Goal: Task Accomplishment & Management: Use online tool/utility

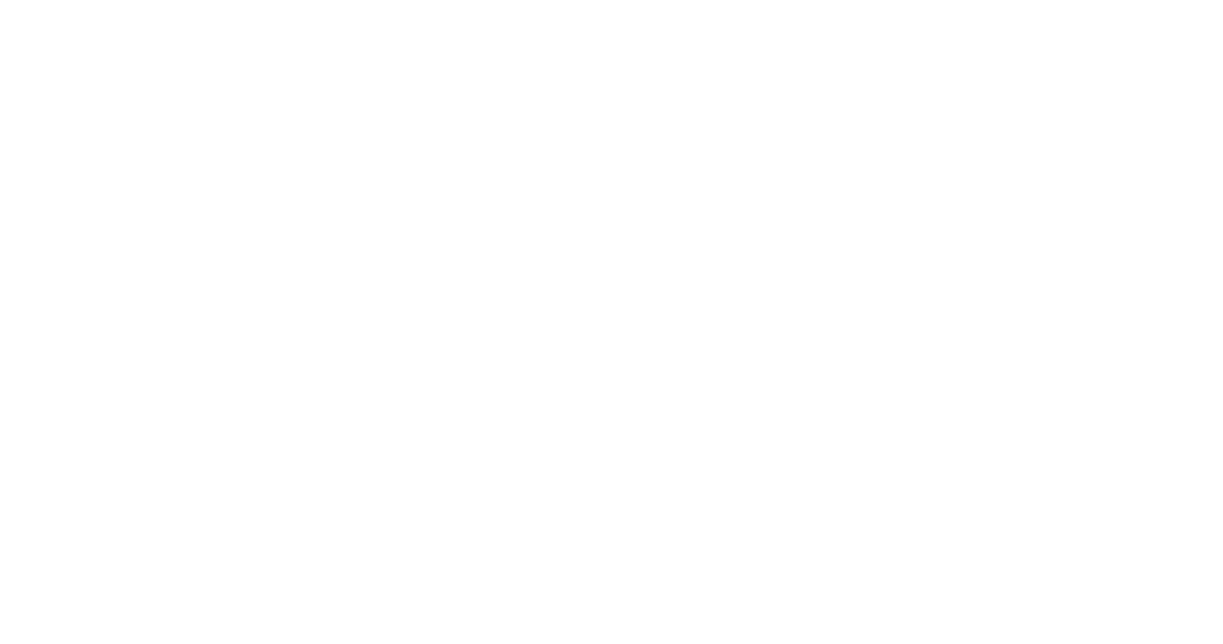
click at [133, 54] on div at bounding box center [611, 322] width 1223 height 644
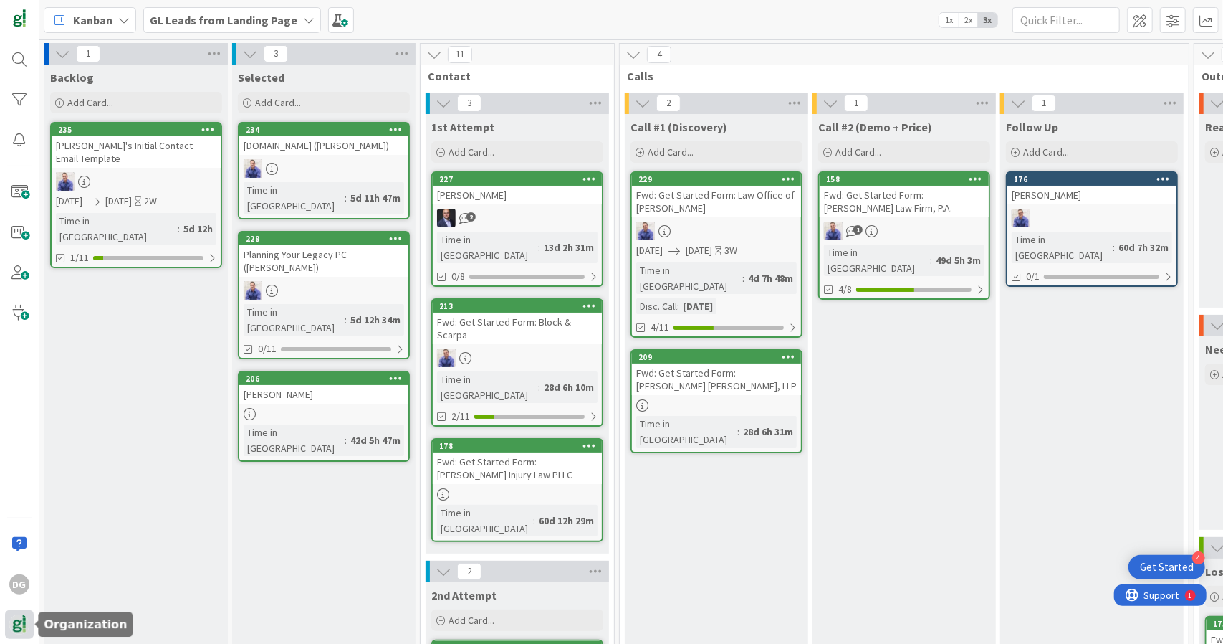
click at [27, 630] on img at bounding box center [19, 624] width 20 height 20
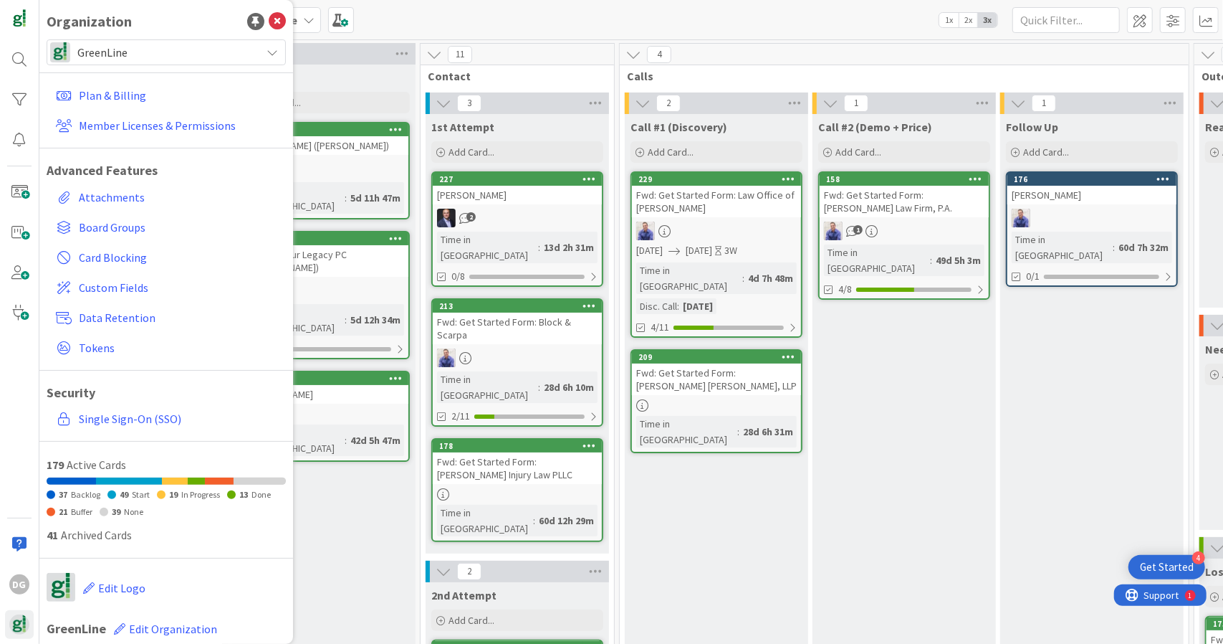
click at [182, 52] on span "GreenLine" at bounding box center [165, 52] width 176 height 20
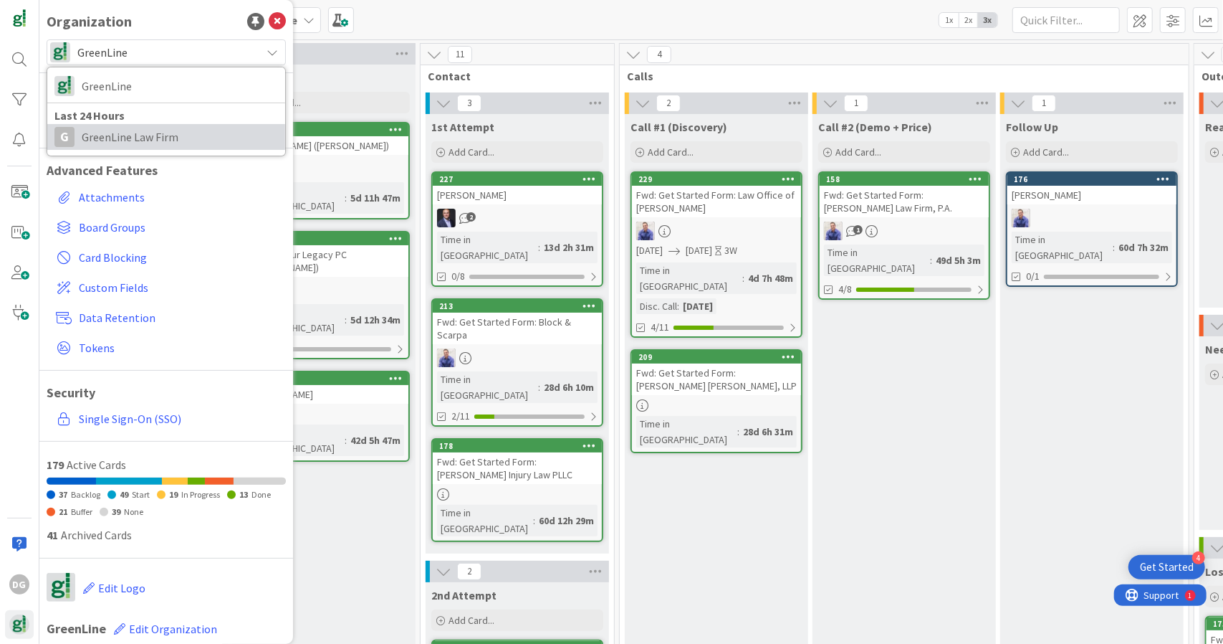
click at [170, 145] on span "GreenLine Law Firm" at bounding box center [180, 136] width 196 height 21
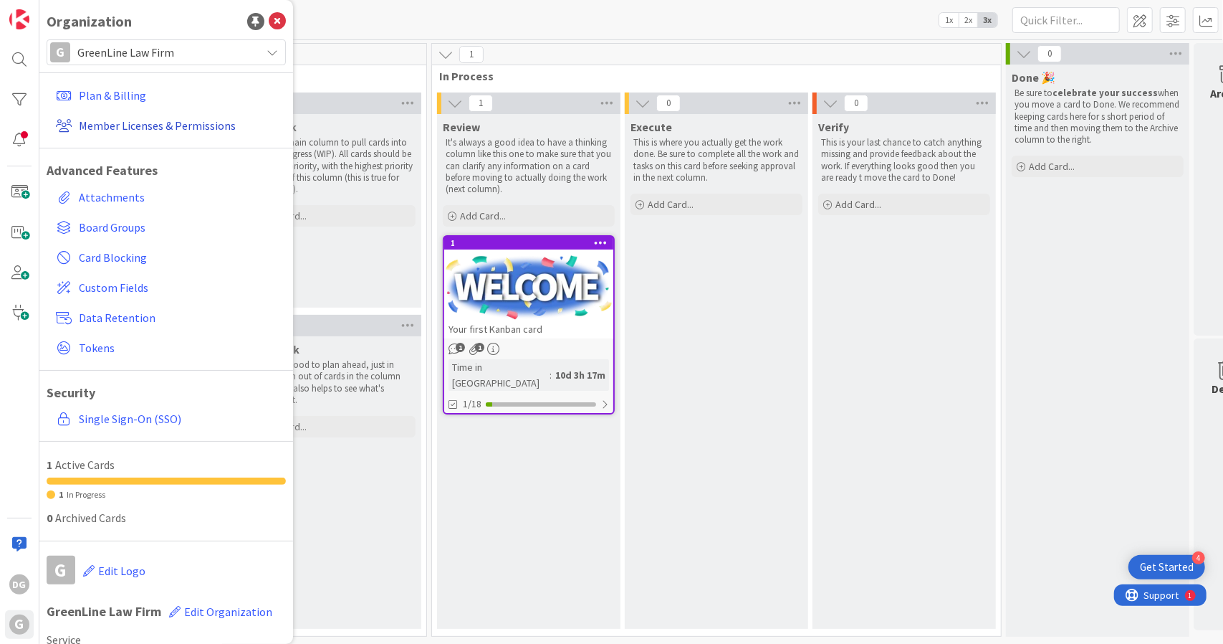
click at [148, 130] on link "Member Licenses & Permissions" at bounding box center [168, 126] width 236 height 26
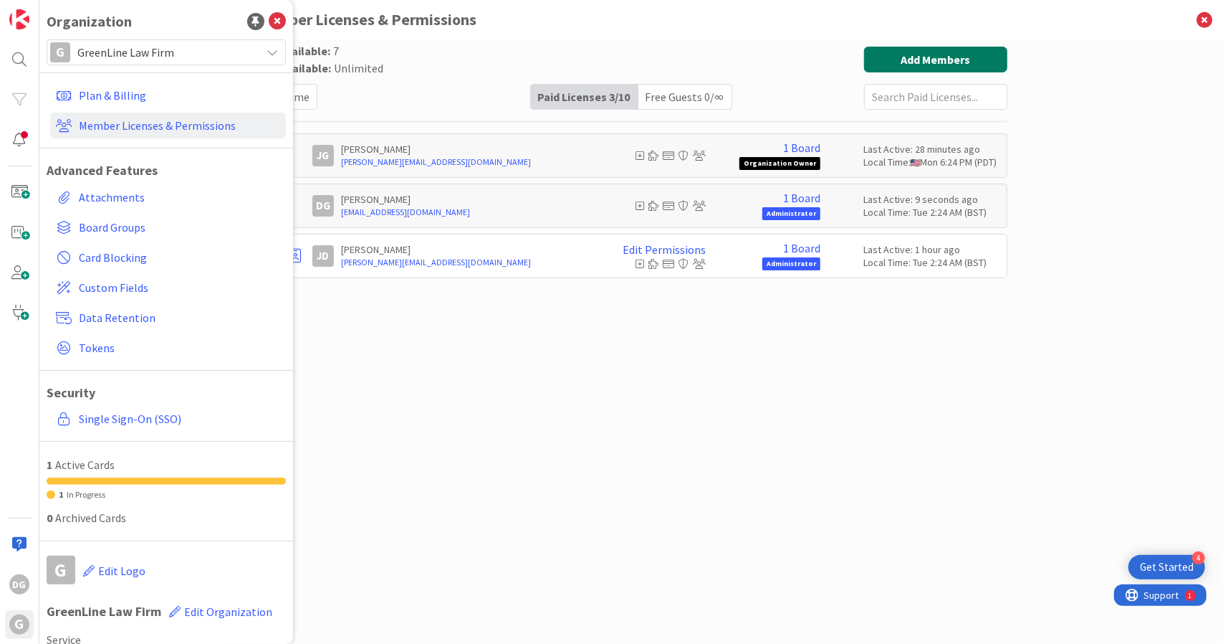
click at [894, 57] on button "Add Members" at bounding box center [935, 60] width 143 height 26
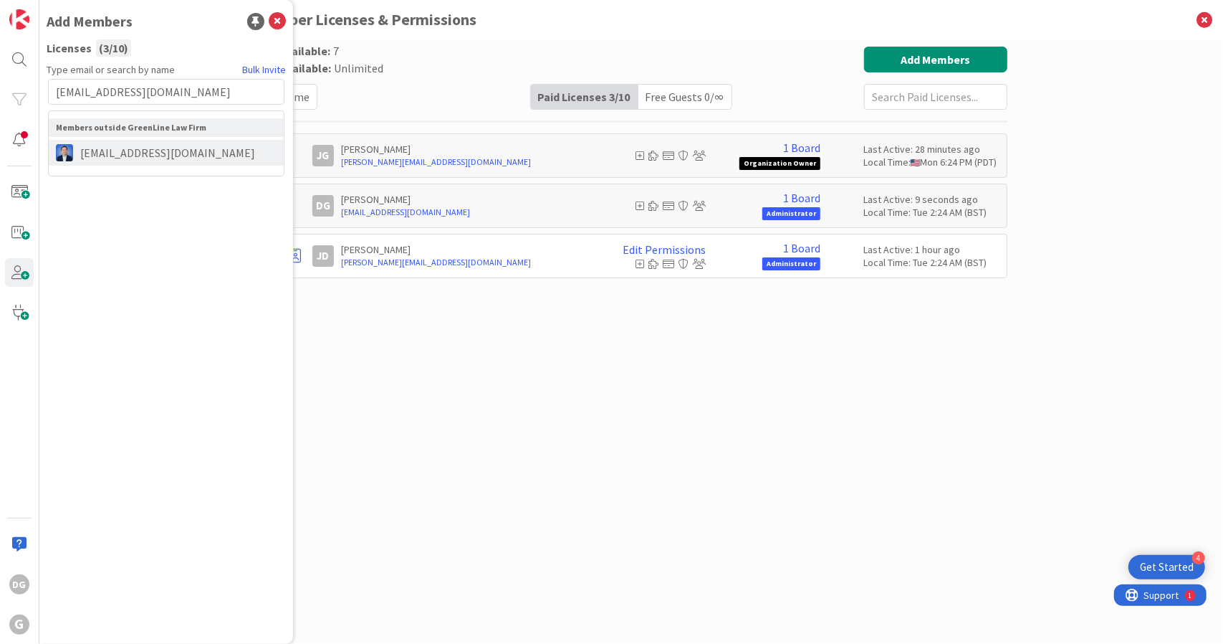
type input "[EMAIL_ADDRESS][DOMAIN_NAME]"
click at [196, 154] on span "[EMAIL_ADDRESS][DOMAIN_NAME]" at bounding box center [167, 152] width 189 height 17
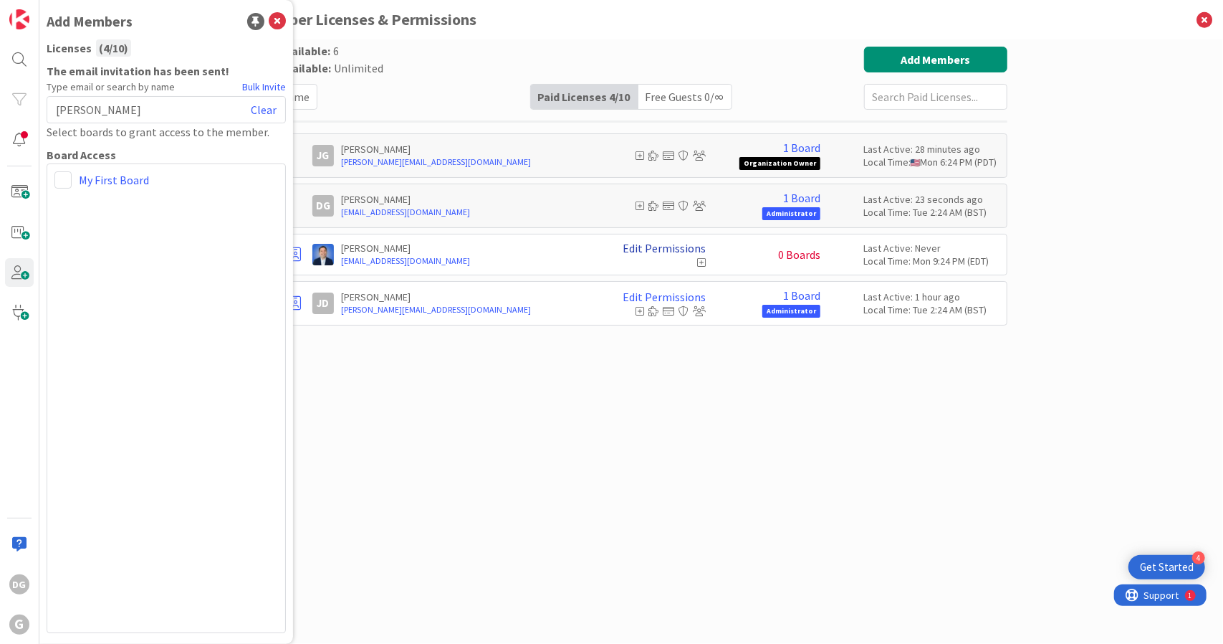
click at [656, 247] on link "Edit Permissions" at bounding box center [664, 247] width 83 height 13
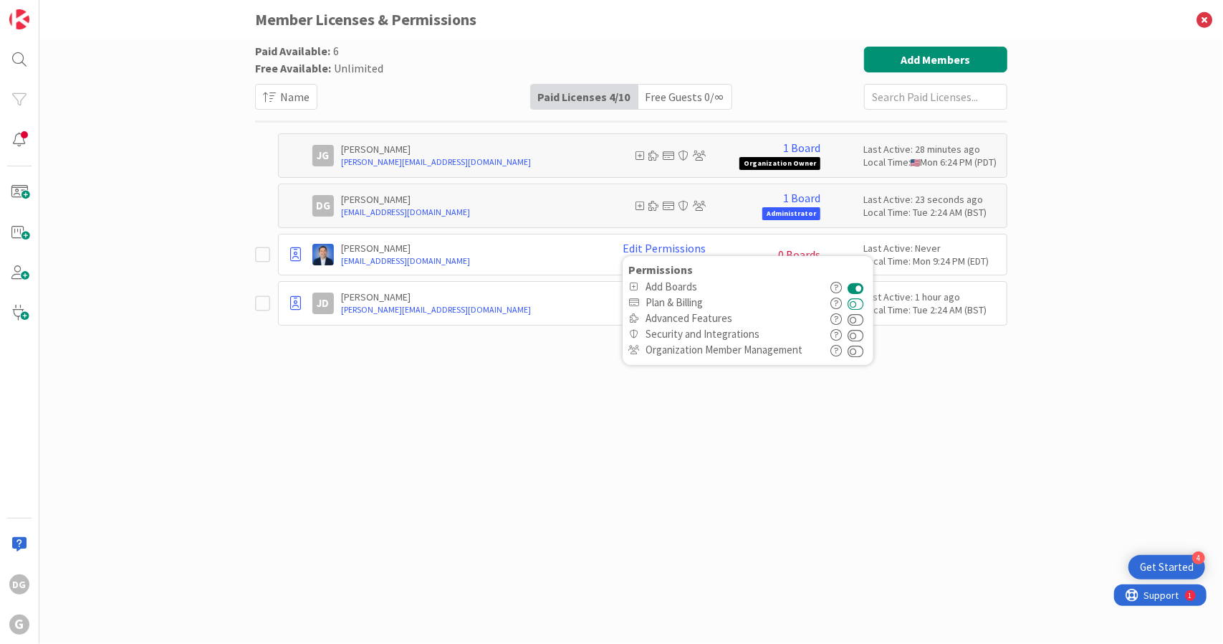
click at [861, 300] on button at bounding box center [856, 303] width 16 height 16
click at [863, 315] on button at bounding box center [856, 318] width 16 height 16
click at [864, 336] on button at bounding box center [856, 334] width 16 height 16
click at [864, 356] on div "Permissions Add Boards Plan & Billing Advanced Features Security and Integratio…" at bounding box center [748, 310] width 251 height 109
click at [864, 354] on button at bounding box center [856, 350] width 16 height 16
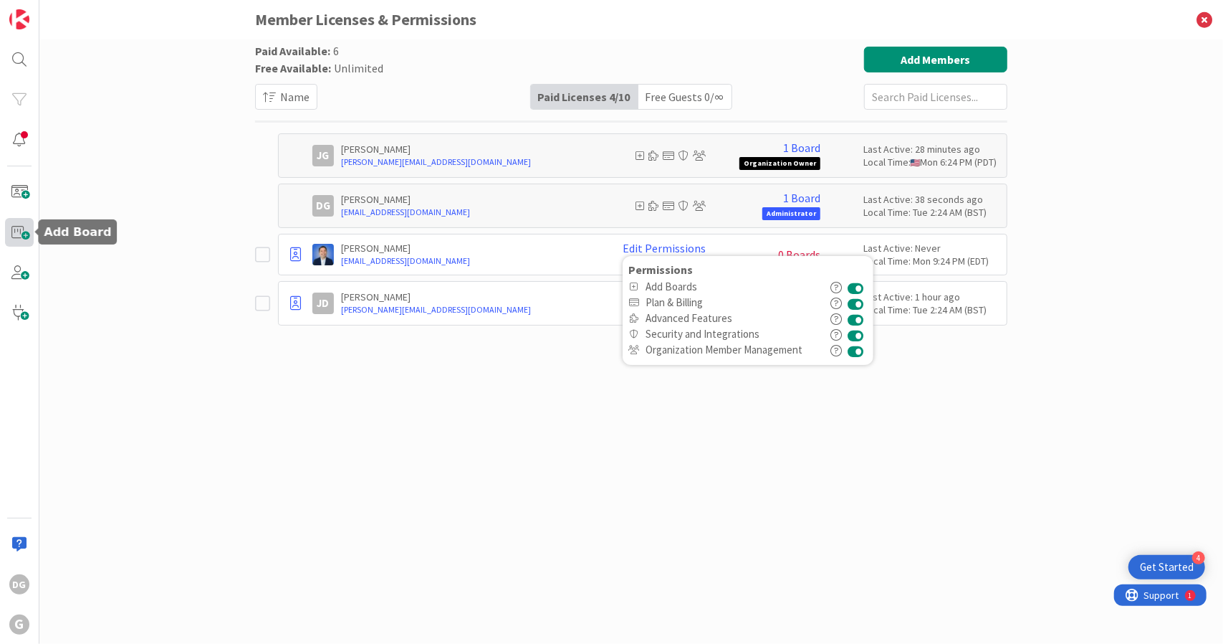
click at [14, 238] on span at bounding box center [19, 232] width 29 height 29
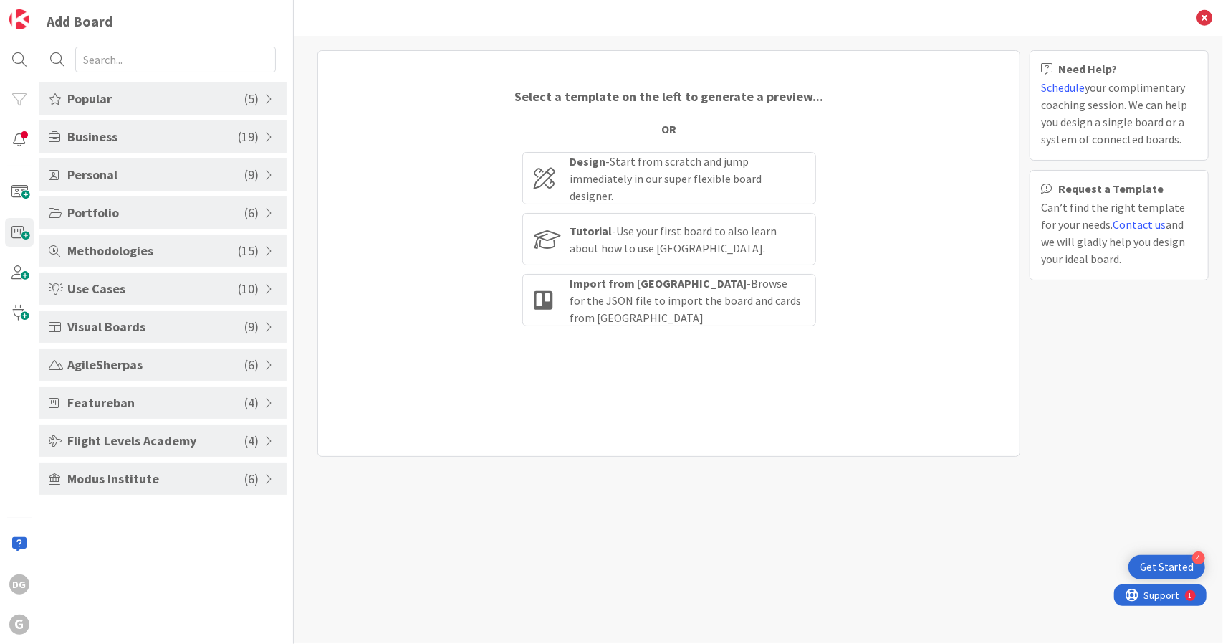
click at [198, 406] on span "Featureban" at bounding box center [155, 402] width 177 height 19
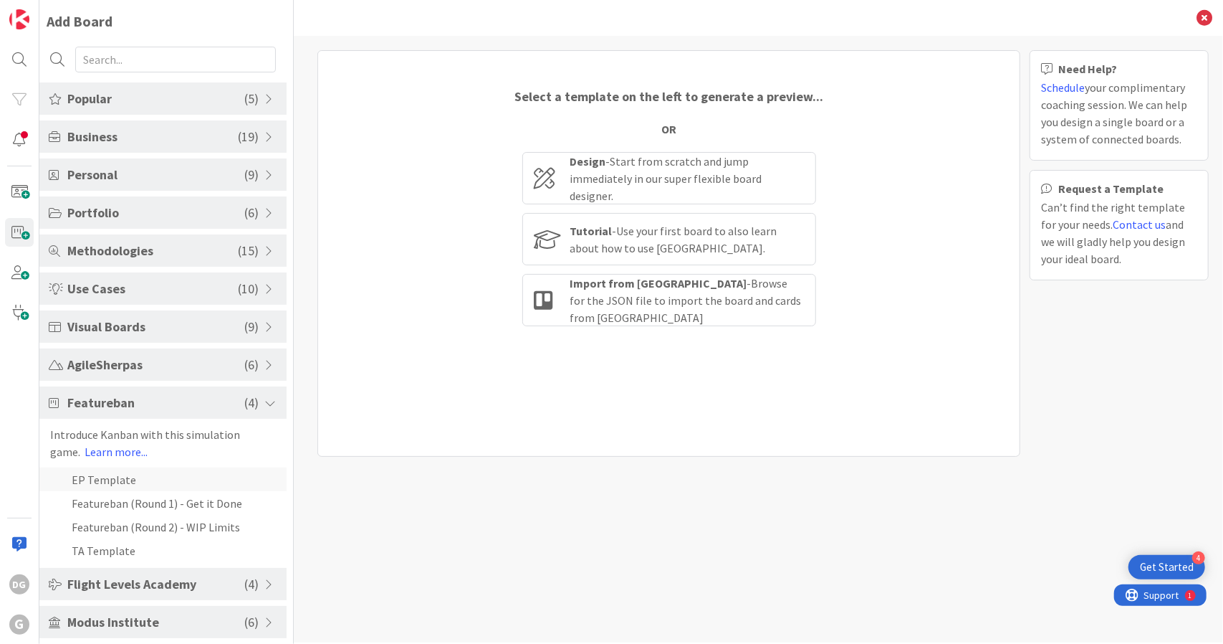
click at [102, 477] on li "EP Template" at bounding box center [162, 479] width 247 height 24
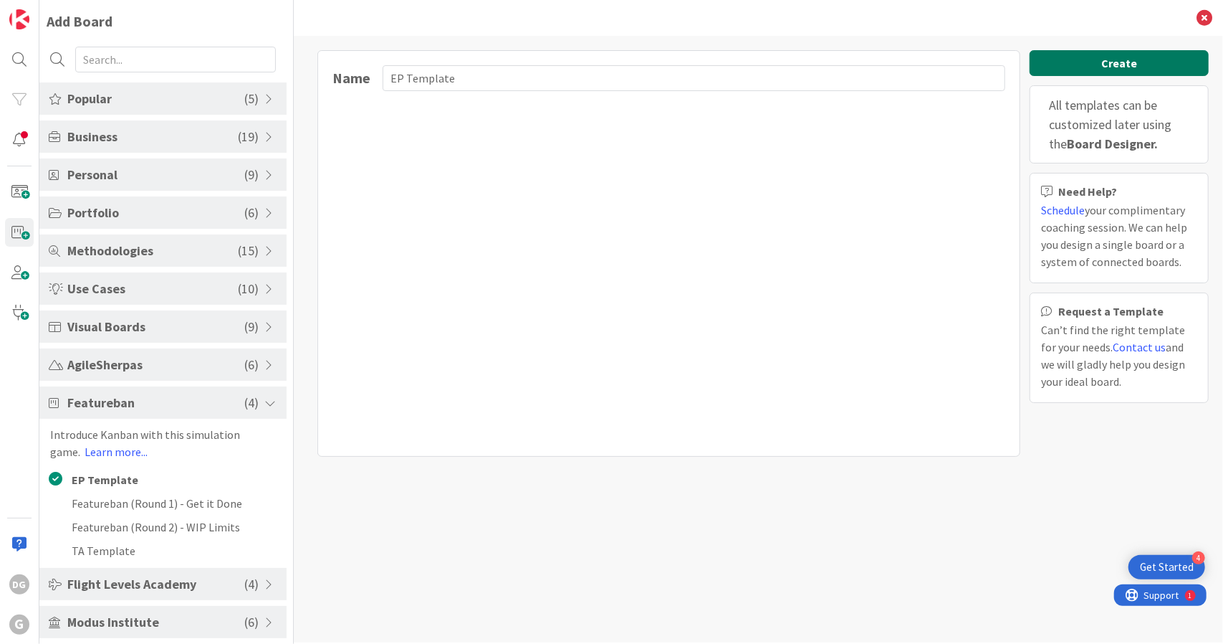
click at [1125, 71] on button "Create" at bounding box center [1119, 63] width 179 height 26
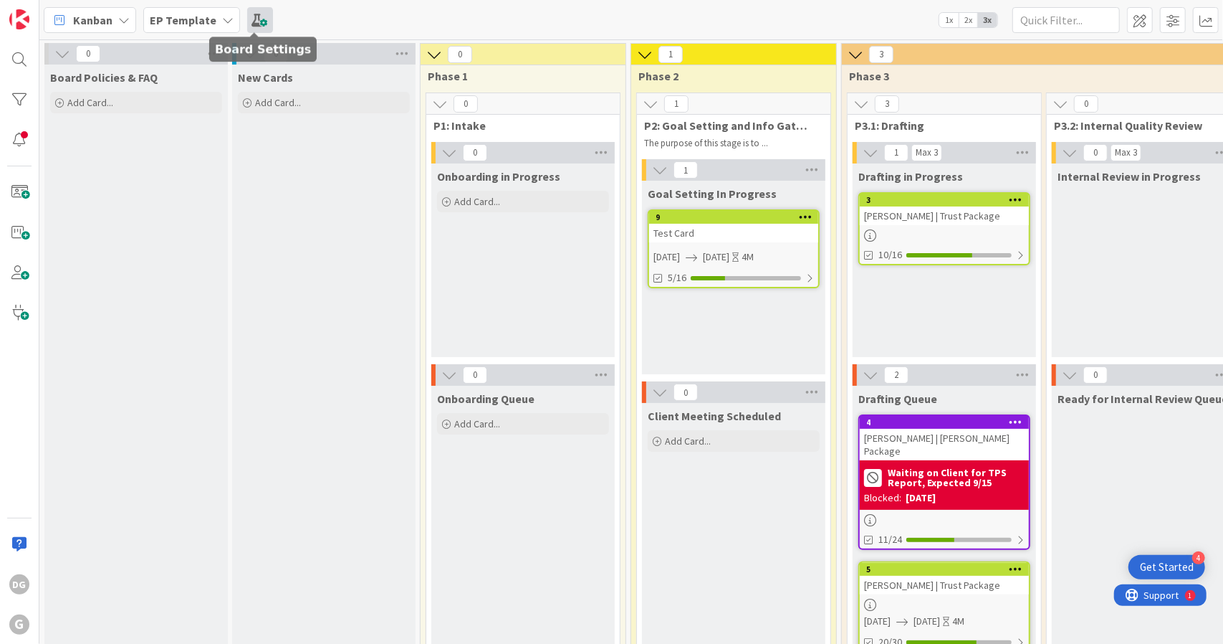
click at [252, 18] on span at bounding box center [260, 20] width 26 height 26
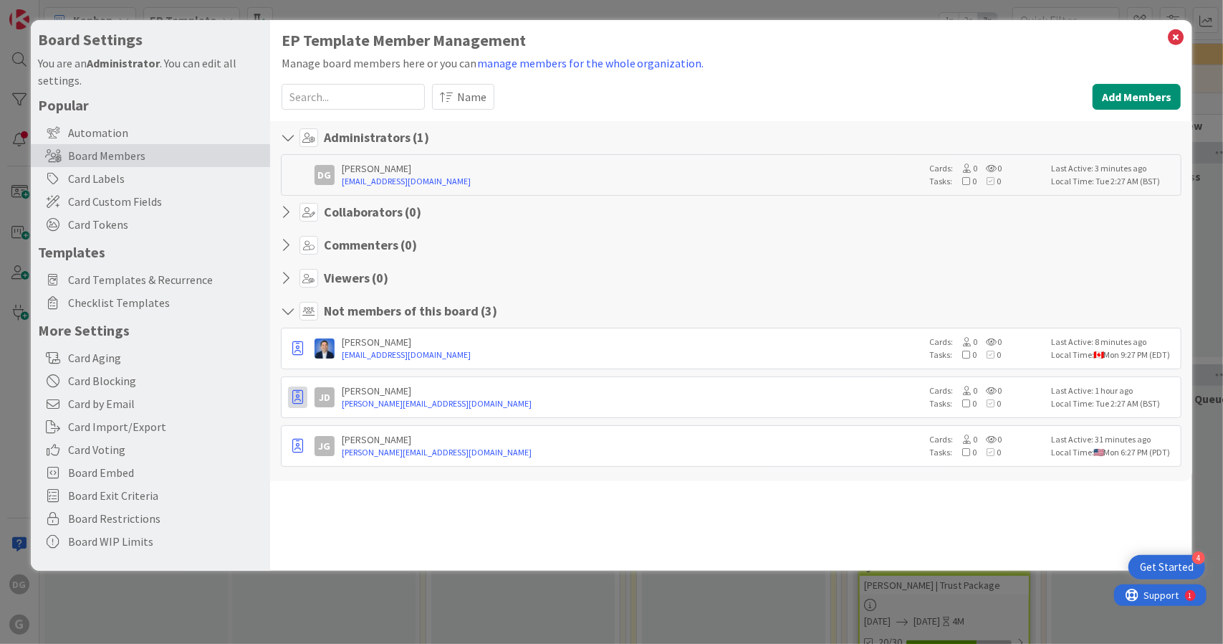
click at [294, 404] on button "button" at bounding box center [297, 396] width 19 height 21
click at [308, 433] on link "Promote to Admin" at bounding box center [364, 428] width 150 height 24
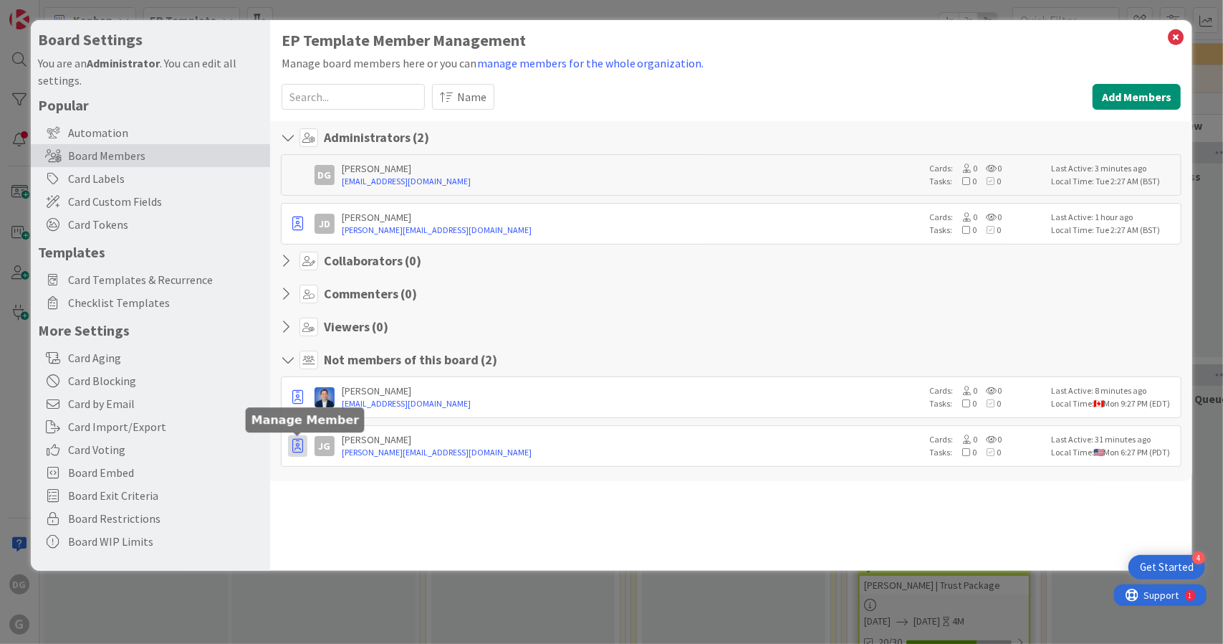
click at [300, 449] on icon "button" at bounding box center [297, 446] width 11 height 14
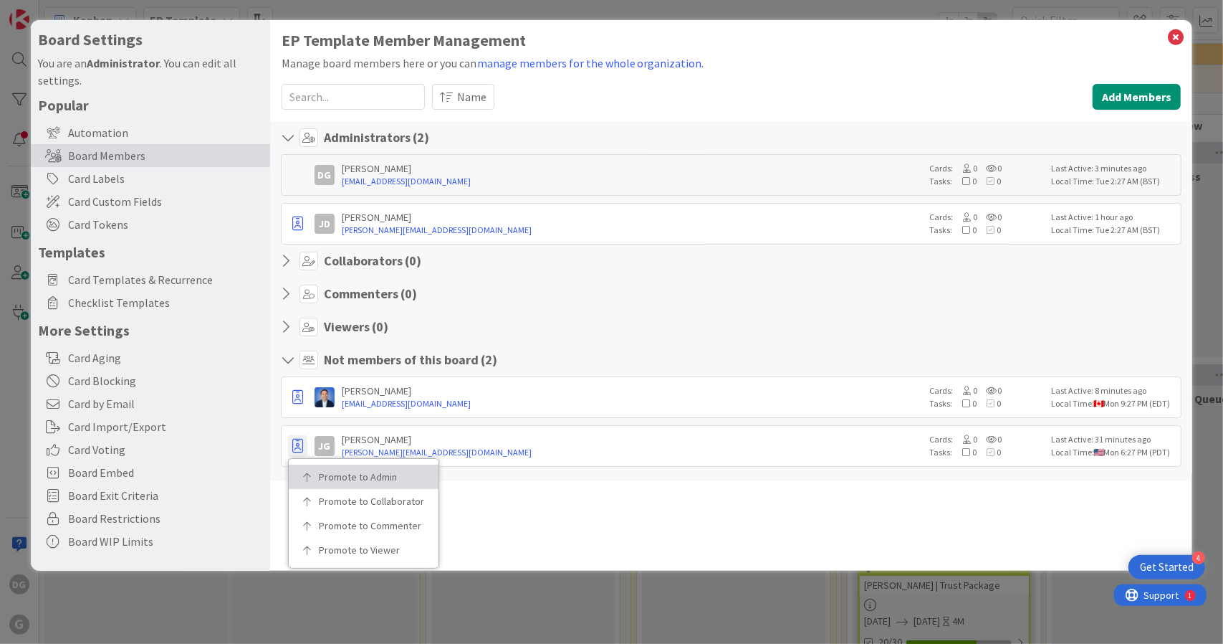
click at [333, 473] on p "Promote to Admin" at bounding box center [369, 477] width 100 height 10
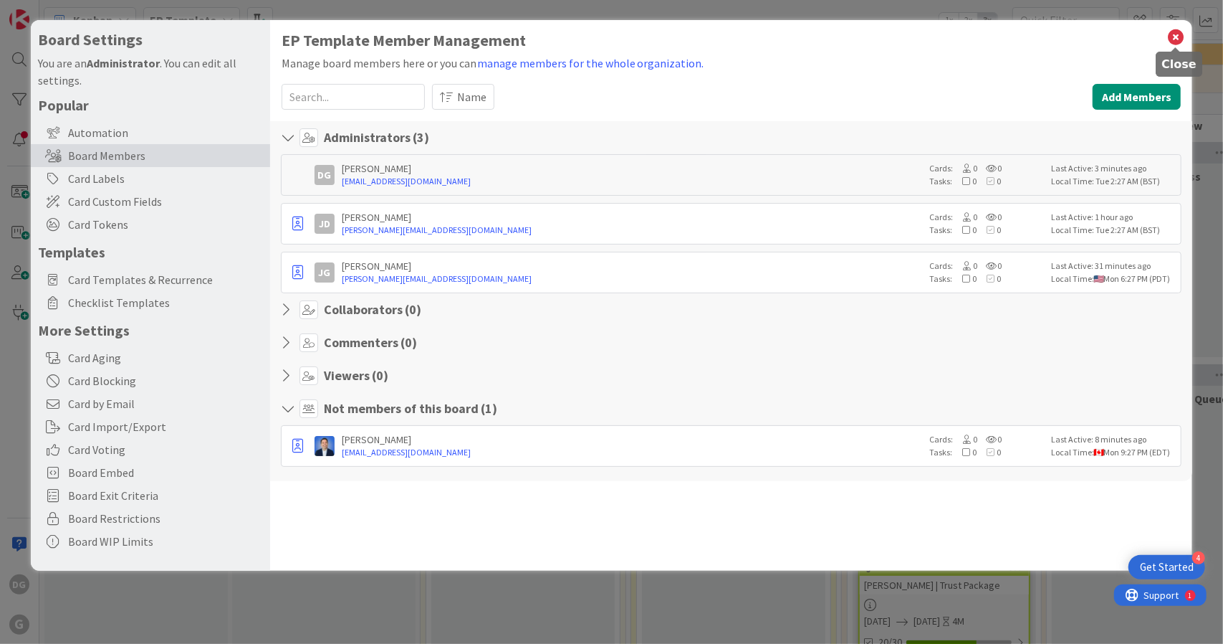
click at [1180, 37] on icon at bounding box center [1176, 37] width 19 height 20
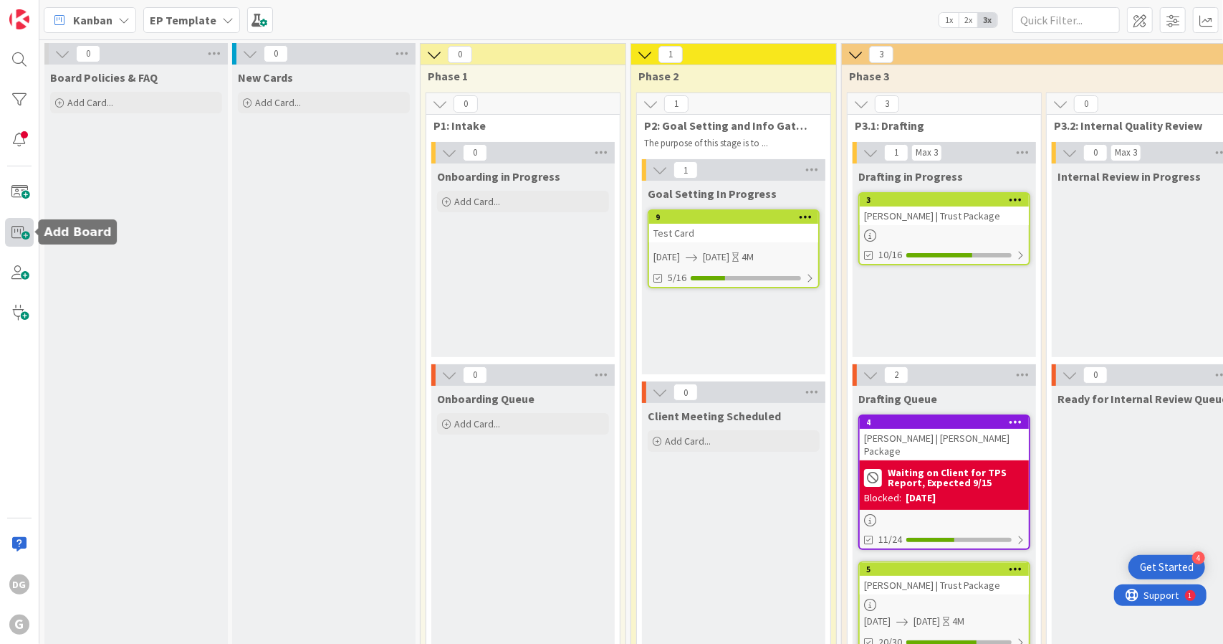
click at [26, 231] on span at bounding box center [19, 232] width 29 height 29
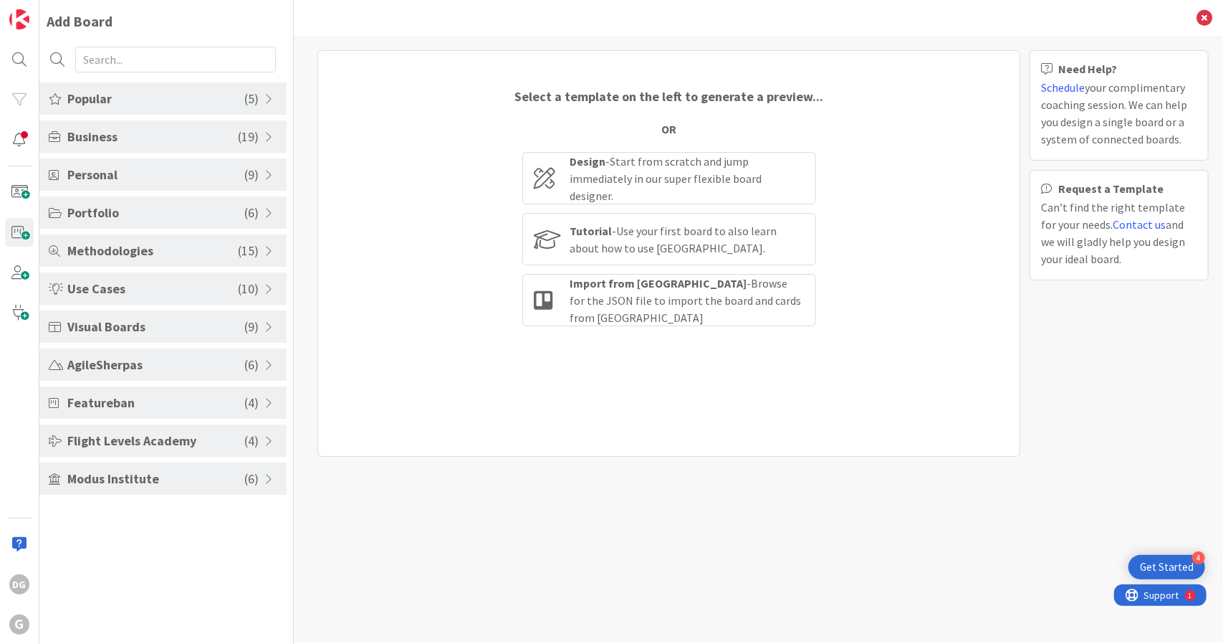
click at [220, 398] on span "Featureban" at bounding box center [155, 402] width 177 height 19
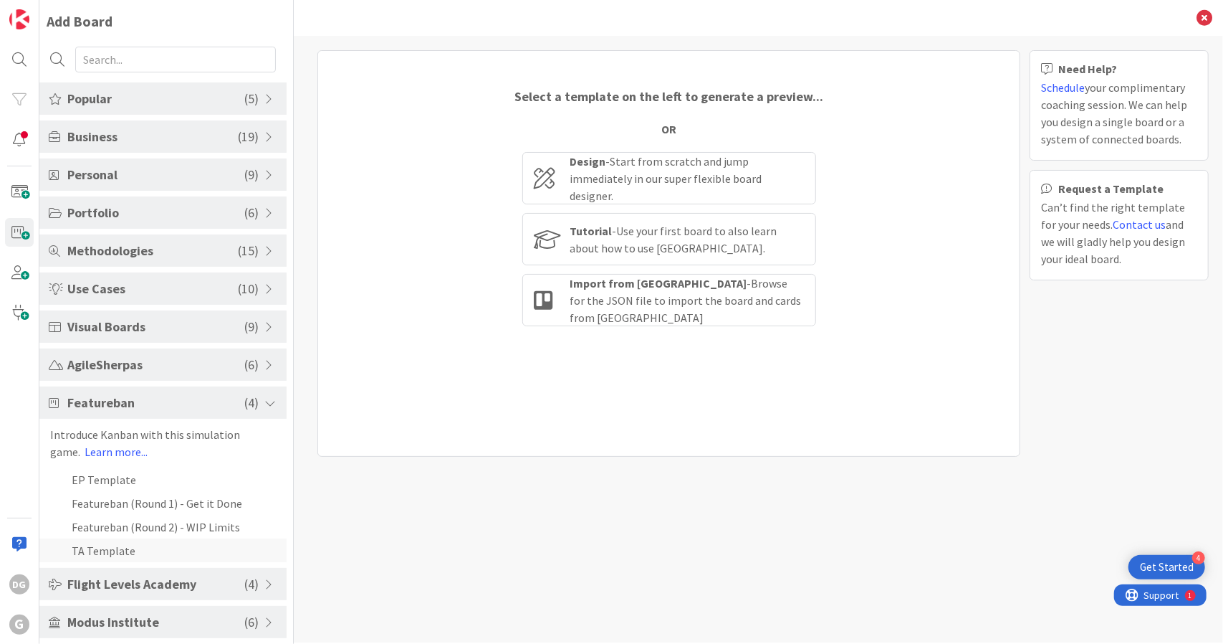
click at [120, 551] on li "TA Template" at bounding box center [162, 550] width 247 height 24
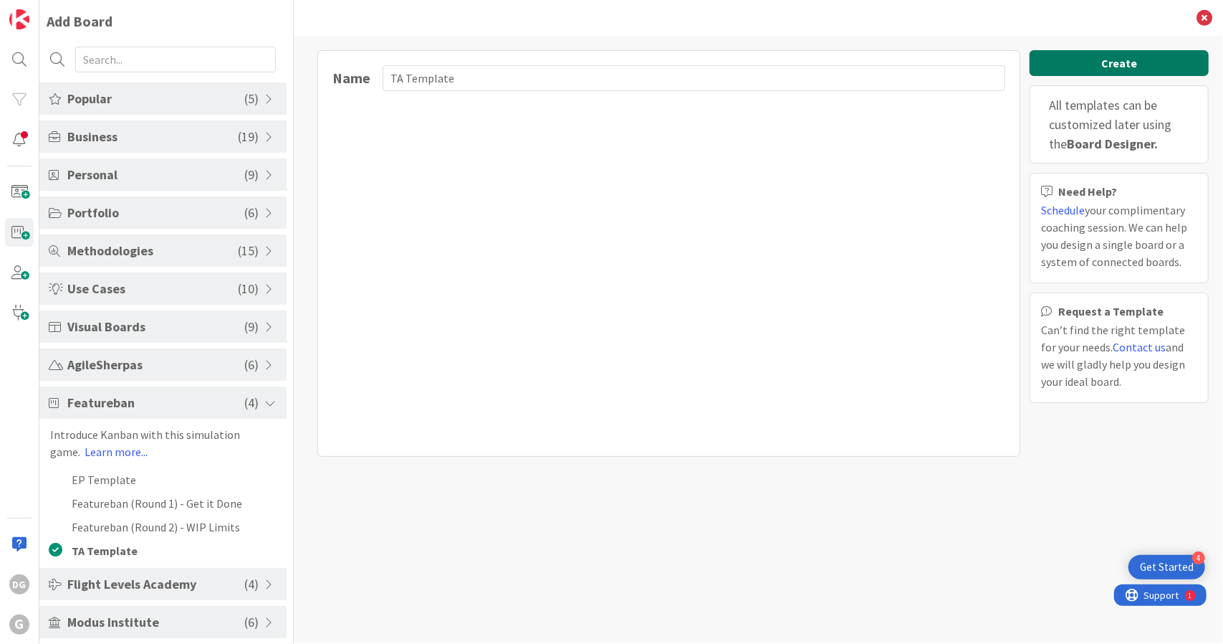
click at [1105, 60] on button "Create" at bounding box center [1119, 63] width 179 height 26
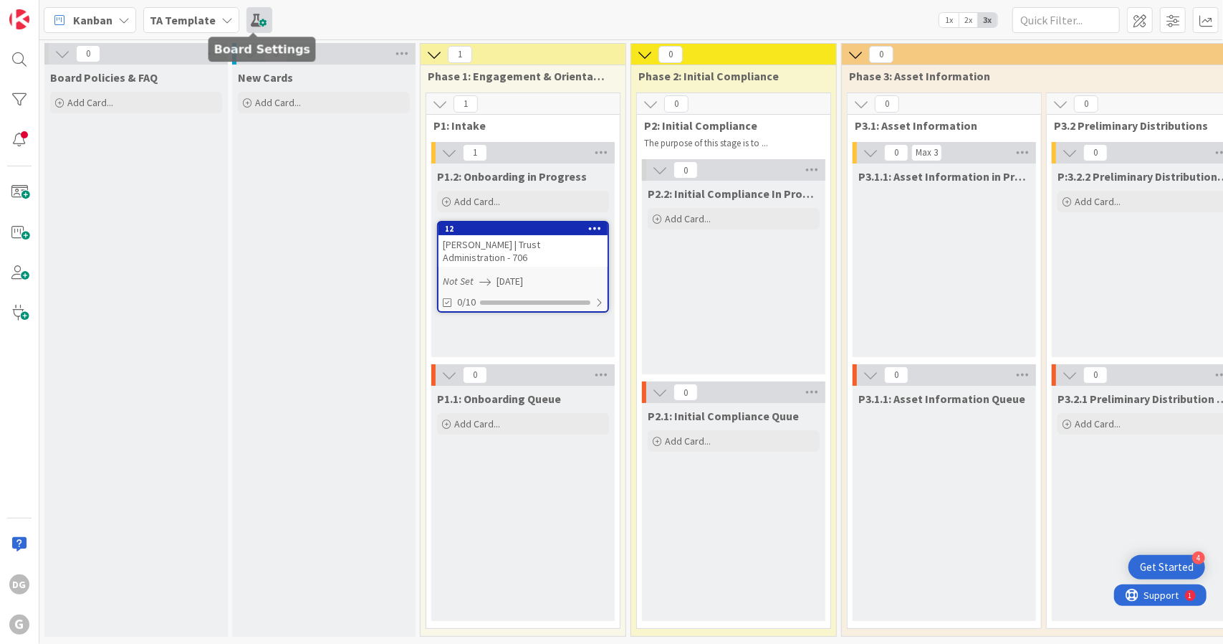
click at [254, 21] on span at bounding box center [260, 20] width 26 height 26
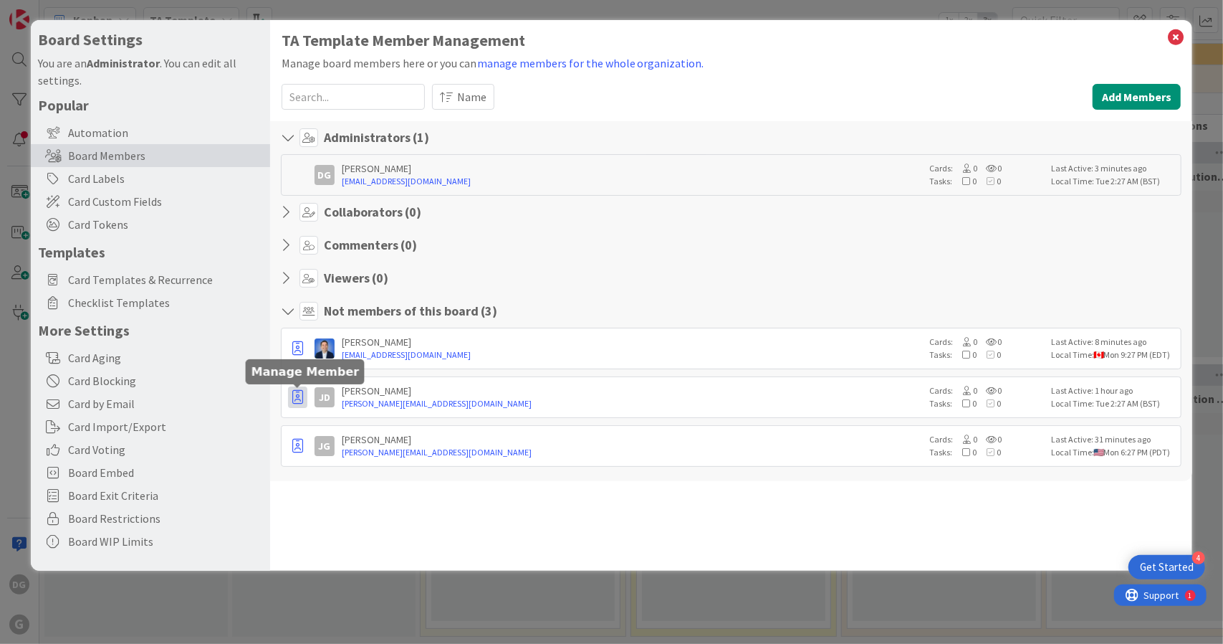
click at [292, 392] on icon "button" at bounding box center [297, 397] width 11 height 14
click at [311, 416] on link "Promote to Admin" at bounding box center [364, 428] width 150 height 24
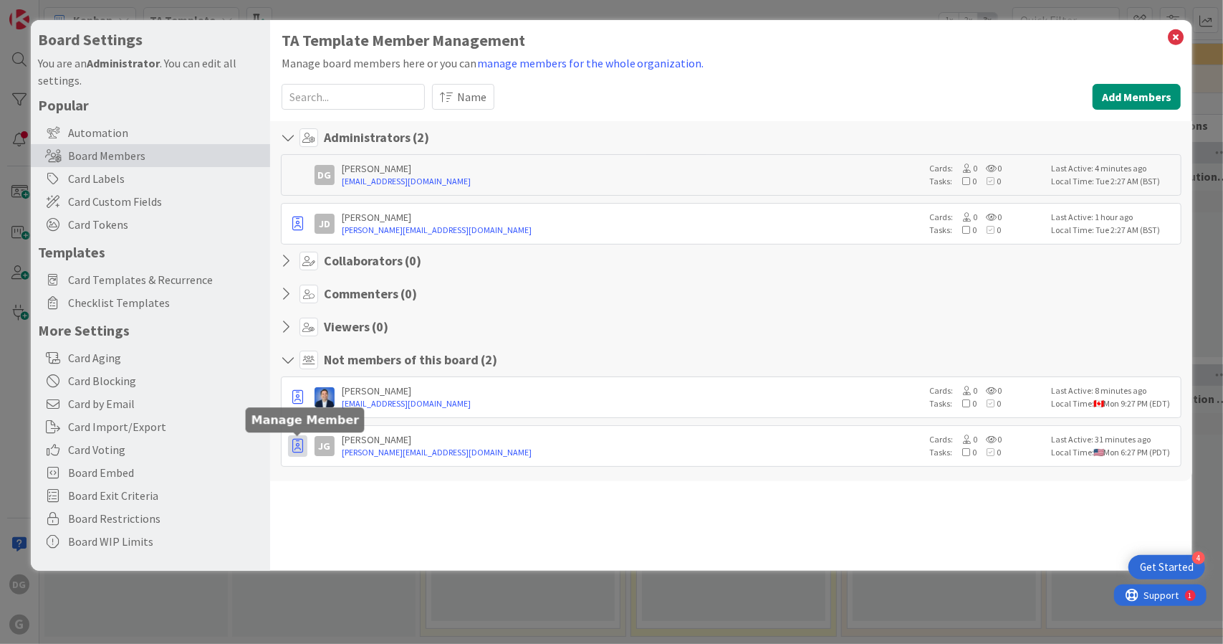
click at [300, 448] on icon "button" at bounding box center [297, 446] width 11 height 14
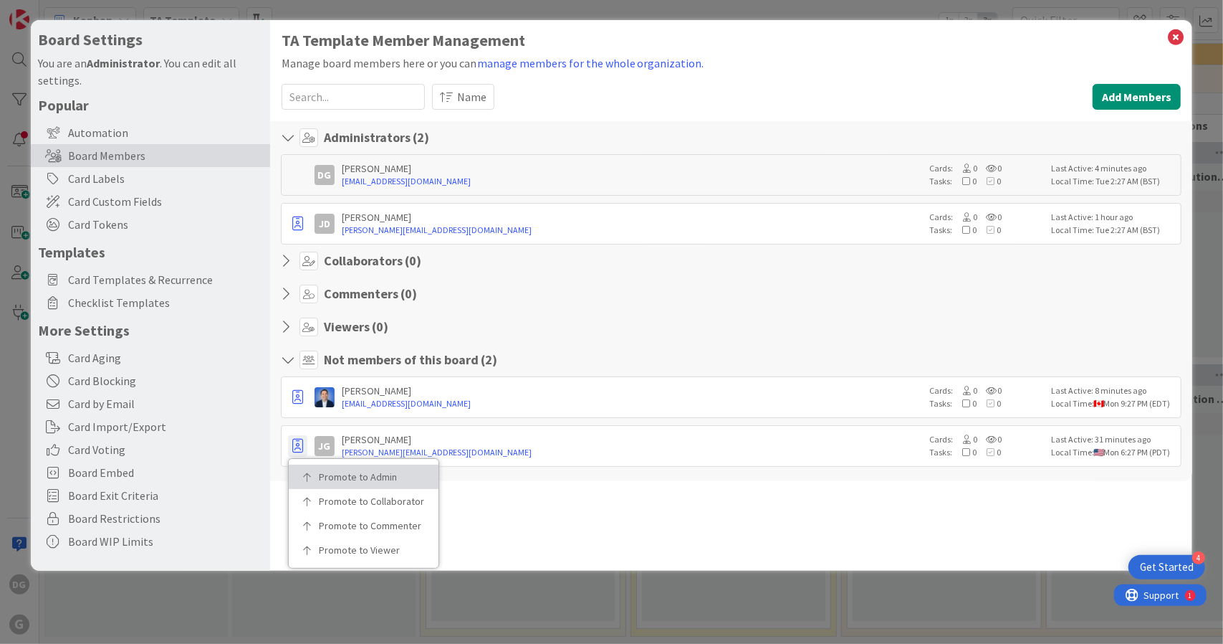
click at [328, 474] on p "Promote to Admin" at bounding box center [369, 477] width 100 height 10
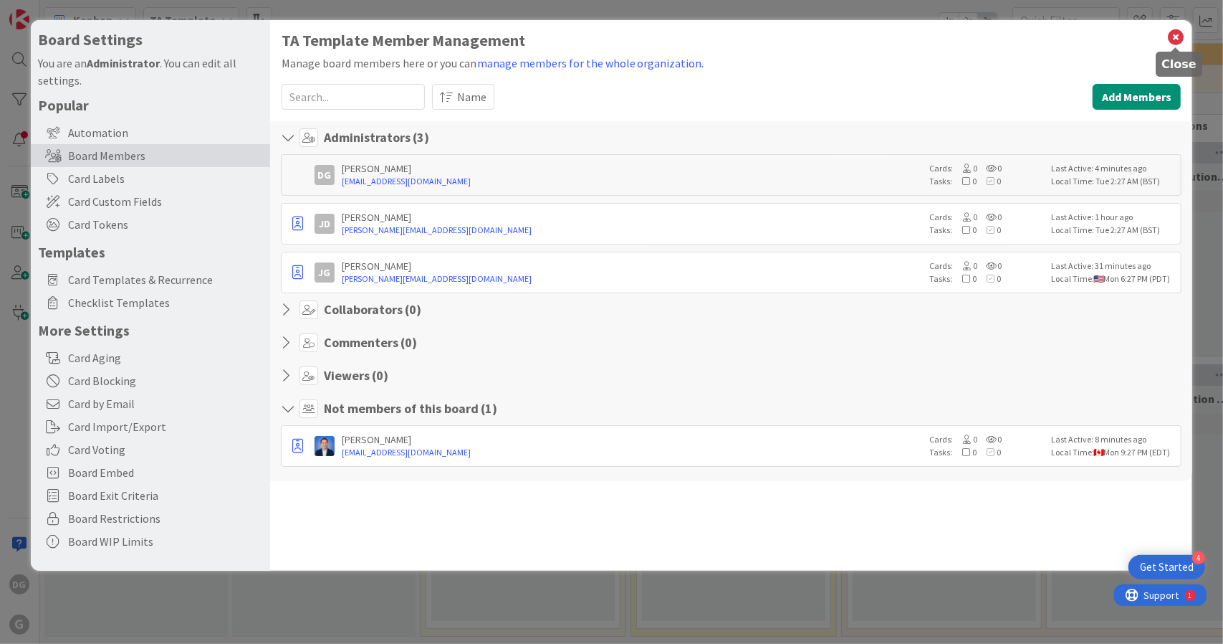
click at [1170, 42] on icon at bounding box center [1176, 37] width 19 height 20
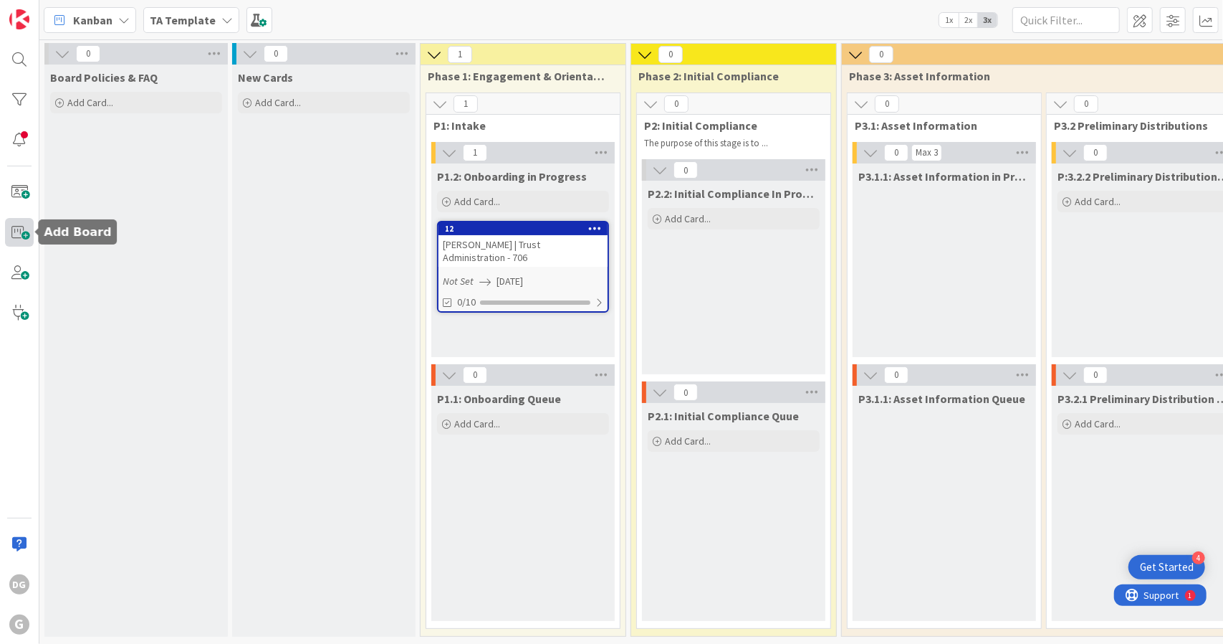
click at [27, 231] on span at bounding box center [19, 232] width 29 height 29
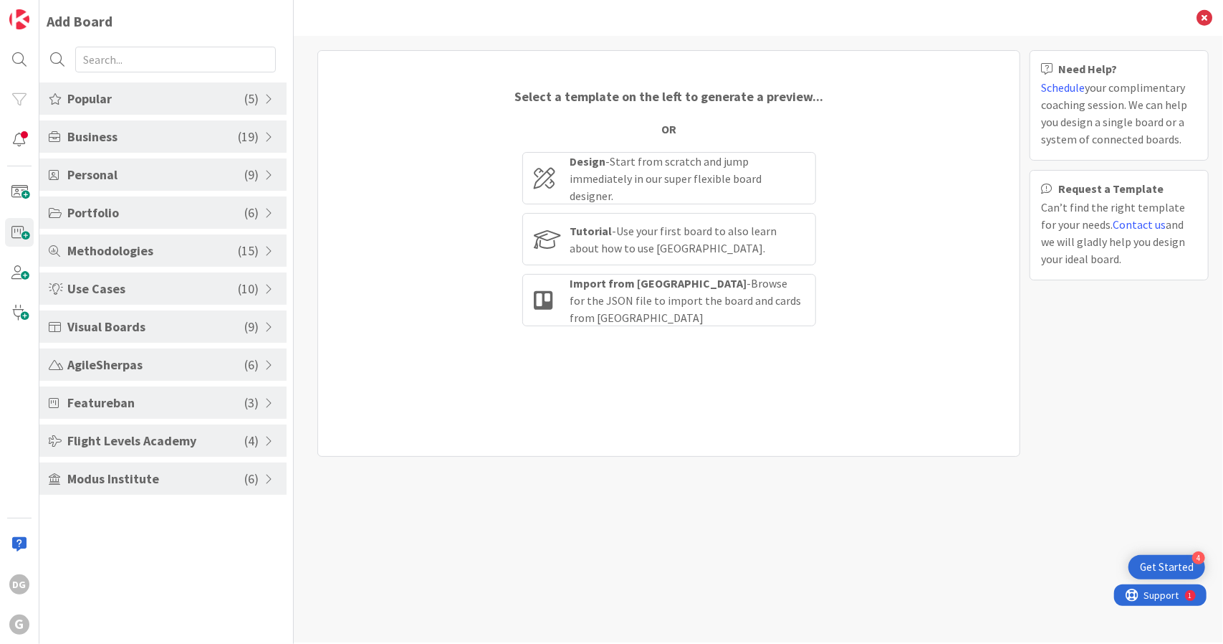
click at [189, 404] on span "Featureban" at bounding box center [155, 402] width 177 height 19
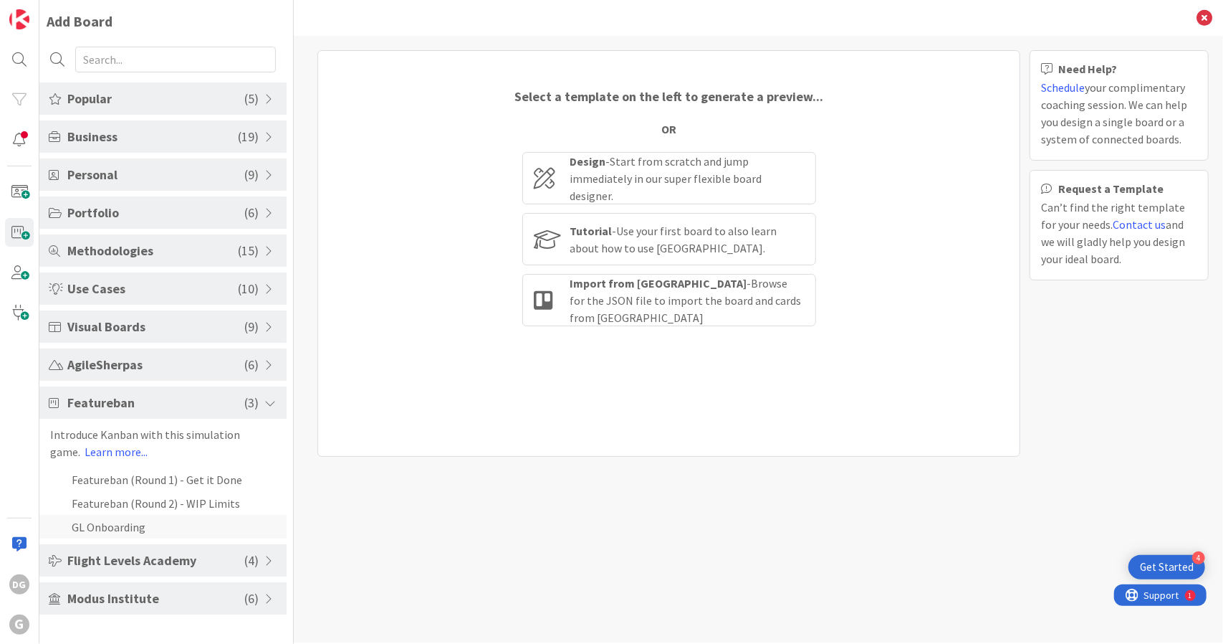
click at [125, 531] on li "GL Onboarding" at bounding box center [162, 527] width 247 height 24
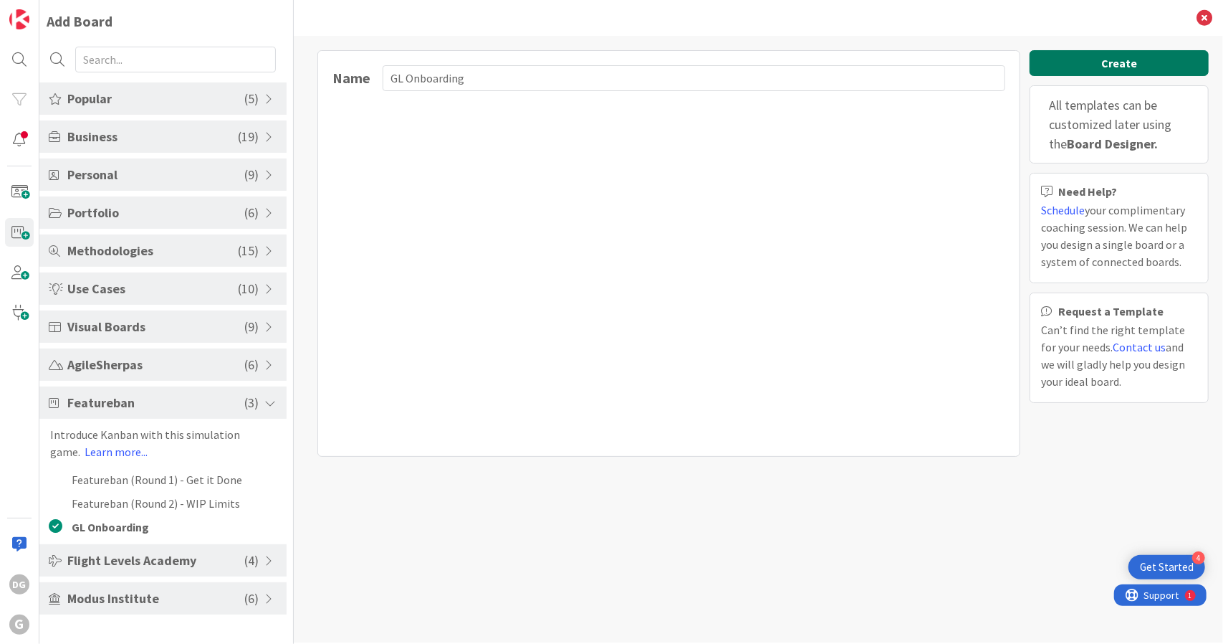
click at [1110, 59] on button "Create" at bounding box center [1119, 63] width 179 height 26
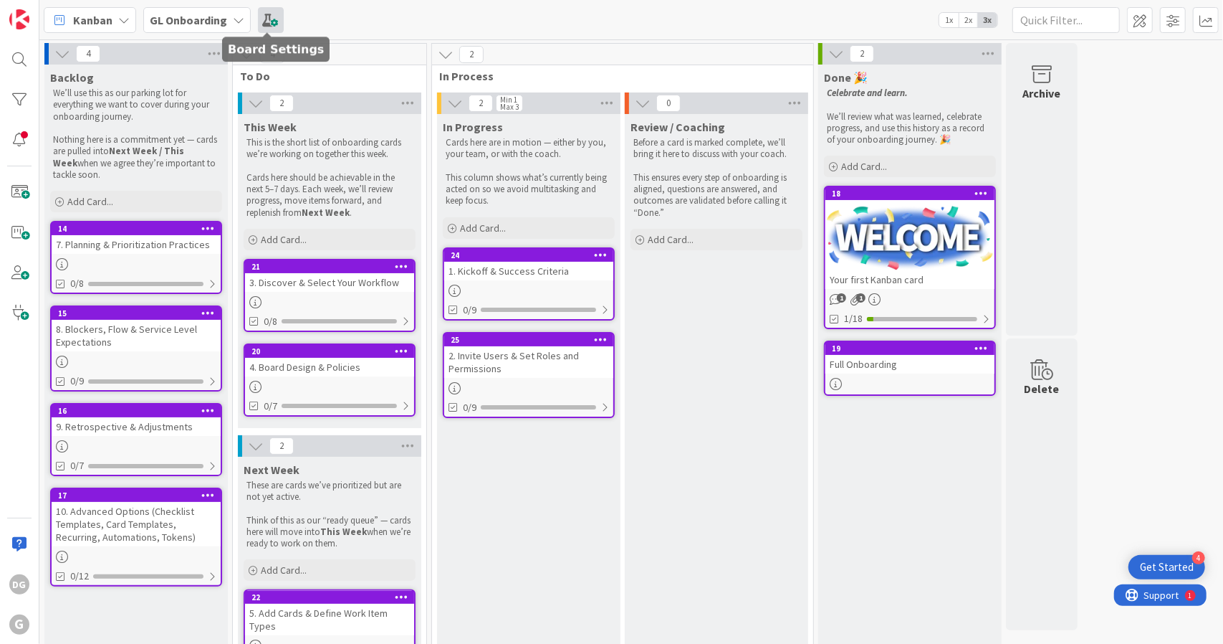
click at [264, 19] on span at bounding box center [271, 20] width 26 height 26
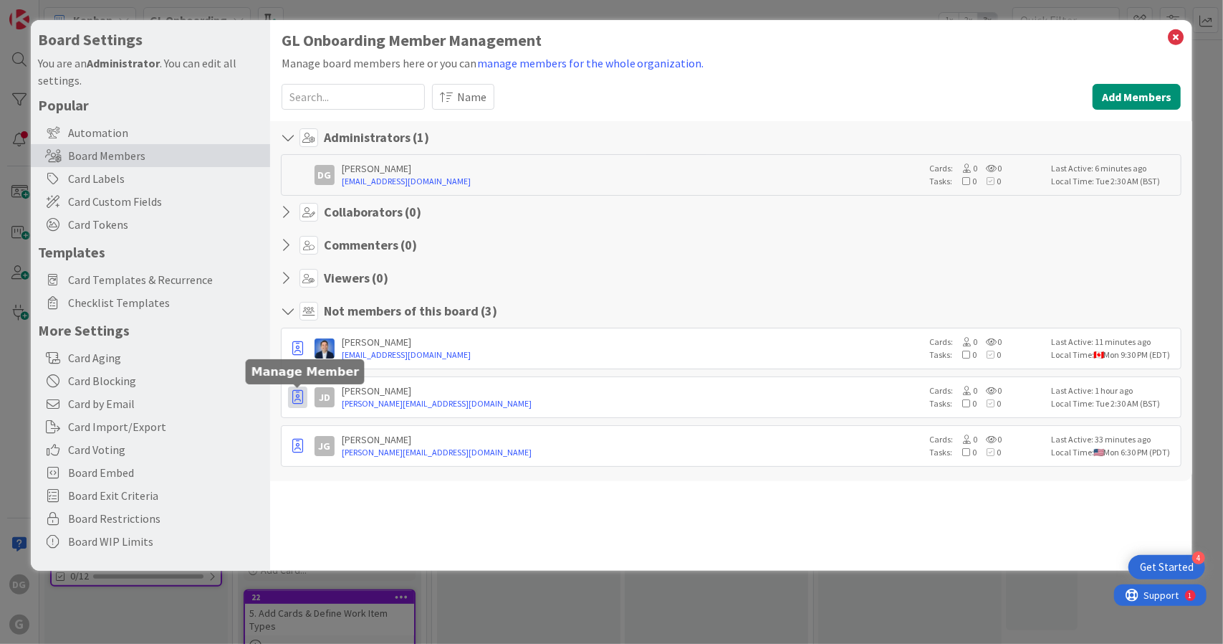
click at [297, 402] on button "button" at bounding box center [297, 396] width 19 height 21
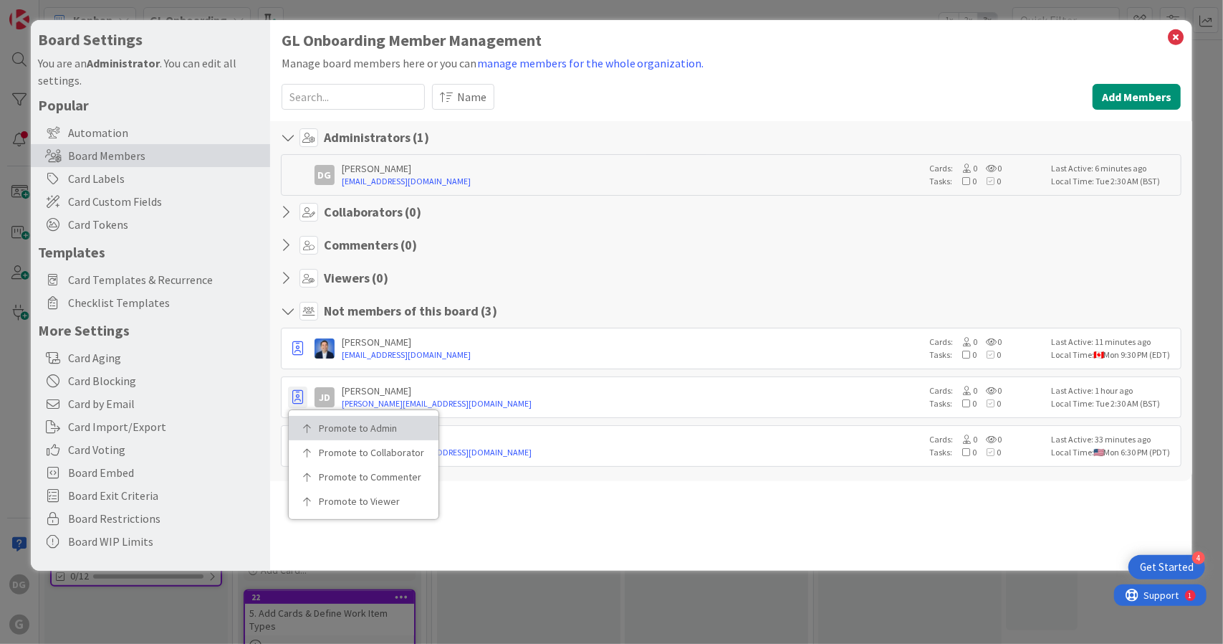
click at [317, 430] on link "Promote to Admin" at bounding box center [364, 428] width 150 height 24
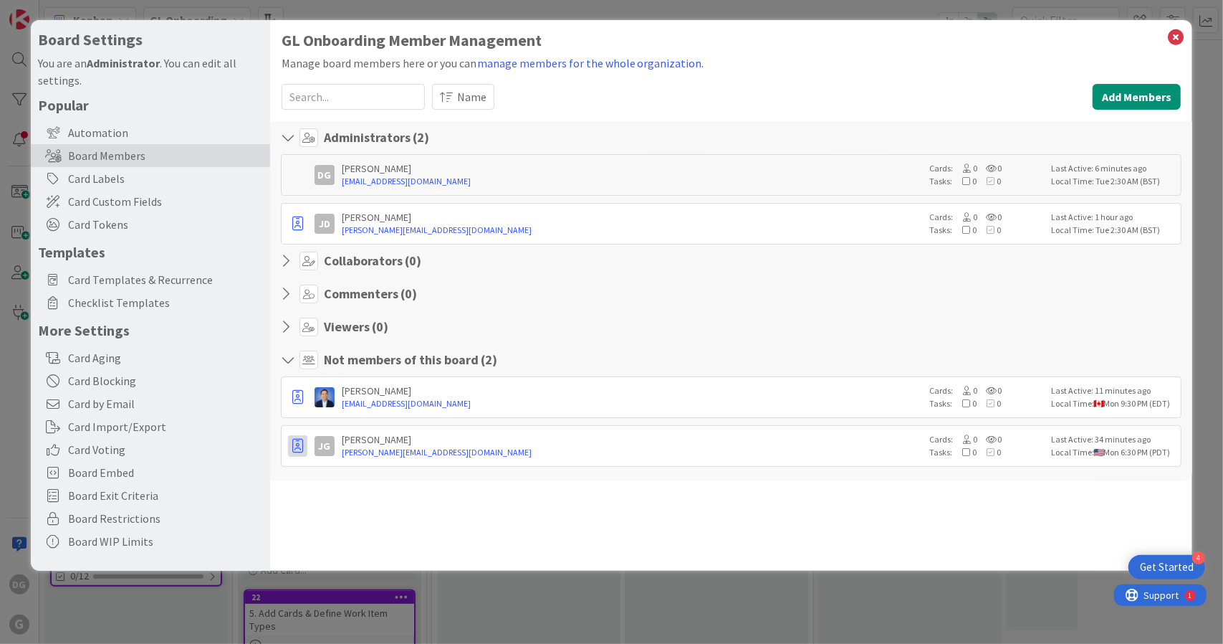
click at [290, 453] on button "button" at bounding box center [297, 445] width 19 height 21
click at [319, 472] on p "Promote to Admin" at bounding box center [369, 477] width 100 height 10
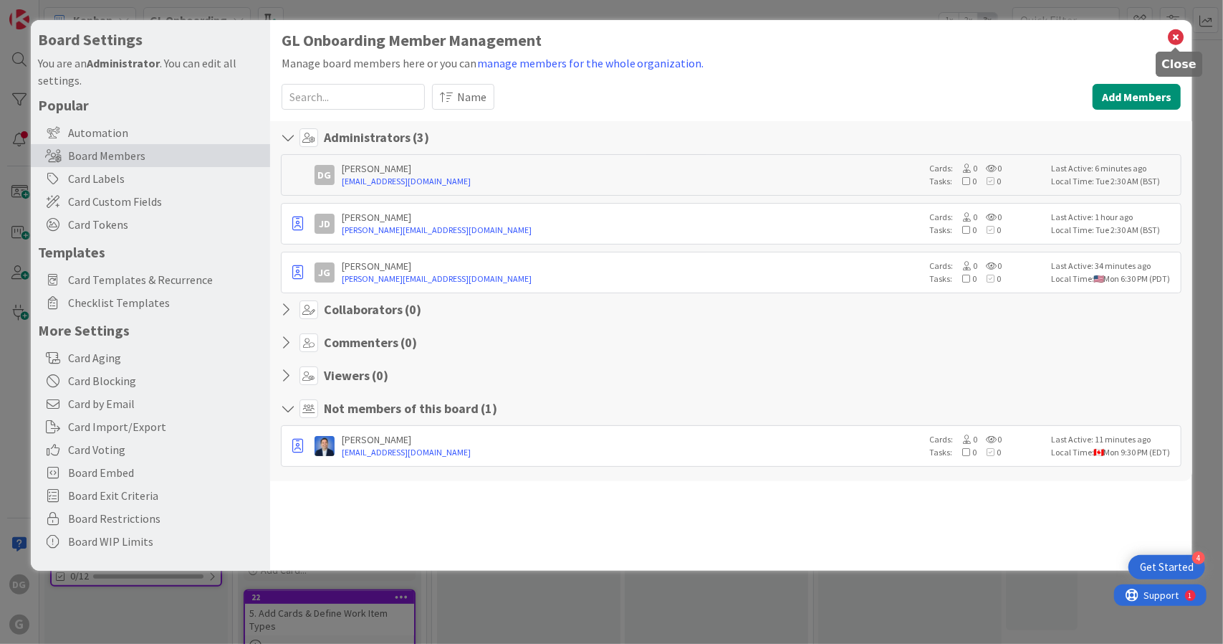
click at [1179, 39] on icon at bounding box center [1176, 37] width 19 height 20
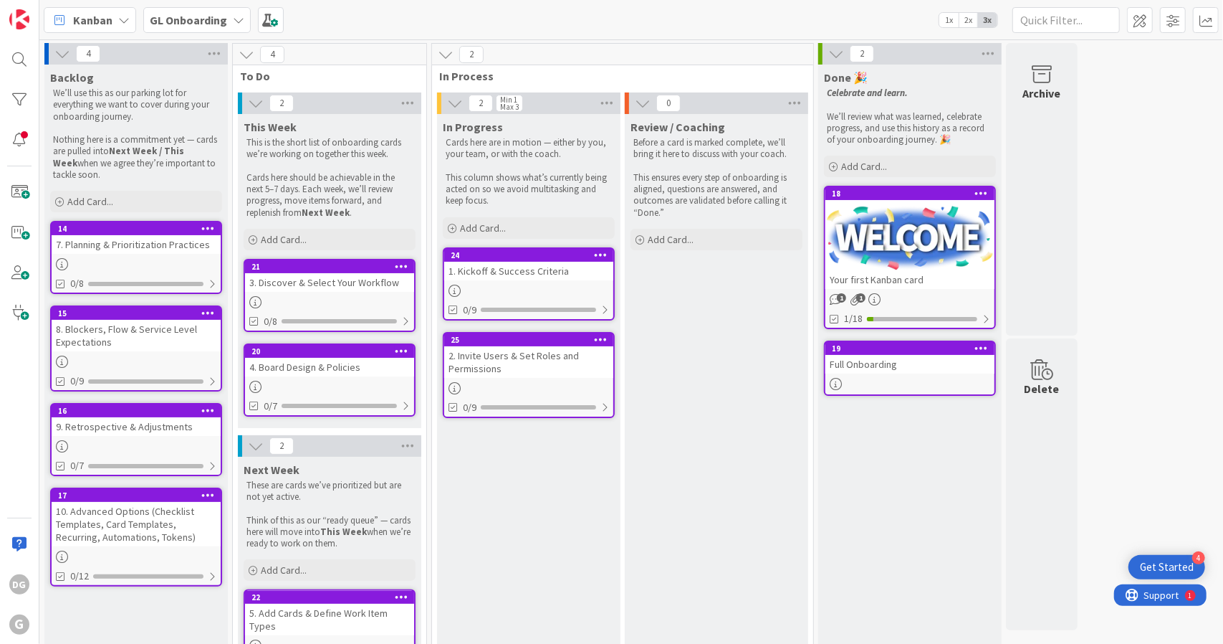
click at [214, 27] on span "GL Onboarding" at bounding box center [188, 19] width 77 height 17
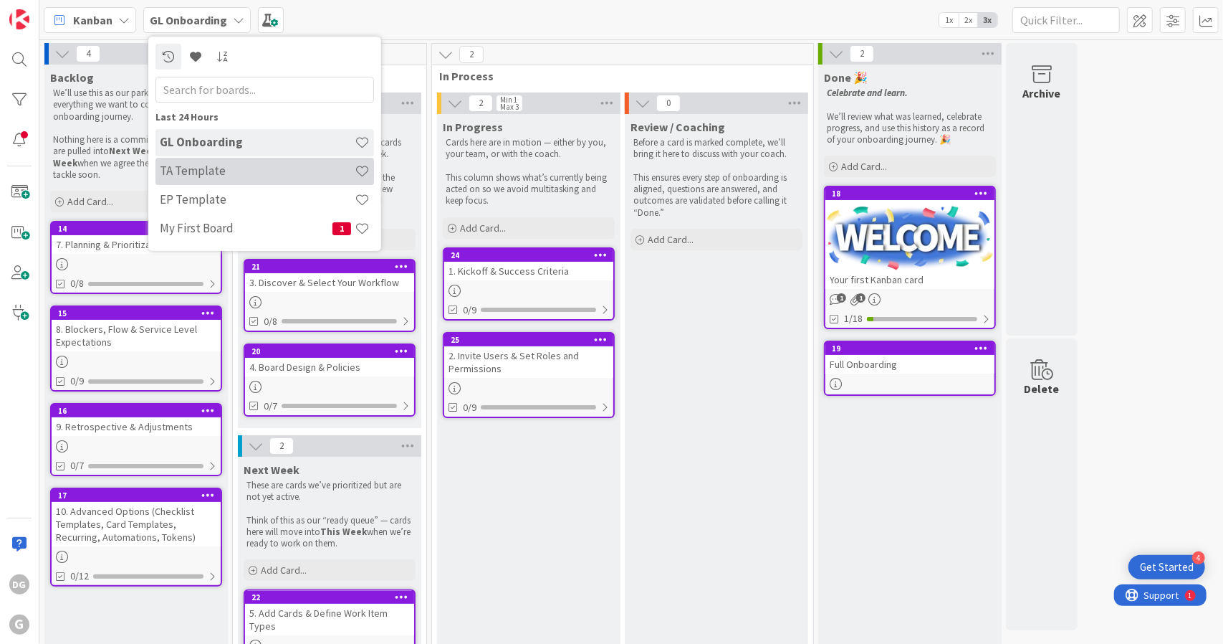
click at [230, 181] on div "TA Template" at bounding box center [265, 171] width 219 height 27
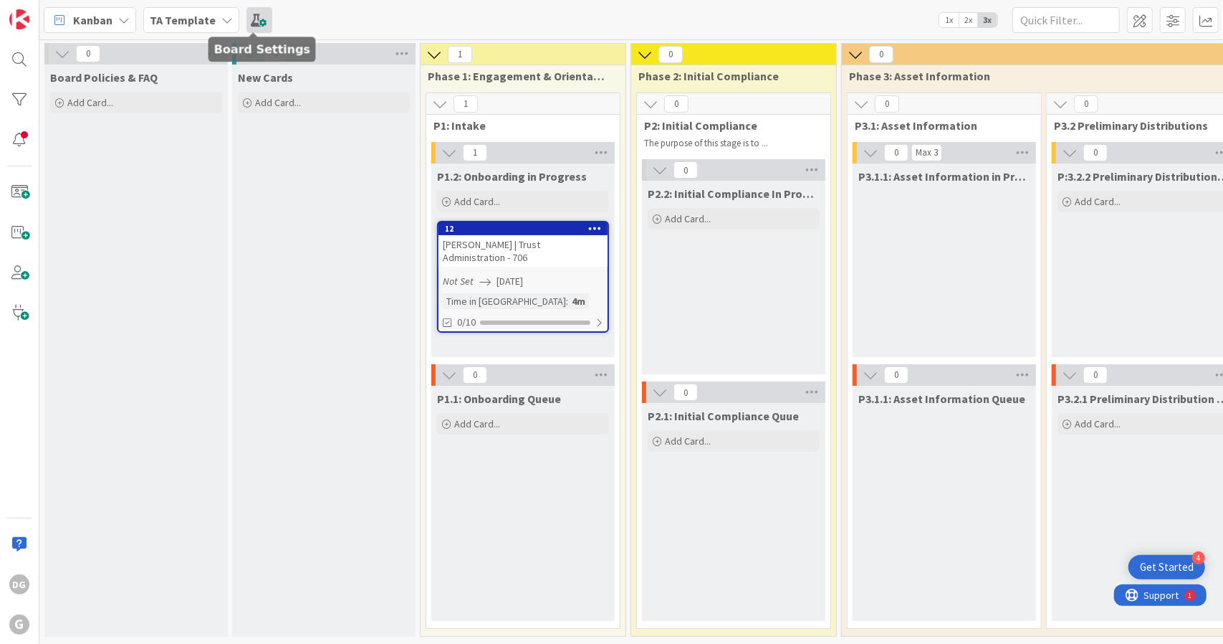
click at [252, 30] on span at bounding box center [260, 20] width 26 height 26
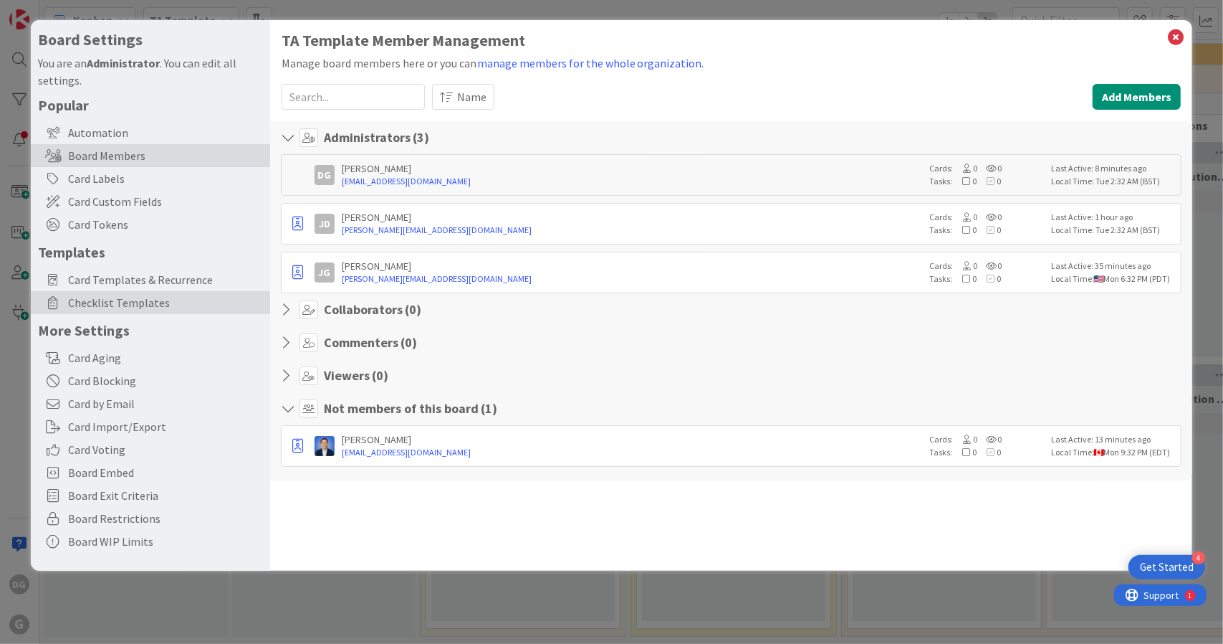
click at [149, 302] on span "Checklist Templates" at bounding box center [165, 302] width 195 height 17
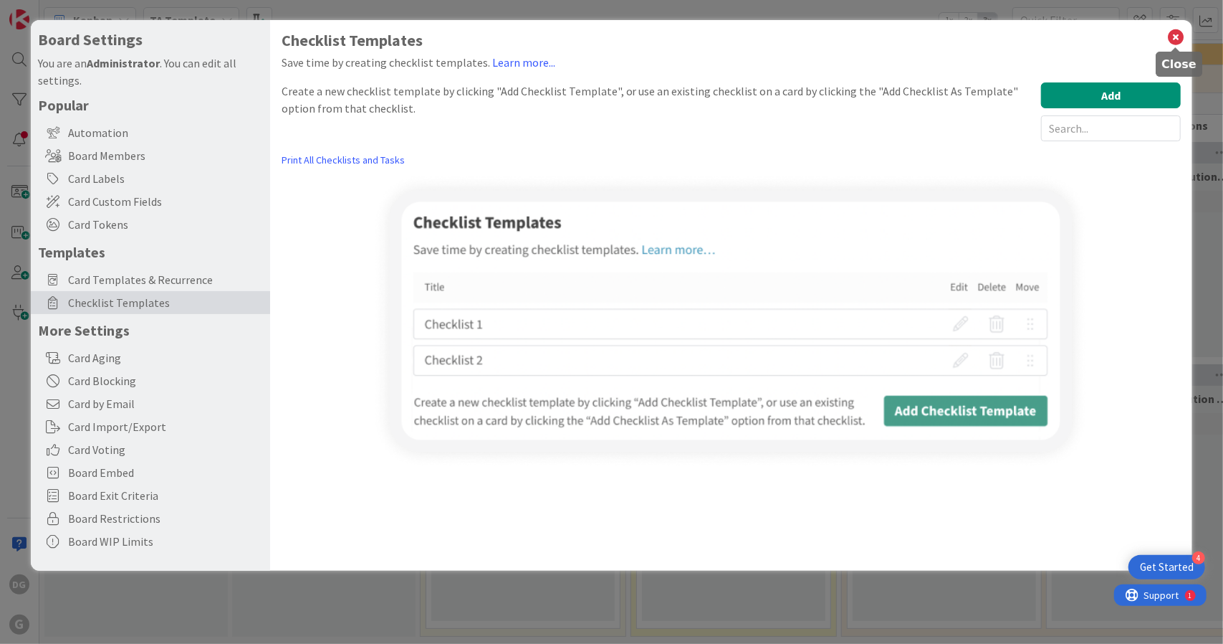
click at [1172, 38] on icon at bounding box center [1176, 37] width 19 height 20
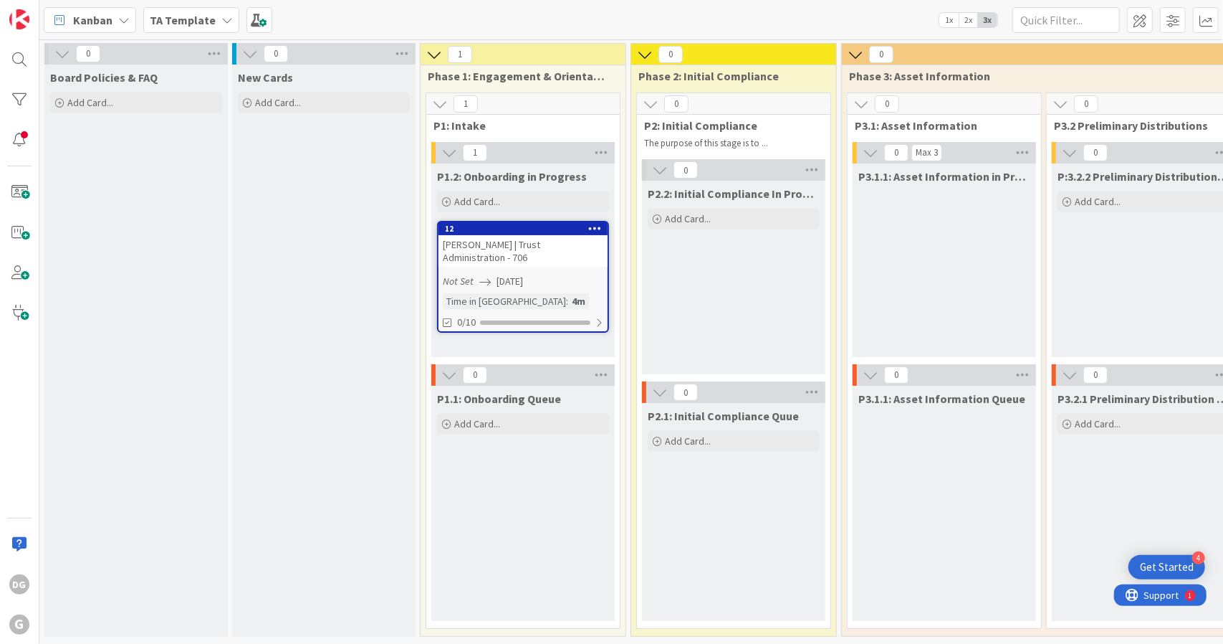
click at [24, 485] on div "DG G" at bounding box center [19, 322] width 39 height 644
click at [208, 21] on b "TA Template" at bounding box center [183, 20] width 66 height 14
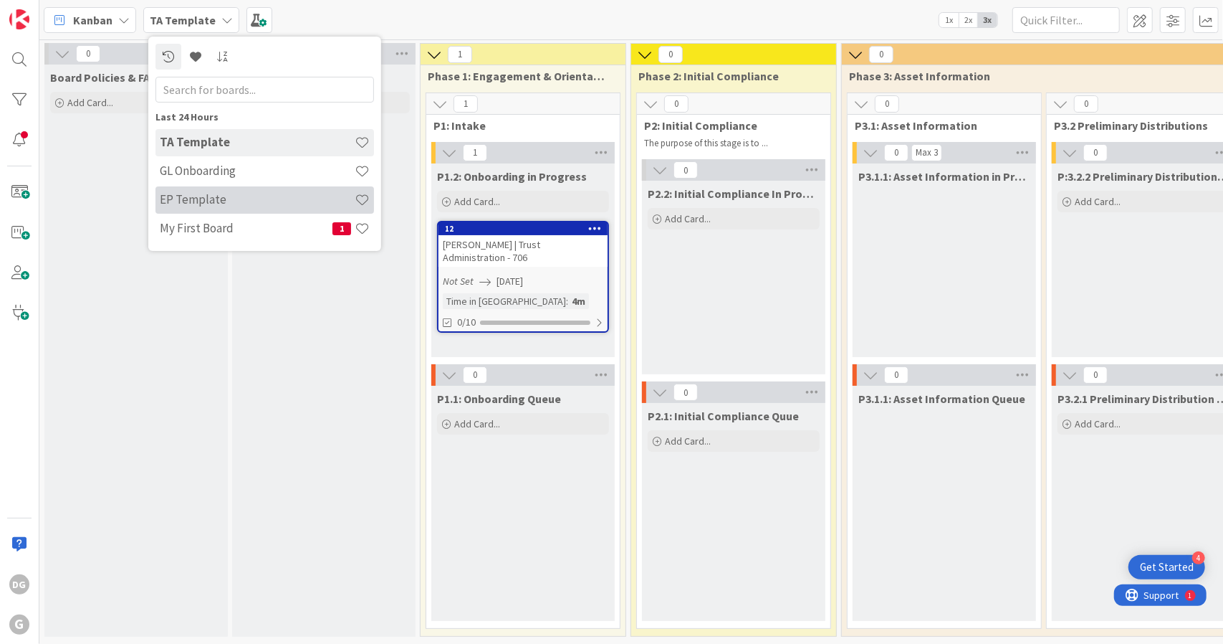
click at [234, 196] on h4 "EP Template" at bounding box center [257, 199] width 195 height 14
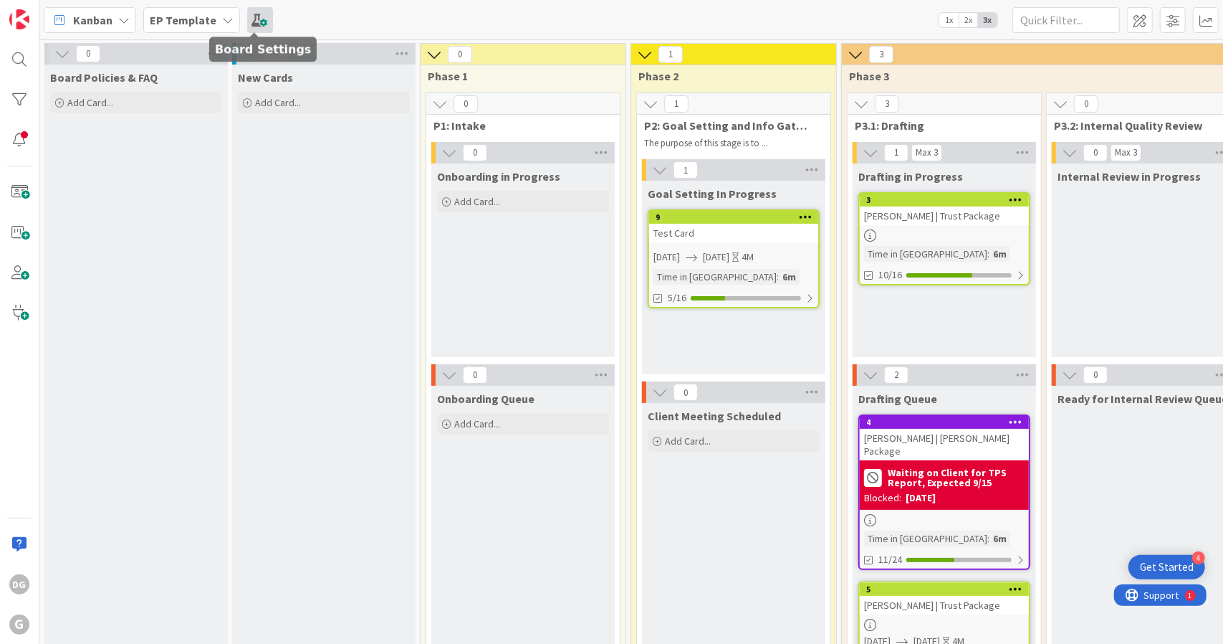
click at [259, 24] on span at bounding box center [260, 20] width 26 height 26
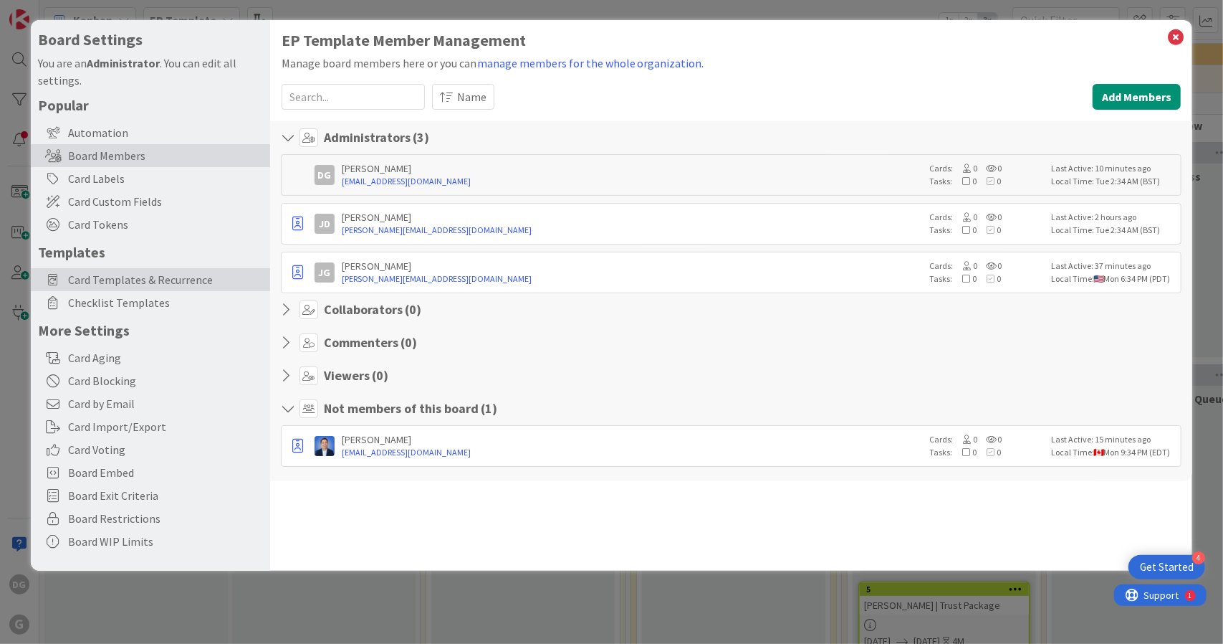
click at [156, 277] on span "Card Templates & Recurrence" at bounding box center [165, 279] width 195 height 17
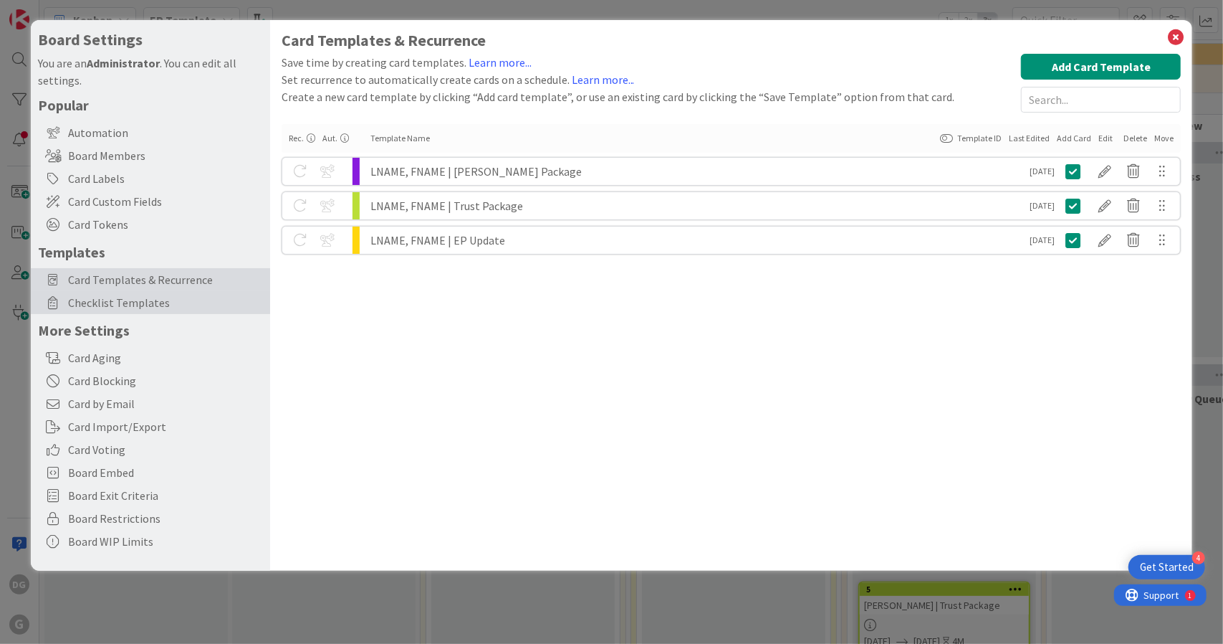
click at [132, 305] on span "Checklist Templates" at bounding box center [165, 302] width 195 height 17
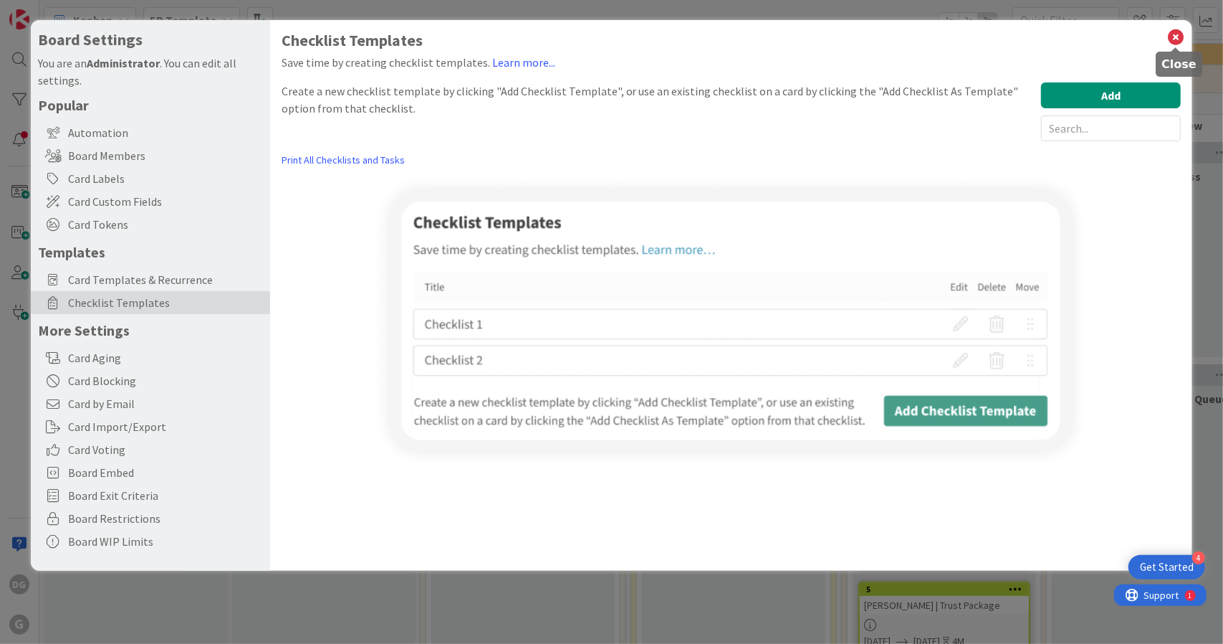
click at [1174, 33] on icon at bounding box center [1176, 37] width 19 height 20
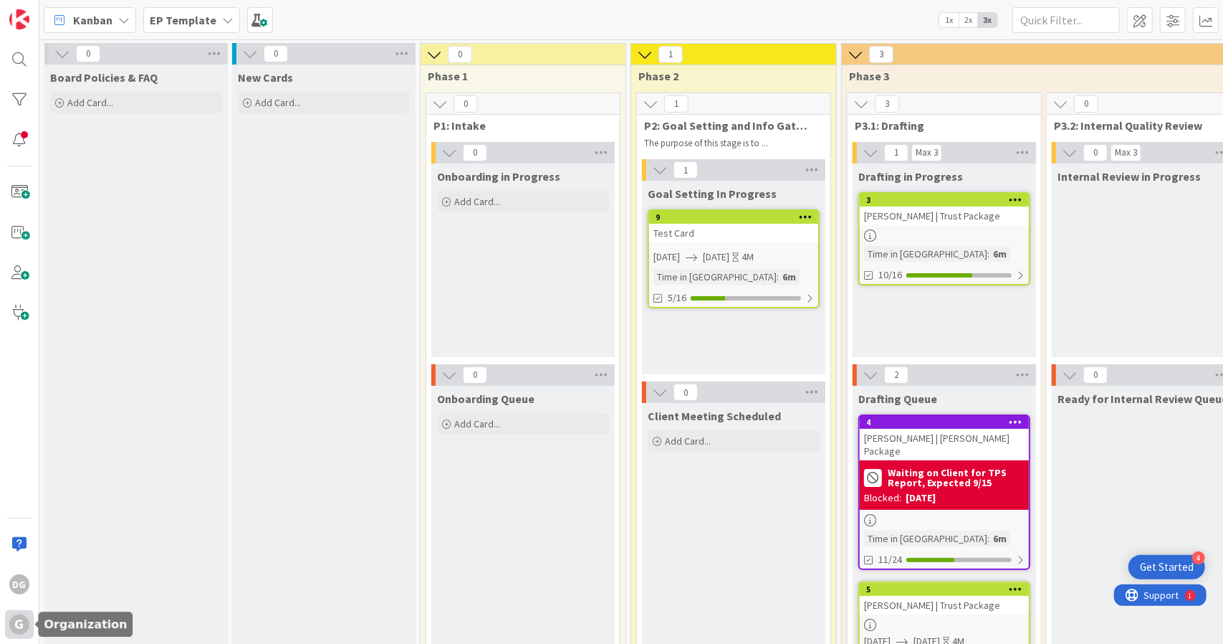
click at [15, 634] on div "G" at bounding box center [19, 624] width 29 height 29
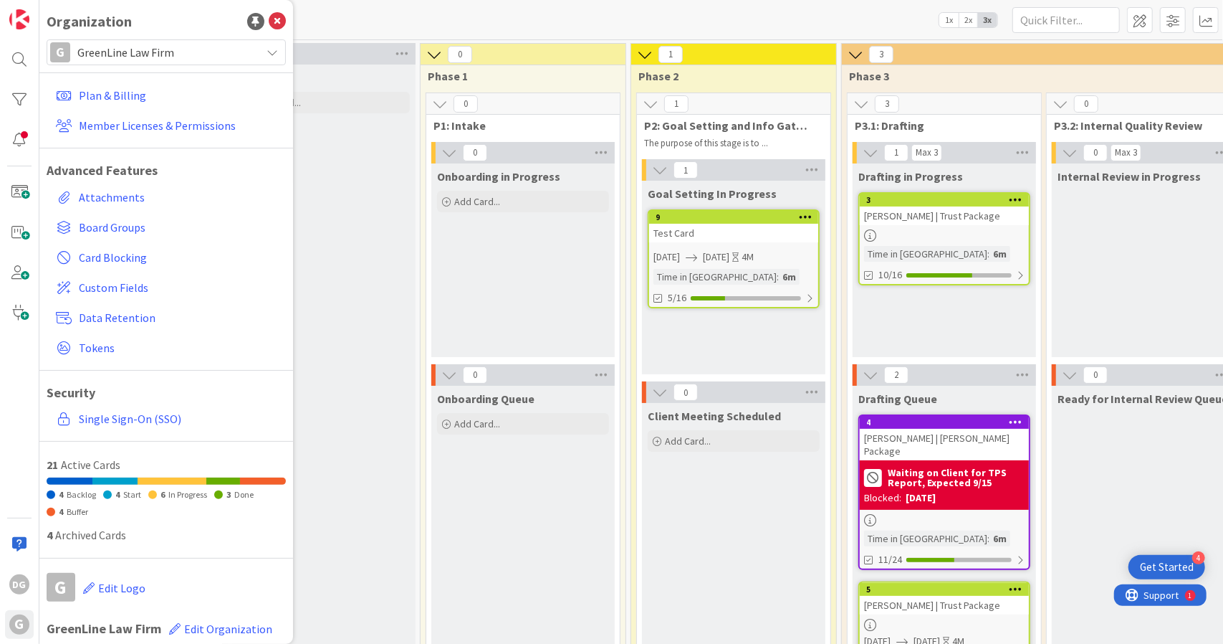
click at [384, 113] on div "New Cards Add Card..." at bounding box center [323, 90] width 183 height 52
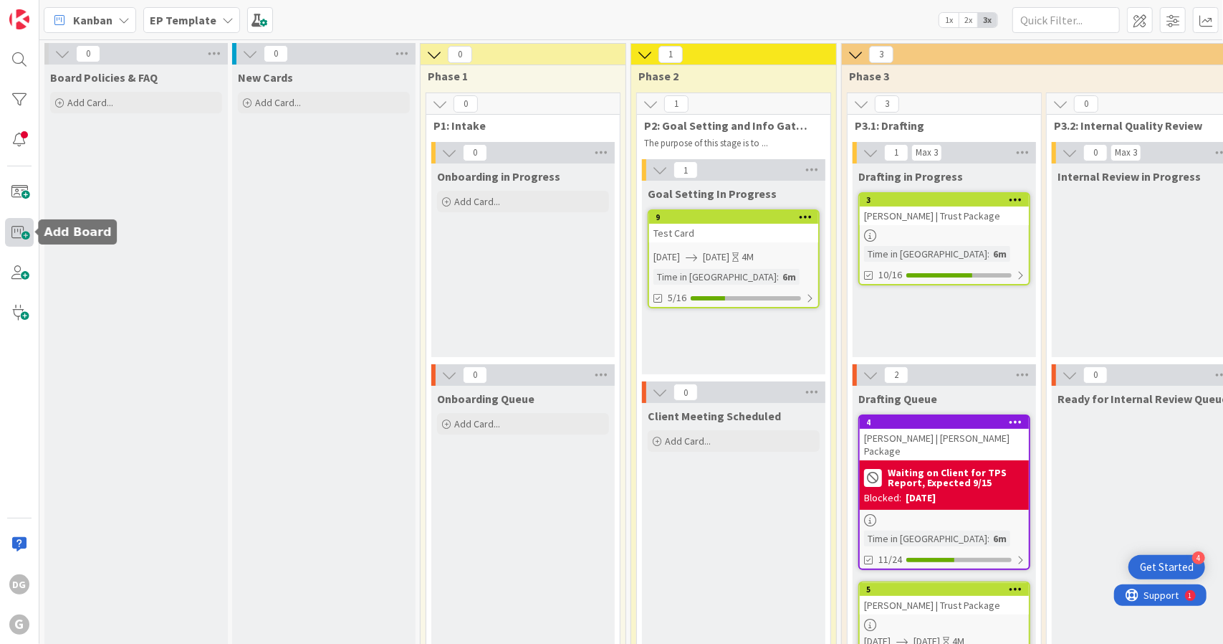
click at [21, 234] on span at bounding box center [19, 232] width 29 height 29
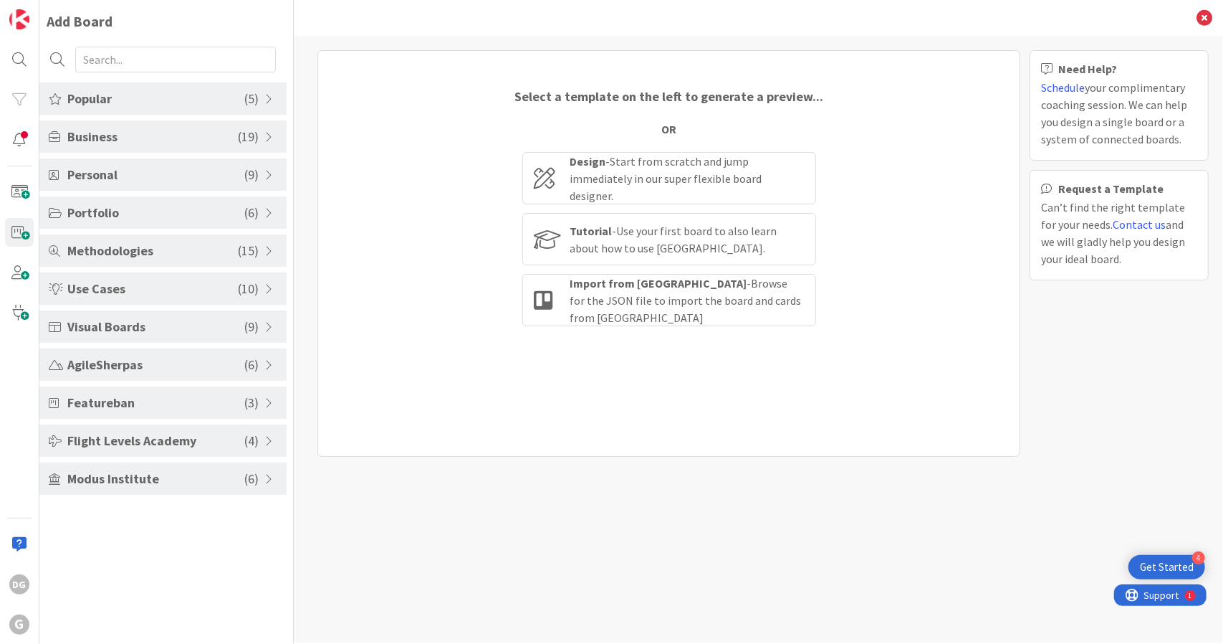
click at [158, 403] on span "Featureban" at bounding box center [155, 402] width 177 height 19
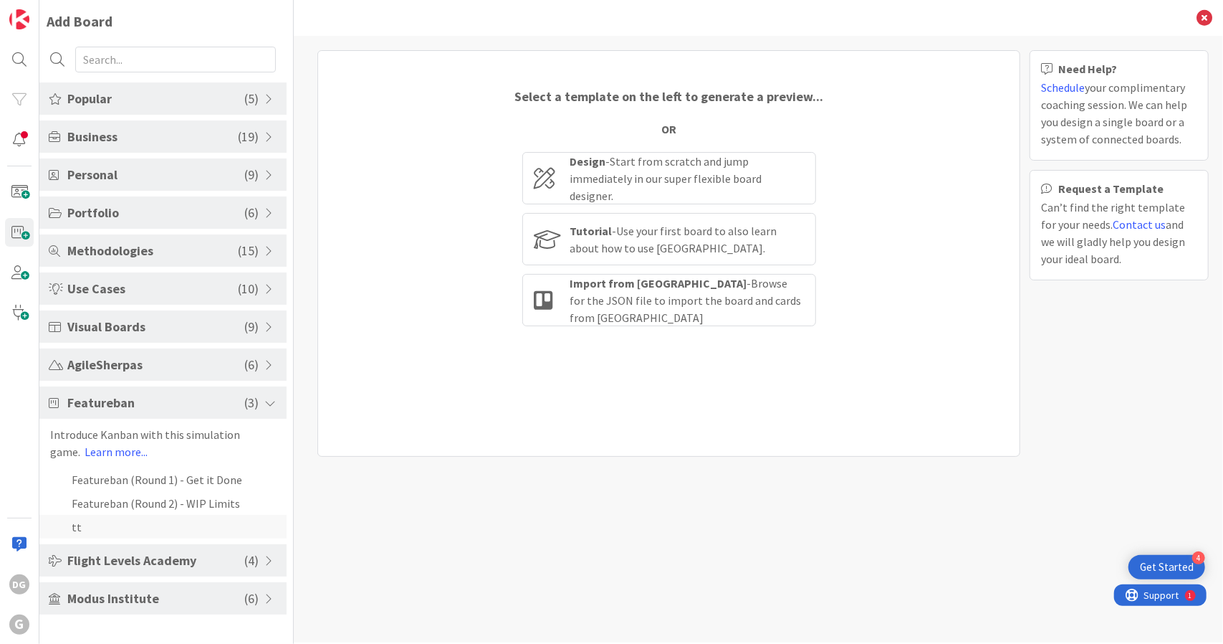
click at [113, 523] on li "tt" at bounding box center [162, 527] width 247 height 24
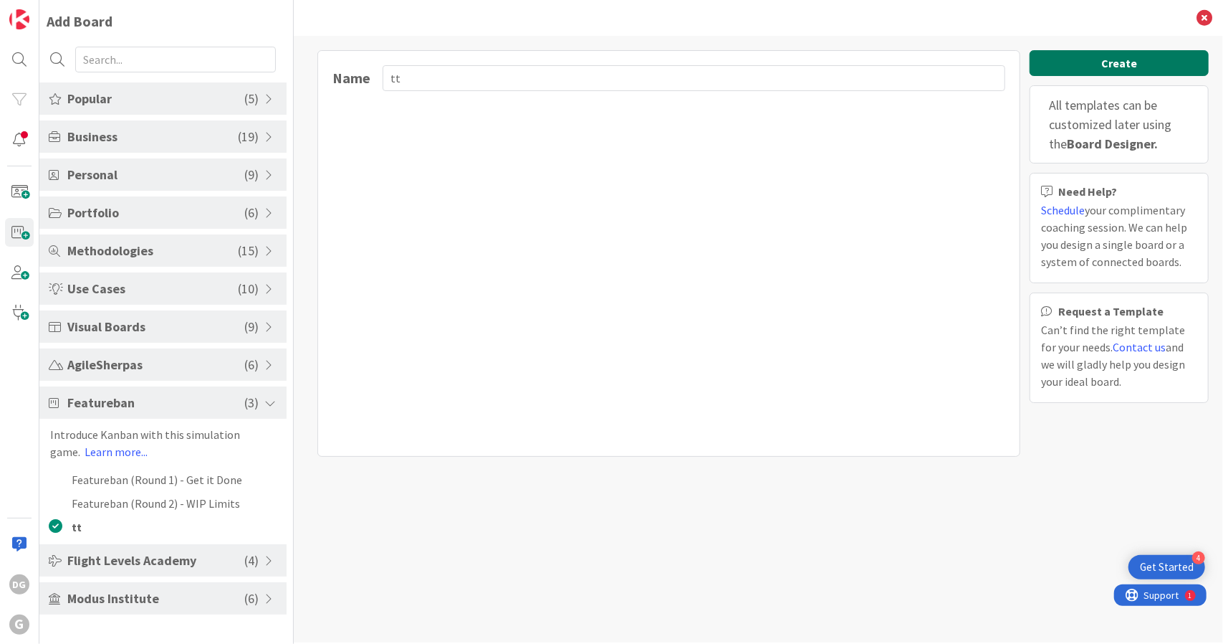
click at [1061, 67] on button "Create" at bounding box center [1119, 63] width 179 height 26
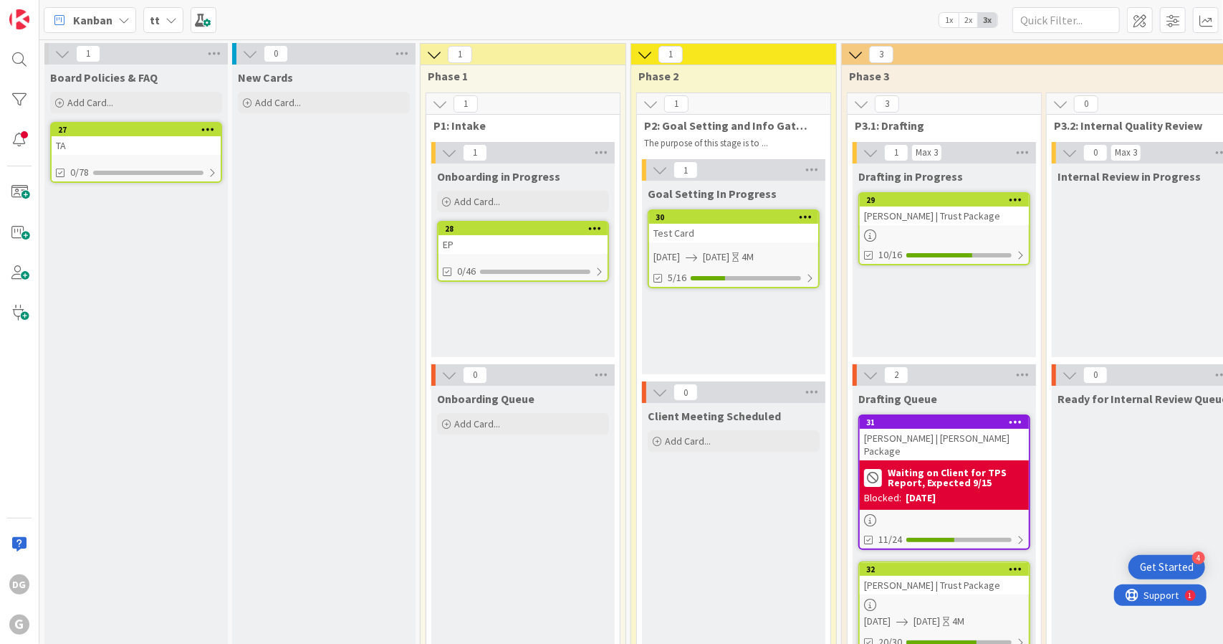
click at [206, 129] on icon at bounding box center [208, 129] width 14 height 10
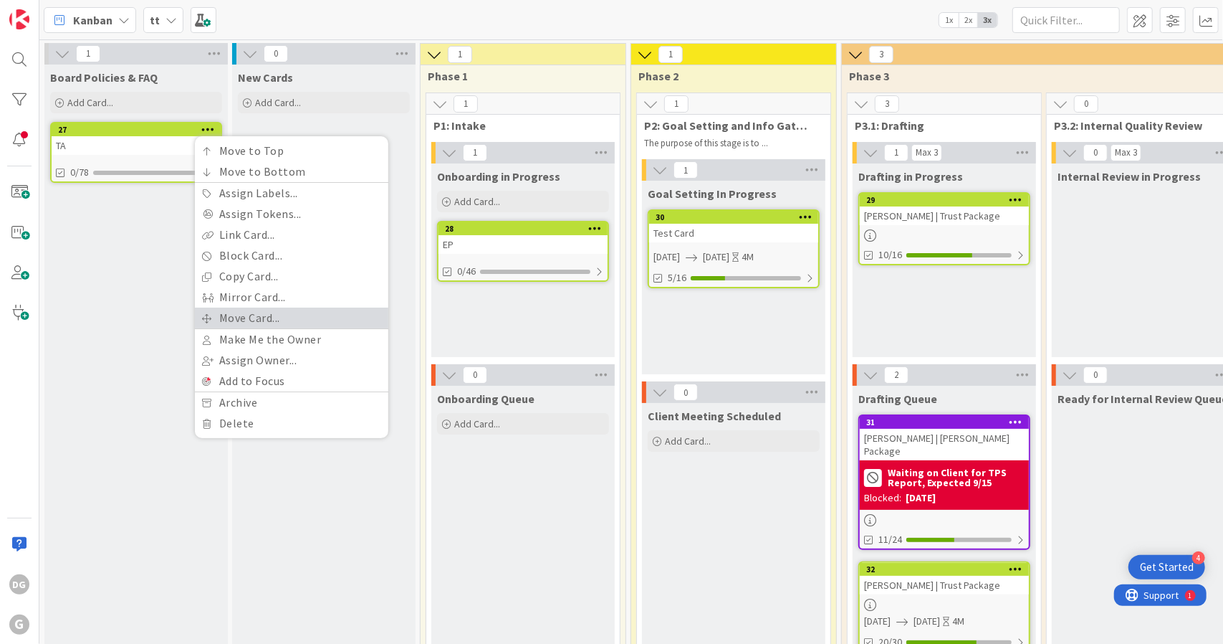
click at [236, 315] on link "Move Card..." at bounding box center [291, 317] width 193 height 21
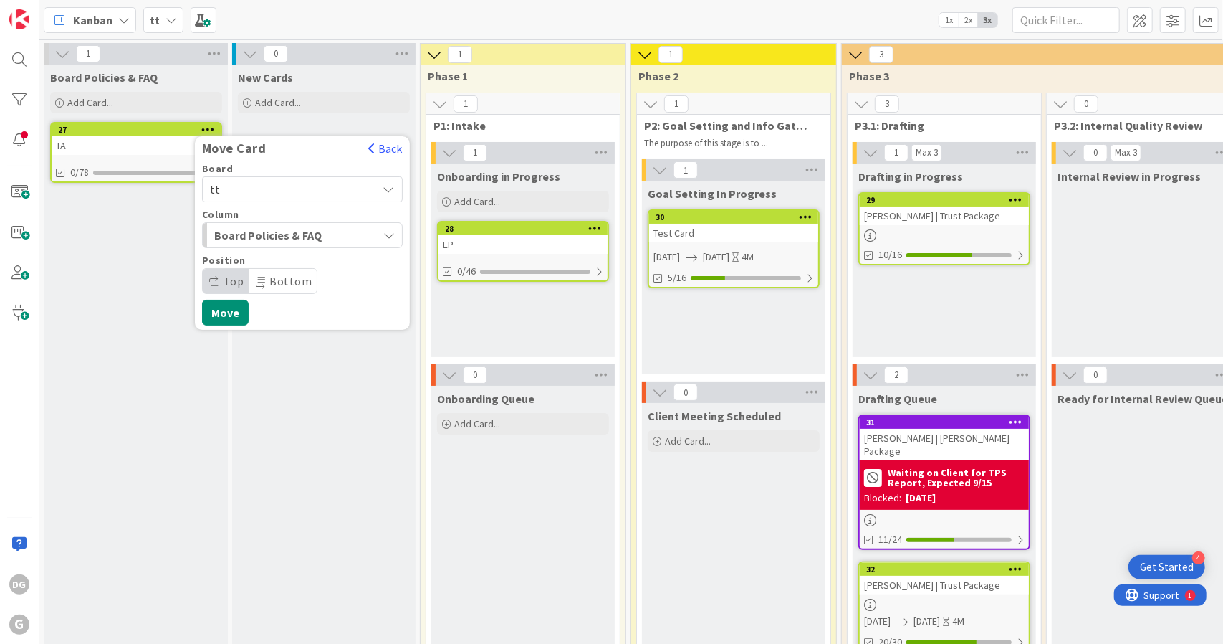
click at [298, 193] on span "tt" at bounding box center [290, 189] width 161 height 20
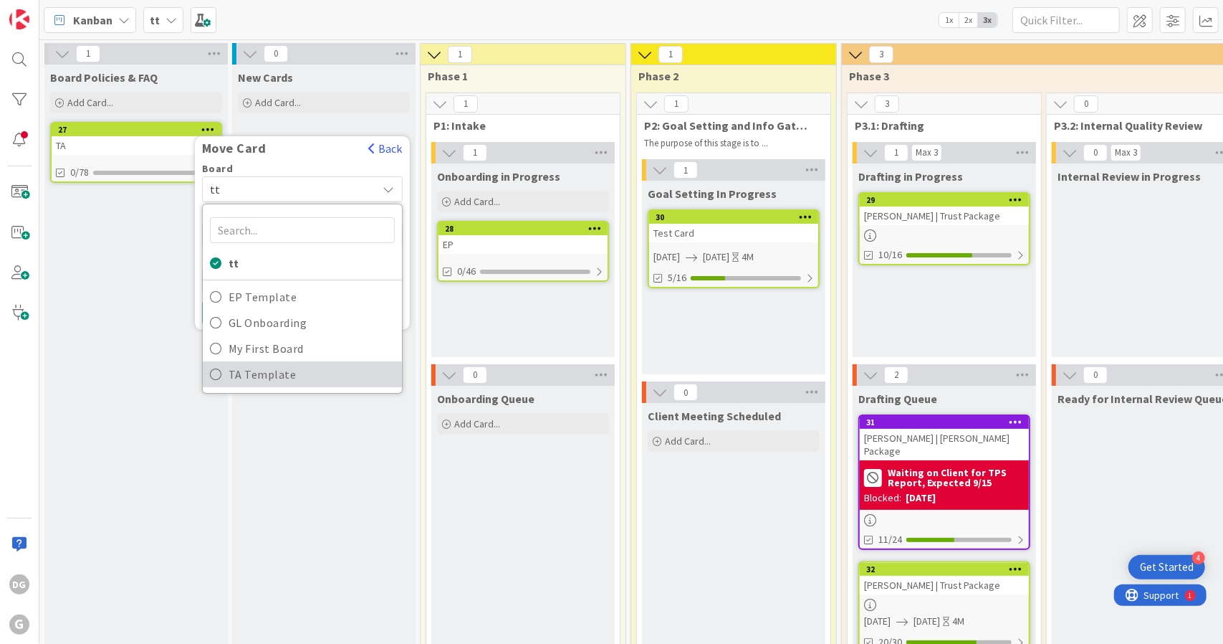
click at [285, 368] on span "TA Template" at bounding box center [312, 373] width 166 height 21
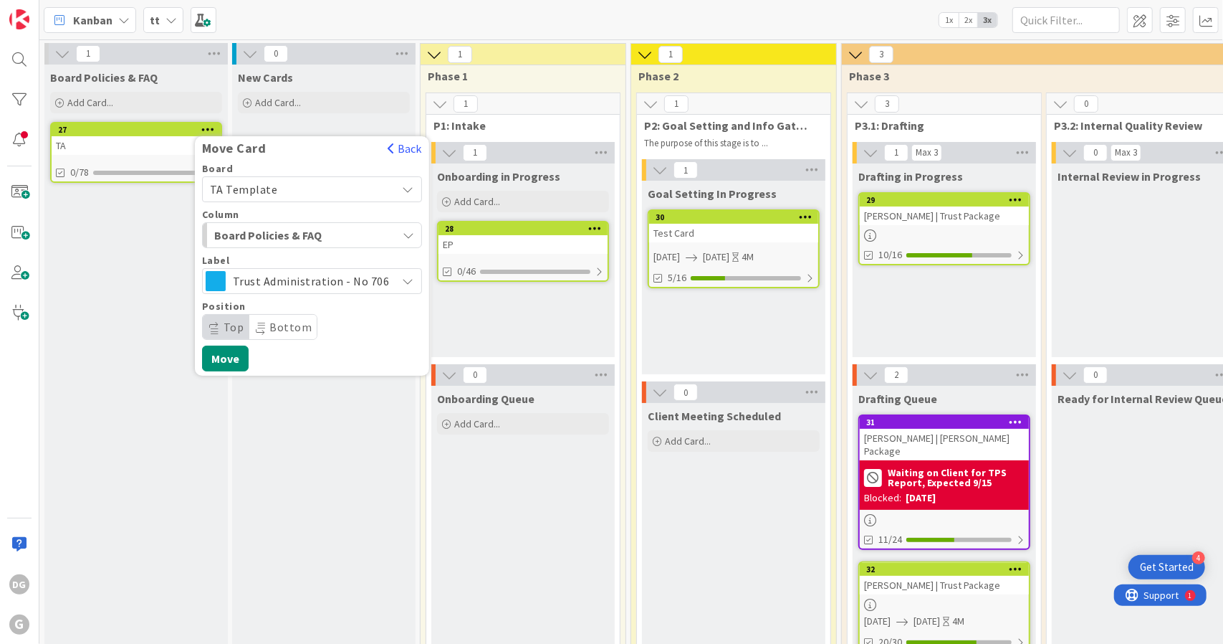
click at [277, 226] on span "Board Policies & FAQ" at bounding box center [267, 235] width 107 height 19
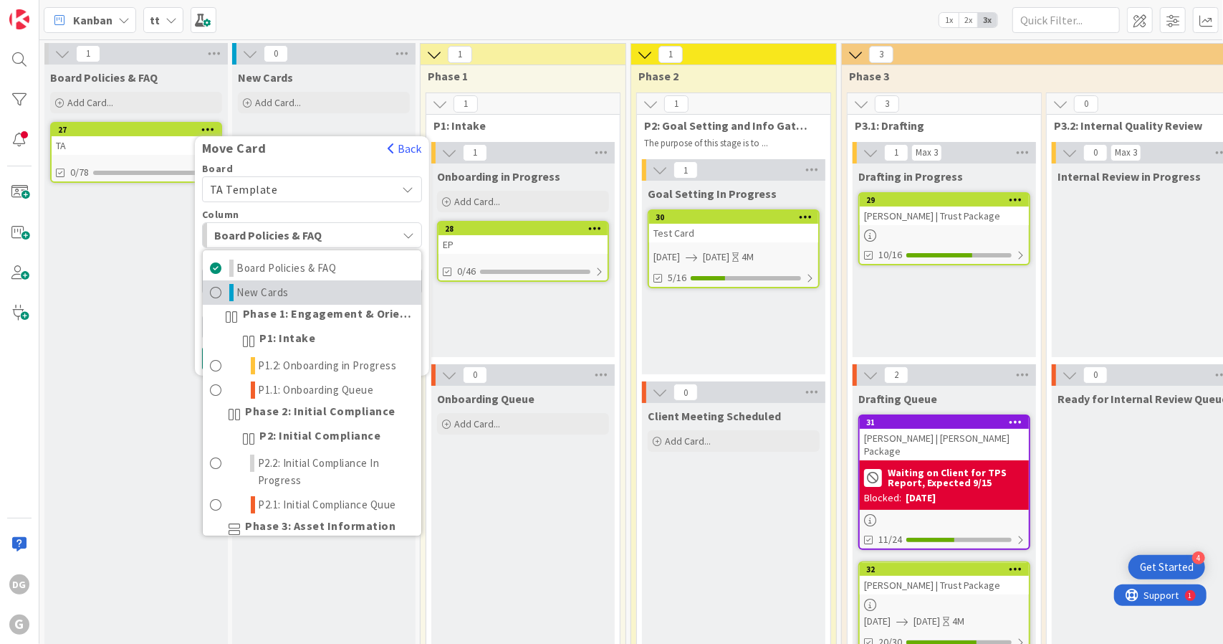
click at [284, 293] on span "New Cards" at bounding box center [263, 292] width 52 height 17
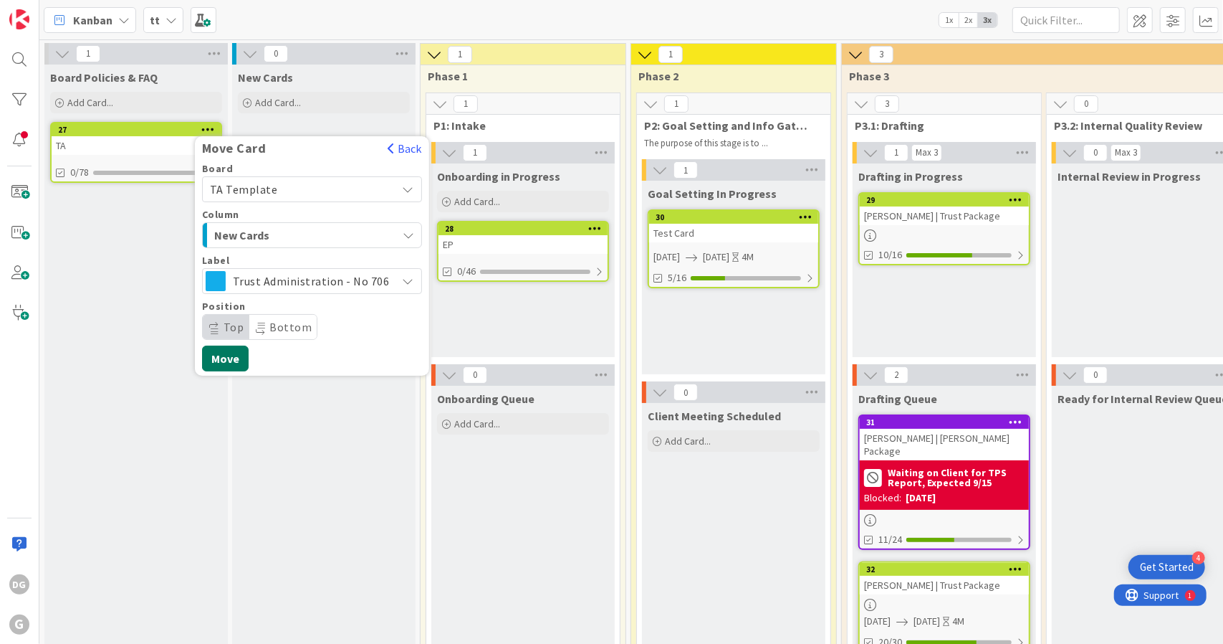
click at [238, 355] on button "Move" at bounding box center [225, 358] width 47 height 26
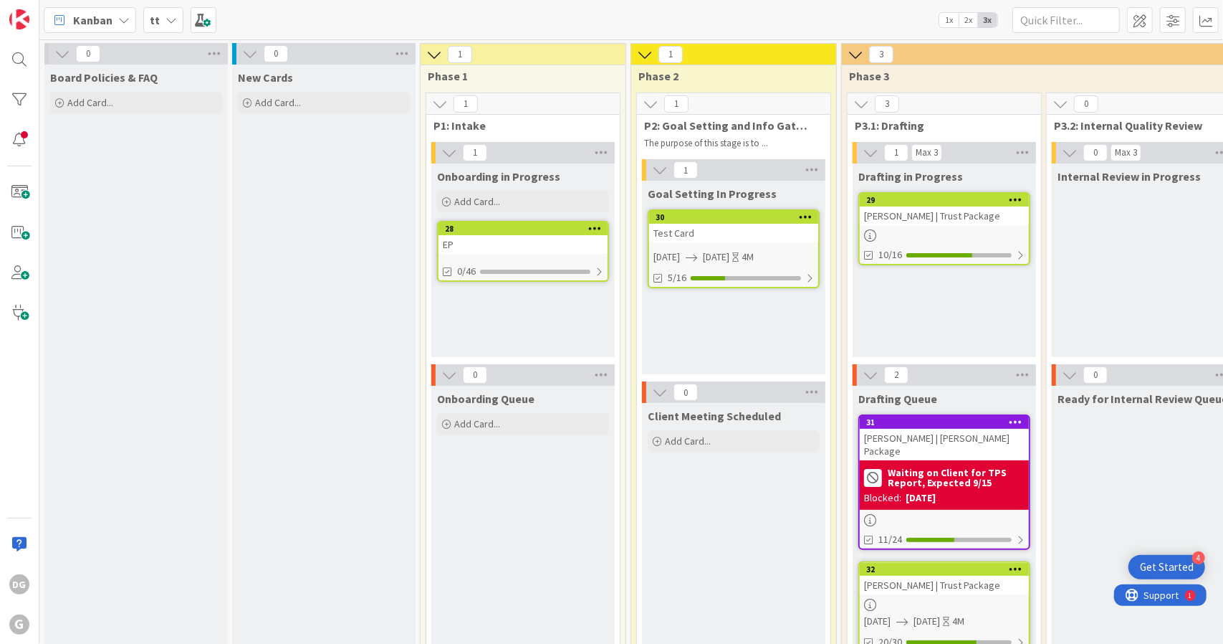
click at [595, 229] on icon at bounding box center [595, 228] width 14 height 10
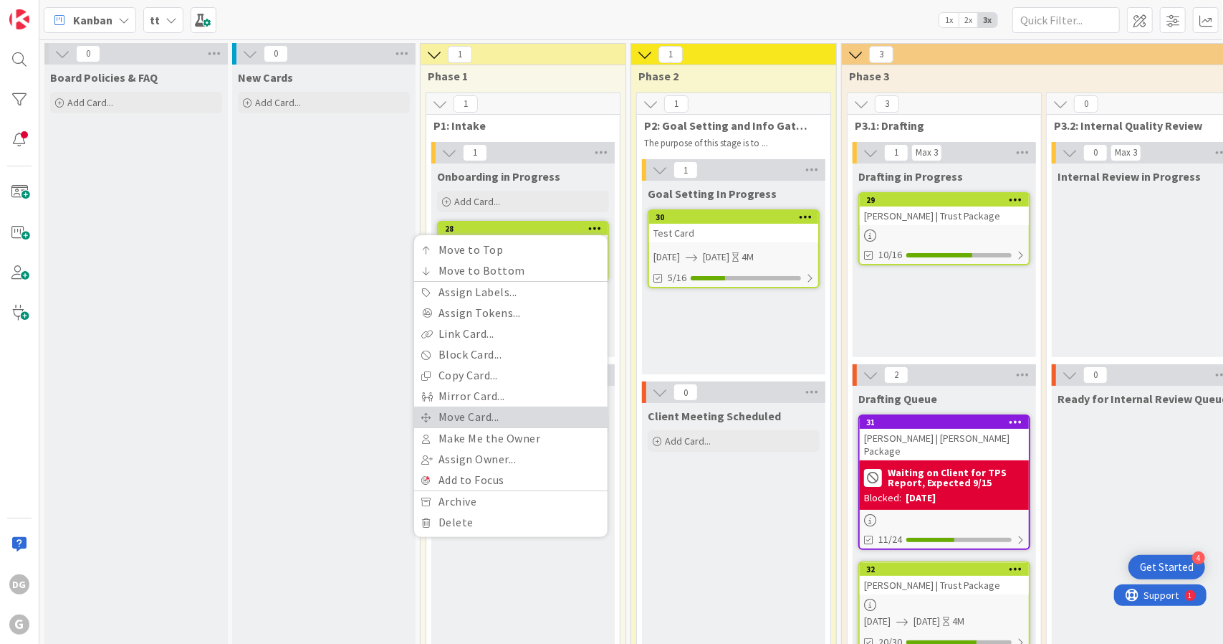
click at [540, 412] on link "Move Card..." at bounding box center [510, 416] width 193 height 21
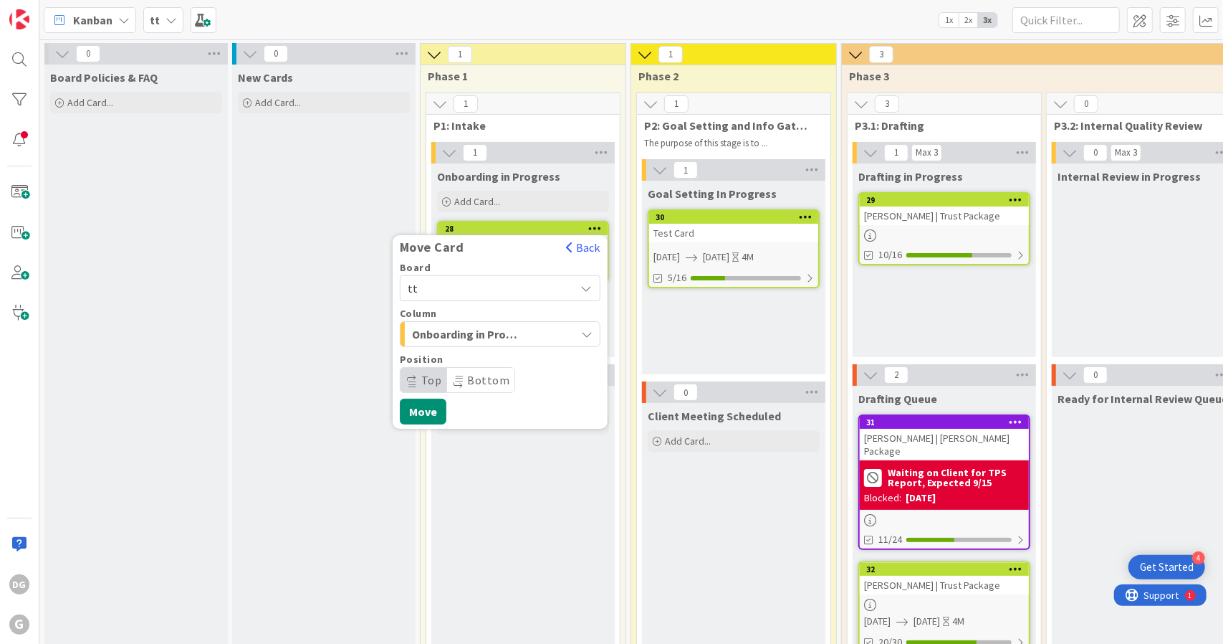
click at [489, 284] on span "tt" at bounding box center [488, 288] width 161 height 20
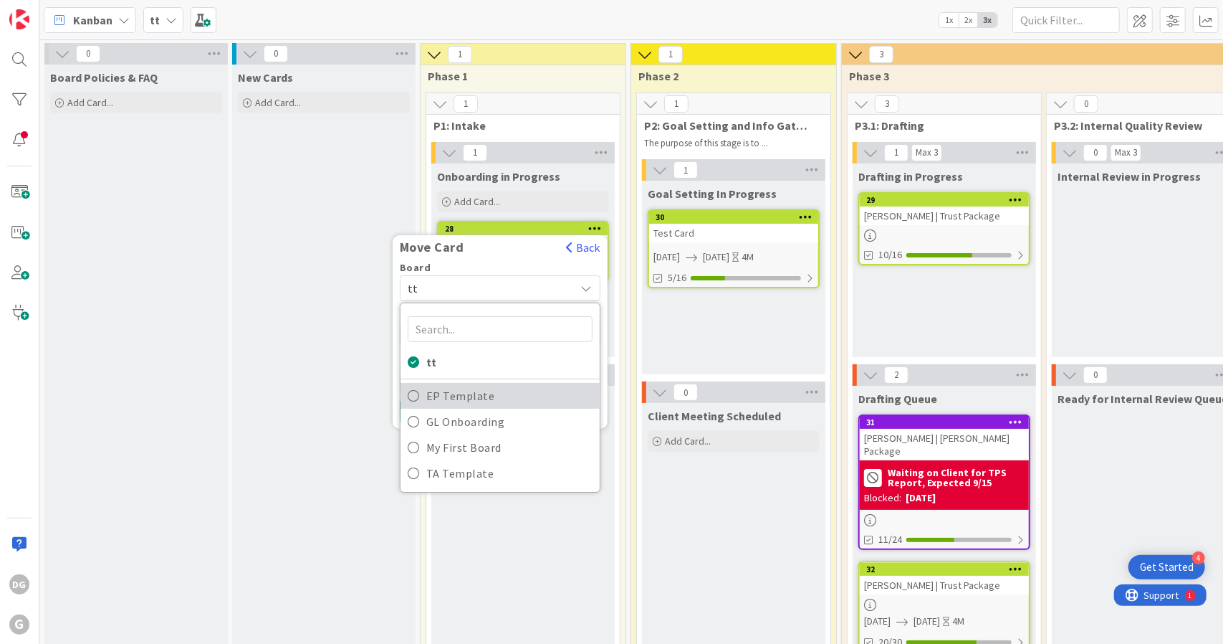
click at [470, 390] on span "EP Template" at bounding box center [509, 395] width 166 height 21
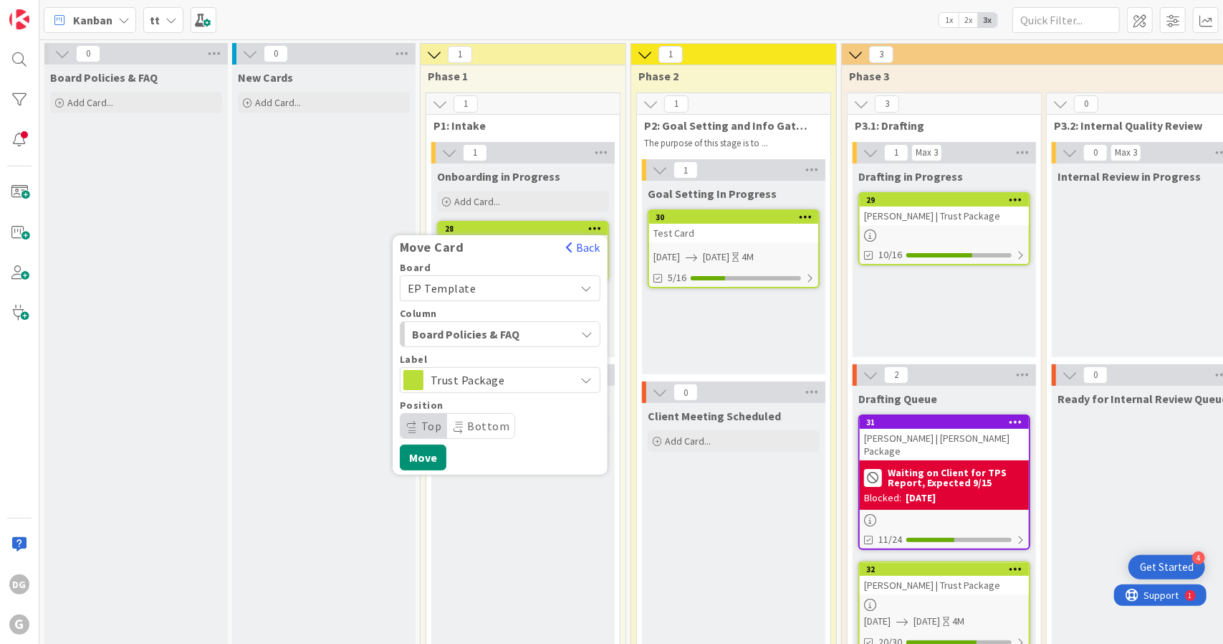
click at [480, 335] on span "Board Policies & FAQ" at bounding box center [465, 334] width 107 height 19
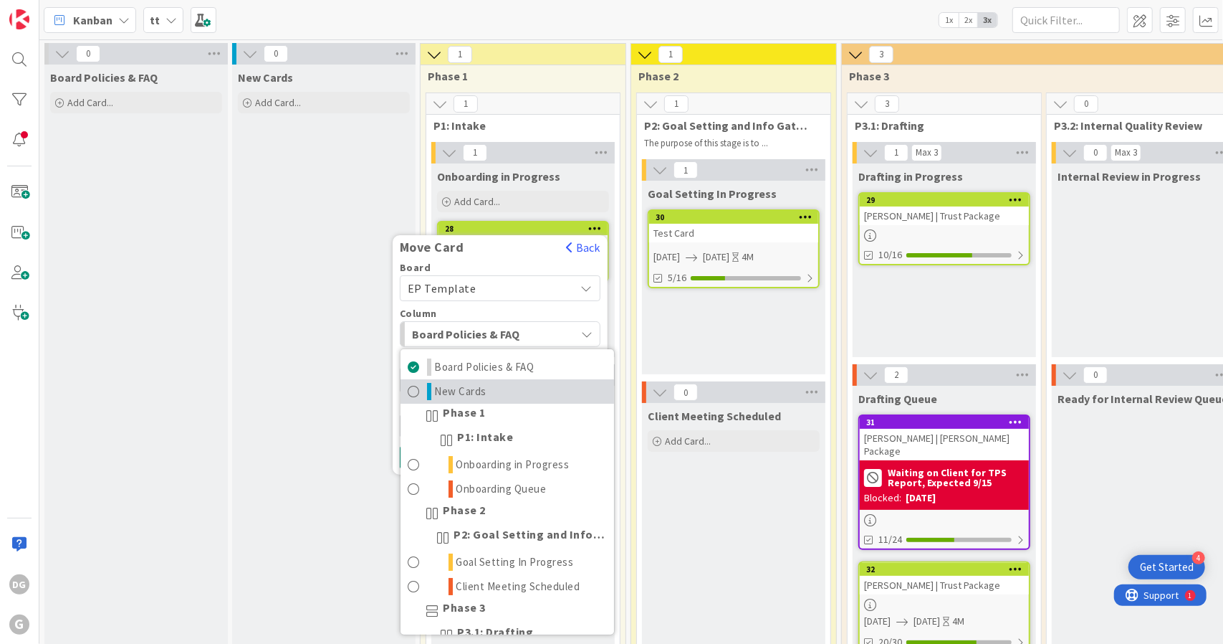
click at [485, 386] on link "New Cards" at bounding box center [508, 391] width 214 height 24
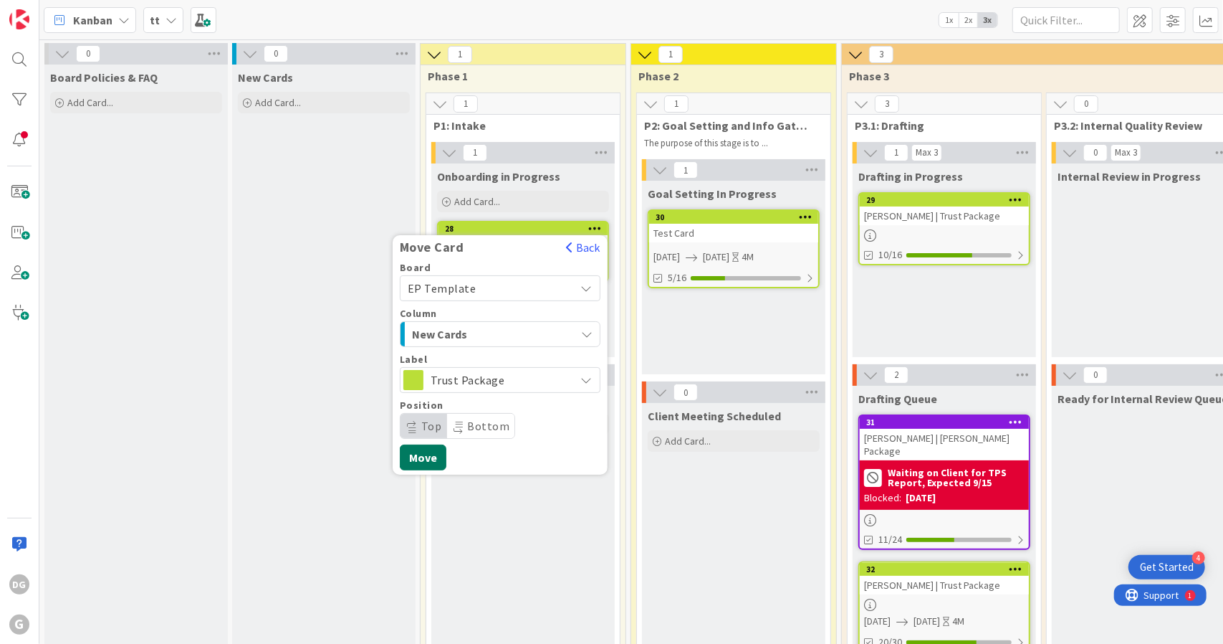
click at [436, 454] on button "Move" at bounding box center [423, 457] width 47 height 26
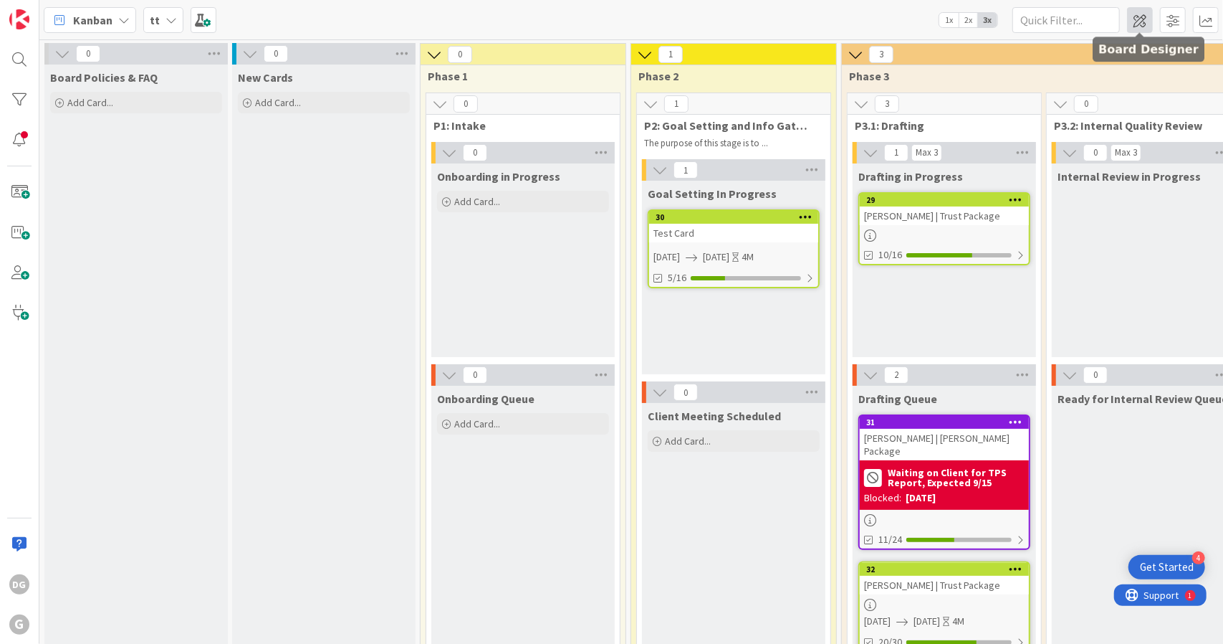
click at [1141, 21] on span at bounding box center [1140, 20] width 26 height 26
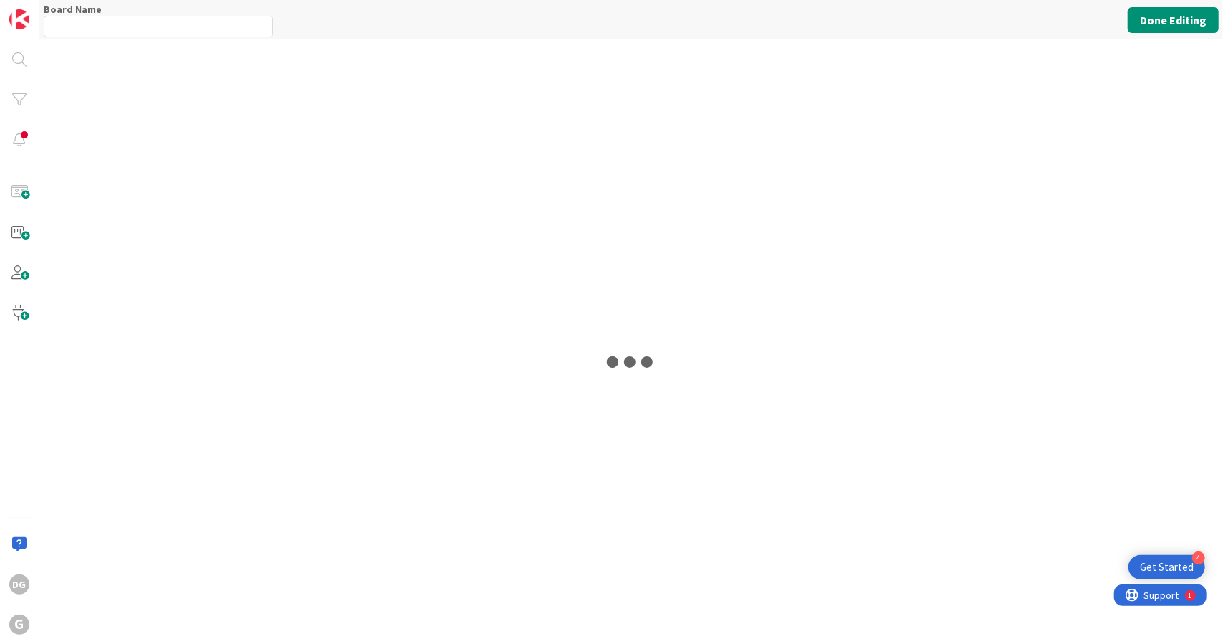
type input "tt"
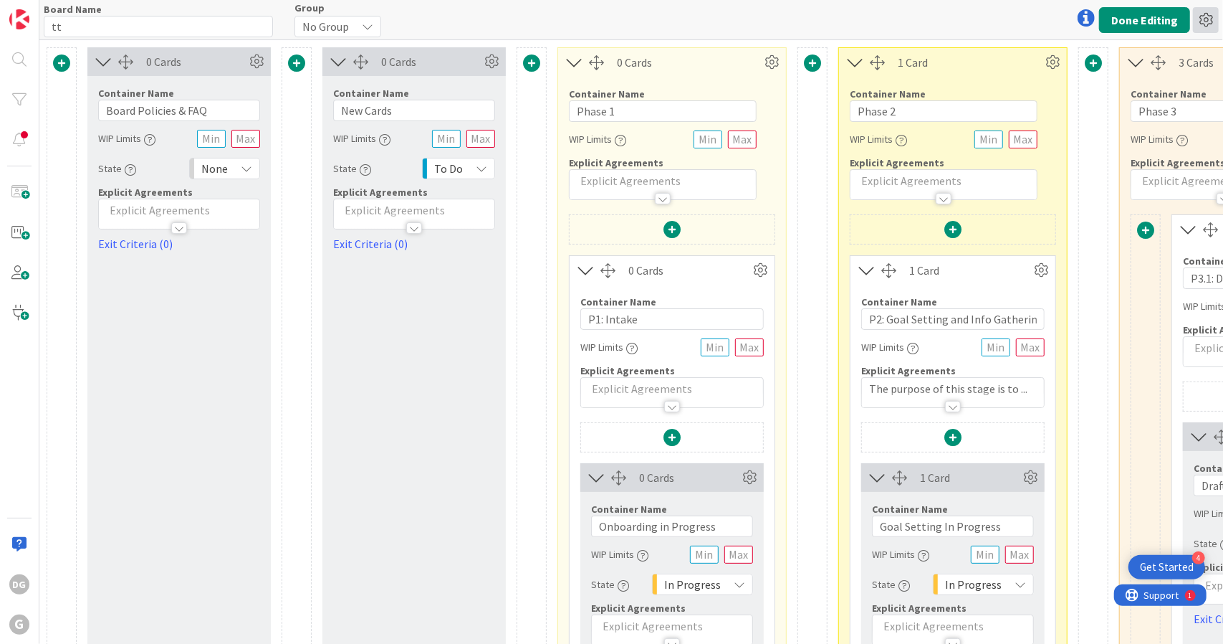
click at [1210, 21] on icon at bounding box center [1206, 20] width 26 height 26
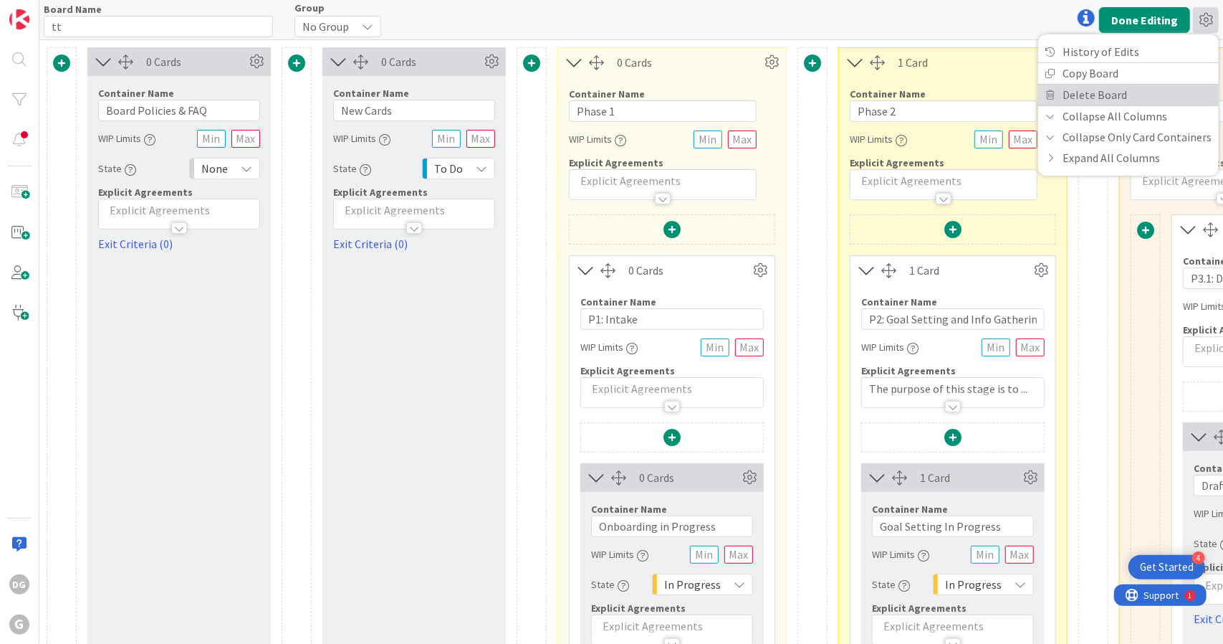
click at [1129, 91] on link "Delete Board" at bounding box center [1128, 95] width 181 height 21
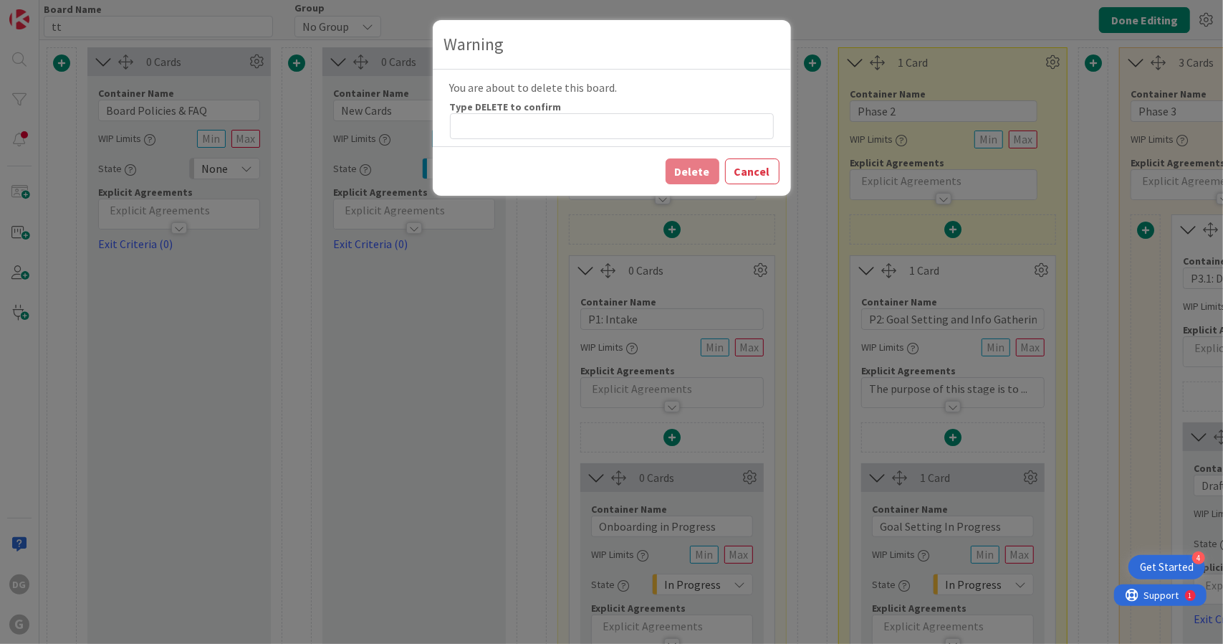
click at [494, 107] on label "Type DELETE to confirm" at bounding box center [506, 106] width 112 height 13
copy label "DELETE"
click at [492, 135] on input at bounding box center [612, 126] width 324 height 26
paste input "DELETE"
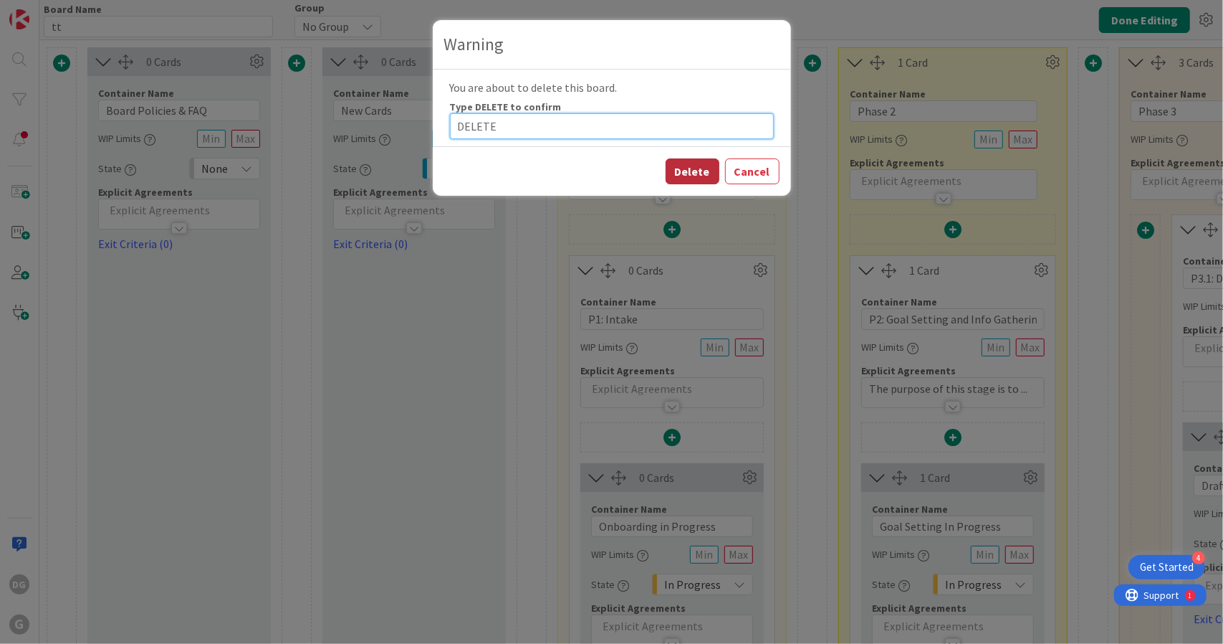
type input "DELETE"
click at [693, 171] on button "Delete" at bounding box center [693, 171] width 54 height 26
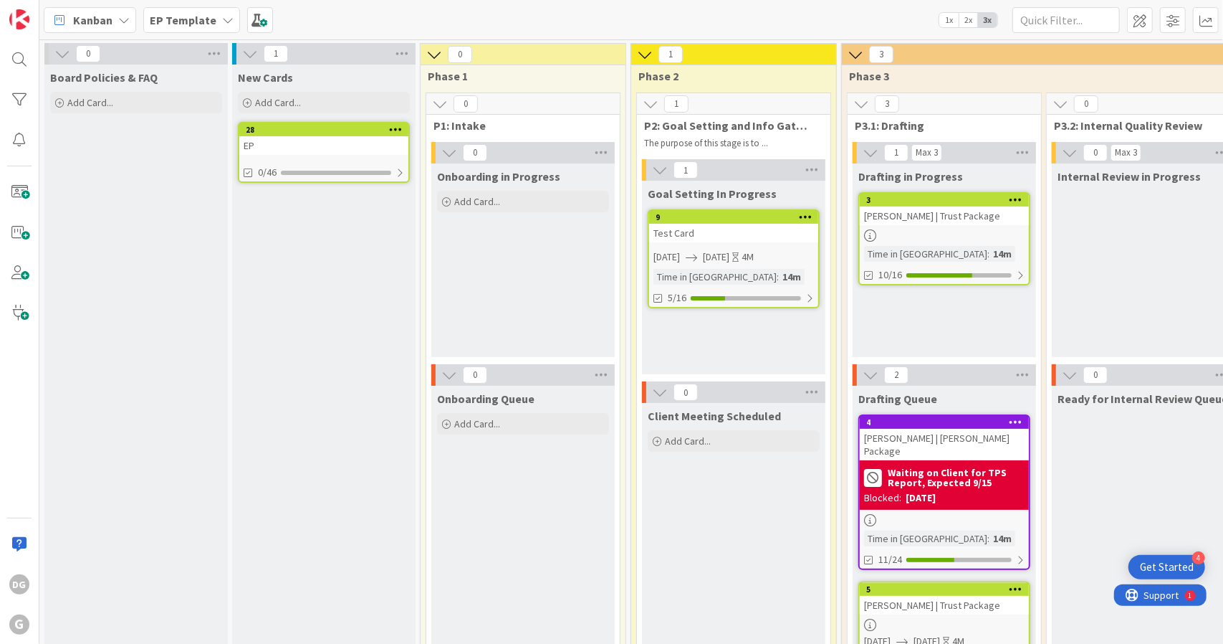
click at [370, 146] on div "EP" at bounding box center [323, 145] width 169 height 19
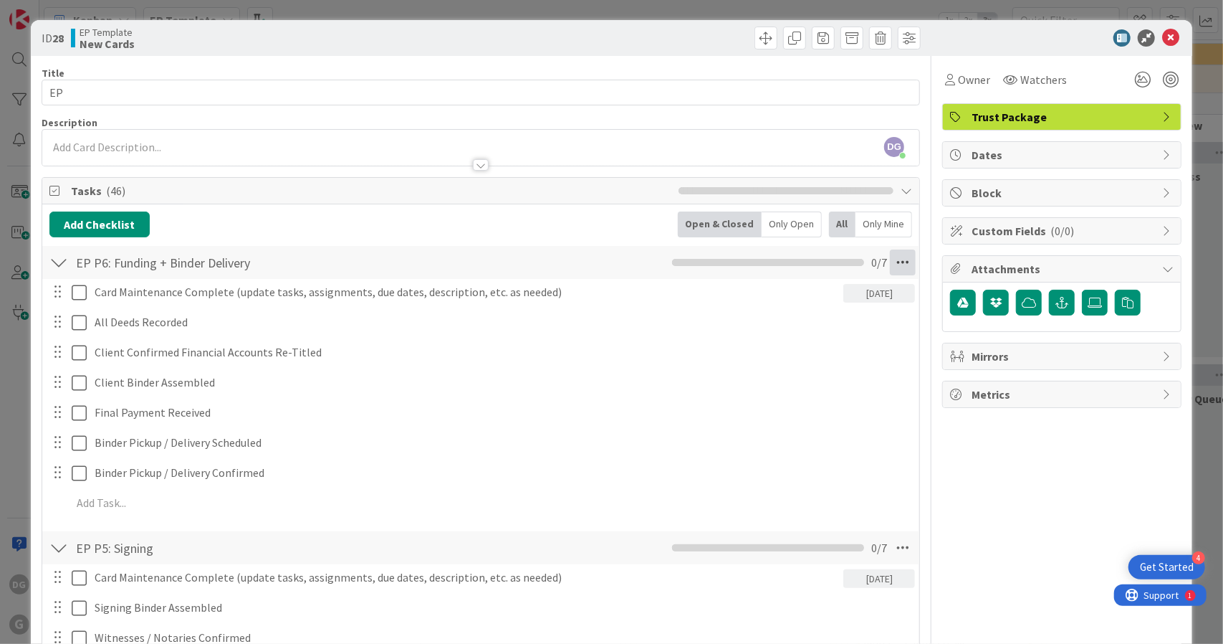
click at [890, 264] on icon at bounding box center [903, 262] width 26 height 26
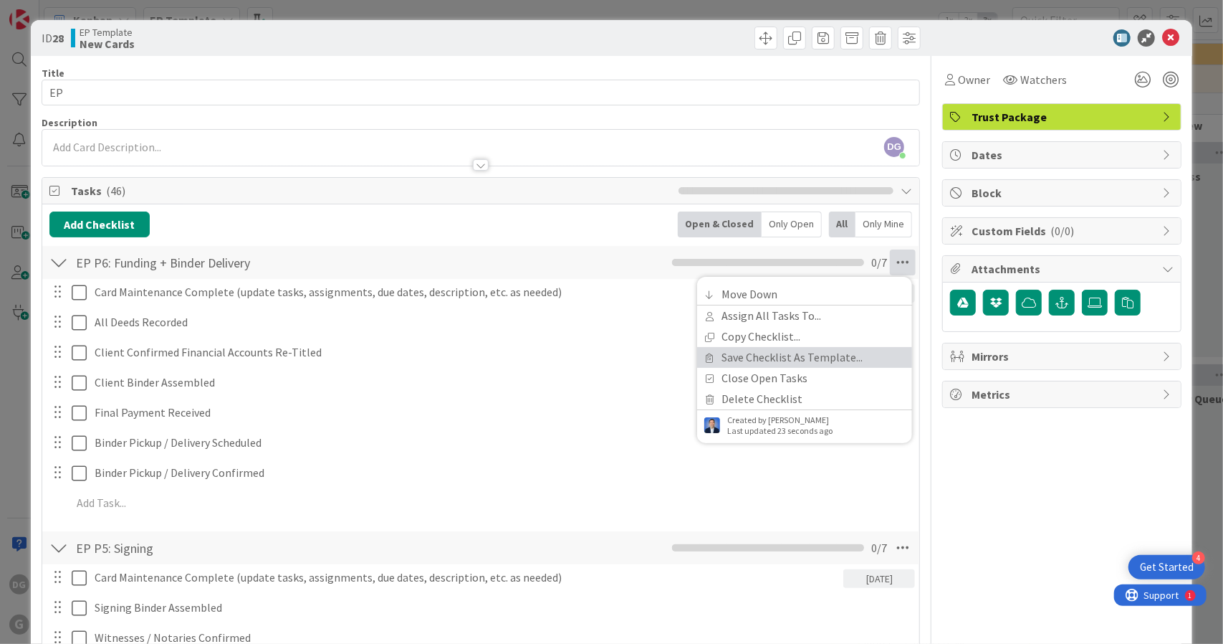
click at [819, 355] on link "Save Checklist As Template..." at bounding box center [804, 357] width 215 height 21
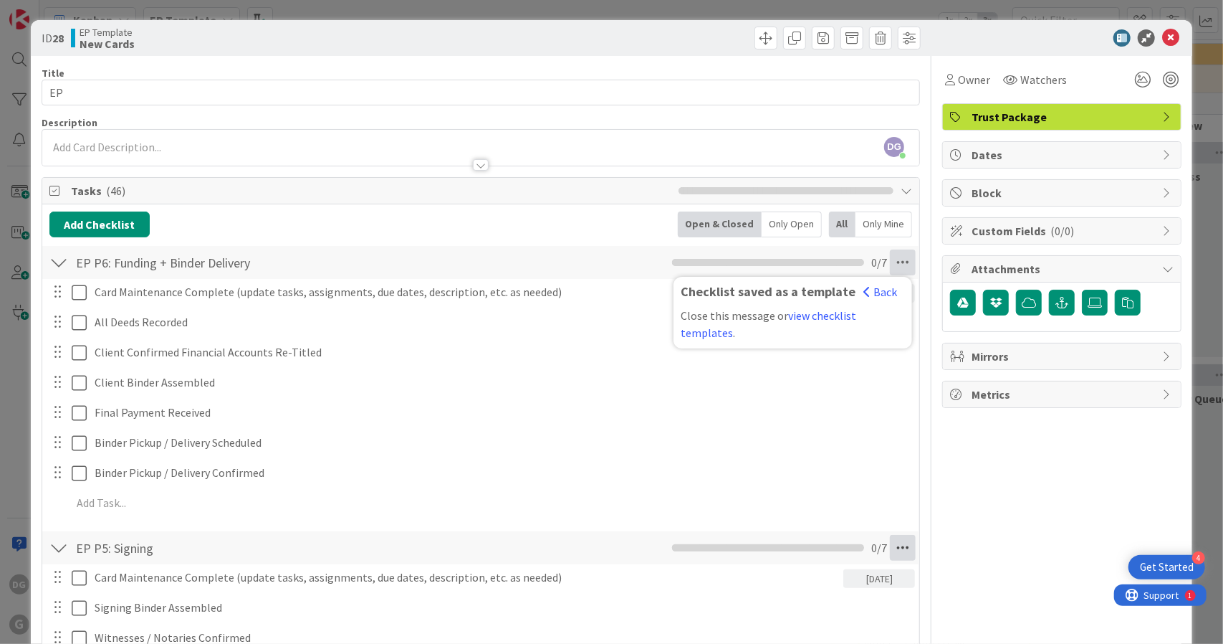
click at [892, 544] on icon at bounding box center [903, 548] width 26 height 26
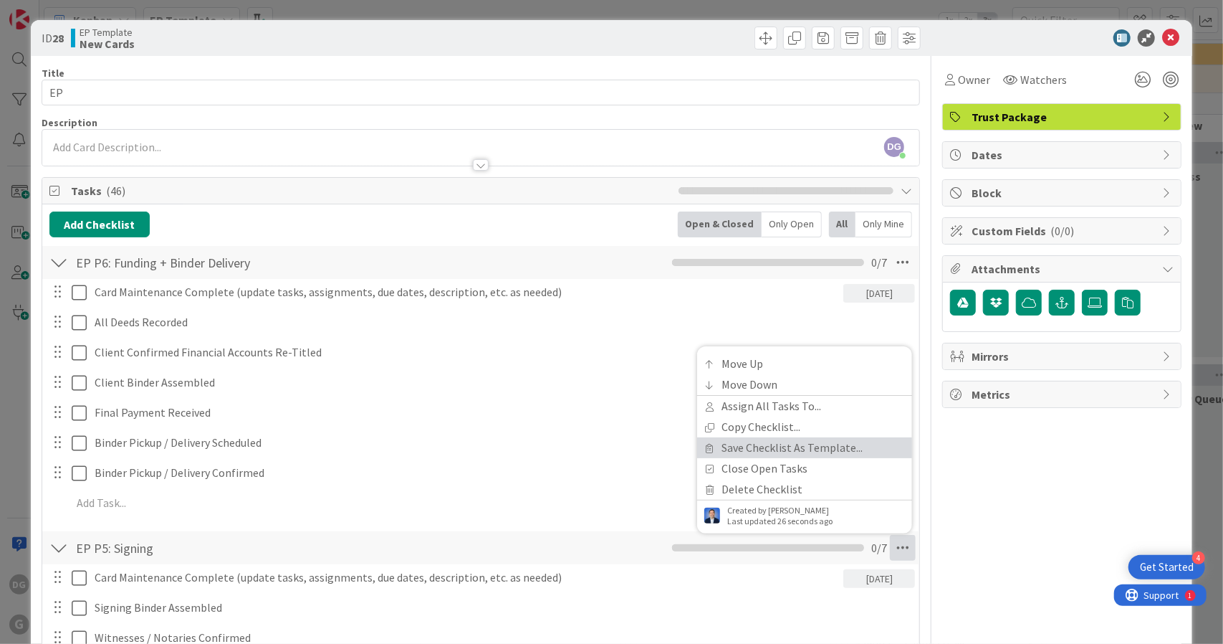
click at [856, 448] on link "Save Checklist As Template..." at bounding box center [804, 447] width 215 height 21
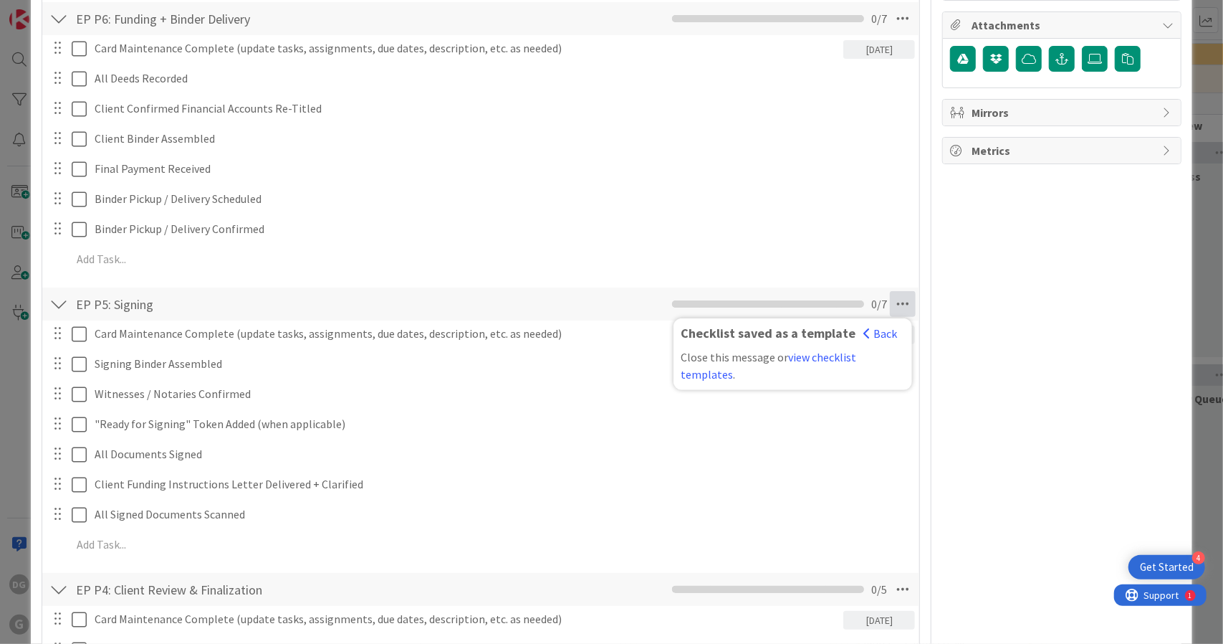
scroll to position [403, 0]
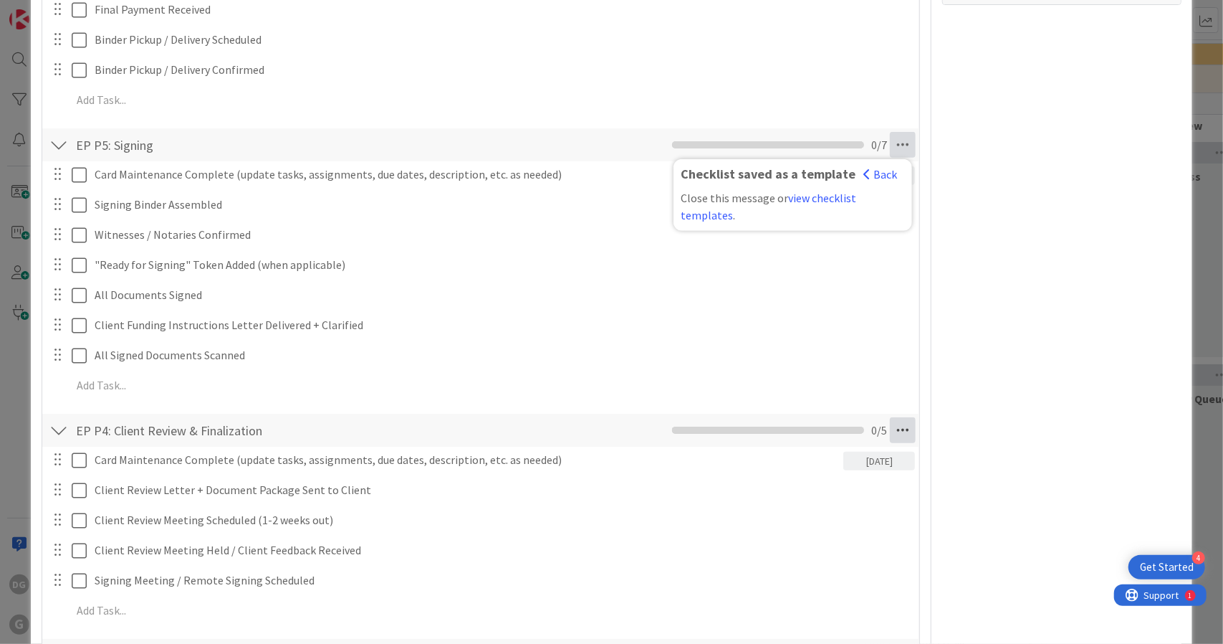
click at [890, 431] on icon at bounding box center [903, 430] width 26 height 26
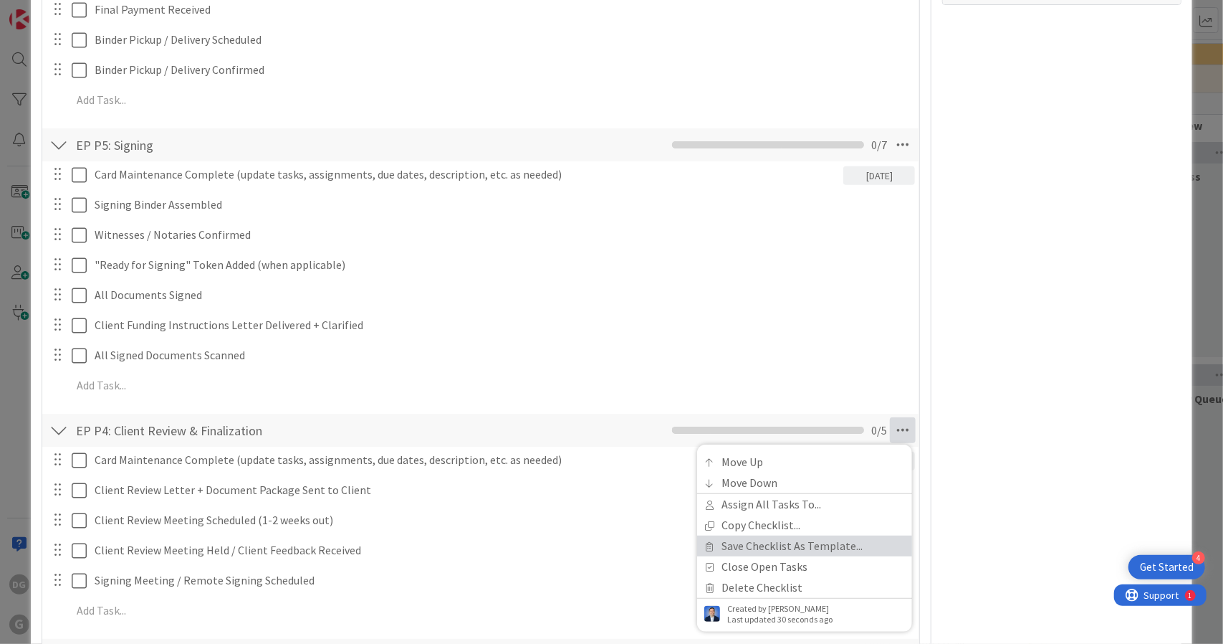
click at [830, 545] on link "Save Checklist As Template..." at bounding box center [804, 545] width 215 height 21
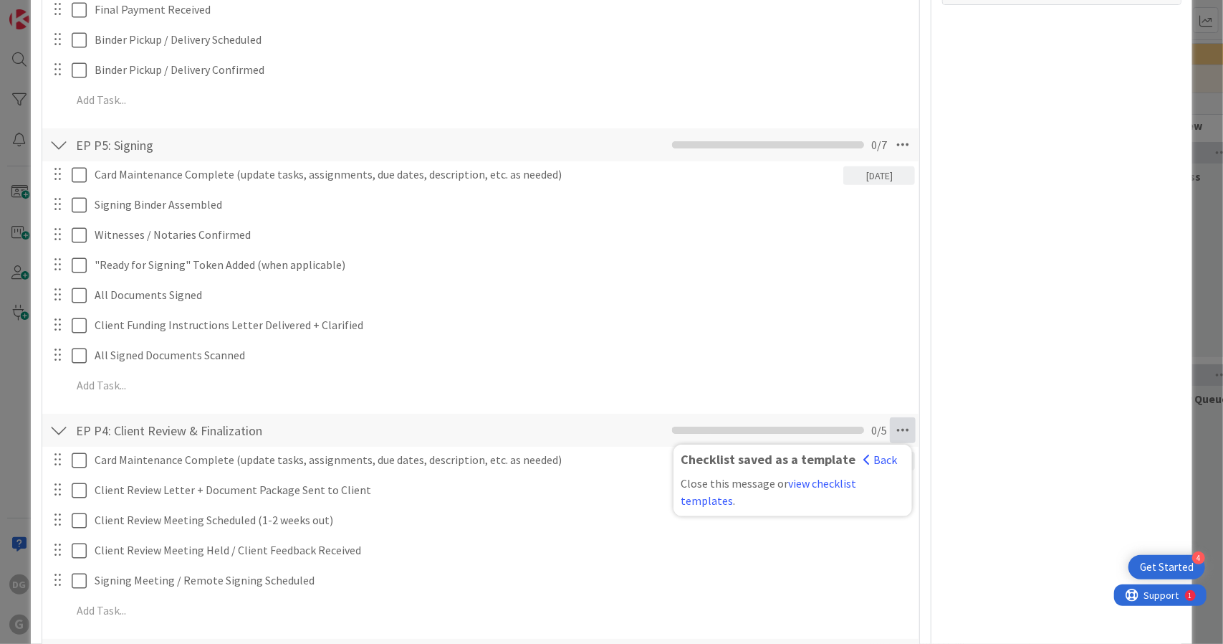
scroll to position [719, 0]
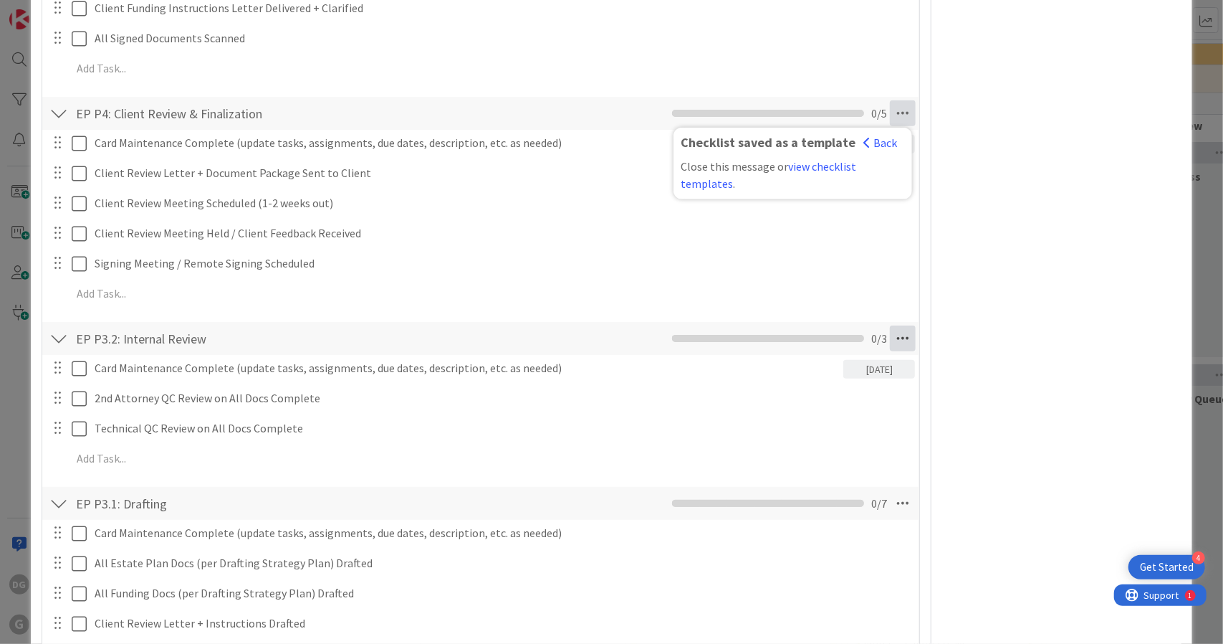
click at [893, 330] on icon at bounding box center [903, 338] width 26 height 26
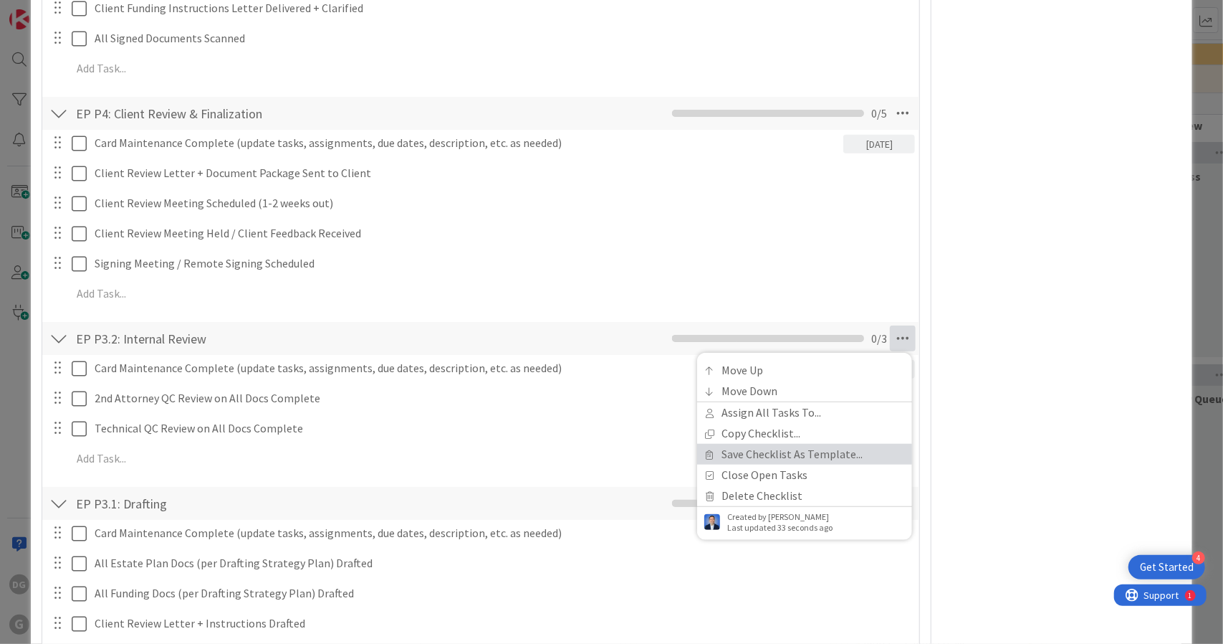
click at [826, 452] on link "Save Checklist As Template..." at bounding box center [804, 454] width 215 height 21
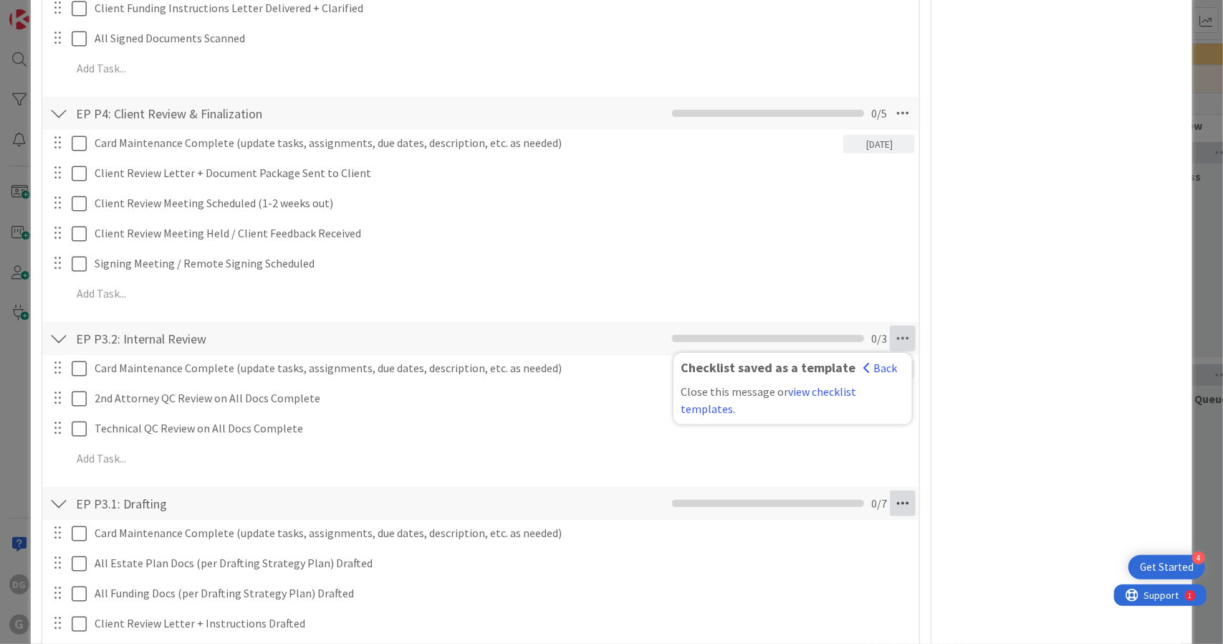
click at [894, 504] on icon at bounding box center [903, 503] width 26 height 26
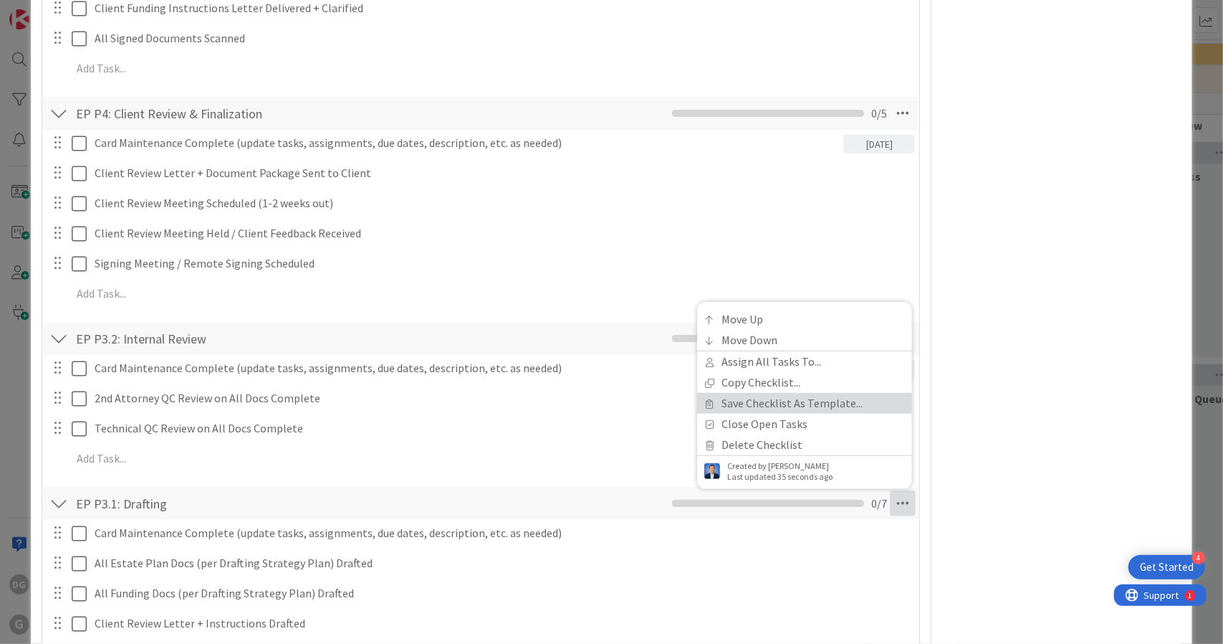
click at [820, 403] on link "Save Checklist As Template..." at bounding box center [804, 403] width 215 height 21
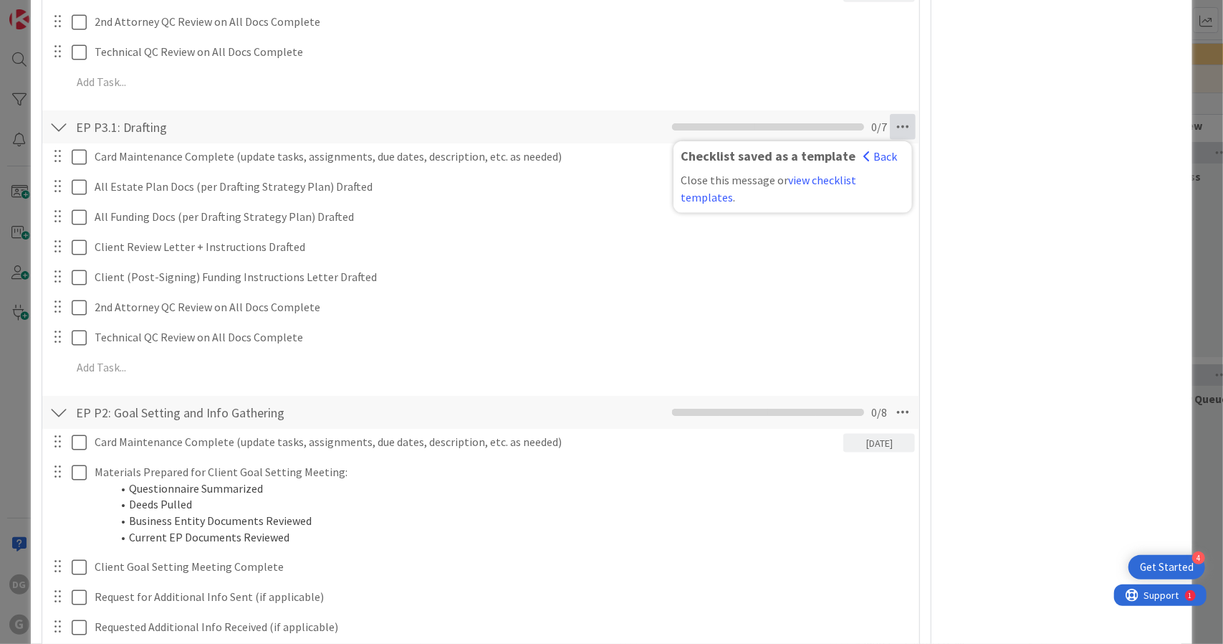
scroll to position [1096, 0]
click at [890, 413] on icon at bounding box center [903, 411] width 26 height 26
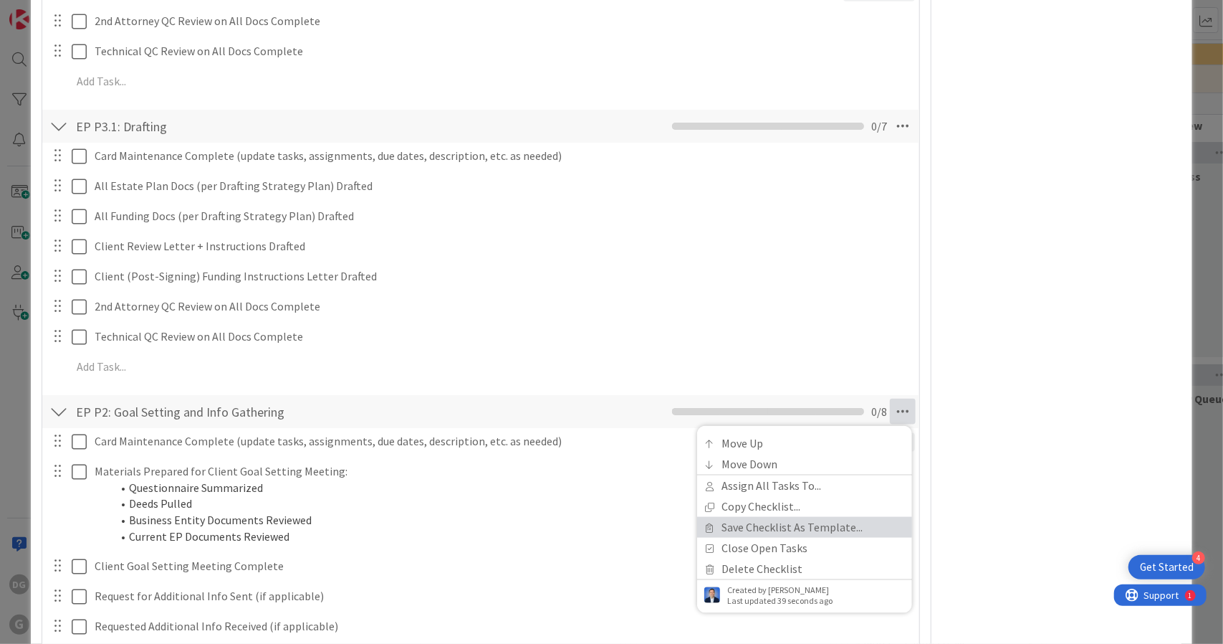
click at [830, 529] on link "Save Checklist As Template..." at bounding box center [804, 527] width 215 height 21
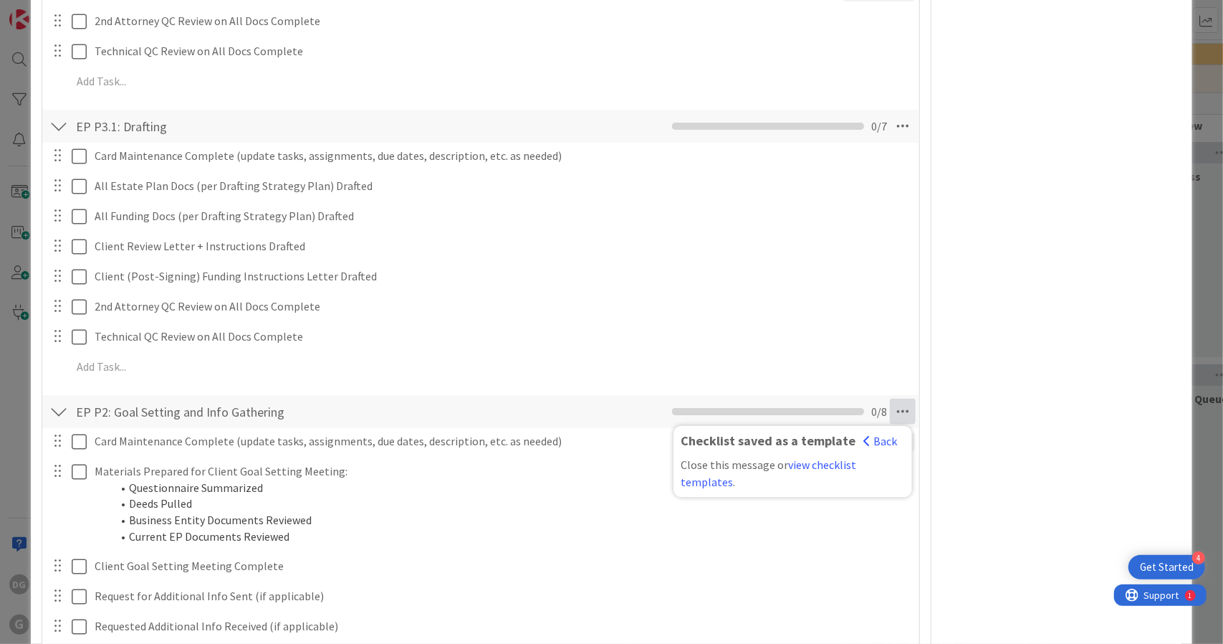
scroll to position [1452, 0]
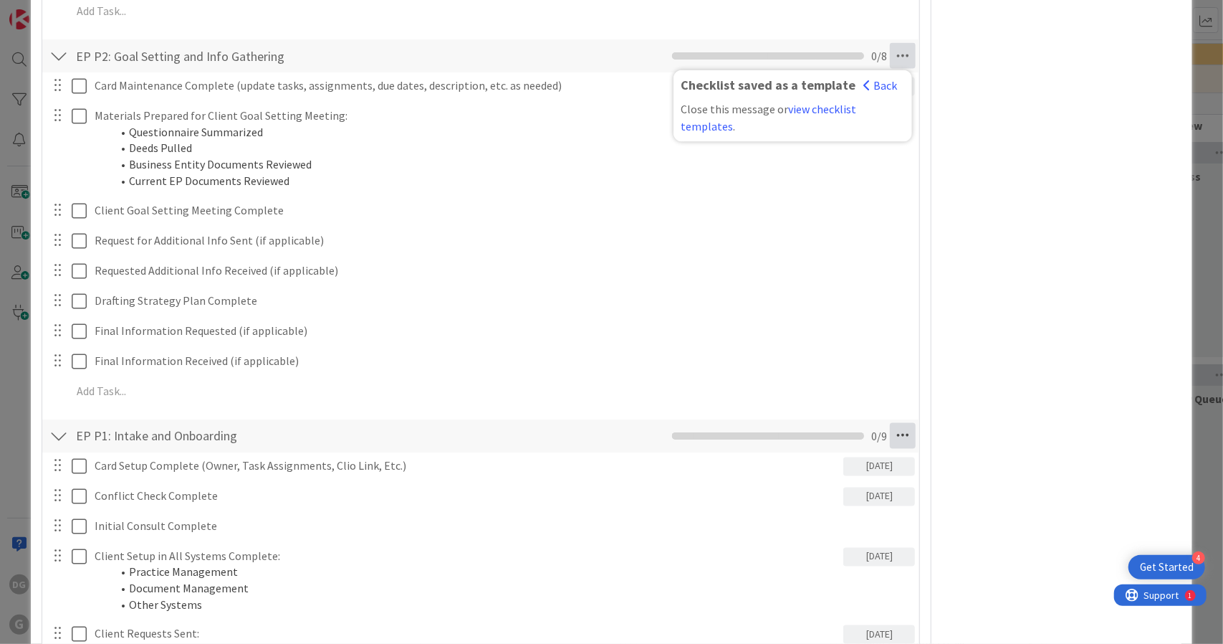
click at [898, 437] on icon at bounding box center [903, 436] width 26 height 26
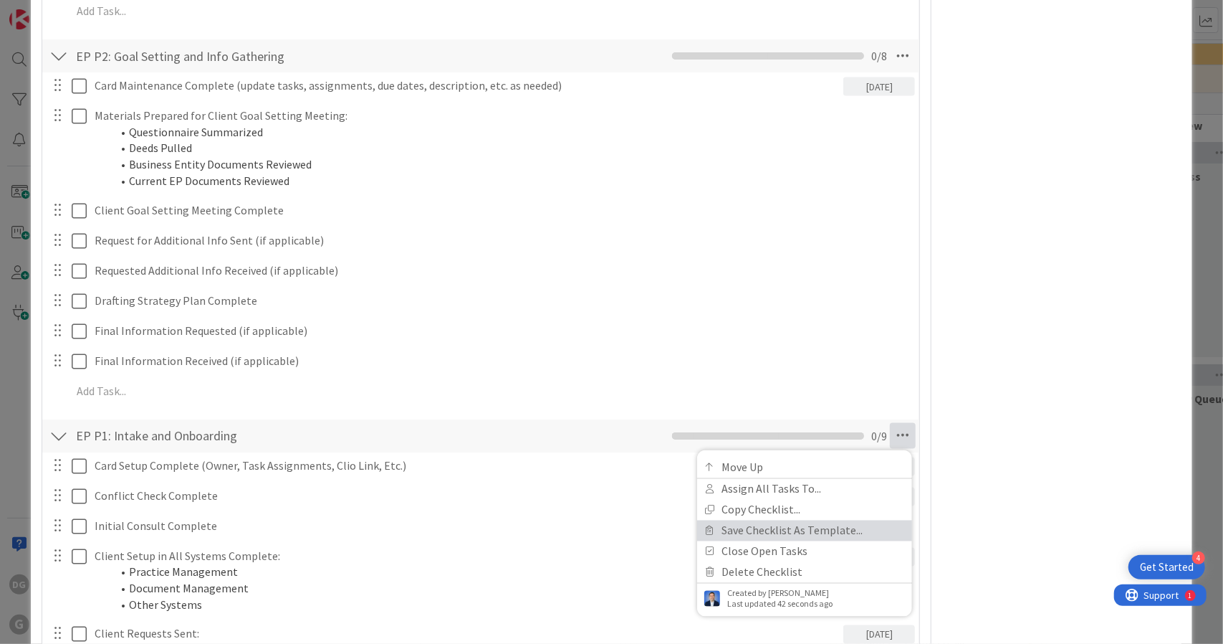
click at [836, 529] on link "Save Checklist As Template..." at bounding box center [804, 530] width 215 height 21
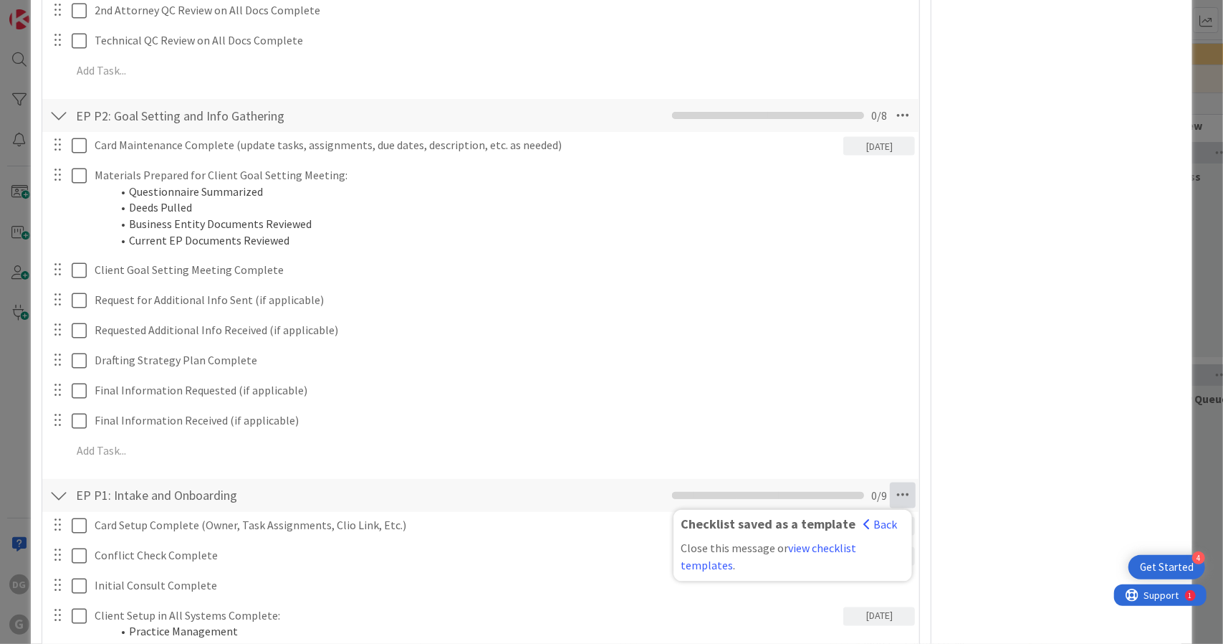
scroll to position [1809, 0]
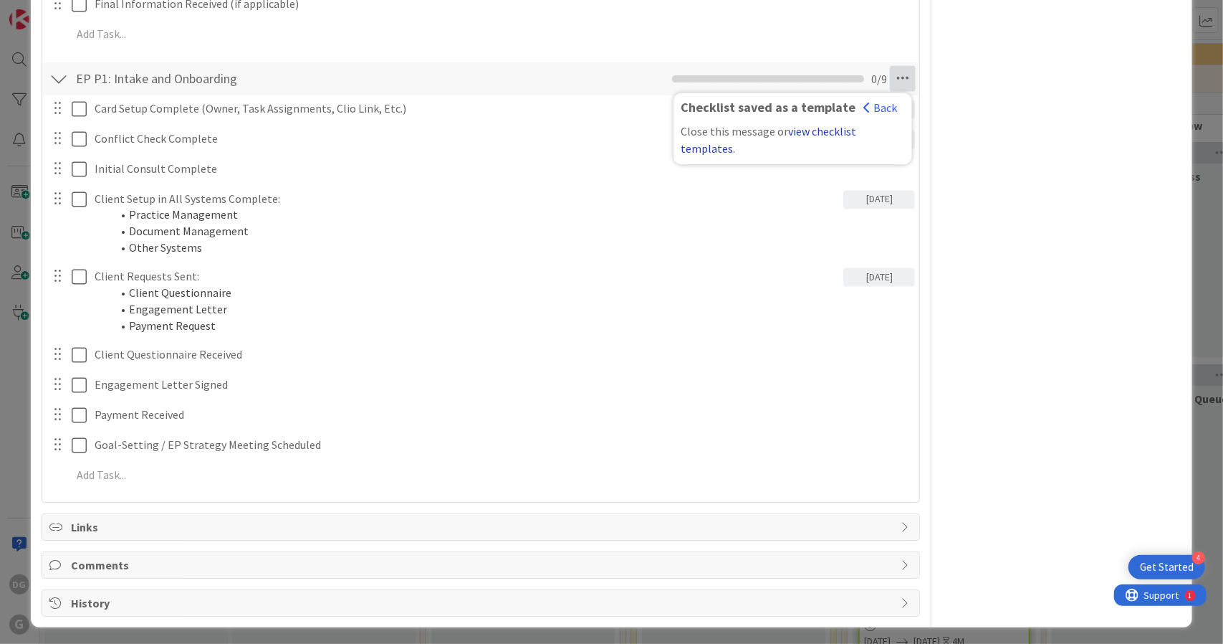
click at [826, 129] on link "view checklist templates" at bounding box center [769, 141] width 176 height 32
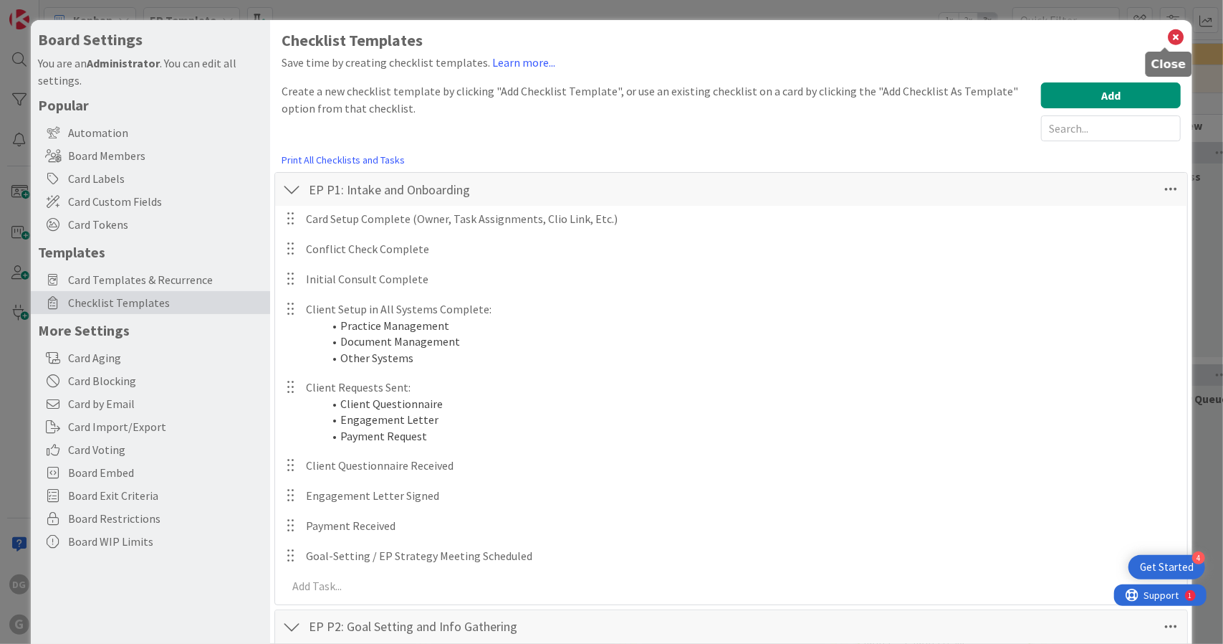
click at [1167, 35] on icon at bounding box center [1176, 37] width 19 height 20
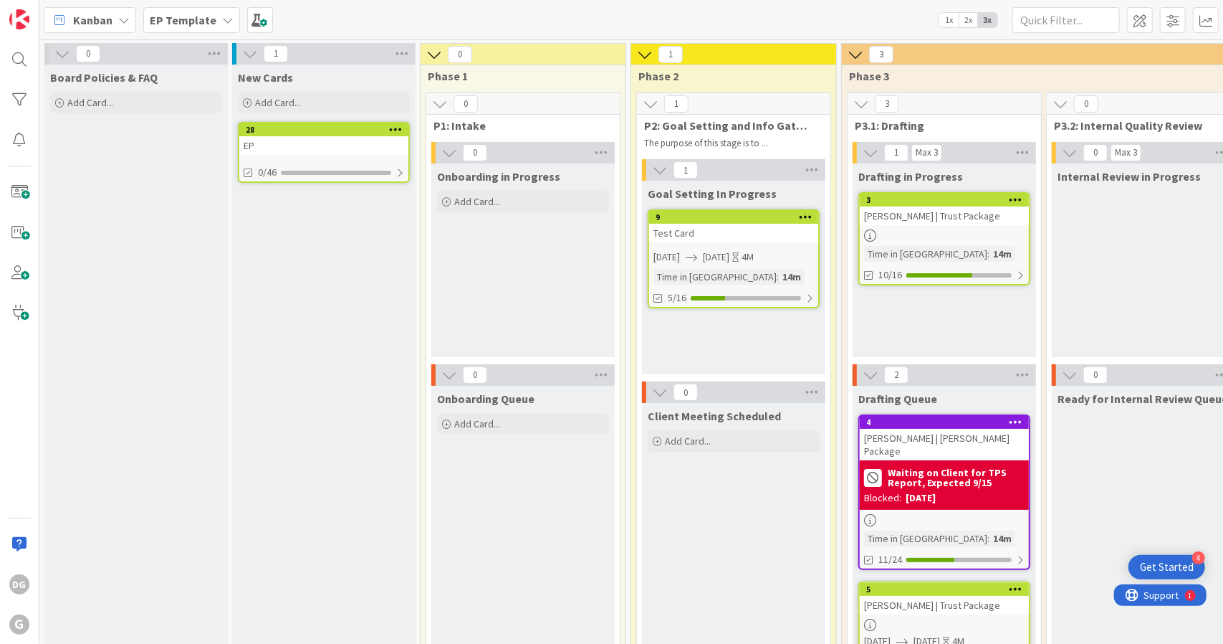
click at [401, 132] on icon at bounding box center [396, 129] width 14 height 10
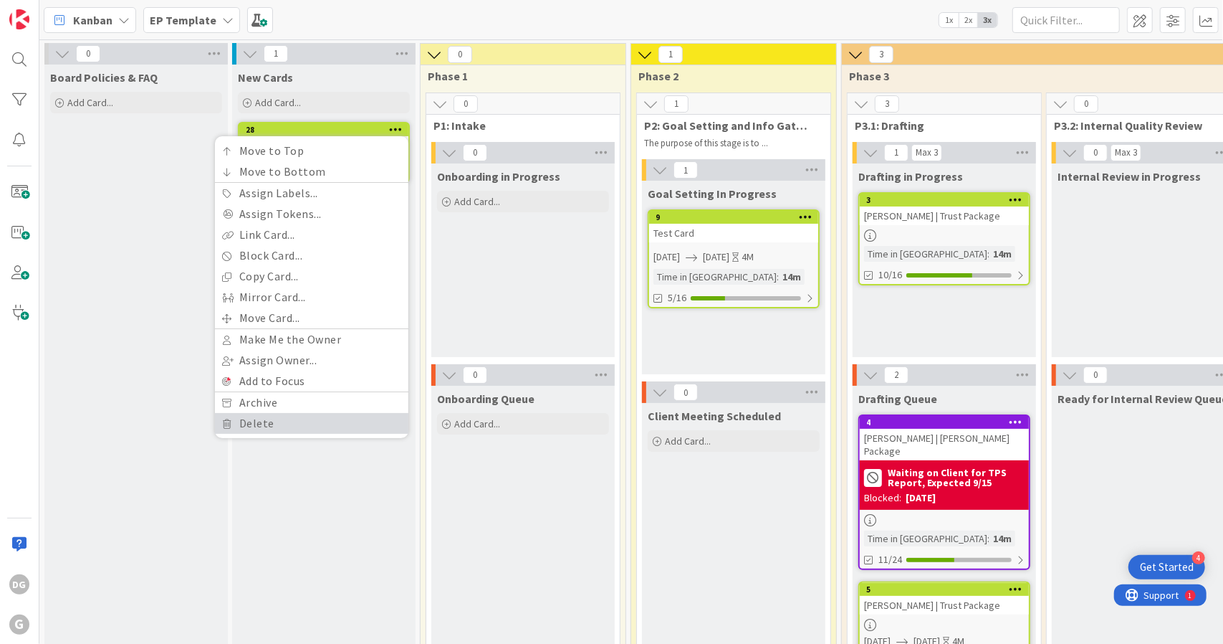
click at [347, 417] on link "Delete" at bounding box center [311, 423] width 193 height 21
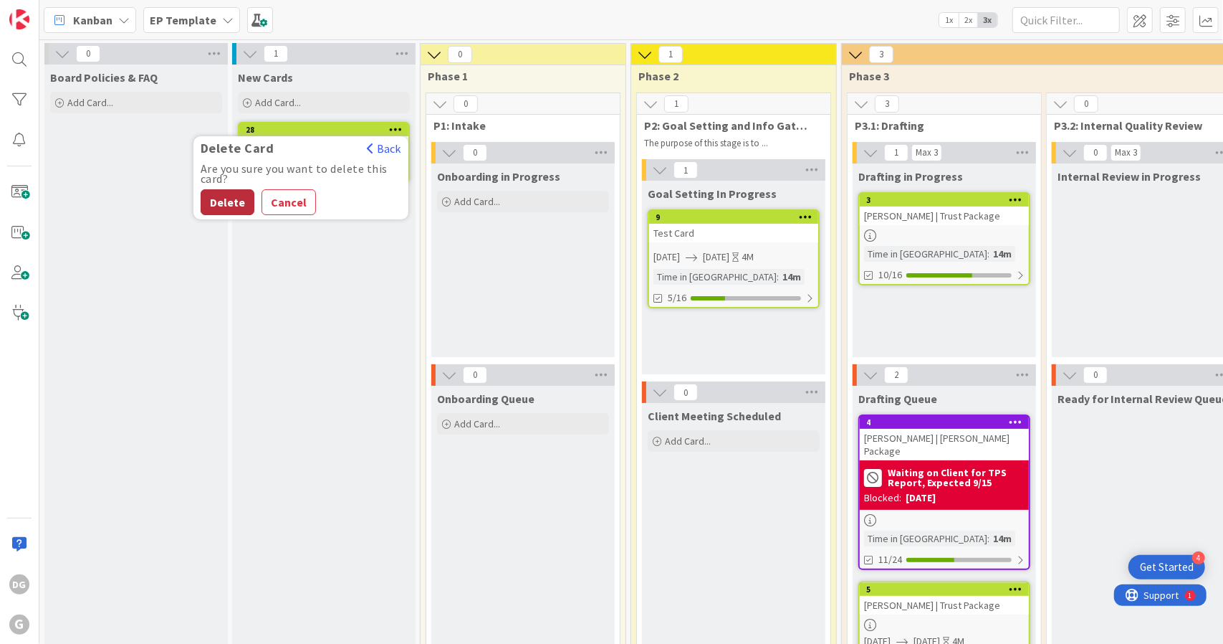
click at [216, 202] on button "Delete" at bounding box center [228, 202] width 54 height 26
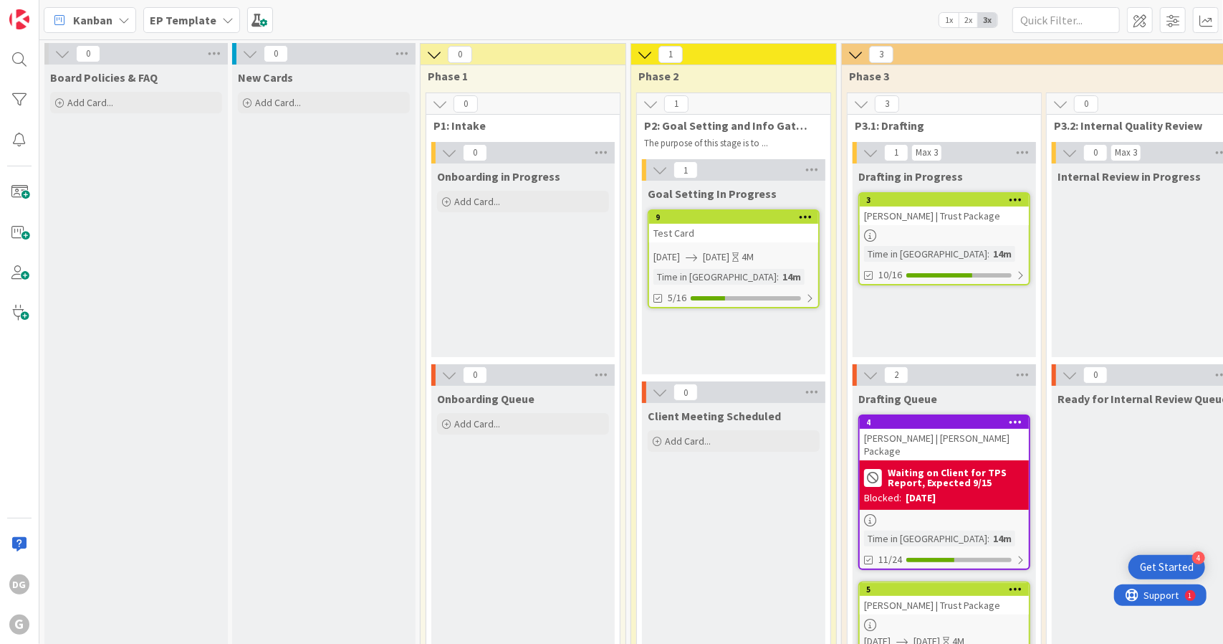
click at [175, 15] on b "EP Template" at bounding box center [183, 20] width 67 height 14
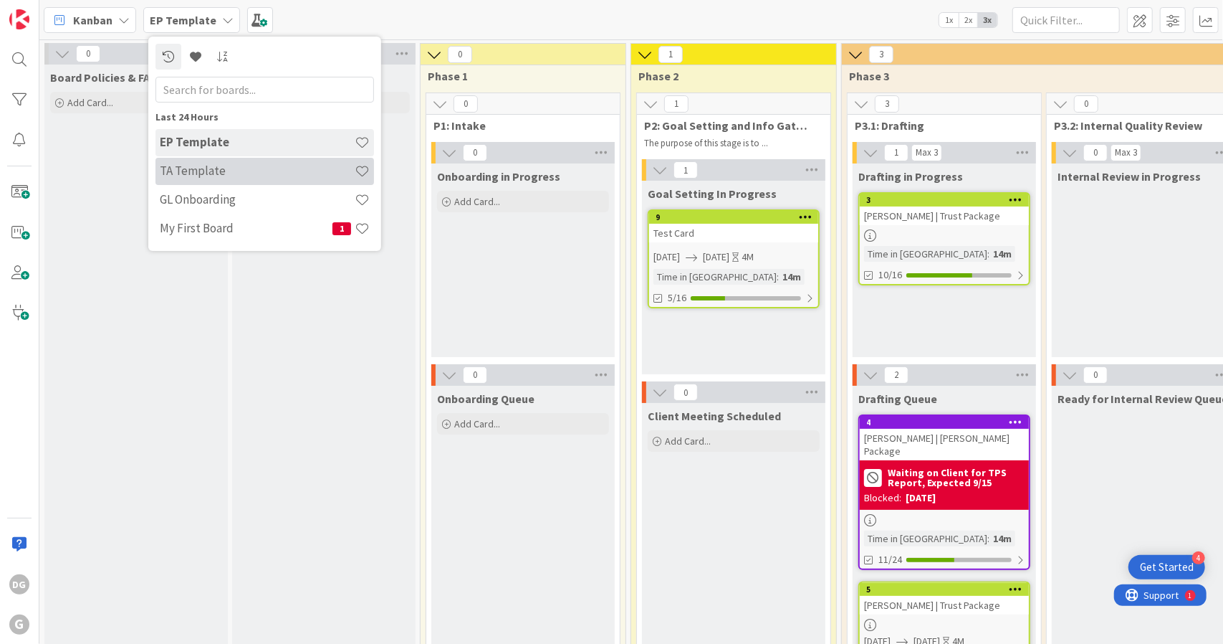
click at [221, 175] on h4 "TA Template" at bounding box center [257, 170] width 195 height 14
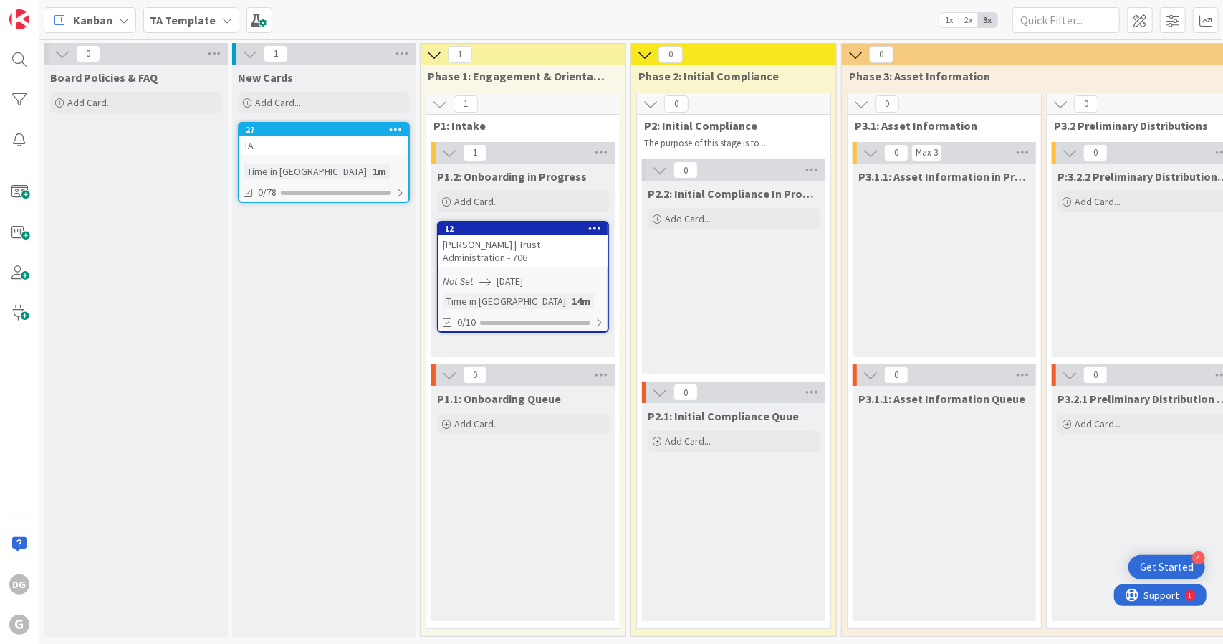
click at [336, 153] on div "TA" at bounding box center [323, 145] width 169 height 19
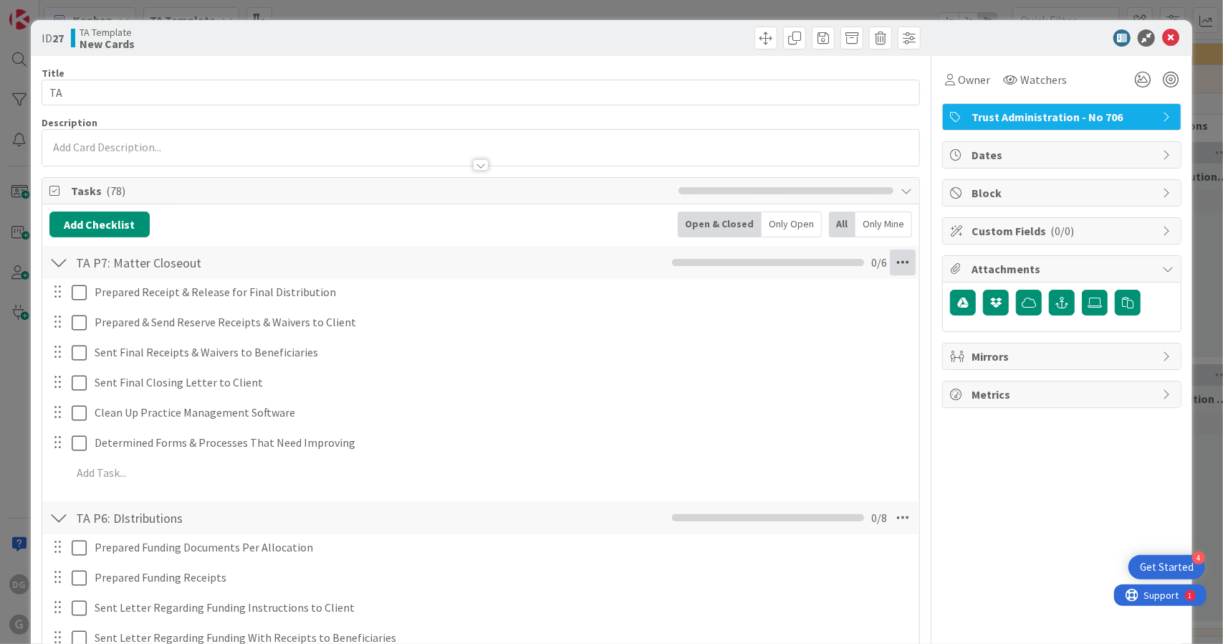
click at [891, 266] on icon at bounding box center [903, 262] width 26 height 26
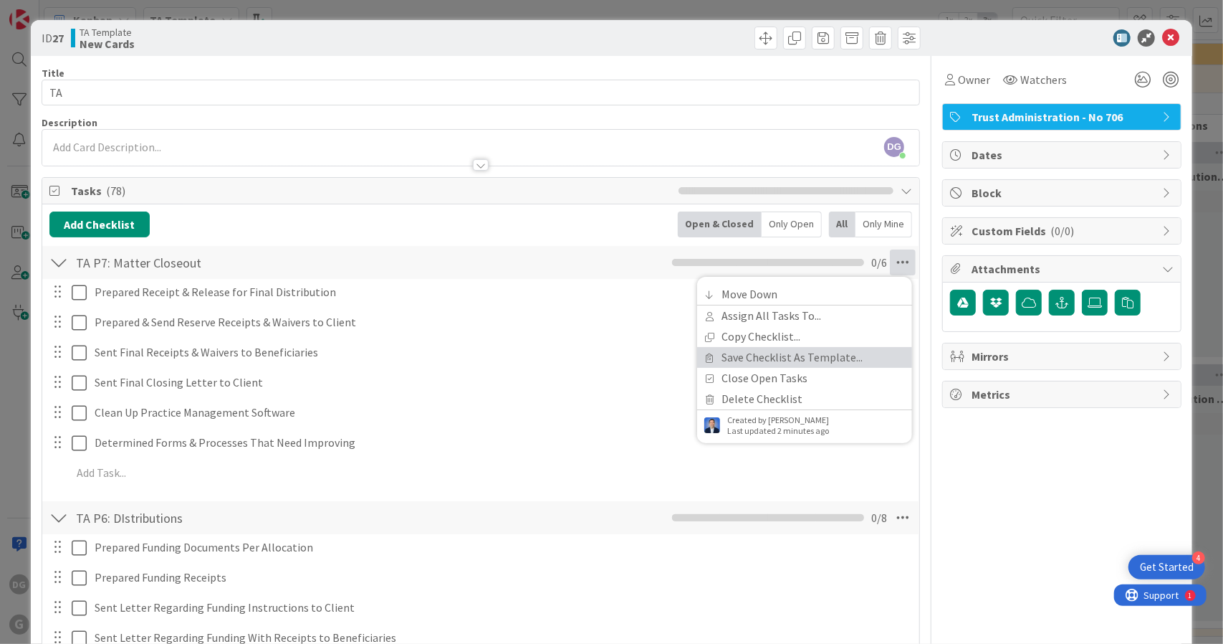
click at [864, 362] on link "Save Checklist As Template..." at bounding box center [804, 357] width 215 height 21
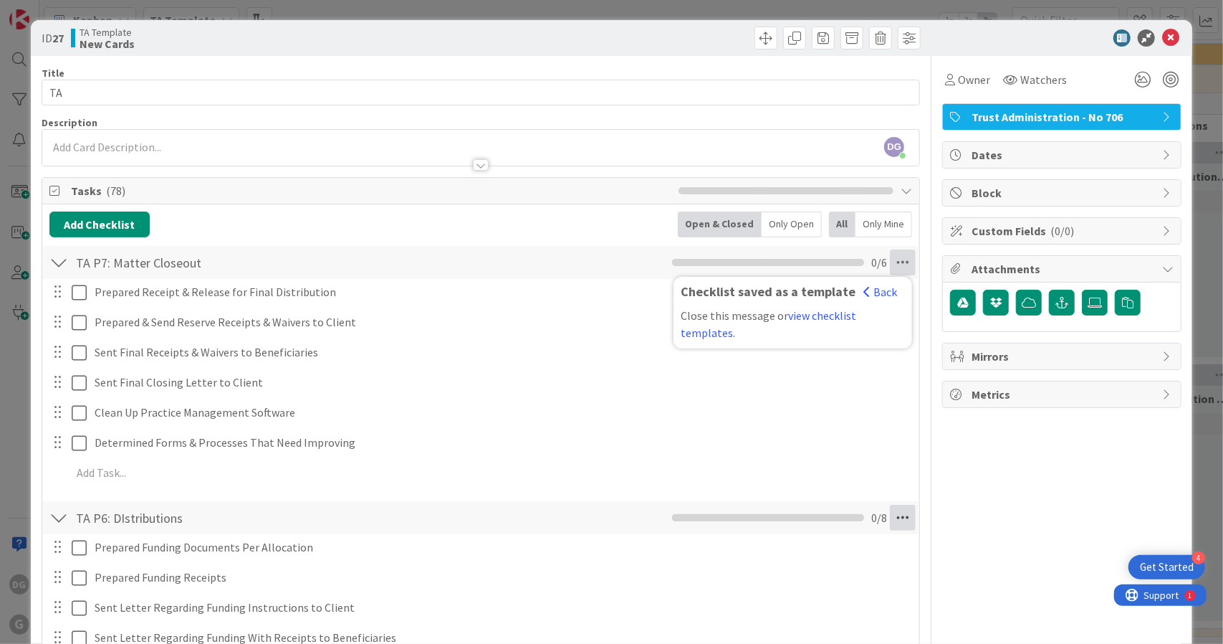
click at [893, 512] on icon at bounding box center [903, 517] width 26 height 26
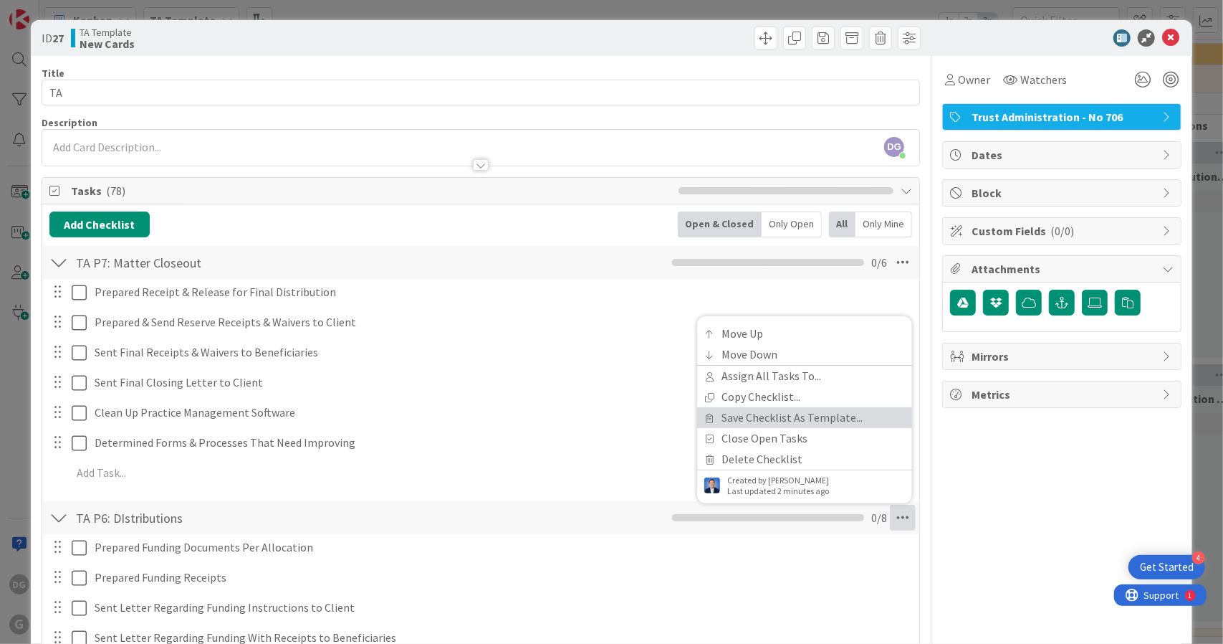
click at [841, 413] on link "Save Checklist As Template..." at bounding box center [804, 417] width 215 height 21
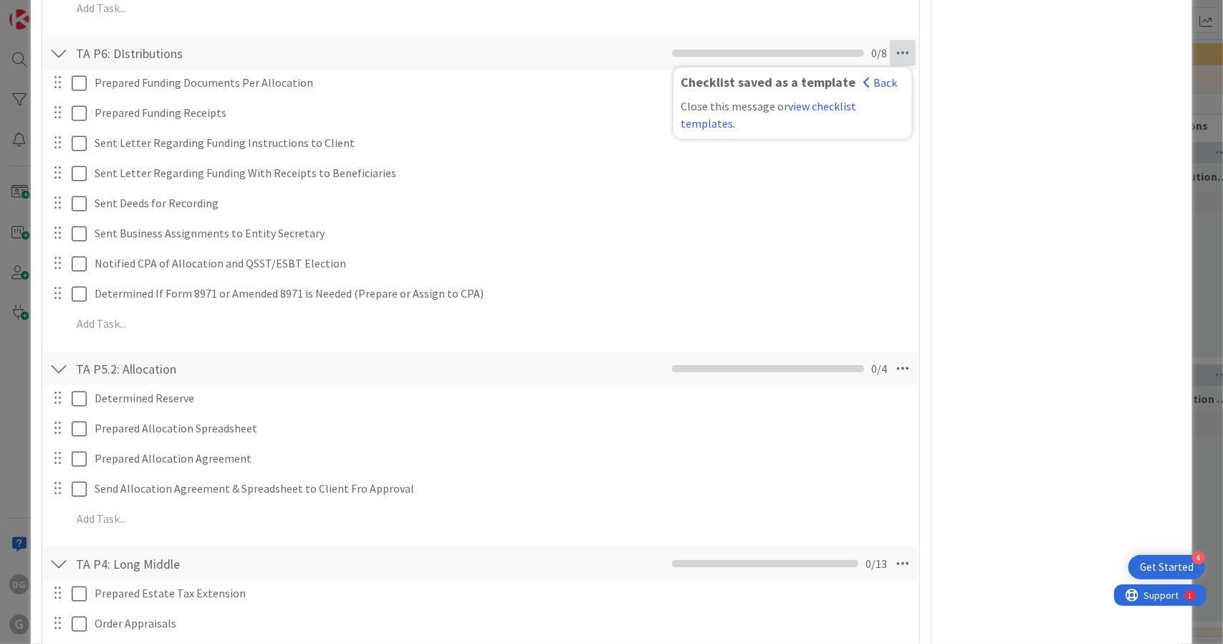
scroll to position [487, 0]
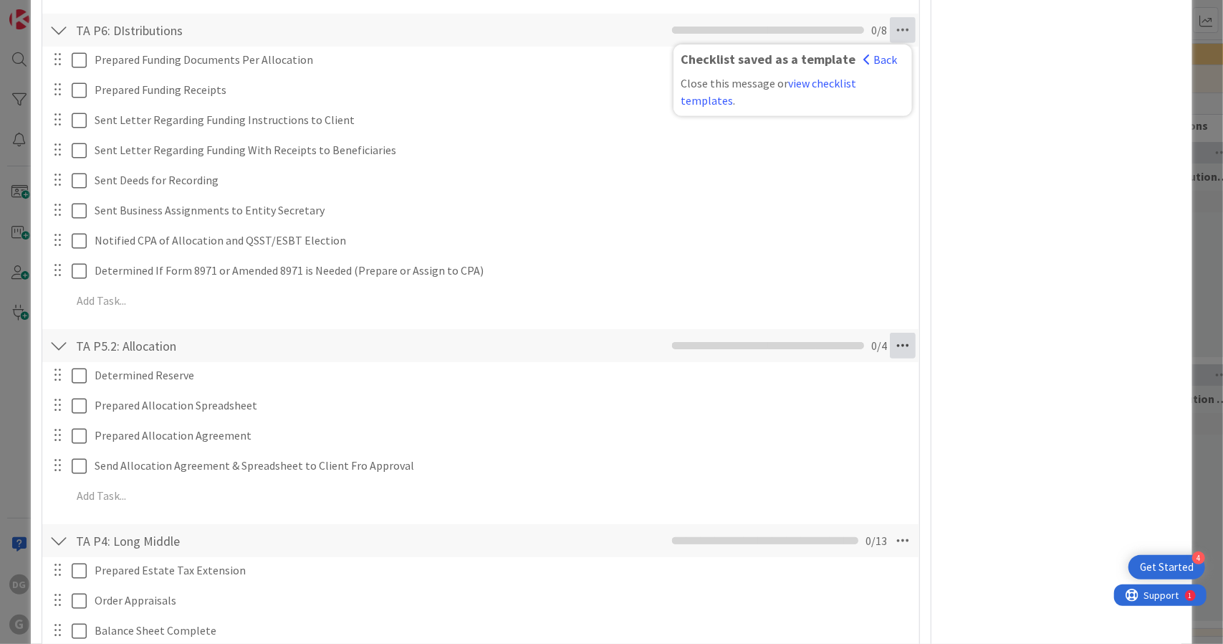
click at [893, 339] on icon at bounding box center [903, 346] width 26 height 26
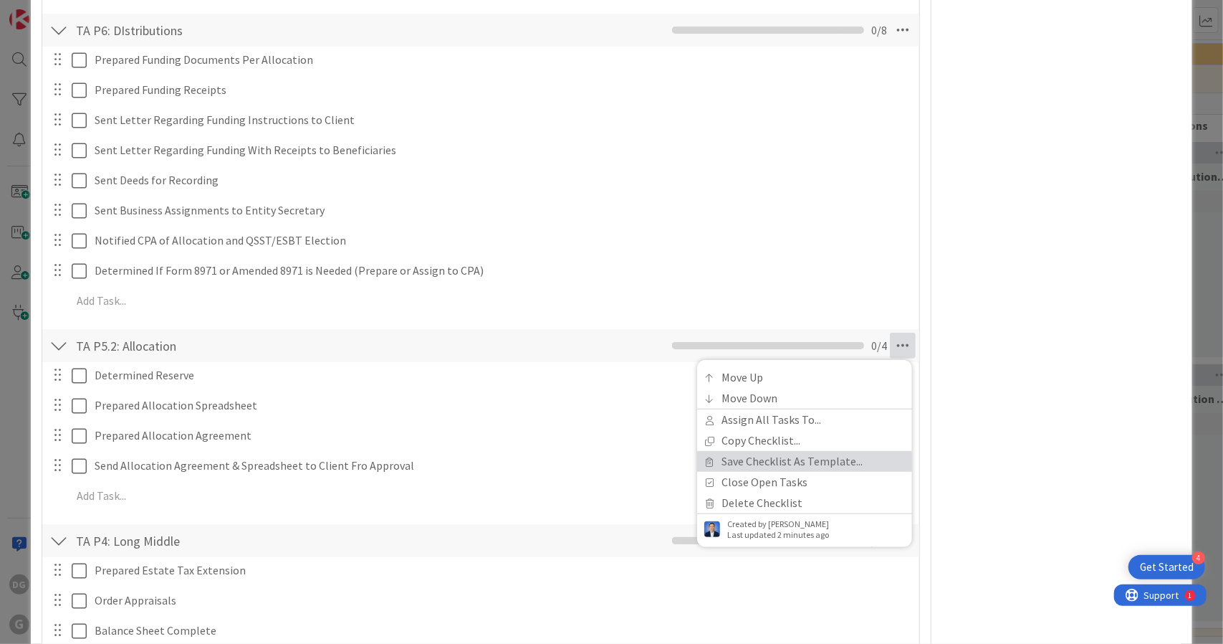
click at [855, 457] on link "Save Checklist As Template..." at bounding box center [804, 461] width 215 height 21
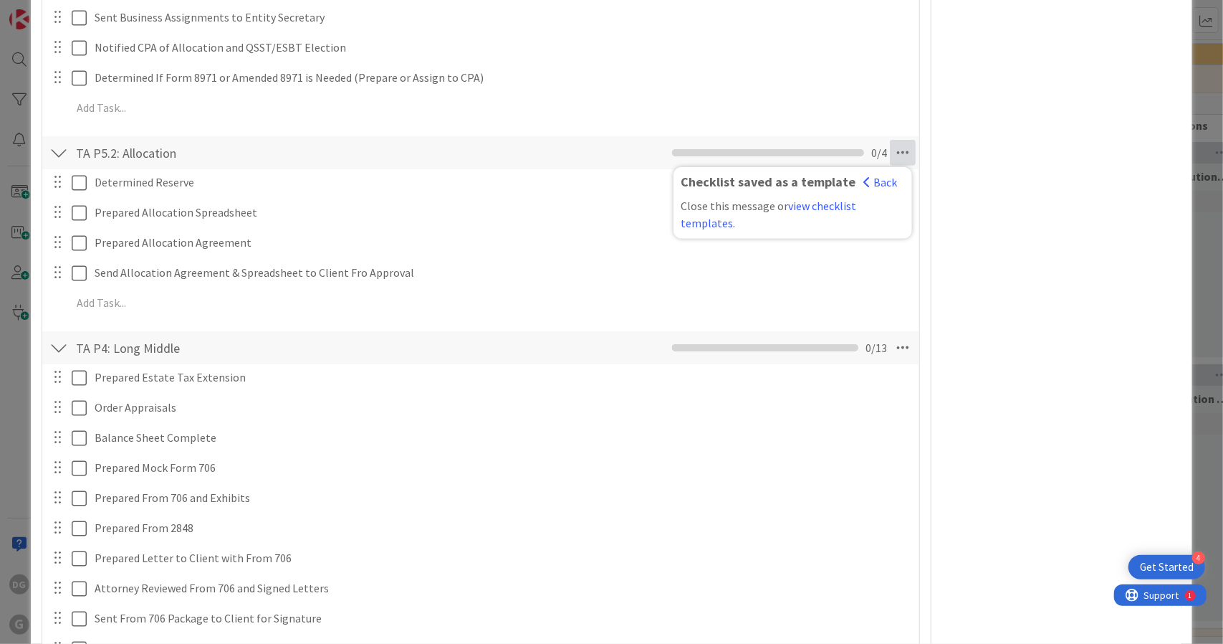
scroll to position [688, 0]
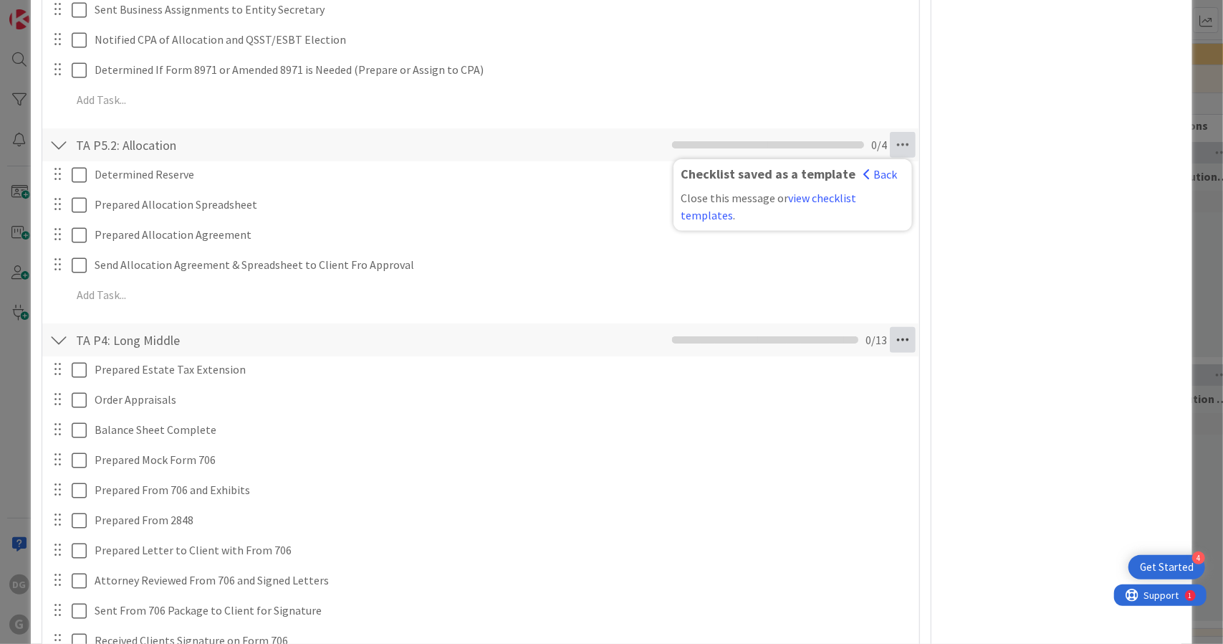
click at [890, 340] on icon at bounding box center [903, 340] width 26 height 26
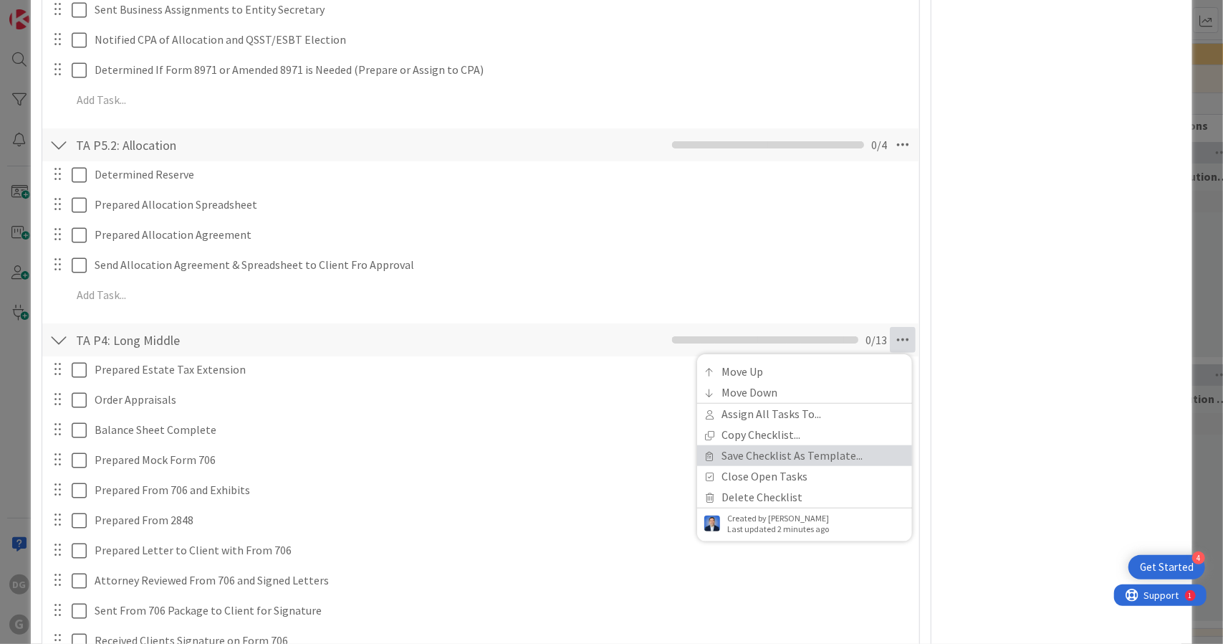
click at [864, 453] on link "Save Checklist As Template..." at bounding box center [804, 455] width 215 height 21
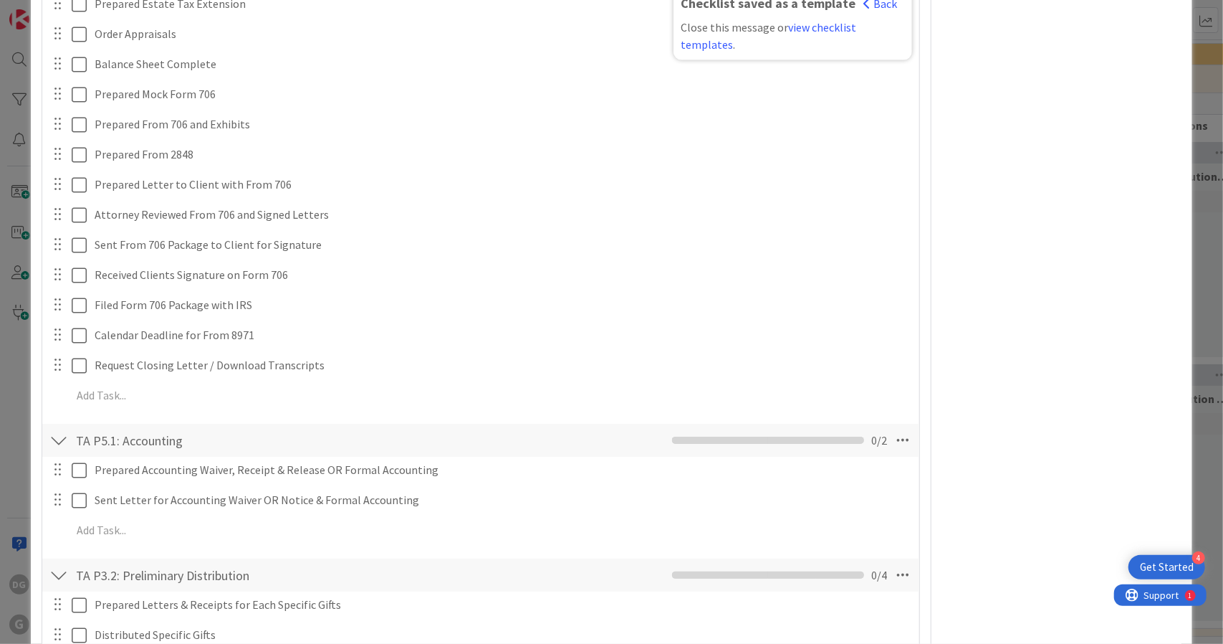
scroll to position [1078, 0]
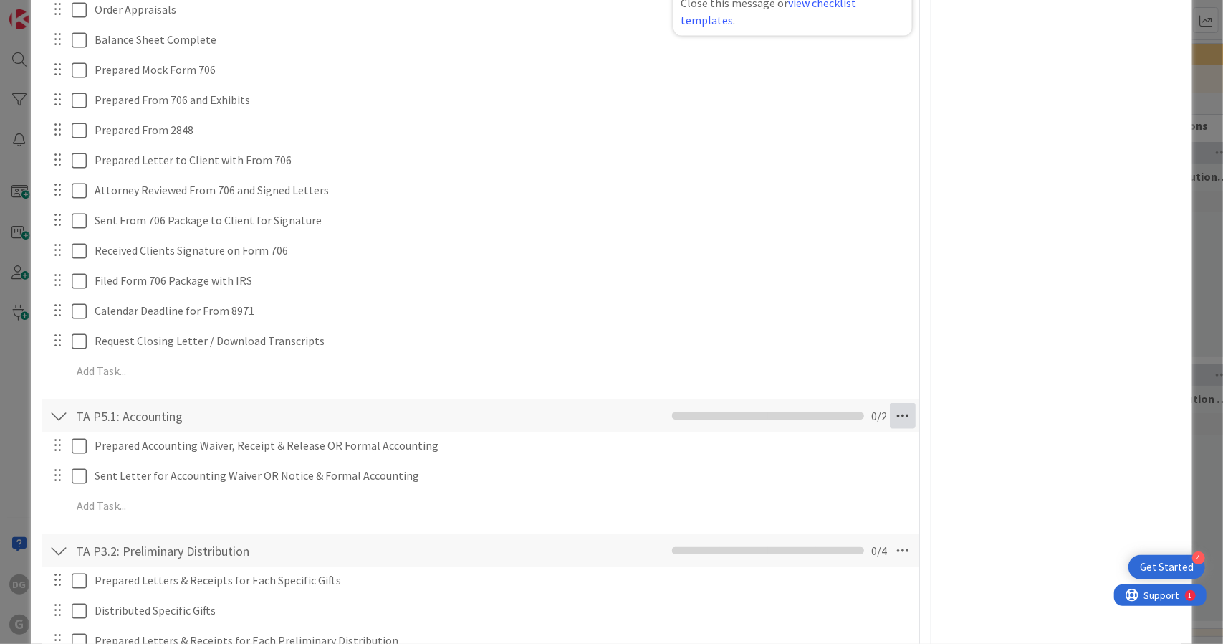
click at [894, 413] on icon at bounding box center [903, 416] width 26 height 26
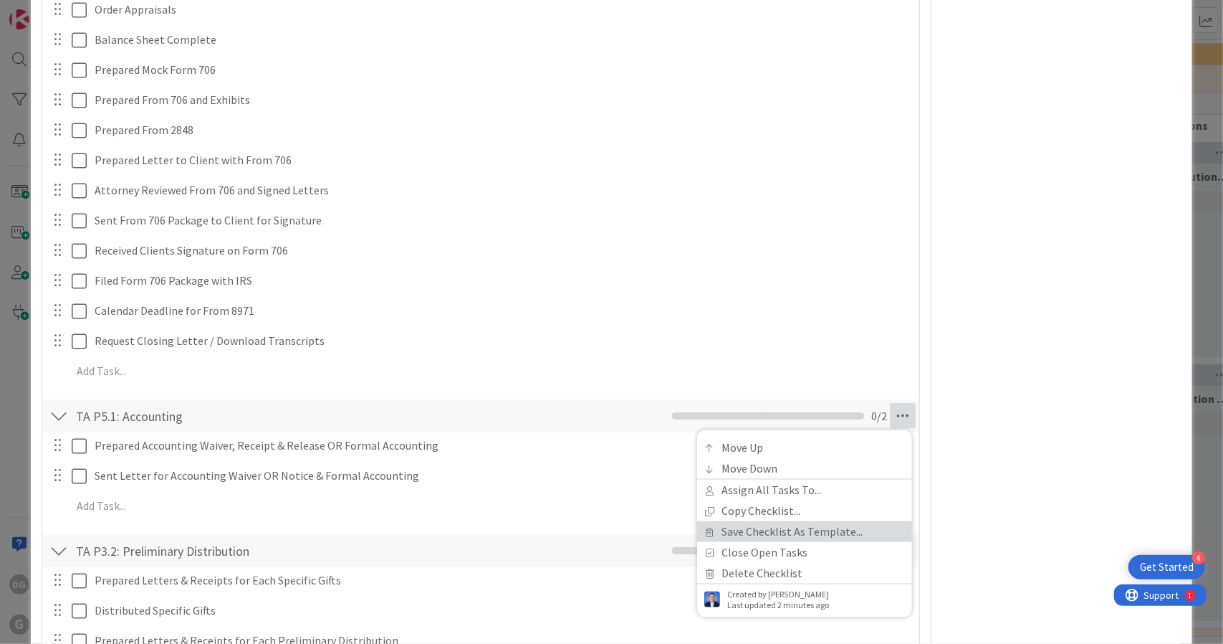
click at [870, 525] on link "Save Checklist As Template..." at bounding box center [804, 531] width 215 height 21
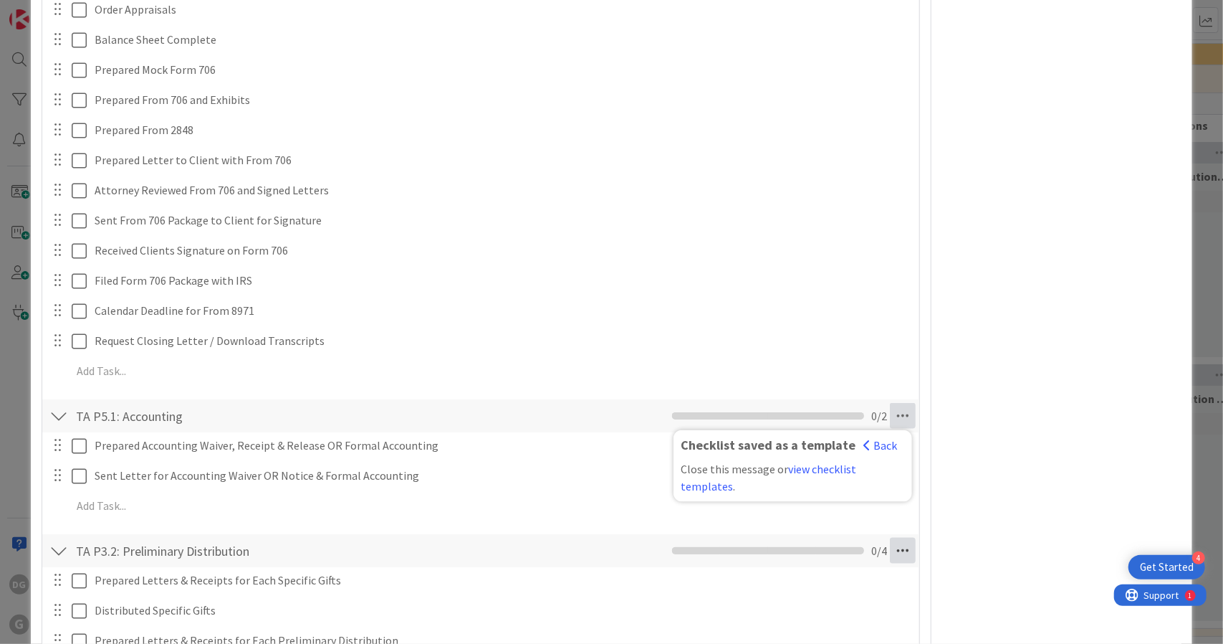
click at [894, 547] on icon at bounding box center [903, 550] width 26 height 26
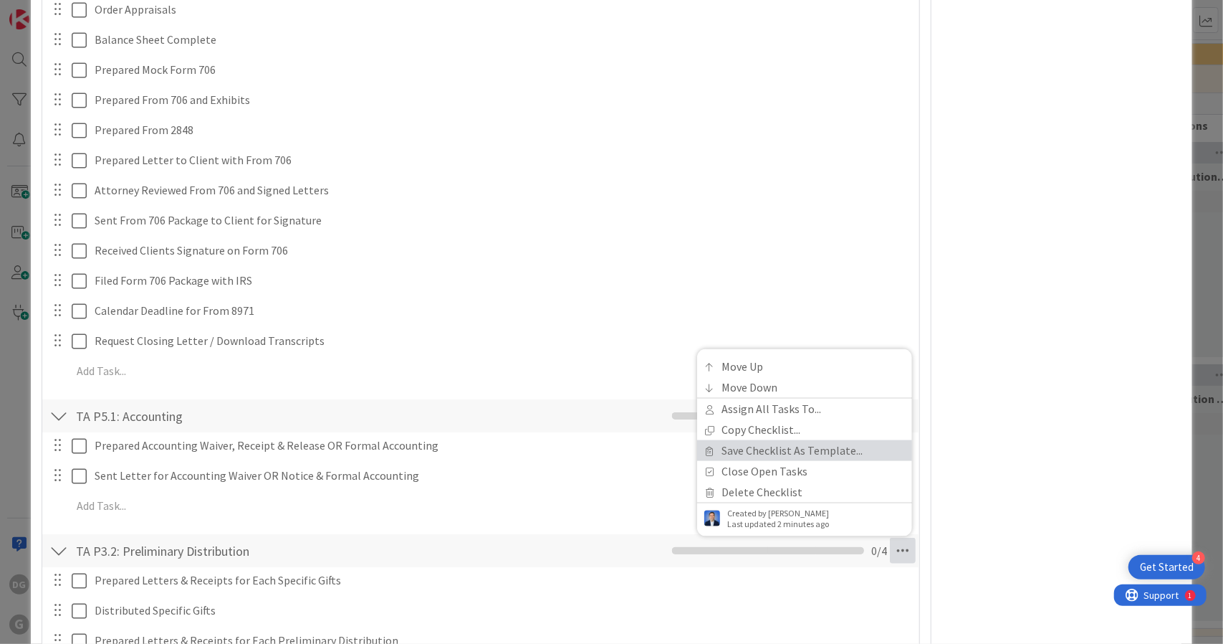
click at [833, 444] on link "Save Checklist As Template..." at bounding box center [804, 450] width 215 height 21
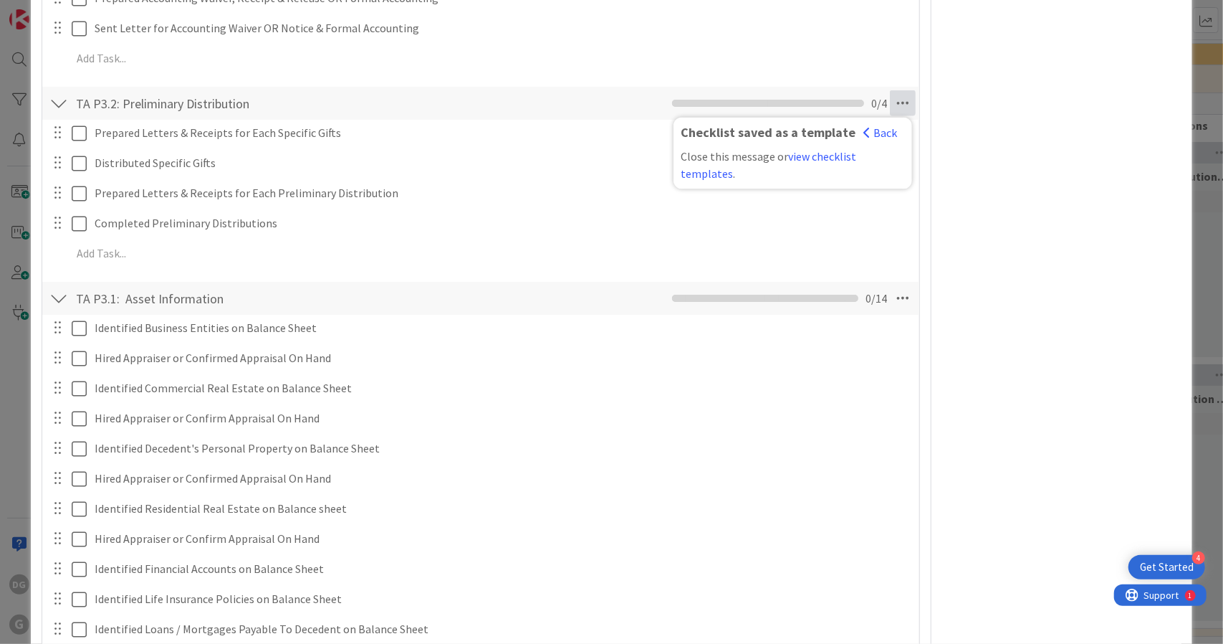
scroll to position [1580, 0]
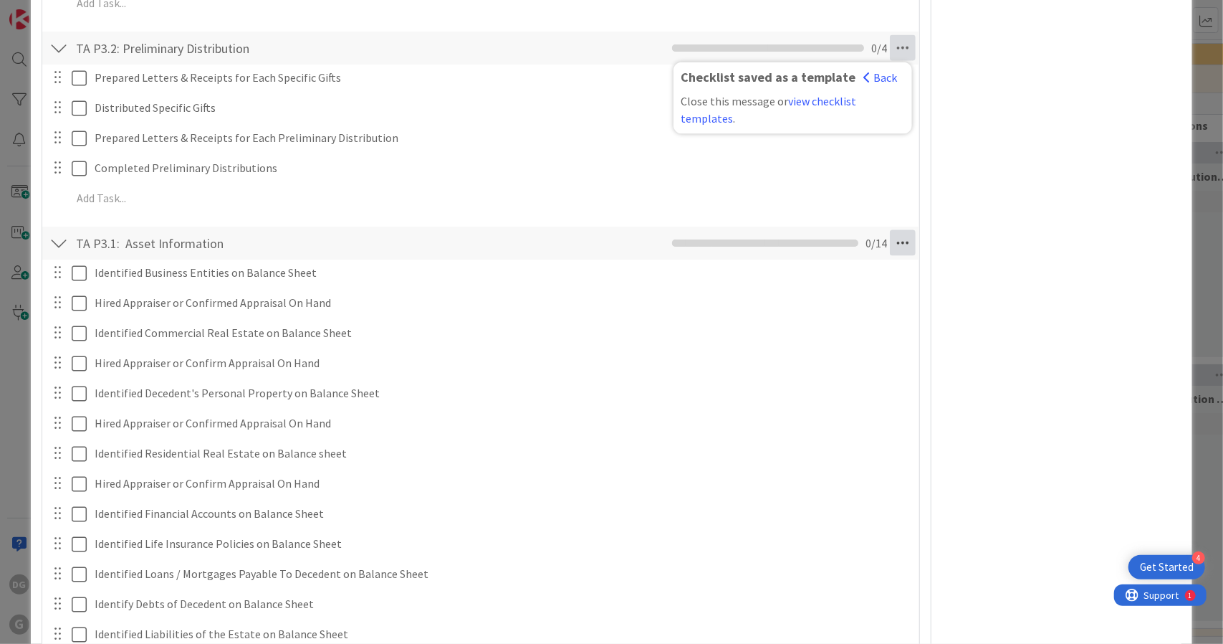
click at [890, 242] on icon at bounding box center [903, 243] width 26 height 26
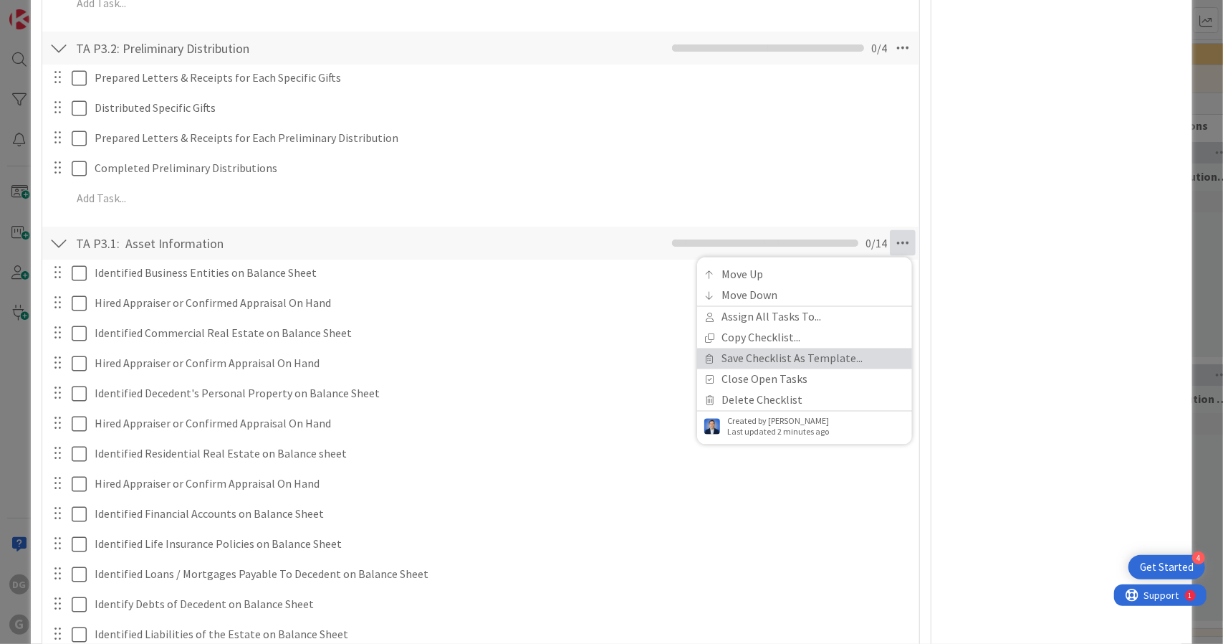
click at [837, 353] on link "Save Checklist As Template..." at bounding box center [804, 358] width 215 height 21
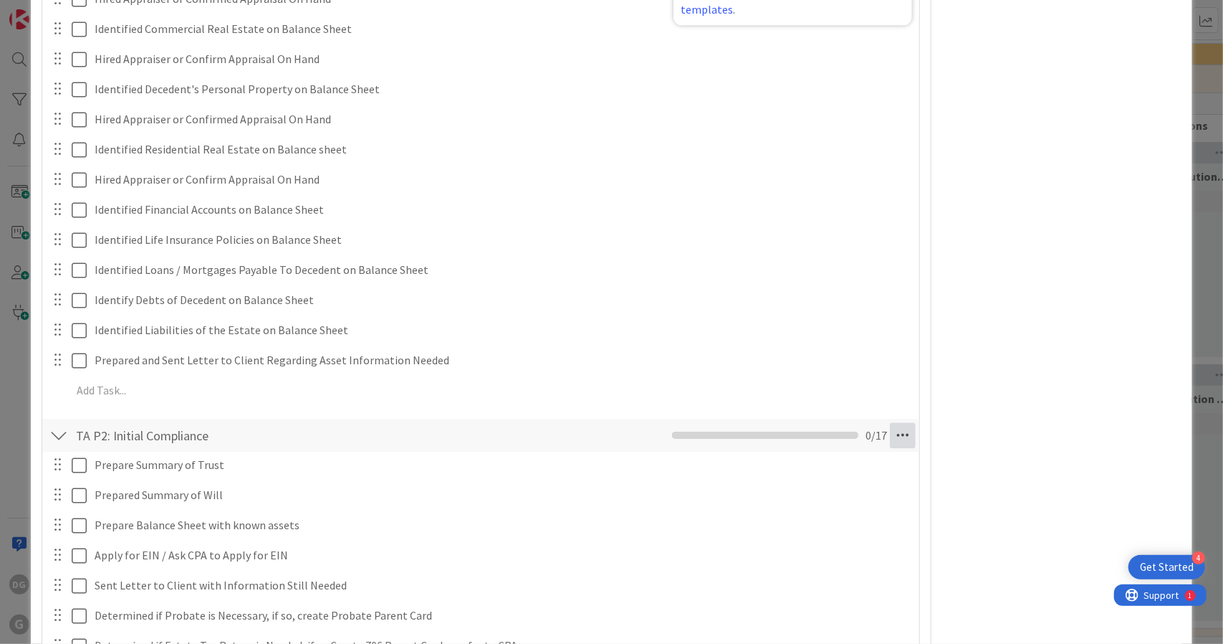
scroll to position [1897, 0]
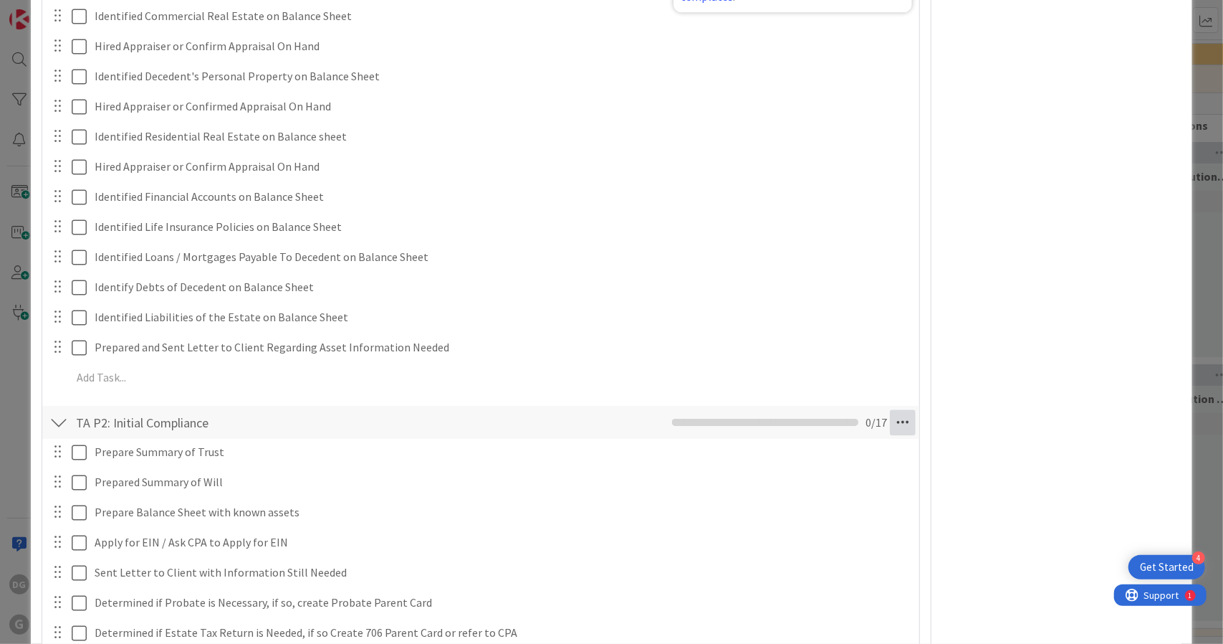
click at [891, 419] on icon at bounding box center [903, 422] width 26 height 26
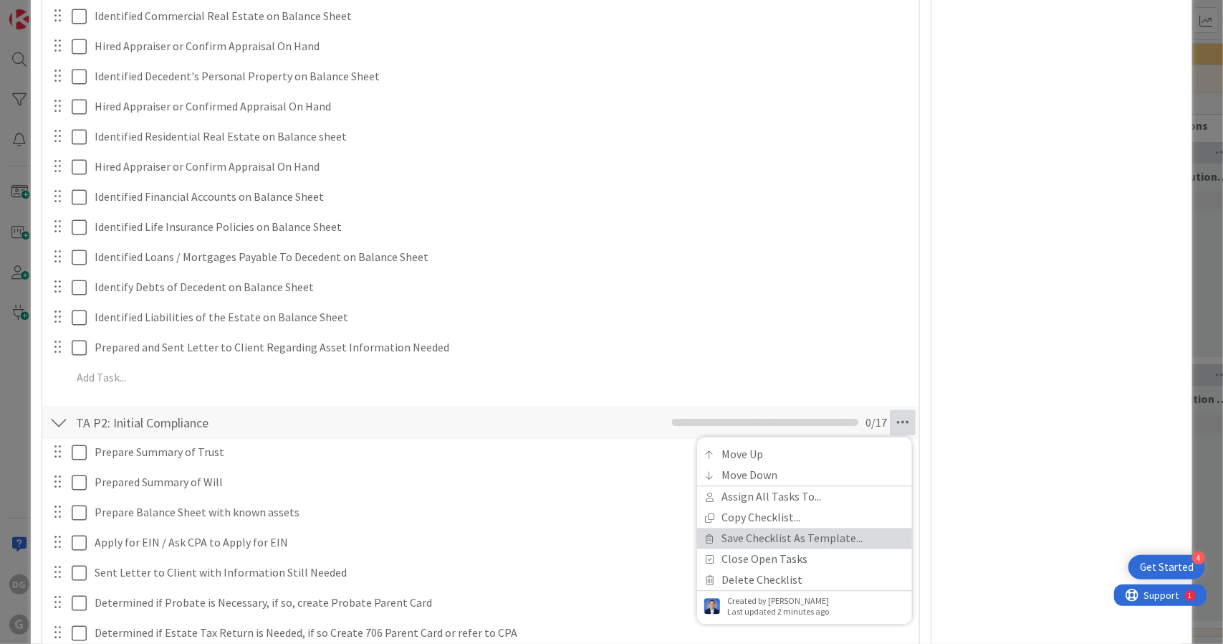
click at [828, 538] on link "Save Checklist As Template..." at bounding box center [804, 537] width 215 height 21
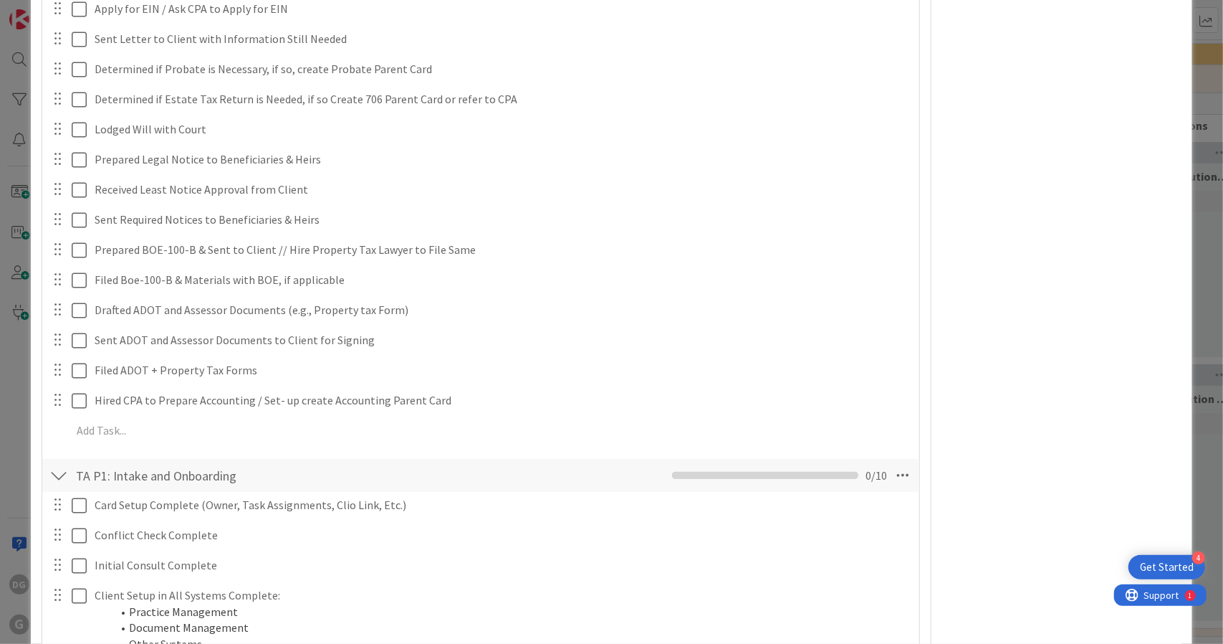
scroll to position [2431, 0]
click at [895, 475] on icon at bounding box center [903, 475] width 26 height 26
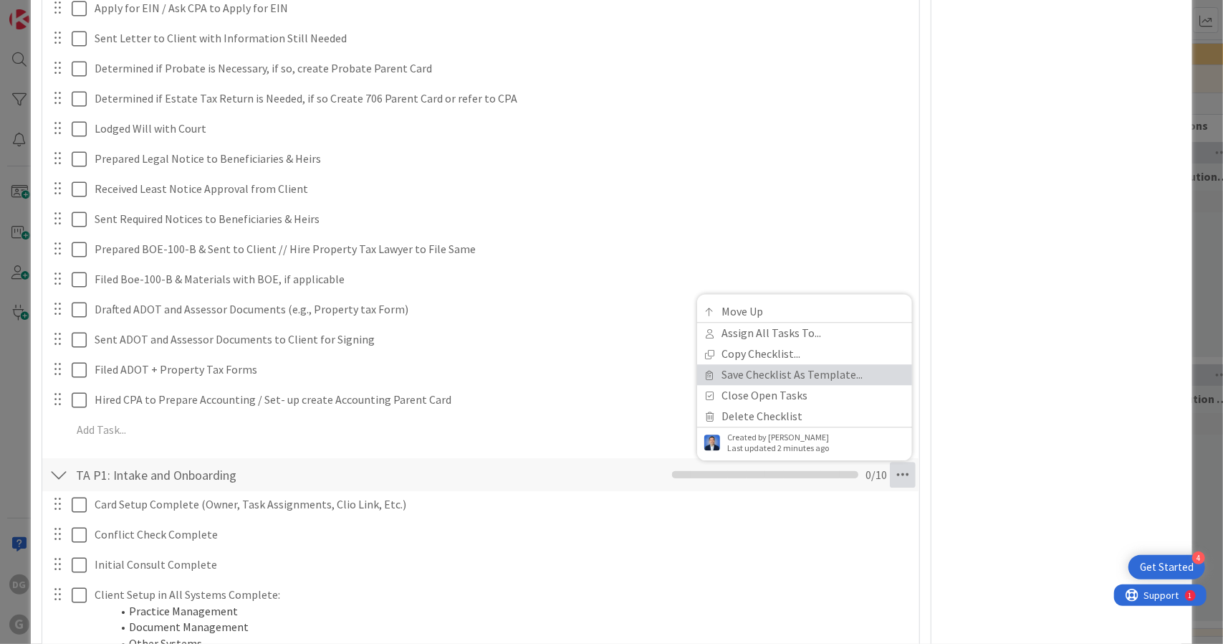
click at [843, 376] on link "Save Checklist As Template..." at bounding box center [804, 374] width 215 height 21
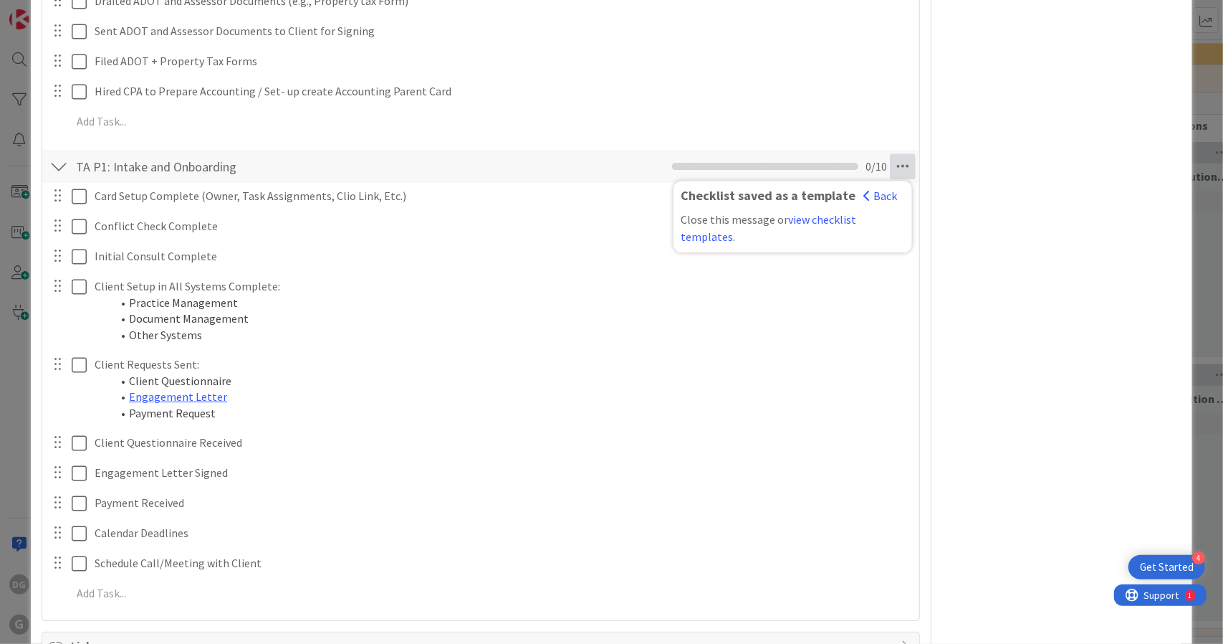
scroll to position [2738, 0]
click at [815, 215] on link "view checklist templates" at bounding box center [769, 229] width 176 height 32
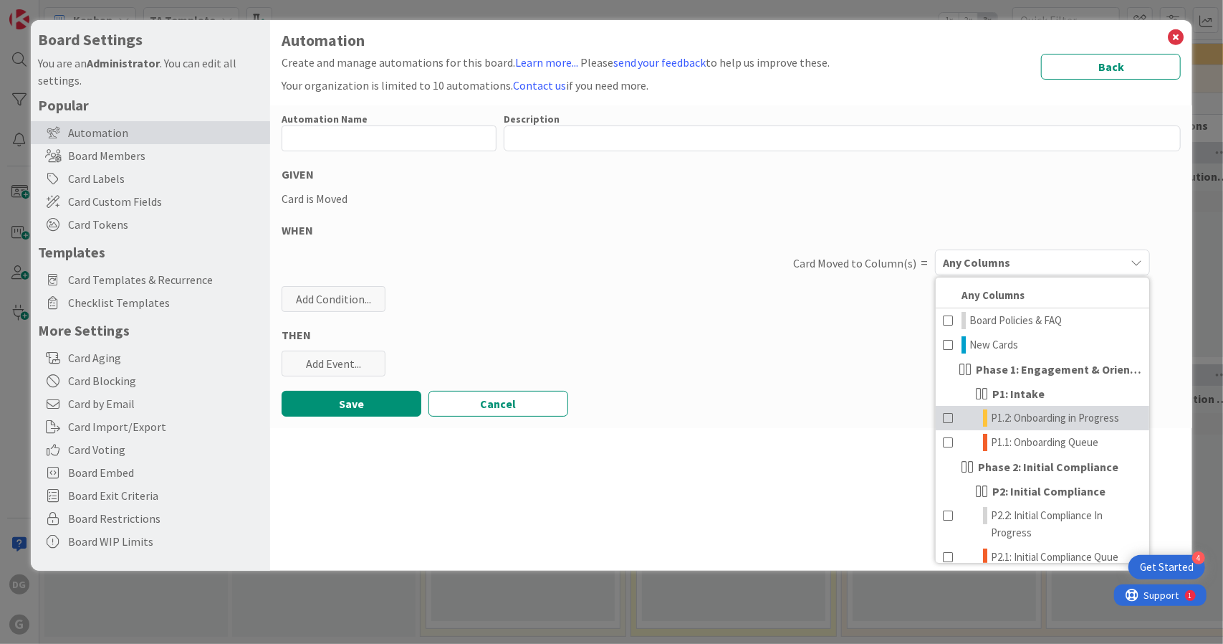
click at [1044, 426] on link "P1.2: Onboarding in Progress" at bounding box center [1043, 418] width 214 height 24
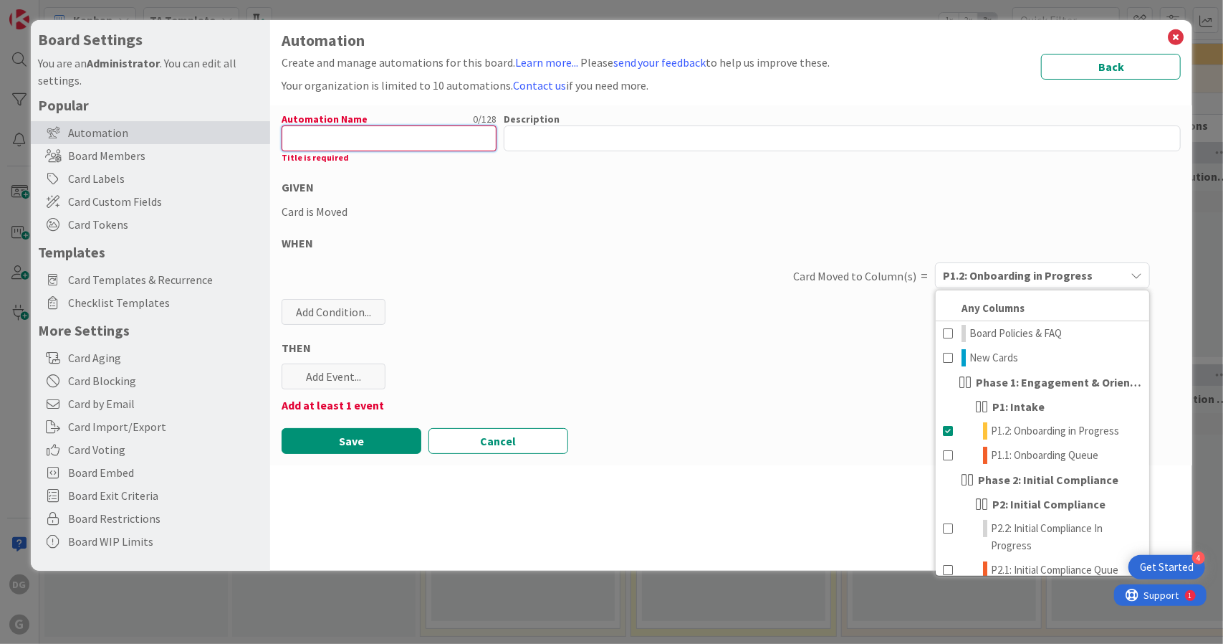
click at [324, 148] on input "text" at bounding box center [389, 138] width 215 height 26
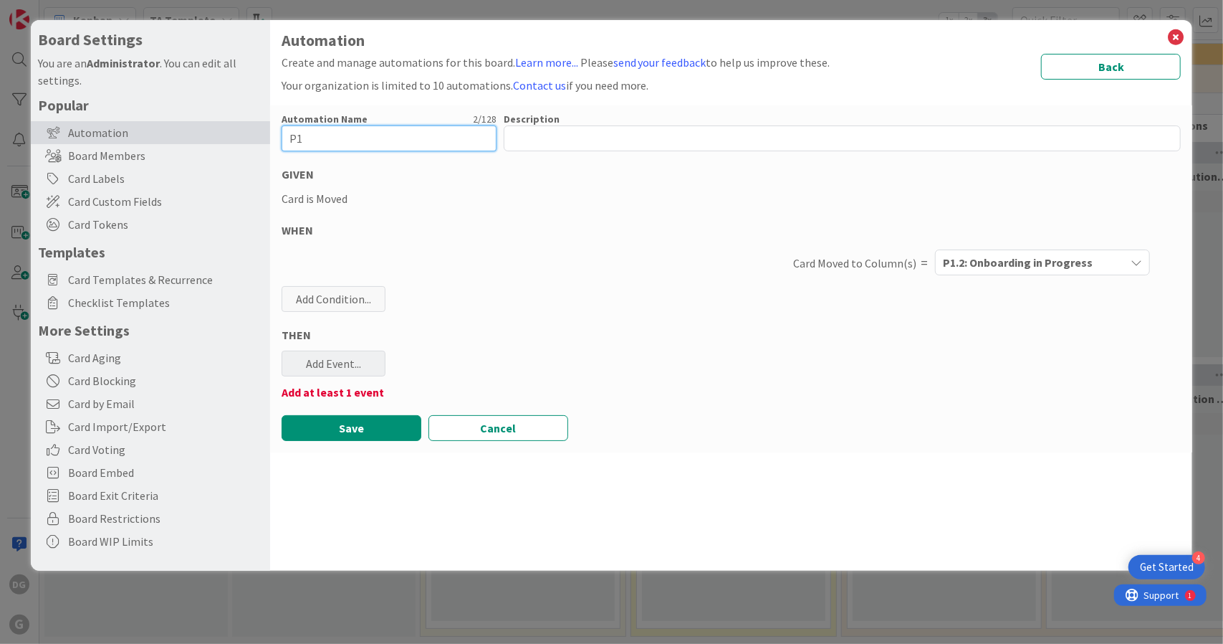
type input "P1"
click at [351, 370] on div "Add Event..." at bounding box center [334, 363] width 104 height 26
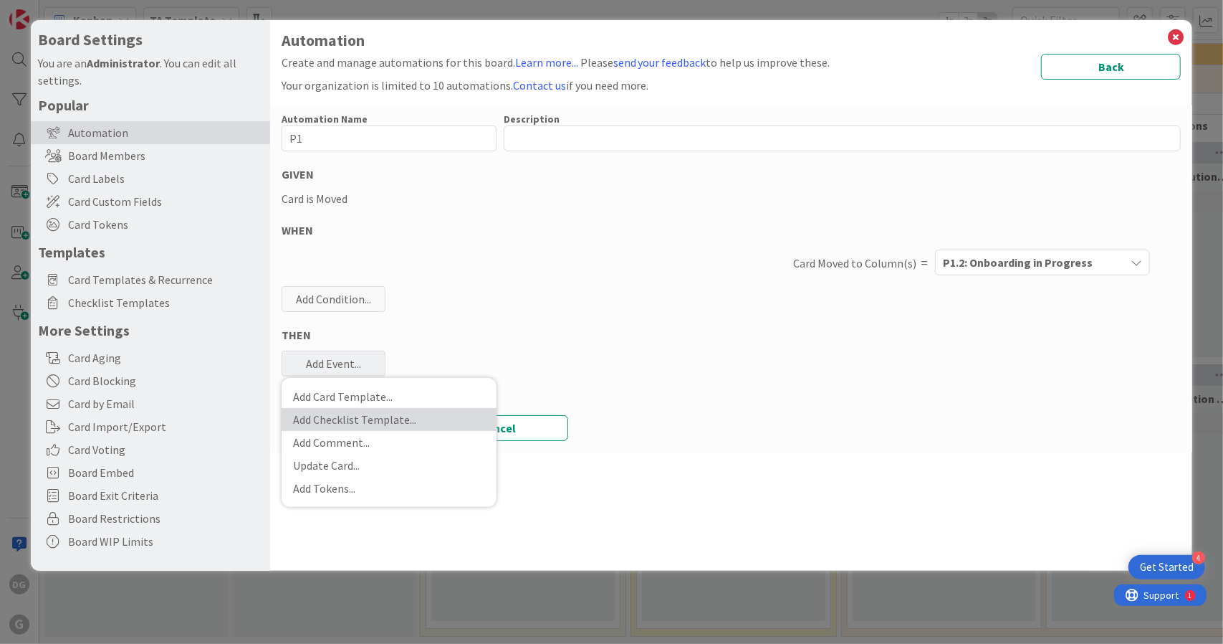
click at [382, 415] on link "Add Checklist Template ..." at bounding box center [389, 419] width 215 height 23
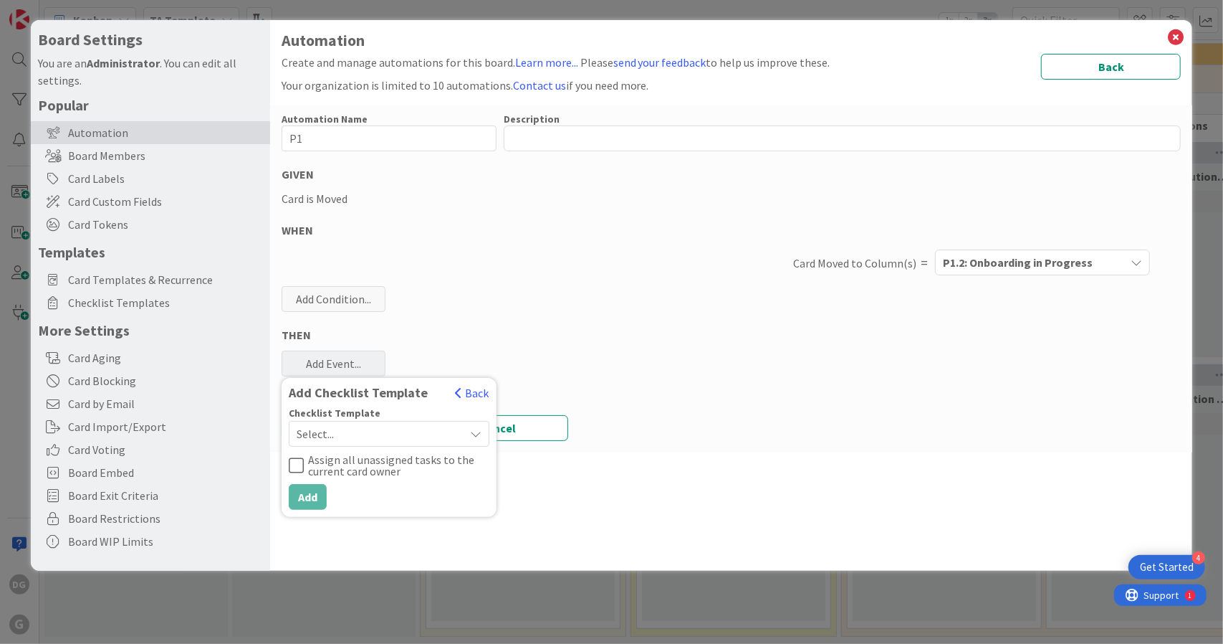
click at [379, 441] on span "Select..." at bounding box center [377, 434] width 161 height 20
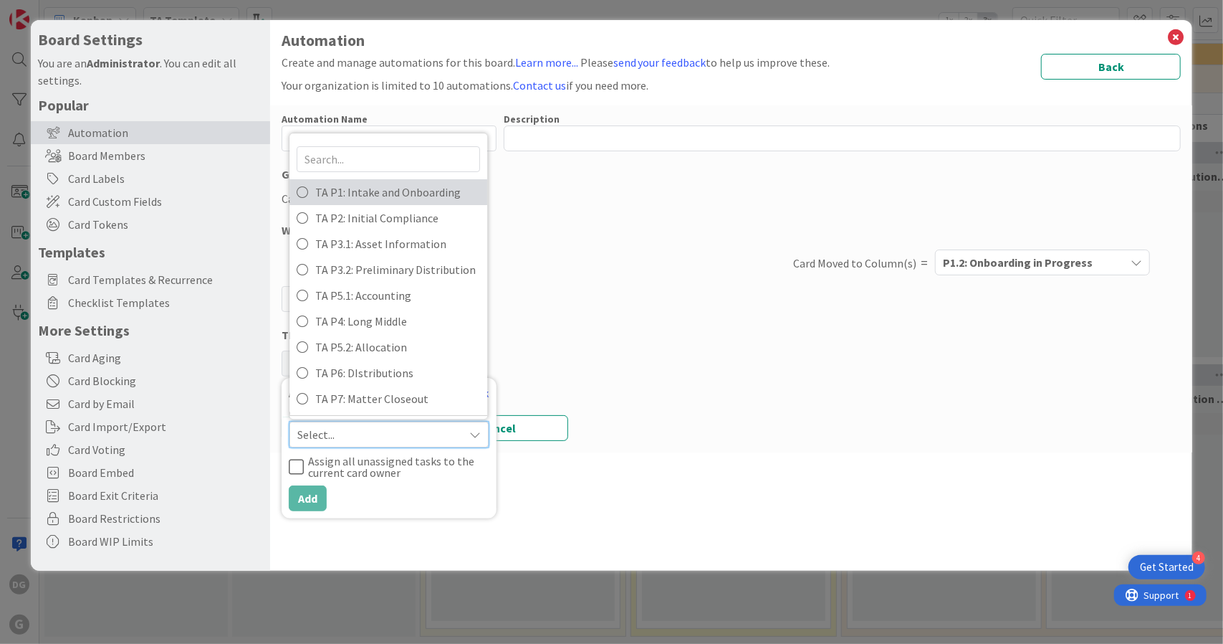
click at [406, 199] on span "TA P1: Intake and Onboarding" at bounding box center [397, 191] width 165 height 21
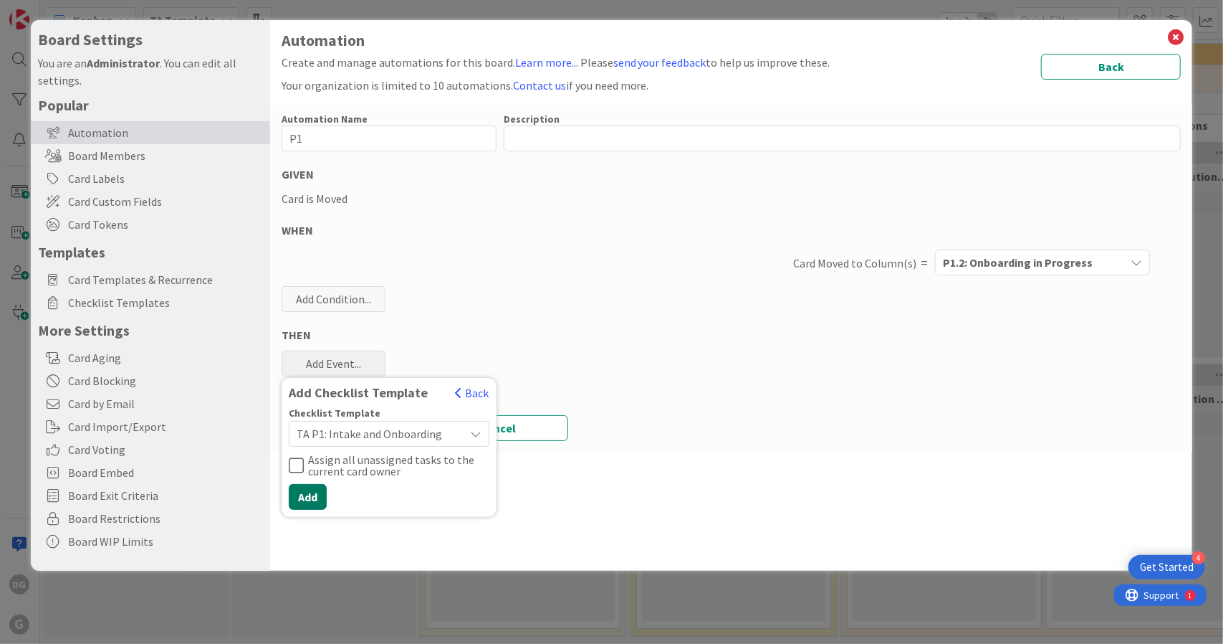
click at [315, 489] on button "Add" at bounding box center [308, 497] width 38 height 26
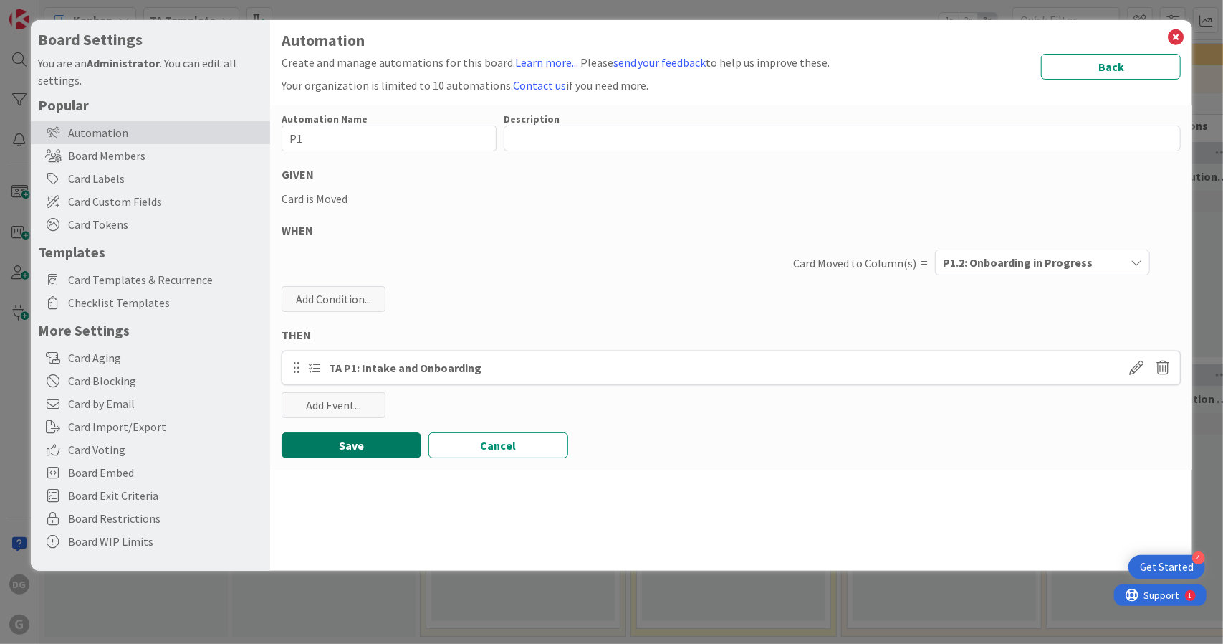
click at [365, 446] on button "Save" at bounding box center [352, 445] width 140 height 26
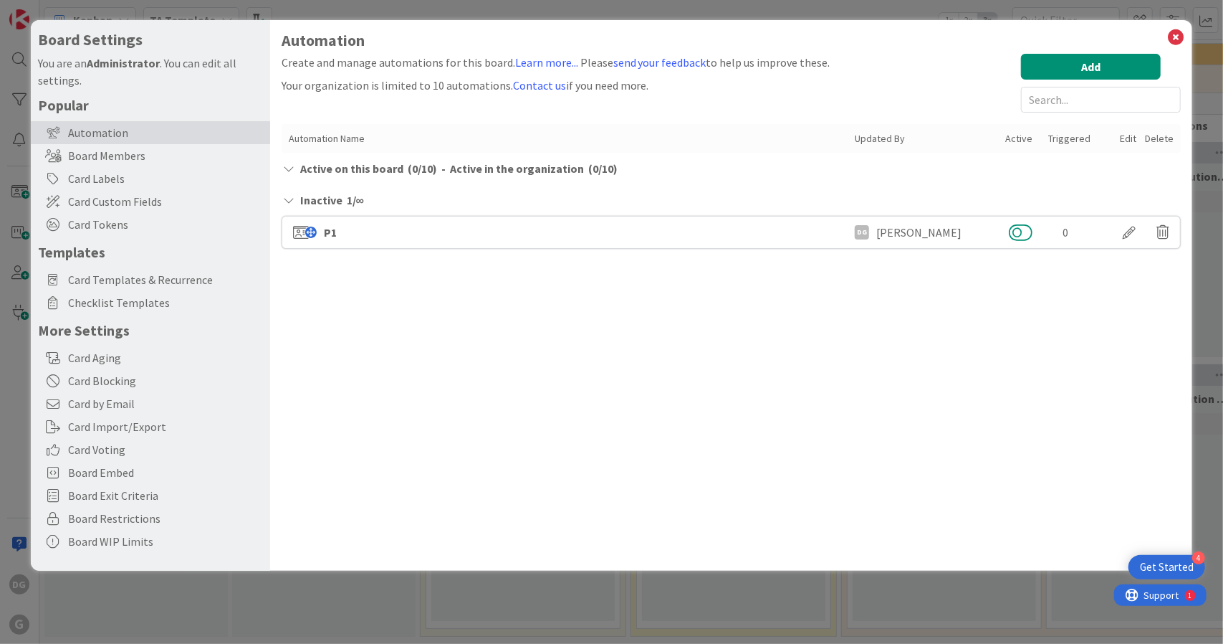
click at [1020, 231] on button at bounding box center [1021, 232] width 24 height 19
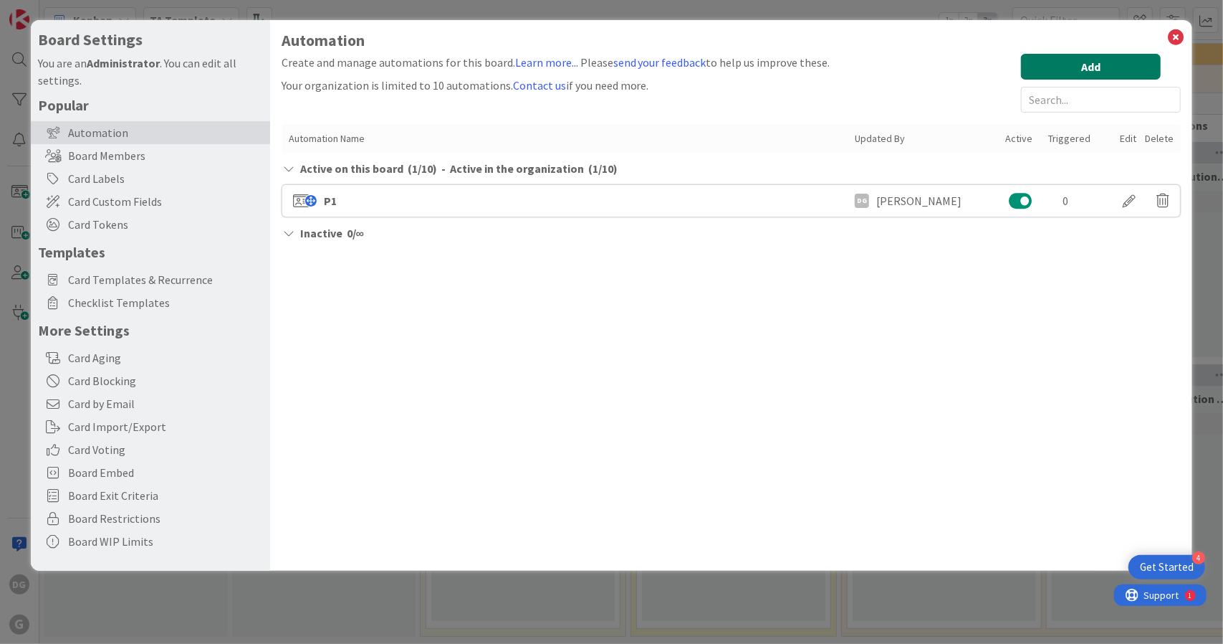
click at [1103, 62] on button "Add" at bounding box center [1091, 67] width 140 height 26
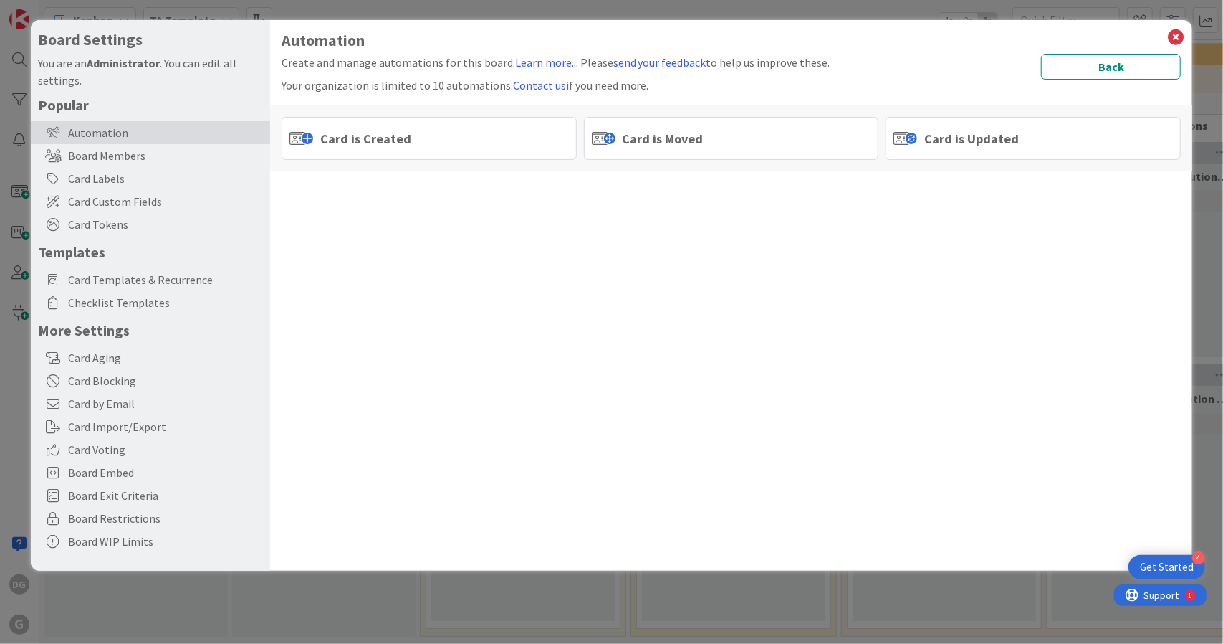
click at [781, 133] on div "Card is Moved" at bounding box center [731, 138] width 295 height 43
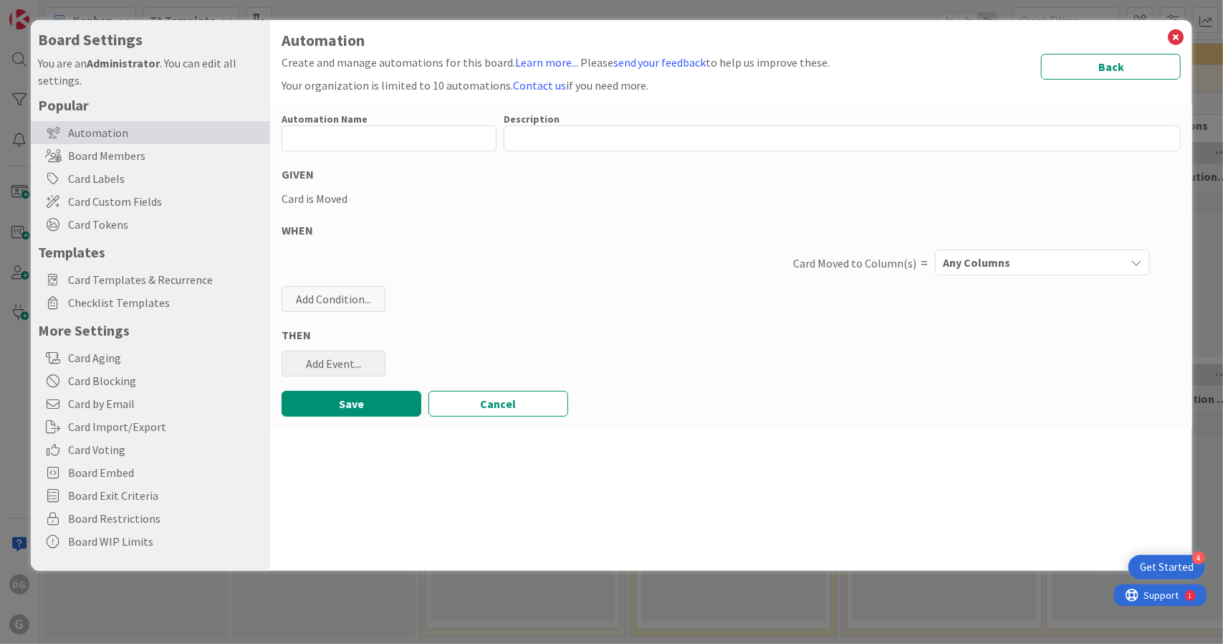
click at [343, 363] on div "Add Event..." at bounding box center [334, 363] width 104 height 26
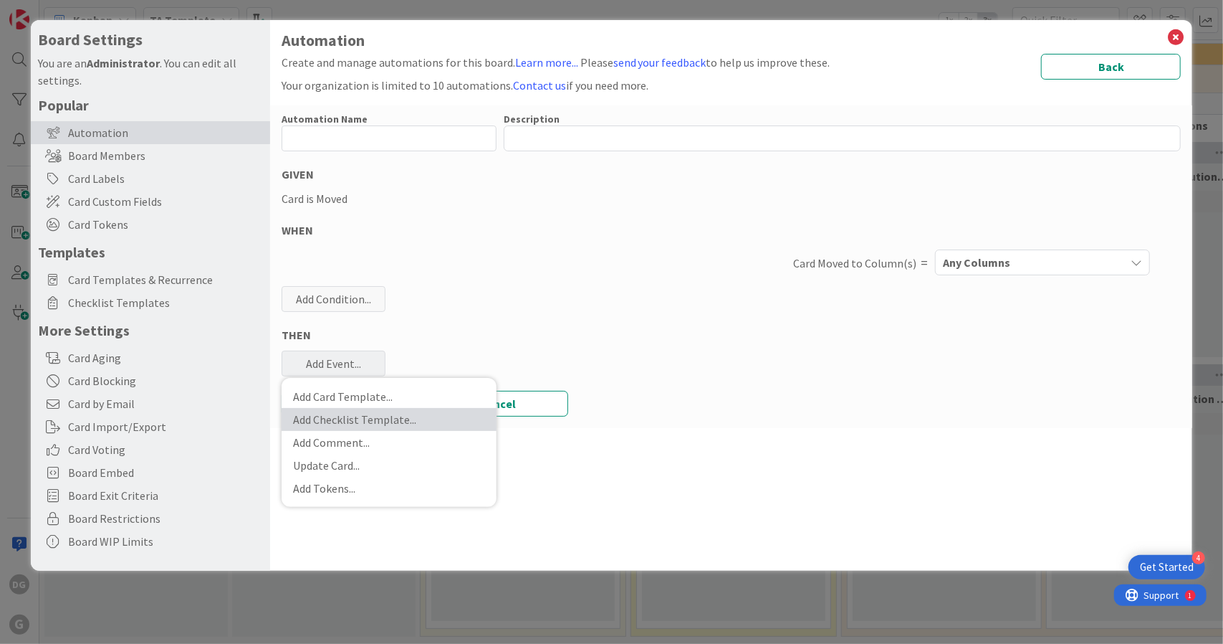
click at [360, 426] on link "Add Checklist Template ..." at bounding box center [389, 419] width 215 height 23
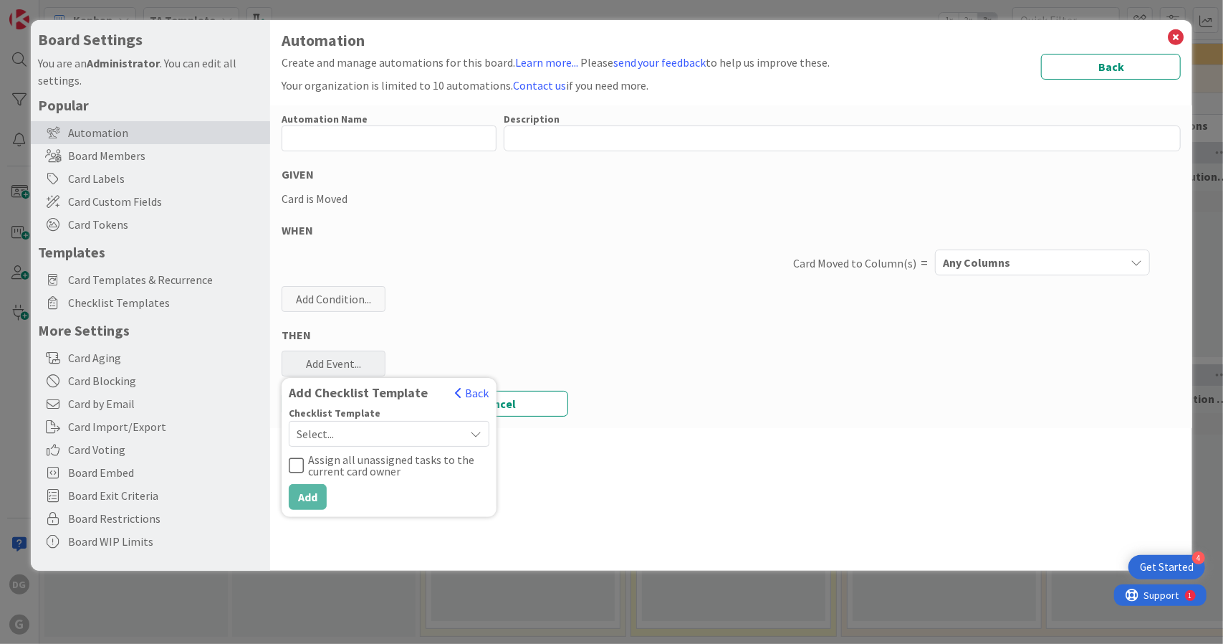
click at [361, 435] on span "Select..." at bounding box center [377, 434] width 161 height 20
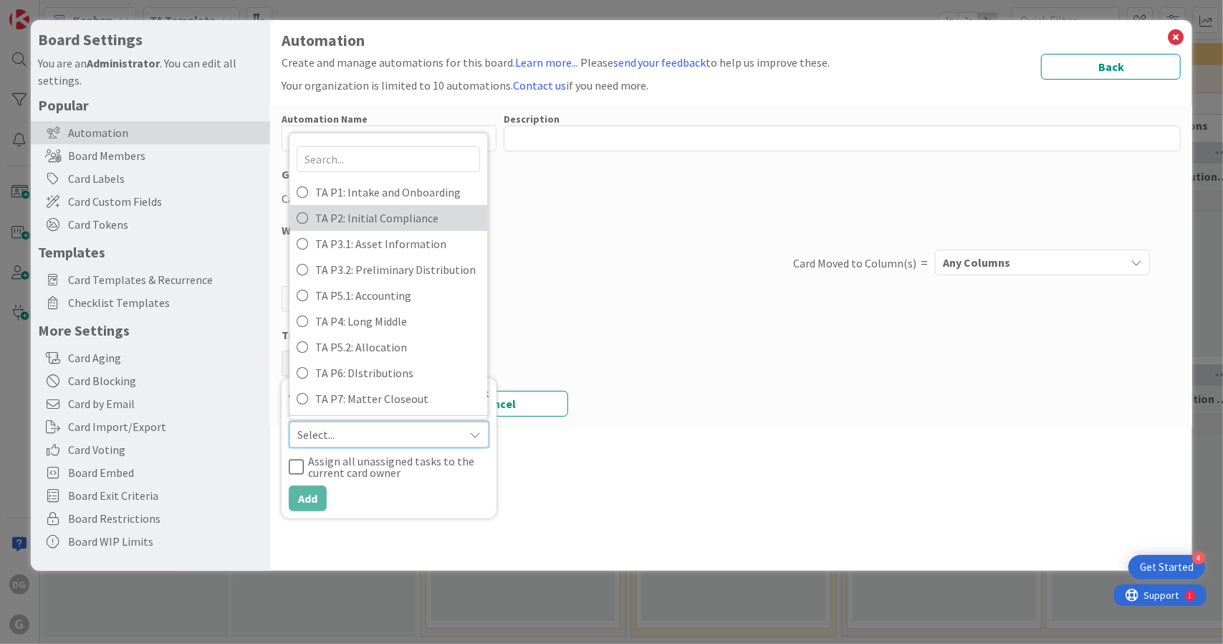
click at [394, 214] on span "TA P2: Initial Compliance" at bounding box center [397, 217] width 165 height 21
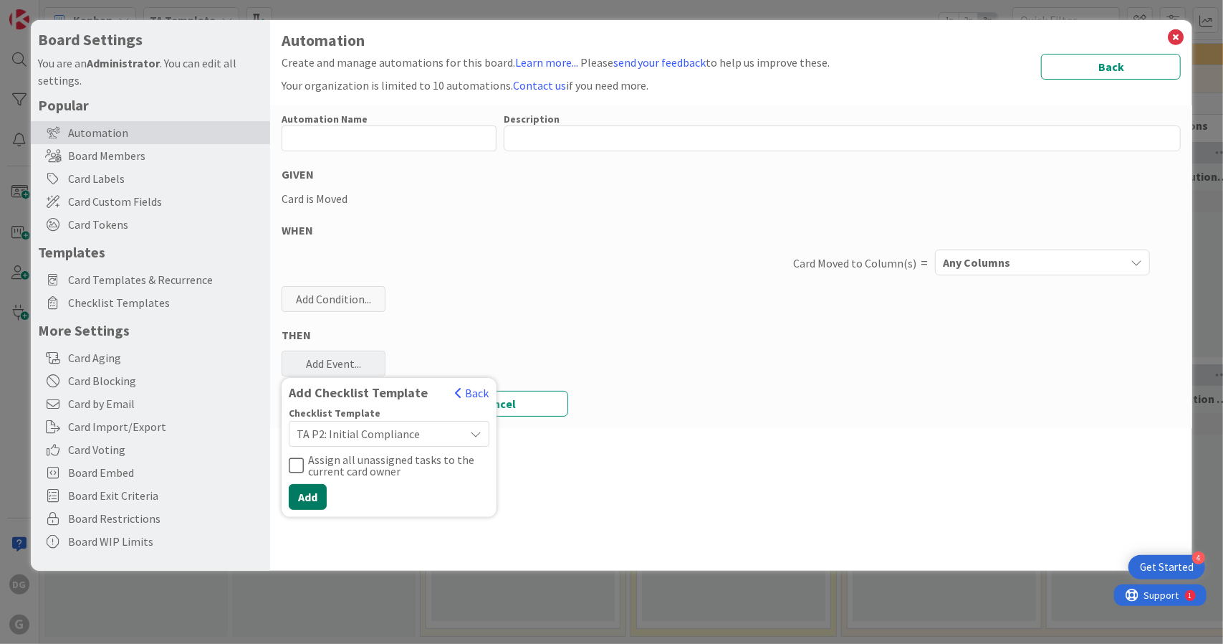
click at [310, 498] on button "Add" at bounding box center [308, 497] width 38 height 26
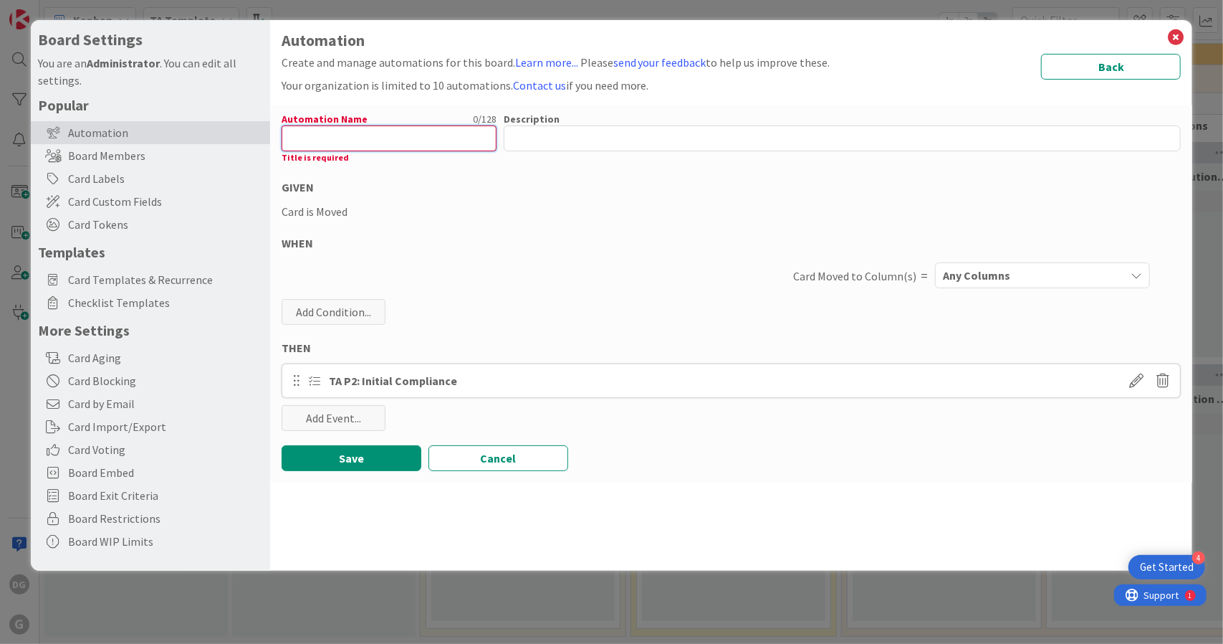
click at [444, 144] on input "text" at bounding box center [389, 138] width 215 height 26
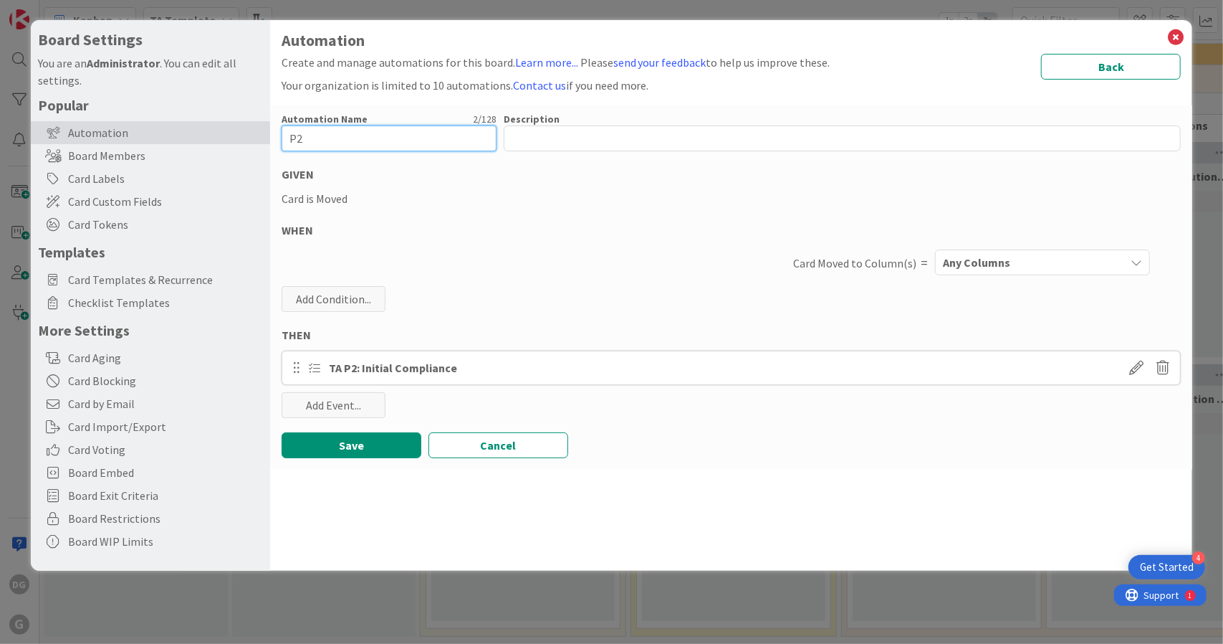
type input "P2"
click at [1015, 257] on div "Any Columns" at bounding box center [1032, 262] width 186 height 23
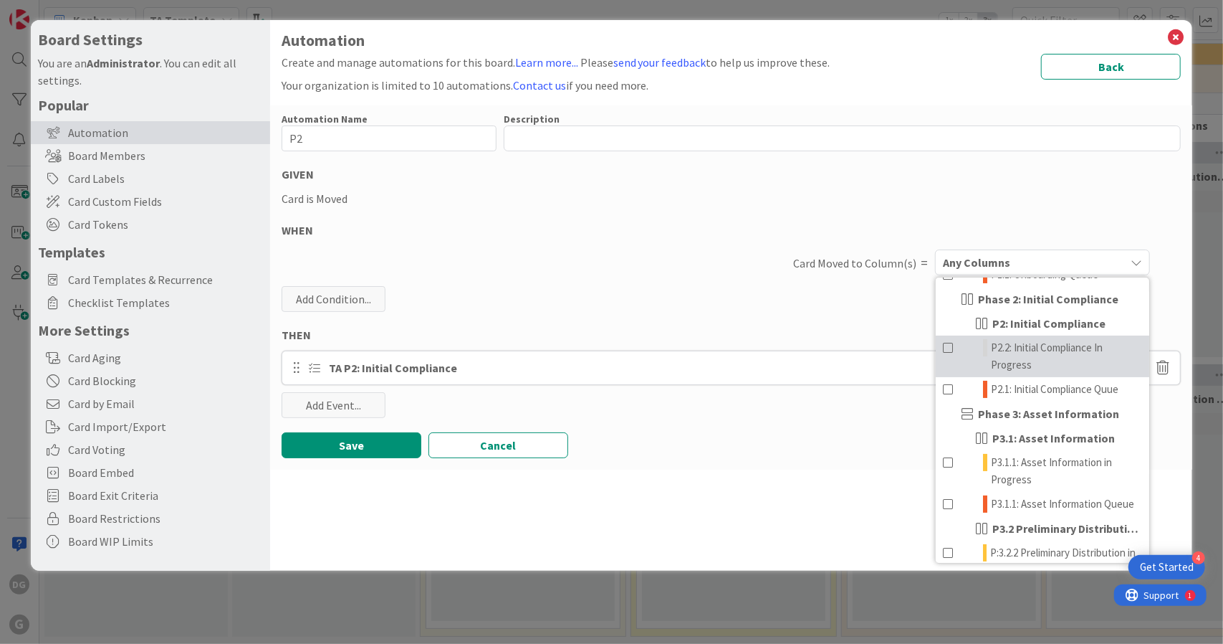
scroll to position [175, 0]
click at [1076, 345] on span "P2.2: Initial Compliance In Progress" at bounding box center [1066, 349] width 151 height 34
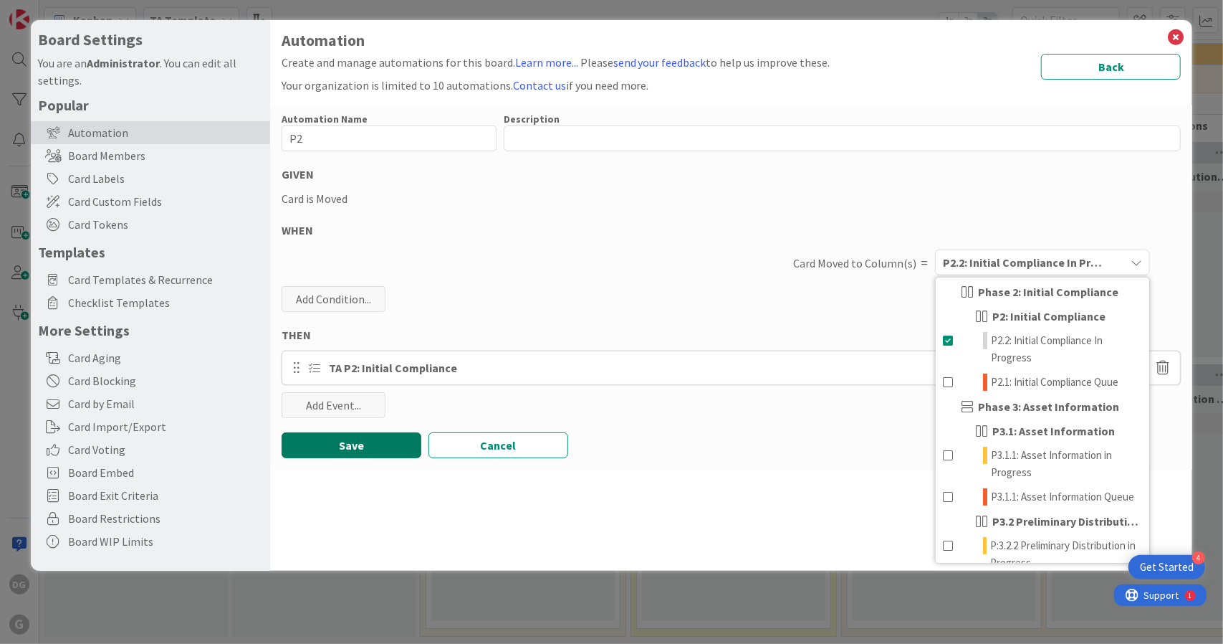
click at [348, 436] on button "Save" at bounding box center [352, 445] width 140 height 26
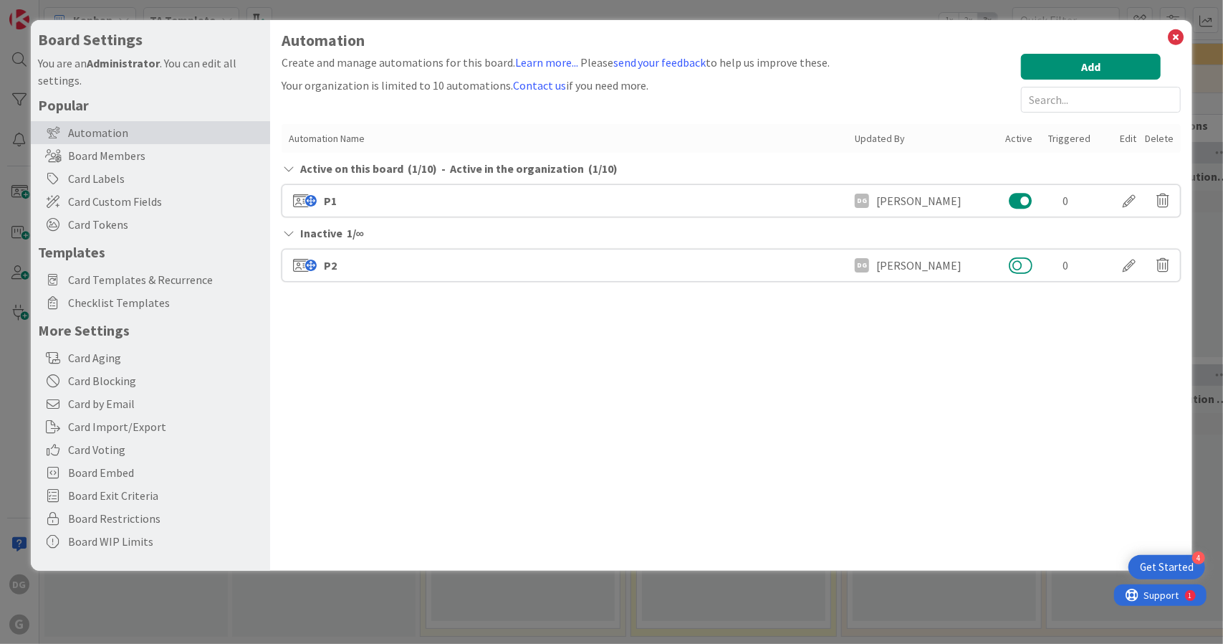
click at [1020, 259] on button at bounding box center [1021, 265] width 24 height 19
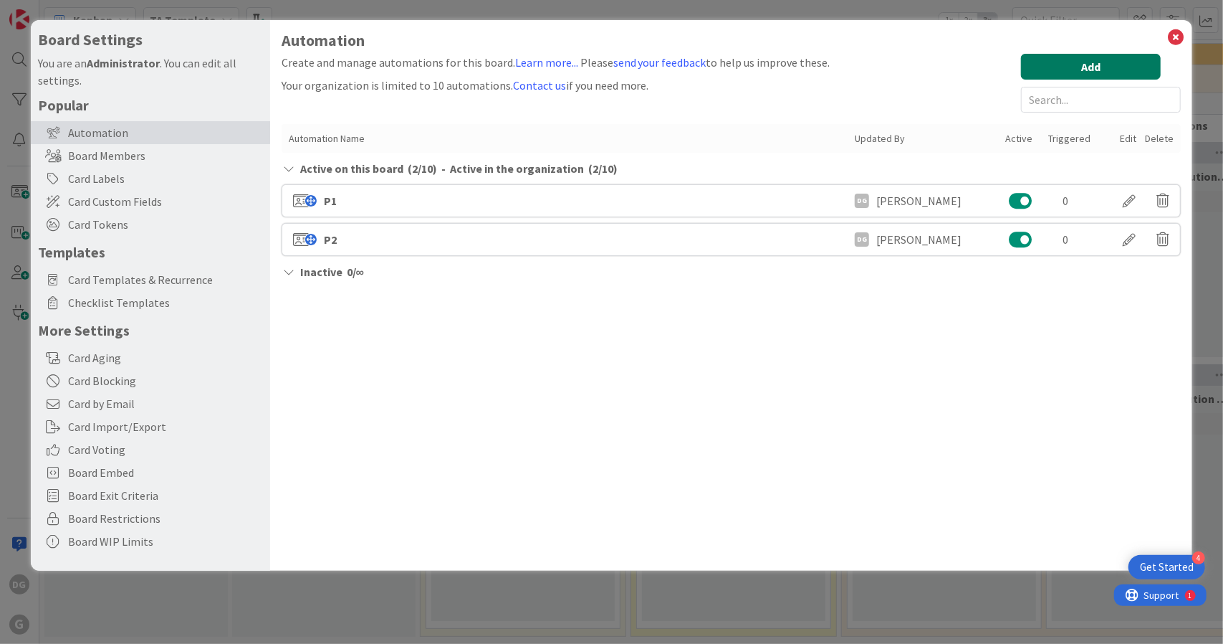
click at [1088, 67] on button "Add" at bounding box center [1091, 67] width 140 height 26
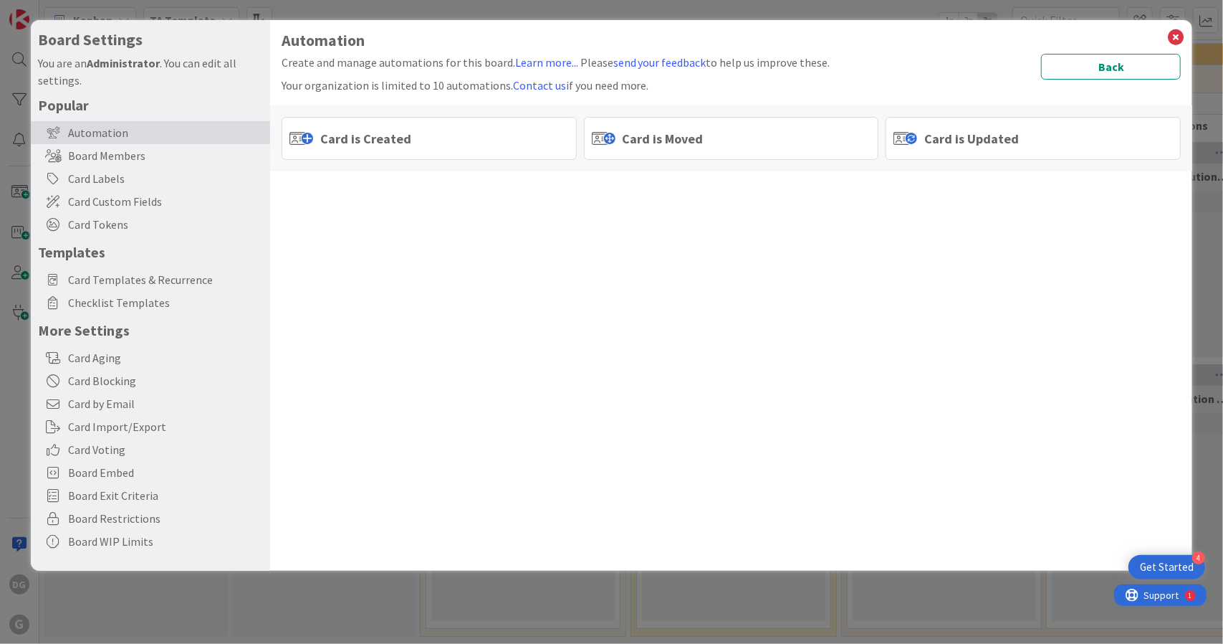
click at [774, 121] on div "Card is Moved" at bounding box center [731, 138] width 295 height 43
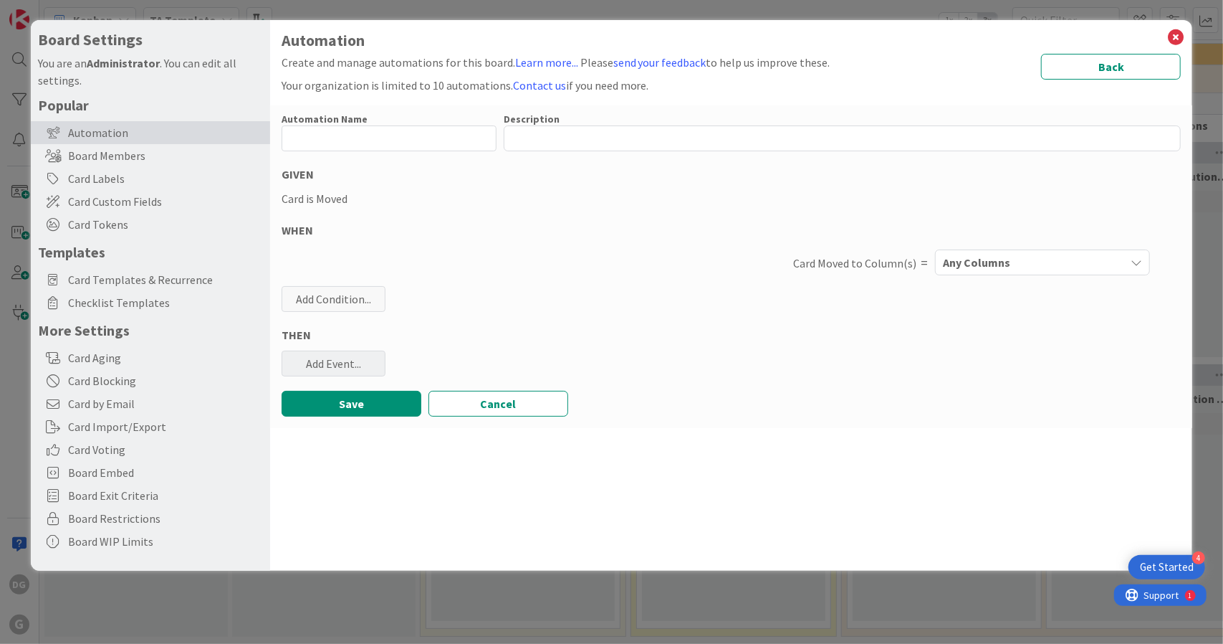
click at [363, 353] on div "Add Event..." at bounding box center [334, 363] width 104 height 26
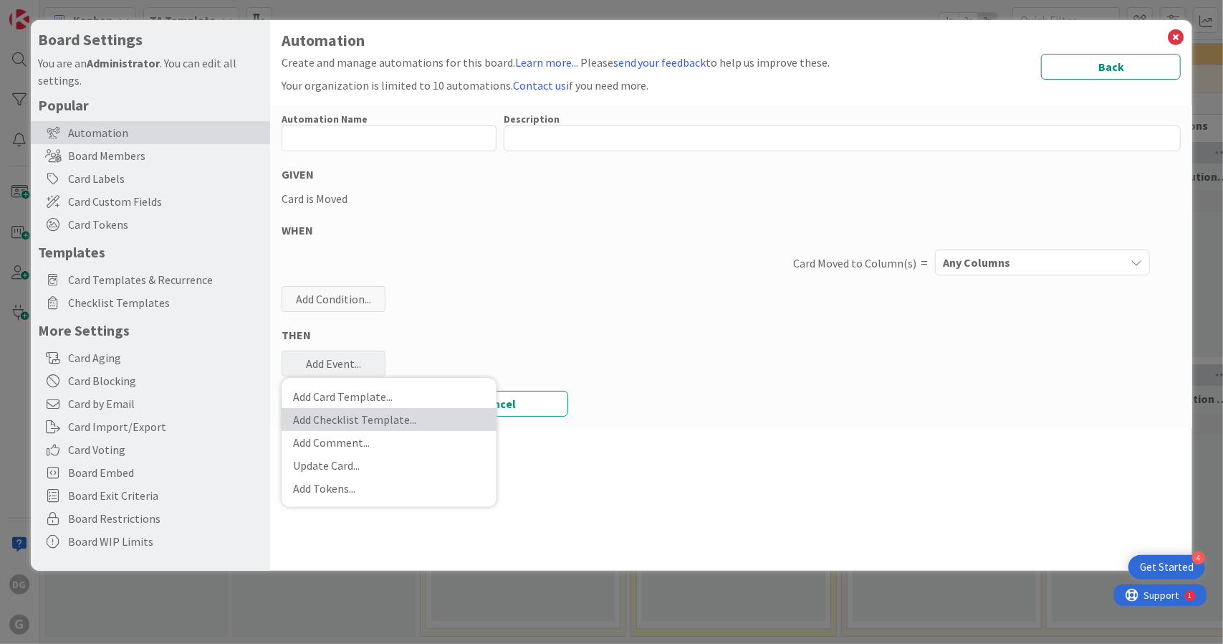
click at [393, 424] on link "Add Checklist Template ..." at bounding box center [389, 419] width 215 height 23
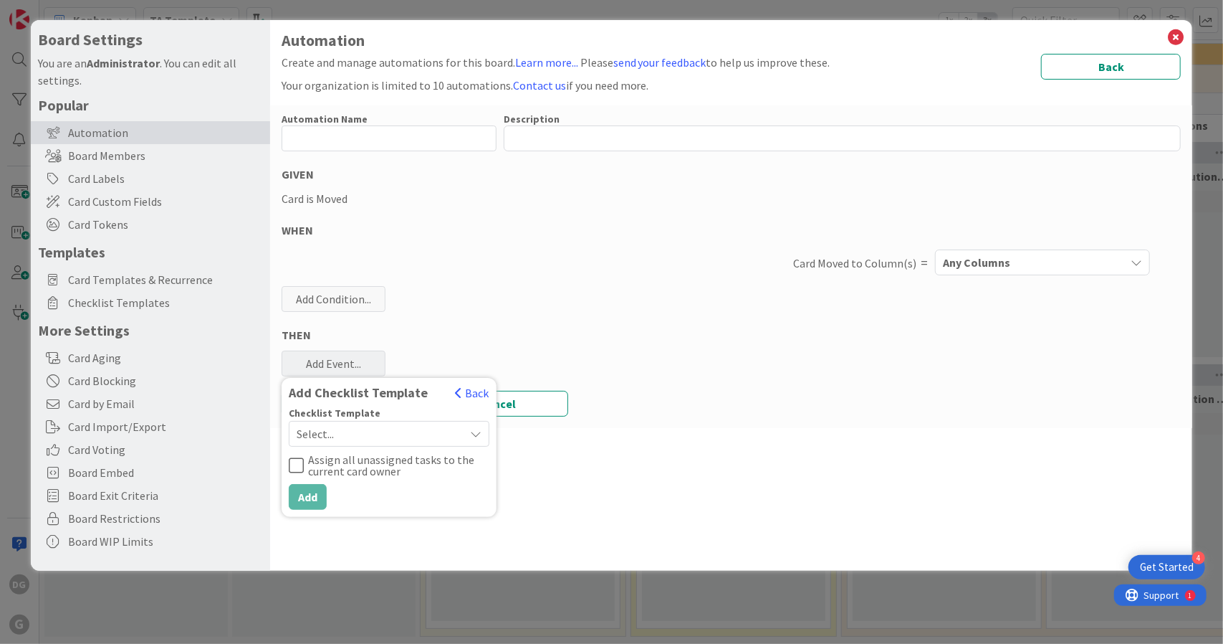
click at [358, 436] on span "Select..." at bounding box center [377, 434] width 161 height 20
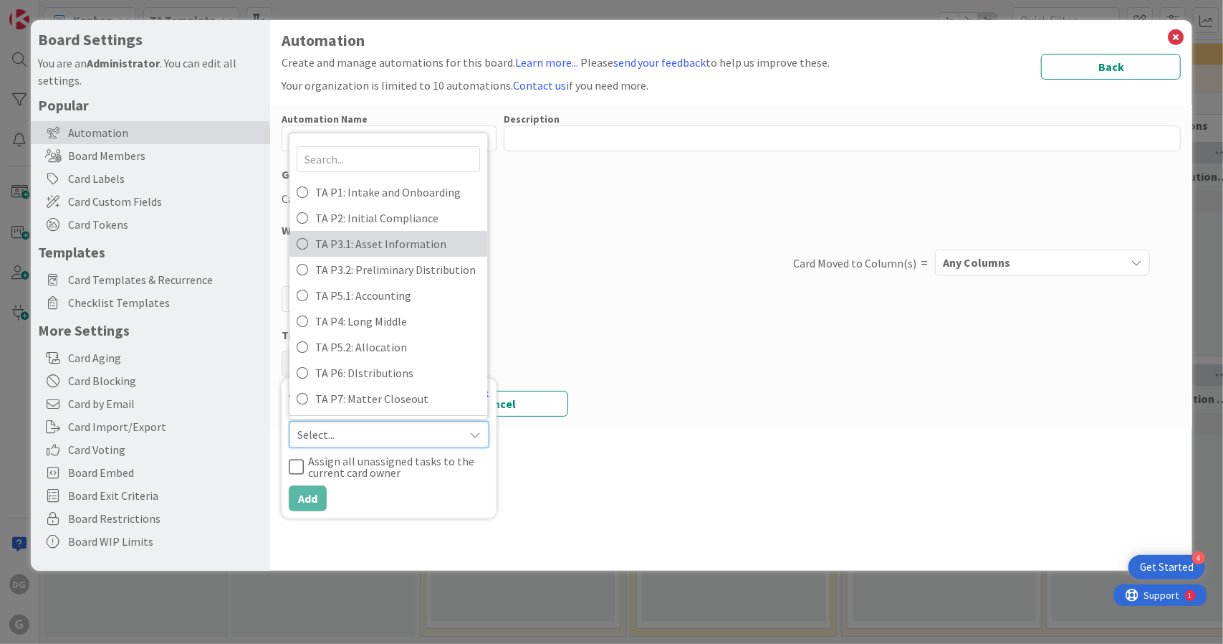
click at [392, 244] on span "TA P3.1: Asset Information" at bounding box center [397, 243] width 165 height 21
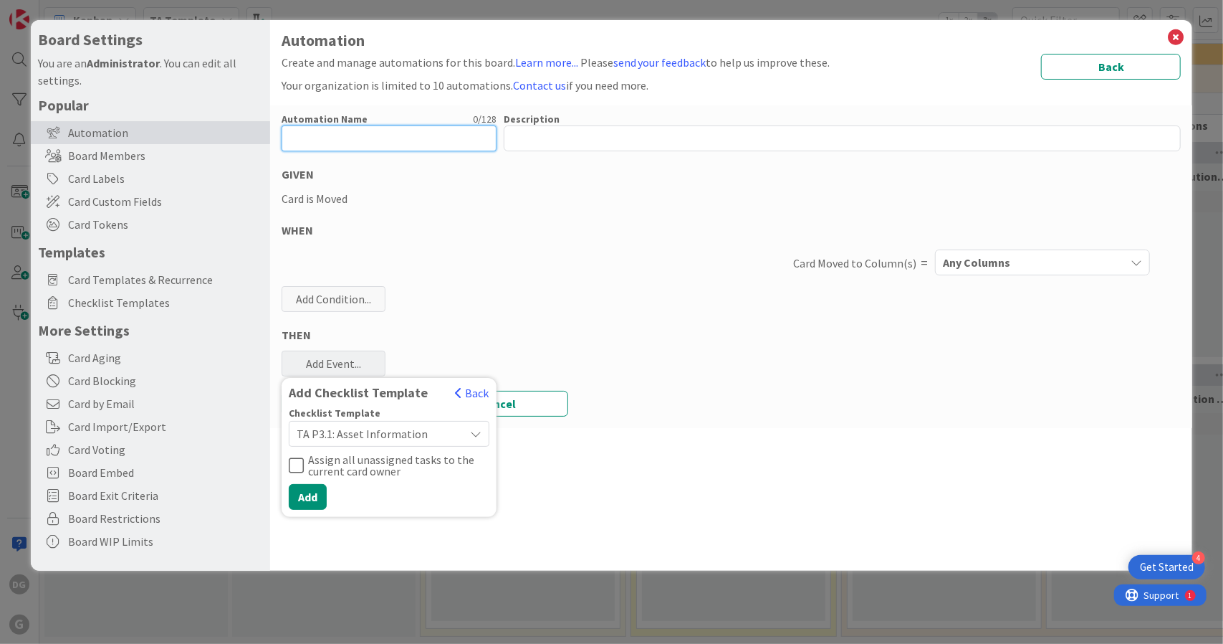
click at [344, 138] on input "text" at bounding box center [389, 138] width 215 height 26
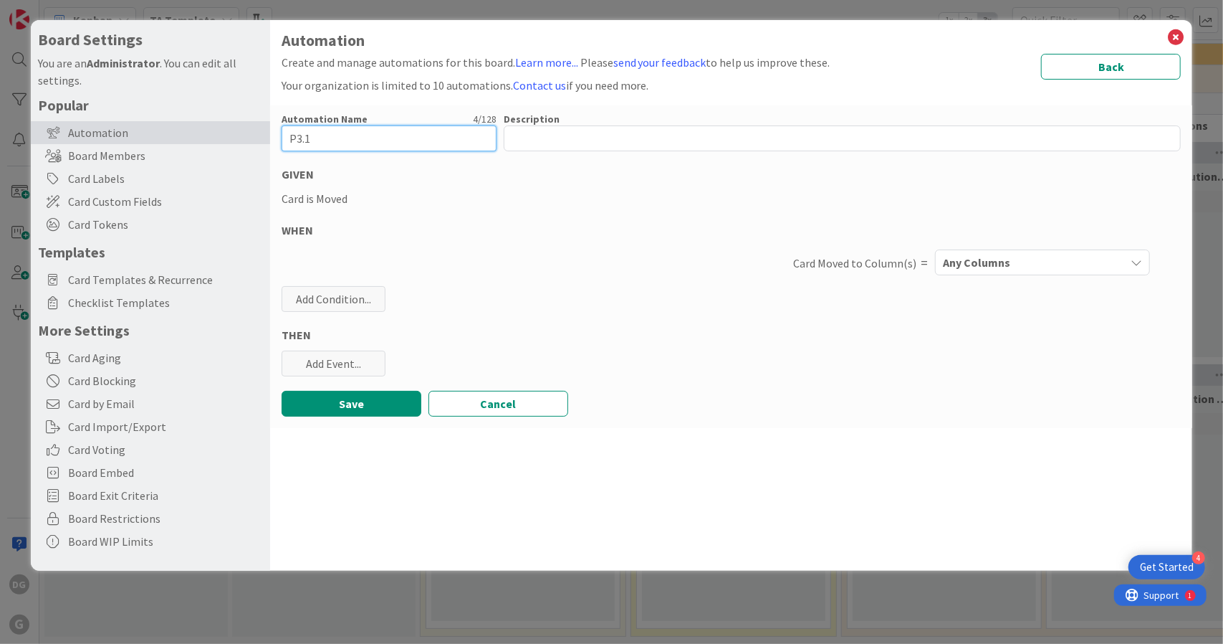
type input "P3.1"
click at [1066, 273] on div "Any Columns" at bounding box center [1032, 262] width 186 height 23
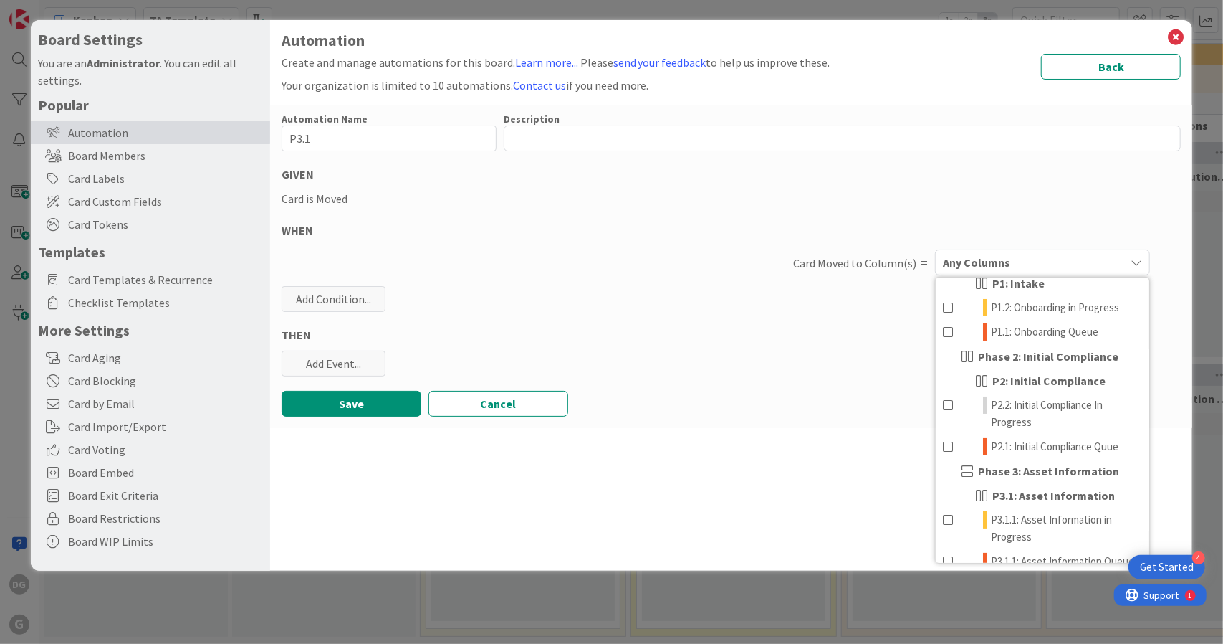
scroll to position [115, 0]
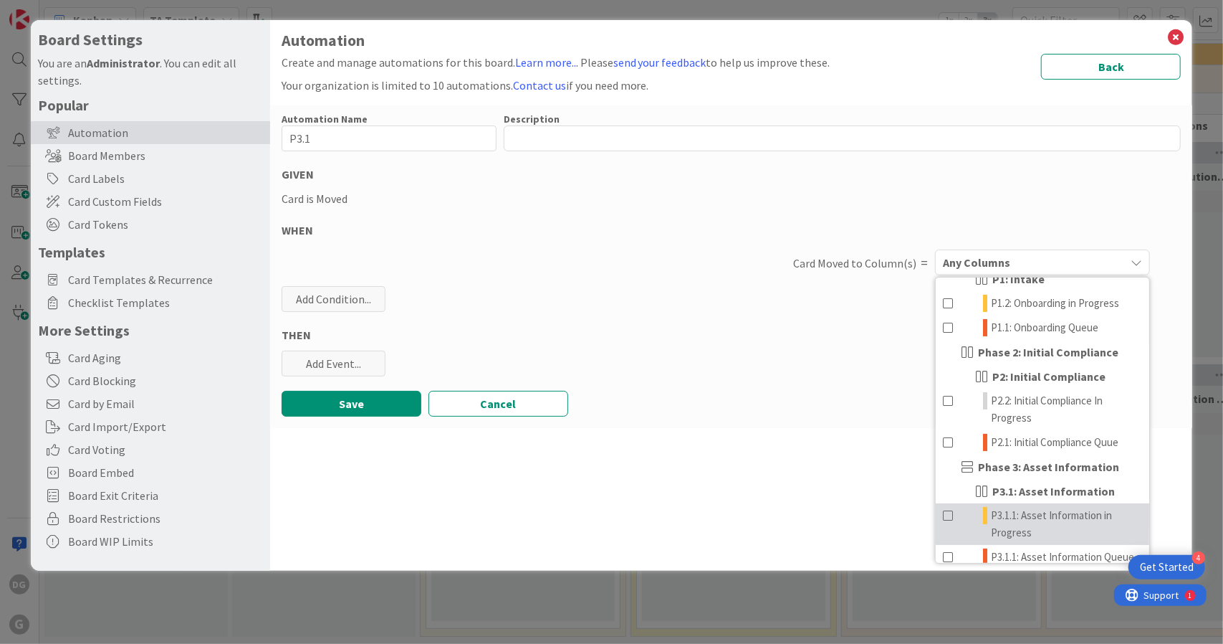
click at [1038, 512] on span "P3.1.1: Asset Information in Progress" at bounding box center [1066, 524] width 151 height 34
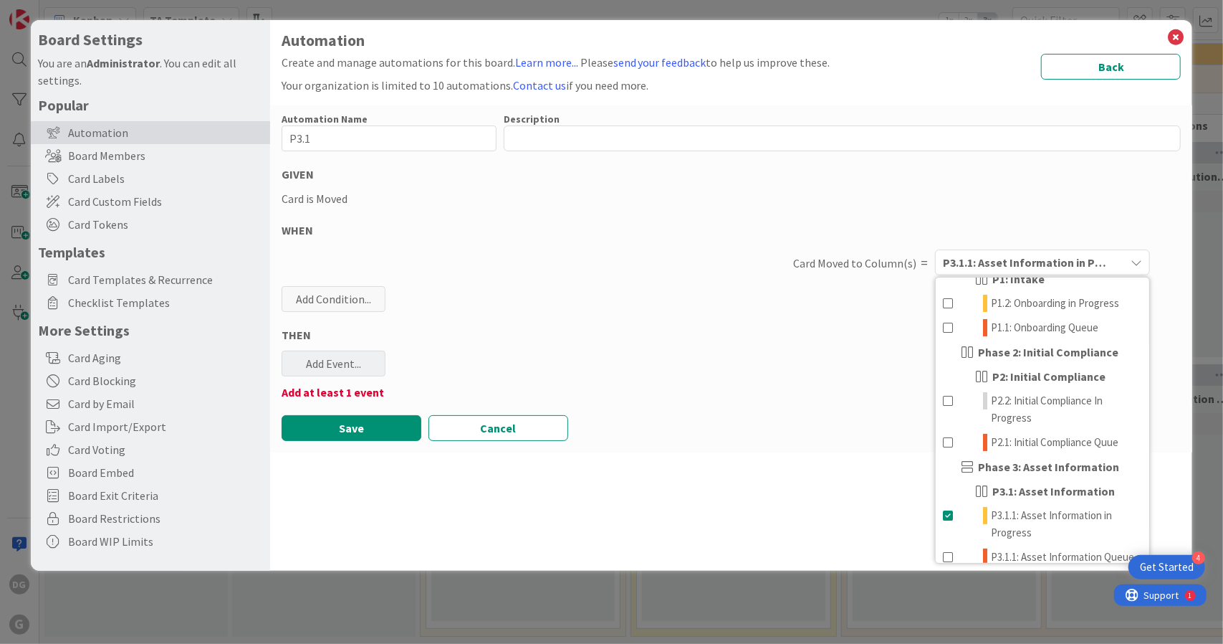
click at [335, 358] on div "Add Event..." at bounding box center [334, 363] width 104 height 26
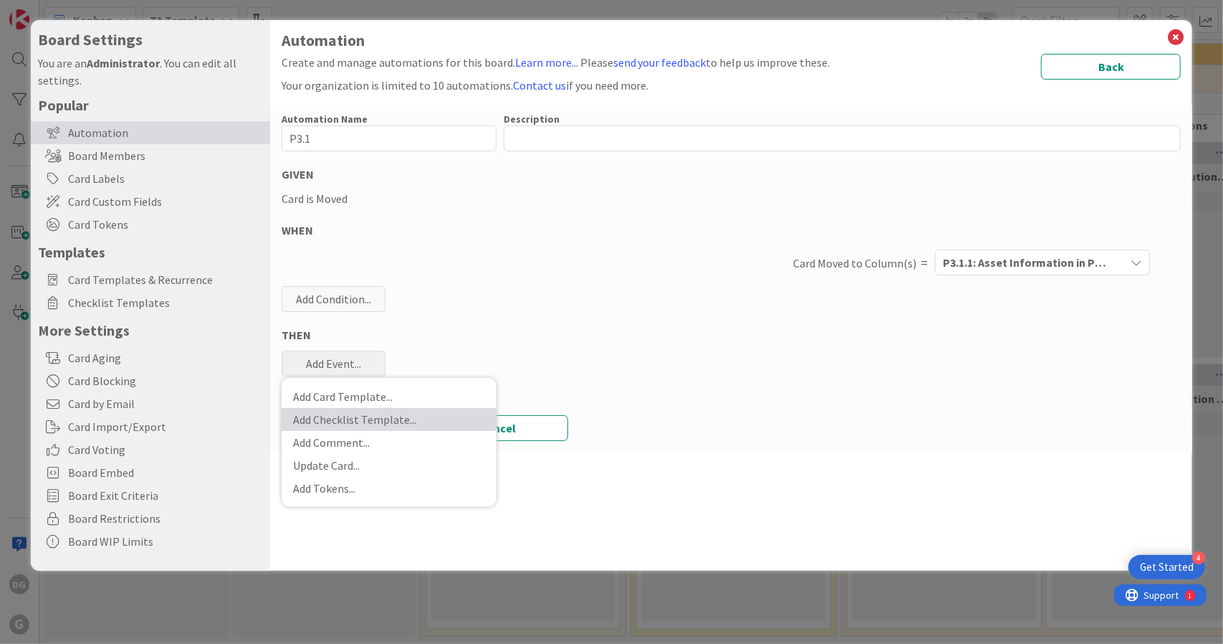
click at [347, 424] on link "Add Checklist Template ..." at bounding box center [389, 419] width 215 height 23
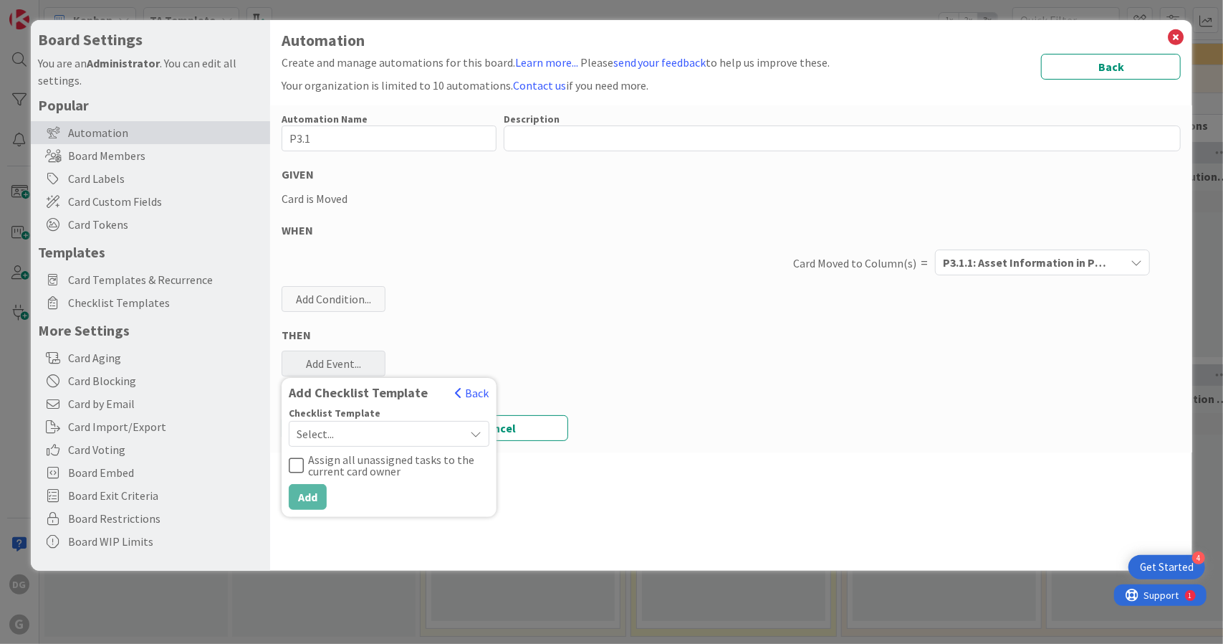
click at [353, 426] on span "Select..." at bounding box center [377, 434] width 161 height 20
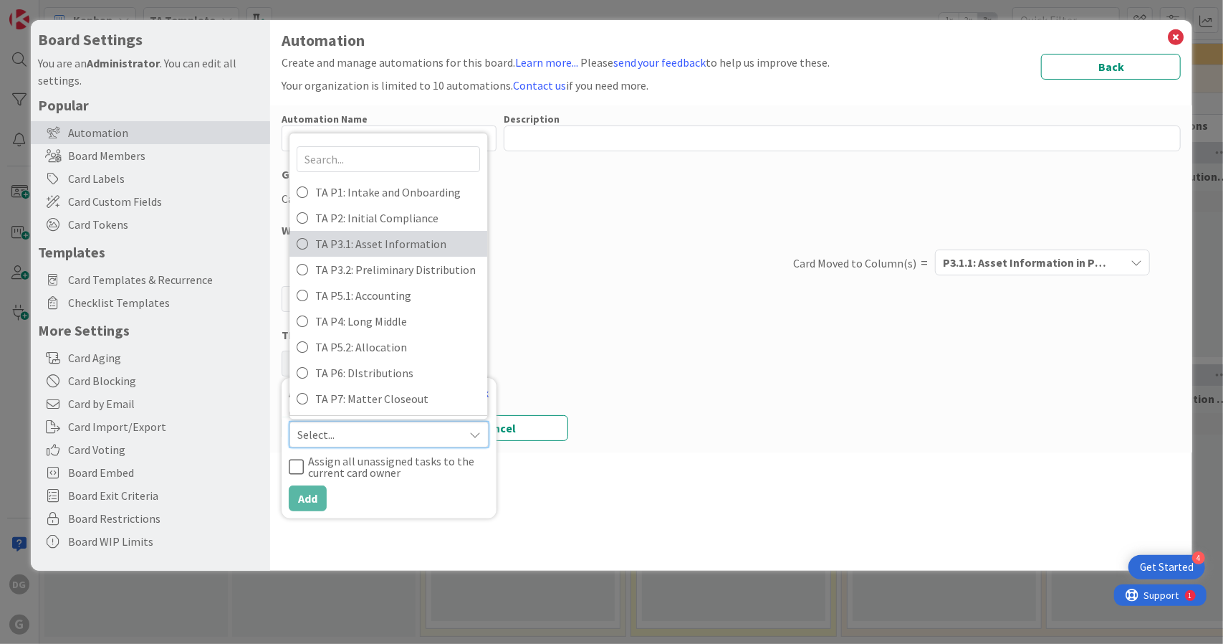
click at [381, 242] on span "TA P3.1: Asset Information" at bounding box center [397, 243] width 165 height 21
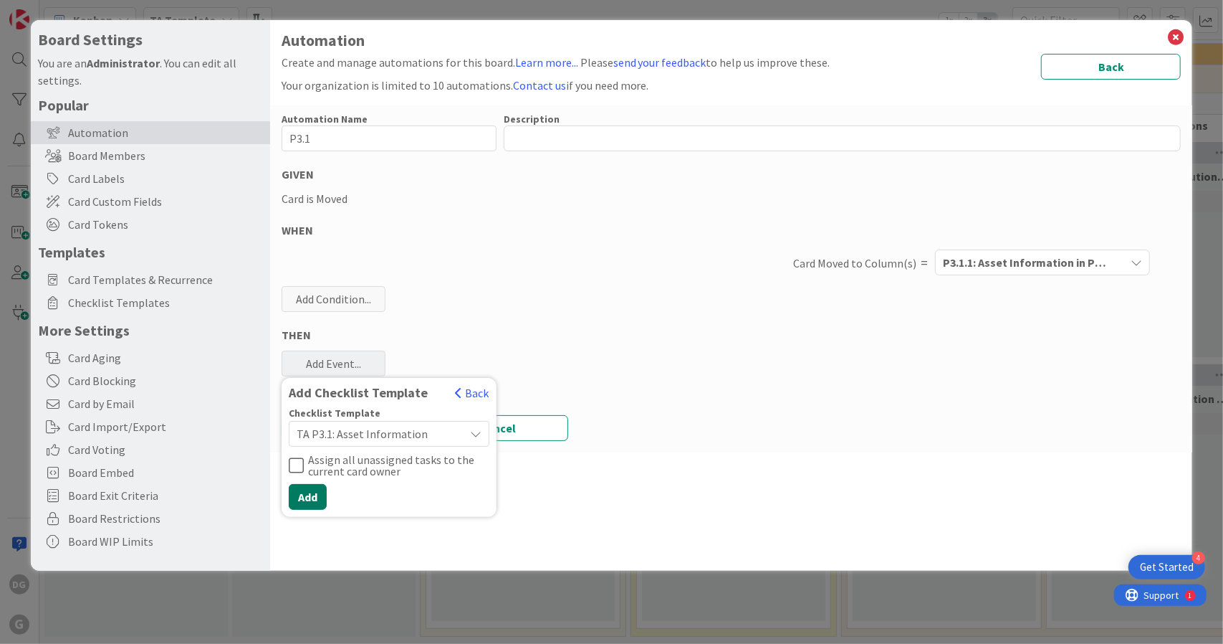
click at [310, 485] on button "Add" at bounding box center [308, 497] width 38 height 26
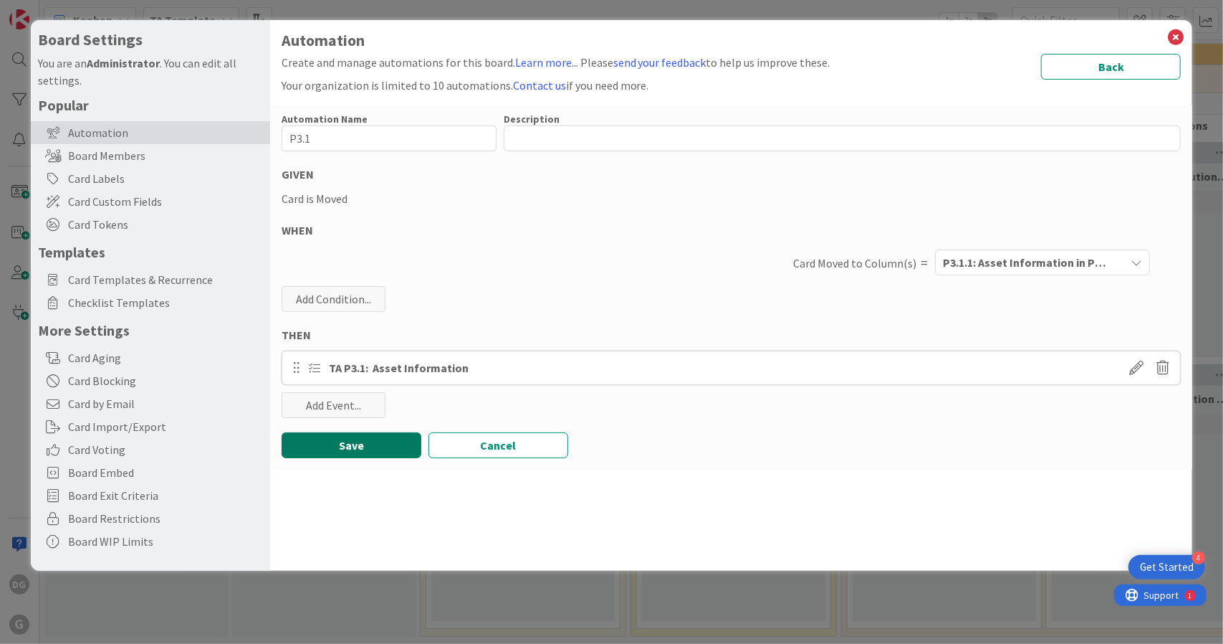
click at [375, 439] on button "Save" at bounding box center [352, 445] width 140 height 26
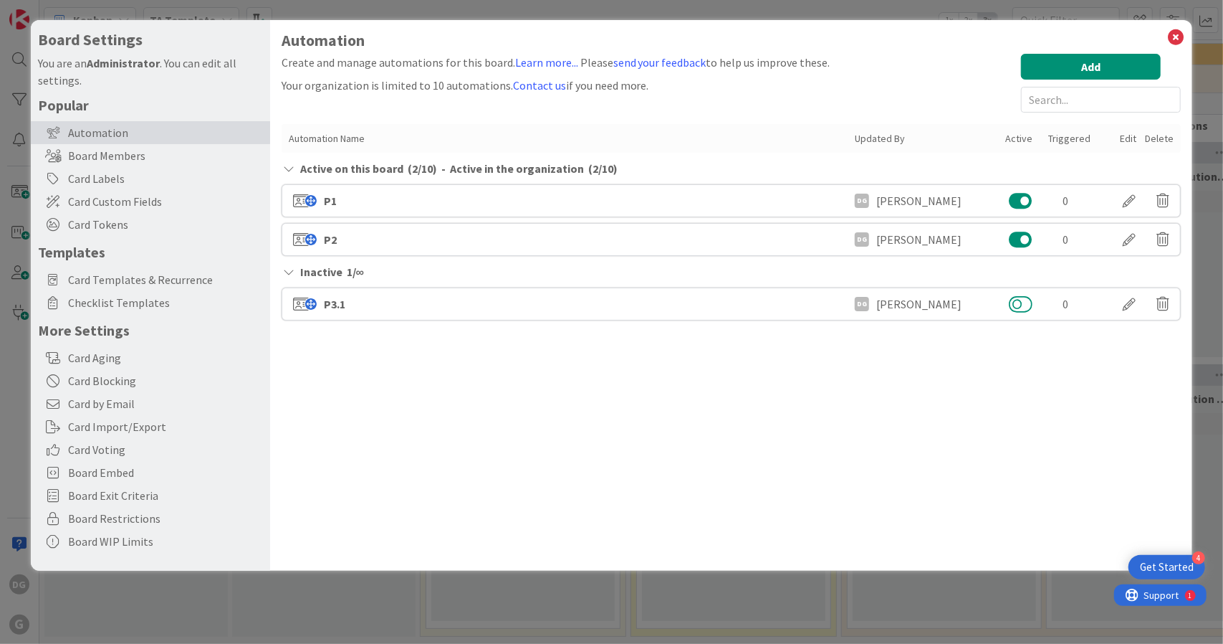
click at [1025, 303] on button at bounding box center [1021, 304] width 24 height 19
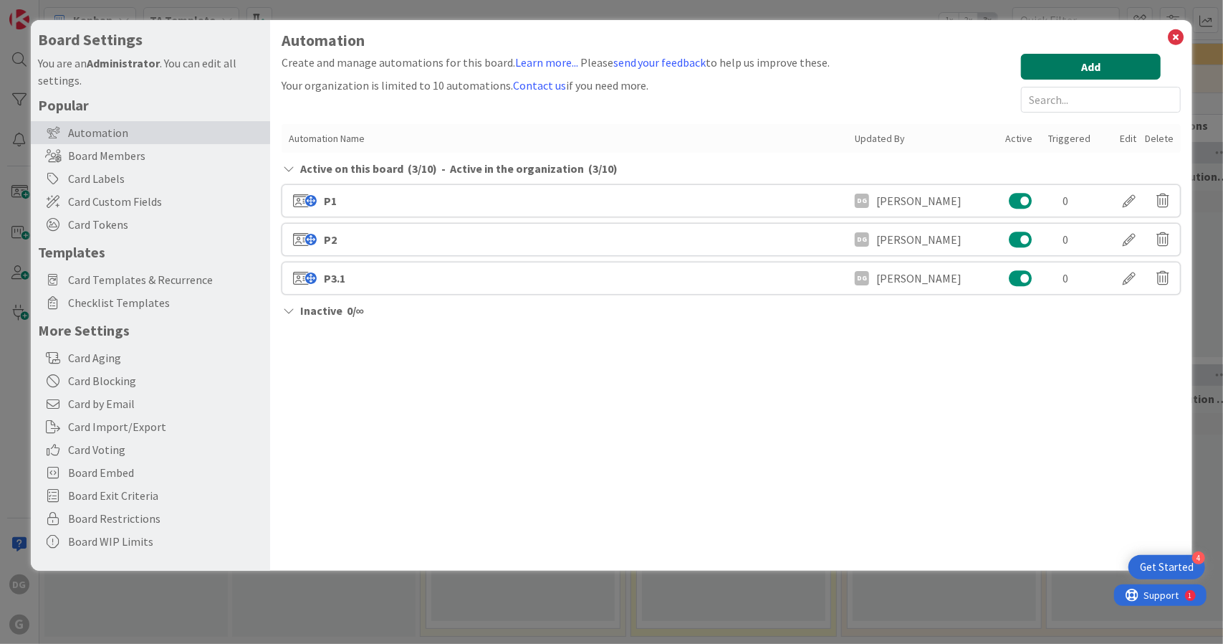
click at [1087, 75] on button "Add" at bounding box center [1091, 67] width 140 height 26
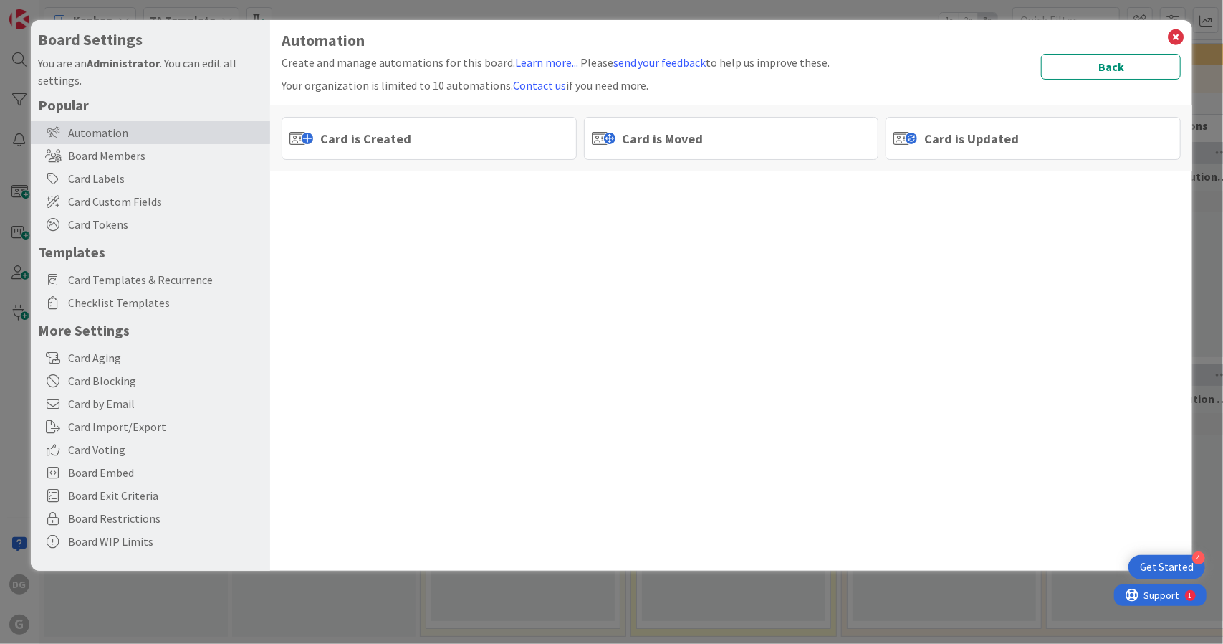
click at [738, 155] on div "Card is Moved" at bounding box center [731, 138] width 295 height 43
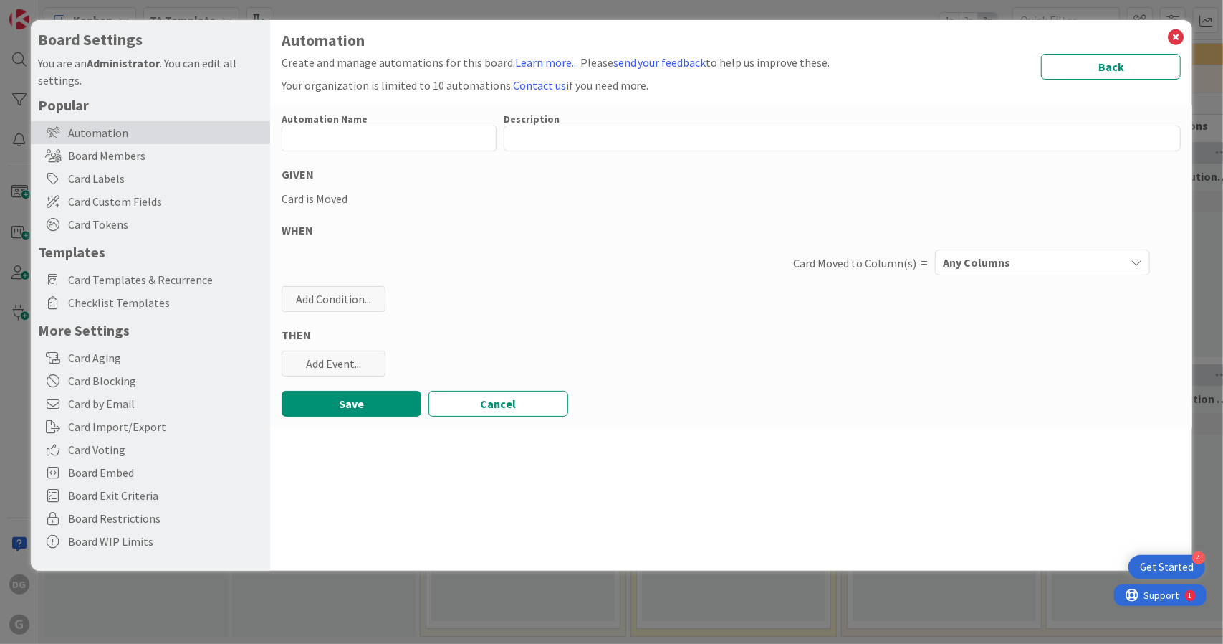
click at [1058, 260] on div "Any Columns" at bounding box center [1032, 262] width 186 height 23
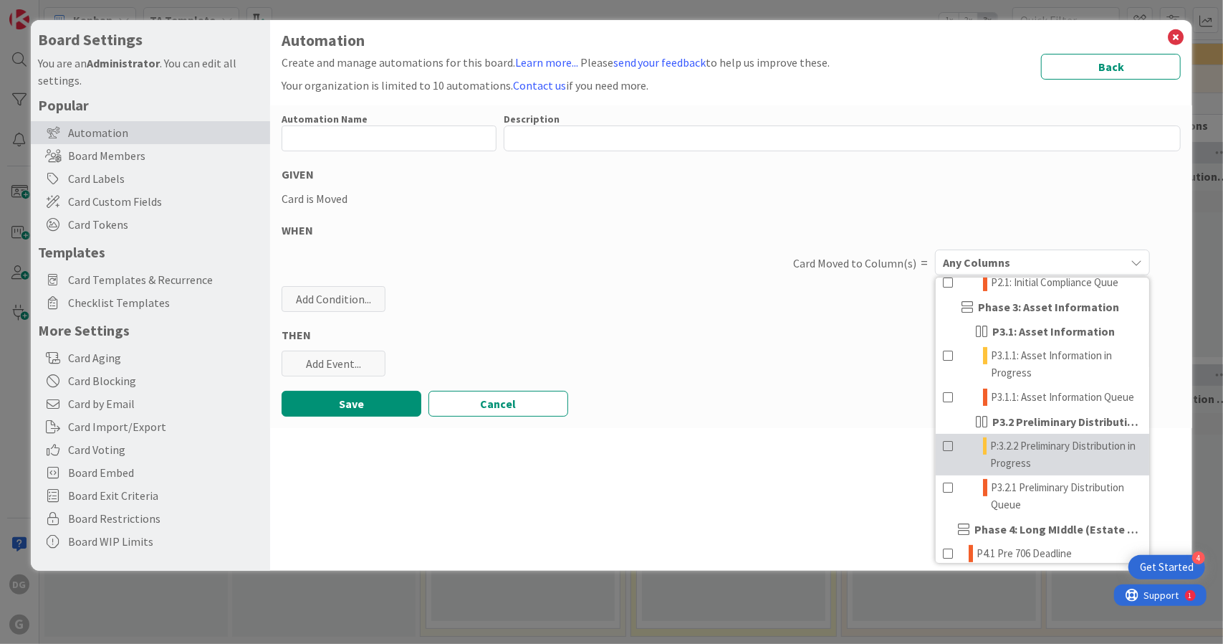
scroll to position [275, 0]
click at [1030, 471] on span "P:3.2.2 Preliminary Distribution in Progress" at bounding box center [1066, 453] width 152 height 34
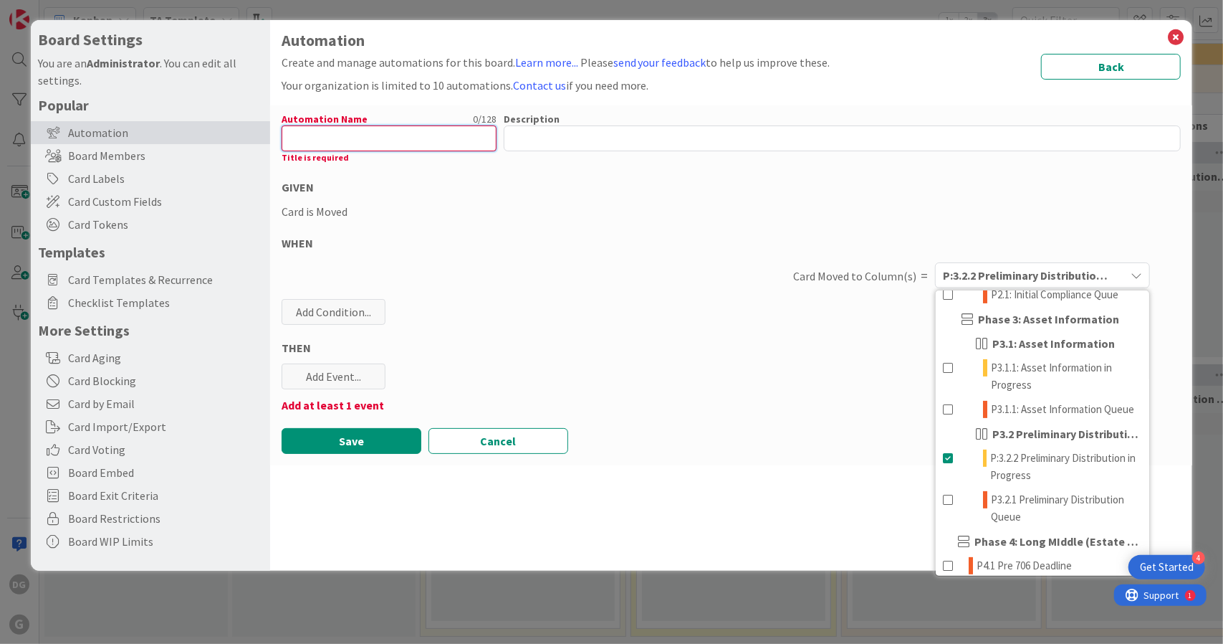
click at [343, 141] on input "text" at bounding box center [389, 138] width 215 height 26
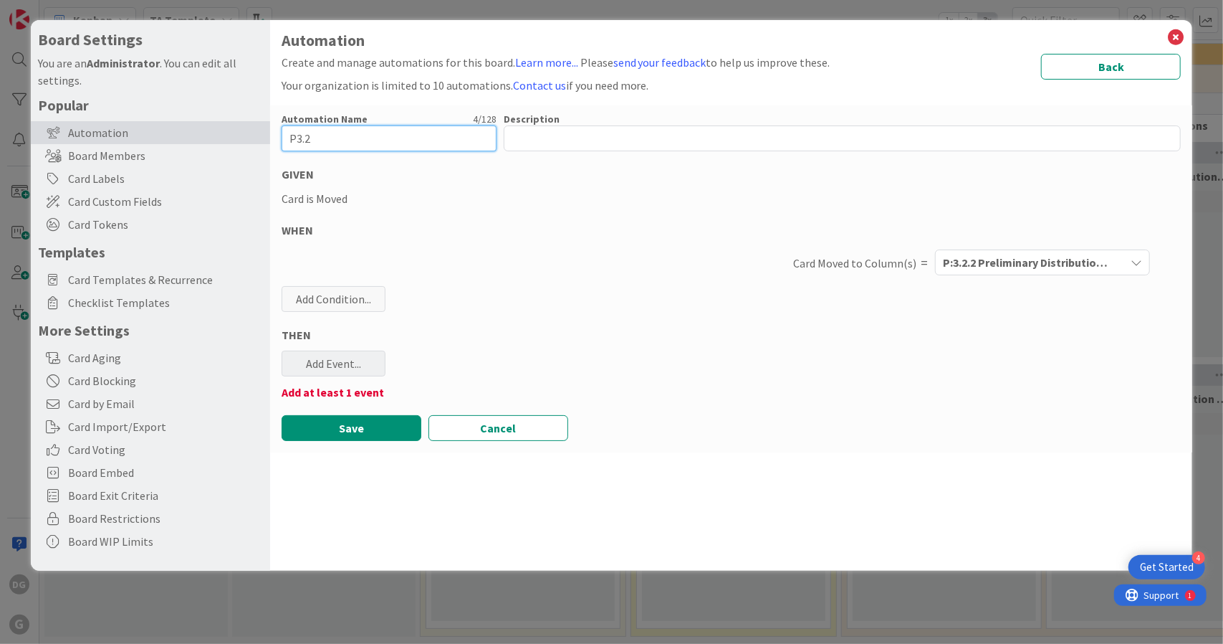
type input "P3.2"
click at [334, 371] on div "Add Event..." at bounding box center [334, 363] width 104 height 26
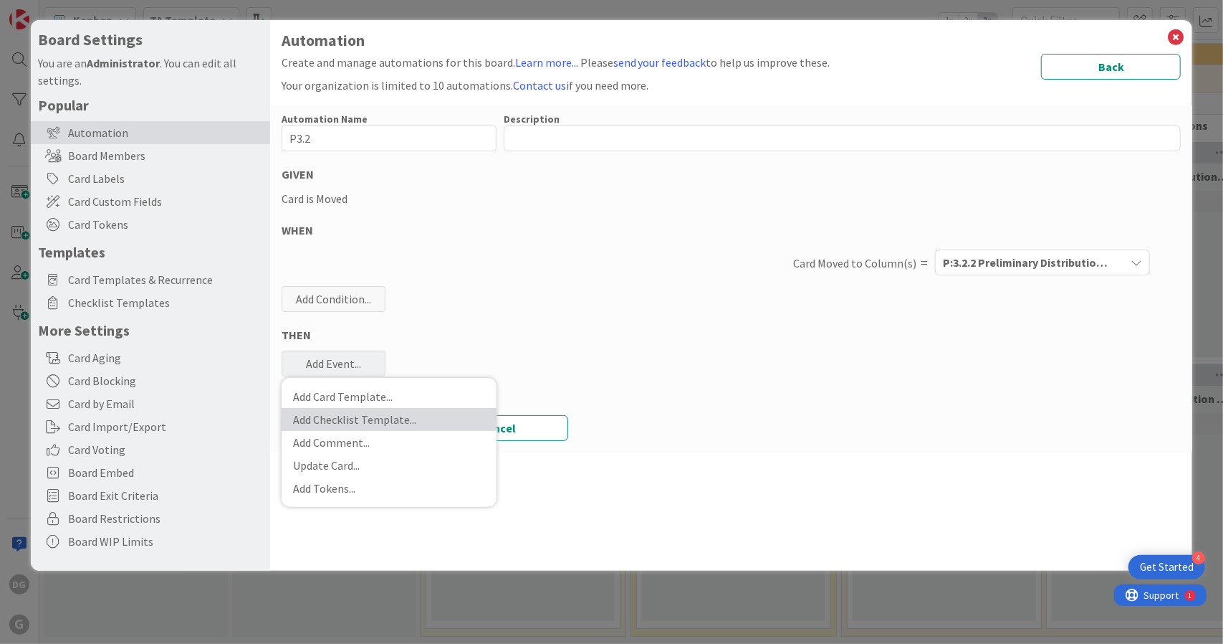
click at [360, 419] on link "Add Checklist Template ..." at bounding box center [389, 419] width 215 height 23
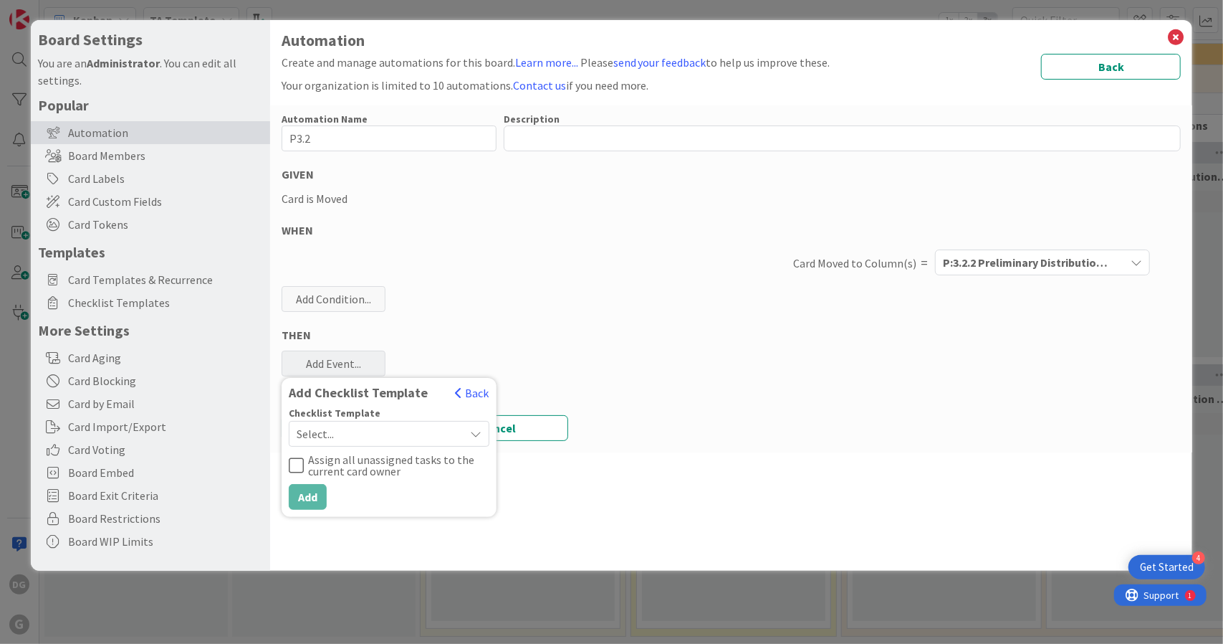
click at [371, 435] on span "Select..." at bounding box center [377, 434] width 161 height 20
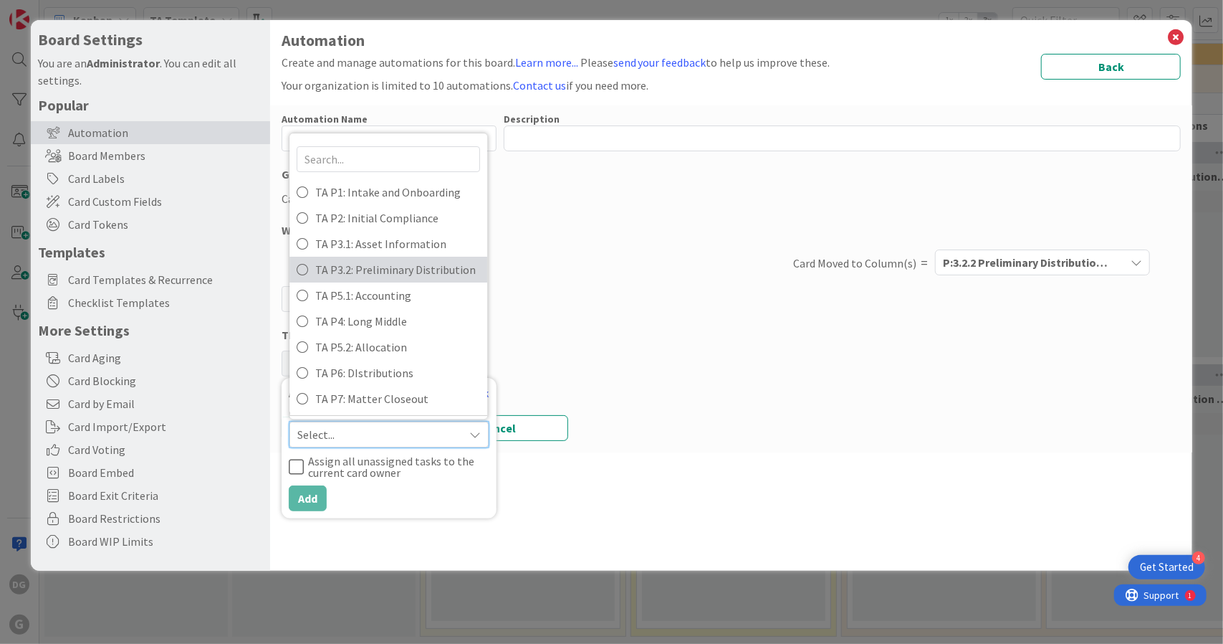
click at [383, 274] on span "TA P3.2: Preliminary Distribution" at bounding box center [397, 269] width 165 height 21
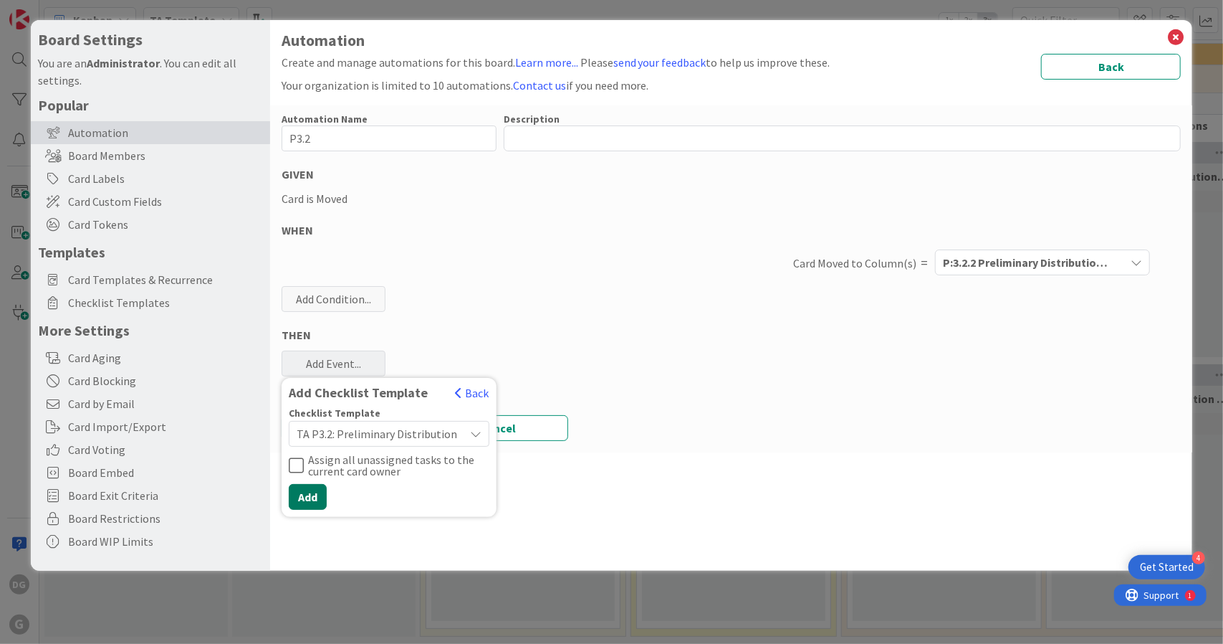
click at [311, 493] on button "Add" at bounding box center [308, 497] width 38 height 26
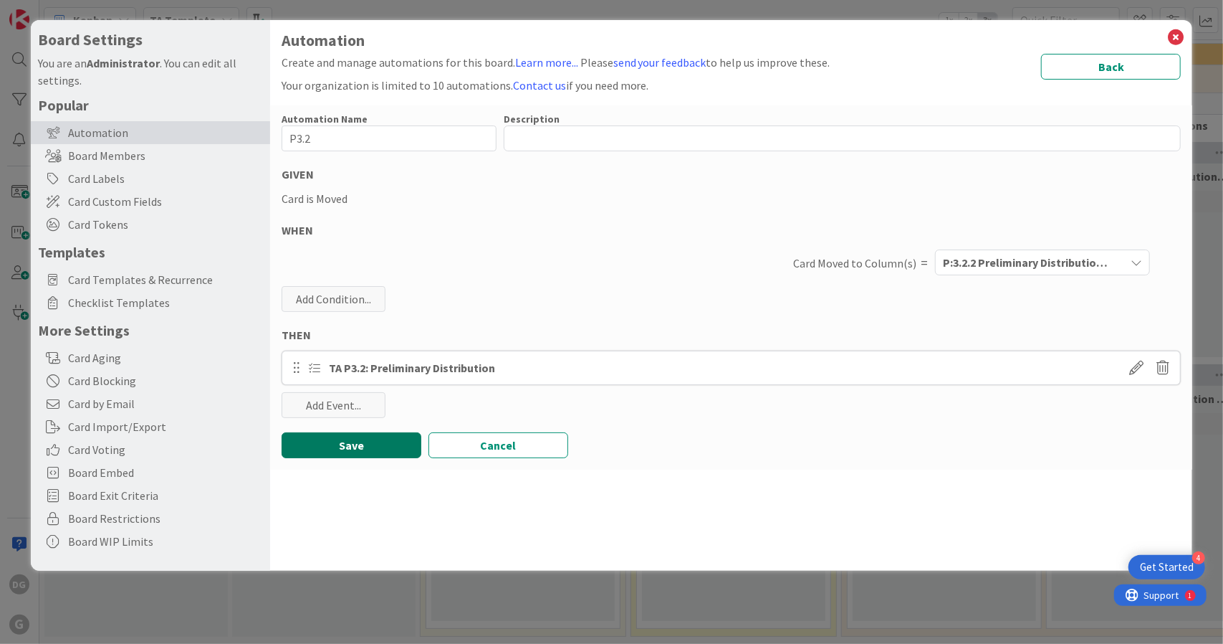
click at [371, 437] on button "Save" at bounding box center [352, 445] width 140 height 26
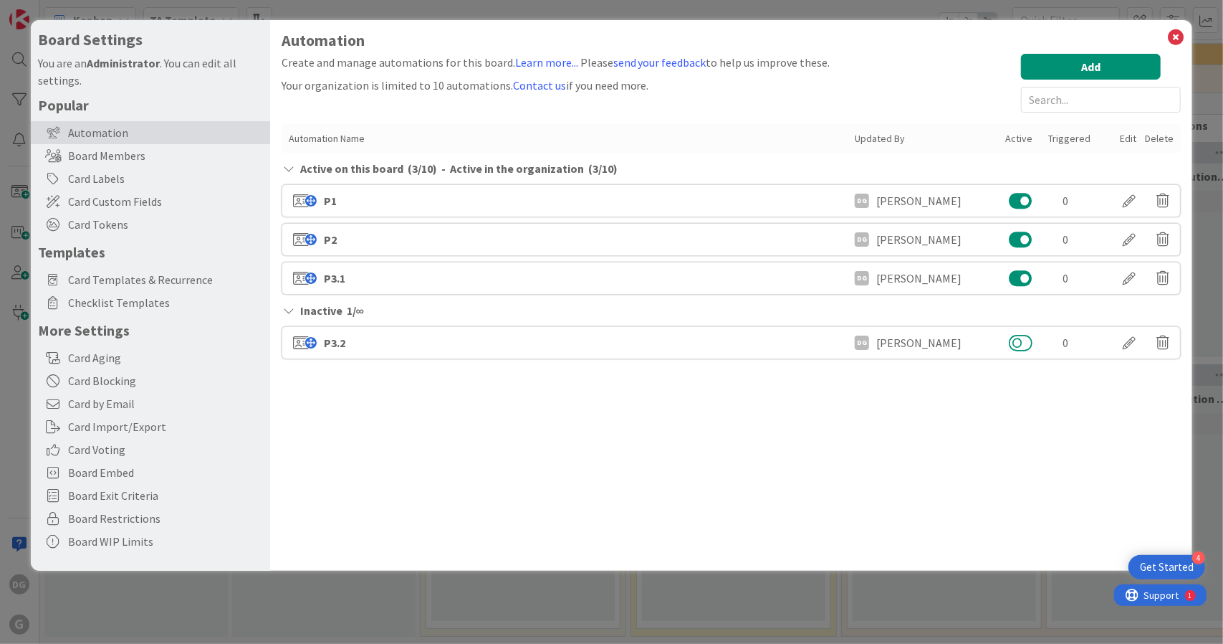
click at [1016, 337] on button at bounding box center [1021, 342] width 24 height 19
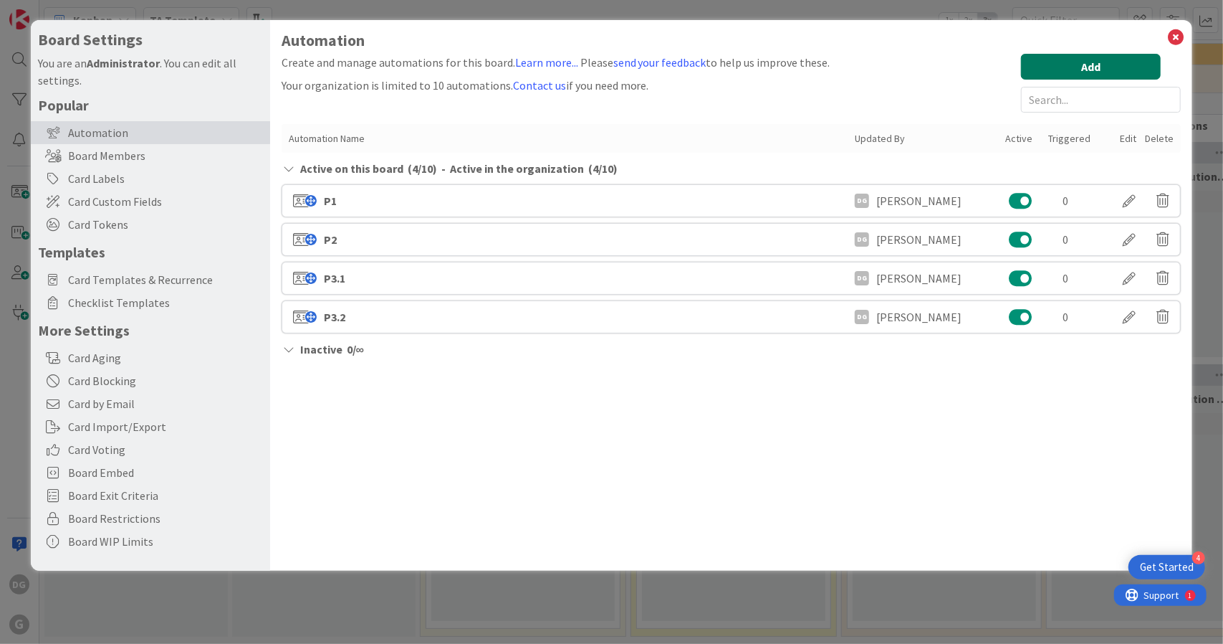
click at [1064, 67] on button "Add" at bounding box center [1091, 67] width 140 height 26
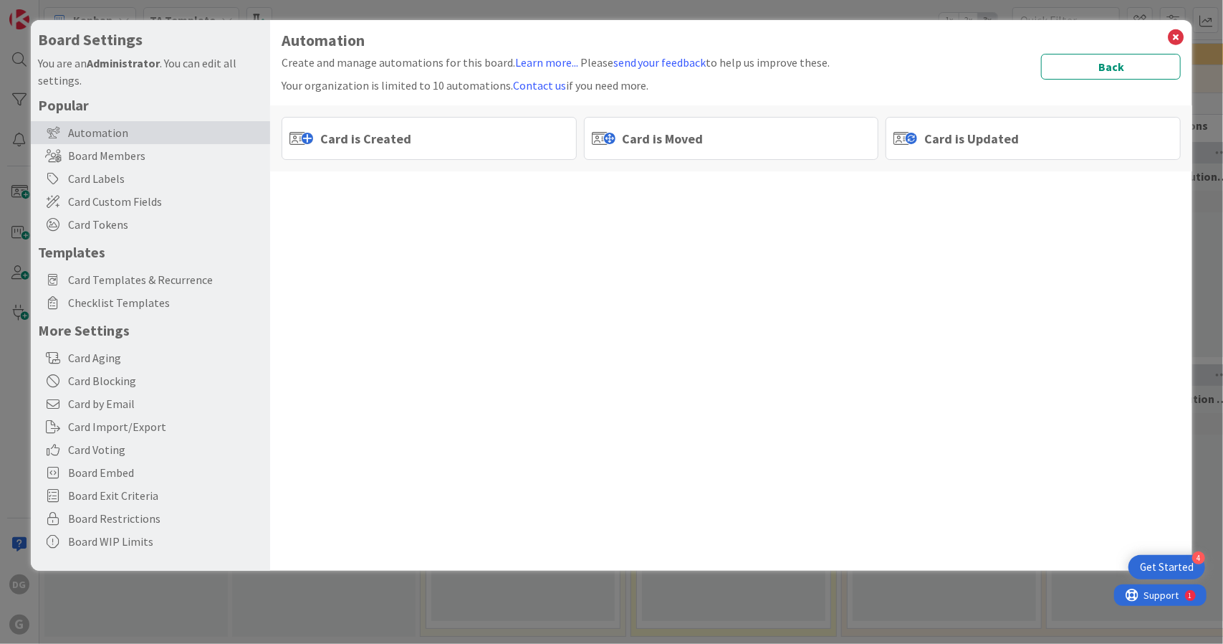
click at [711, 143] on div "Card is Moved" at bounding box center [731, 138] width 295 height 43
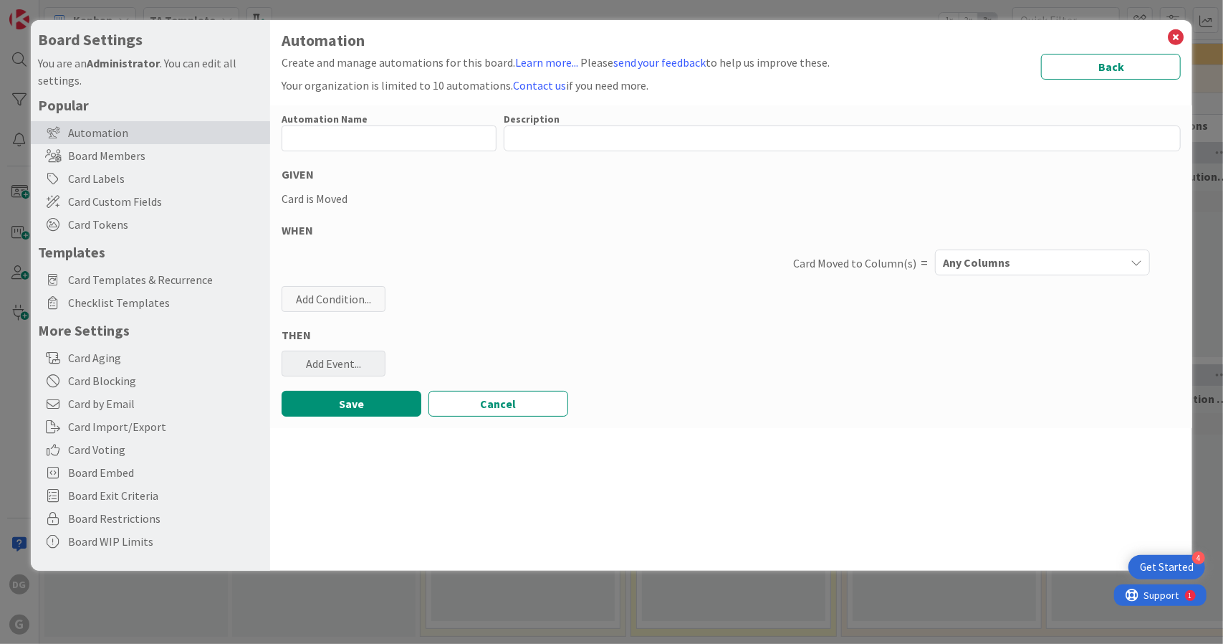
click at [353, 360] on div "Add Event..." at bounding box center [334, 363] width 104 height 26
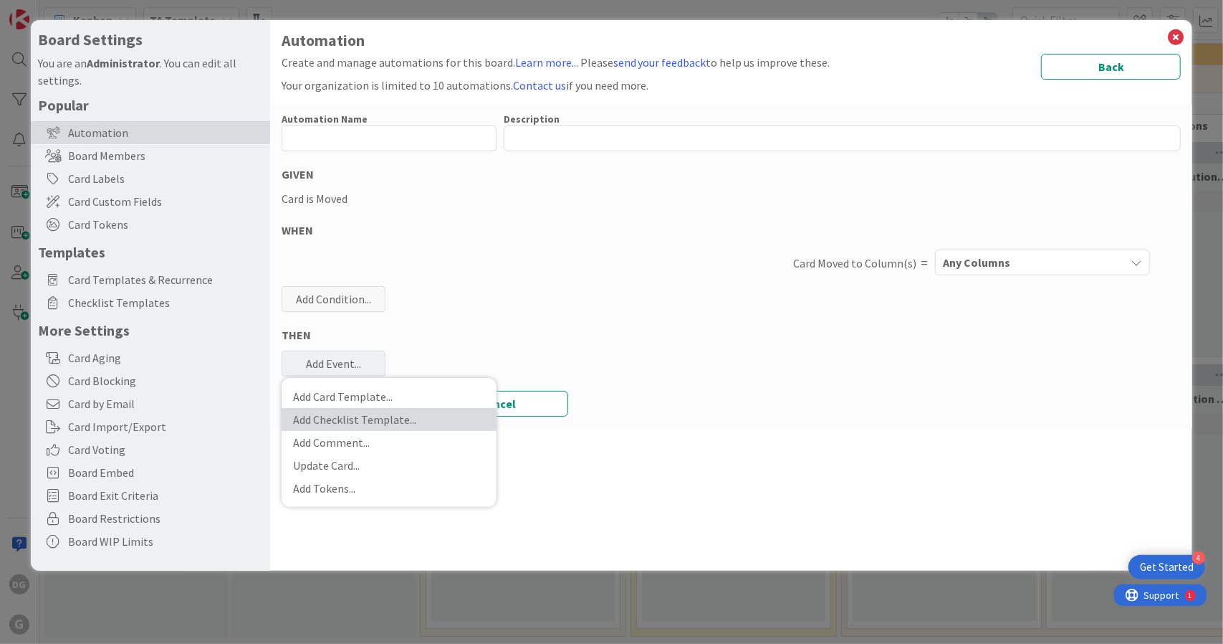
click at [397, 418] on link "Add Checklist Template ..." at bounding box center [389, 419] width 215 height 23
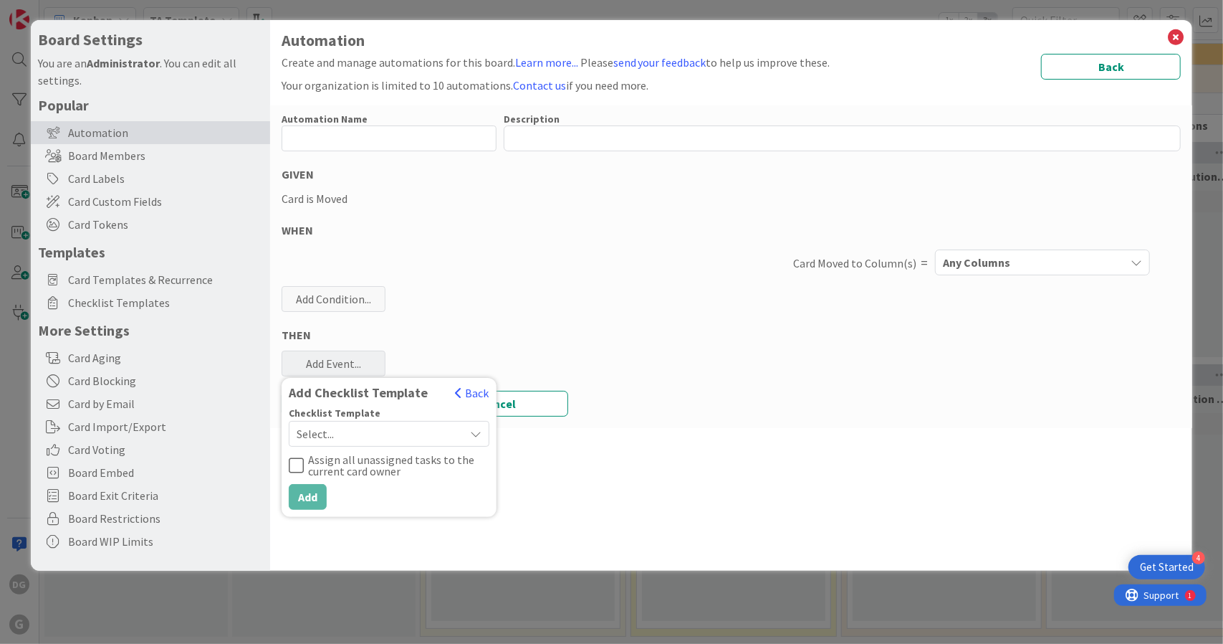
click at [391, 442] on span "Select..." at bounding box center [377, 434] width 161 height 20
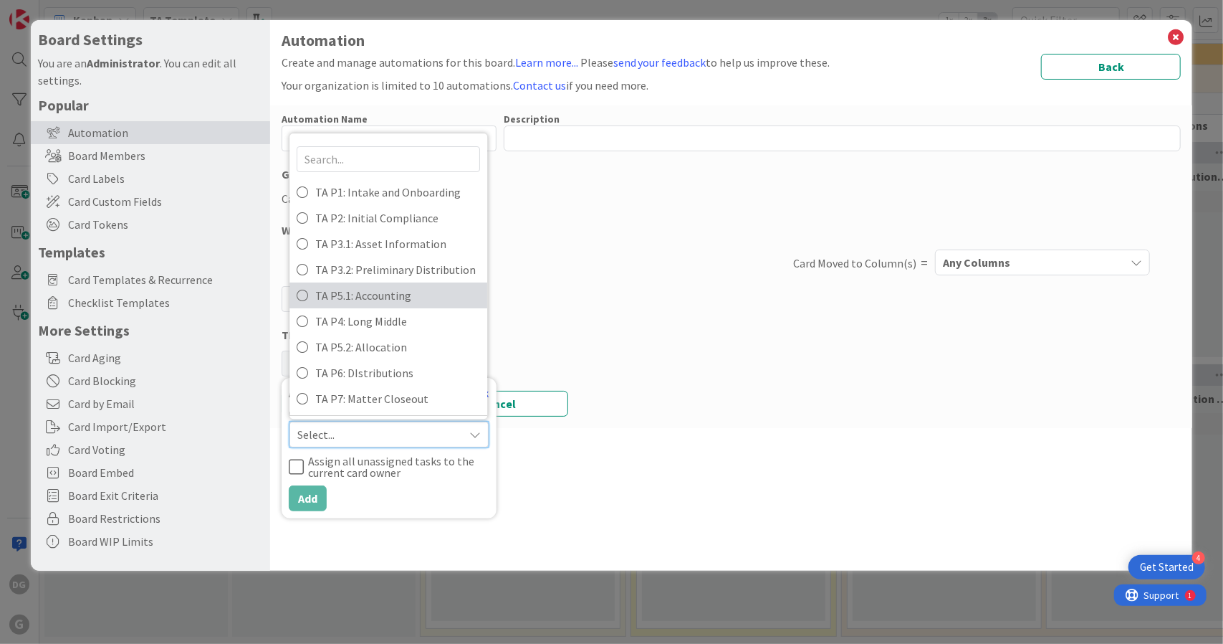
click at [375, 298] on span "TA P5.1: Accounting" at bounding box center [397, 294] width 165 height 21
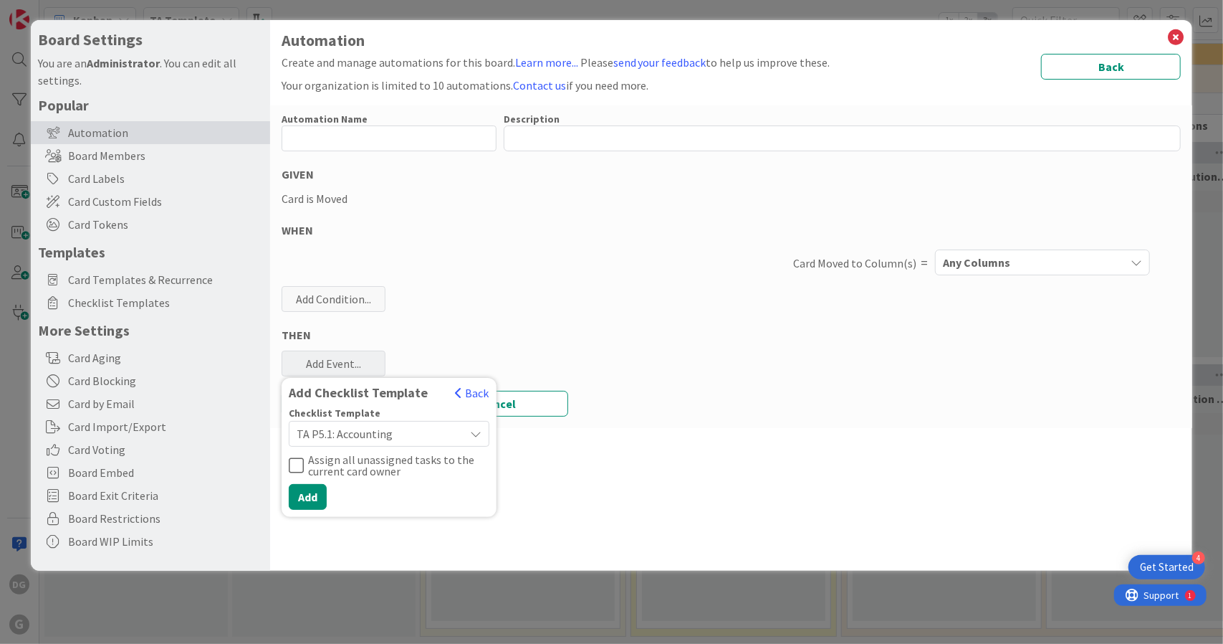
click at [375, 298] on div "Add Condition..." at bounding box center [334, 299] width 104 height 26
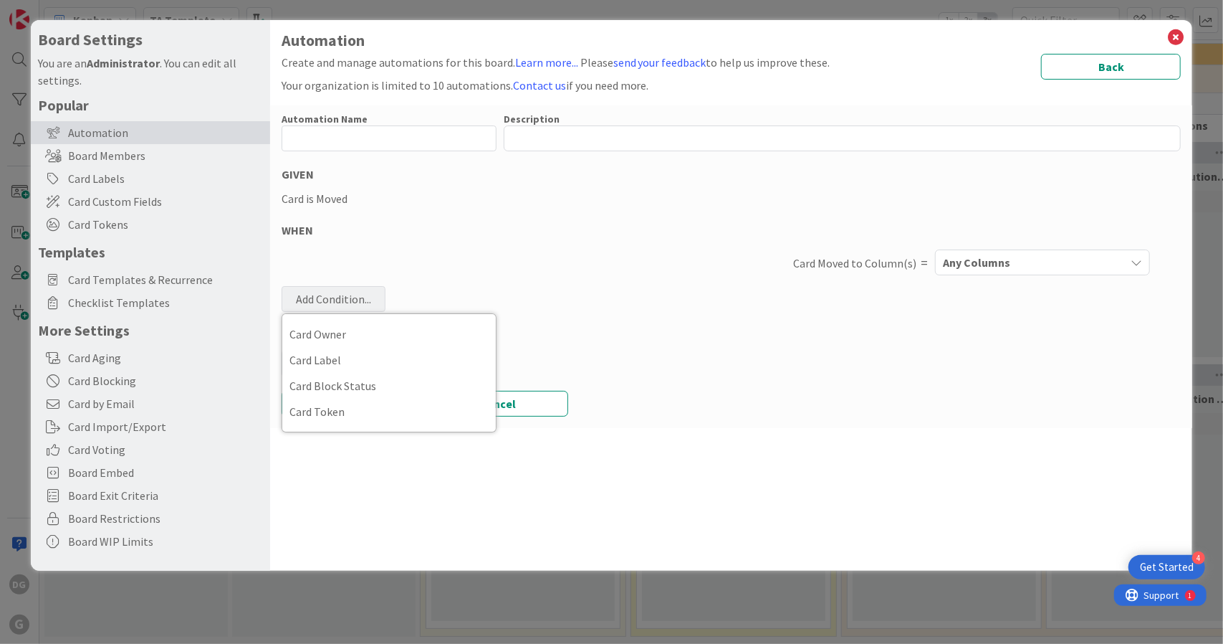
click at [524, 338] on div "THEN" at bounding box center [732, 334] width 900 height 17
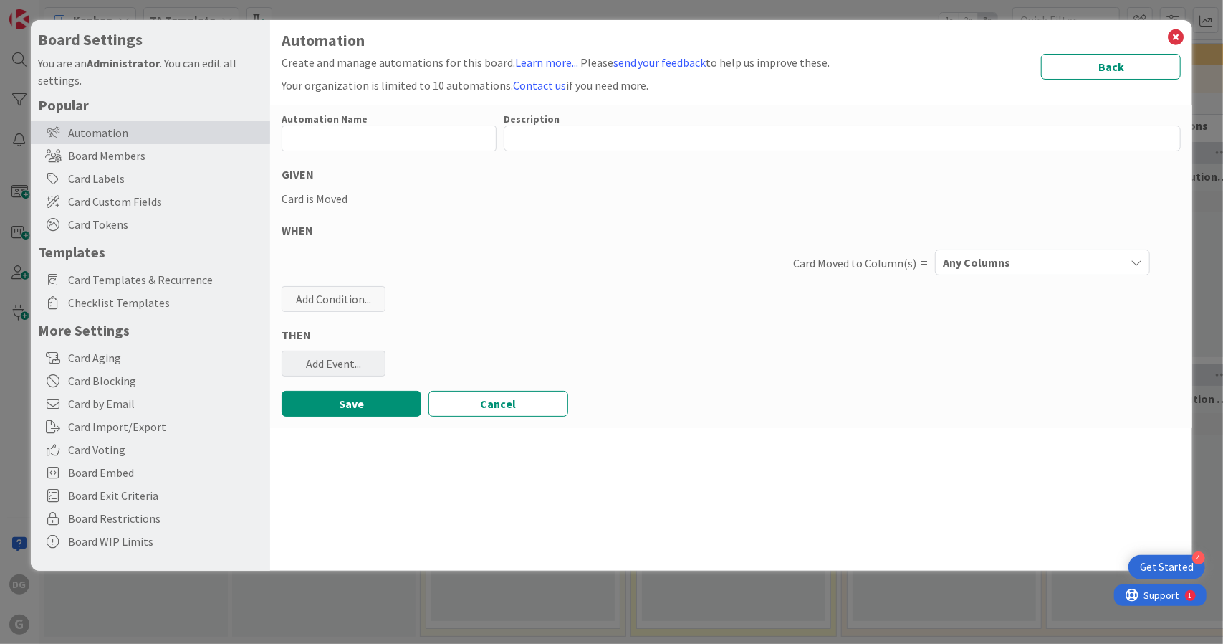
click at [347, 352] on div "Add Event..." at bounding box center [334, 363] width 104 height 26
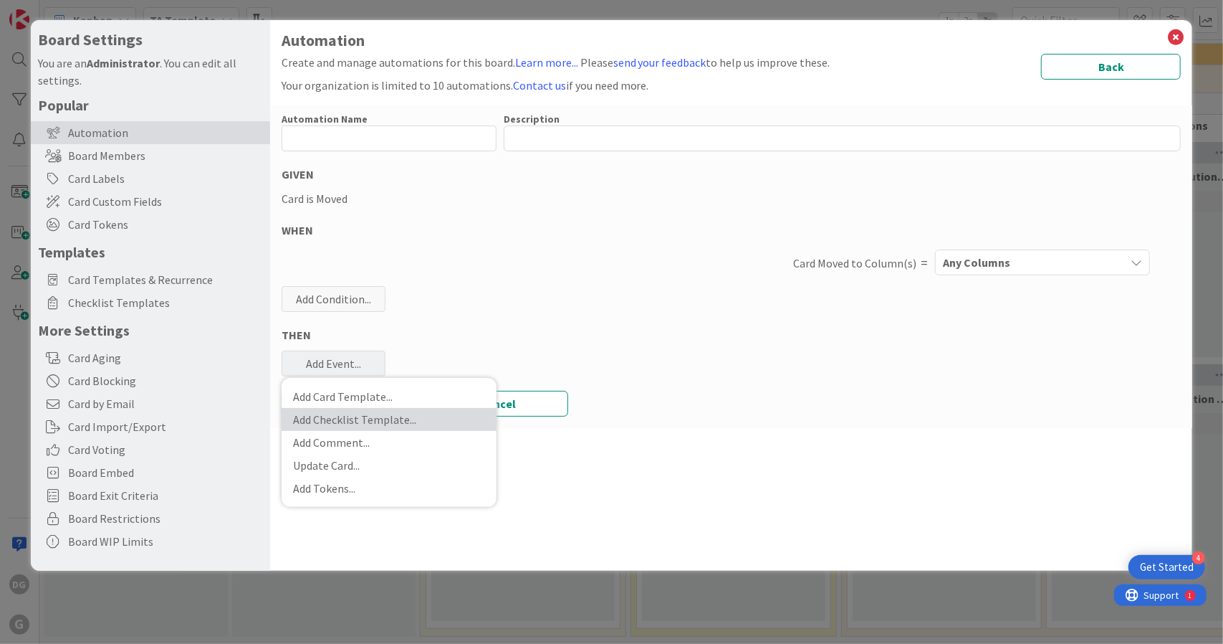
click at [371, 416] on link "Add Checklist Template ..." at bounding box center [389, 419] width 215 height 23
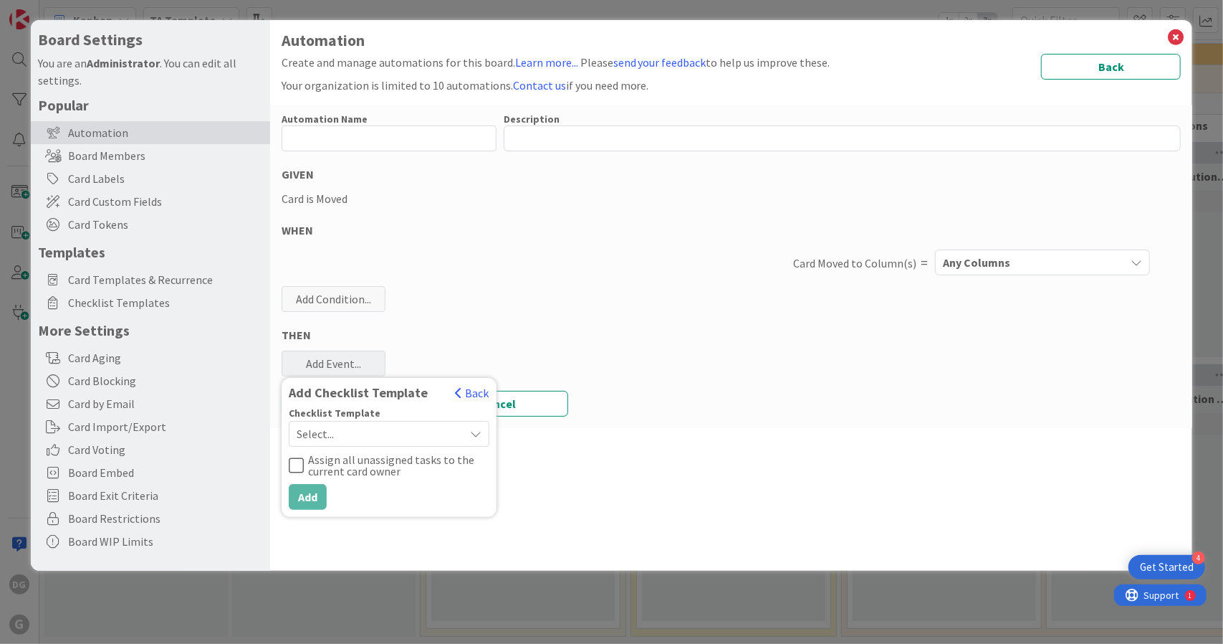
click at [355, 425] on span "Select..." at bounding box center [377, 434] width 161 height 20
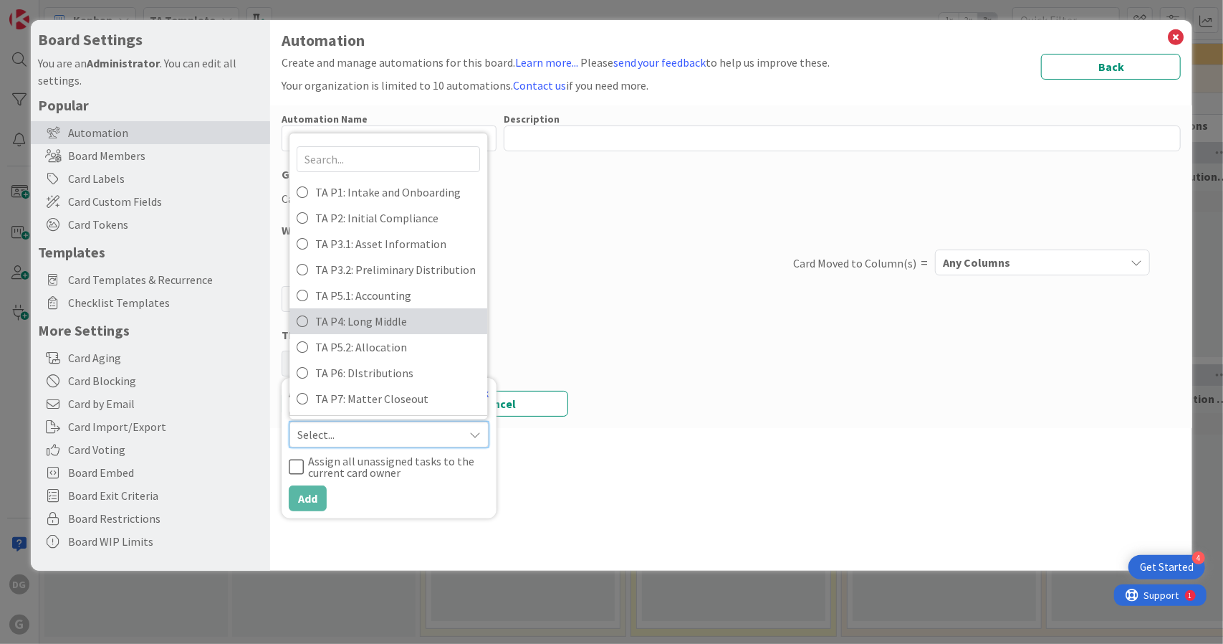
click at [381, 311] on span "TA P4: Long Middle" at bounding box center [397, 320] width 165 height 21
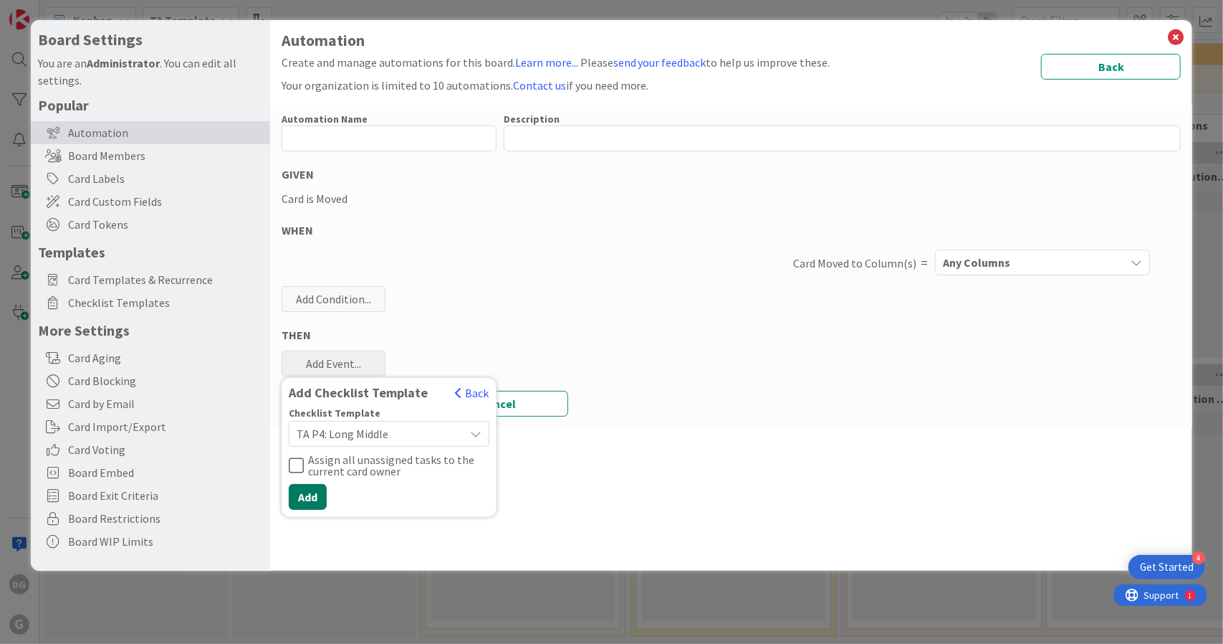
click at [313, 492] on button "Add" at bounding box center [308, 497] width 38 height 26
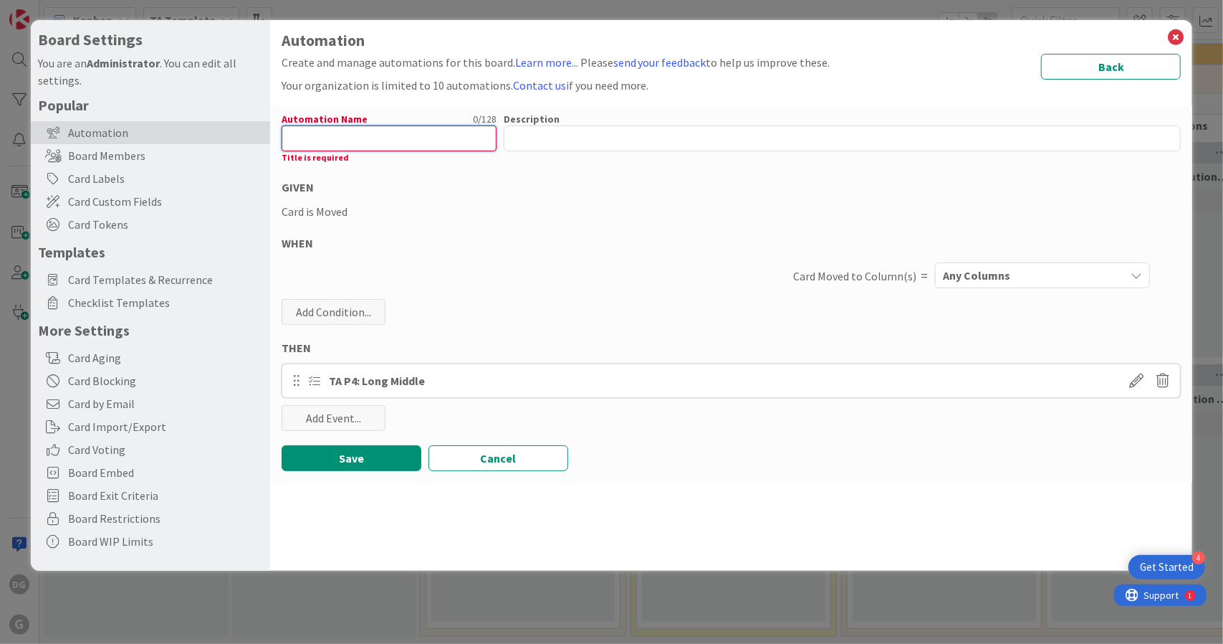
click at [436, 130] on input "text" at bounding box center [389, 138] width 215 height 26
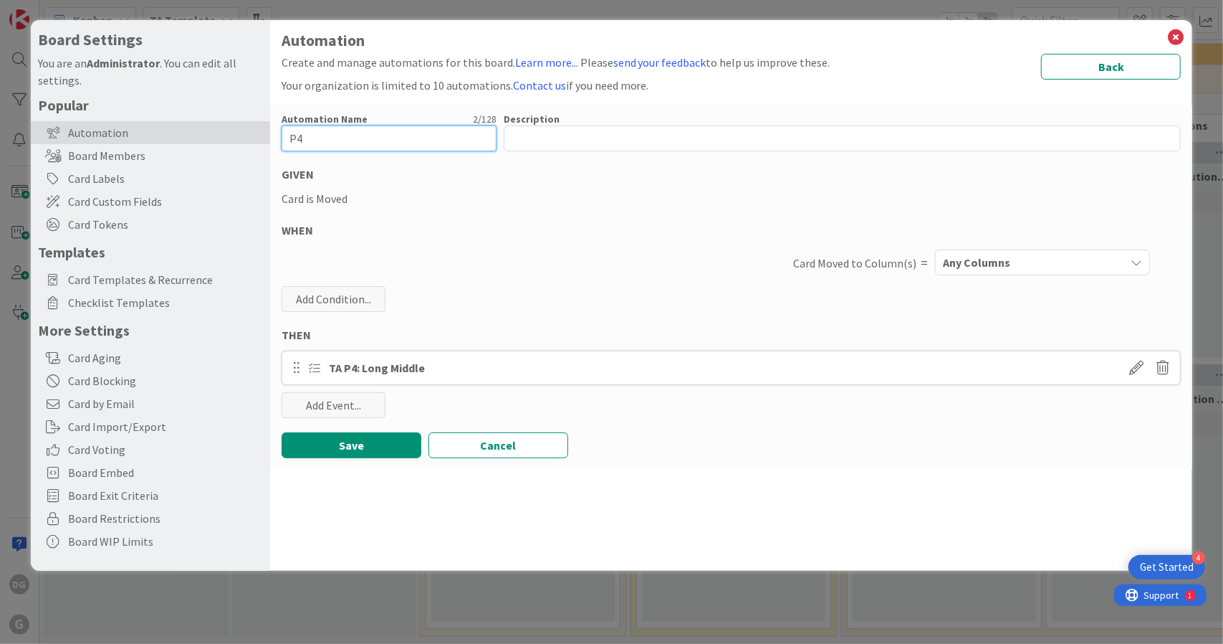
type input "P4"
click at [1053, 271] on div "Any Columns" at bounding box center [1032, 262] width 186 height 23
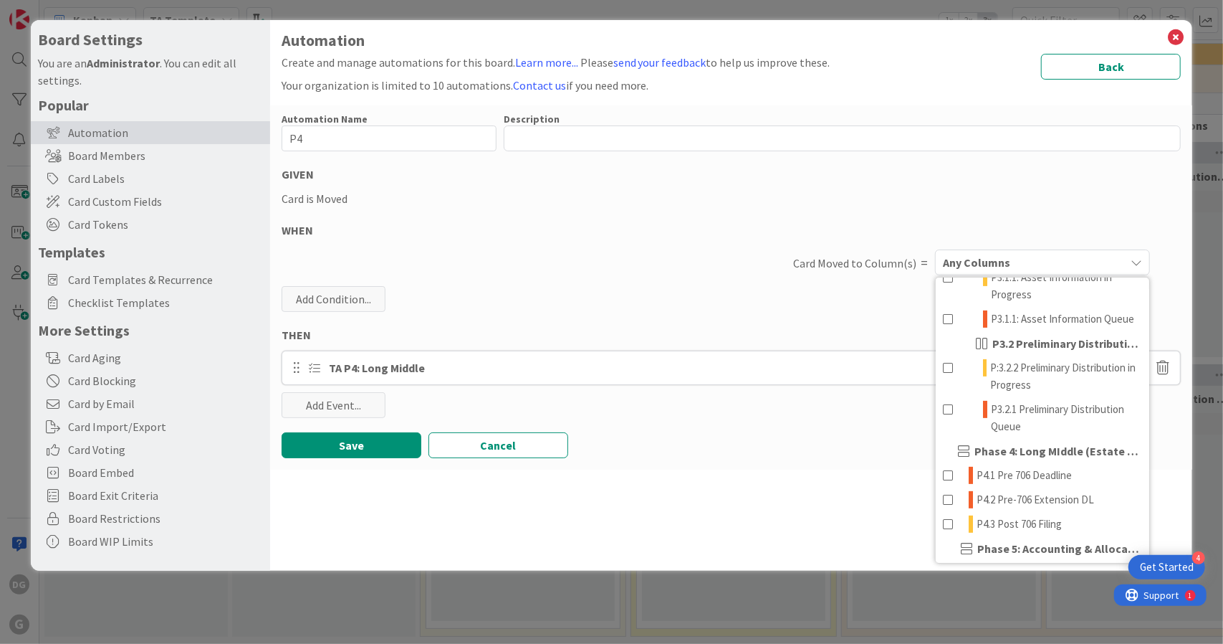
scroll to position [394, 0]
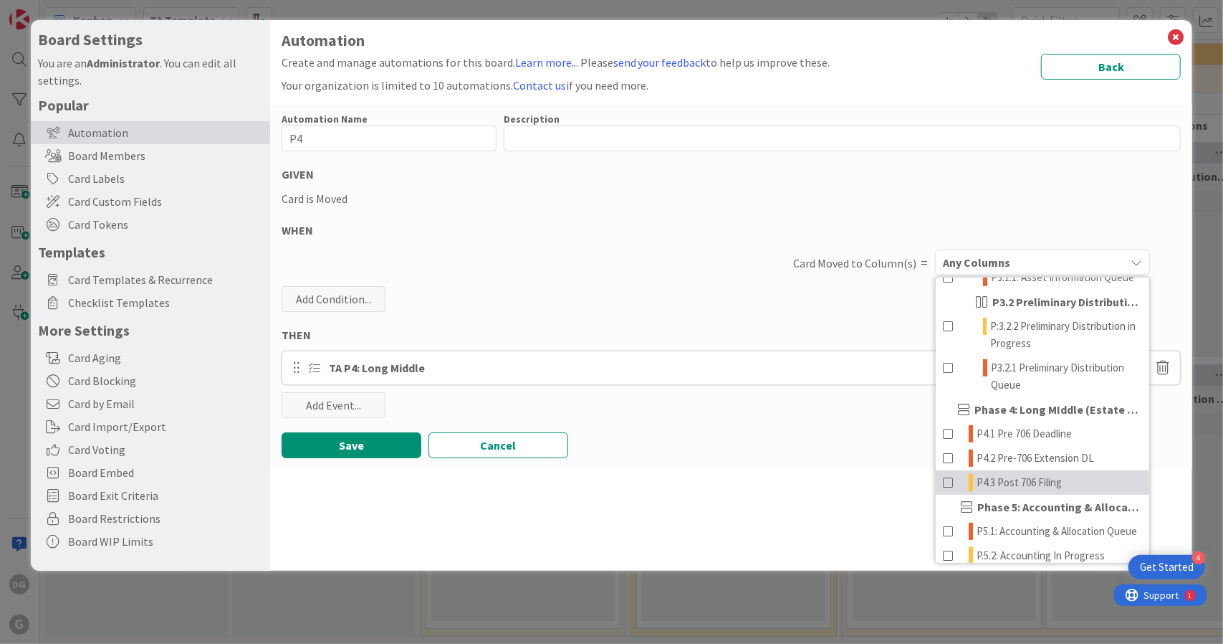
click at [1054, 491] on span "P4.3 Post 706 Filing" at bounding box center [1019, 482] width 85 height 17
click at [592, 264] on div "Card Moved to Column(s) =" at bounding box center [642, 262] width 574 height 19
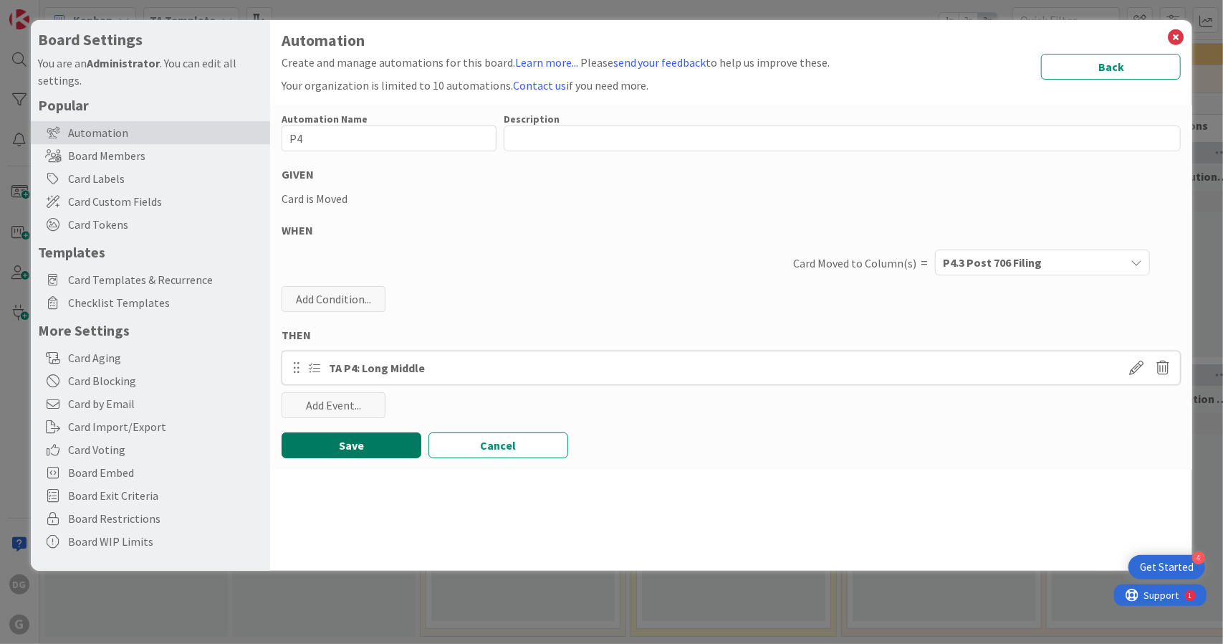
click at [370, 444] on button "Save" at bounding box center [352, 445] width 140 height 26
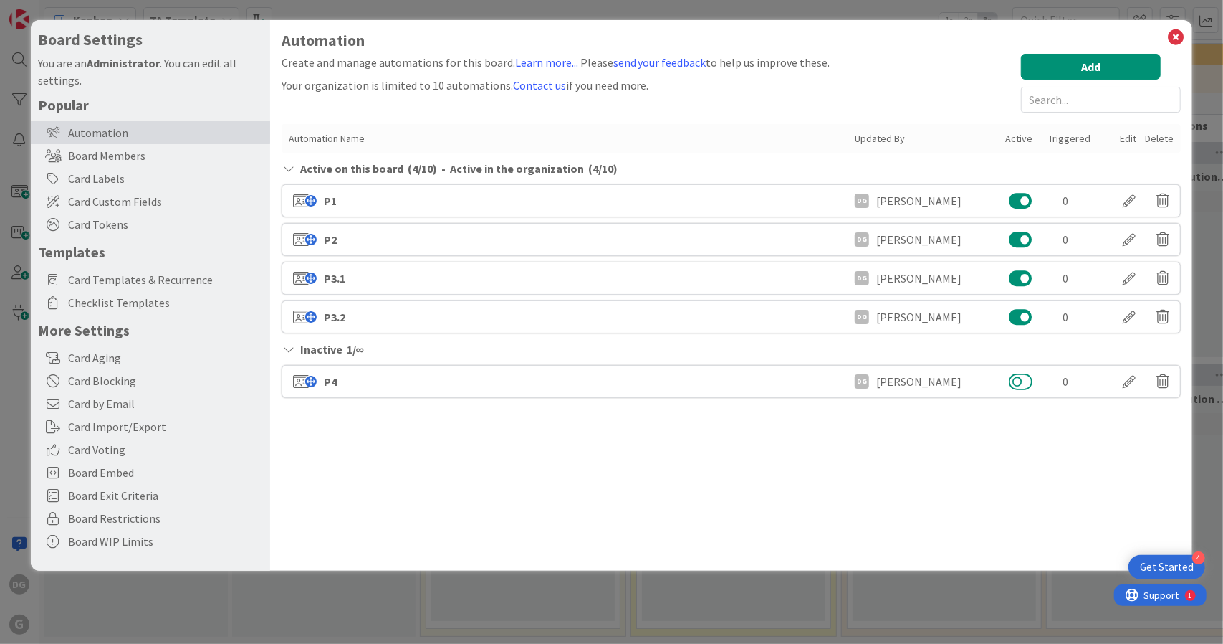
click at [1014, 381] on button at bounding box center [1021, 381] width 24 height 19
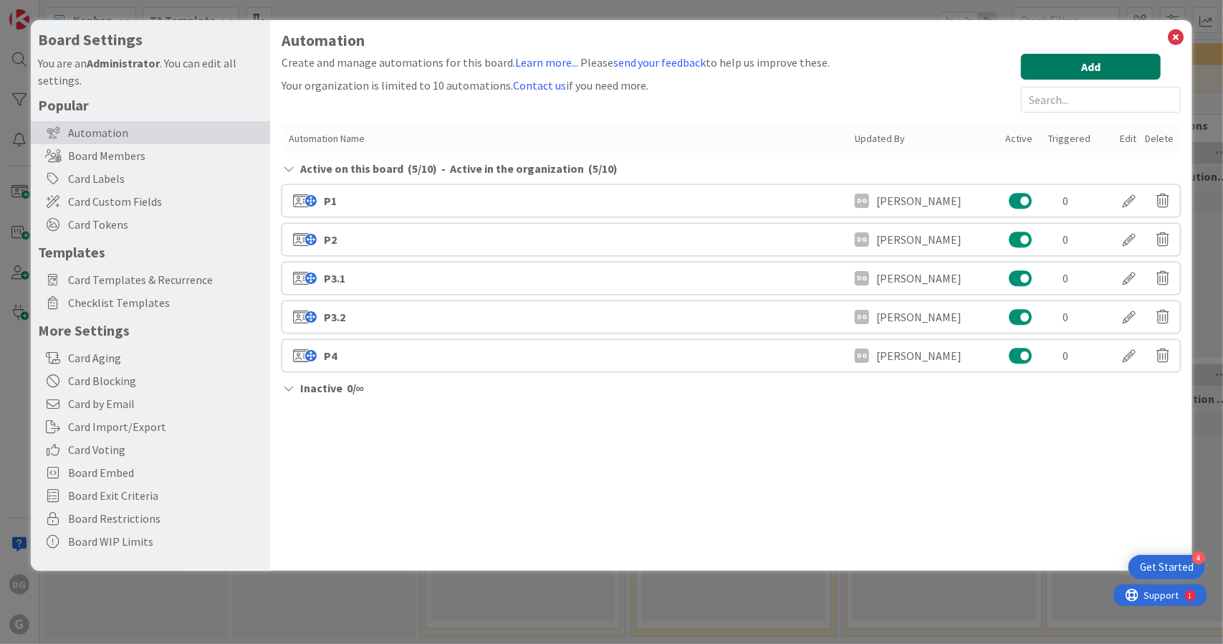
click at [1091, 59] on button "Add" at bounding box center [1091, 67] width 140 height 26
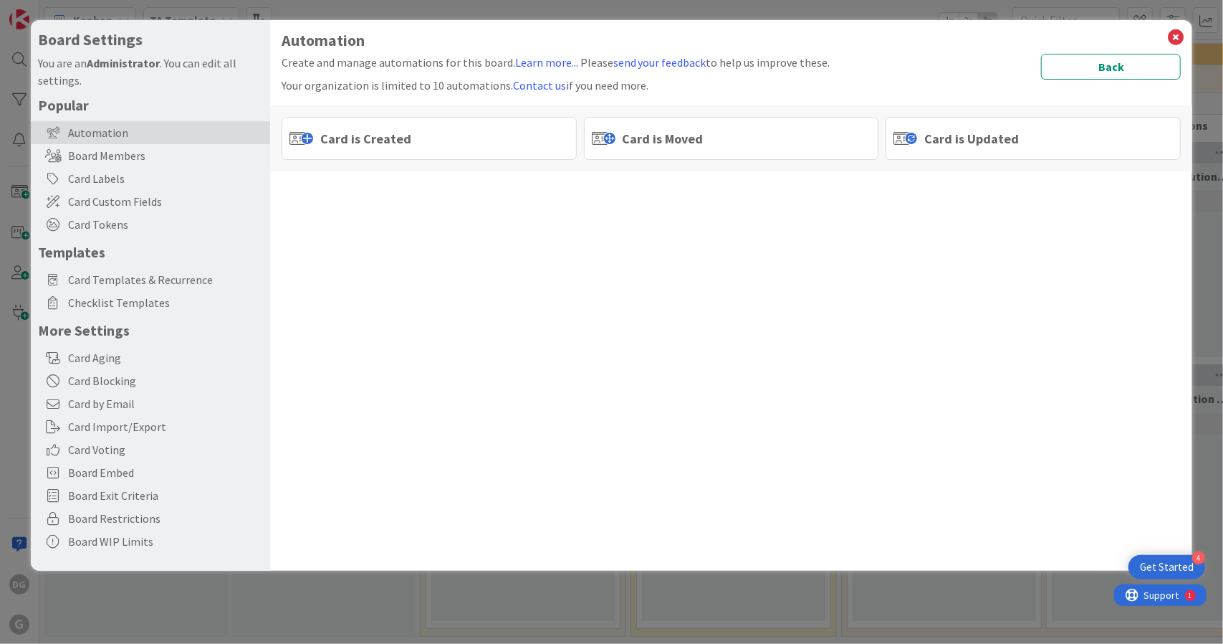
click at [666, 137] on span "Card is Moved" at bounding box center [663, 138] width 81 height 19
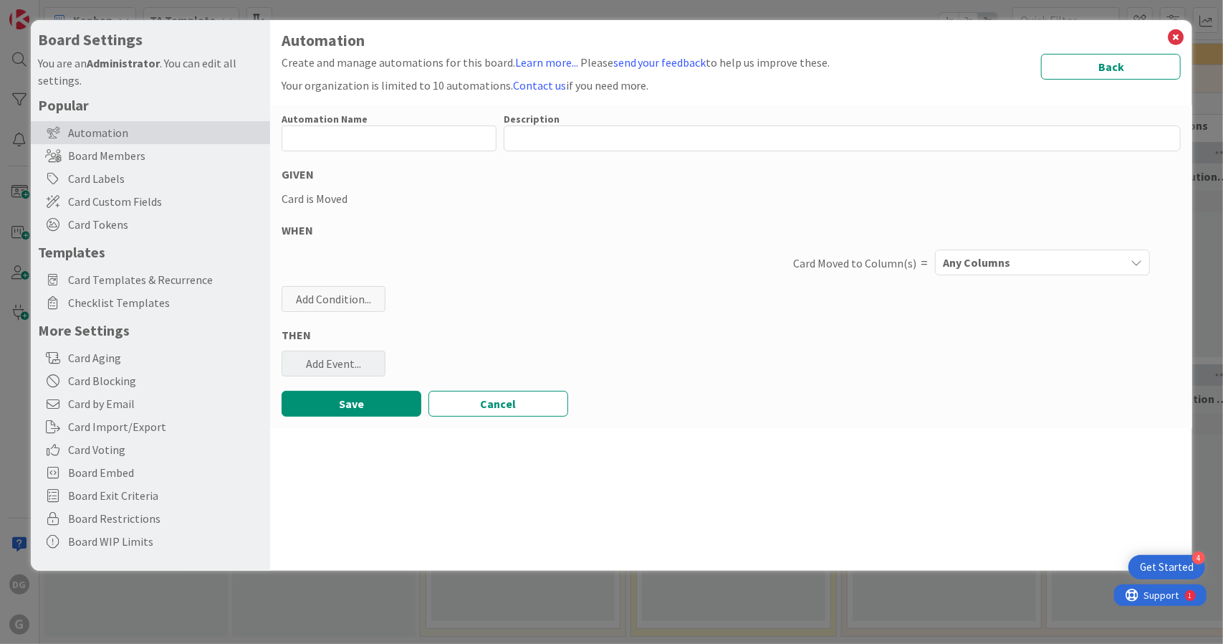
click at [358, 355] on div "Add Event..." at bounding box center [334, 363] width 104 height 26
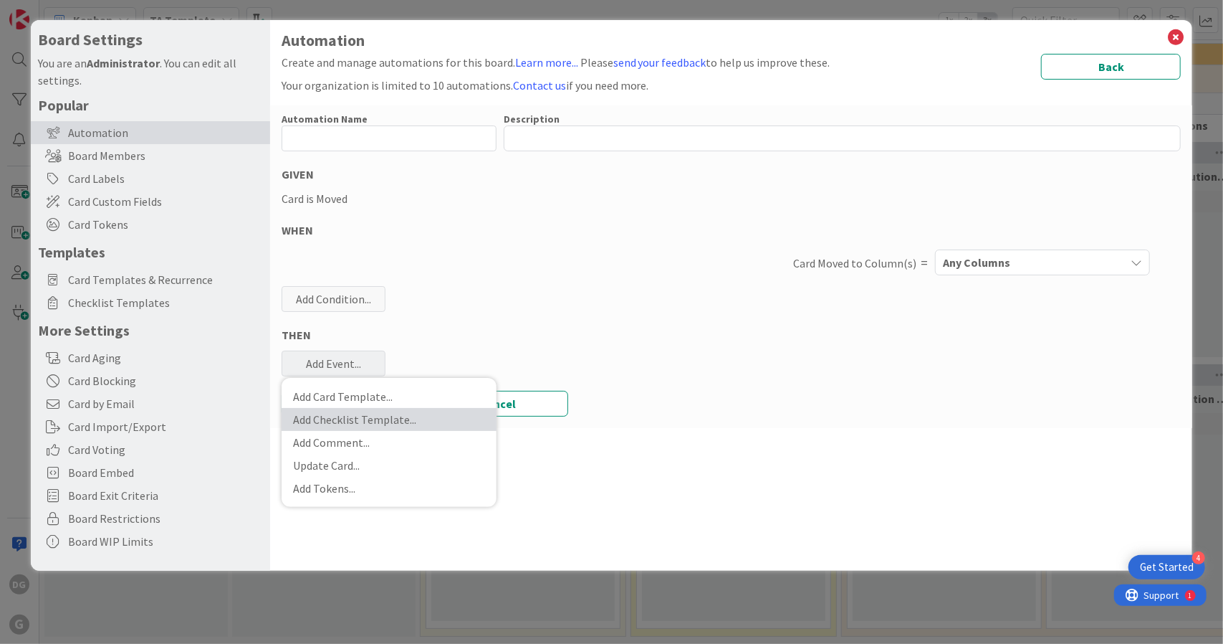
click at [376, 416] on link "Add Checklist Template ..." at bounding box center [389, 419] width 215 height 23
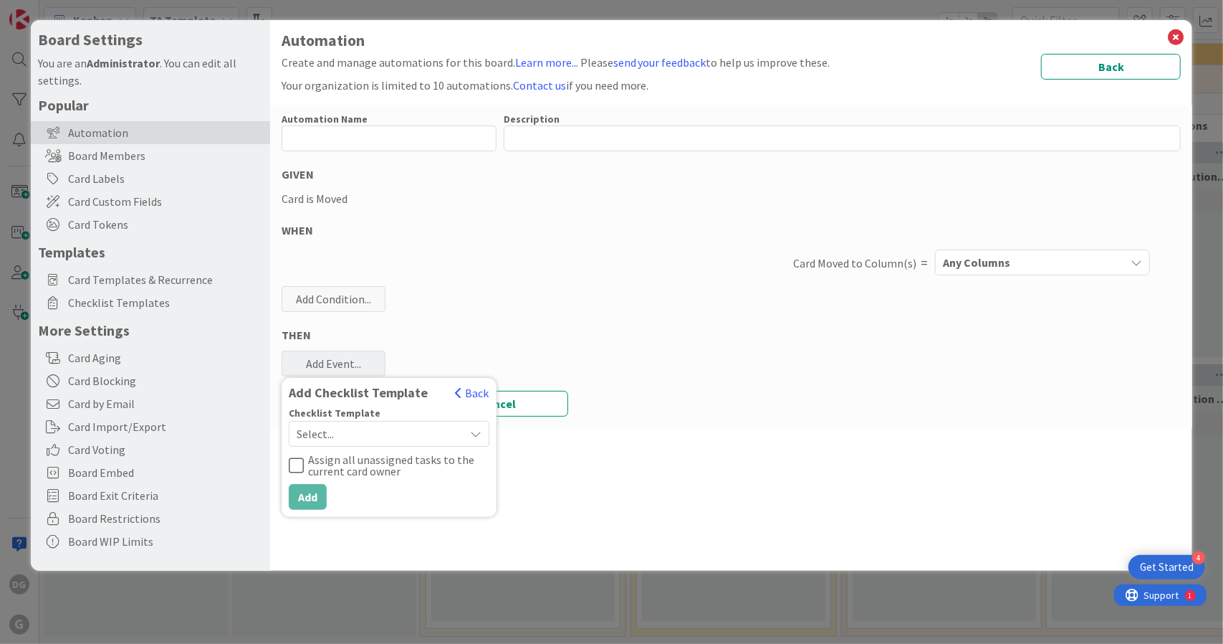
click at [376, 435] on span "Select..." at bounding box center [377, 434] width 161 height 20
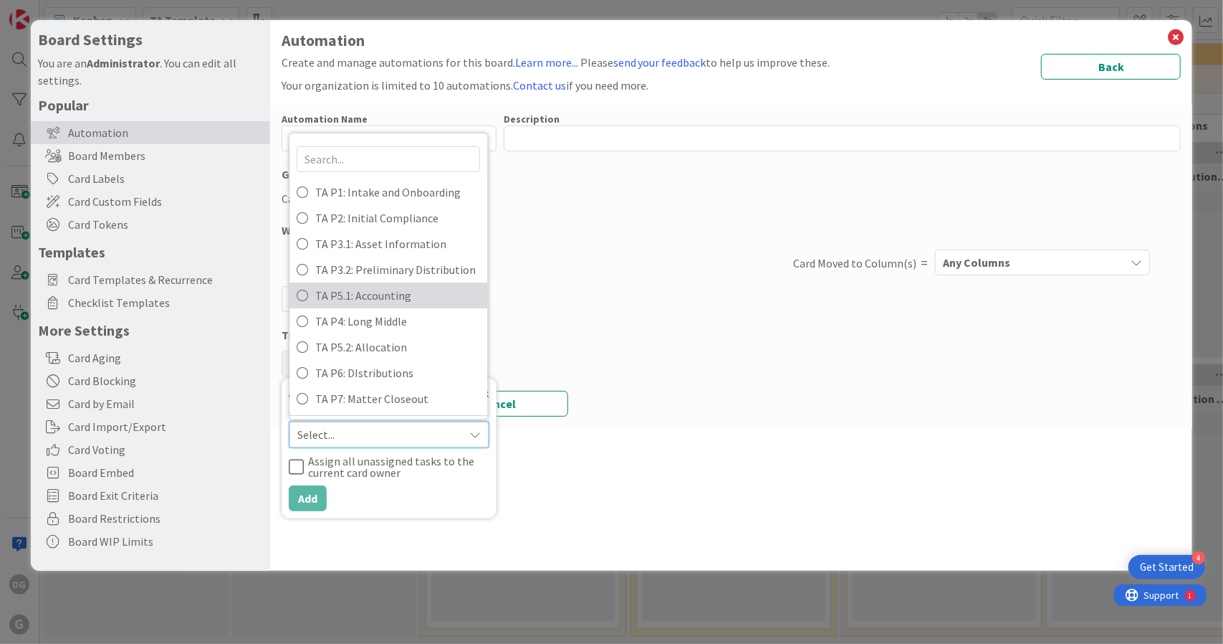
click at [398, 299] on span "TA P5.1: Accounting" at bounding box center [397, 294] width 165 height 21
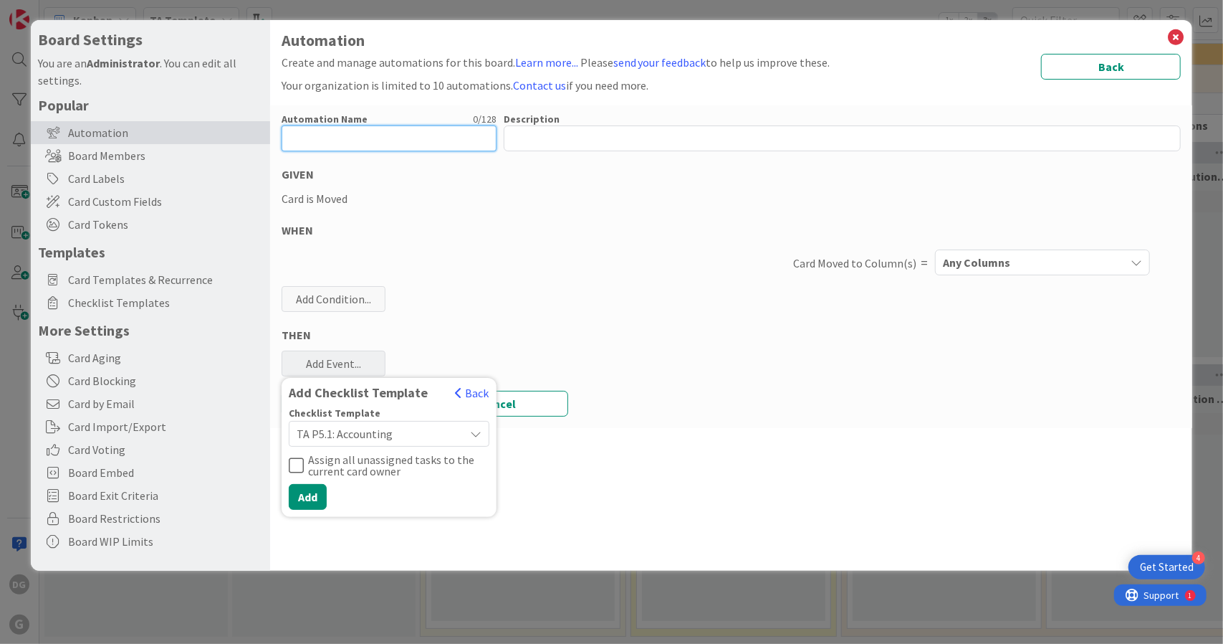
click at [361, 128] on input "text" at bounding box center [389, 138] width 215 height 26
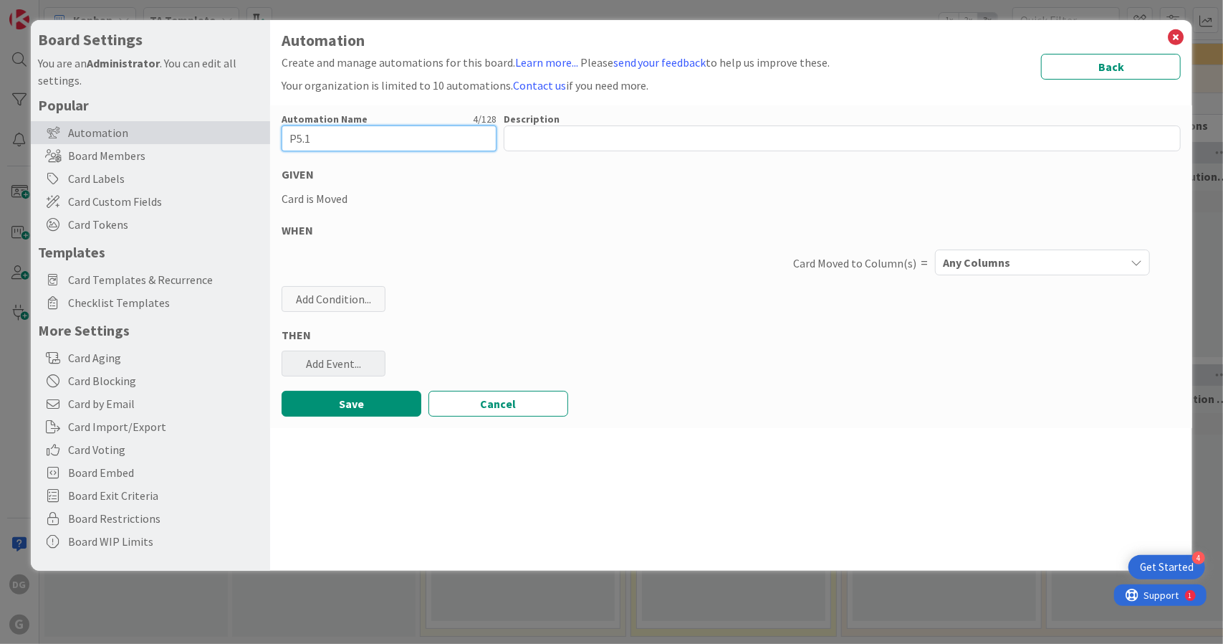
type input "P5.1"
click at [343, 366] on div "Add Event..." at bounding box center [334, 363] width 104 height 26
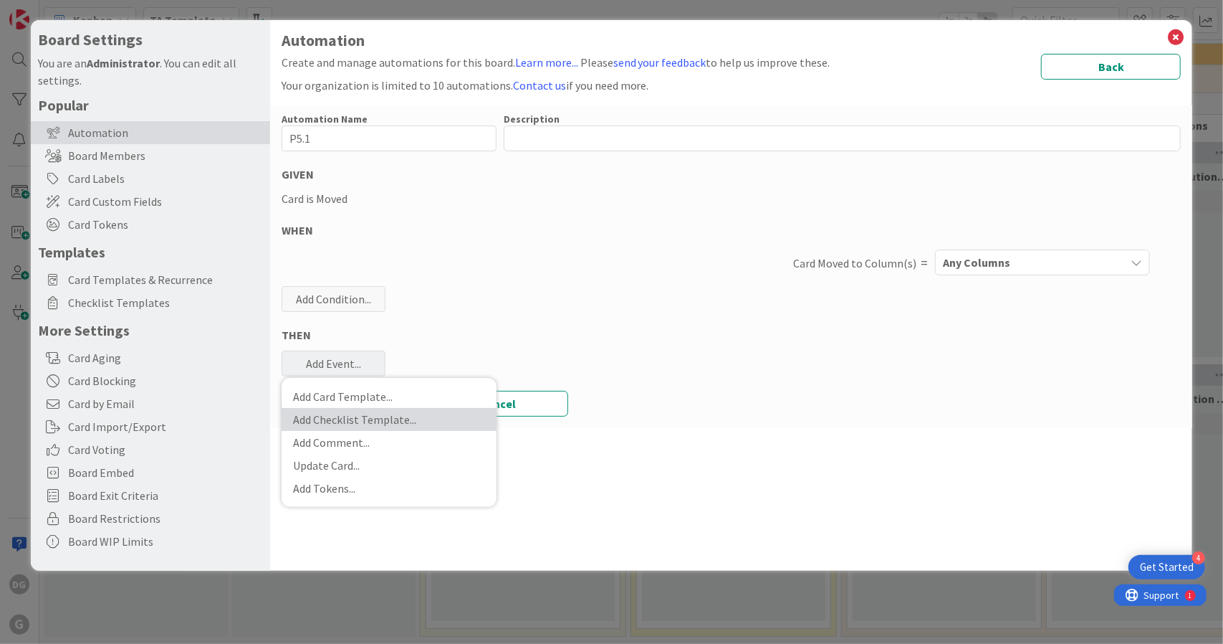
click at [376, 413] on link "Add Checklist Template ..." at bounding box center [389, 419] width 215 height 23
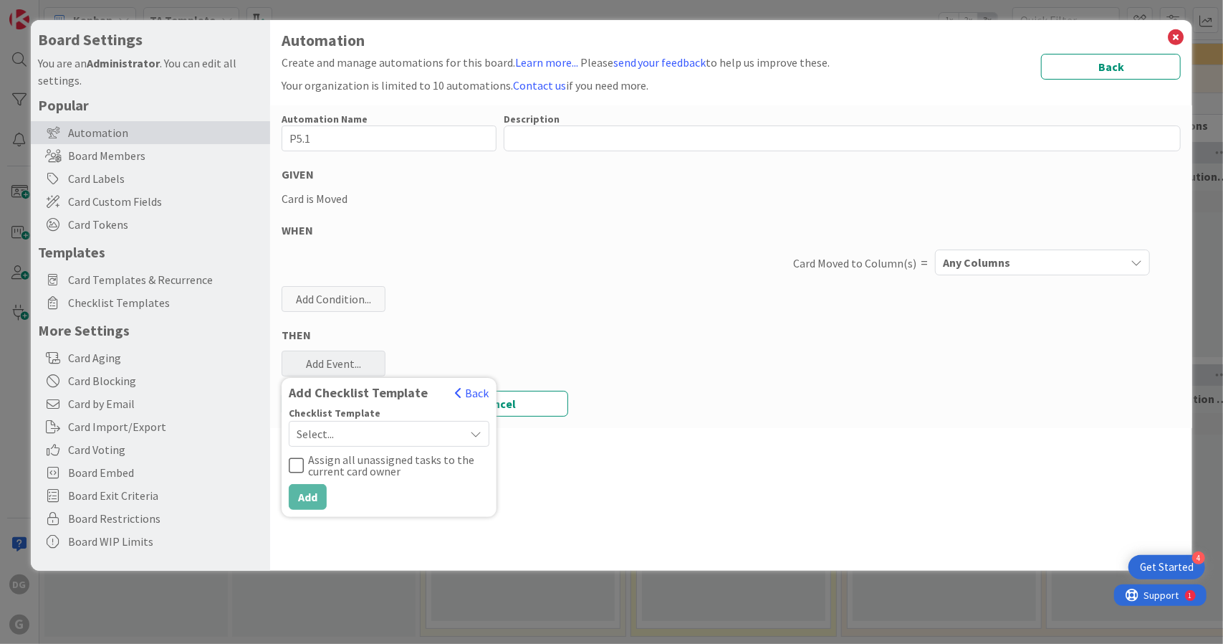
click at [376, 434] on span "Select..." at bounding box center [377, 434] width 161 height 20
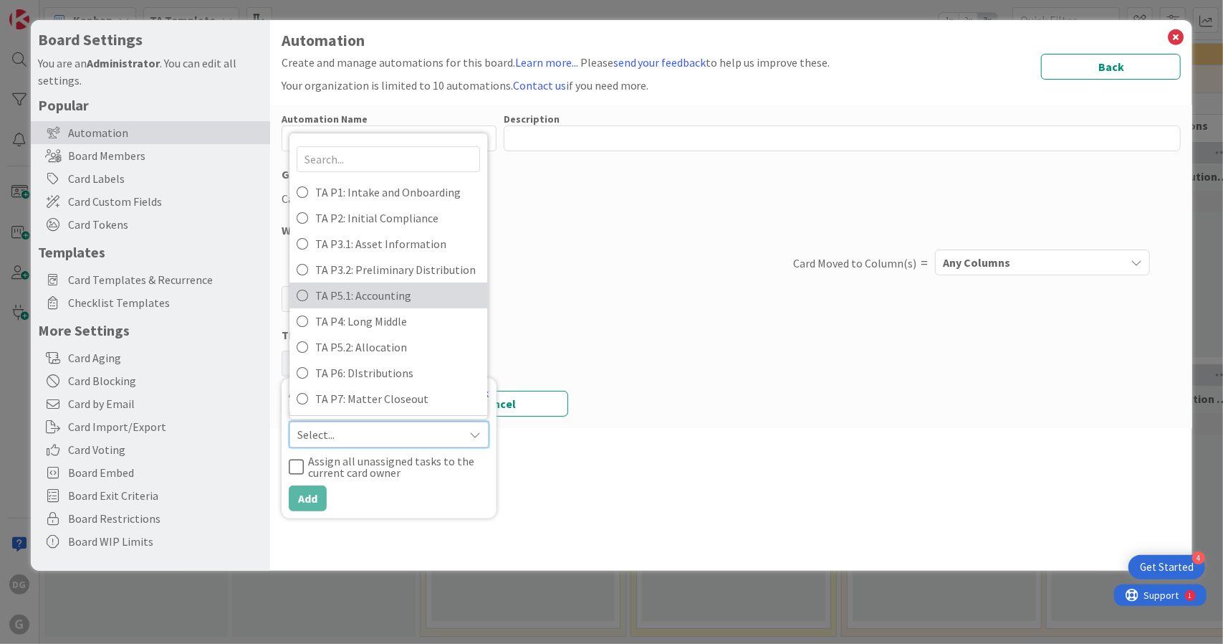
click at [401, 289] on span "TA P5.1: Accounting" at bounding box center [397, 294] width 165 height 21
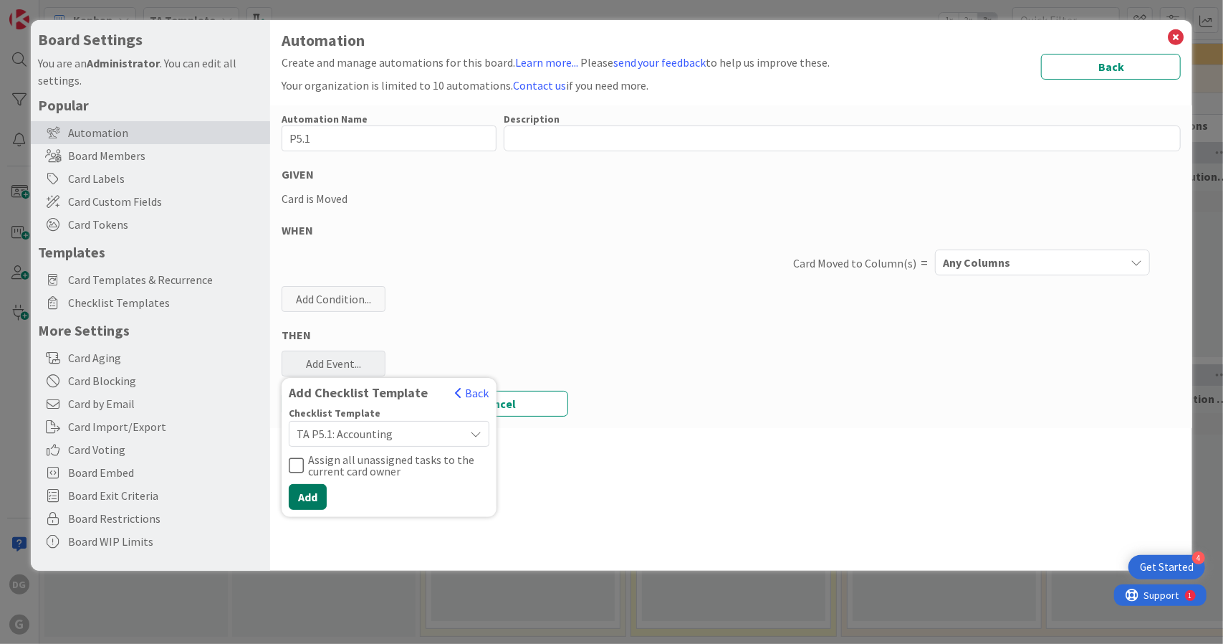
click at [314, 491] on button "Add" at bounding box center [308, 497] width 38 height 26
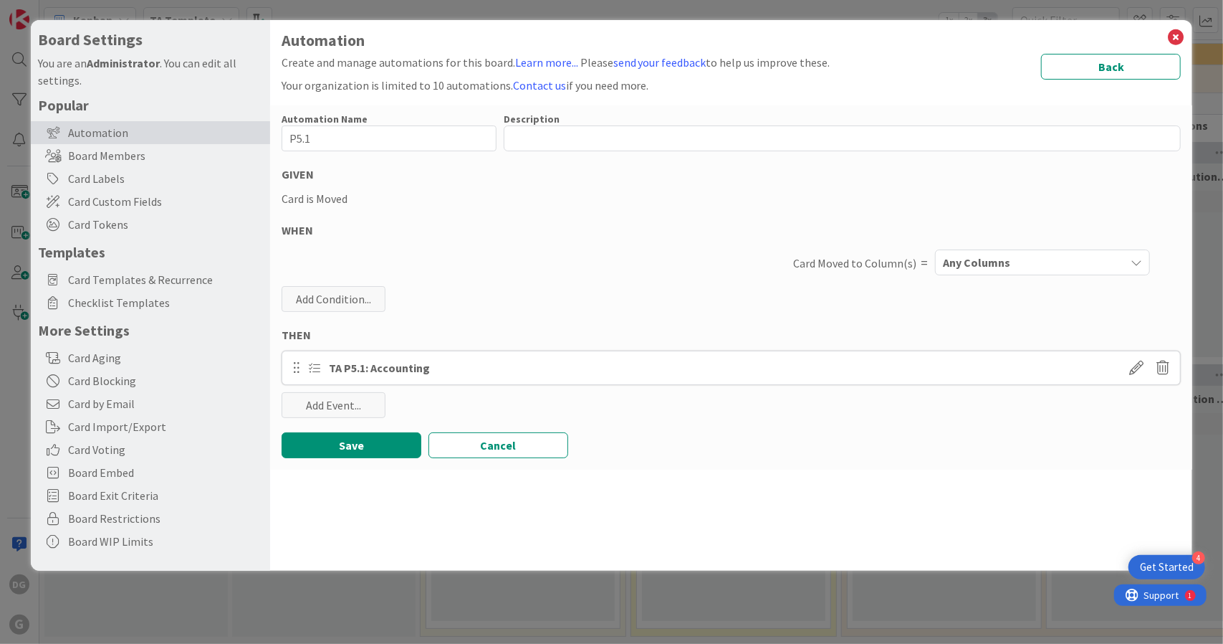
click at [973, 252] on div "Any Columns" at bounding box center [1032, 262] width 186 height 23
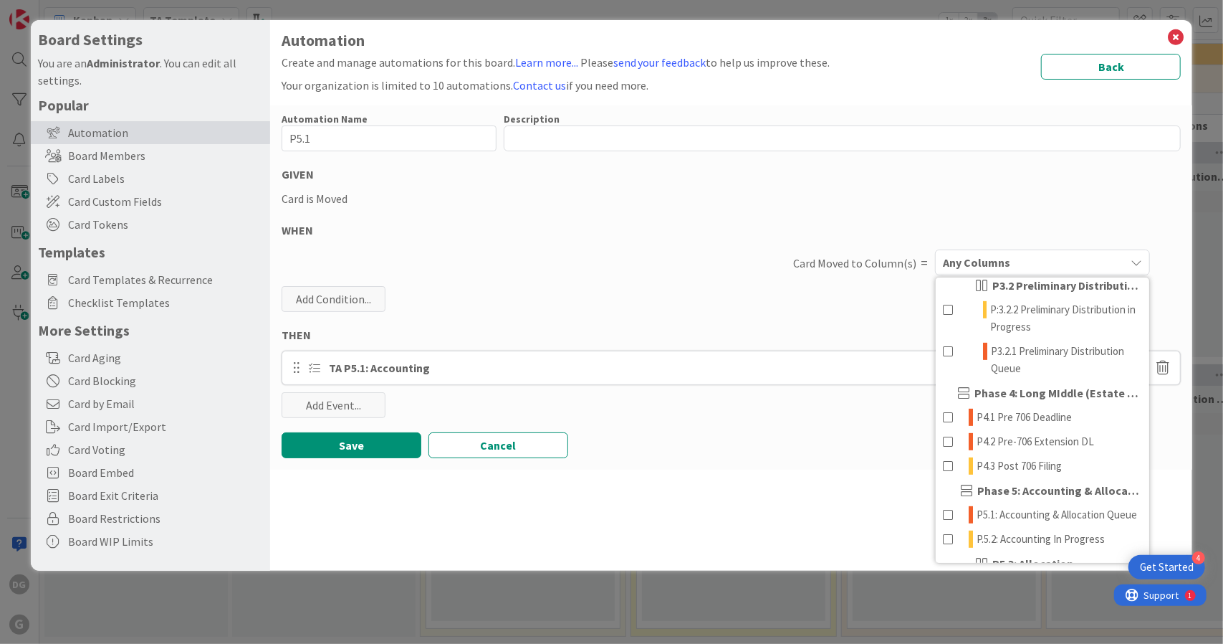
scroll to position [545, 0]
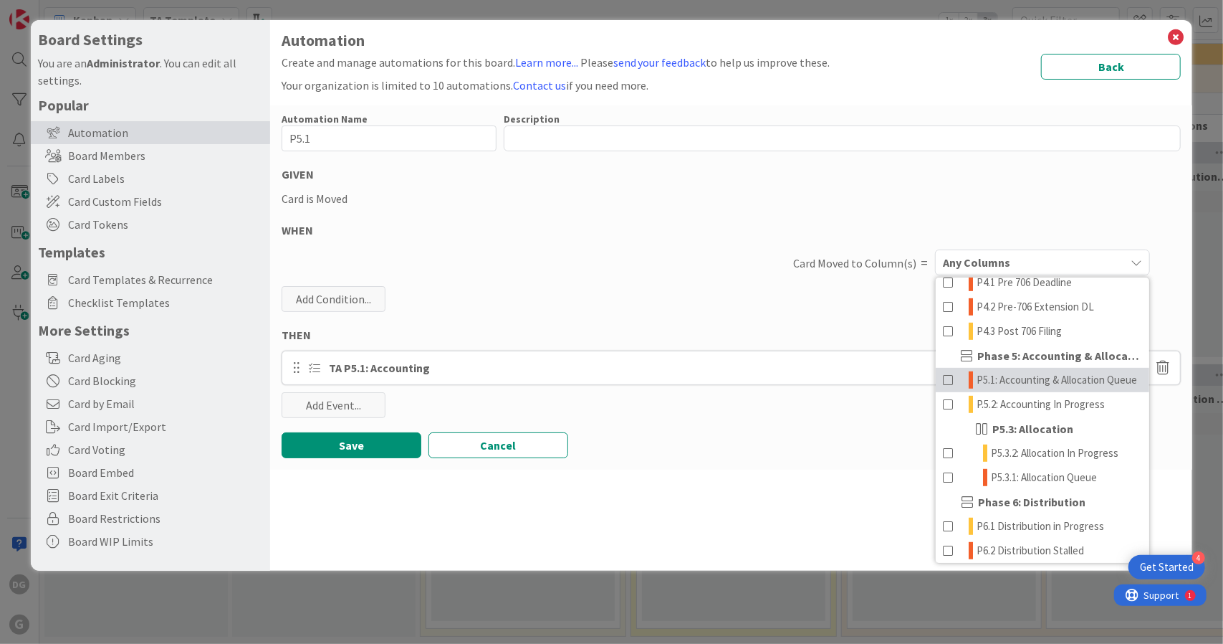
click at [1043, 388] on span "P5.1: Accounting & Allocation Queue" at bounding box center [1057, 379] width 161 height 17
click at [367, 444] on button "Save" at bounding box center [352, 445] width 140 height 26
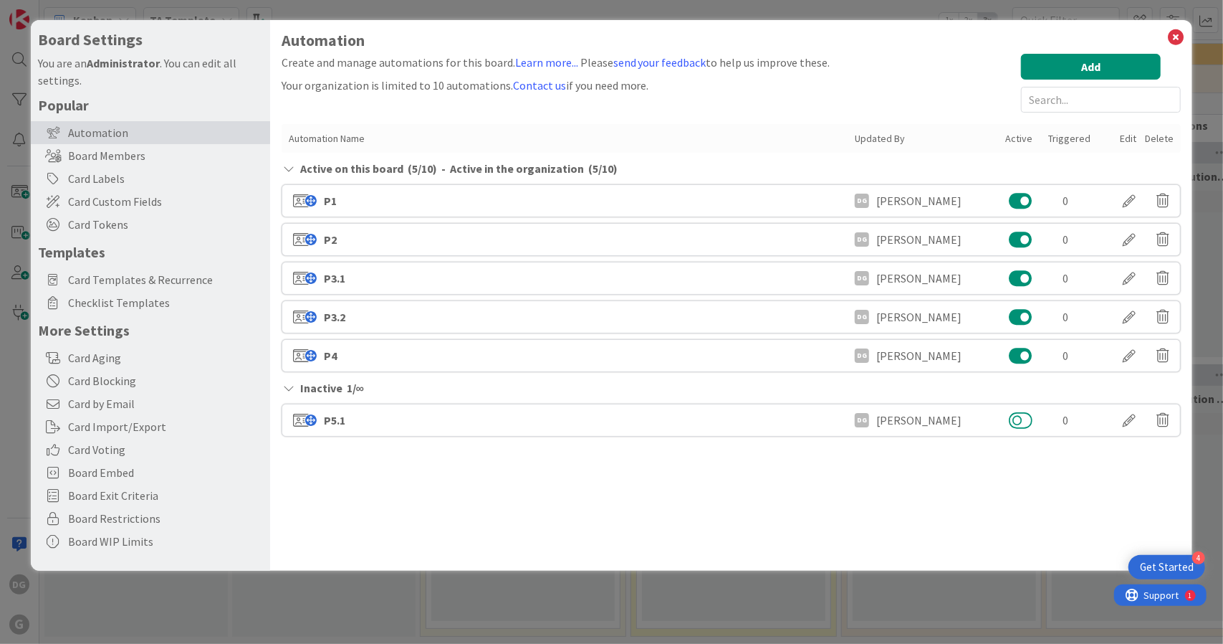
click at [1018, 419] on button at bounding box center [1021, 420] width 24 height 19
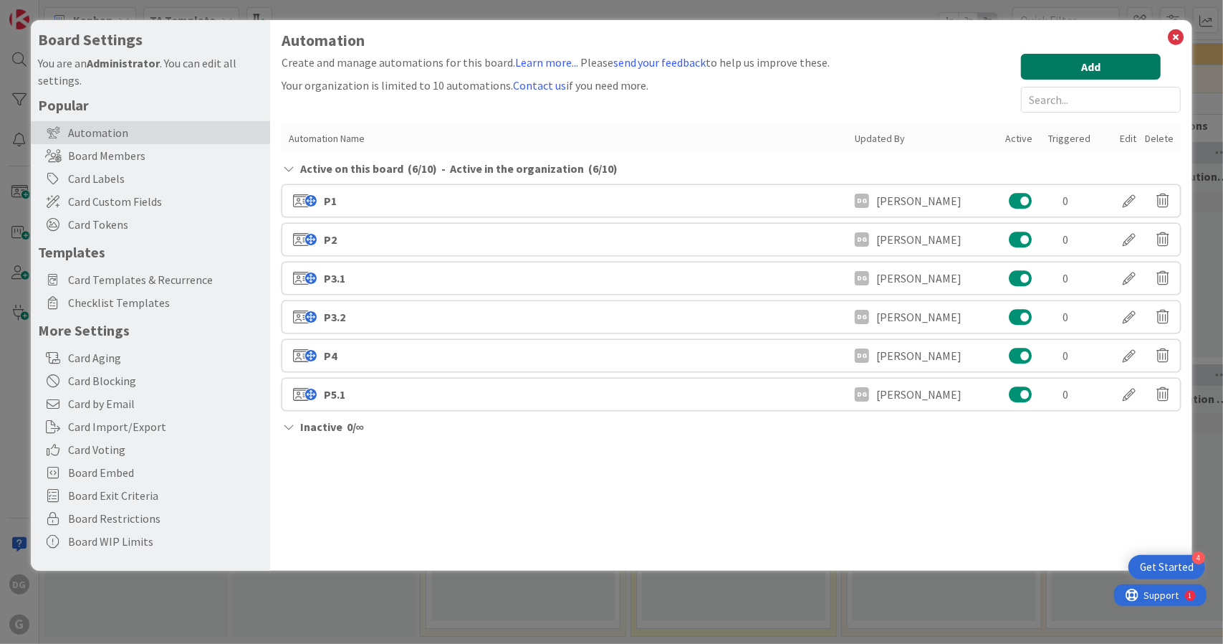
click at [1091, 69] on button "Add" at bounding box center [1091, 67] width 140 height 26
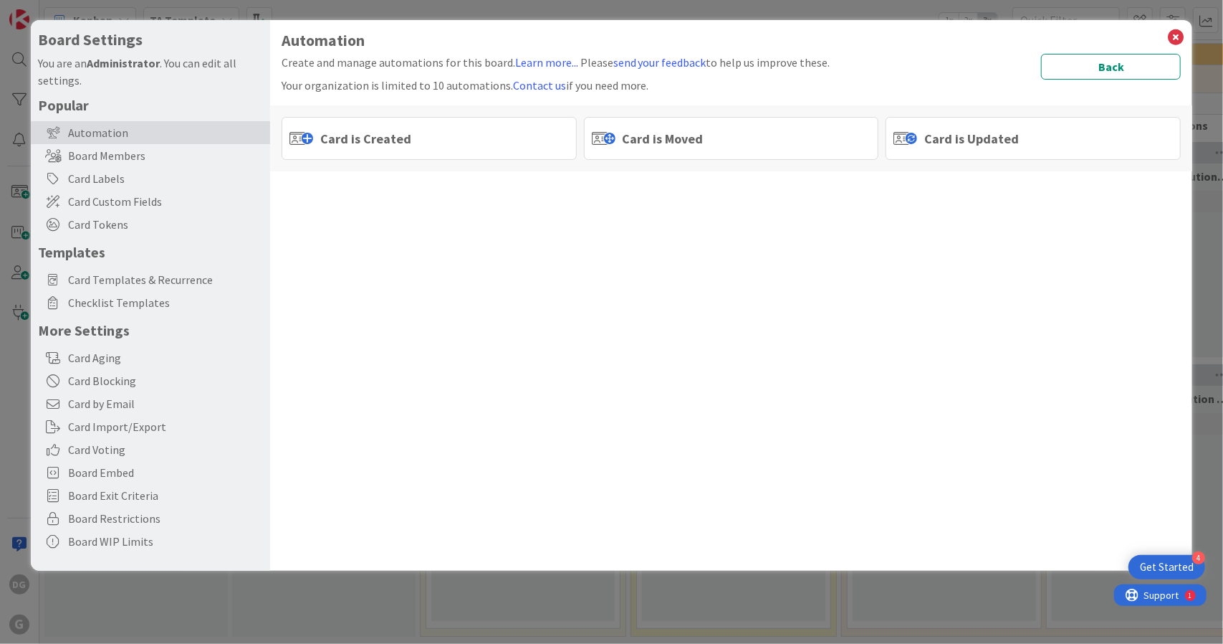
click at [649, 140] on span "Card is Moved" at bounding box center [663, 138] width 81 height 19
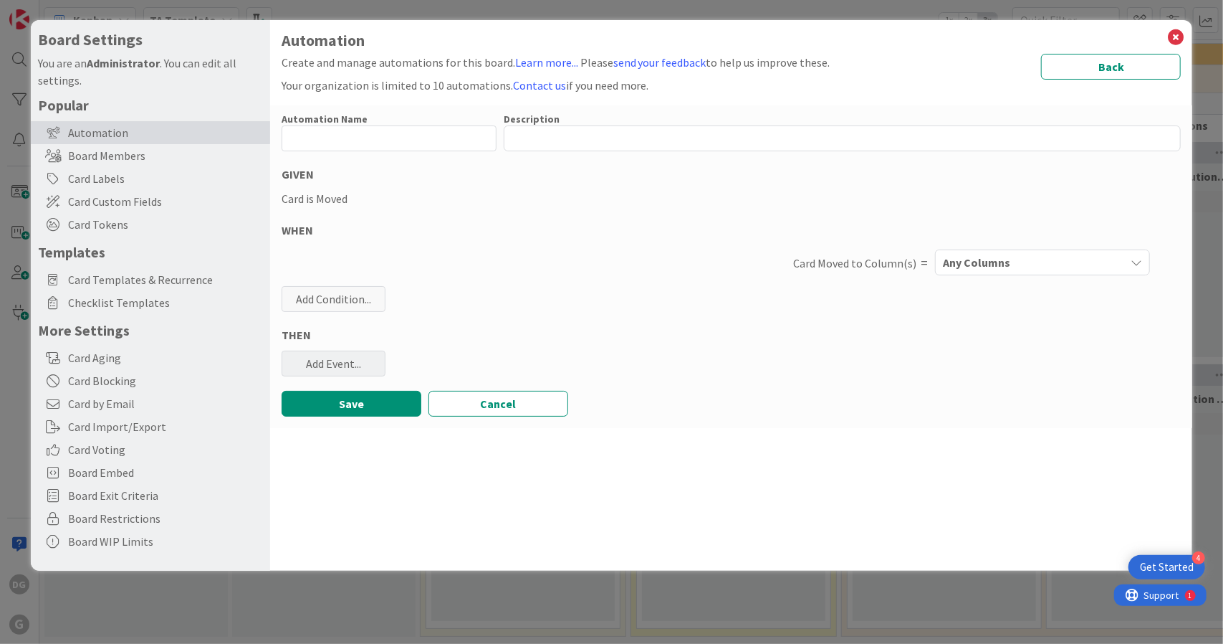
click at [338, 365] on div "Add Event..." at bounding box center [334, 363] width 104 height 26
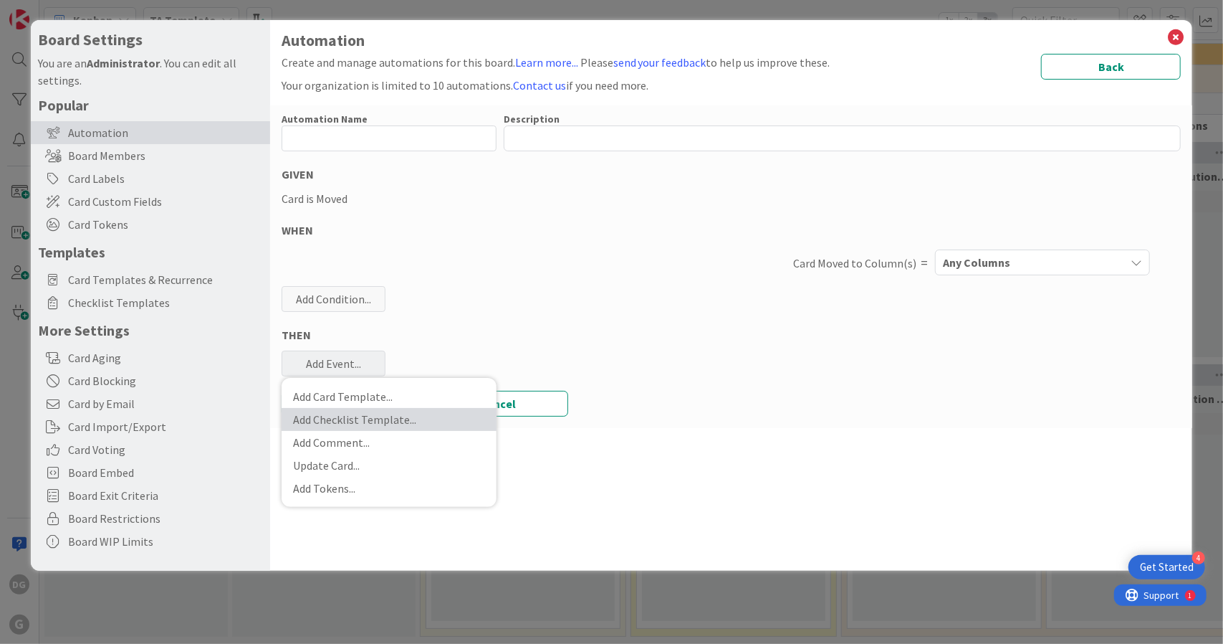
click at [354, 426] on link "Add Checklist Template ..." at bounding box center [389, 419] width 215 height 23
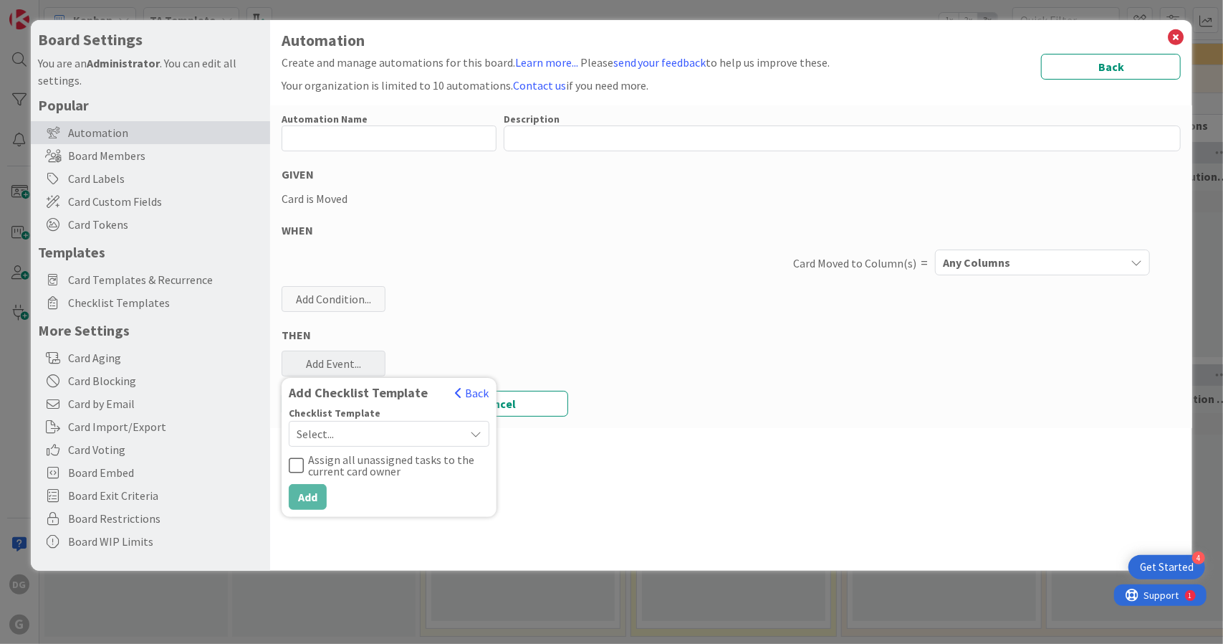
click at [387, 428] on span "Select..." at bounding box center [377, 434] width 161 height 20
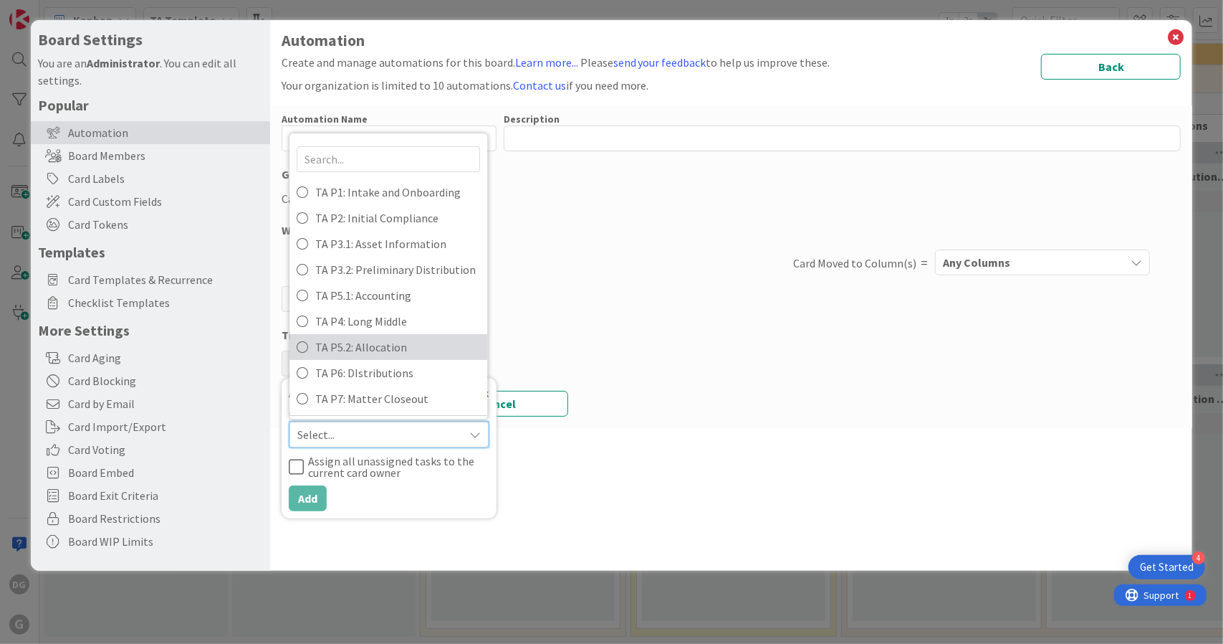
click at [404, 342] on span "TA P5.2: Allocation" at bounding box center [397, 346] width 165 height 21
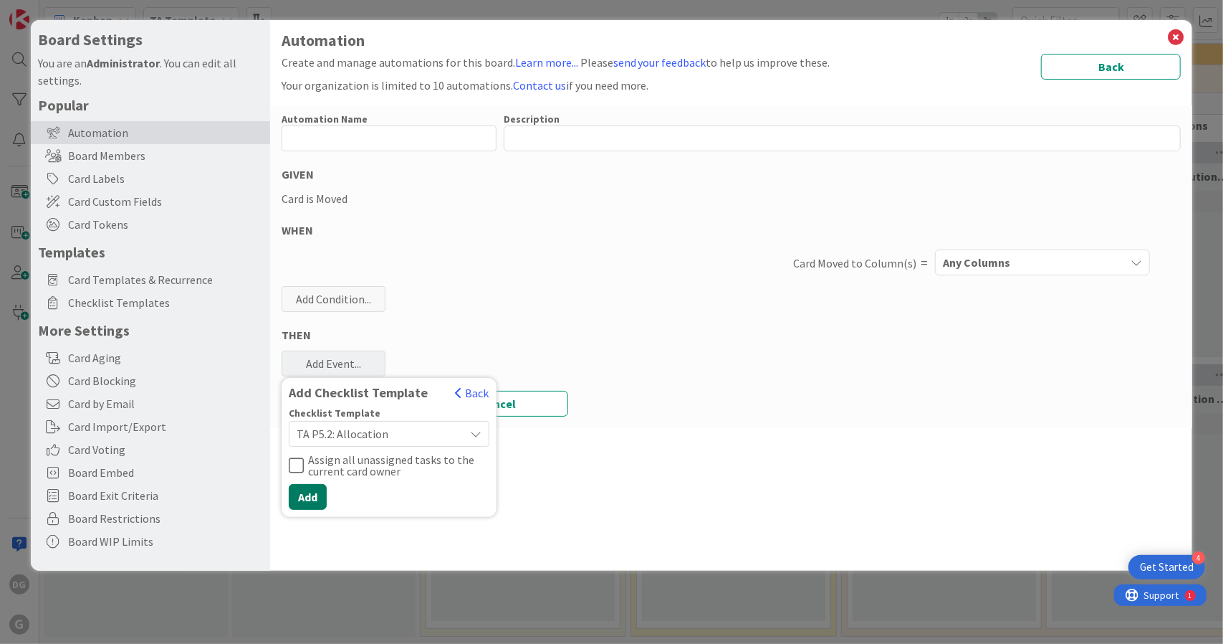
click at [311, 491] on button "Add" at bounding box center [308, 497] width 38 height 26
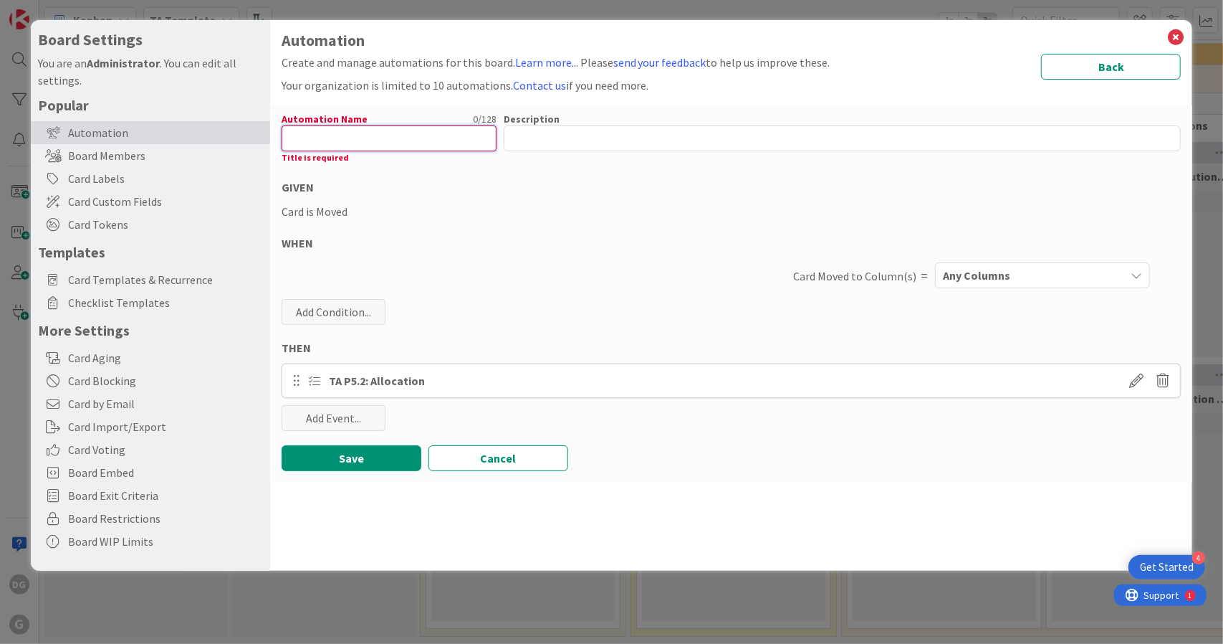
click at [368, 137] on input "text" at bounding box center [389, 138] width 215 height 26
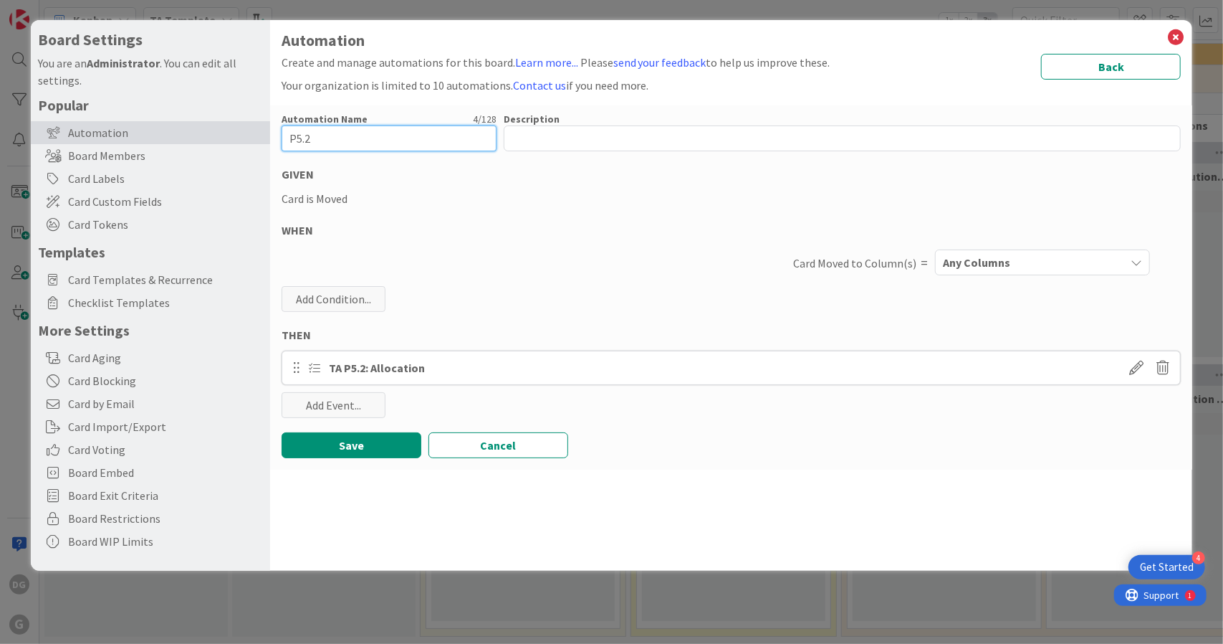
type input "P5.2"
click at [1085, 279] on div "Automation Name 4 / 128 P5.2 Description 0 / 256 GIVEN Card is Moved WHEN Card …" at bounding box center [731, 287] width 923 height 364
click at [1089, 263] on div "Any Columns" at bounding box center [1032, 262] width 186 height 23
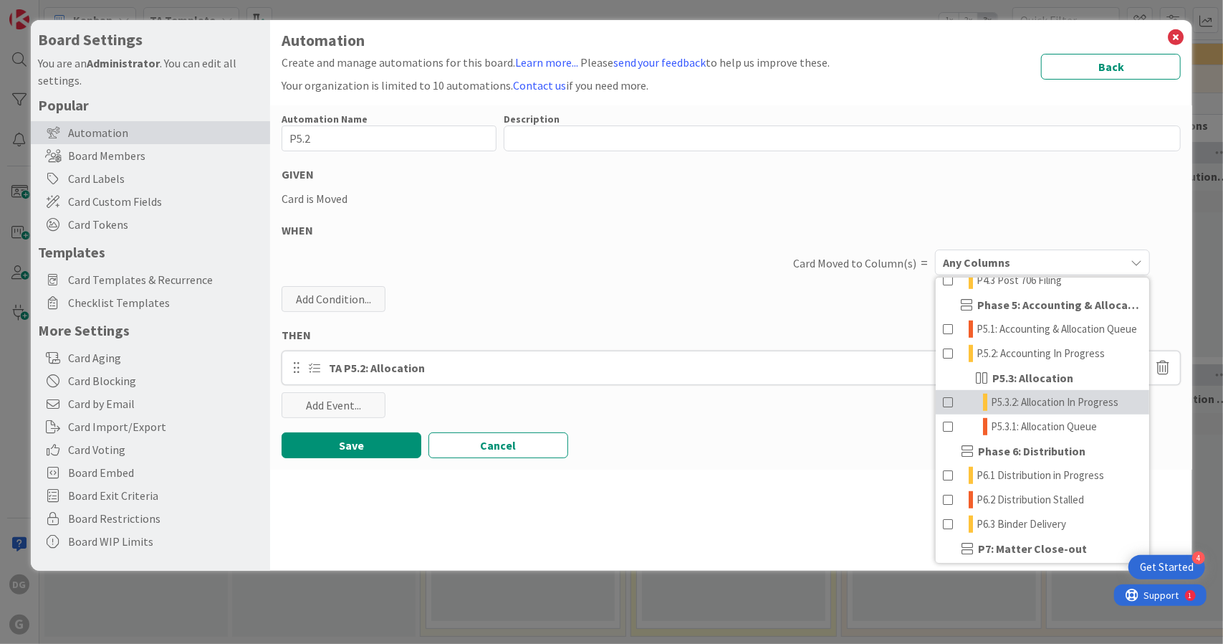
scroll to position [595, 0]
click at [1066, 339] on span "P5.1: Accounting & Allocation Queue" at bounding box center [1057, 330] width 161 height 17
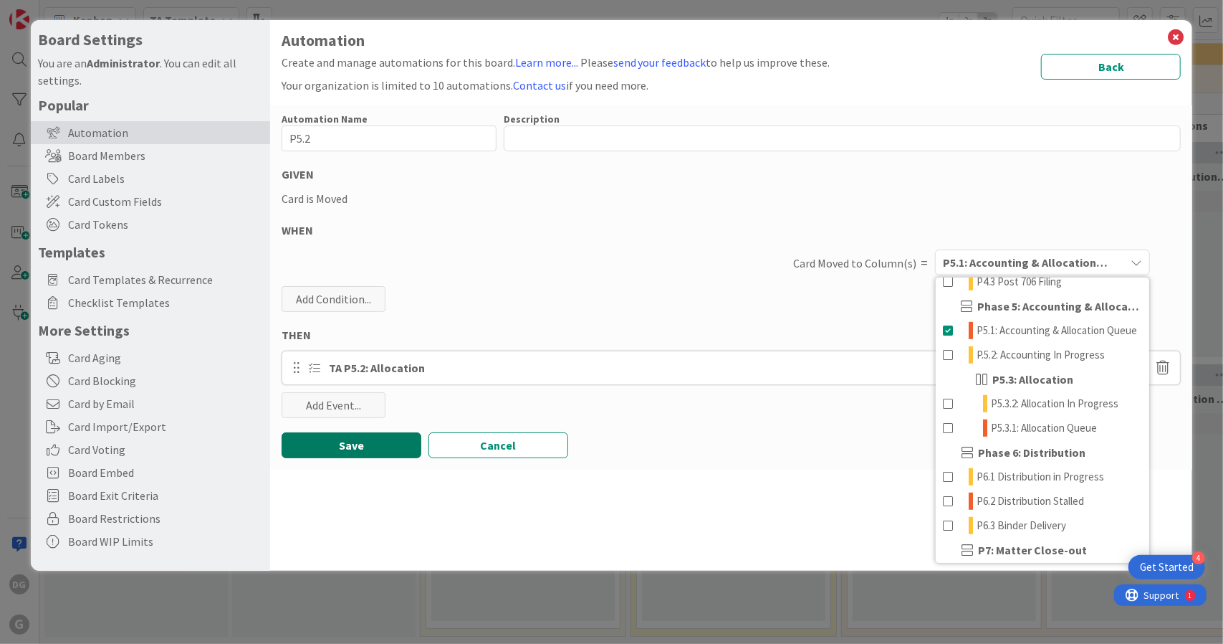
click at [345, 439] on button "Save" at bounding box center [352, 445] width 140 height 26
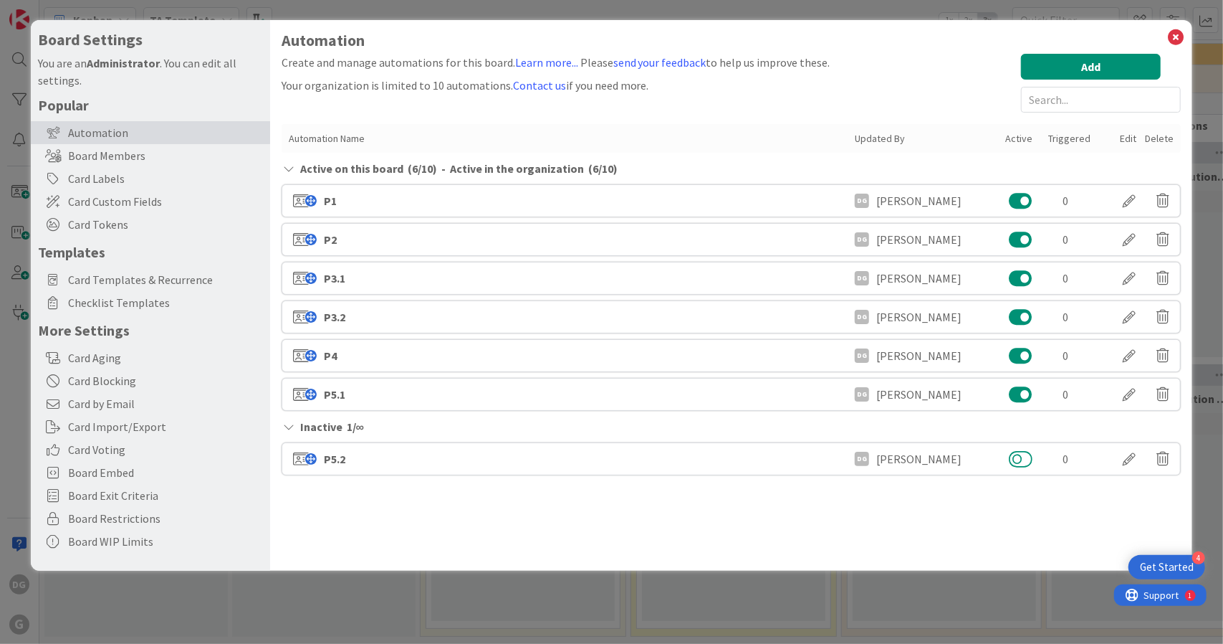
click at [1028, 459] on button at bounding box center [1021, 458] width 24 height 19
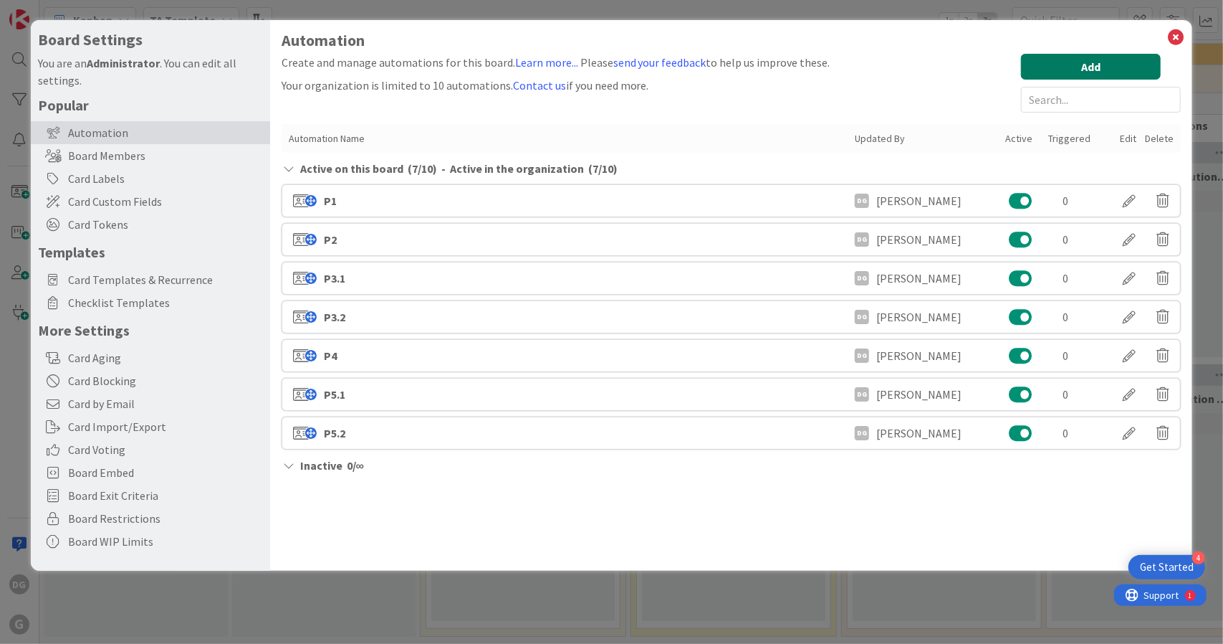
click at [1114, 57] on button "Add" at bounding box center [1091, 67] width 140 height 26
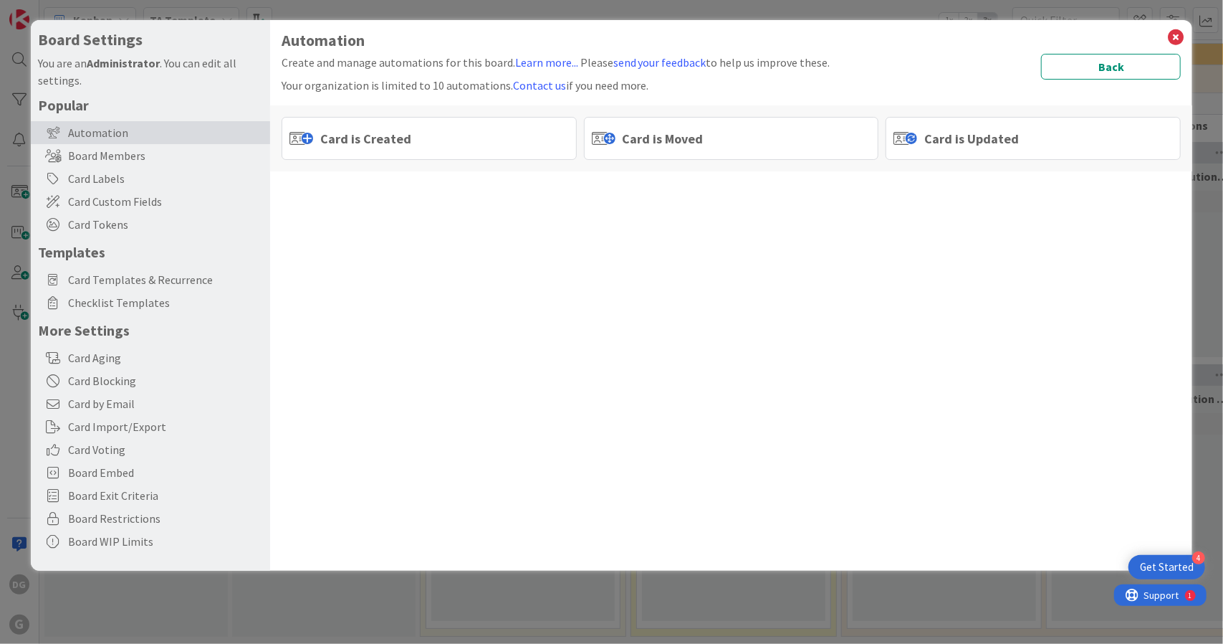
click at [826, 138] on div "Card is Moved" at bounding box center [731, 138] width 295 height 43
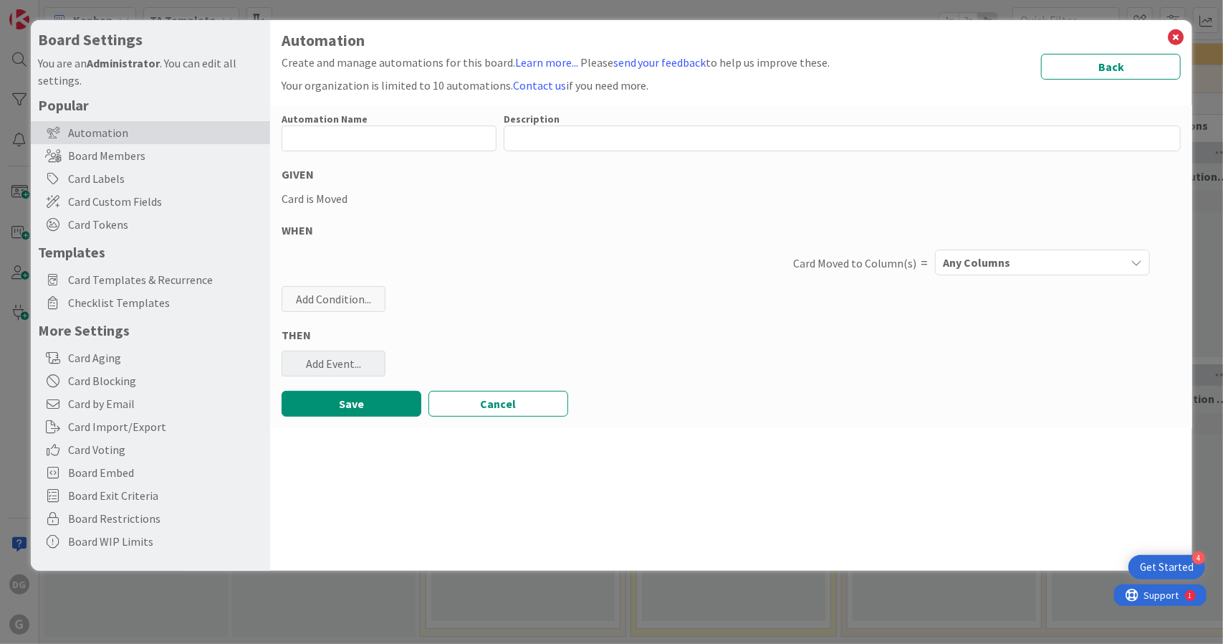
click at [348, 363] on div "Add Event..." at bounding box center [334, 363] width 104 height 26
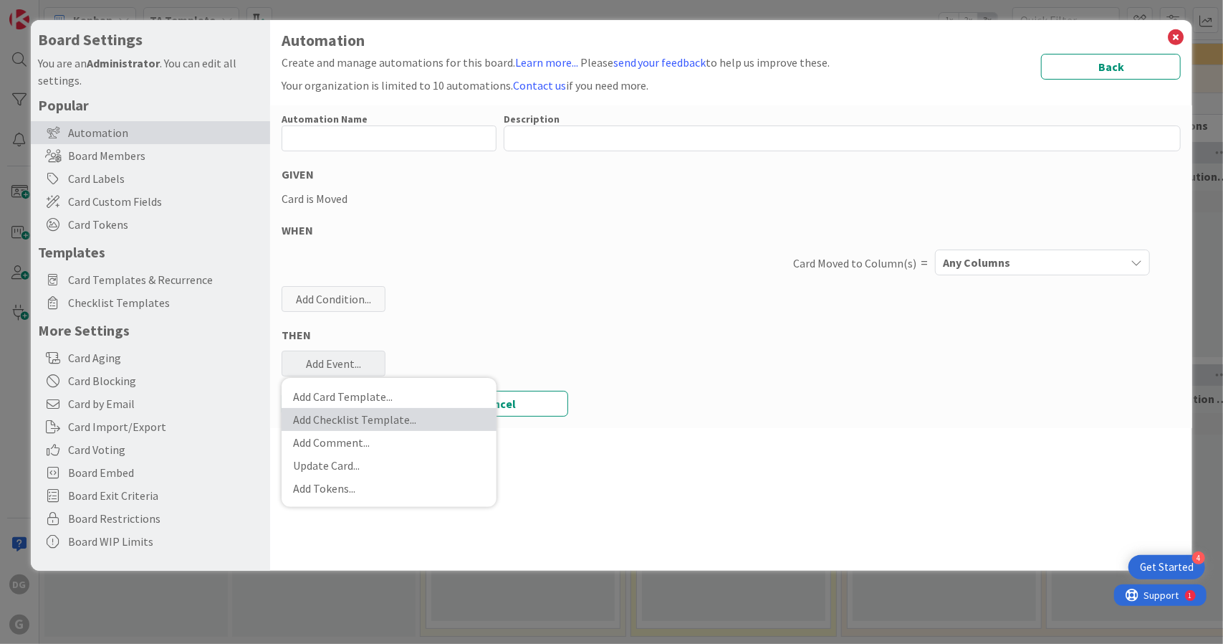
click at [367, 426] on link "Add Checklist Template ..." at bounding box center [389, 419] width 215 height 23
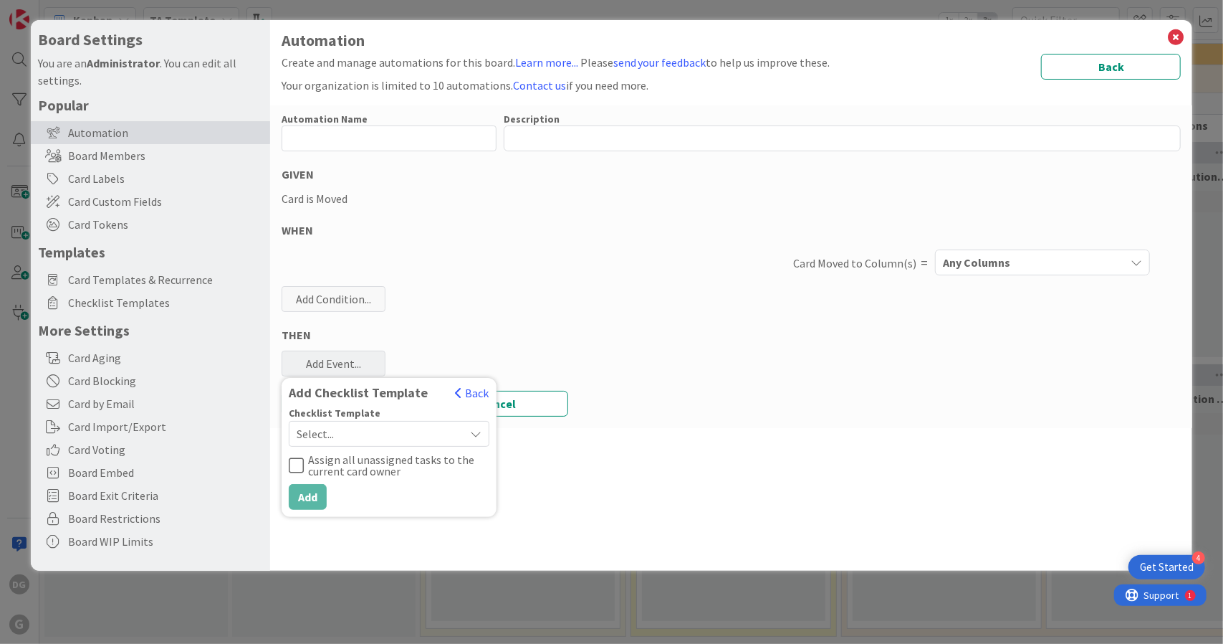
click at [373, 435] on span "Select..." at bounding box center [377, 434] width 161 height 20
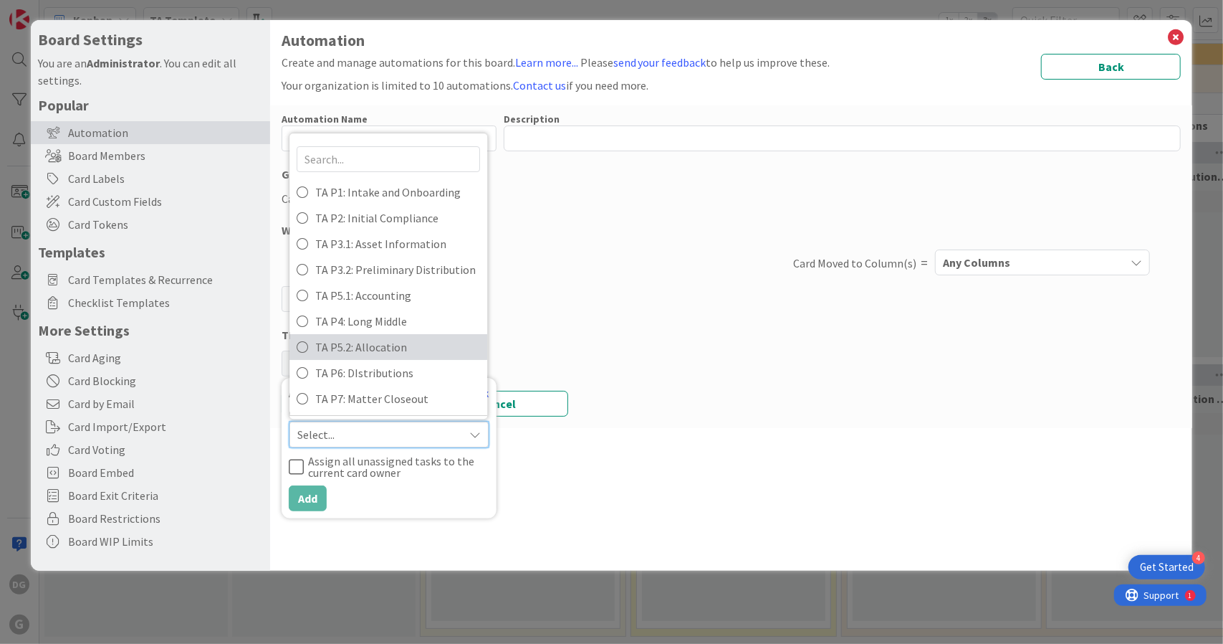
scroll to position [29, 0]
click at [374, 343] on span "TA P6: DIstributions" at bounding box center [398, 343] width 165 height 21
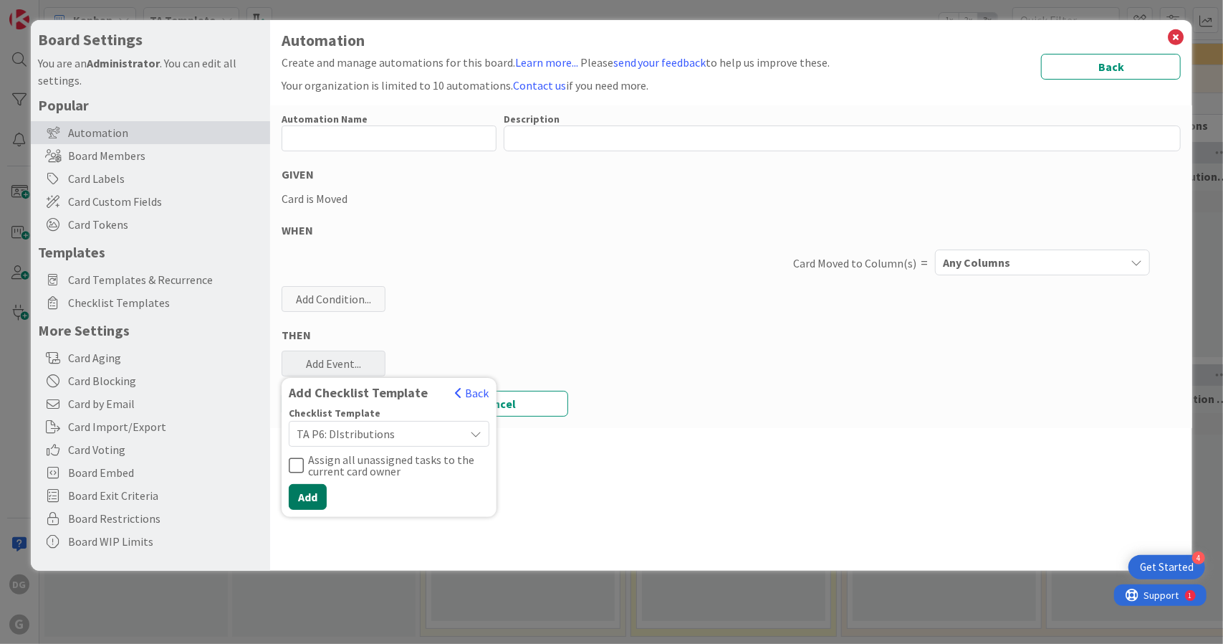
click at [317, 499] on button "Add" at bounding box center [308, 497] width 38 height 26
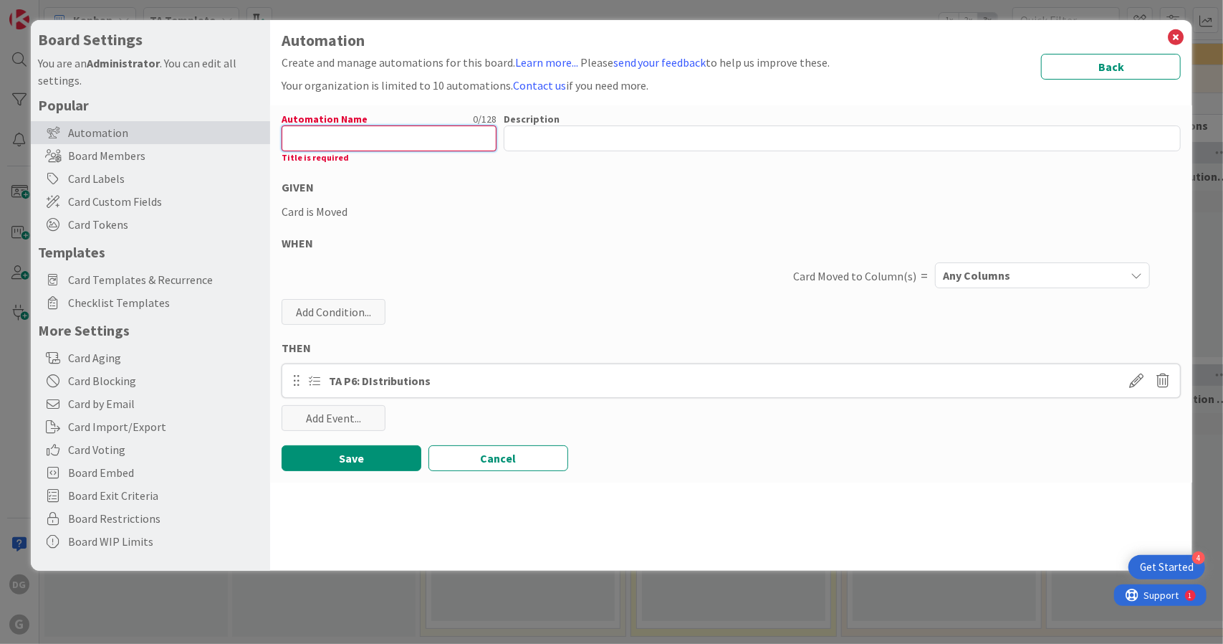
click at [346, 134] on input "text" at bounding box center [389, 138] width 215 height 26
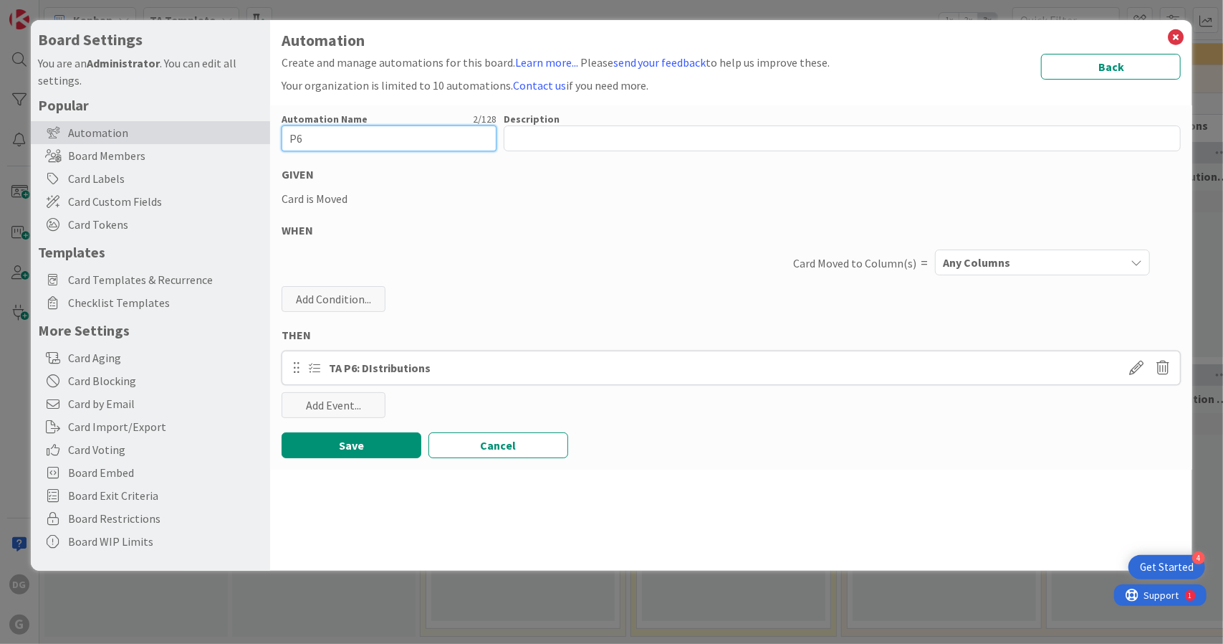
type input "P6"
click at [1063, 251] on div "Any Columns" at bounding box center [1032, 262] width 186 height 23
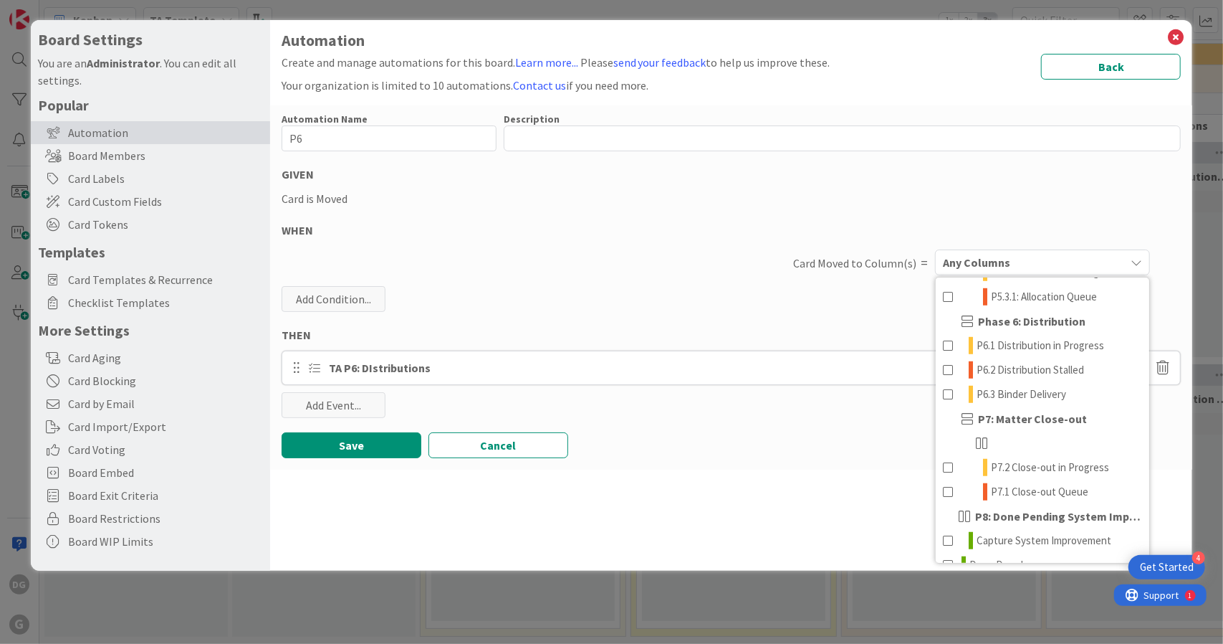
scroll to position [730, 0]
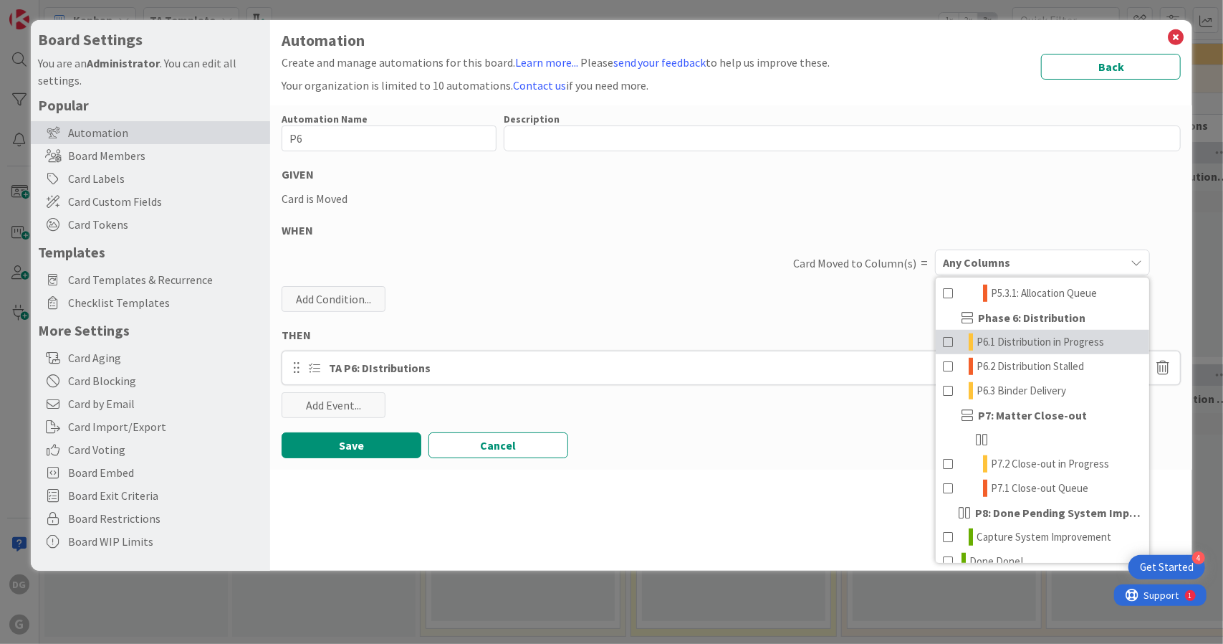
click at [1049, 350] on span "P6.1 Distribution in Progress" at bounding box center [1041, 341] width 128 height 17
click at [365, 442] on button "Save" at bounding box center [352, 445] width 140 height 26
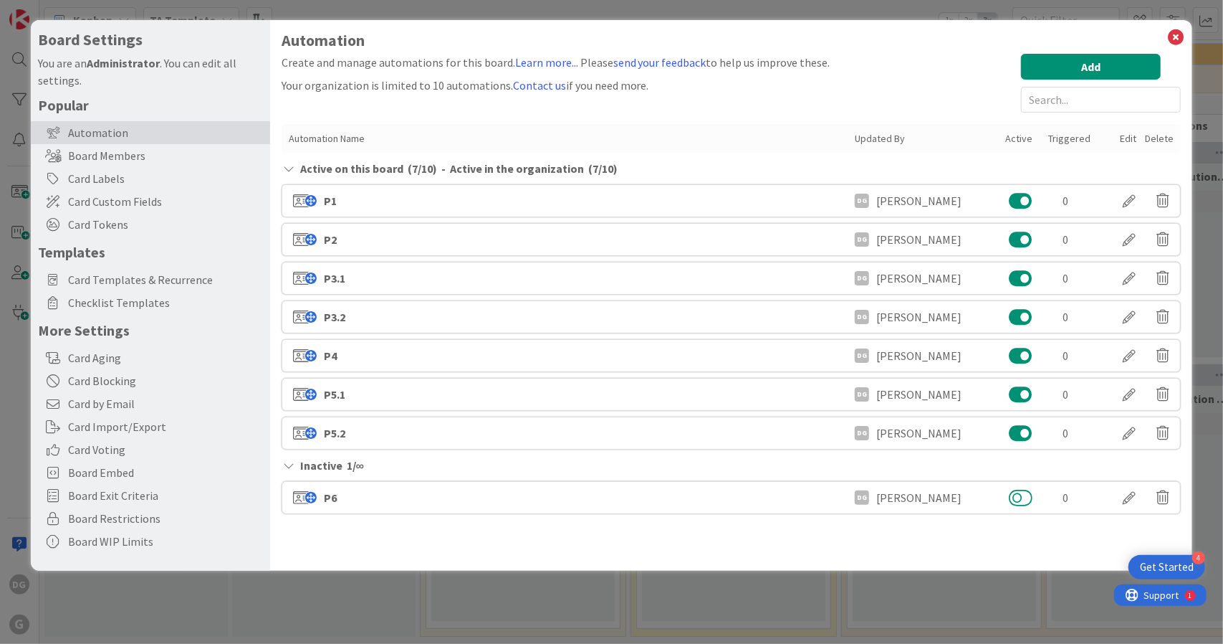
click at [1020, 497] on button at bounding box center [1021, 497] width 24 height 19
click at [1075, 80] on div "Add" at bounding box center [1101, 83] width 160 height 59
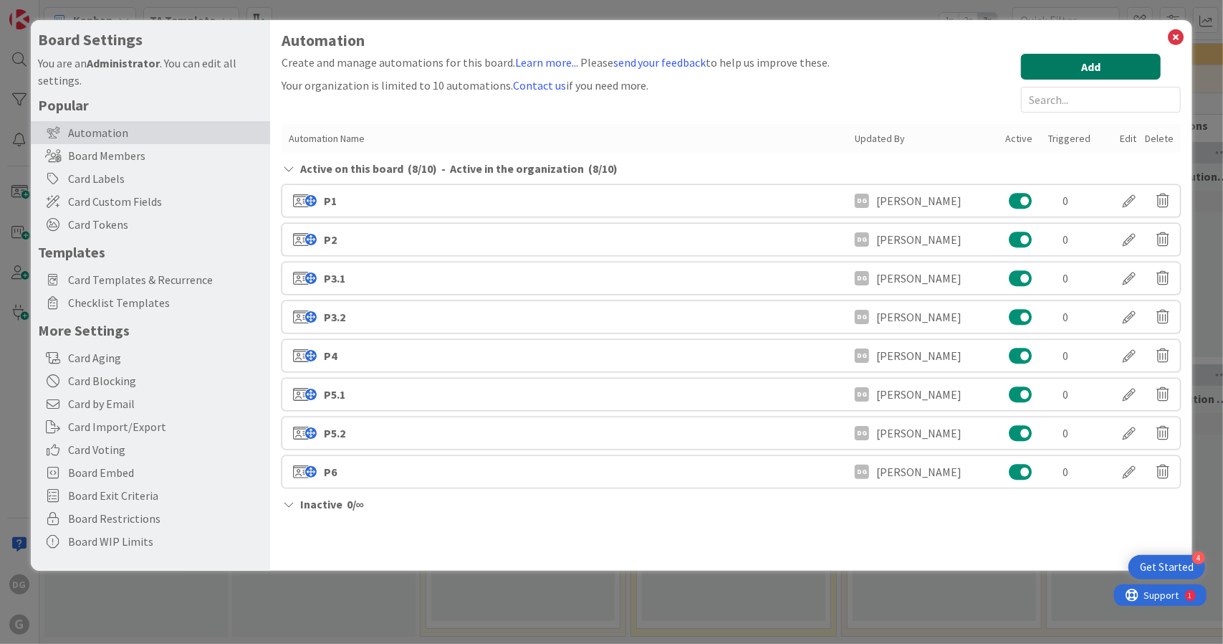
click at [1051, 61] on button "Add" at bounding box center [1091, 67] width 140 height 26
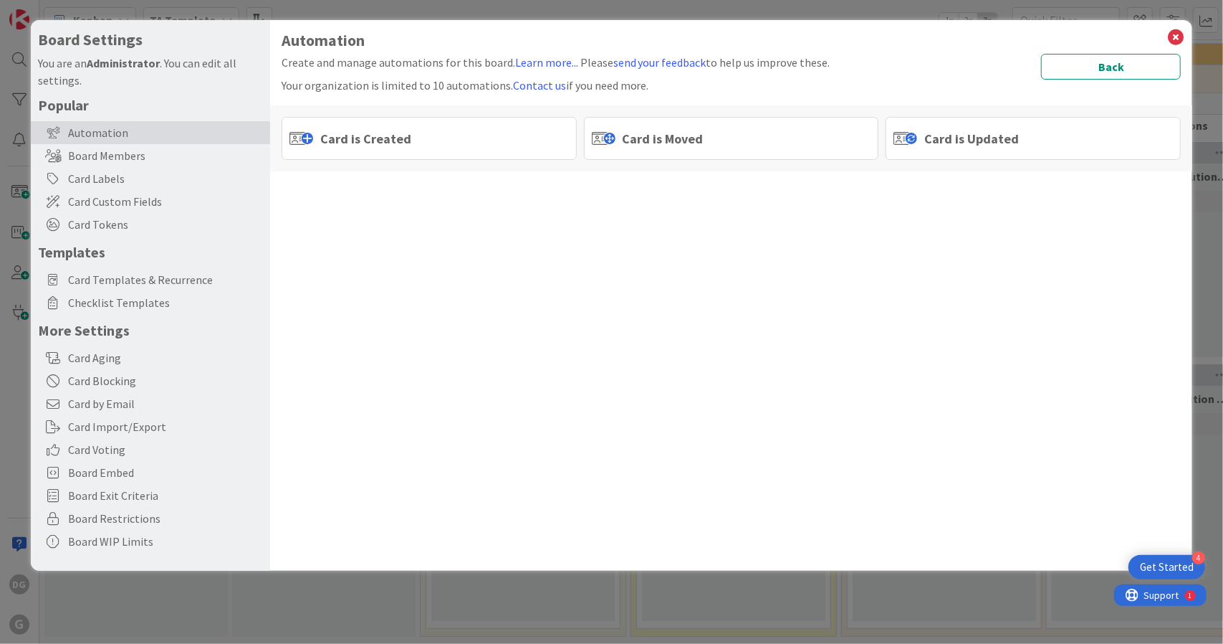
click at [638, 153] on div "Card is Moved" at bounding box center [731, 138] width 295 height 43
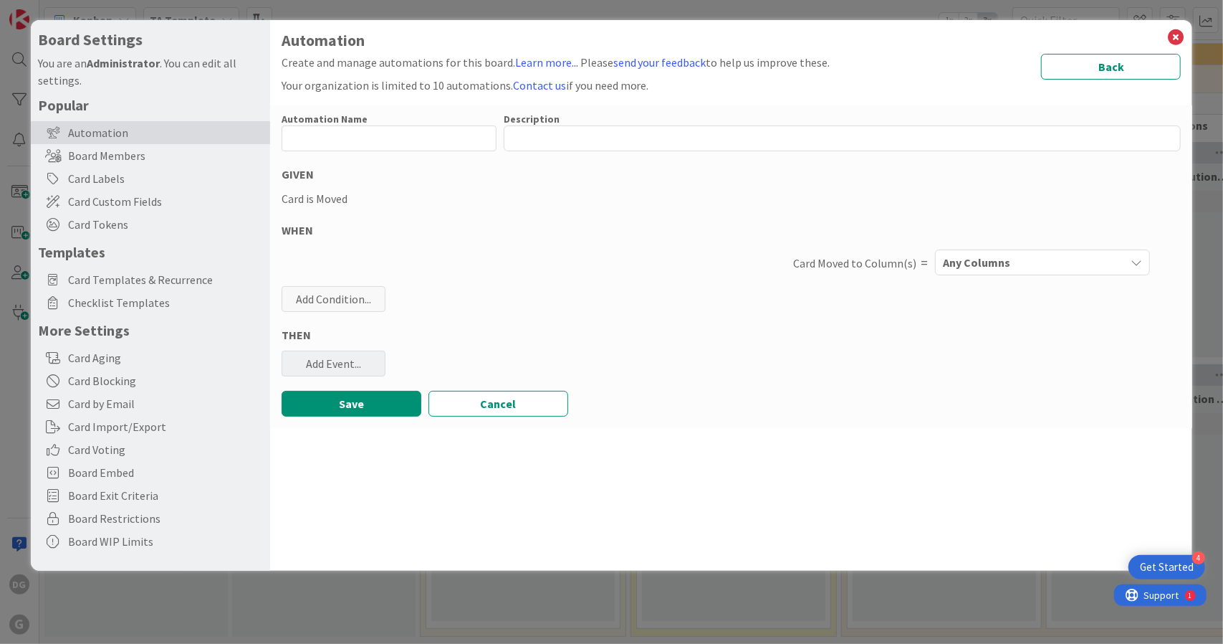
click at [344, 356] on div "Add Event..." at bounding box center [334, 363] width 104 height 26
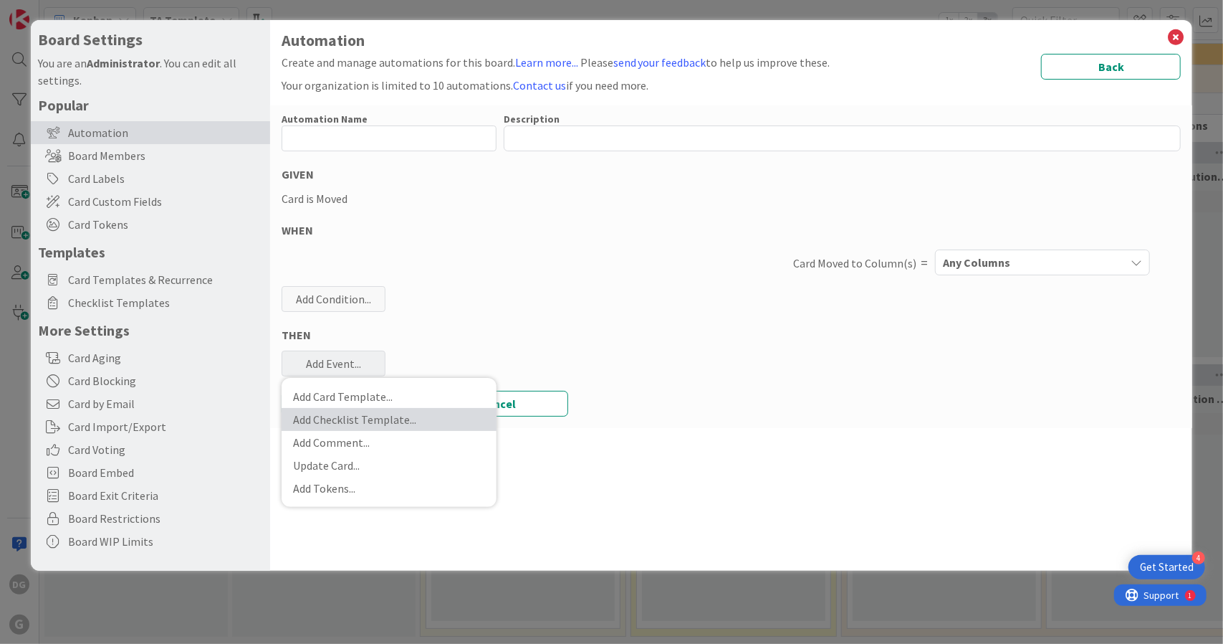
click at [398, 428] on link "Add Checklist Template ..." at bounding box center [389, 419] width 215 height 23
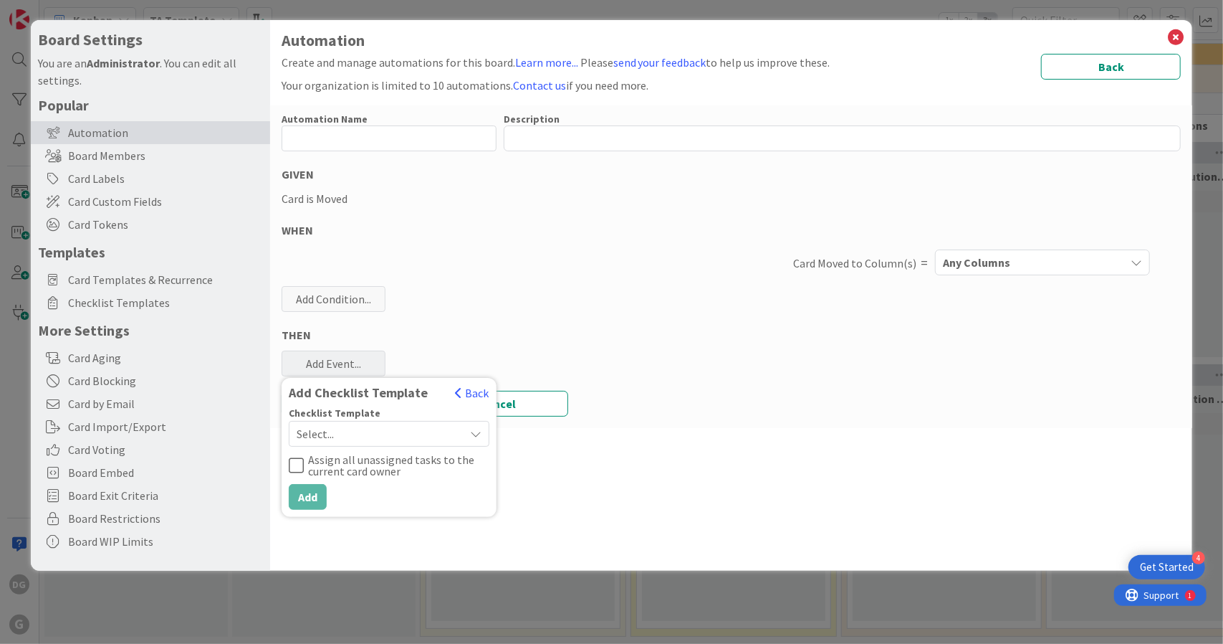
click at [378, 439] on span "Select..." at bounding box center [377, 434] width 161 height 20
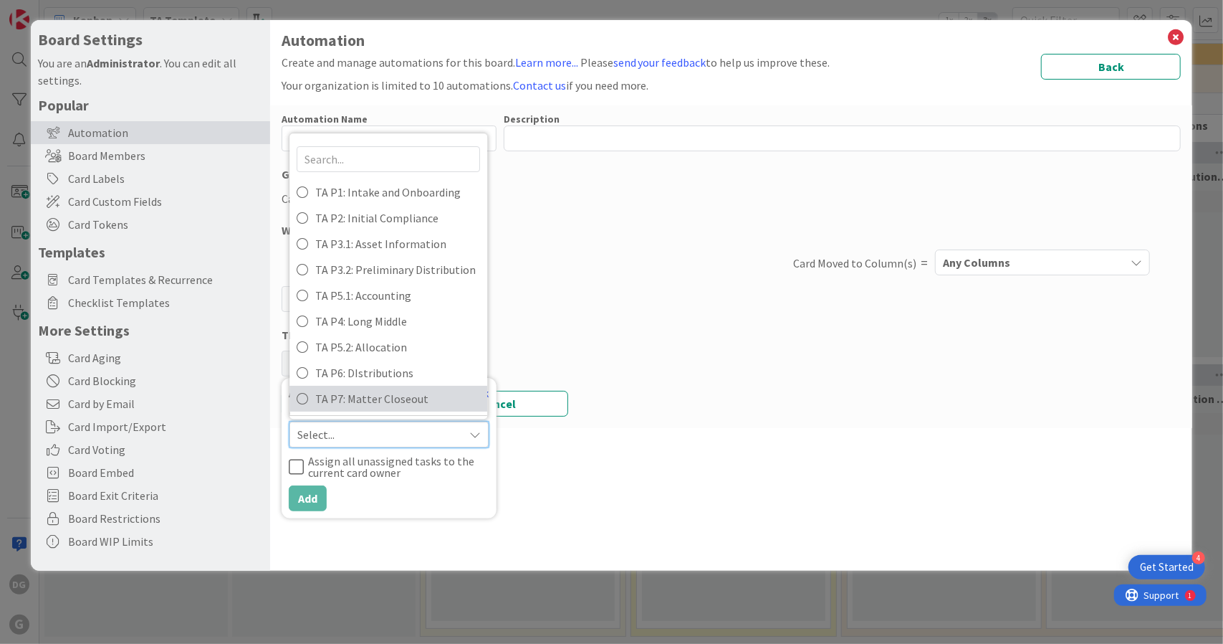
click at [370, 405] on span "TA P7: Matter Closeout" at bounding box center [397, 398] width 165 height 21
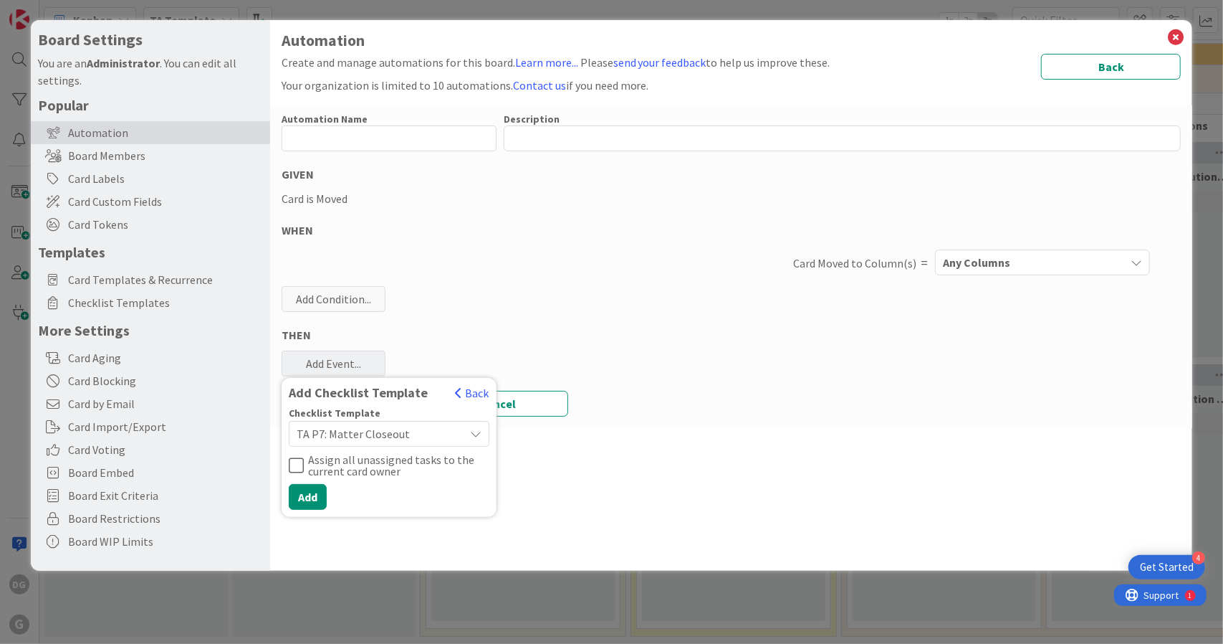
click at [384, 436] on span "TA P7: Matter Closeout" at bounding box center [377, 434] width 161 height 20
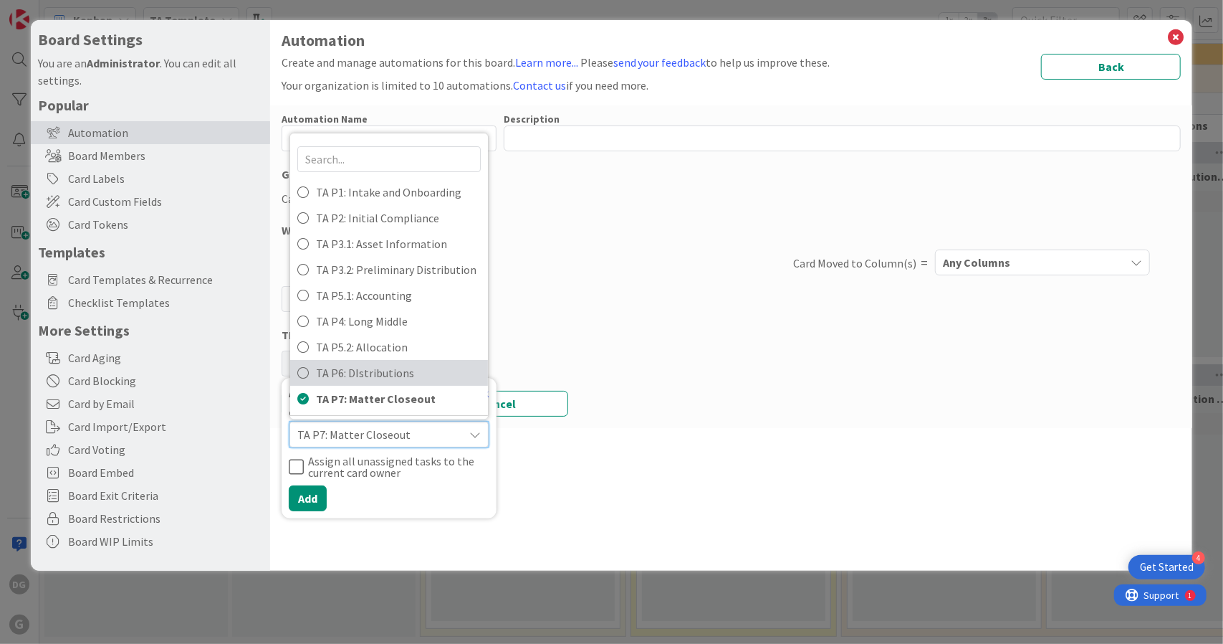
scroll to position [29, 0]
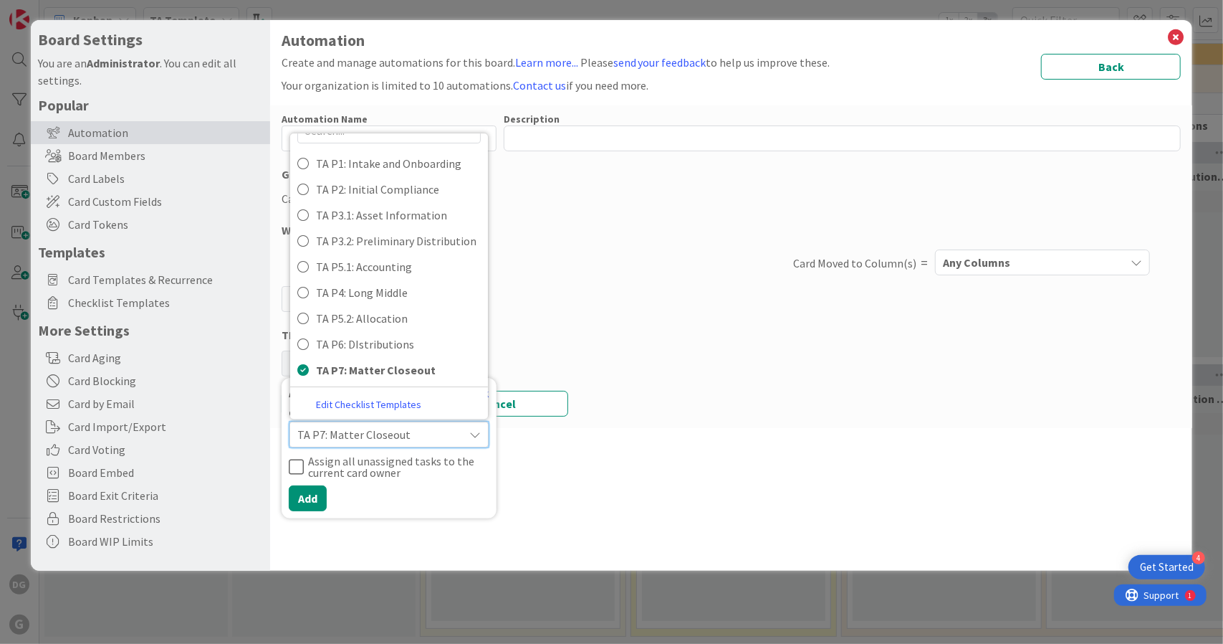
click at [654, 310] on div "Automation Name 0 / 128 Description 0 / 256 GIVEN Card is Moved WHEN Card Moved…" at bounding box center [731, 266] width 923 height 322
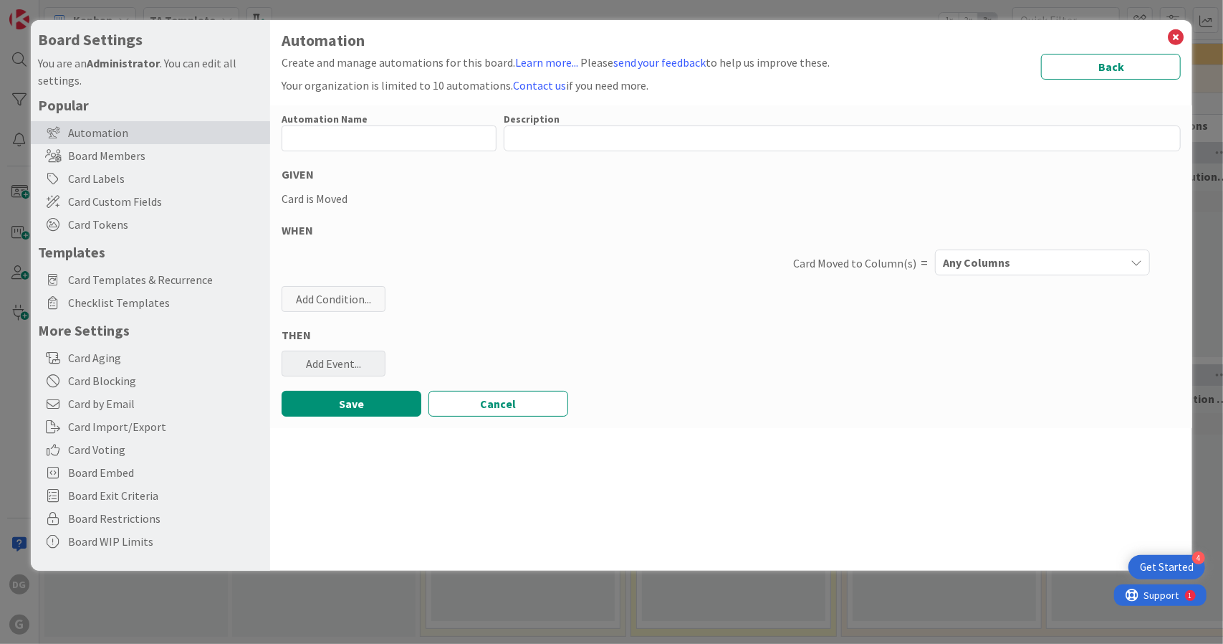
click at [336, 366] on div "Add Event..." at bounding box center [334, 363] width 104 height 26
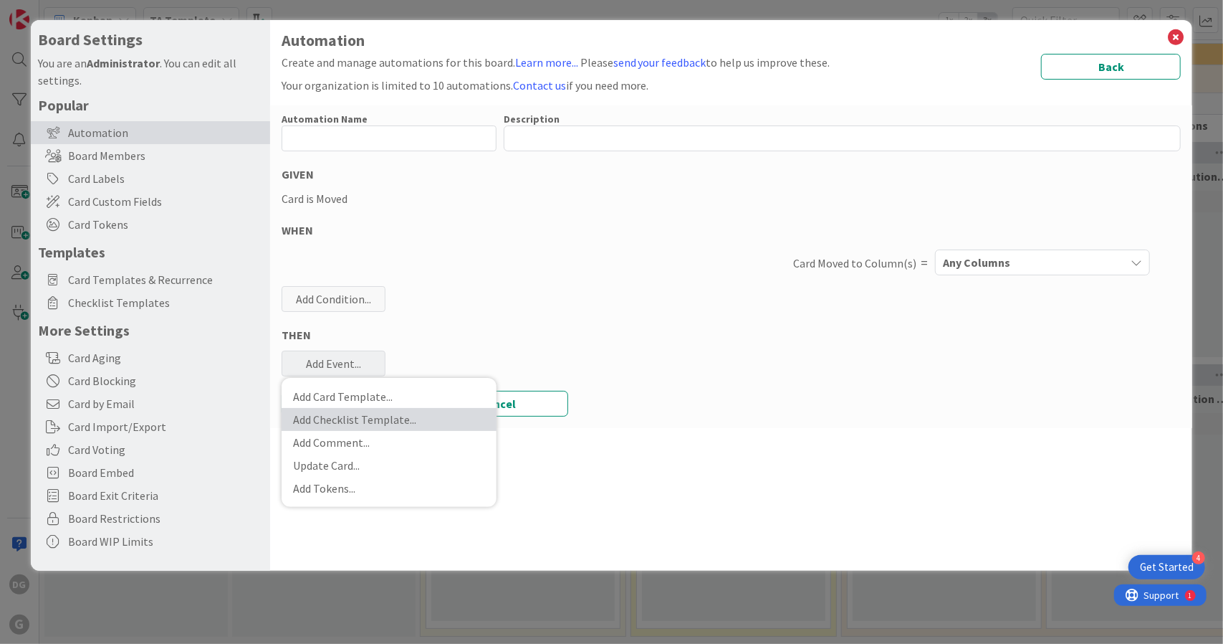
click at [365, 422] on link "Add Checklist Template ..." at bounding box center [389, 419] width 215 height 23
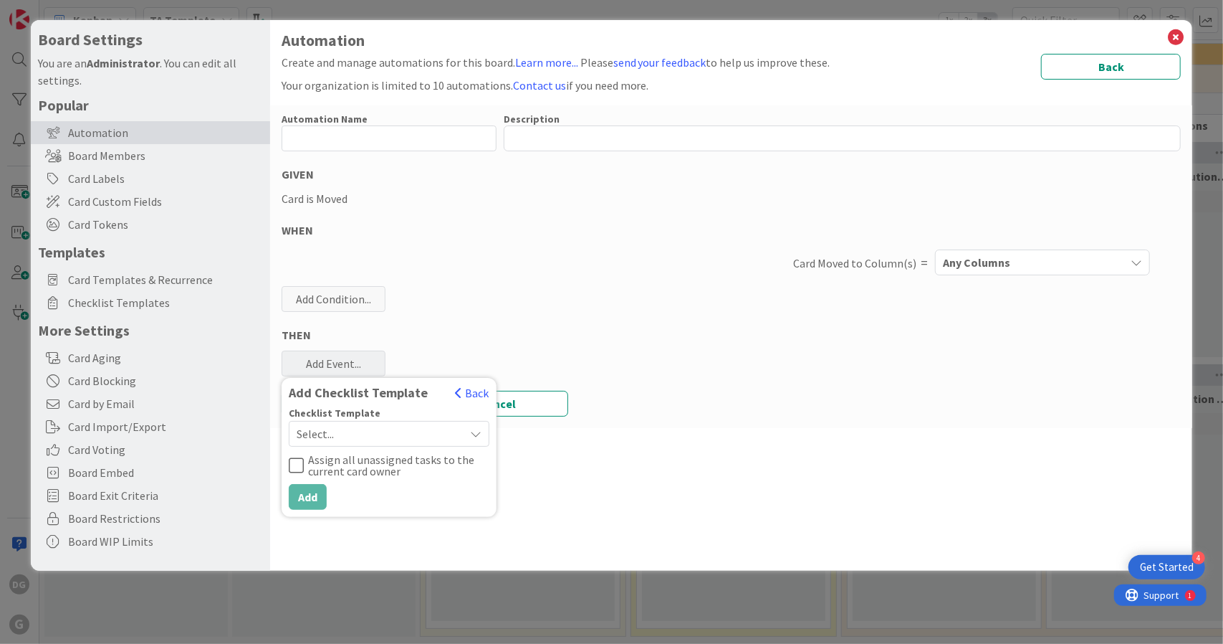
click at [435, 431] on span "Select..." at bounding box center [377, 434] width 161 height 20
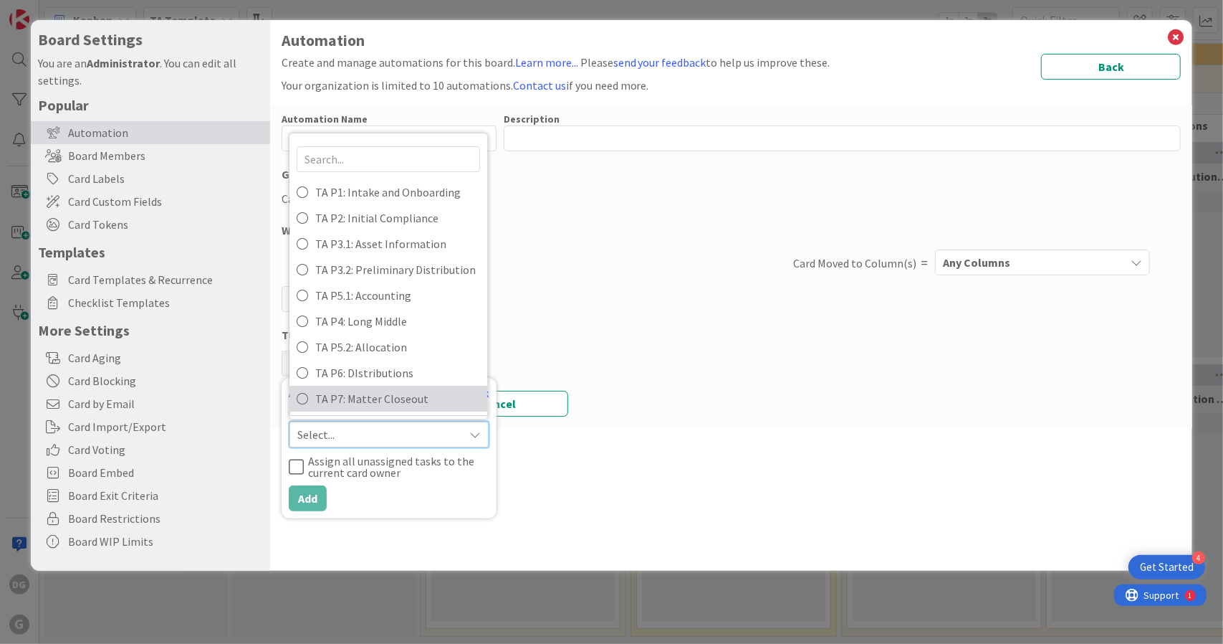
click at [411, 398] on span "TA P7: Matter Closeout" at bounding box center [397, 398] width 165 height 21
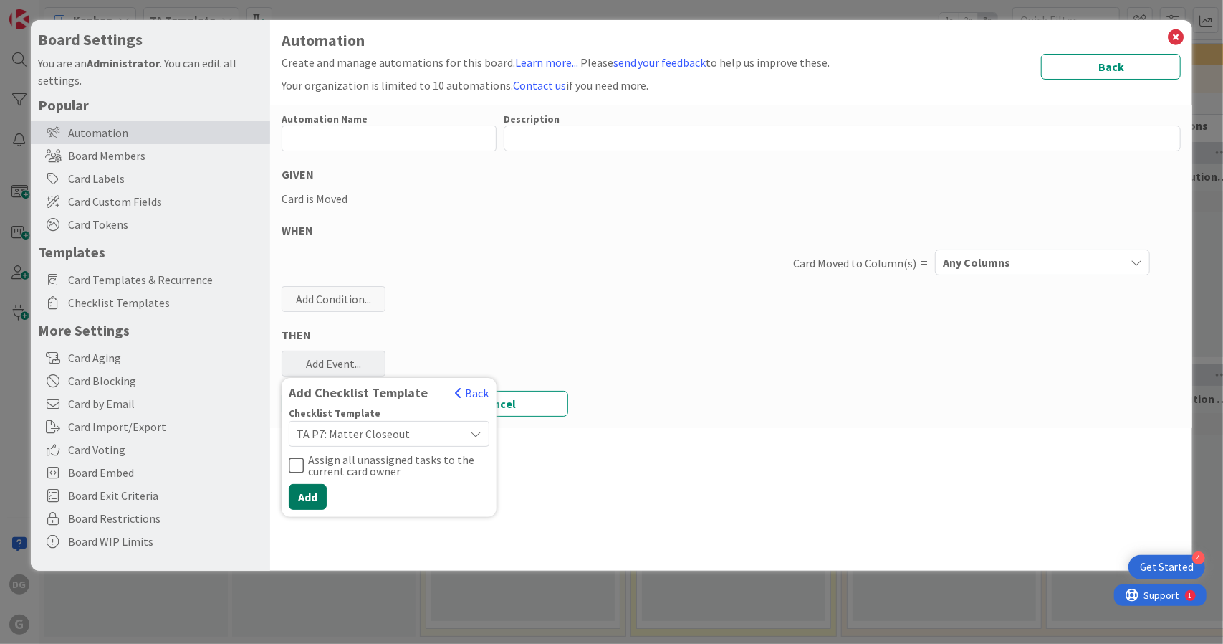
click at [296, 492] on button "Add" at bounding box center [308, 497] width 38 height 26
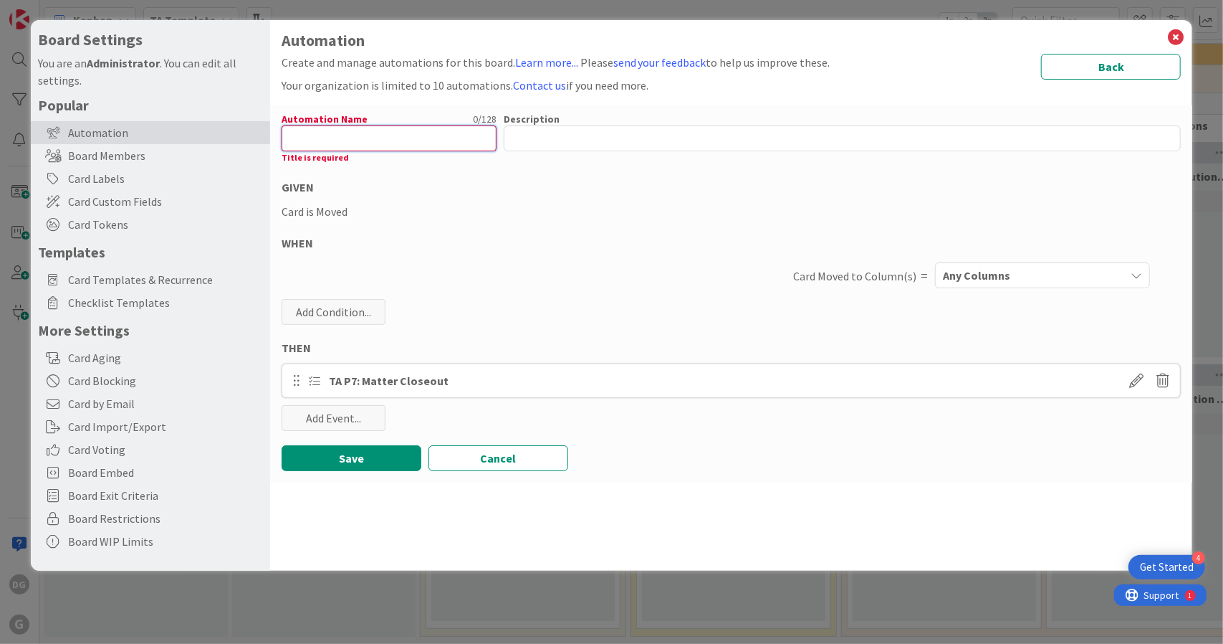
click at [351, 137] on input "text" at bounding box center [389, 138] width 215 height 26
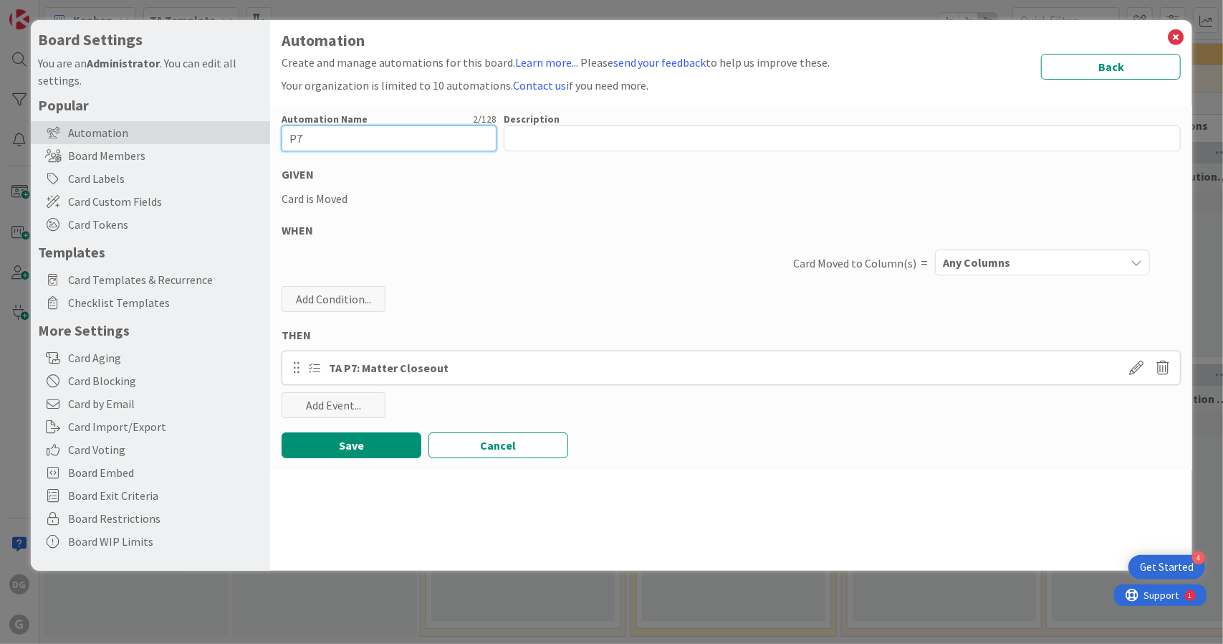
type input "P7"
click at [1054, 266] on div "Any Columns" at bounding box center [1032, 262] width 186 height 23
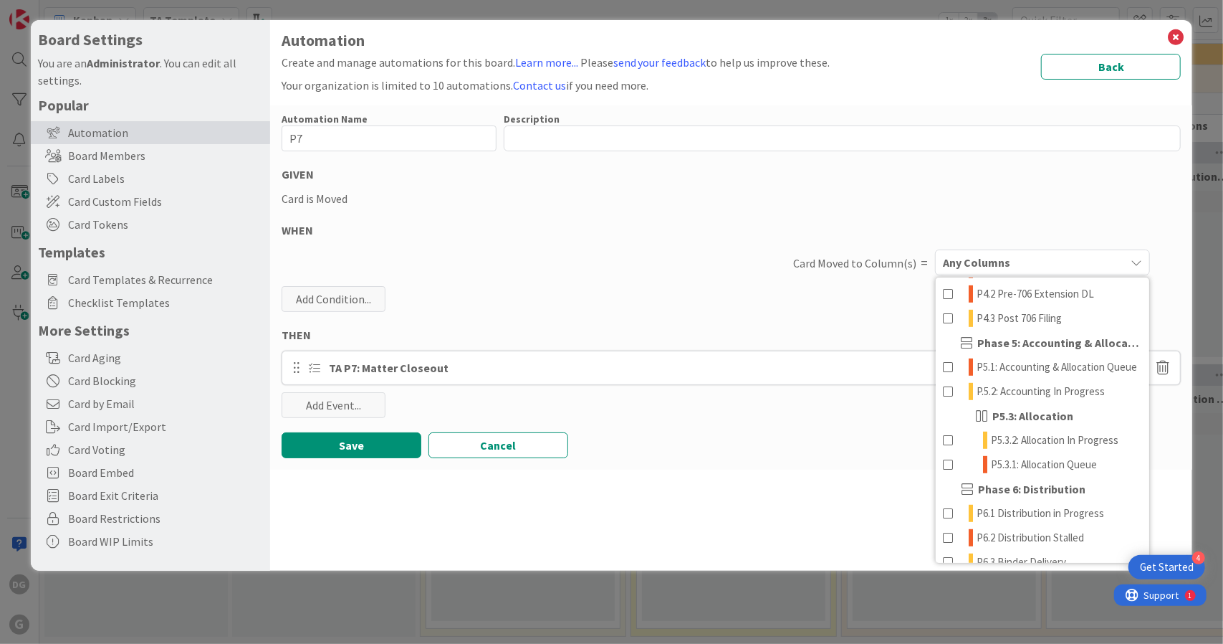
scroll to position [780, 0]
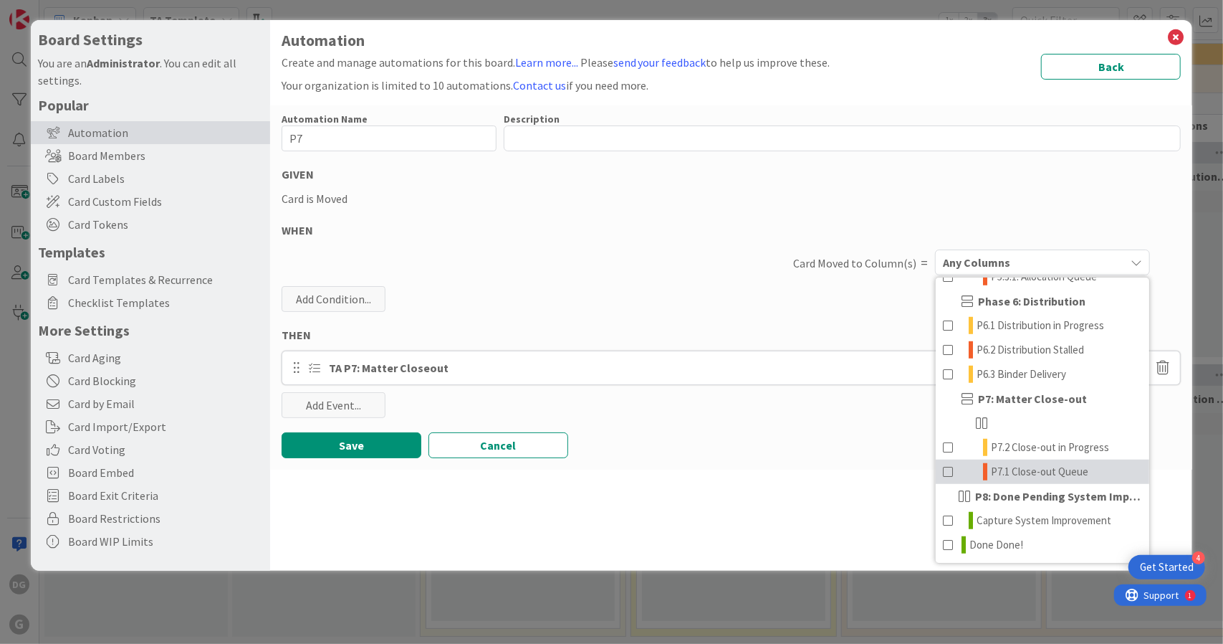
click at [1094, 478] on link "P7.1 Close-out Queue" at bounding box center [1043, 471] width 214 height 24
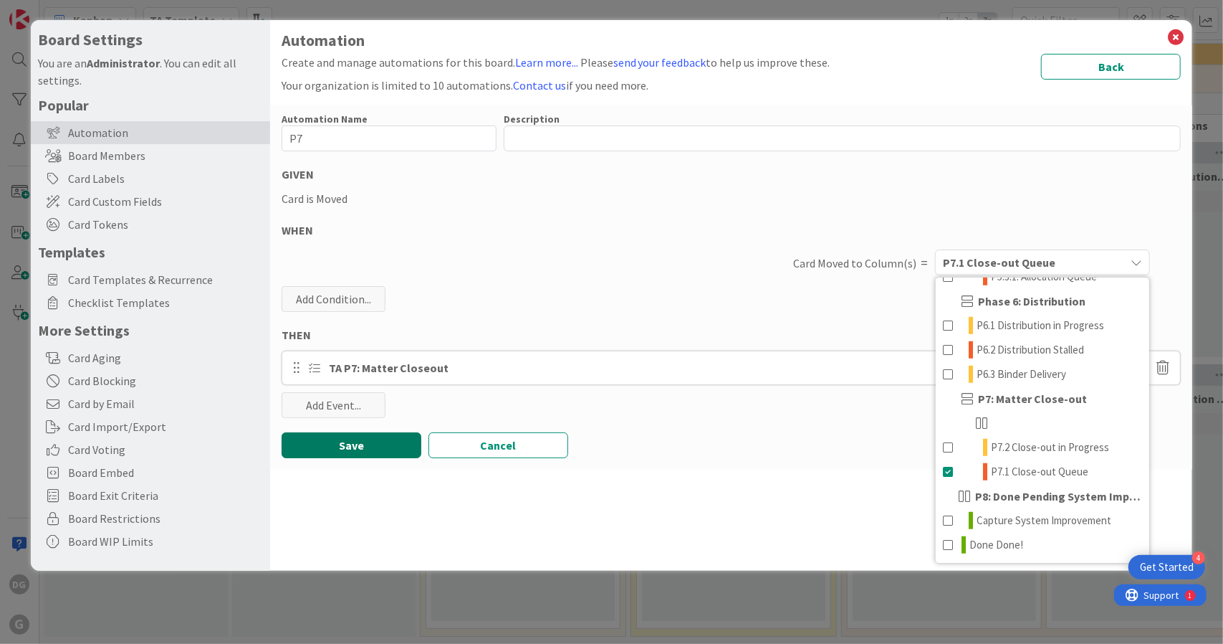
click at [360, 455] on button "Save" at bounding box center [352, 445] width 140 height 26
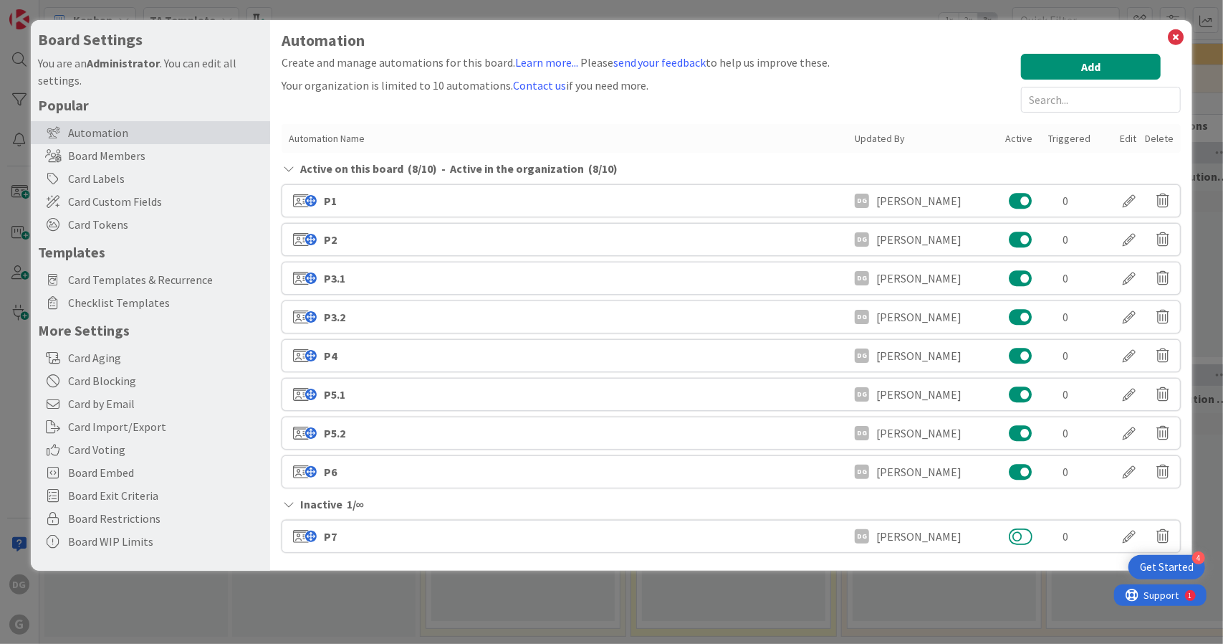
click at [1015, 530] on button at bounding box center [1021, 536] width 24 height 19
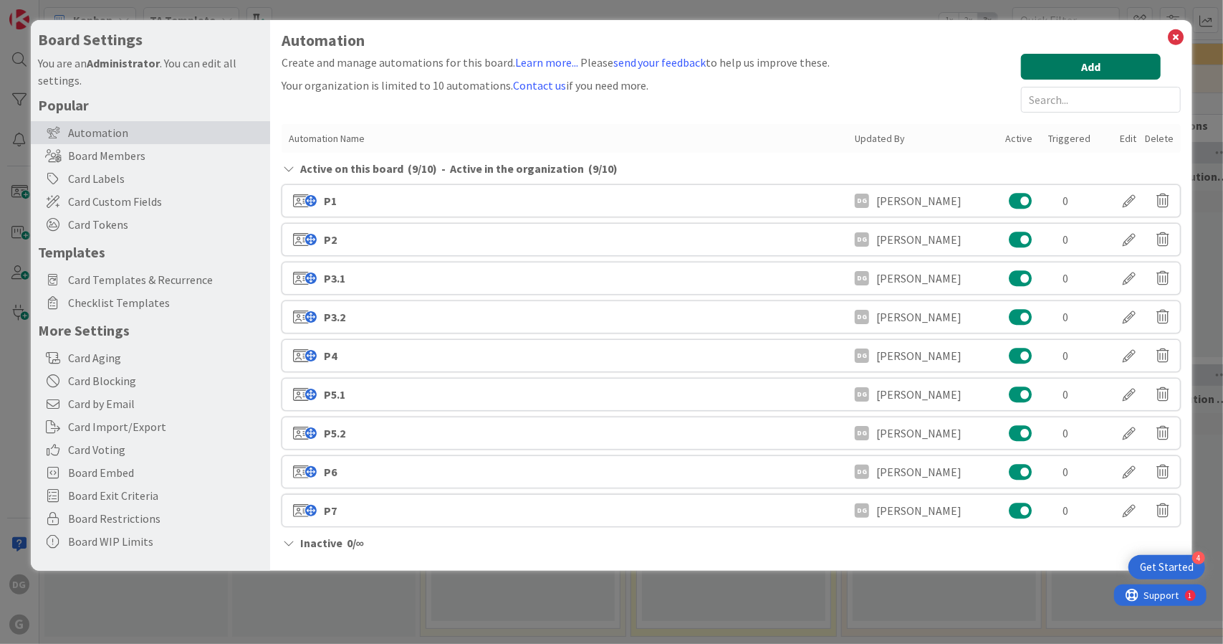
drag, startPoint x: 1112, startPoint y: 65, endPoint x: 1159, endPoint y: 33, distance: 57.2
click at [1159, 33] on div "Automation Create and manage automations for this board. Learn more... Please s…" at bounding box center [732, 295] width 900 height 527
click at [1173, 32] on icon at bounding box center [1176, 37] width 19 height 20
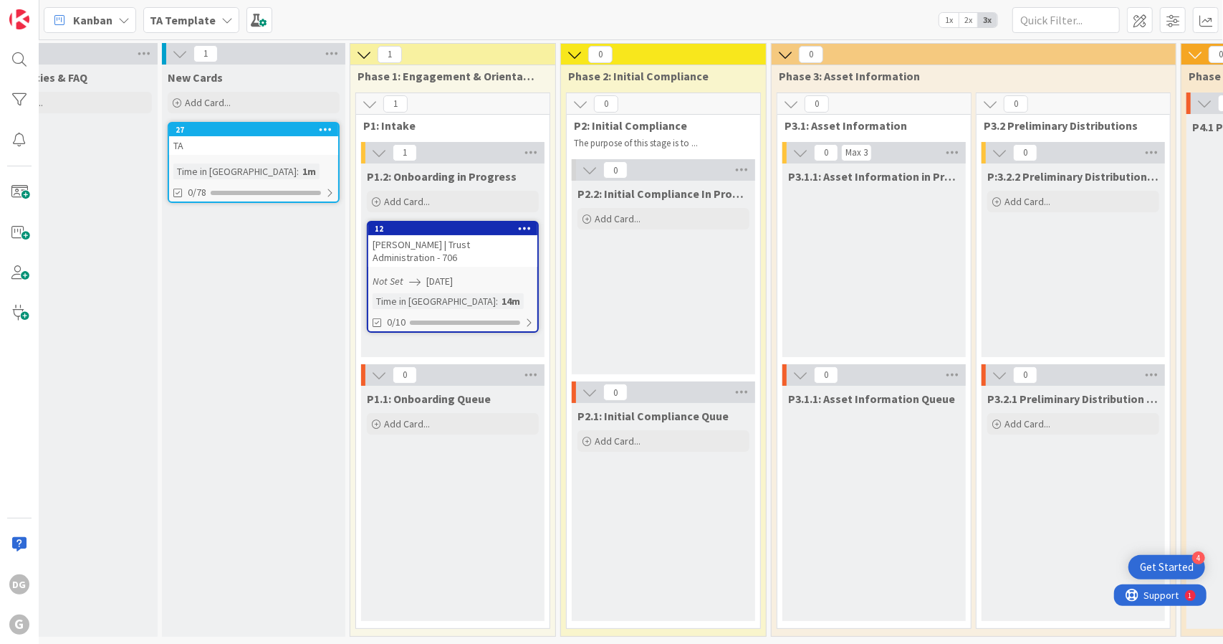
scroll to position [0, 0]
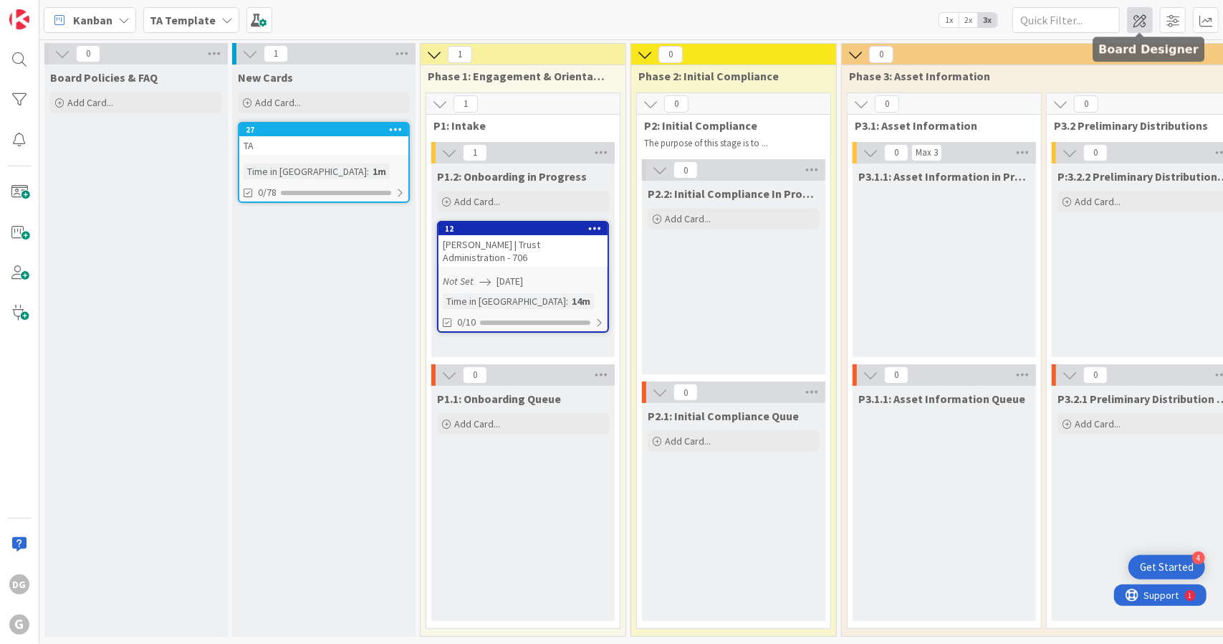
click at [1148, 14] on span at bounding box center [1140, 20] width 26 height 26
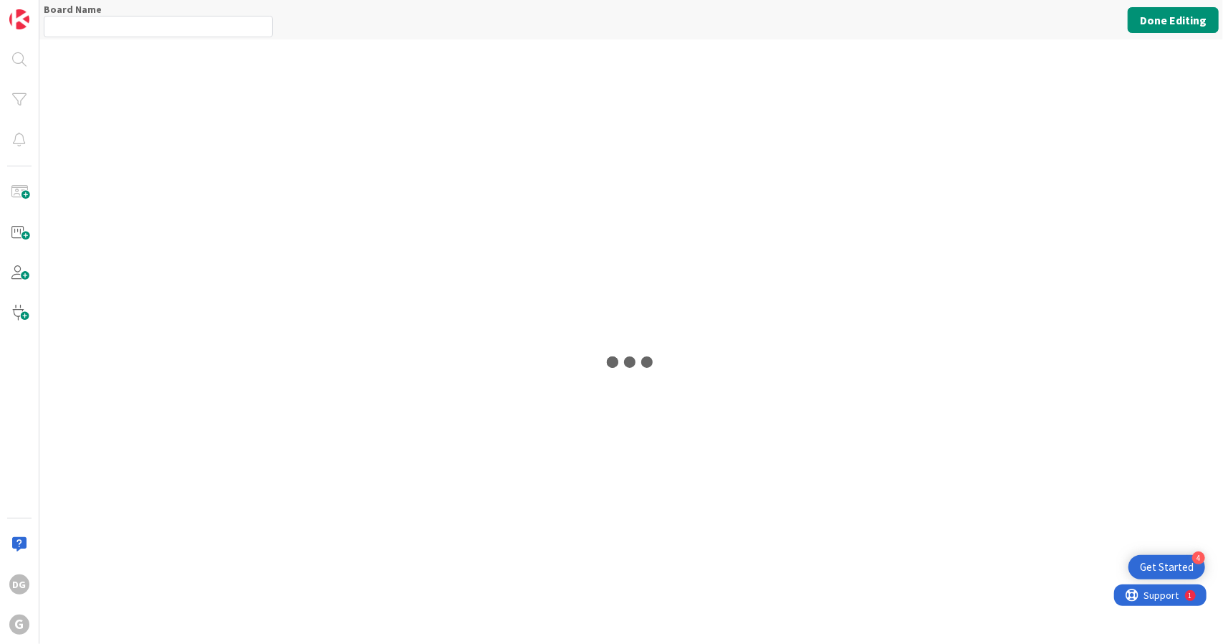
type input "TA Template"
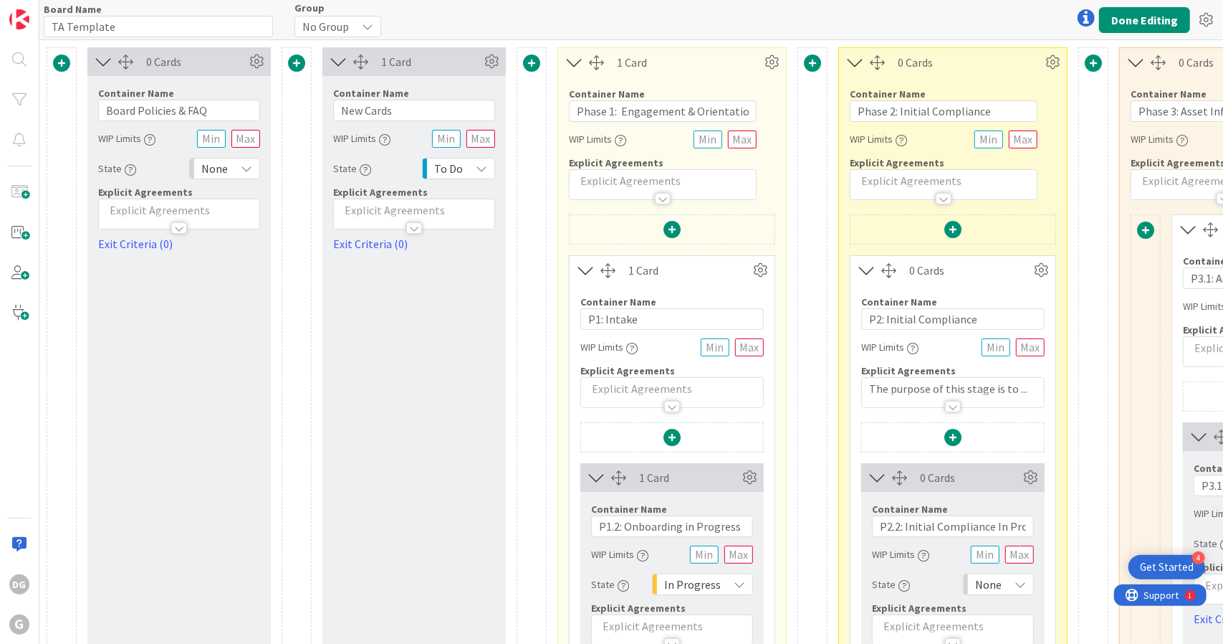
click at [988, 577] on span "None" at bounding box center [988, 584] width 27 height 20
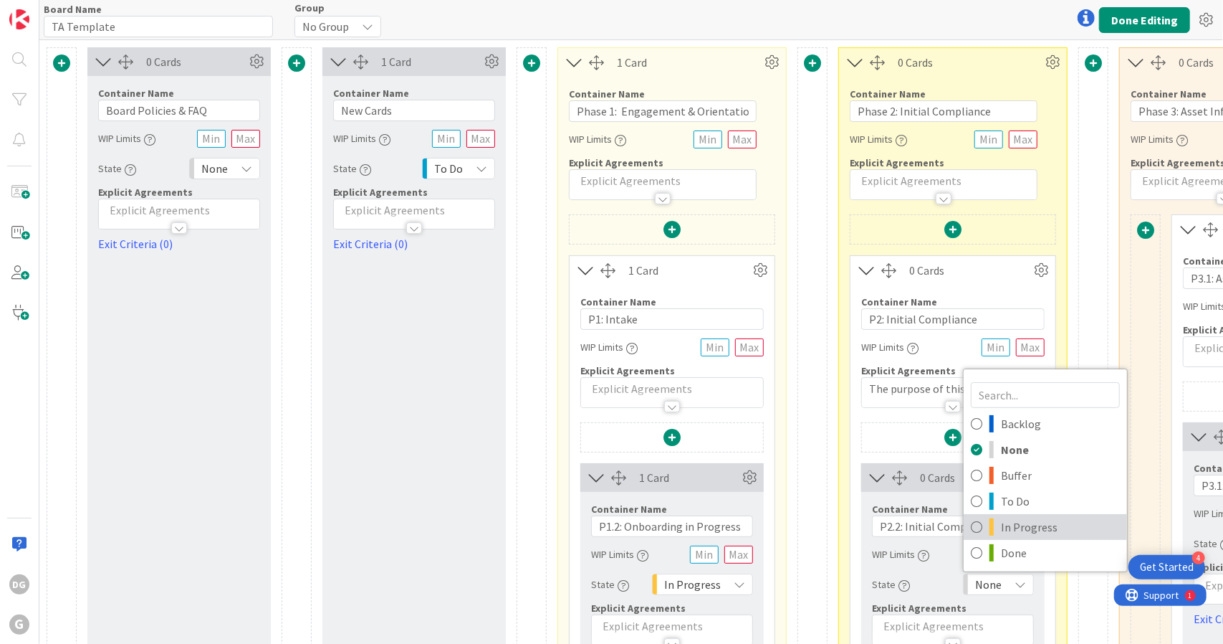
click at [1006, 523] on span "In Progress" at bounding box center [1060, 526] width 119 height 21
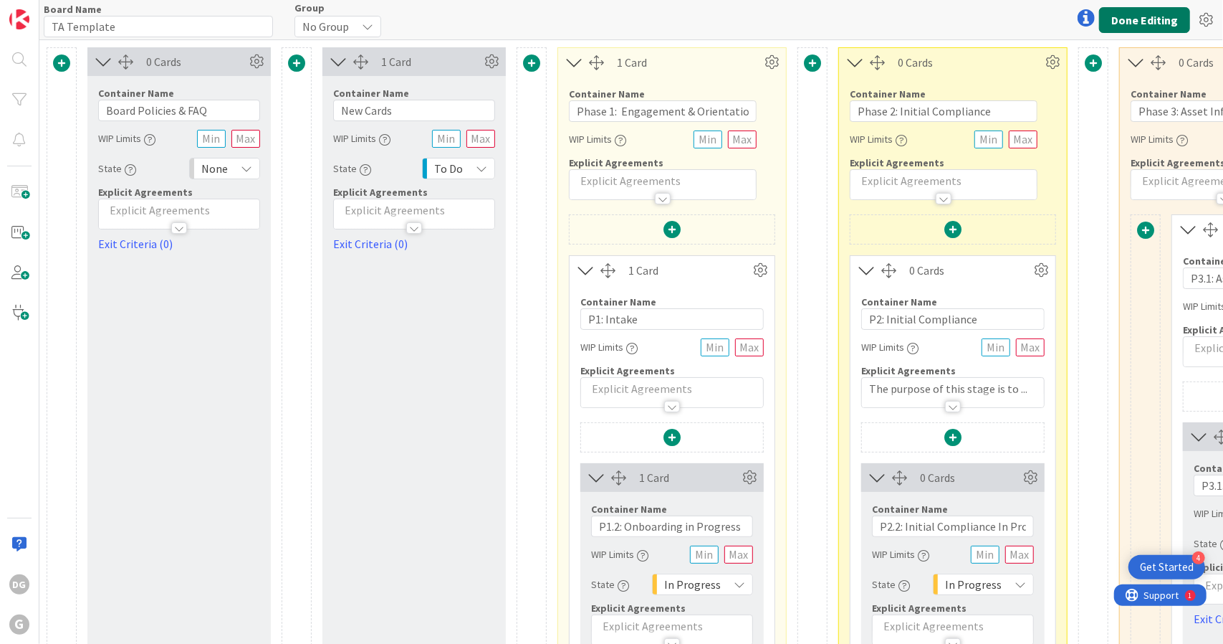
click at [1132, 19] on button "Done Editing" at bounding box center [1144, 20] width 91 height 26
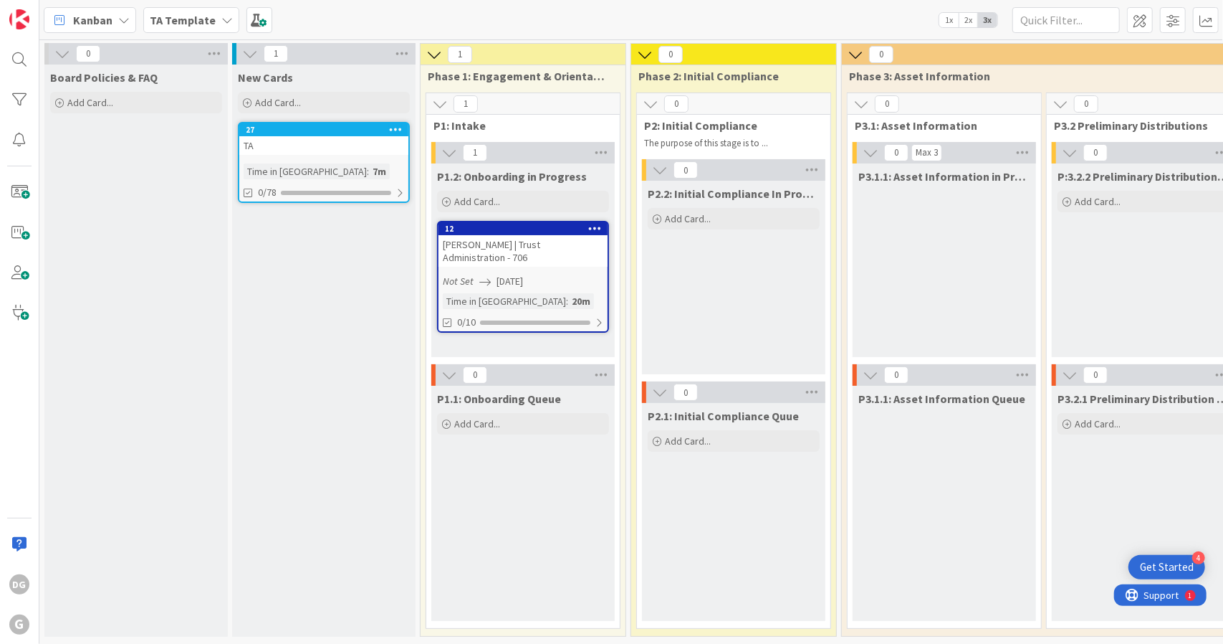
click at [396, 129] on icon at bounding box center [396, 129] width 14 height 10
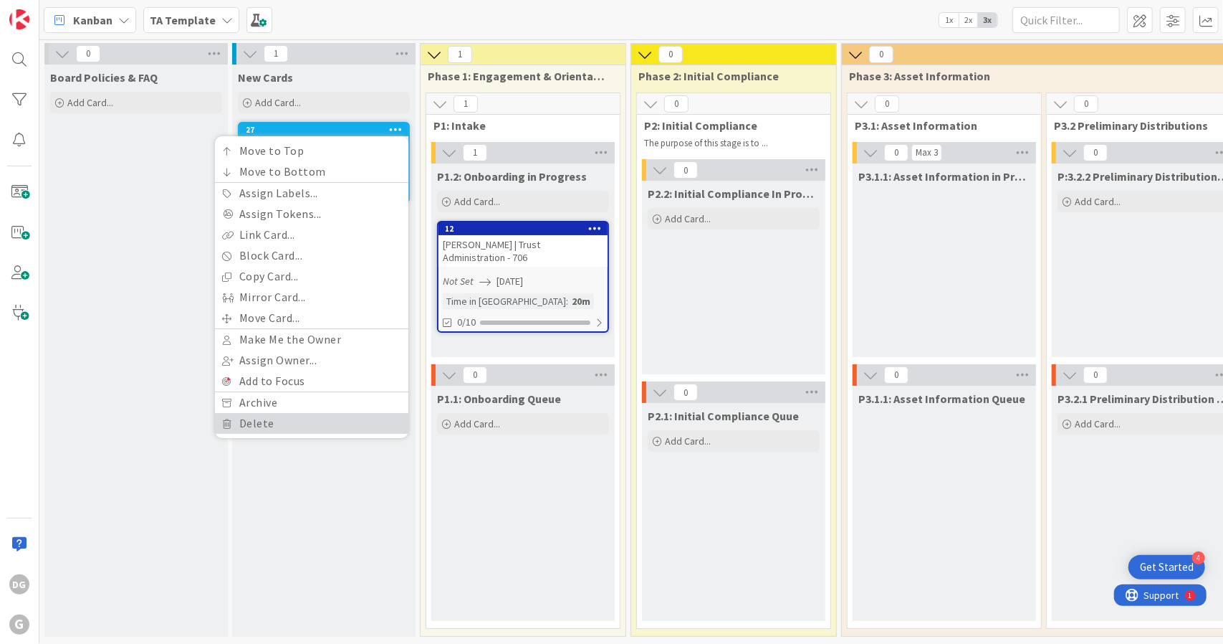
click at [324, 413] on link "Delete" at bounding box center [311, 423] width 193 height 21
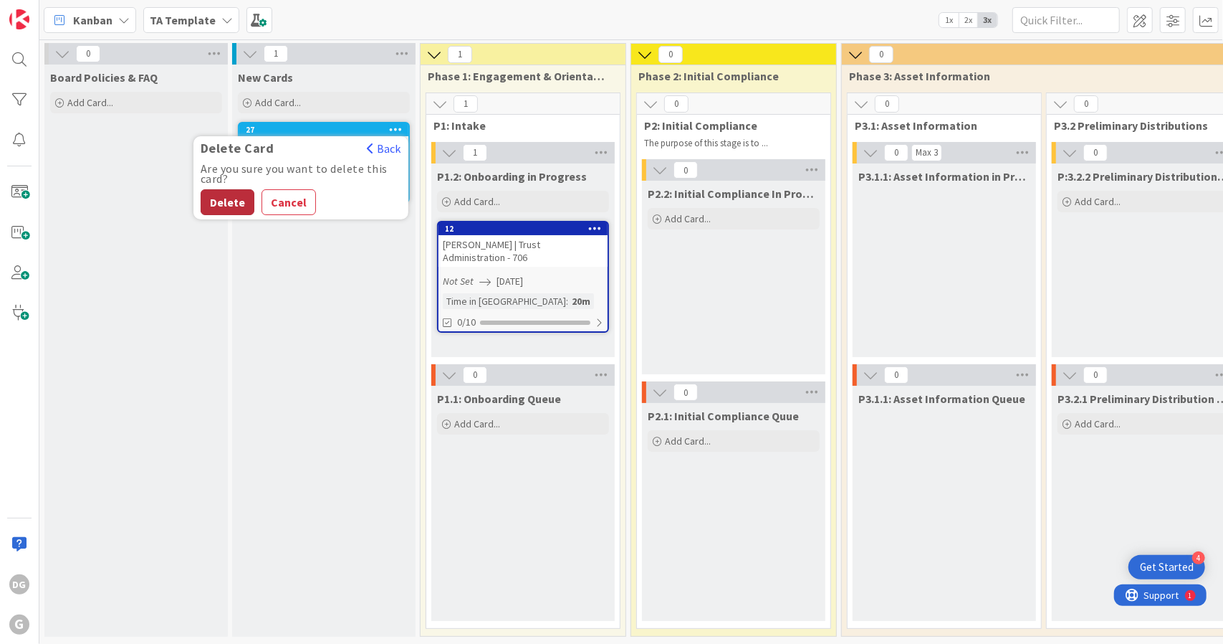
click at [239, 203] on button "Delete" at bounding box center [228, 202] width 54 height 26
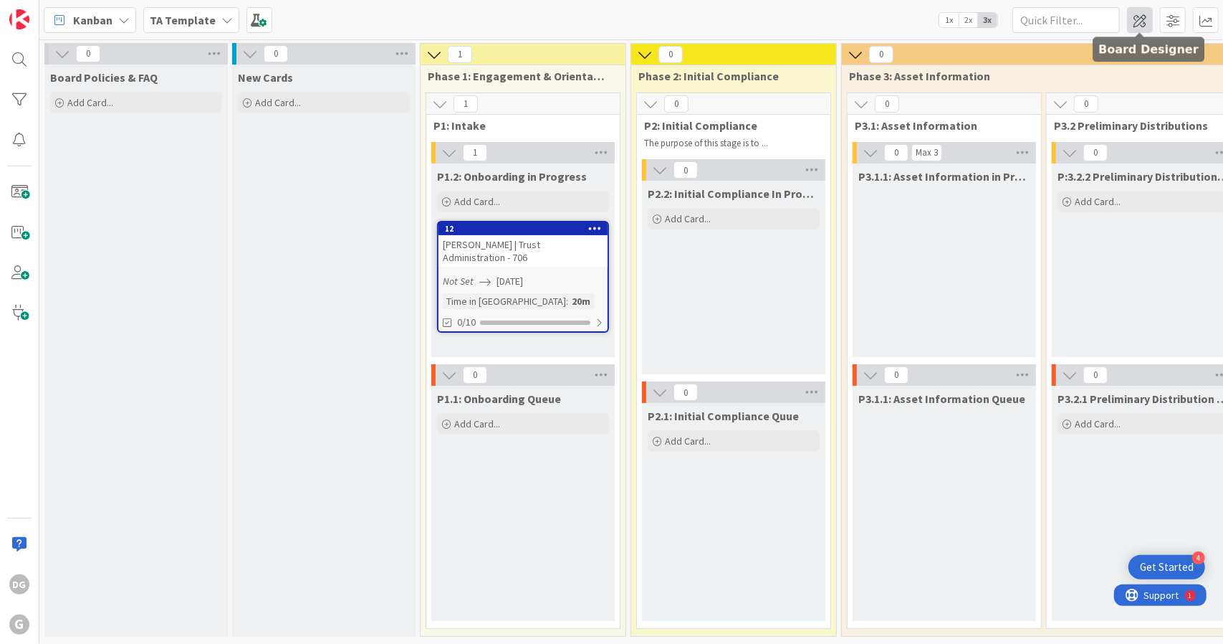
click at [1138, 22] on span at bounding box center [1140, 20] width 26 height 26
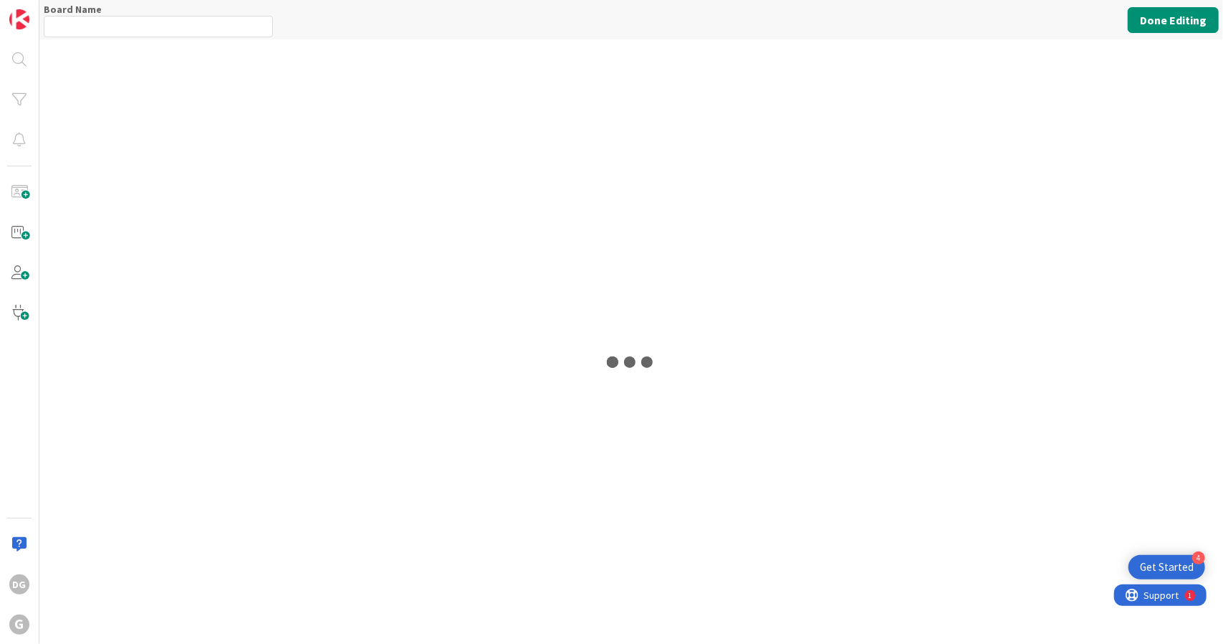
type input "TA Template"
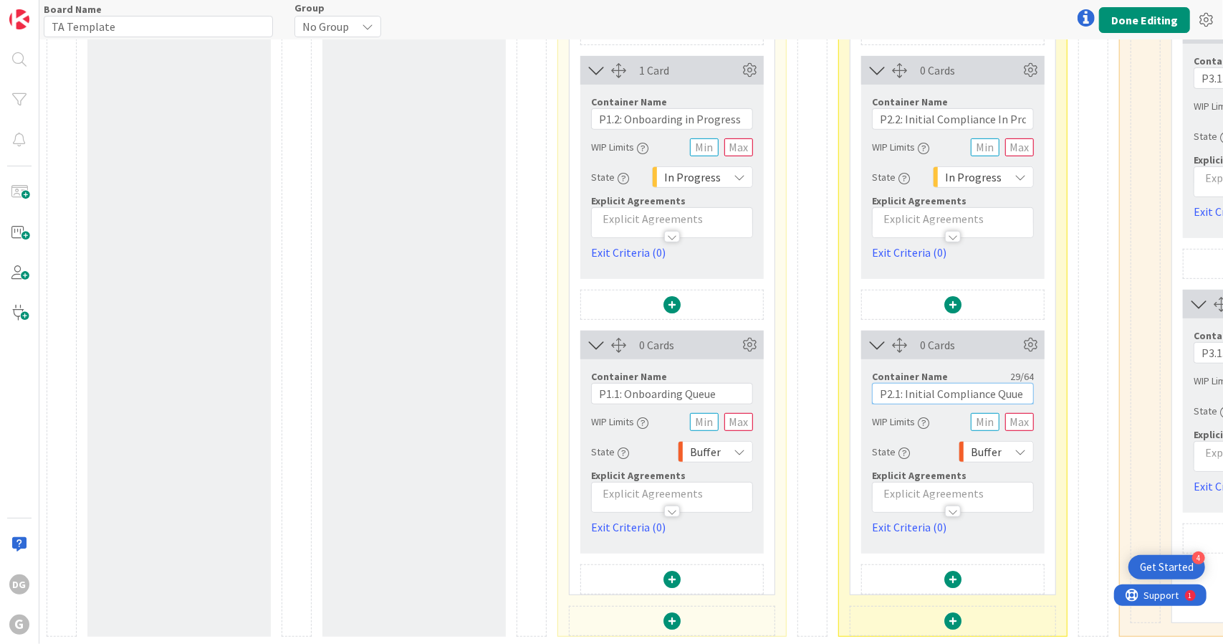
click at [1008, 383] on input "P2.1: Initial Compliance Quue" at bounding box center [953, 393] width 162 height 21
type input "P2.1: Initial Compliance Queue"
click at [1162, 24] on button "Done Editing" at bounding box center [1144, 20] width 91 height 26
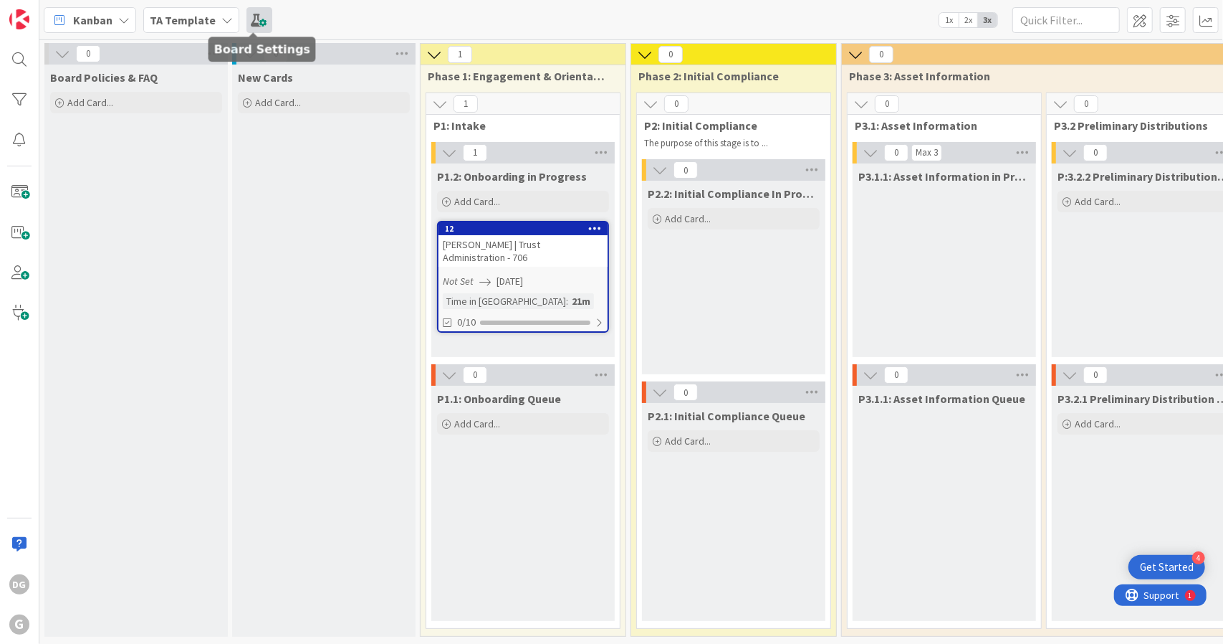
click at [261, 18] on span at bounding box center [260, 20] width 26 height 26
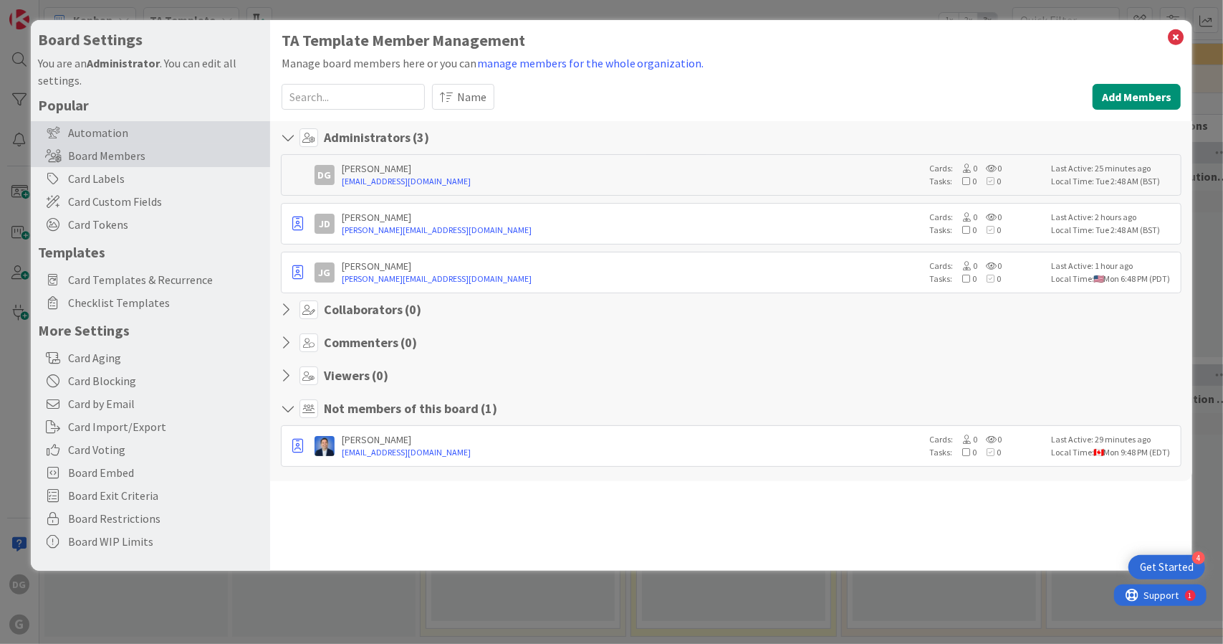
click at [161, 129] on div "Automation" at bounding box center [150, 132] width 239 height 23
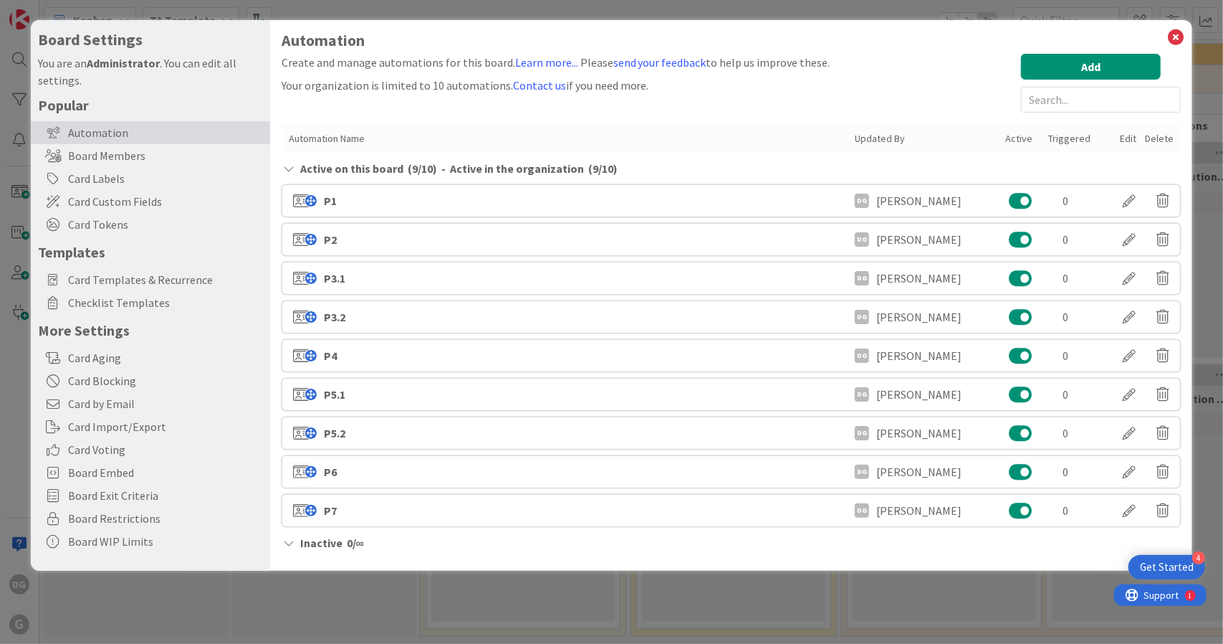
click at [1021, 467] on button at bounding box center [1021, 471] width 24 height 19
click at [1018, 530] on button at bounding box center [1021, 536] width 24 height 19
click at [1132, 464] on div at bounding box center [1129, 471] width 40 height 24
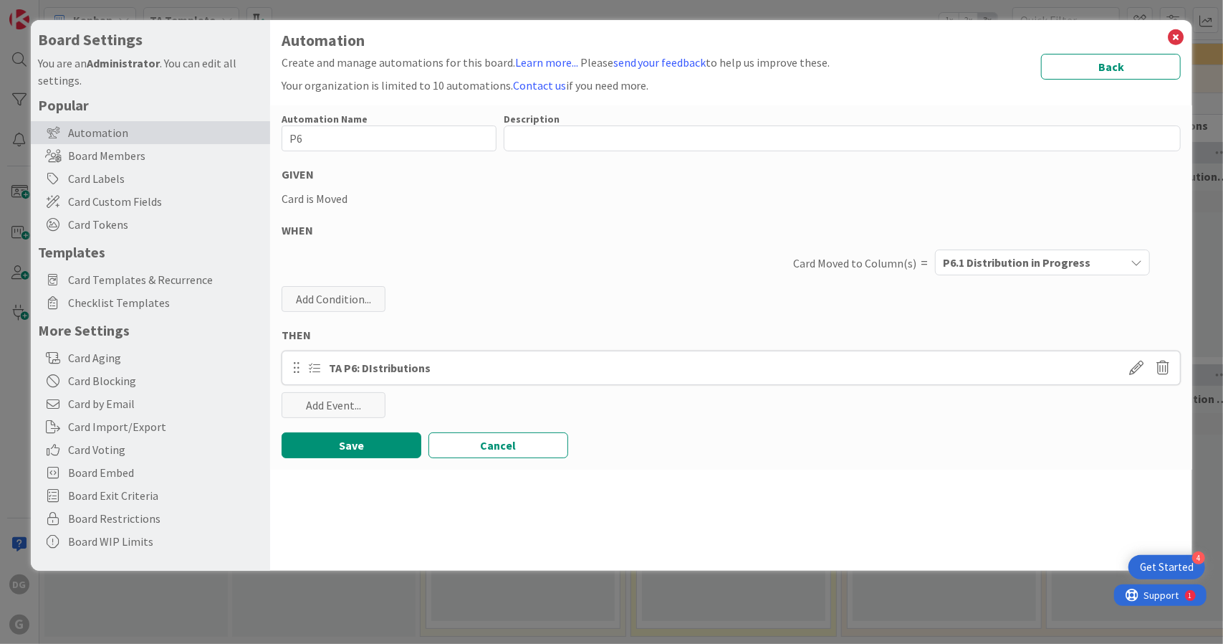
click at [995, 267] on span "P6.1 Distribution in Progress" at bounding box center [1017, 262] width 148 height 19
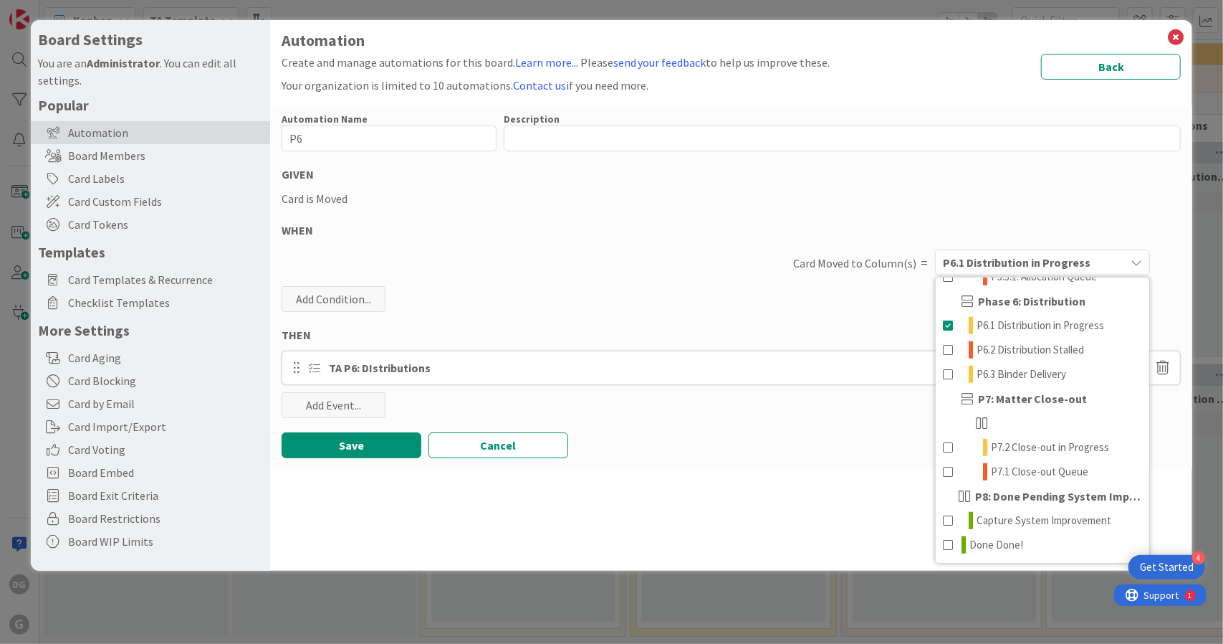
scroll to position [765, 0]
click at [539, 454] on button "Cancel" at bounding box center [499, 445] width 140 height 26
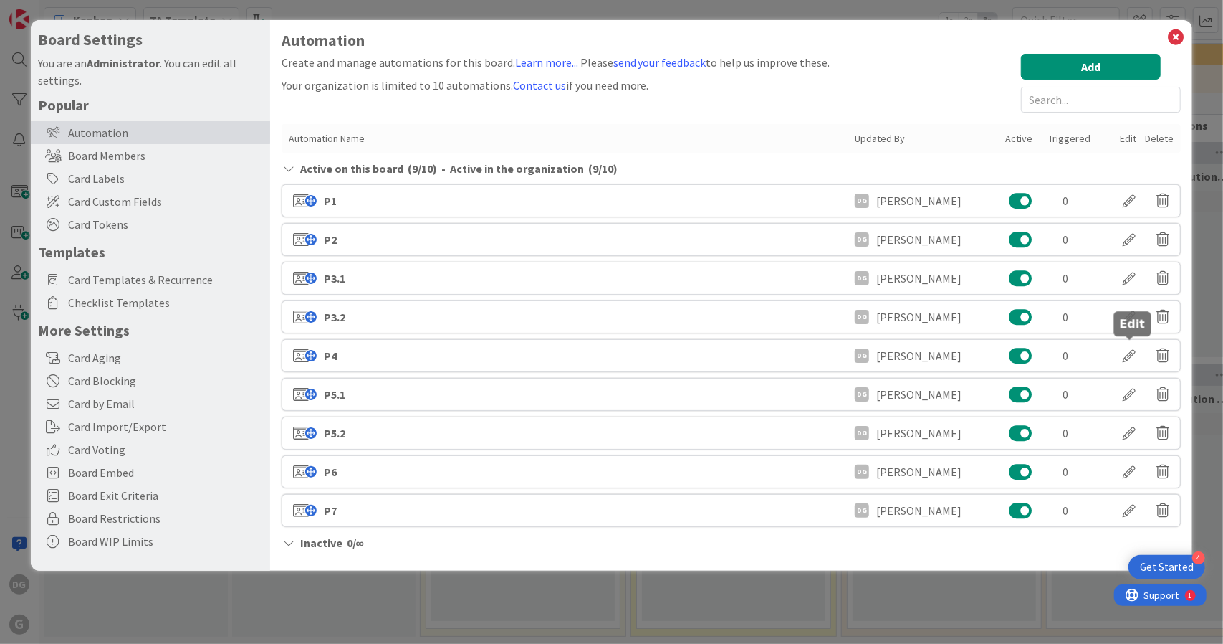
click at [1132, 350] on div at bounding box center [1129, 355] width 40 height 24
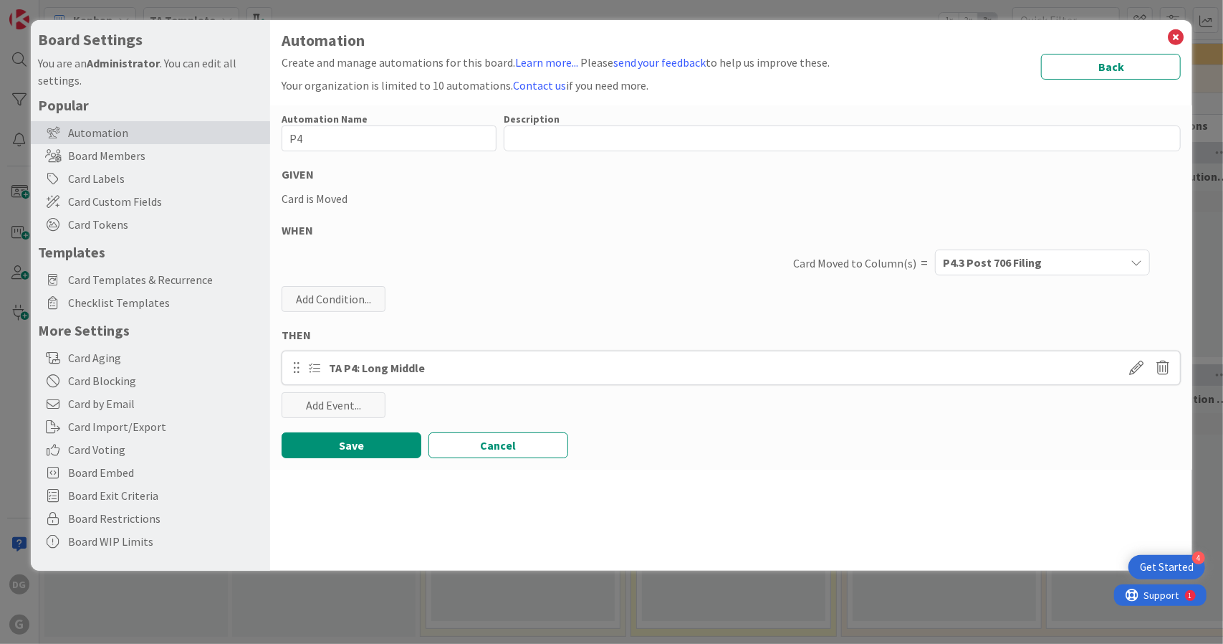
click at [1016, 259] on span "P4.3 Post 706 Filing" at bounding box center [992, 262] width 99 height 19
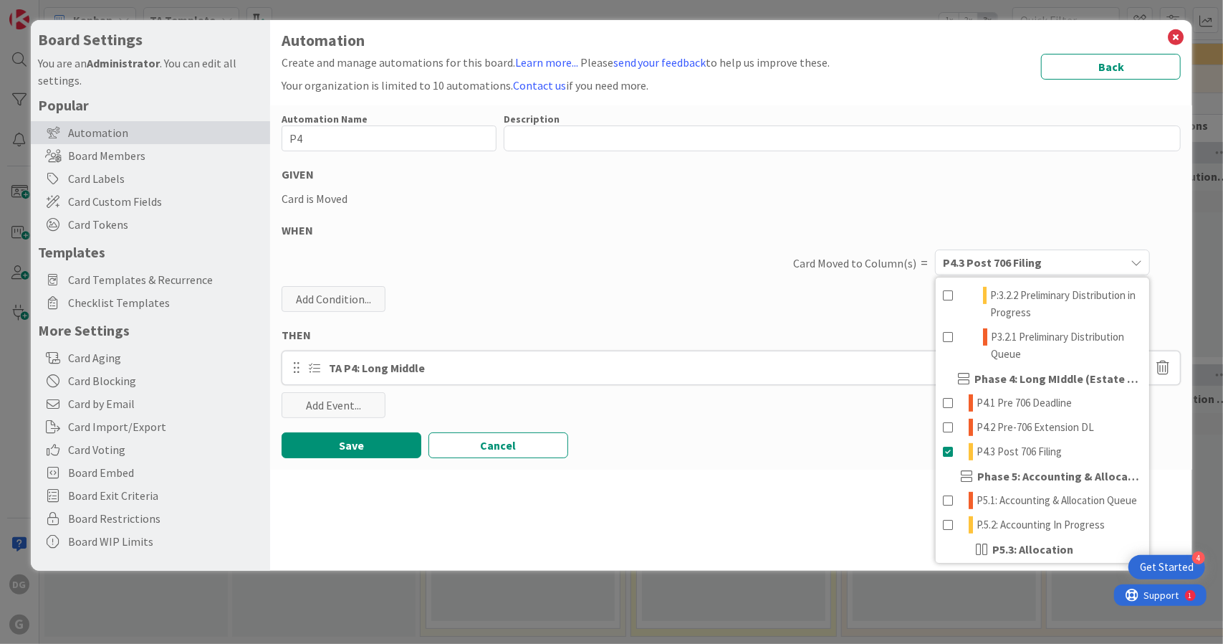
scroll to position [429, 0]
click at [1174, 39] on icon at bounding box center [1176, 37] width 19 height 20
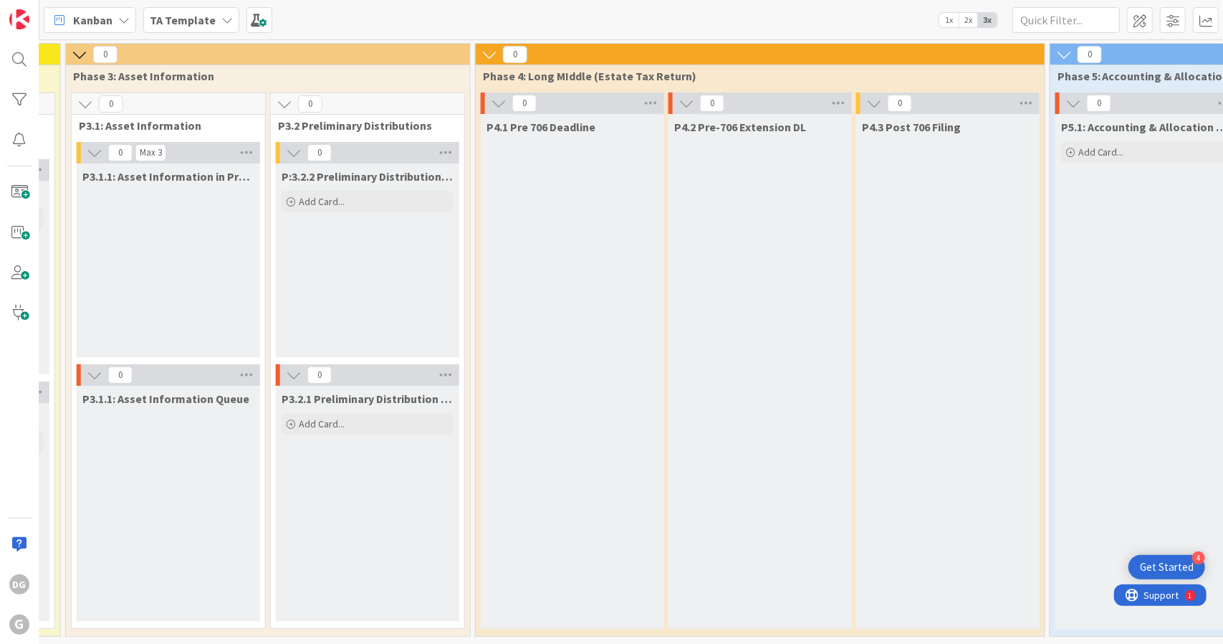
scroll to position [0, 777]
click at [249, 16] on span at bounding box center [260, 20] width 26 height 26
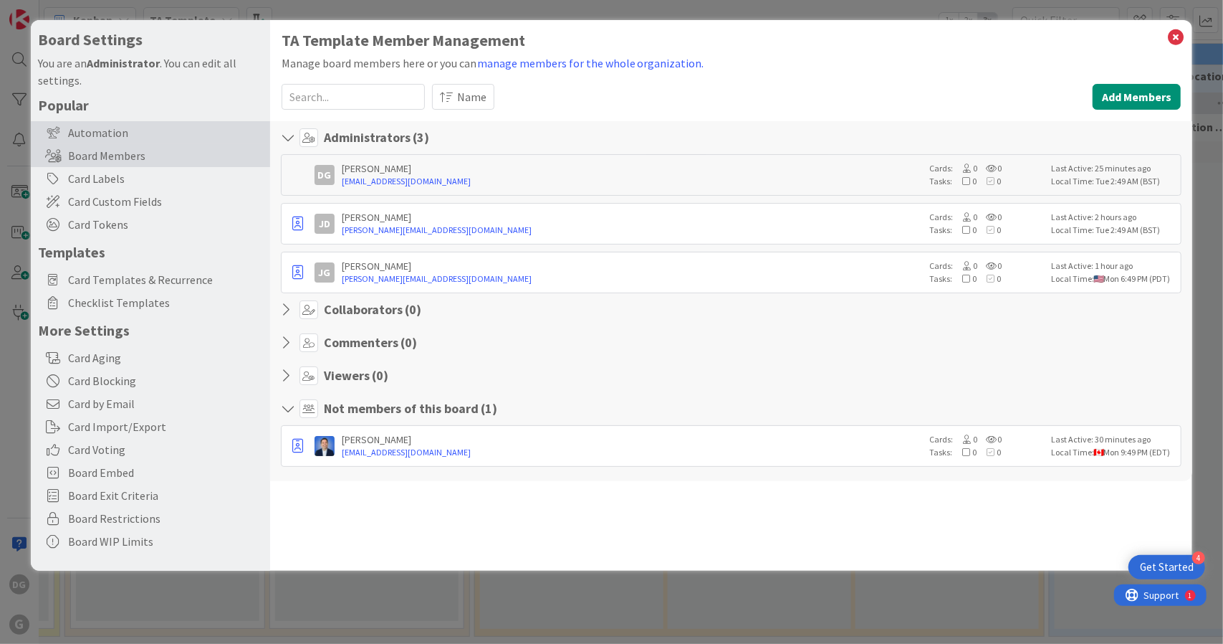
click at [152, 130] on div "Automation" at bounding box center [150, 132] width 239 height 23
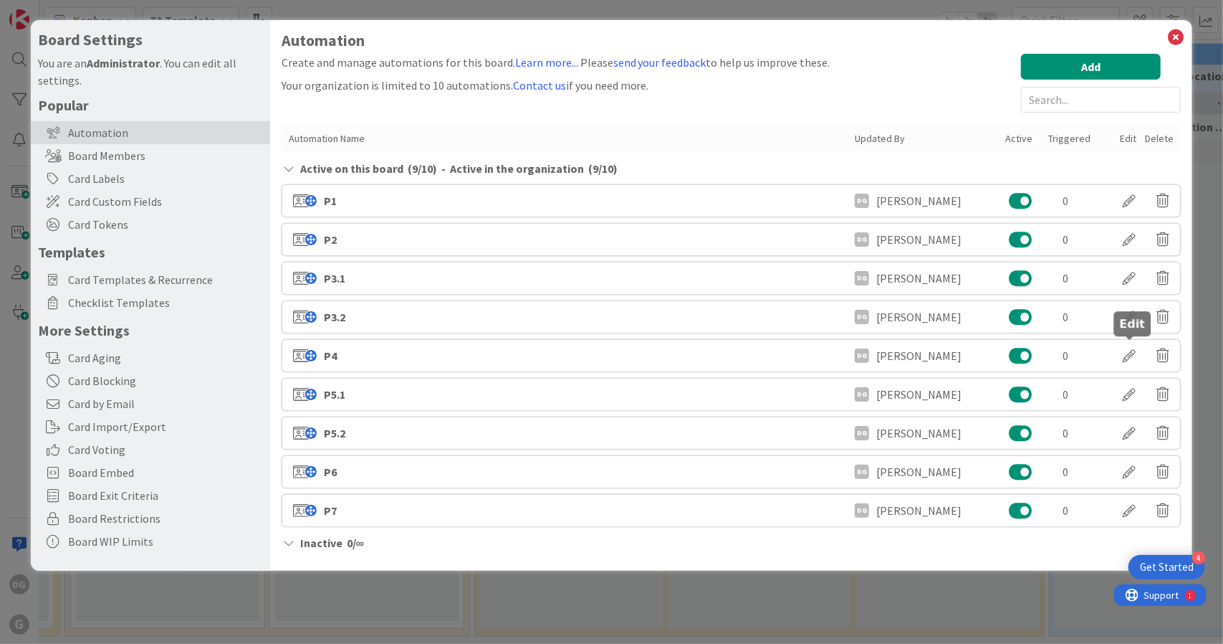
click at [1134, 353] on div at bounding box center [1129, 355] width 40 height 24
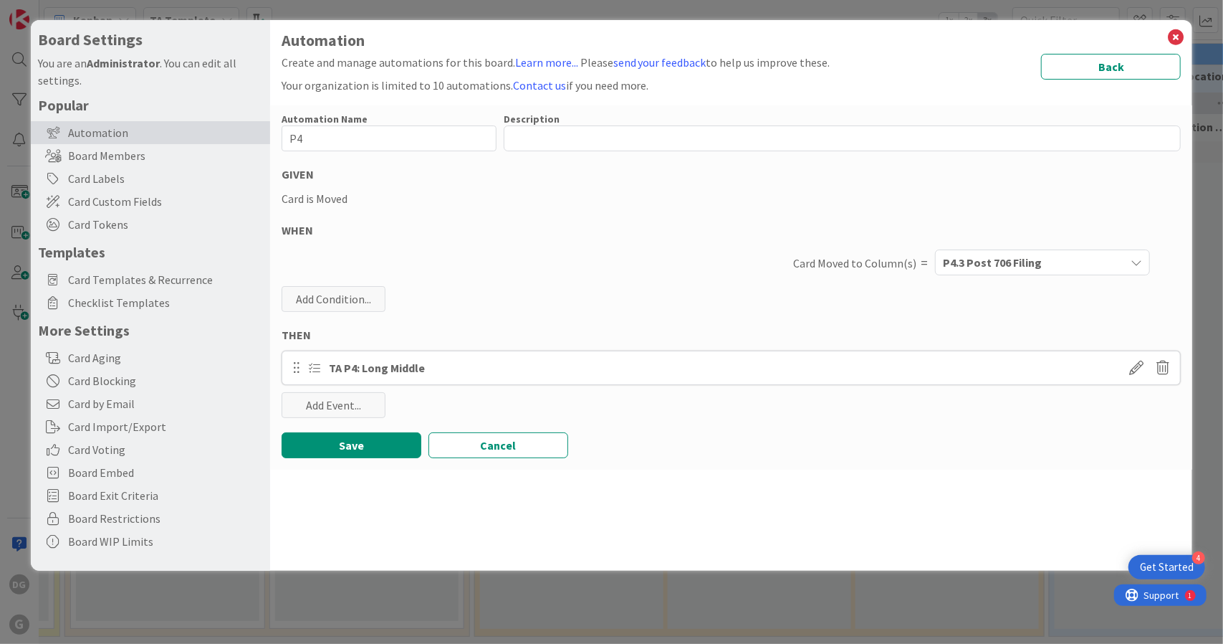
click at [985, 266] on span "P4.3 Post 706 Filing" at bounding box center [992, 262] width 99 height 19
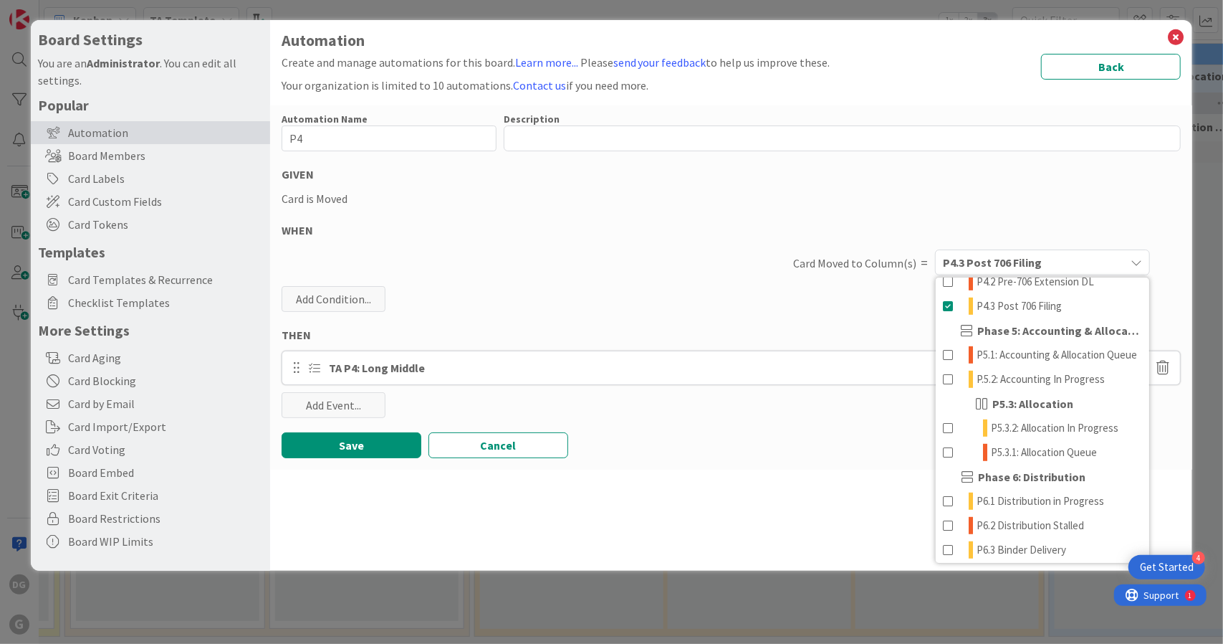
scroll to position [481, 0]
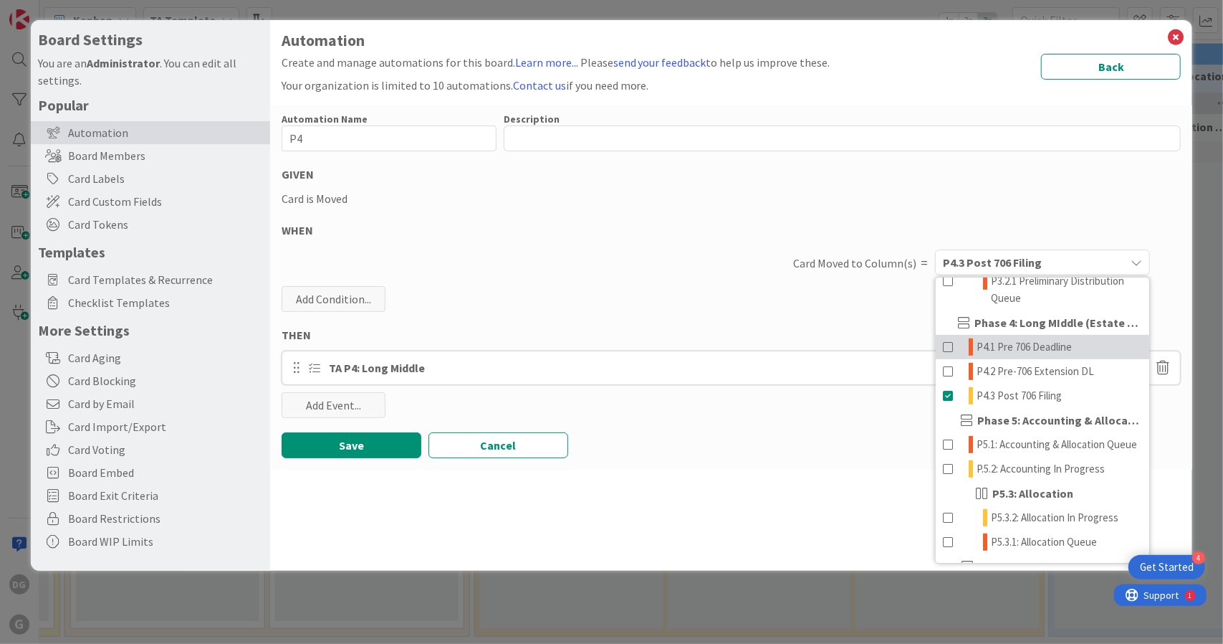
click at [949, 355] on span at bounding box center [948, 346] width 11 height 17
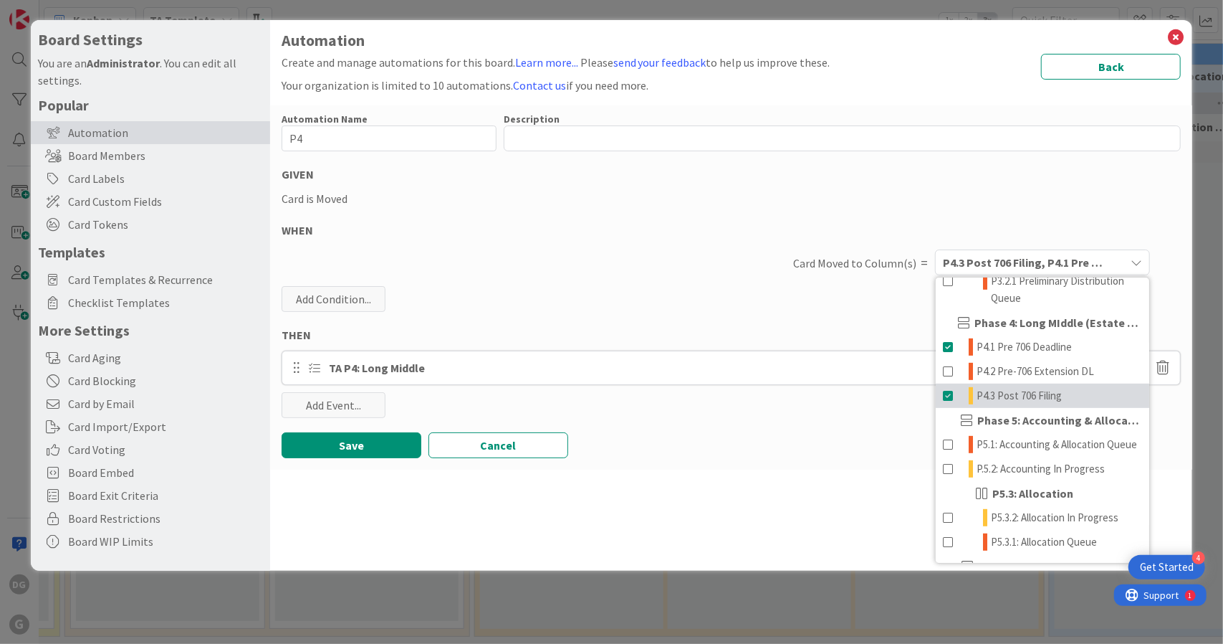
click at [949, 404] on span at bounding box center [948, 395] width 11 height 17
click at [355, 428] on div "Automation Name 2 / 128 P4 Description 0 / 256 GIVEN Card is Moved WHEN Card Mo…" at bounding box center [731, 287] width 923 height 364
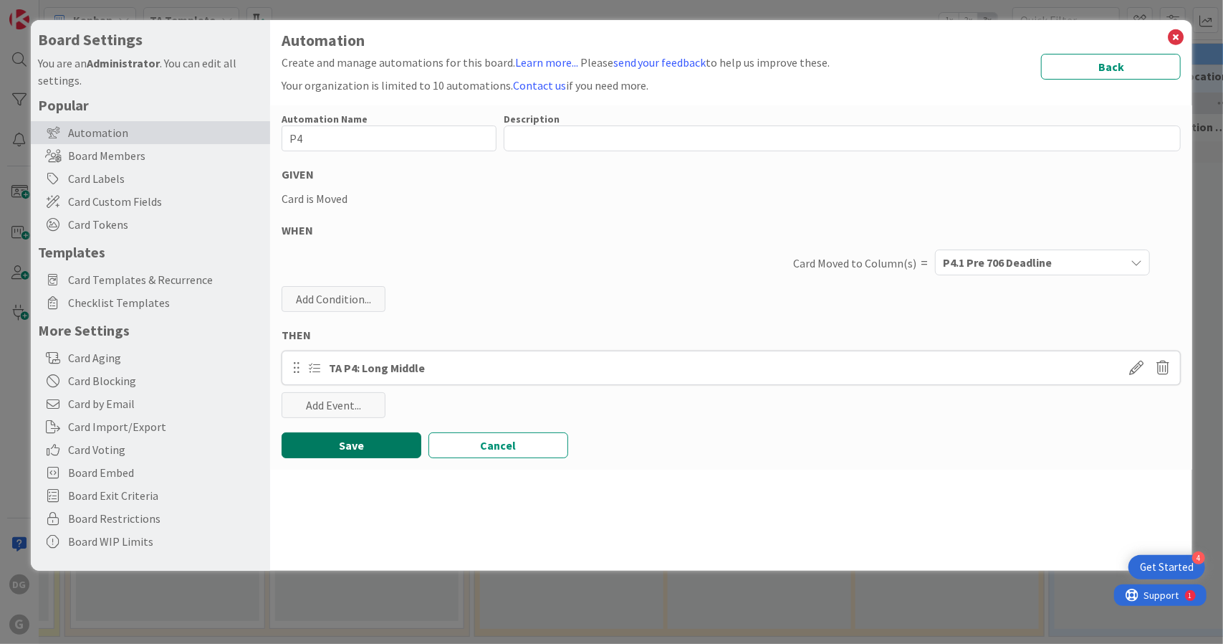
click at [356, 445] on button "Save" at bounding box center [352, 445] width 140 height 26
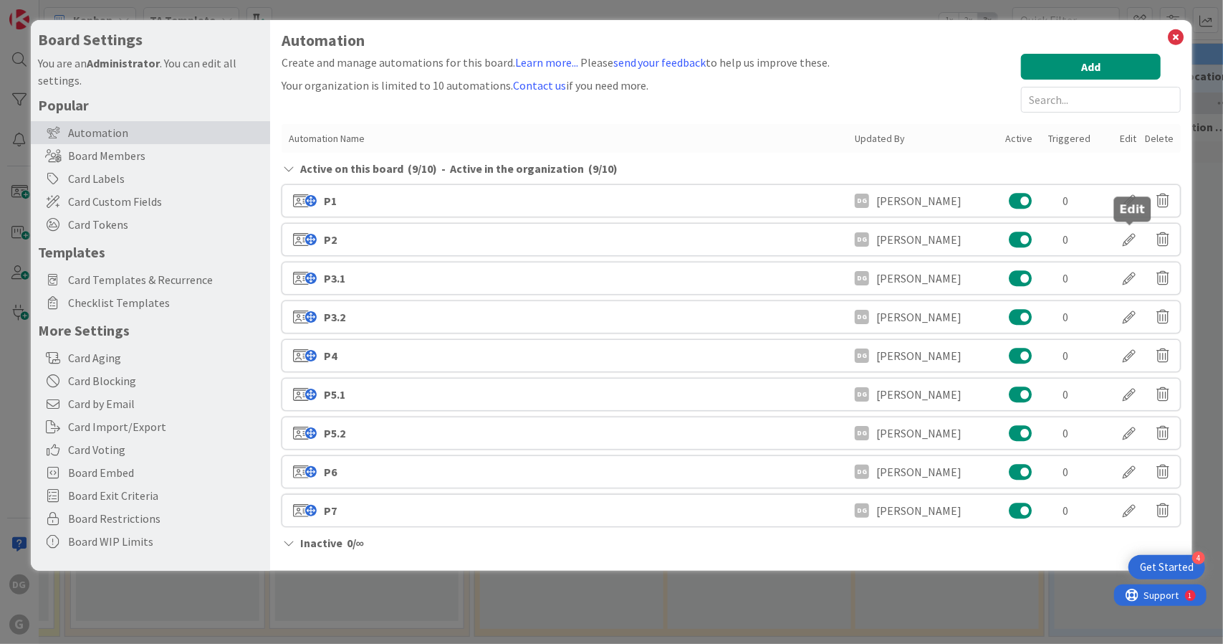
click at [1129, 241] on div at bounding box center [1129, 239] width 40 height 24
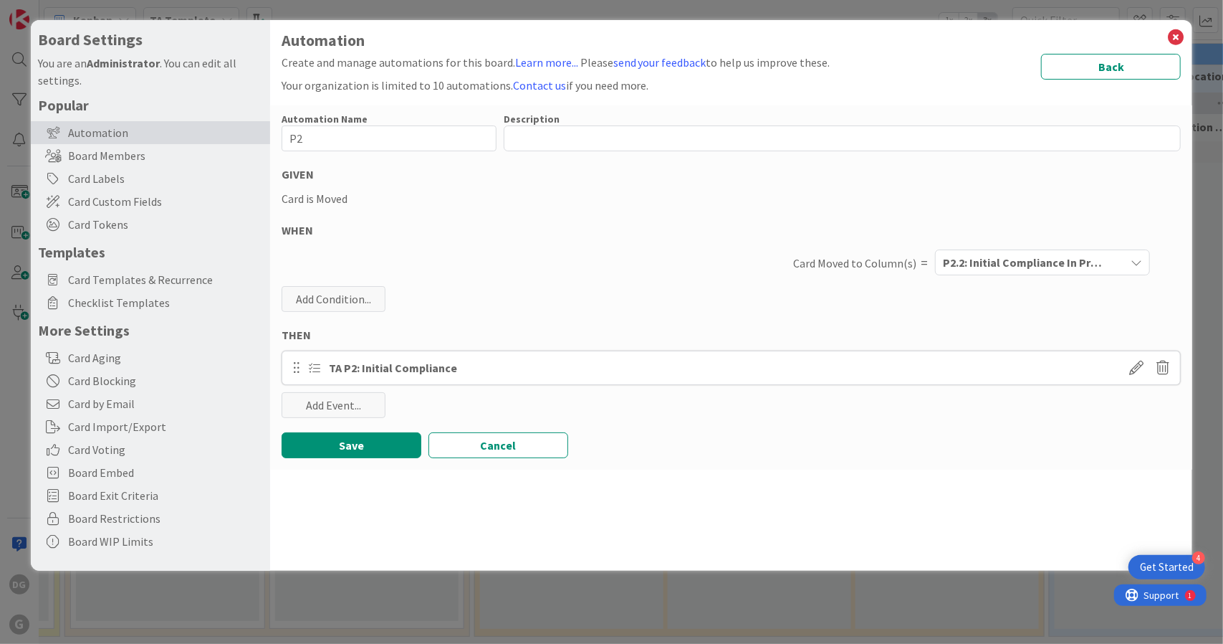
click at [1043, 263] on span "P2.2: Initial Compliance In Progress" at bounding box center [1025, 262] width 165 height 19
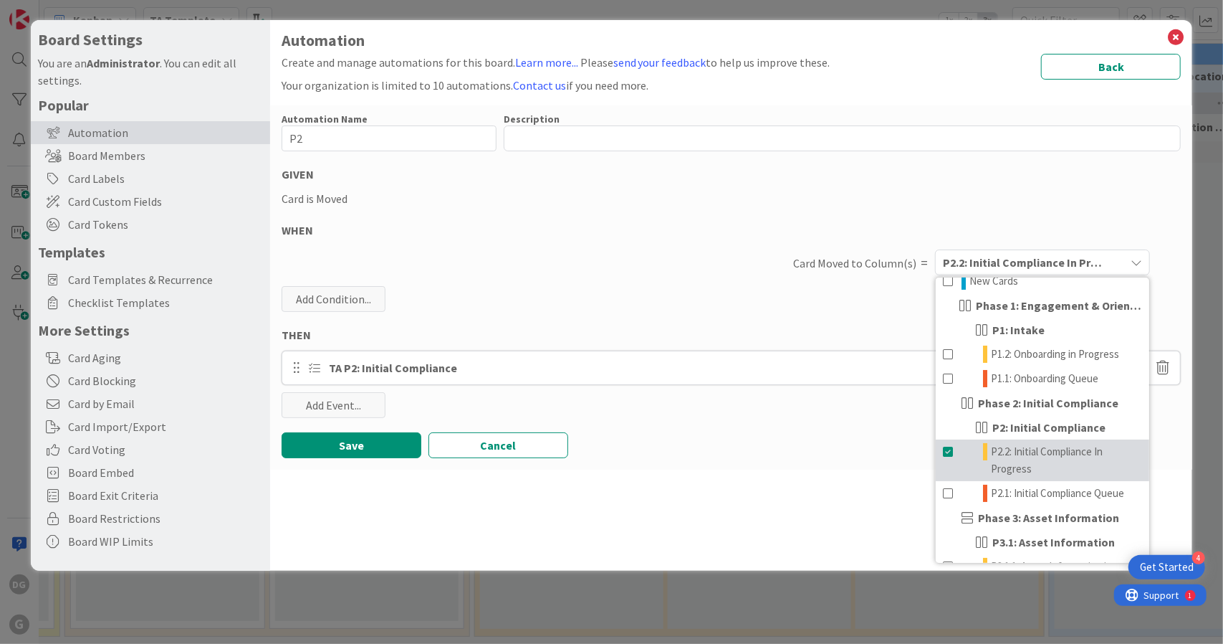
scroll to position [64, 0]
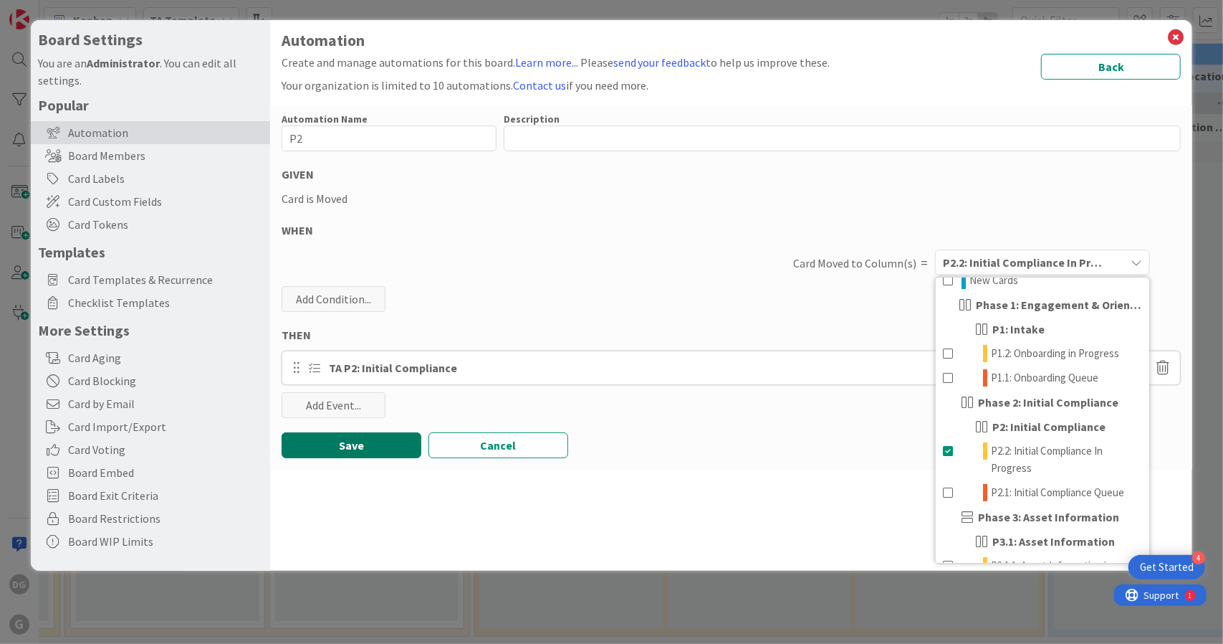
click at [353, 449] on button "Save" at bounding box center [352, 445] width 140 height 26
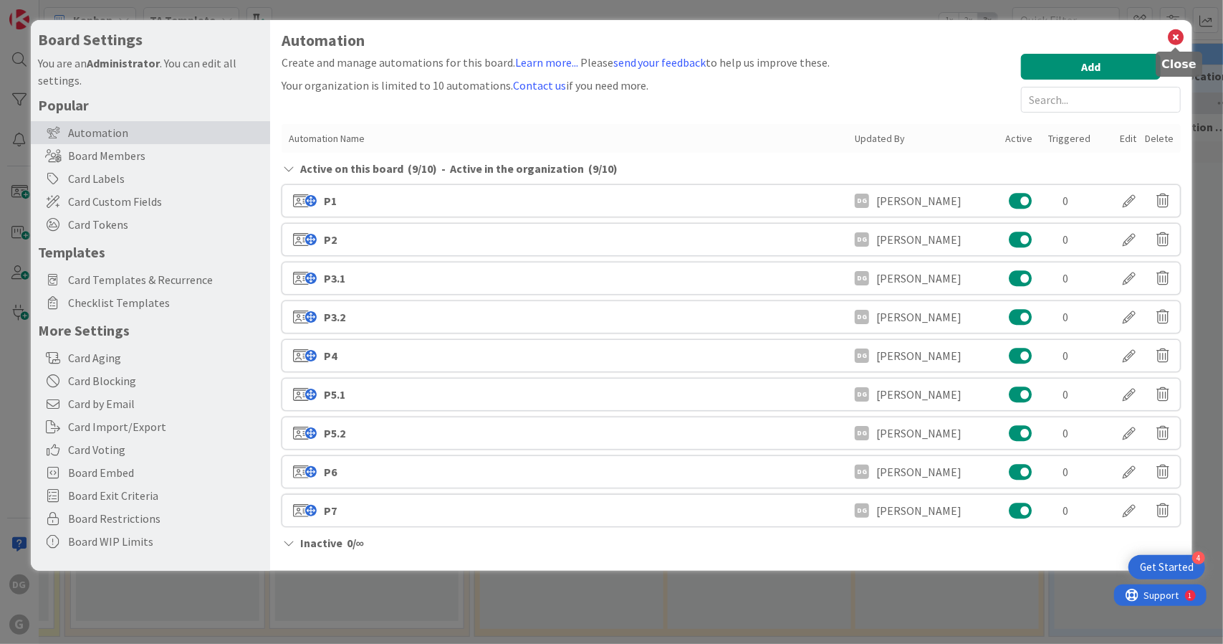
click at [1177, 37] on icon at bounding box center [1176, 37] width 19 height 20
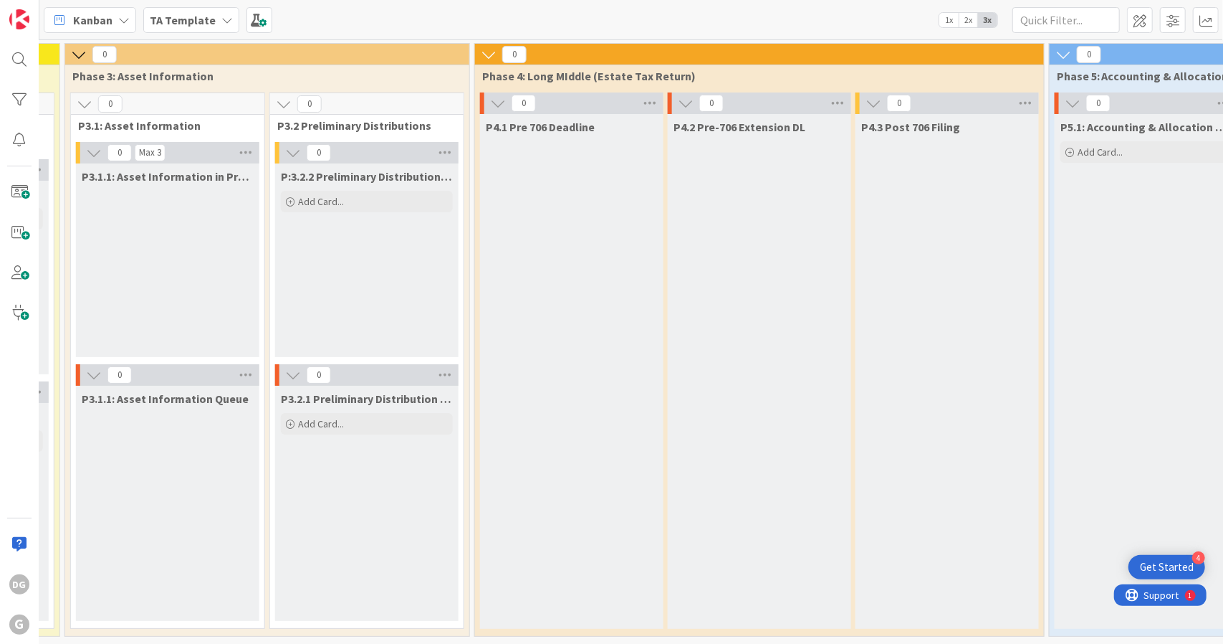
click at [199, 22] on b "TA Template" at bounding box center [183, 20] width 66 height 14
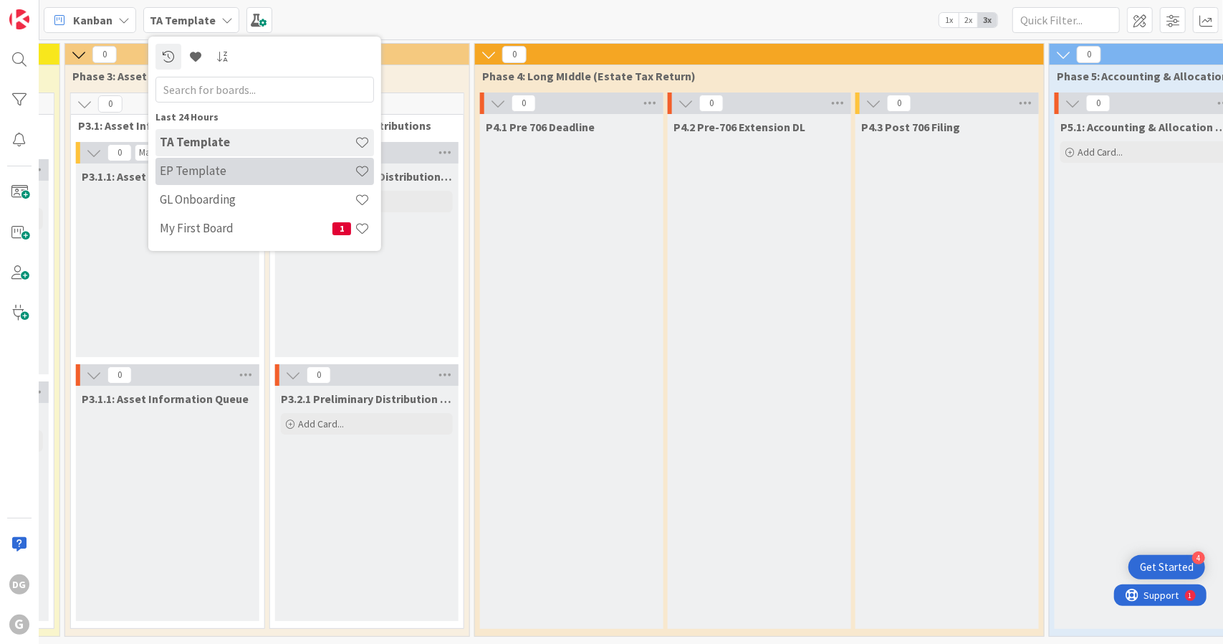
click at [225, 170] on h4 "EP Template" at bounding box center [257, 170] width 195 height 14
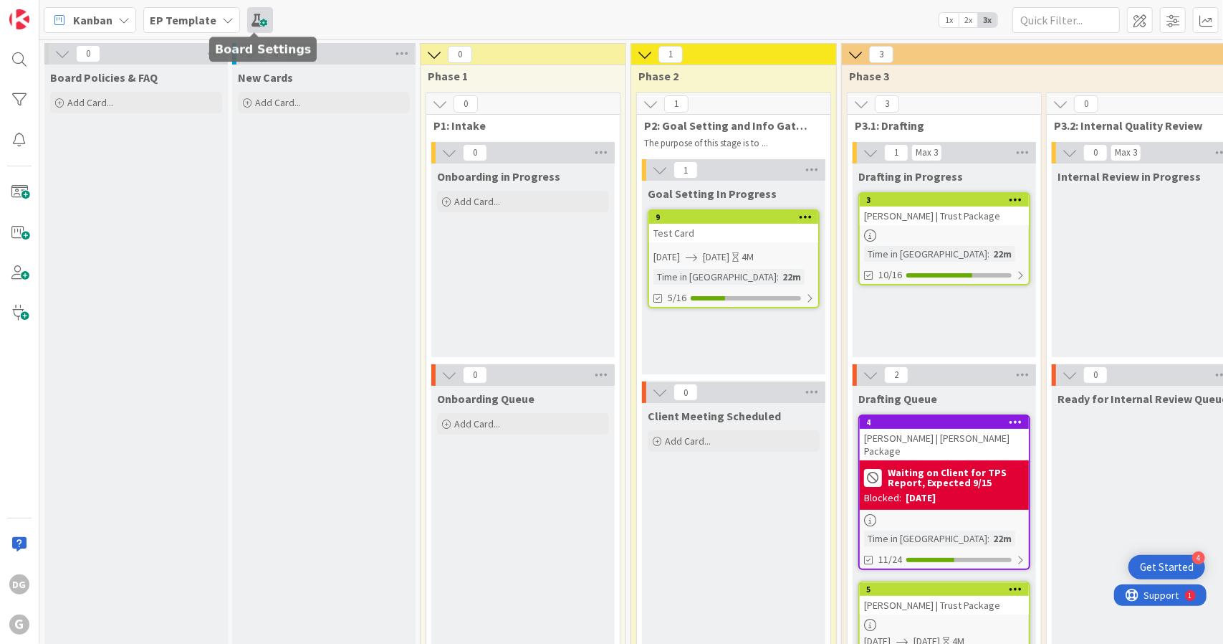
click at [259, 27] on span at bounding box center [260, 20] width 26 height 26
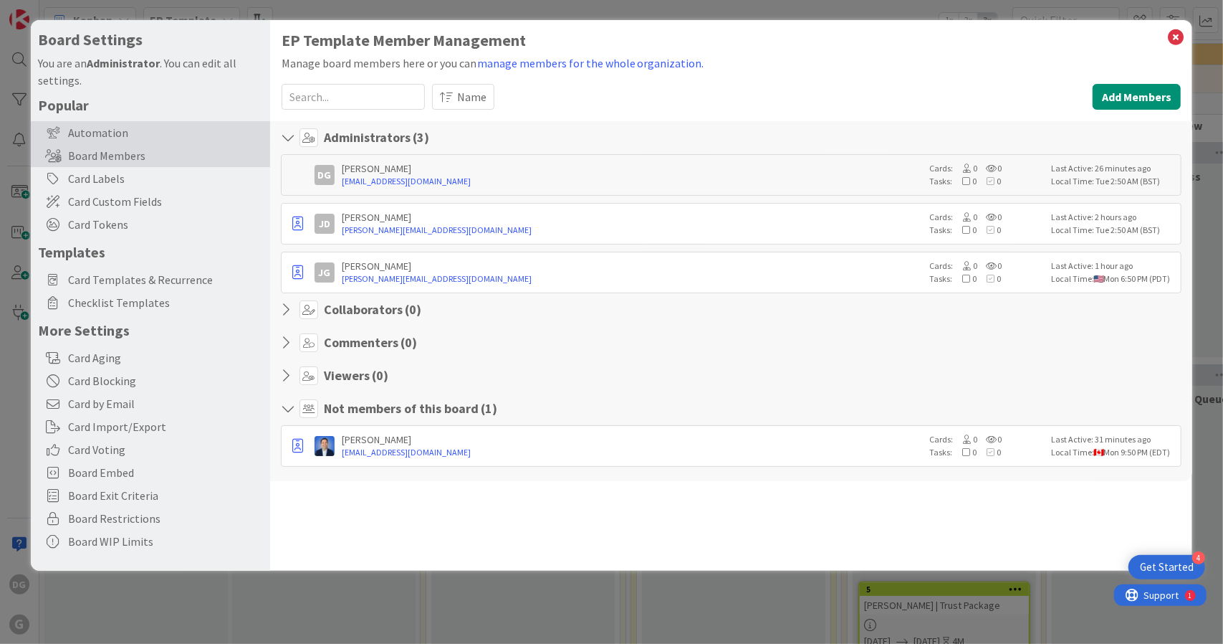
click at [176, 130] on div "Automation" at bounding box center [150, 132] width 239 height 23
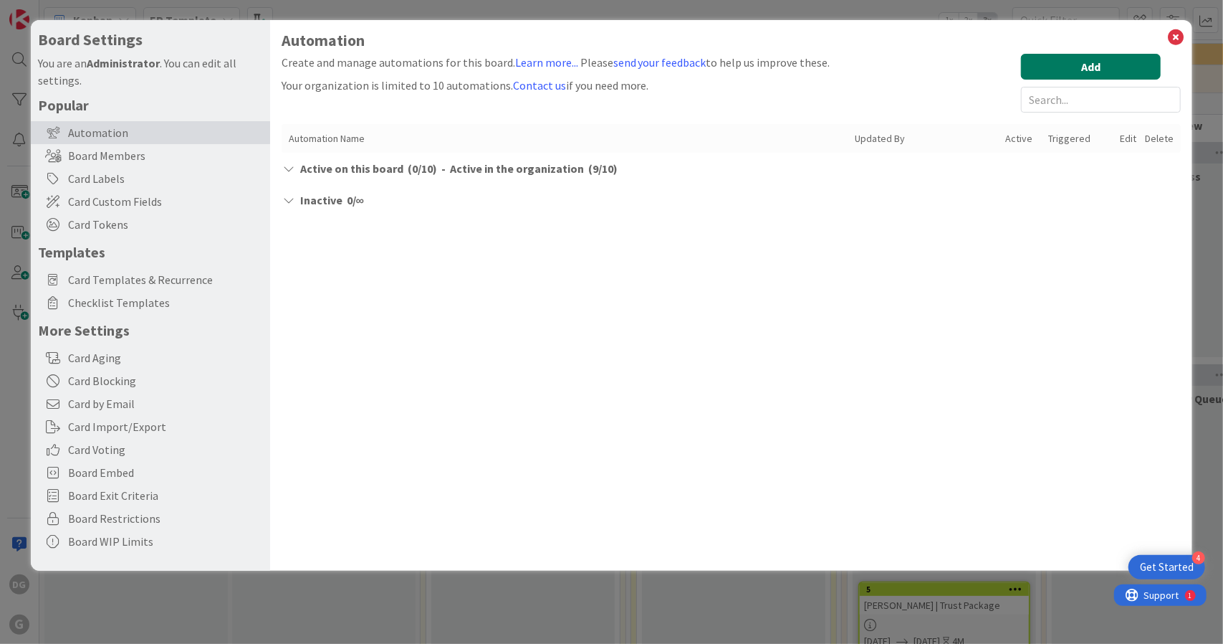
click at [1091, 66] on button "Add" at bounding box center [1091, 67] width 140 height 26
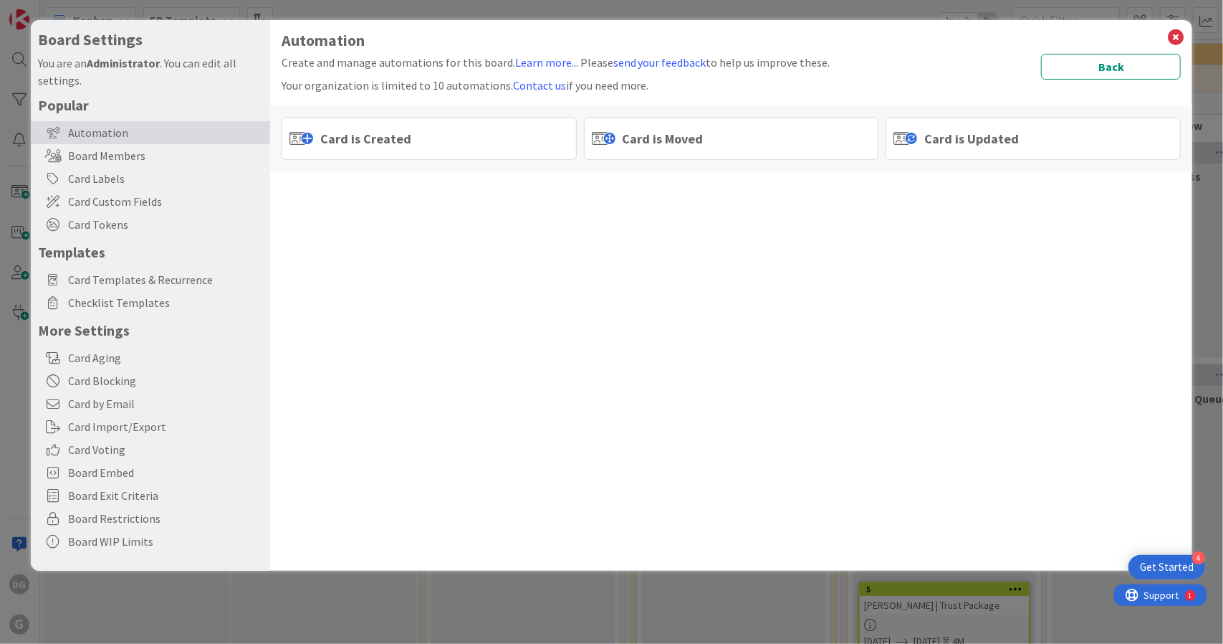
click at [788, 143] on div "Card is Moved" at bounding box center [731, 138] width 295 height 43
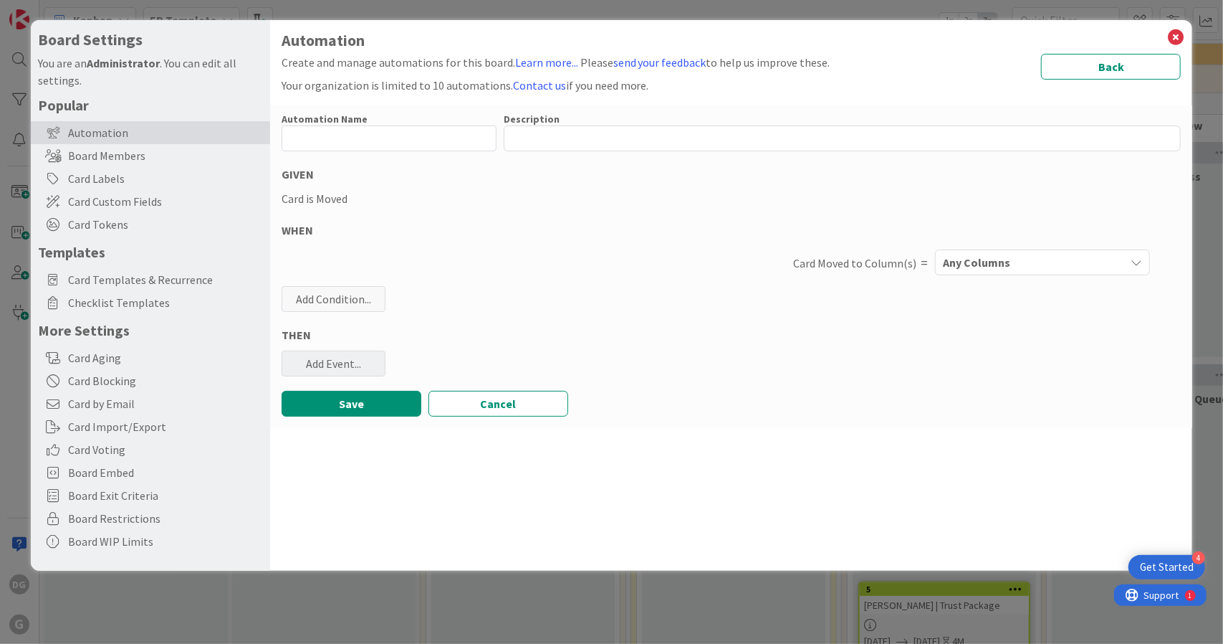
click at [322, 370] on div "Add Event..." at bounding box center [334, 363] width 104 height 26
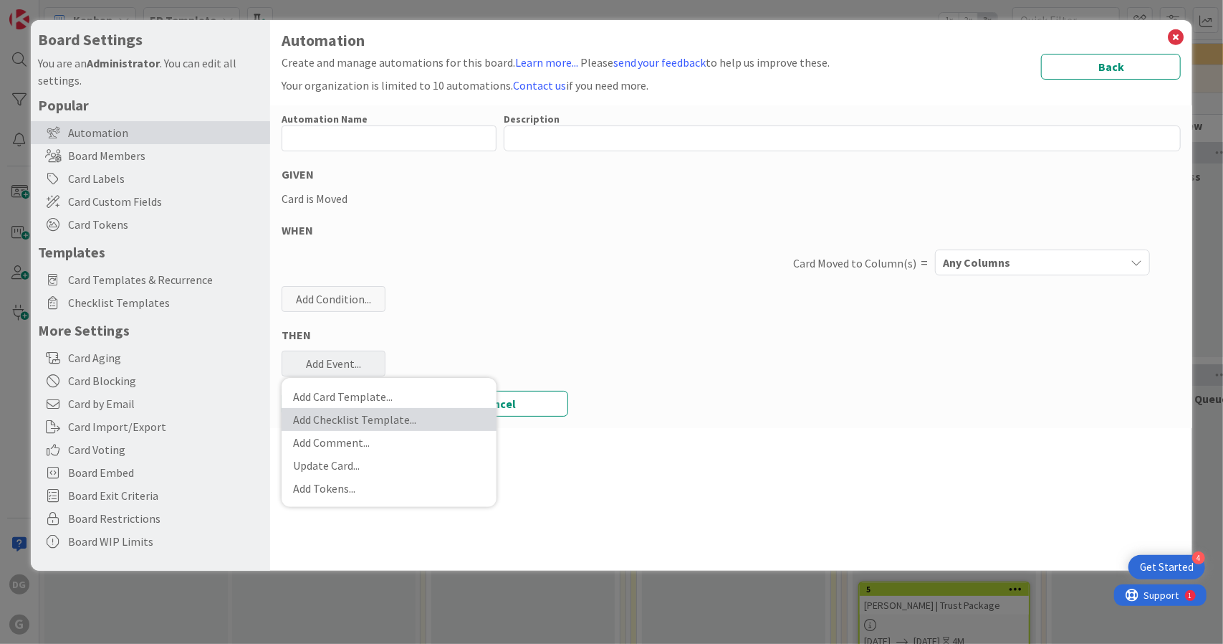
click at [352, 416] on link "Add Checklist Template ..." at bounding box center [389, 419] width 215 height 23
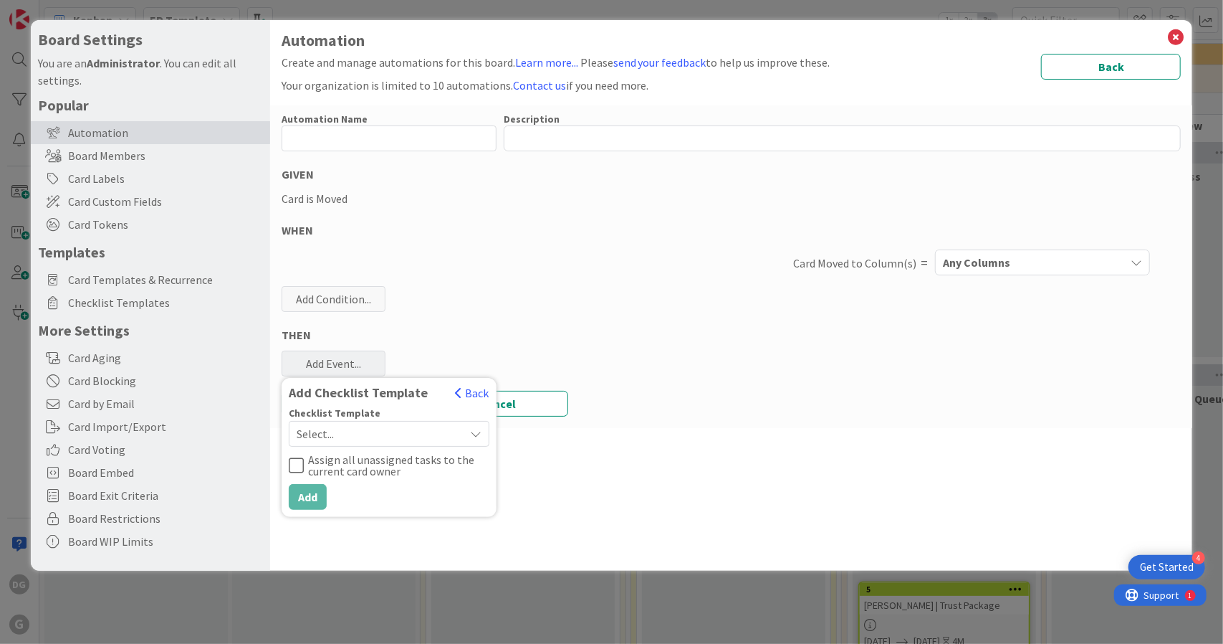
click at [353, 436] on span "Select..." at bounding box center [377, 434] width 161 height 20
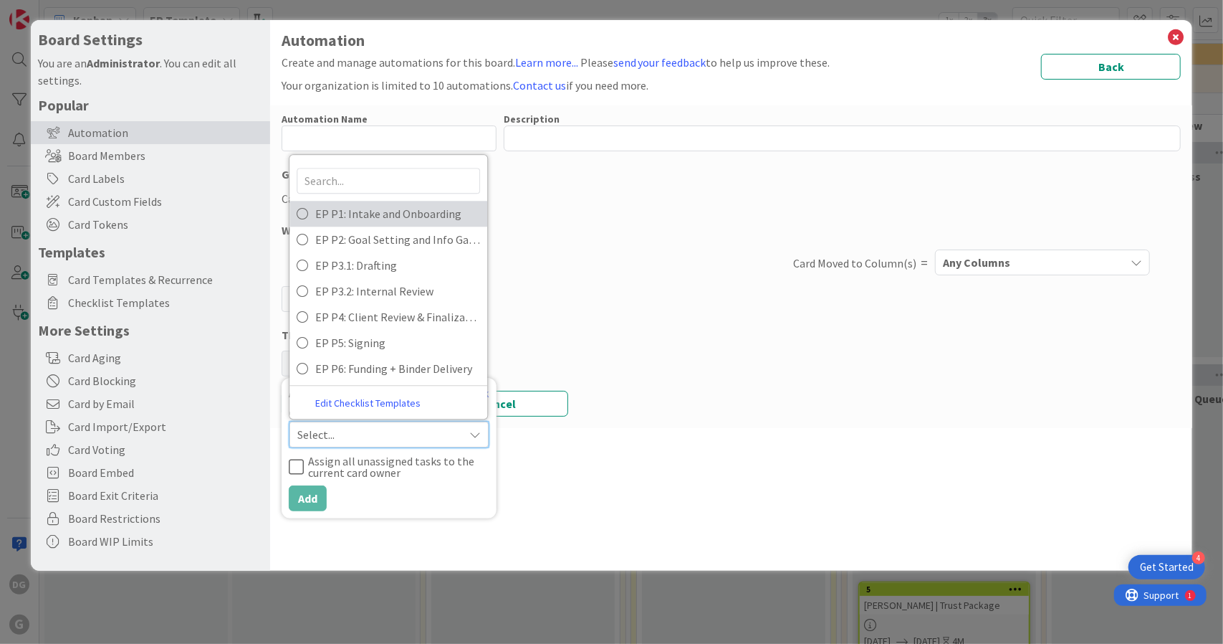
click at [381, 219] on span "EP P1: Intake and Onboarding" at bounding box center [397, 213] width 165 height 21
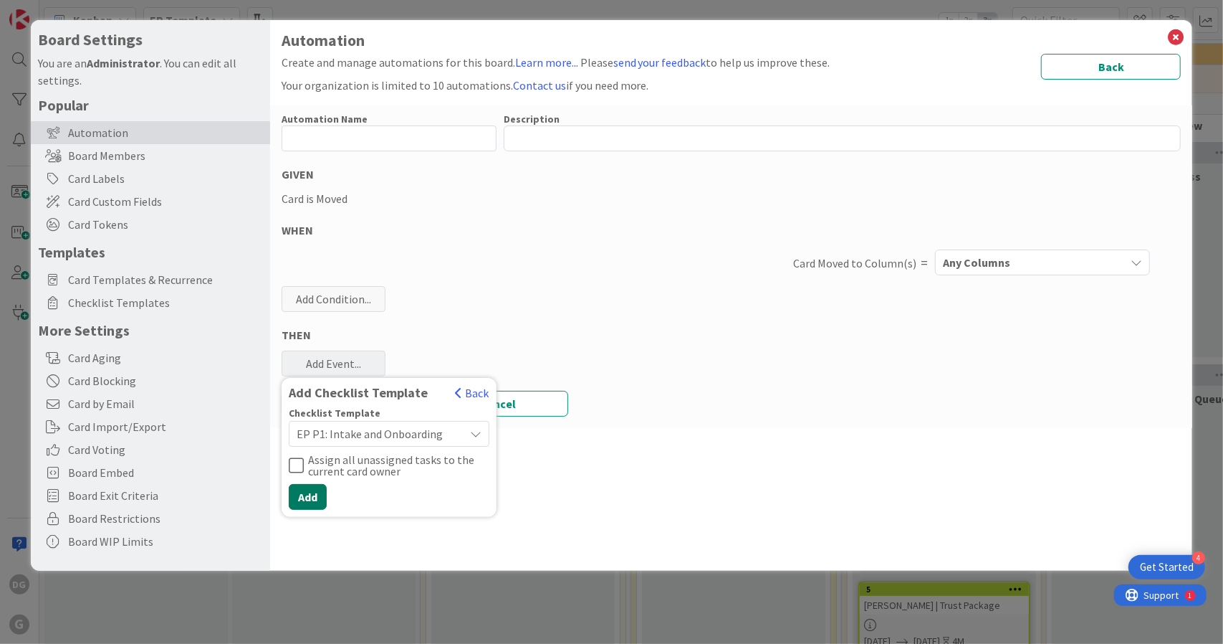
click at [315, 498] on button "Add" at bounding box center [308, 497] width 38 height 26
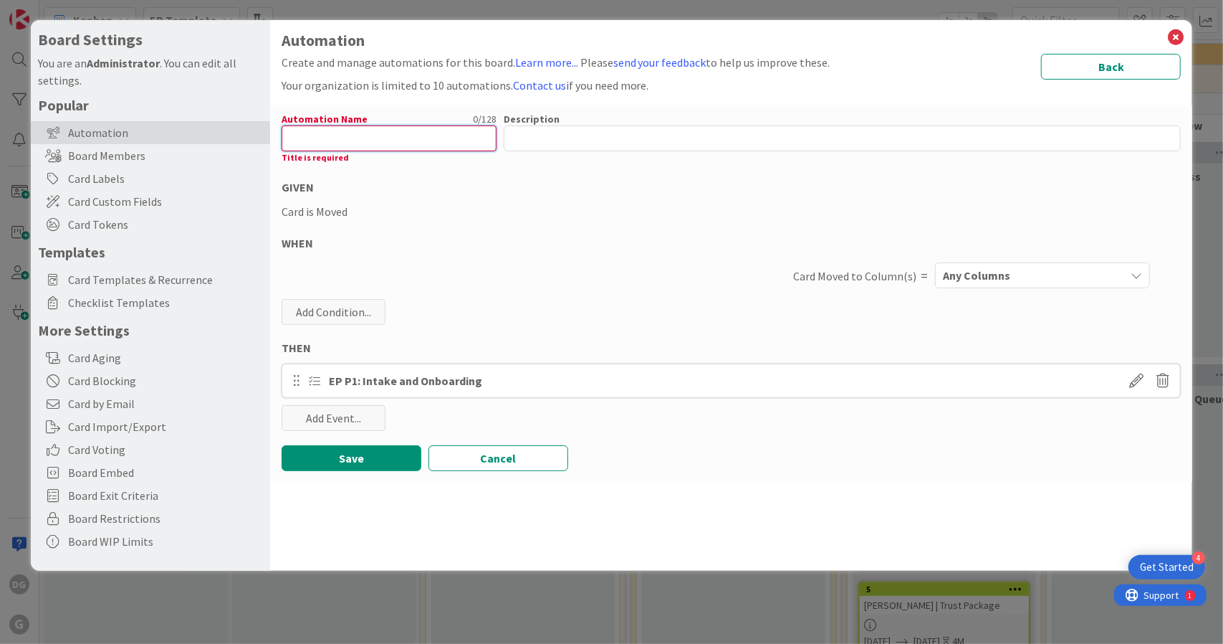
click at [371, 138] on input "text" at bounding box center [389, 138] width 215 height 26
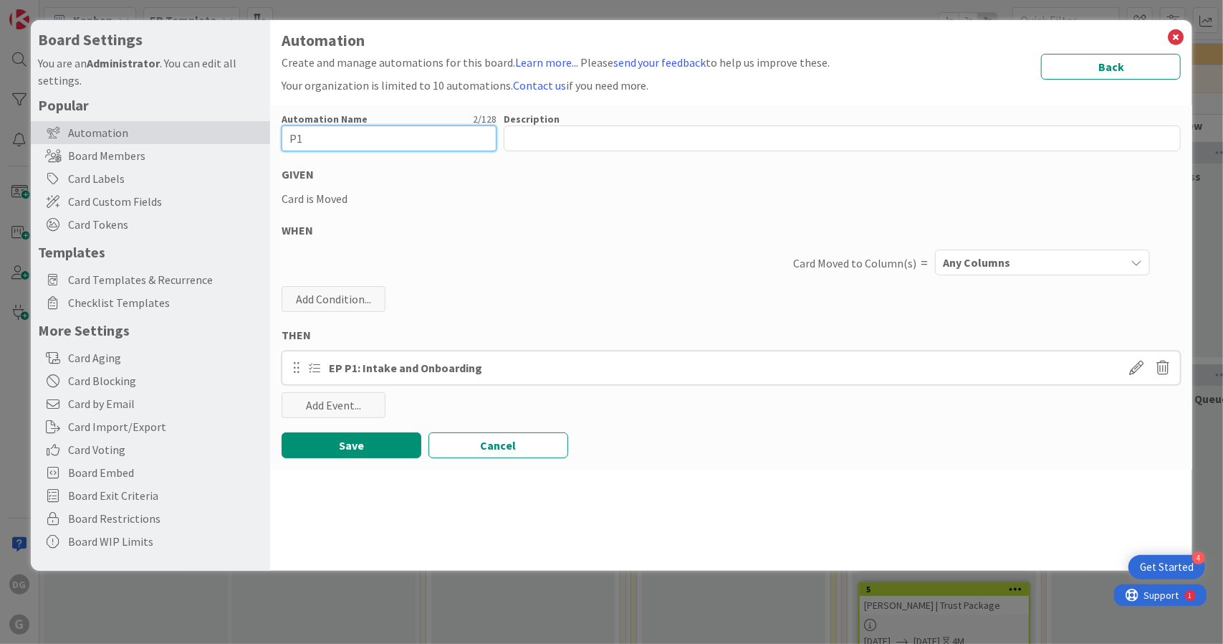
type input "P1"
click at [977, 258] on span "Any Columns" at bounding box center [976, 262] width 67 height 19
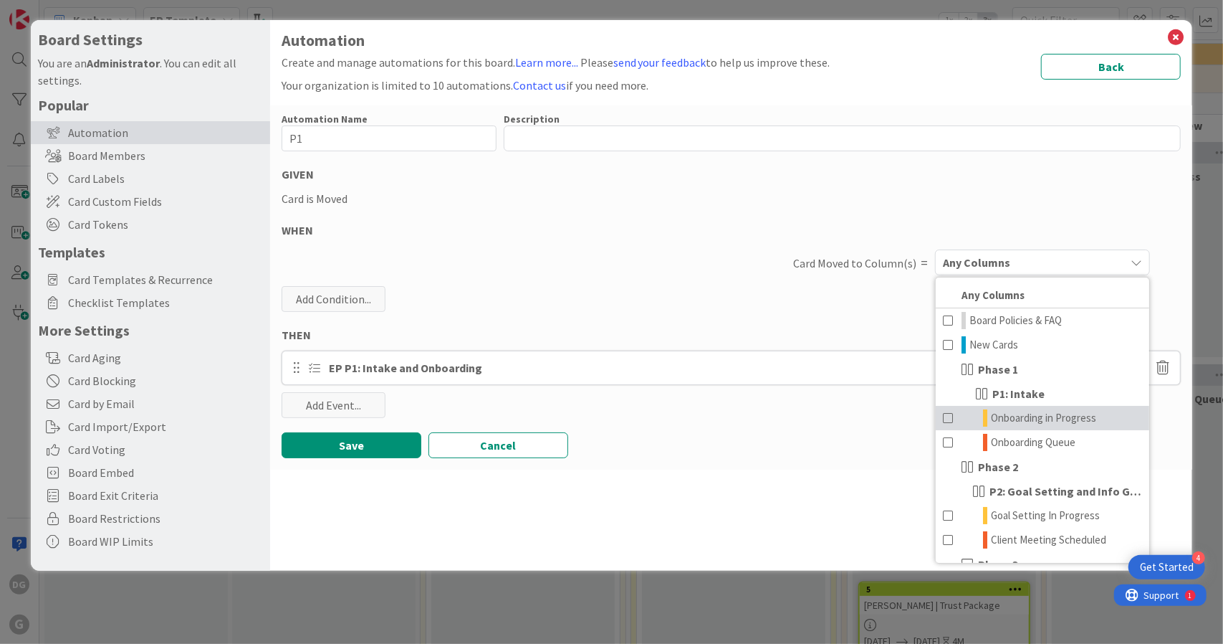
click at [1041, 413] on span "Onboarding in Progress" at bounding box center [1043, 417] width 105 height 17
click at [344, 441] on button "Save" at bounding box center [352, 445] width 140 height 26
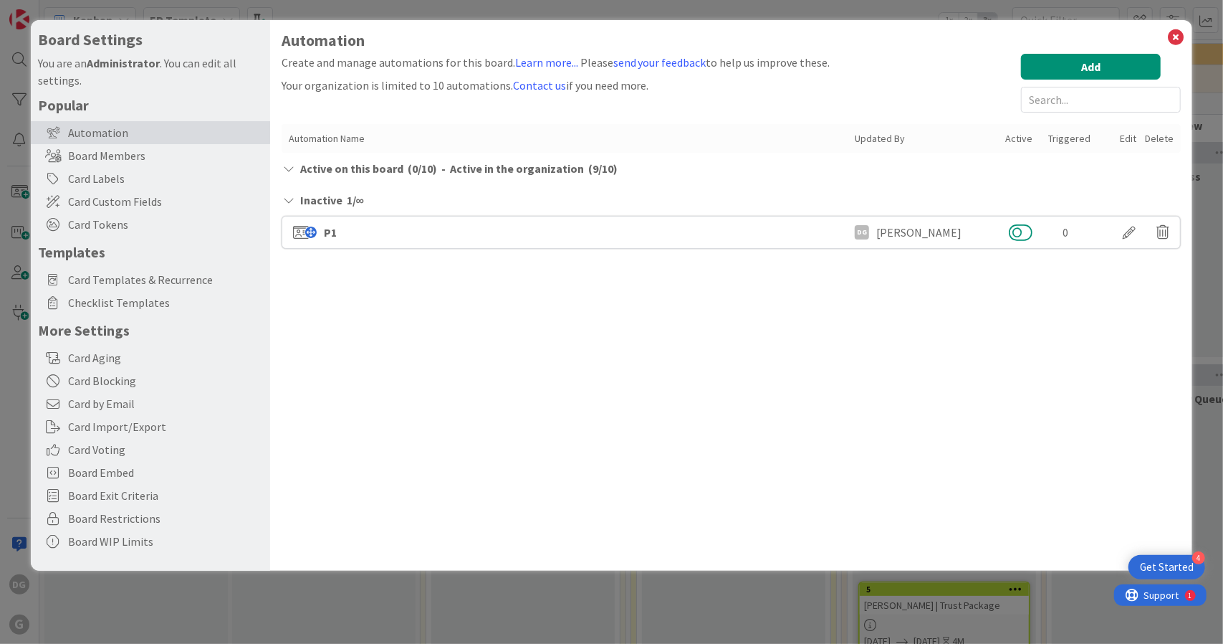
click at [1023, 233] on button at bounding box center [1021, 232] width 24 height 19
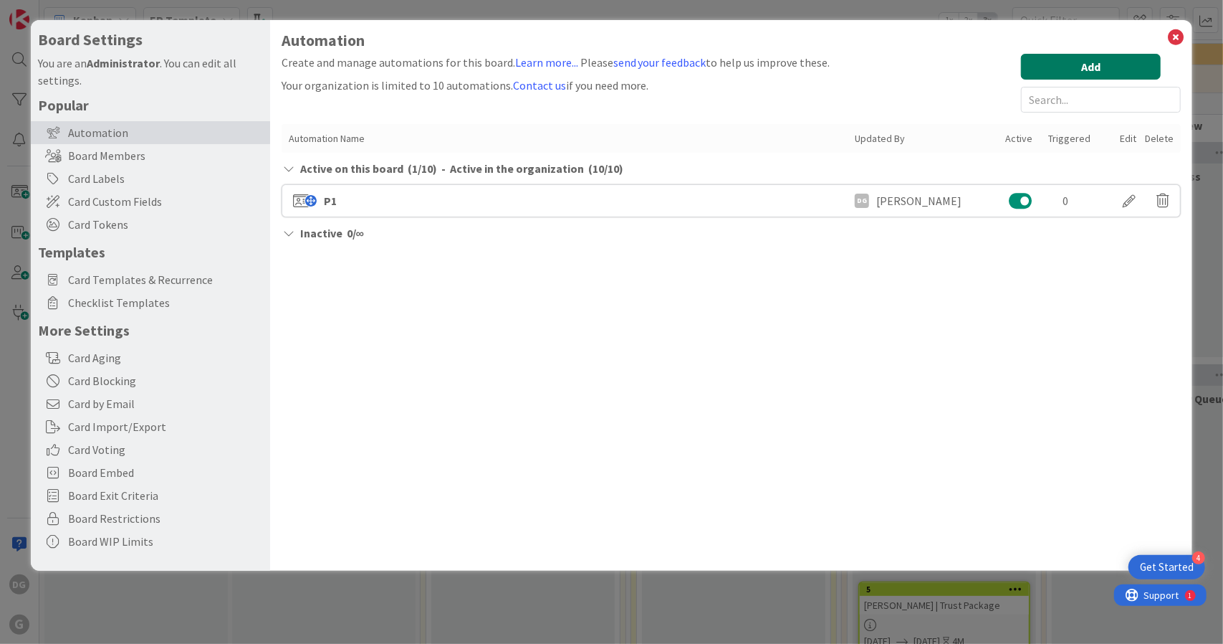
click at [1090, 65] on button "Add" at bounding box center [1091, 67] width 140 height 26
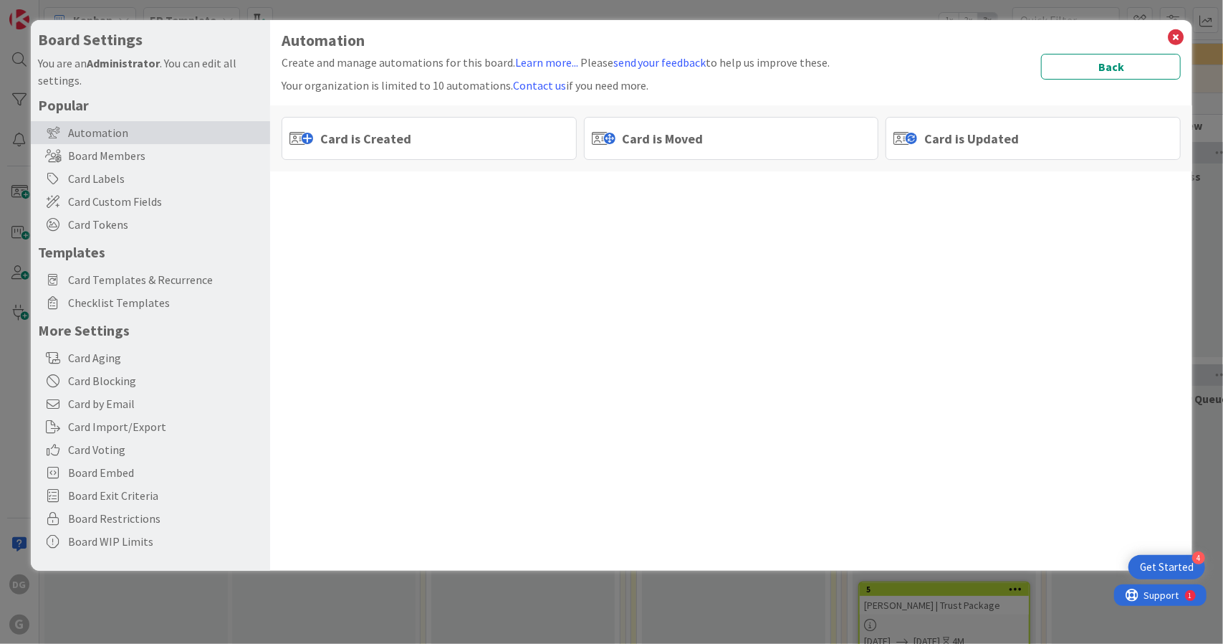
click at [688, 135] on span "Card is Moved" at bounding box center [663, 138] width 81 height 19
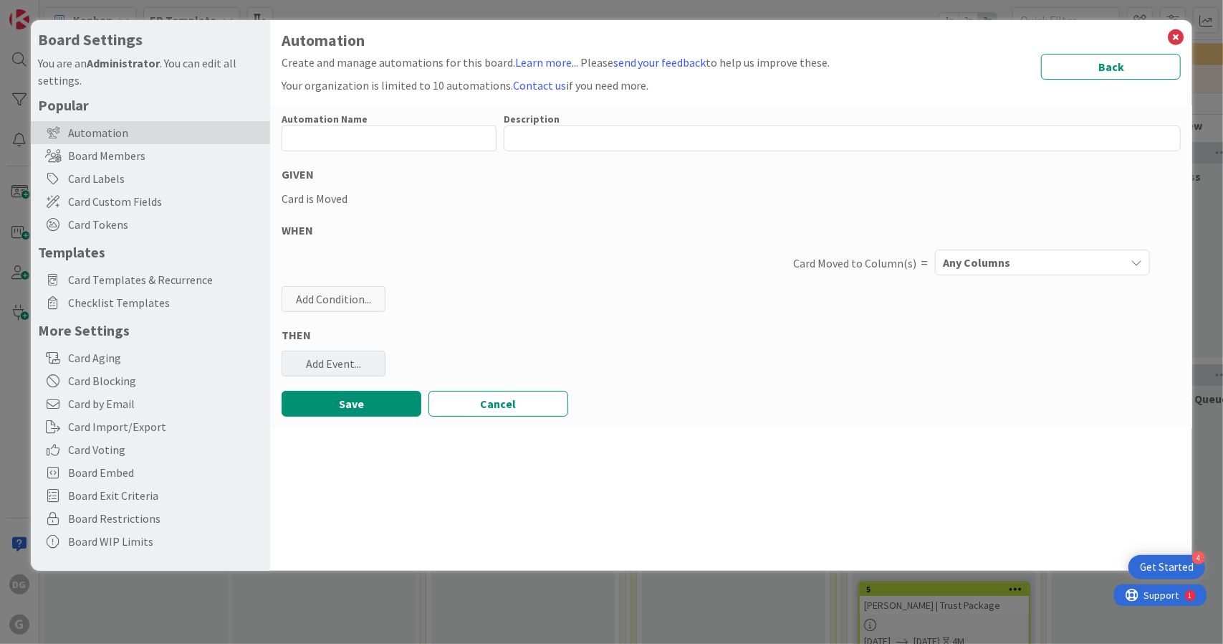
click at [341, 365] on div "Add Event..." at bounding box center [334, 363] width 104 height 26
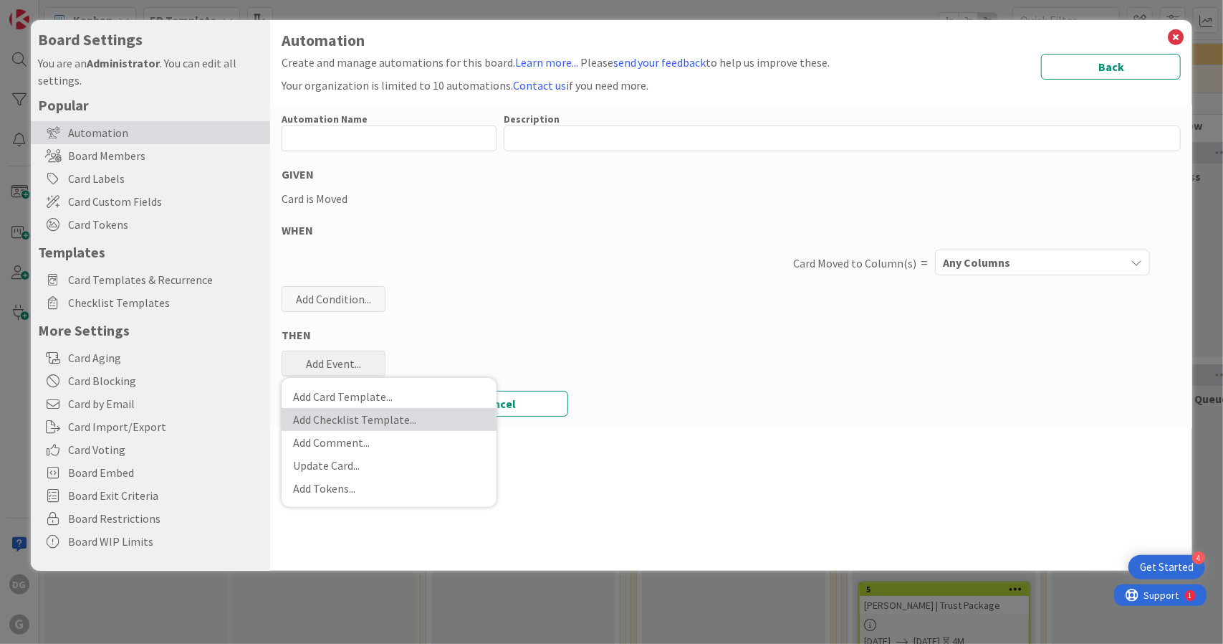
click at [363, 419] on link "Add Checklist Template ..." at bounding box center [389, 419] width 215 height 23
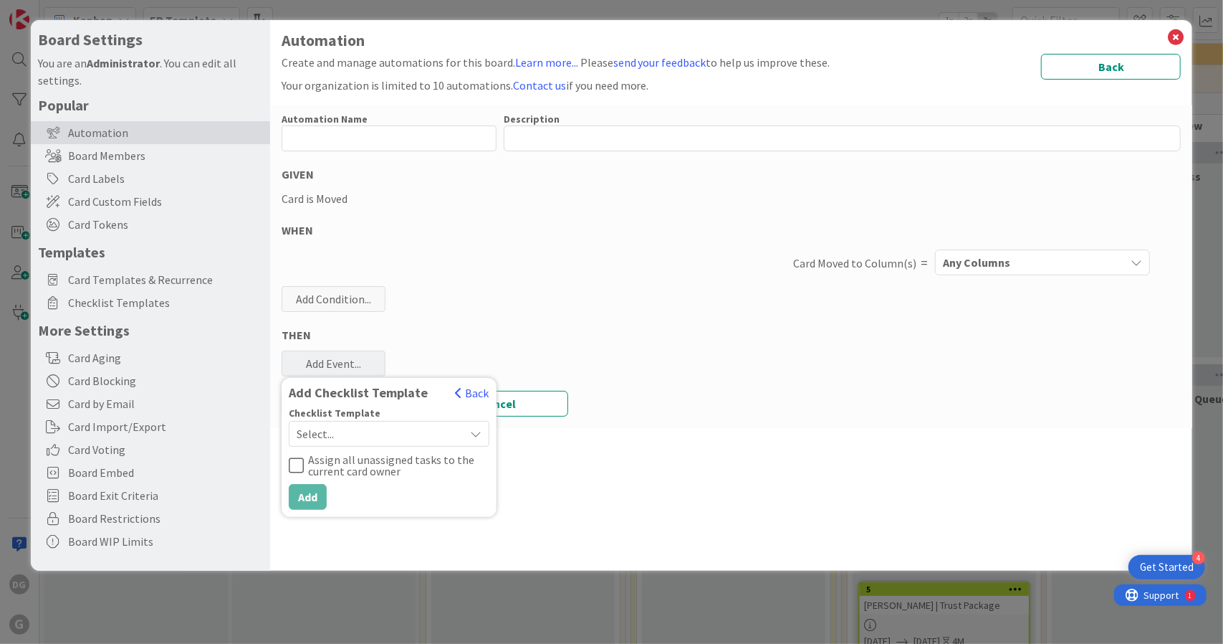
click at [383, 435] on span "Select..." at bounding box center [377, 434] width 161 height 20
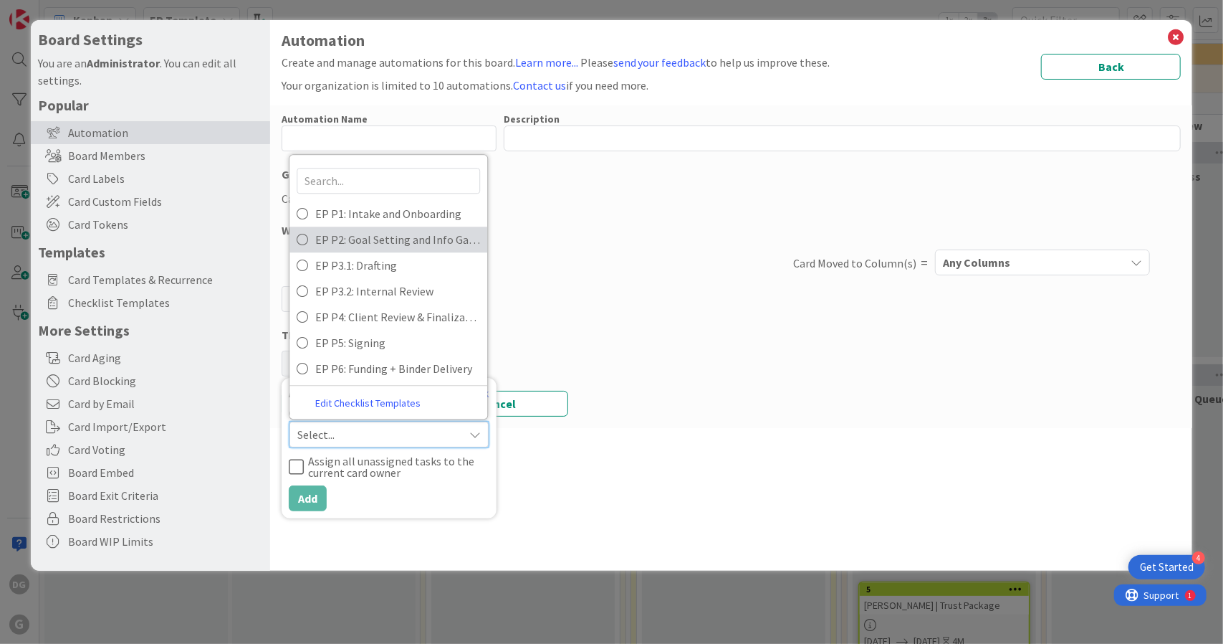
click at [400, 242] on span "EP P2: Goal Setting and Info Gathering" at bounding box center [397, 239] width 165 height 21
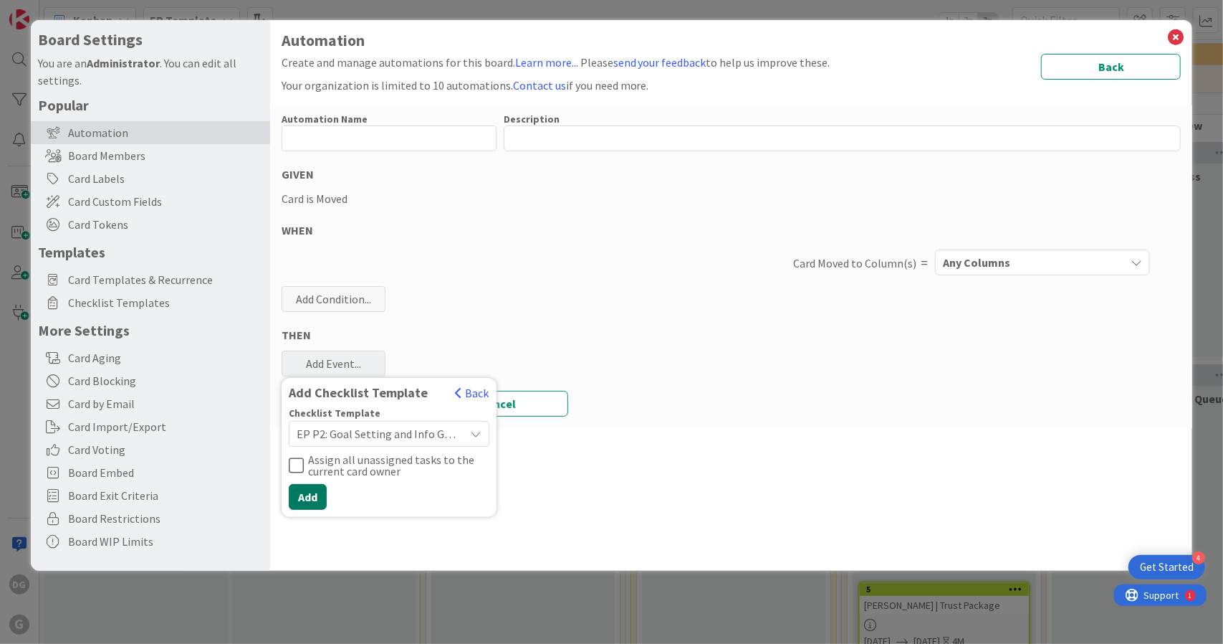
click at [315, 492] on button "Add" at bounding box center [308, 497] width 38 height 26
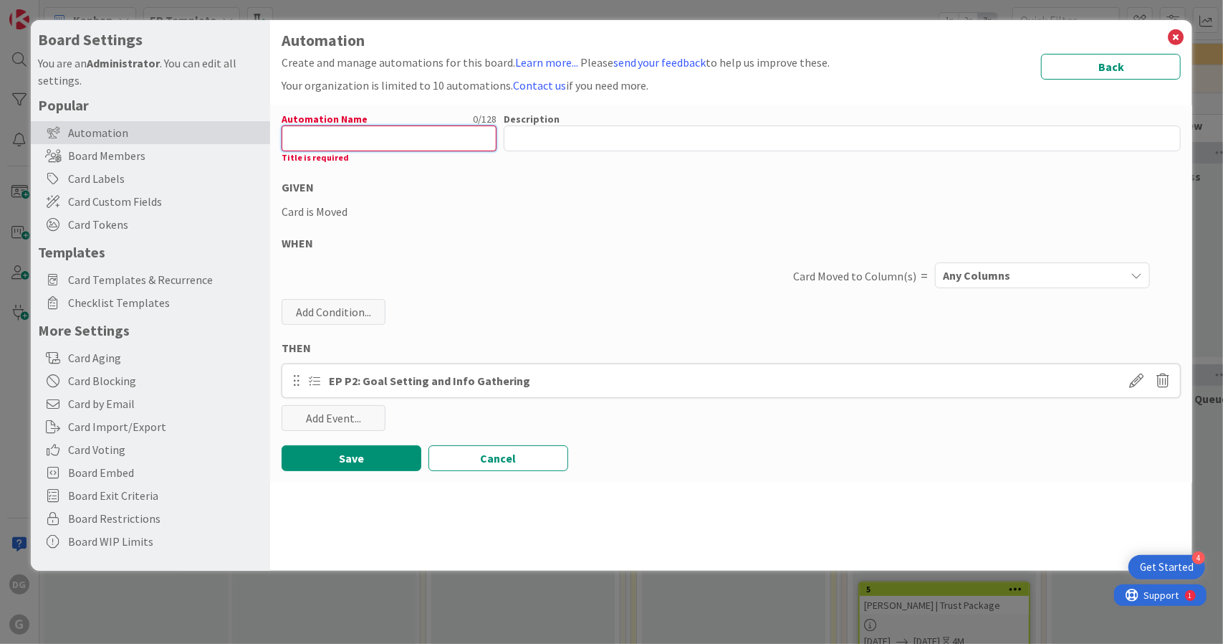
click at [380, 138] on input "text" at bounding box center [389, 138] width 215 height 26
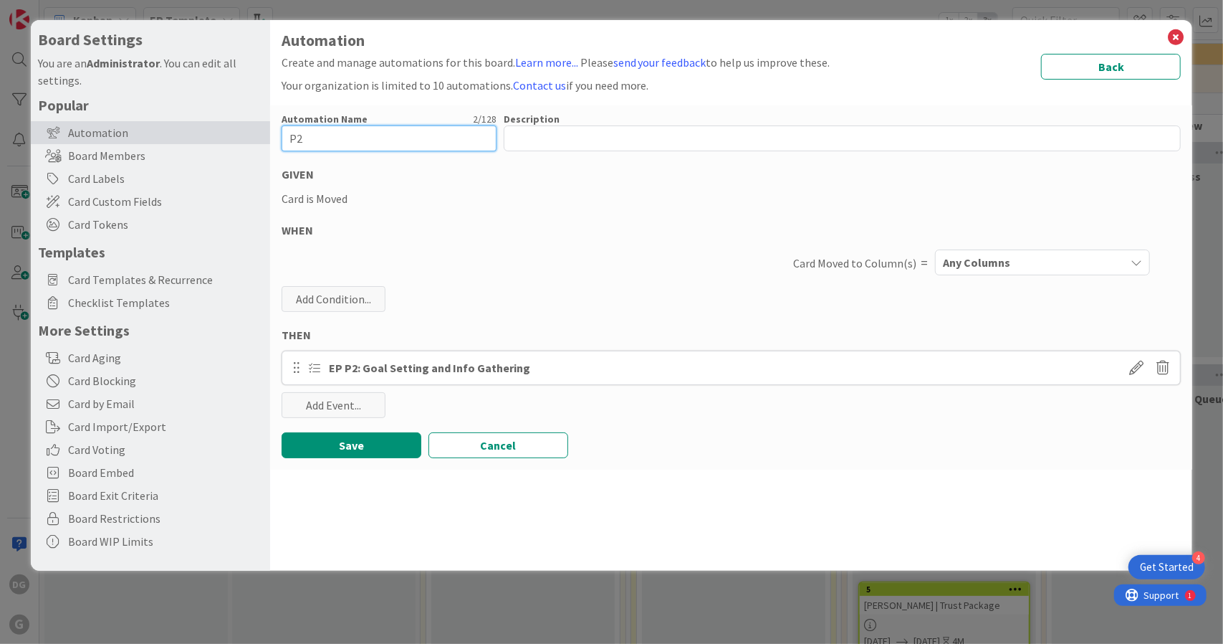
type input "P2"
click at [996, 259] on span "Any Columns" at bounding box center [976, 262] width 67 height 19
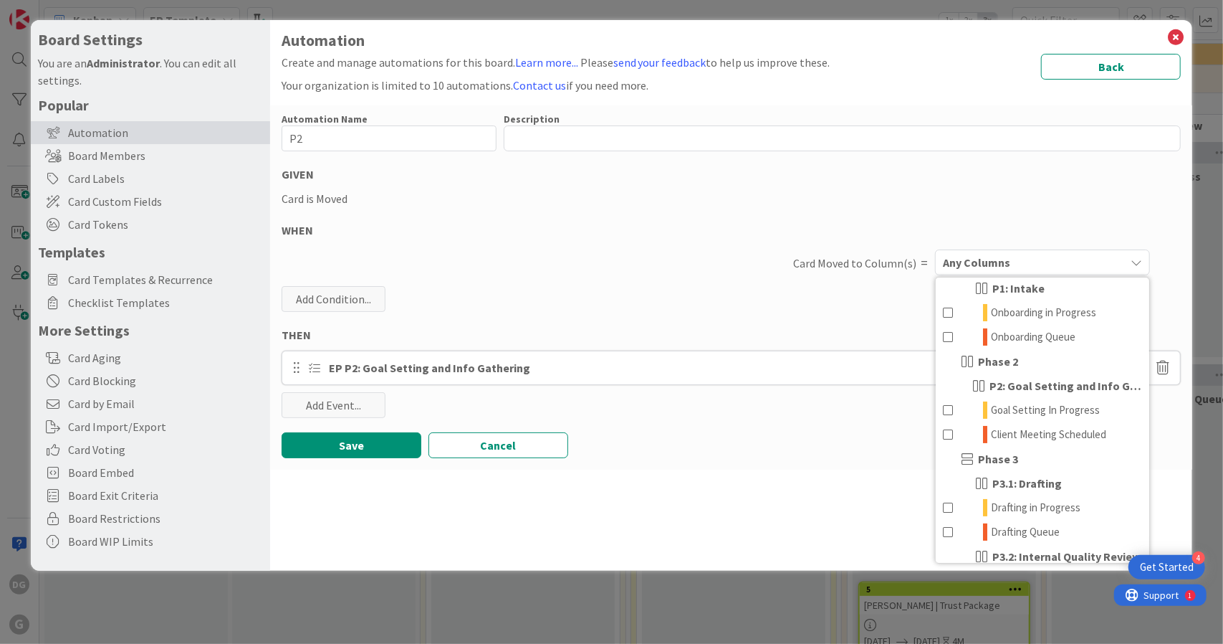
scroll to position [106, 0]
click at [1031, 412] on span "Goal Setting In Progress" at bounding box center [1045, 409] width 109 height 17
click at [355, 456] on button "Save" at bounding box center [352, 445] width 140 height 26
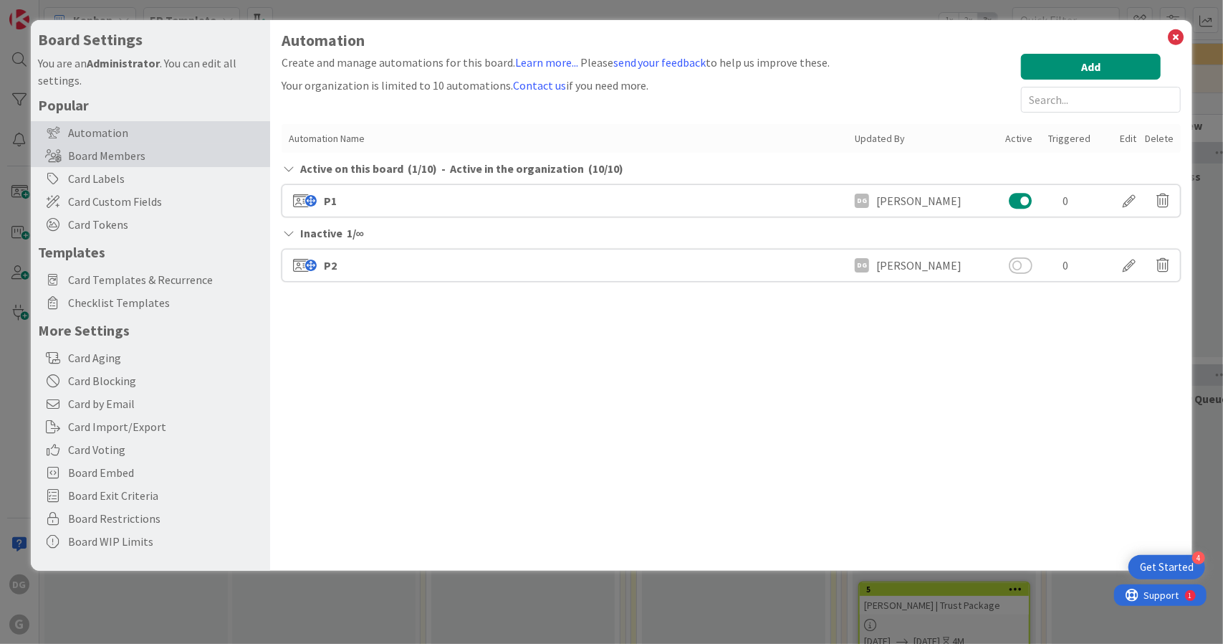
click at [72, 151] on div "Board Members" at bounding box center [150, 155] width 239 height 23
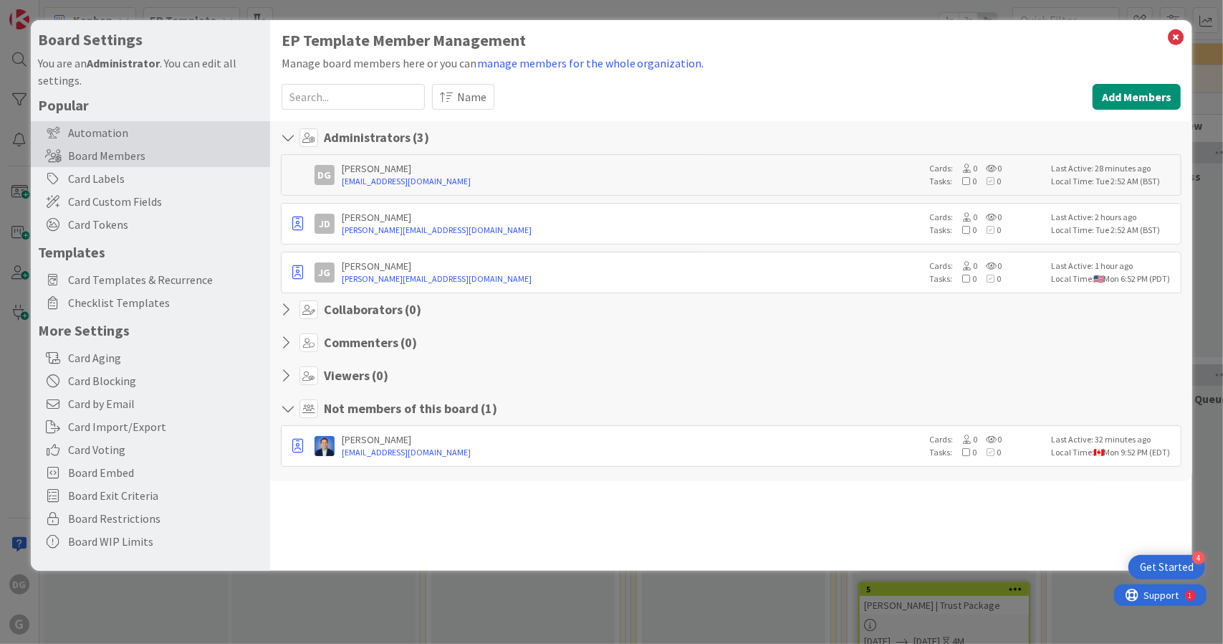
click at [103, 136] on div "Automation" at bounding box center [150, 132] width 239 height 23
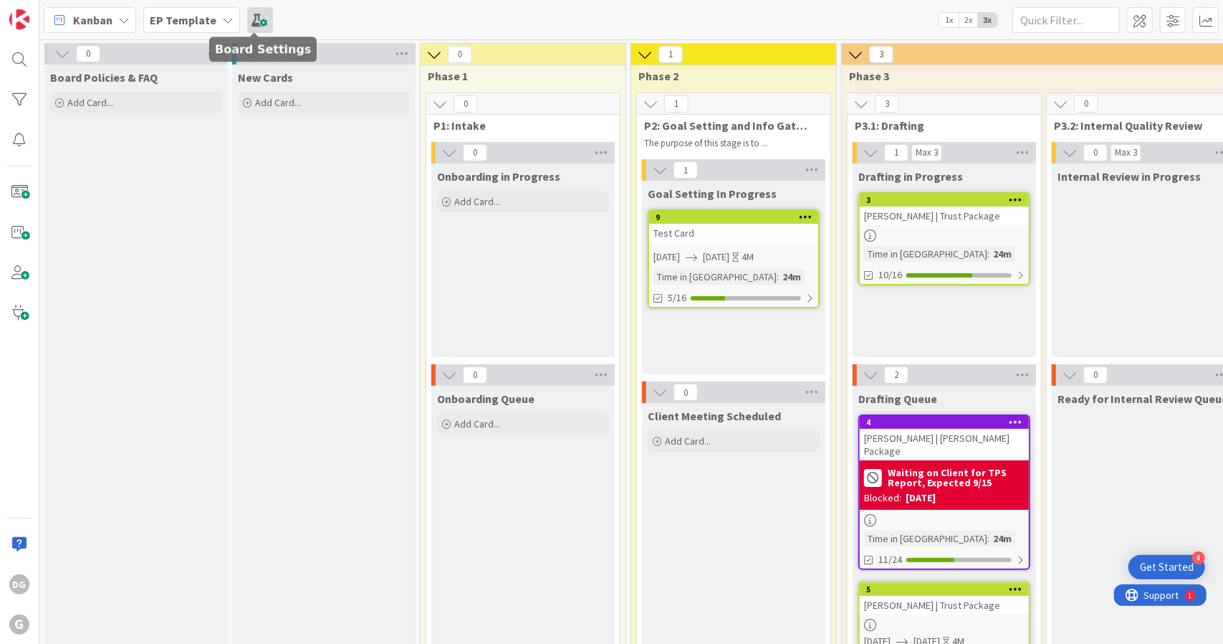
click at [258, 19] on span at bounding box center [260, 20] width 26 height 26
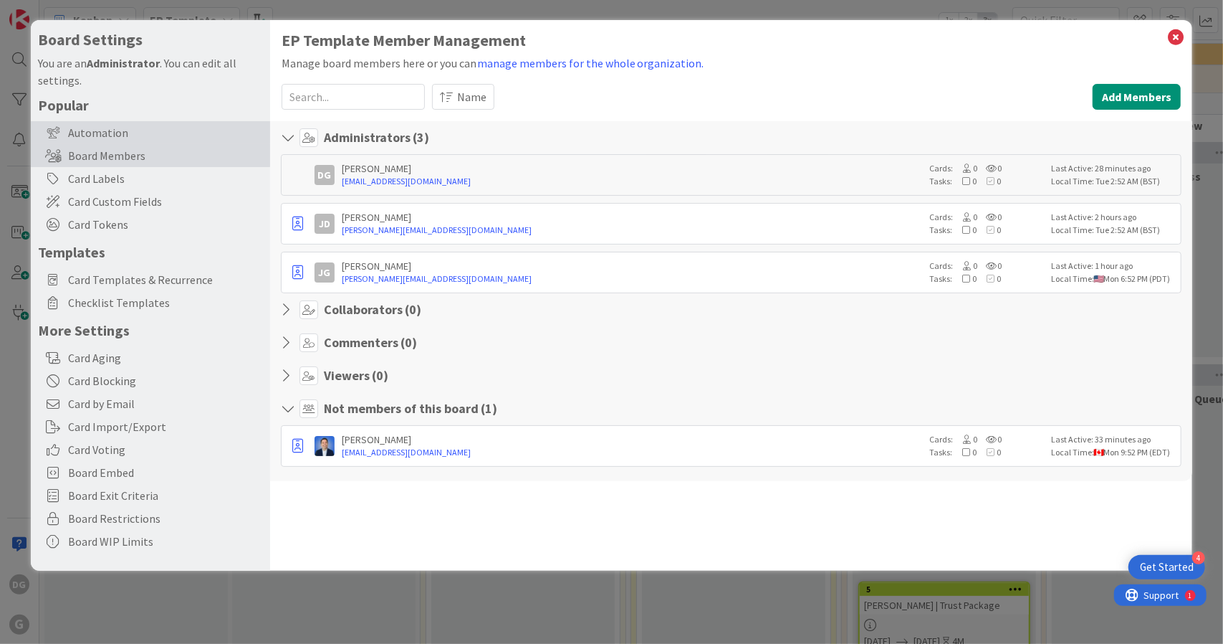
click at [141, 123] on div "Automation" at bounding box center [150, 132] width 239 height 23
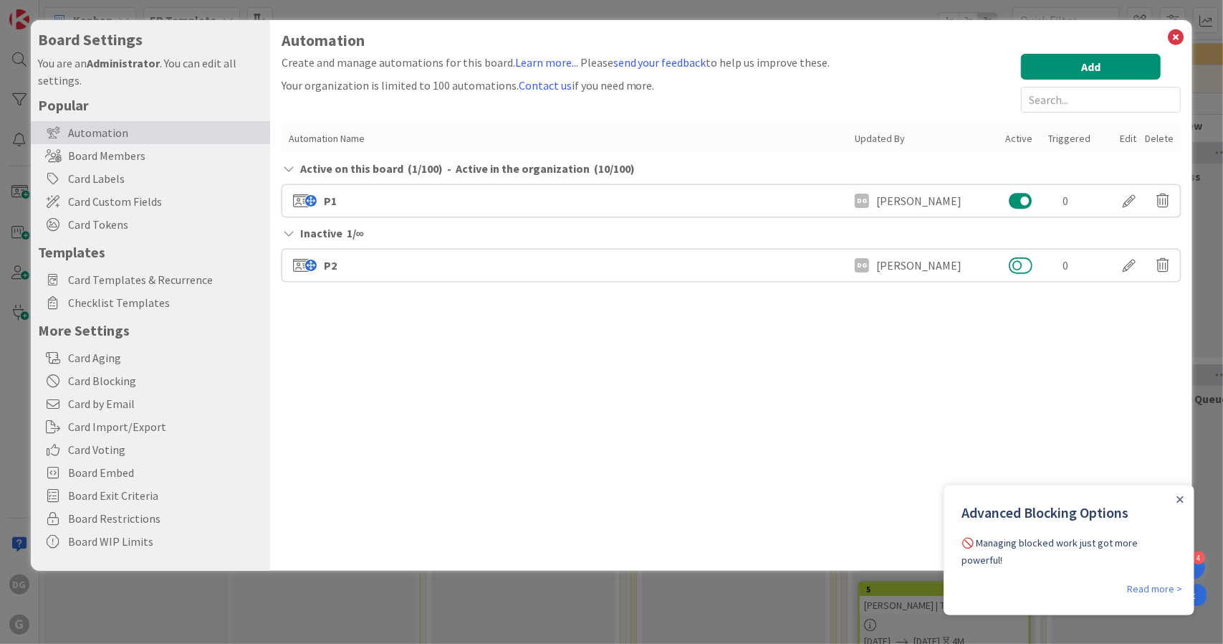
click at [1018, 272] on button at bounding box center [1021, 265] width 24 height 19
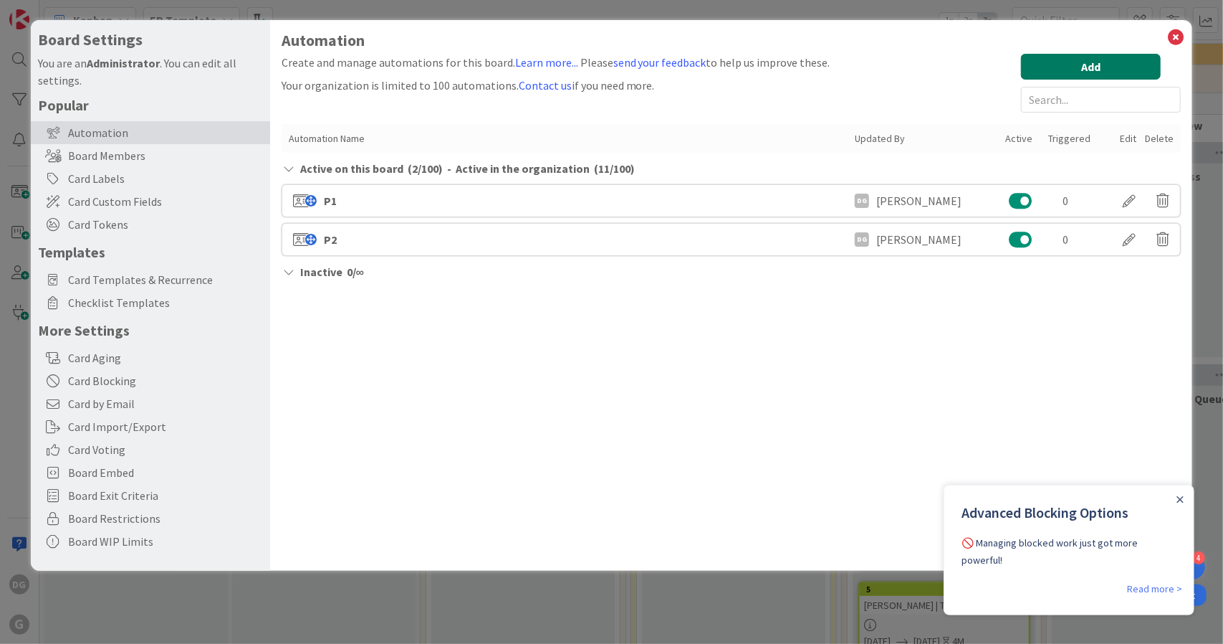
click at [1097, 71] on button "Add" at bounding box center [1091, 67] width 140 height 26
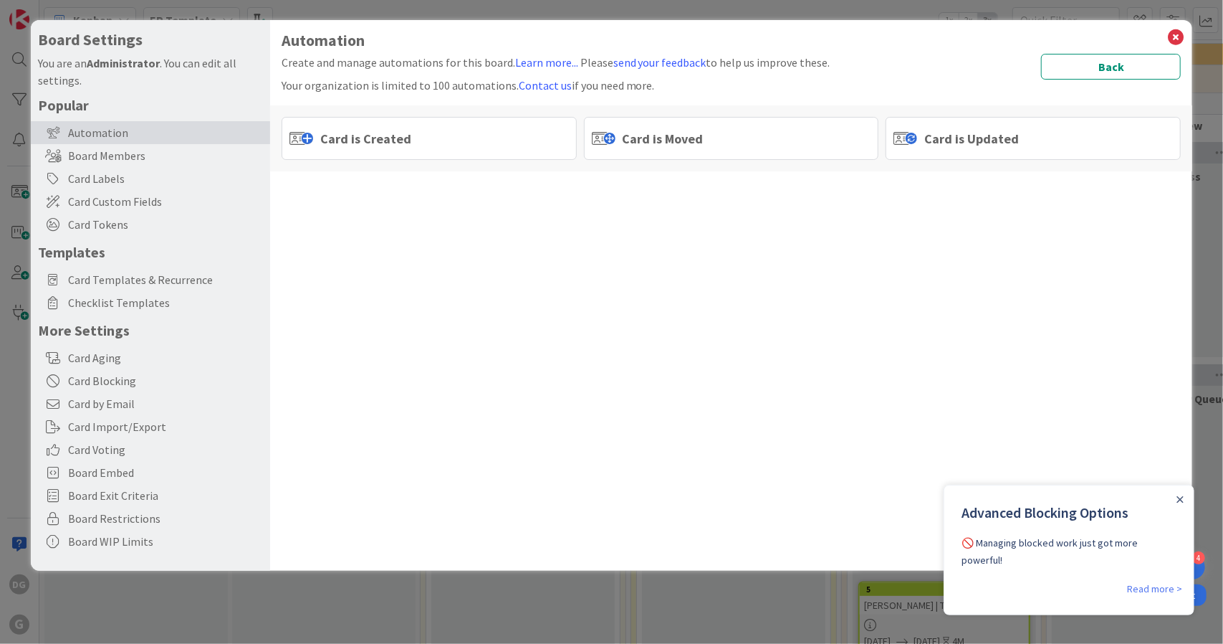
click at [676, 148] on div "Card is Moved" at bounding box center [731, 138] width 295 height 43
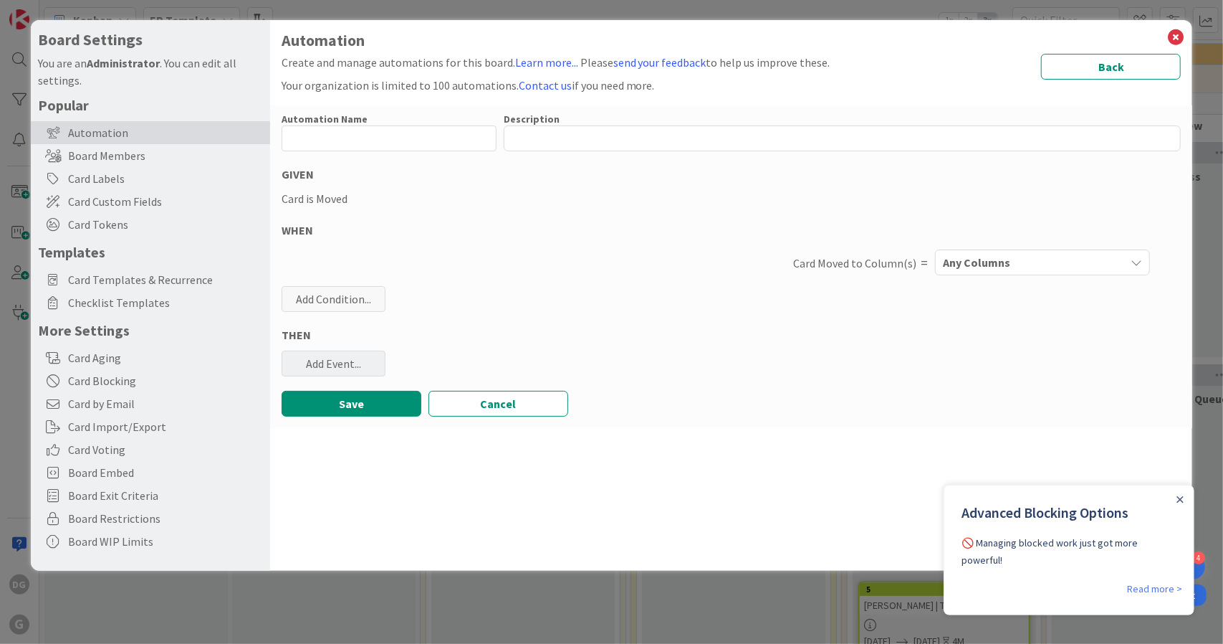
click at [339, 358] on div "Add Event..." at bounding box center [334, 363] width 104 height 26
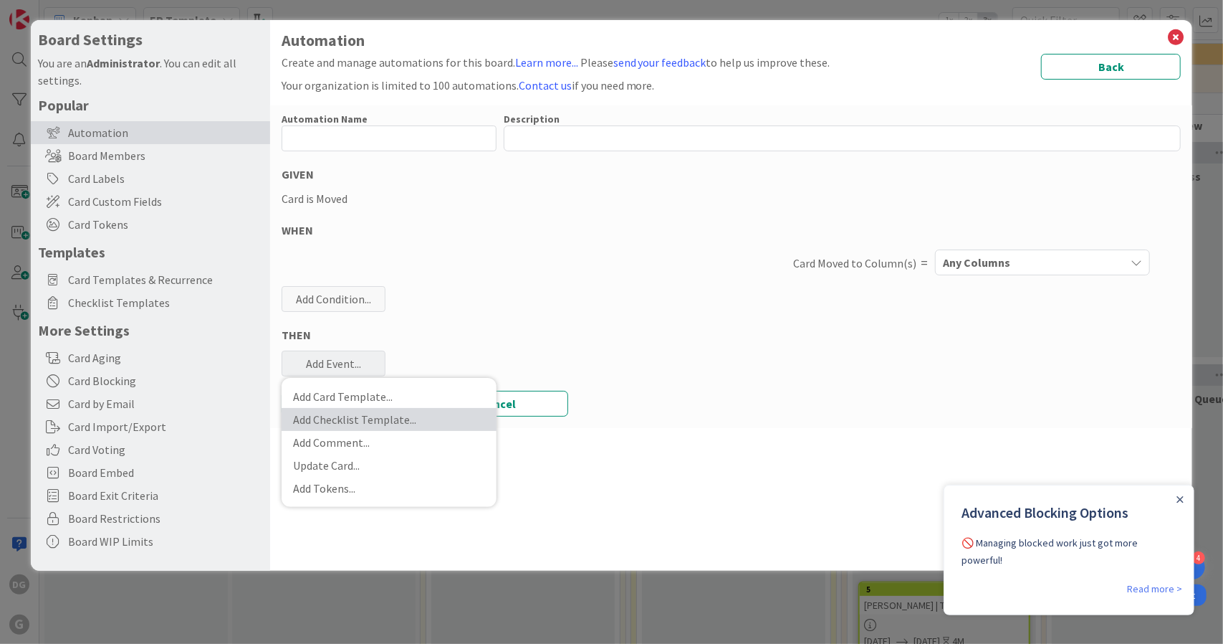
click at [369, 422] on link "Add Checklist Template ..." at bounding box center [389, 419] width 215 height 23
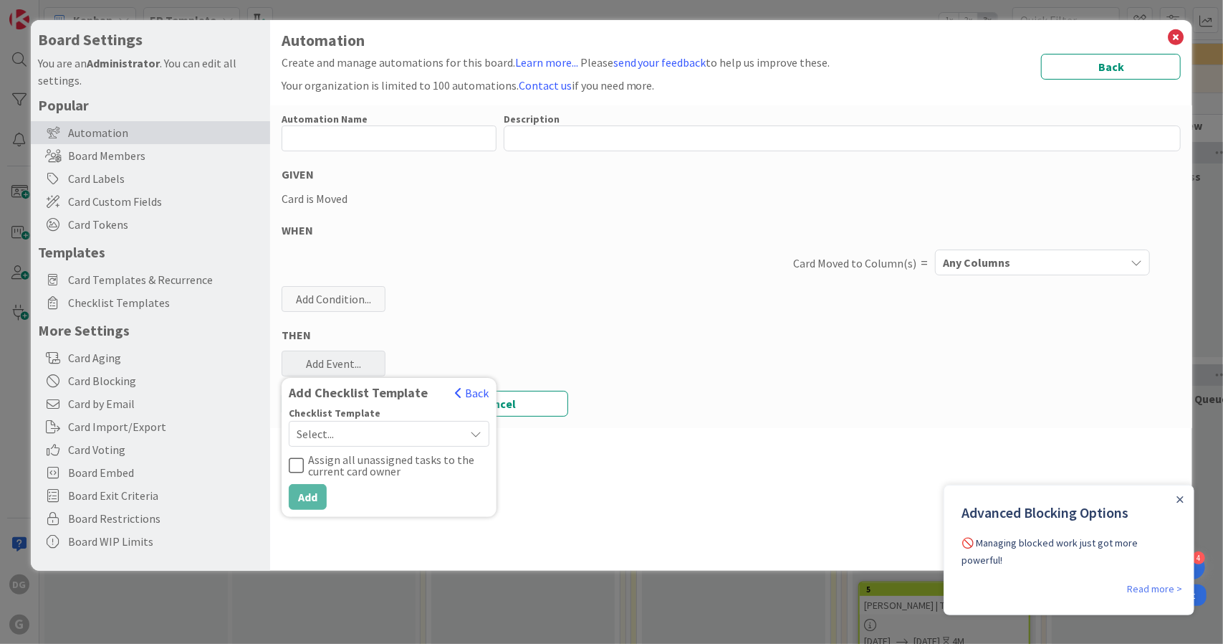
click at [387, 429] on span "Select..." at bounding box center [377, 434] width 161 height 20
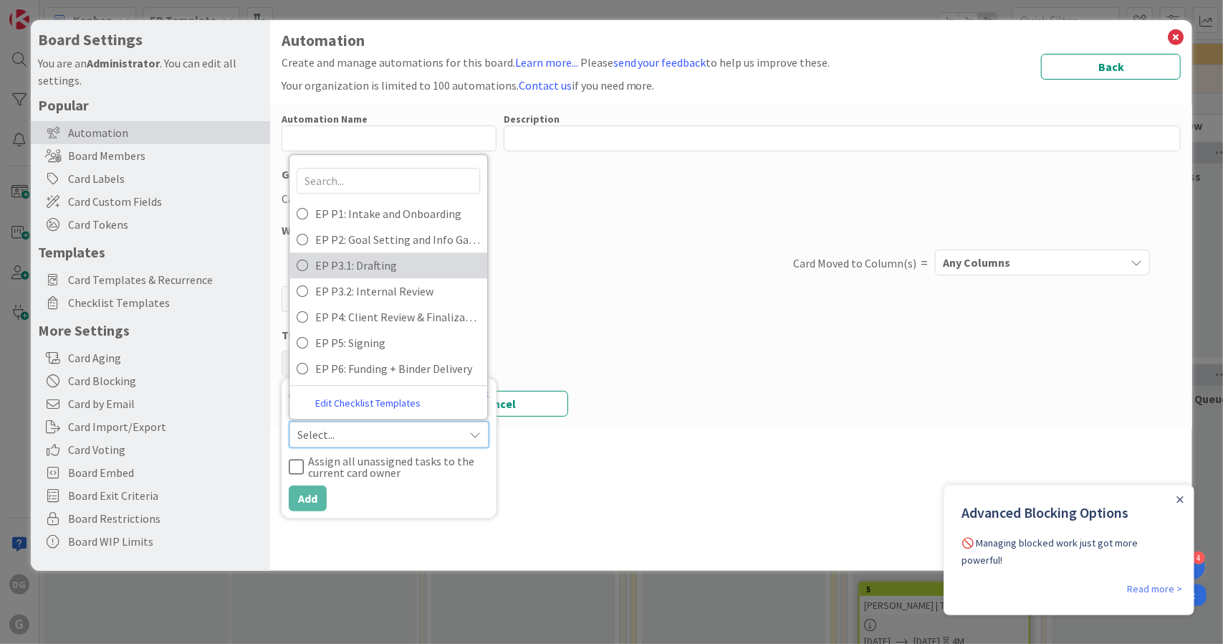
click at [401, 259] on span "EP P3.1: Drafting" at bounding box center [397, 264] width 165 height 21
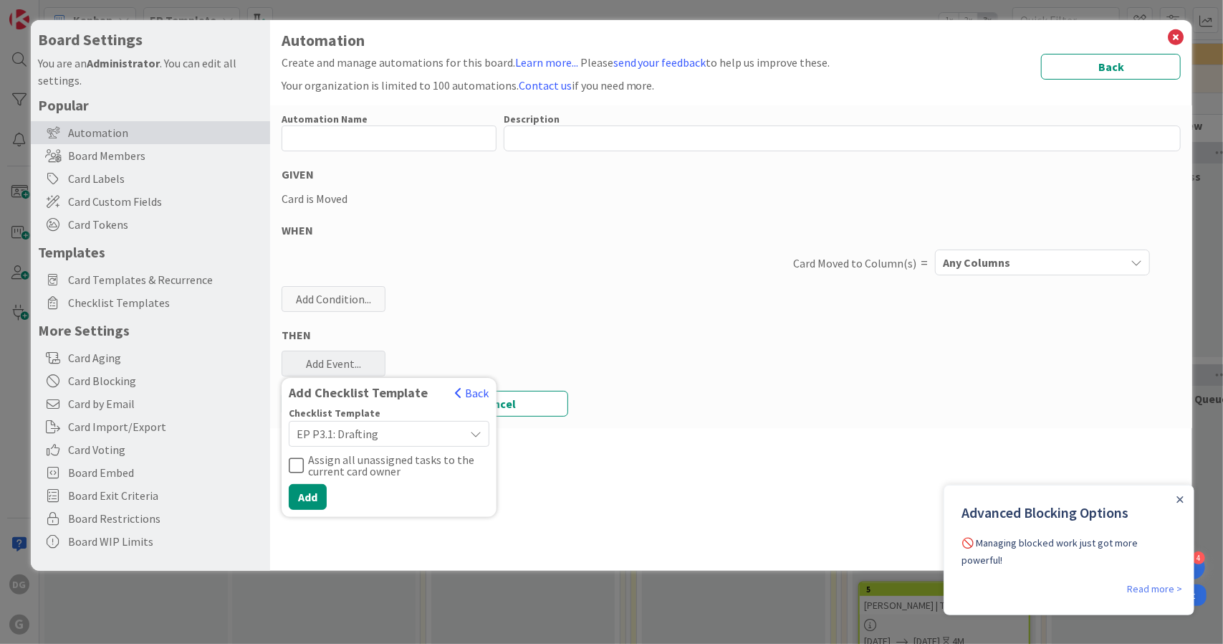
click at [990, 257] on span "Any Columns" at bounding box center [976, 262] width 67 height 19
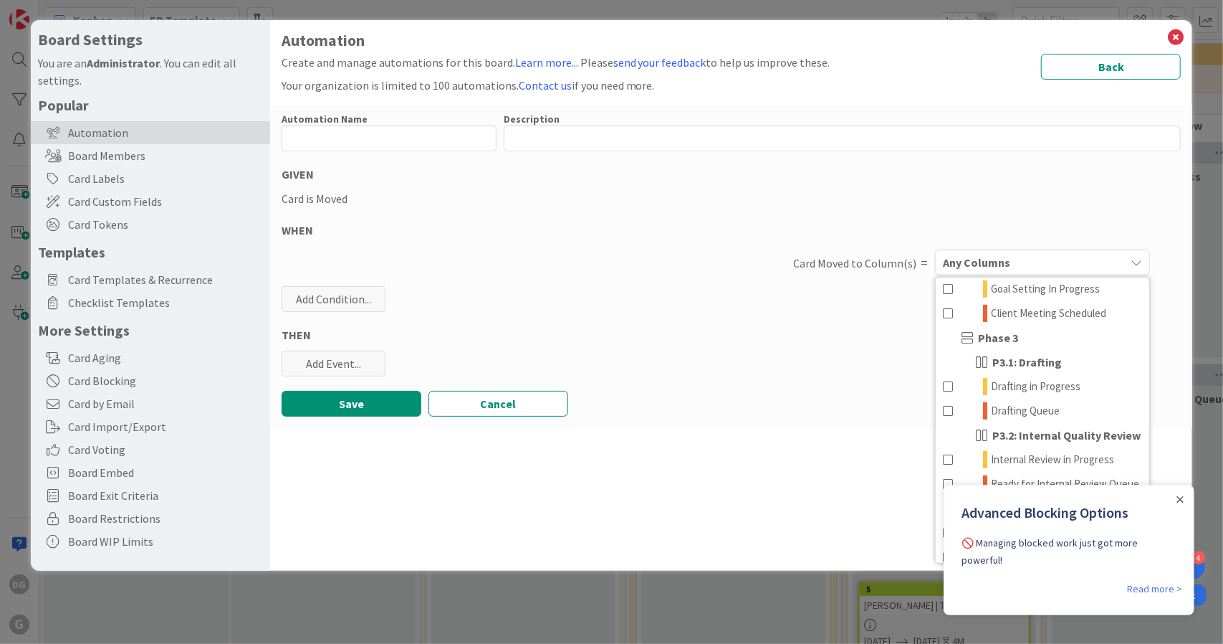
scroll to position [245, 0]
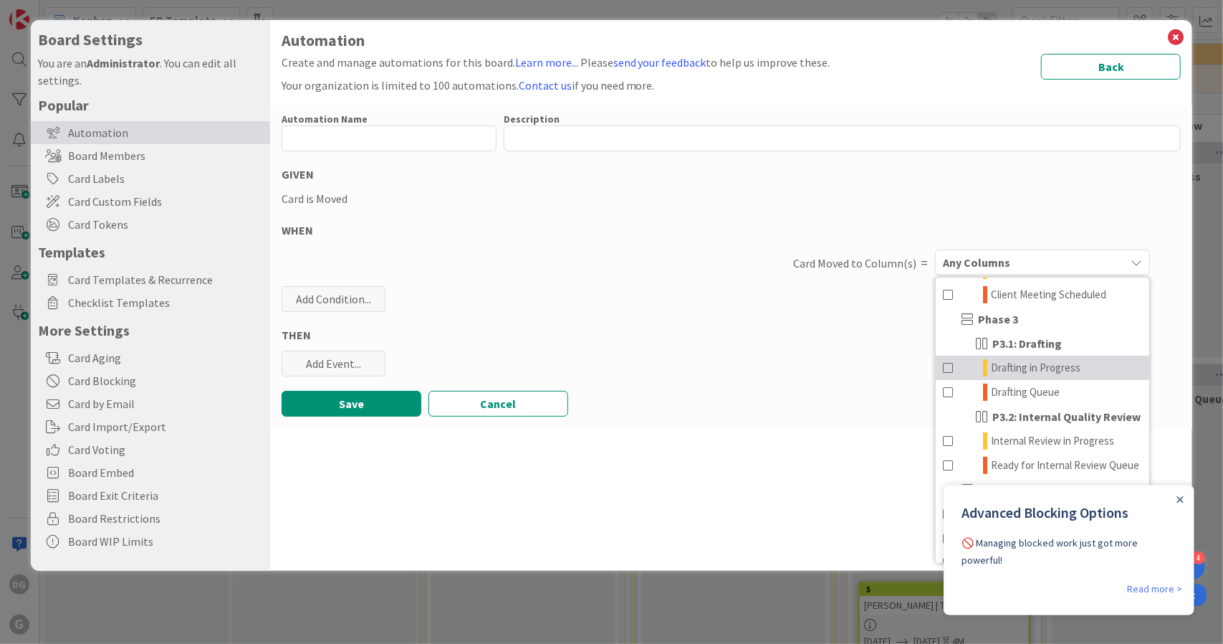
click at [1051, 374] on span "Drafting in Progress" at bounding box center [1036, 367] width 90 height 17
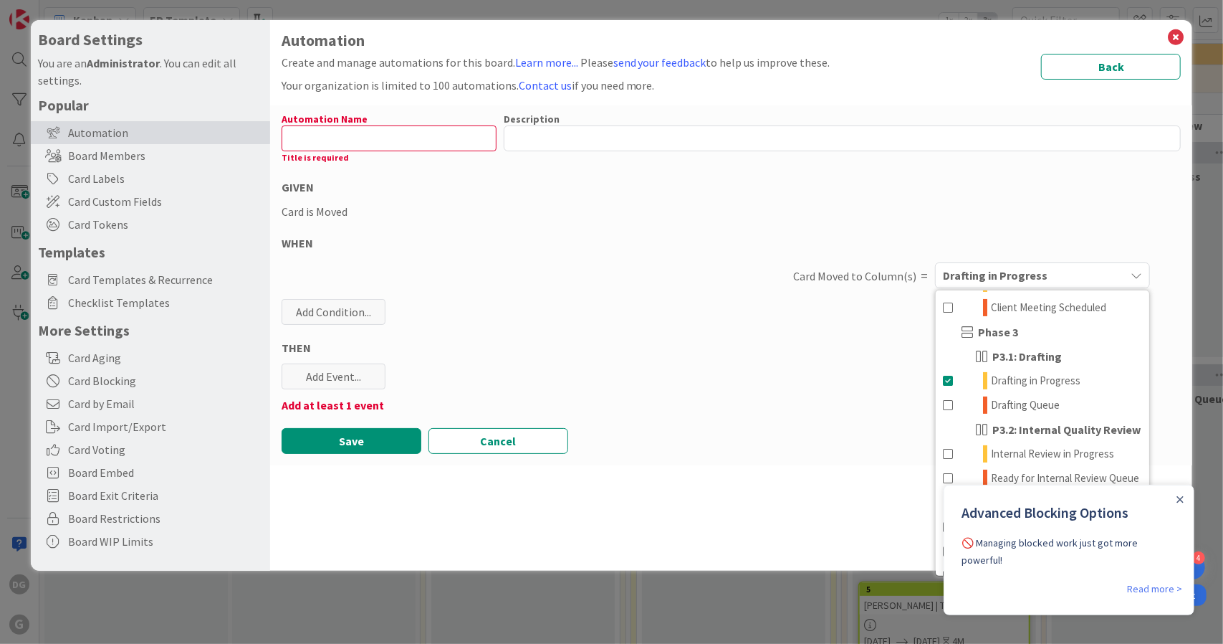
click at [341, 123] on label "Automation Name" at bounding box center [325, 119] width 86 height 13
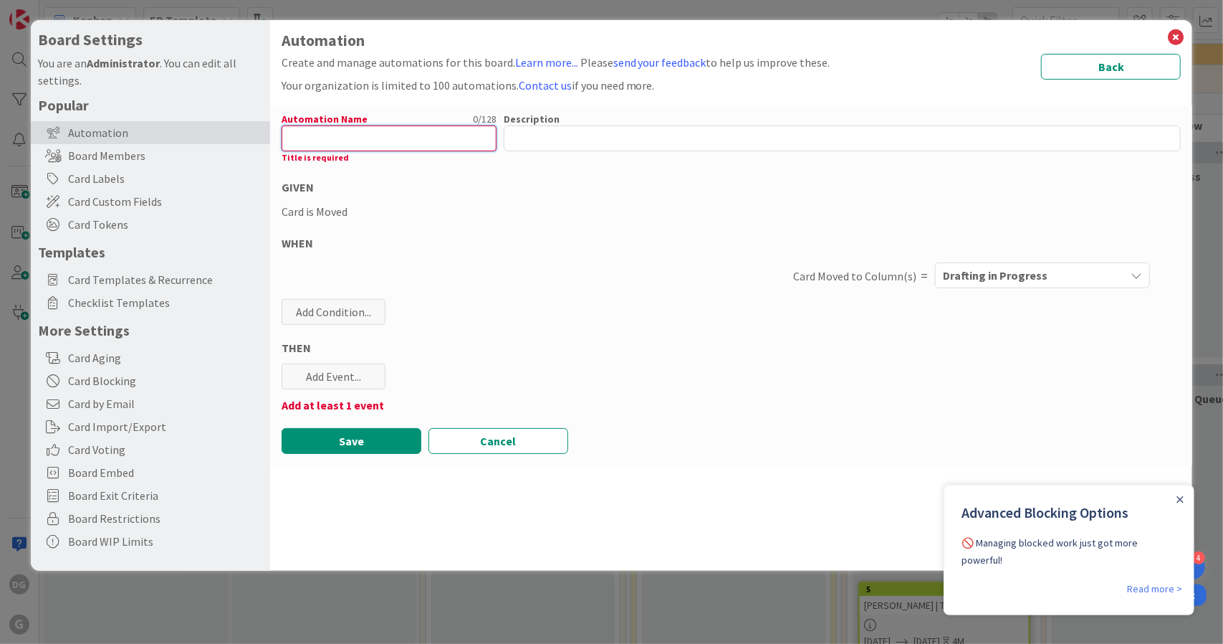
click at [335, 134] on input "text" at bounding box center [389, 138] width 215 height 26
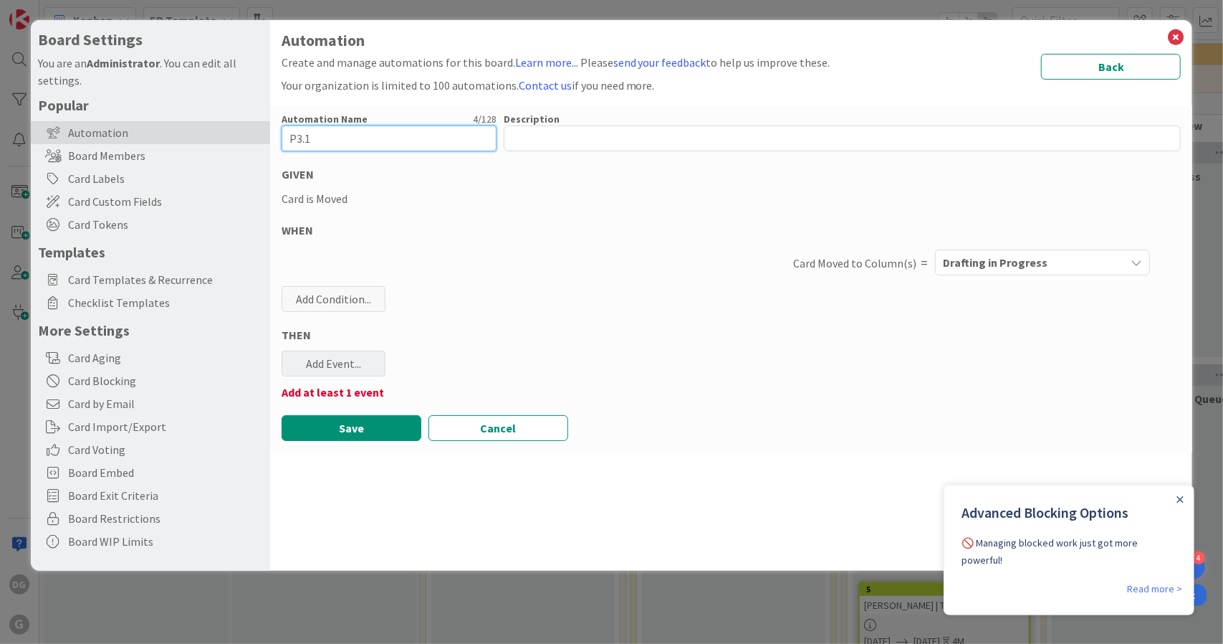
type input "P3.1"
click at [321, 370] on div "Add Event..." at bounding box center [334, 363] width 104 height 26
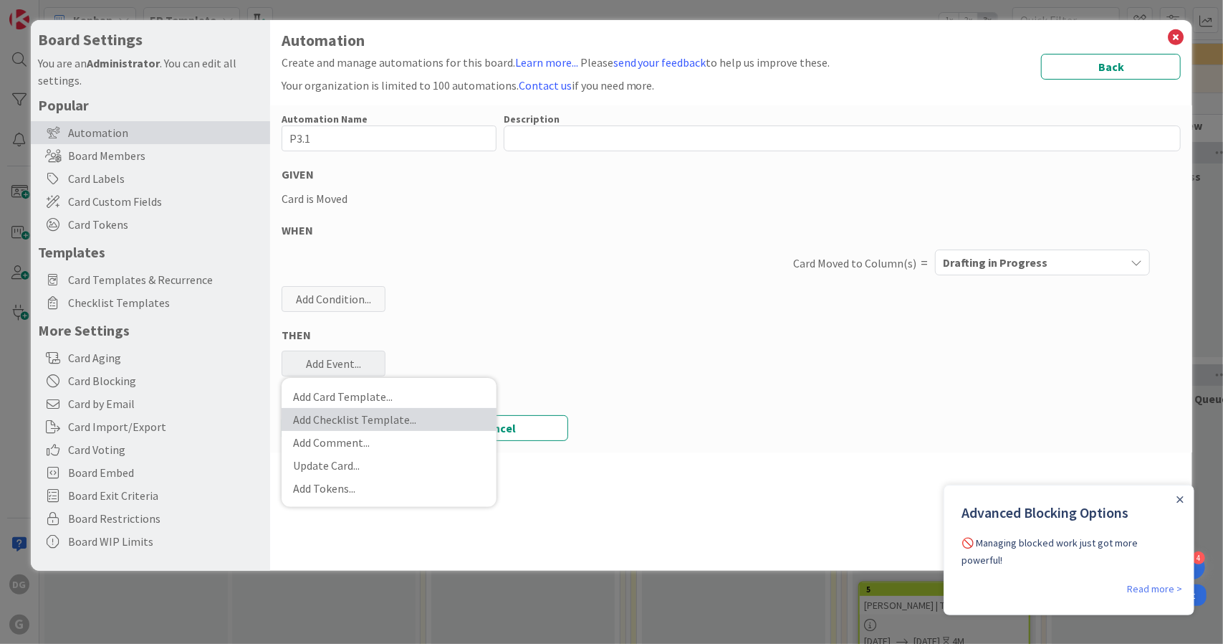
click at [353, 425] on link "Add Checklist Template ..." at bounding box center [389, 419] width 215 height 23
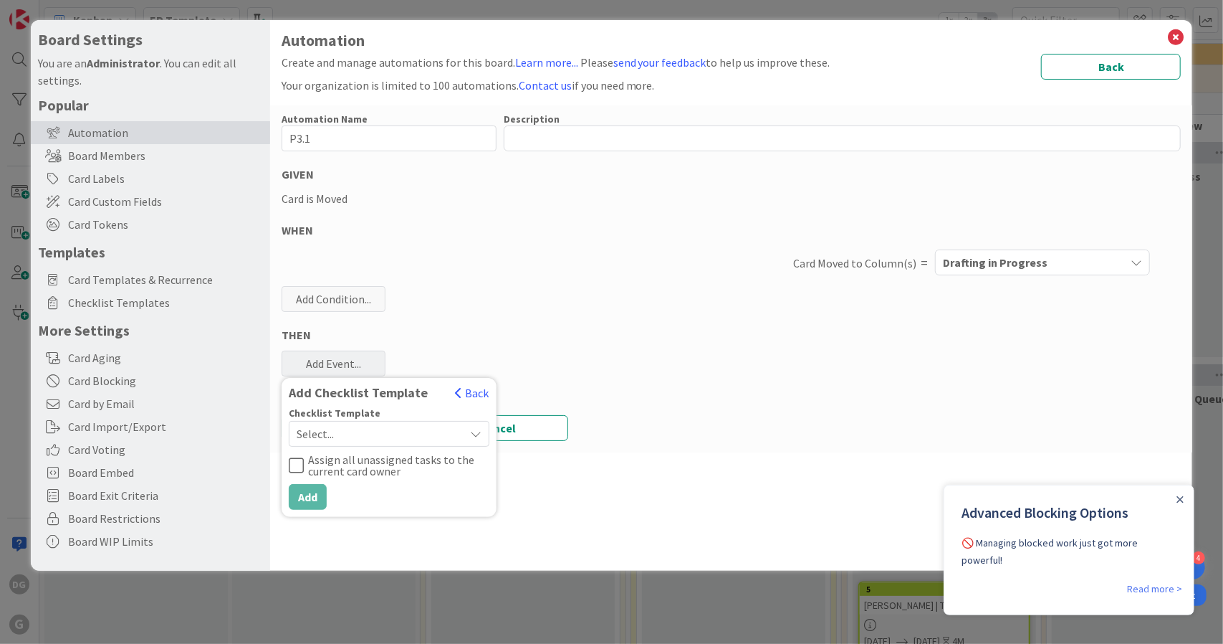
click at [361, 432] on span "Select..." at bounding box center [377, 434] width 161 height 20
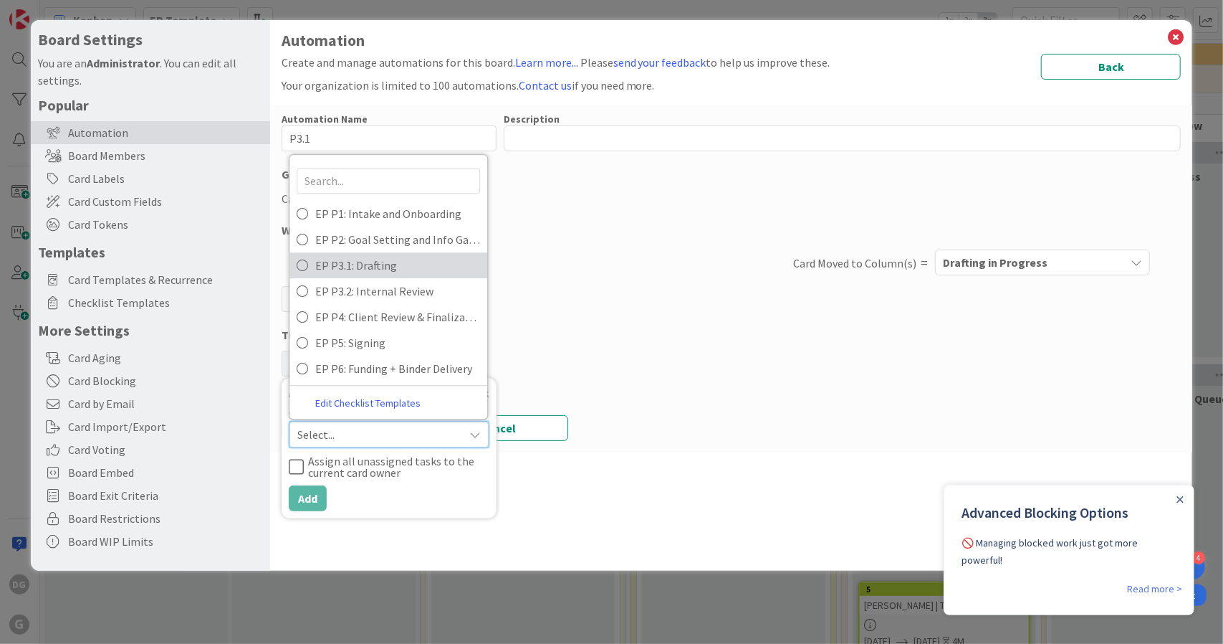
click at [408, 267] on span "EP P3.1: Drafting" at bounding box center [397, 264] width 165 height 21
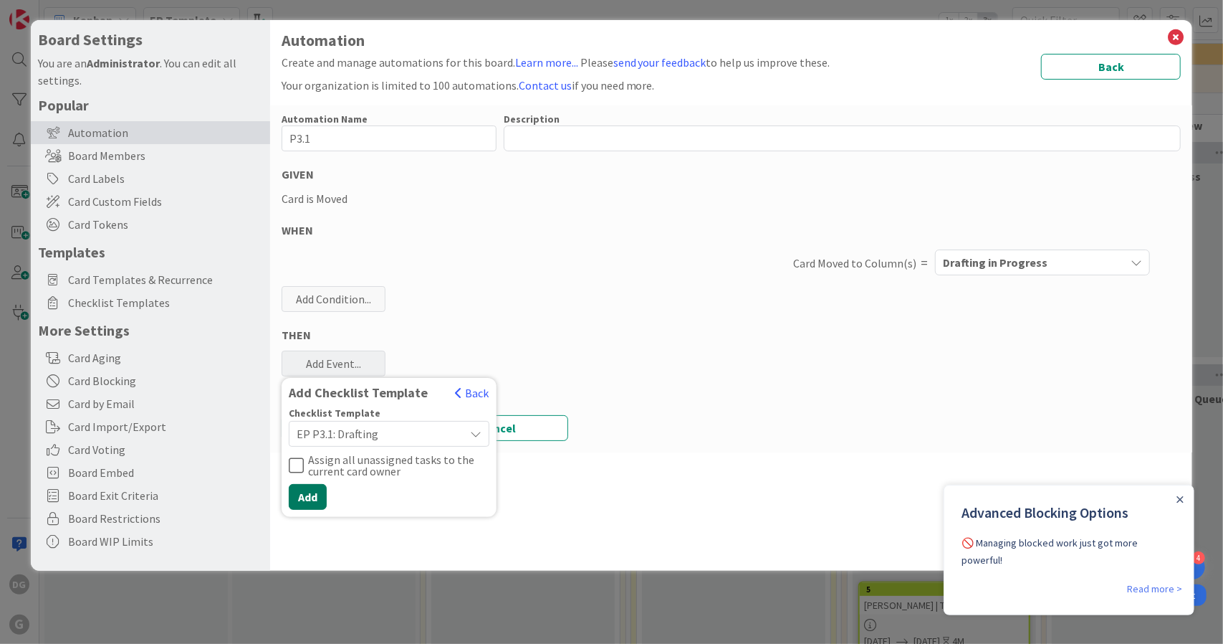
click at [309, 487] on button "Add" at bounding box center [308, 497] width 38 height 26
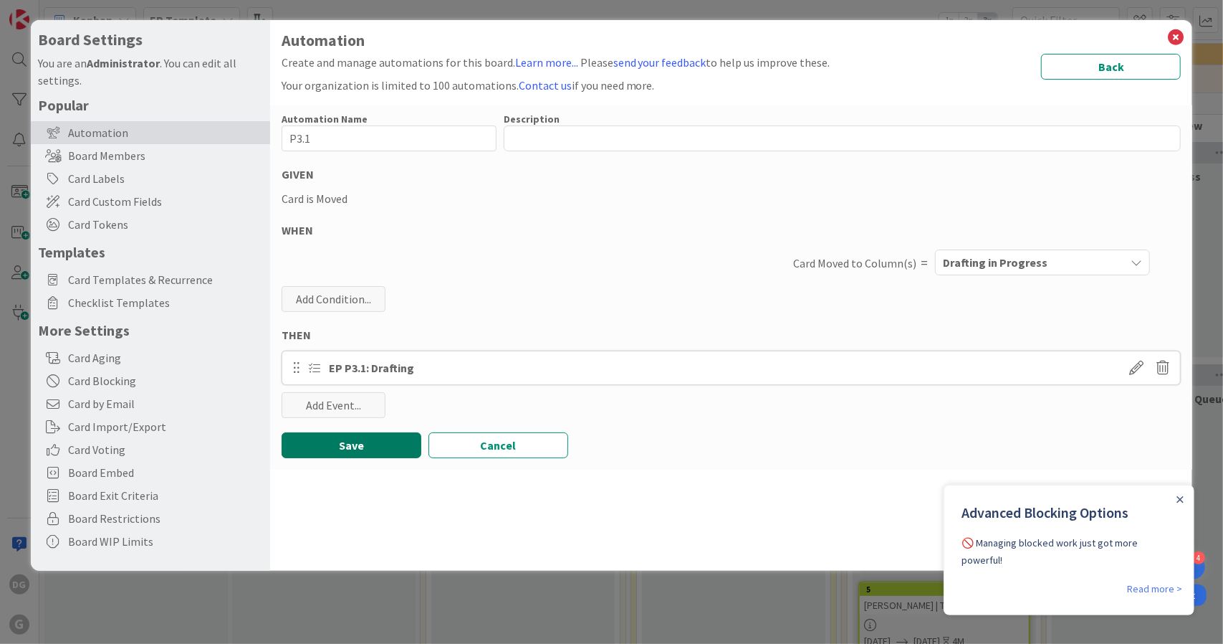
click at [344, 445] on button "Save" at bounding box center [352, 445] width 140 height 26
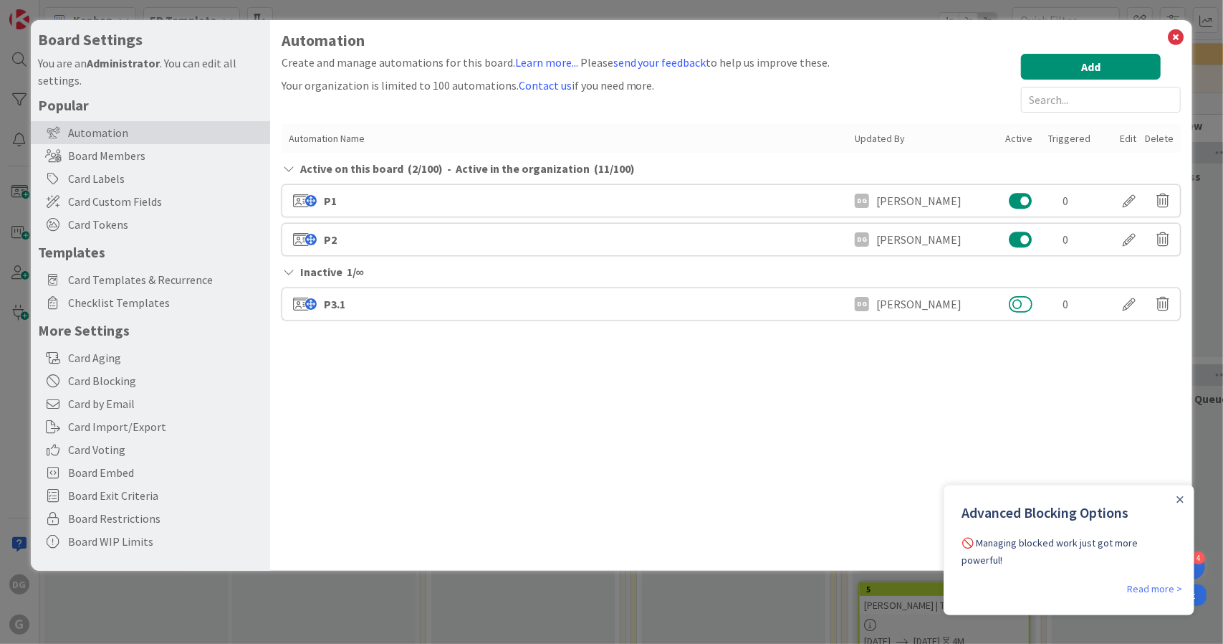
click at [1027, 302] on button at bounding box center [1021, 304] width 24 height 19
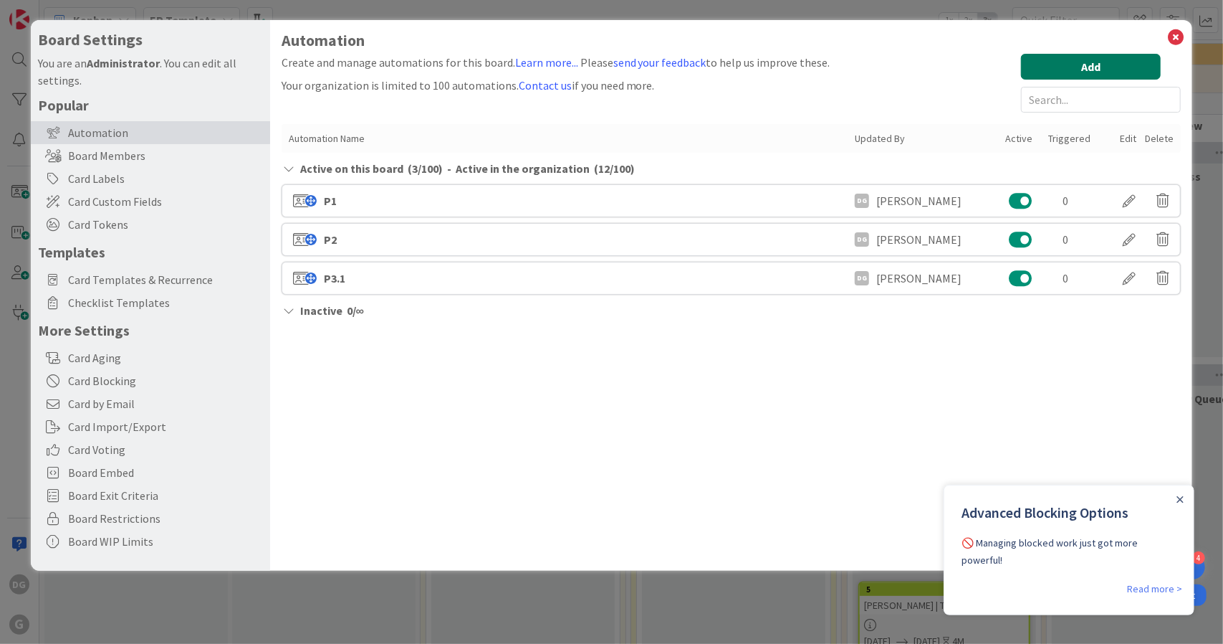
click at [1106, 68] on button "Add" at bounding box center [1091, 67] width 140 height 26
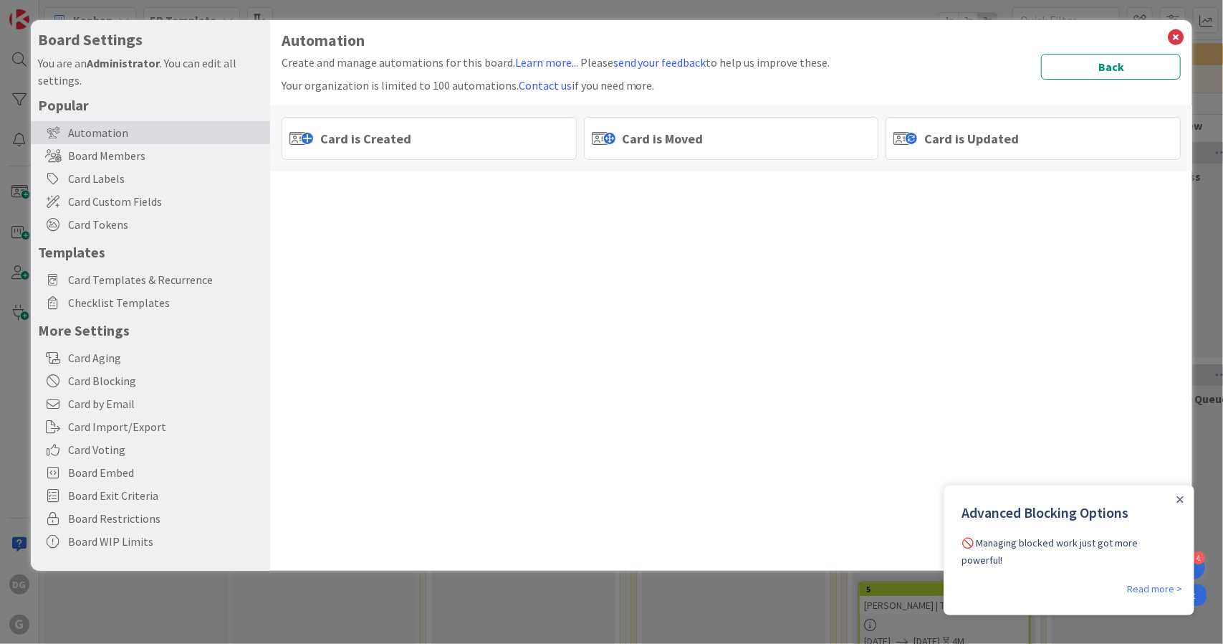
click at [607, 150] on div "Card is Moved" at bounding box center [731, 138] width 295 height 43
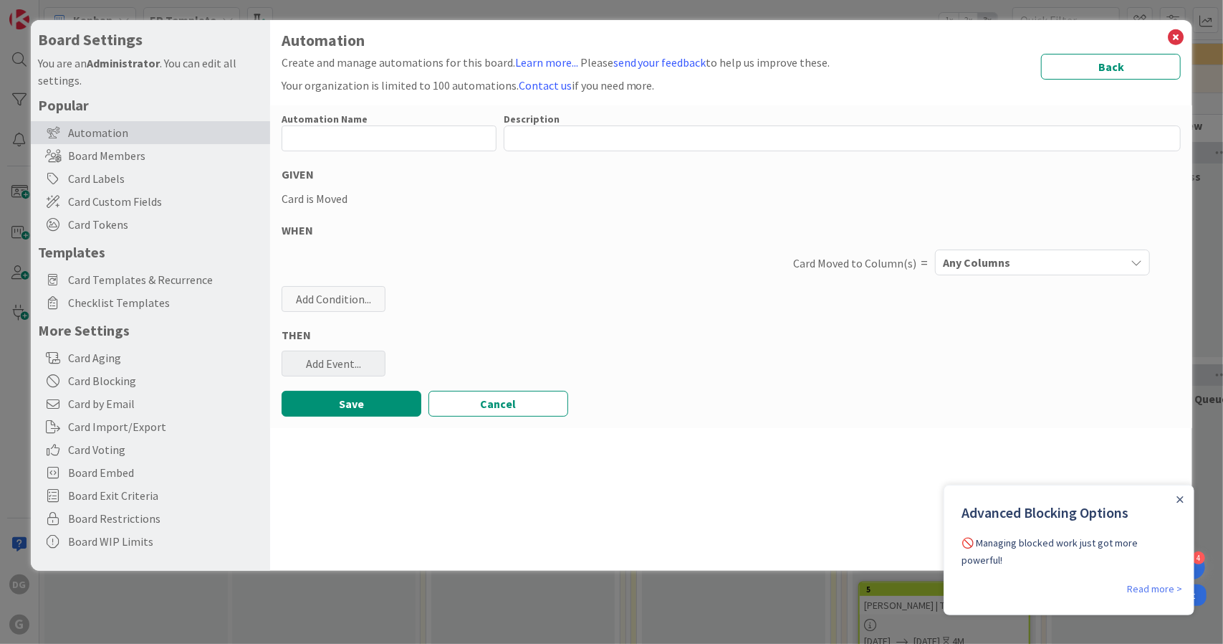
click at [334, 370] on div "Add Event..." at bounding box center [334, 363] width 104 height 26
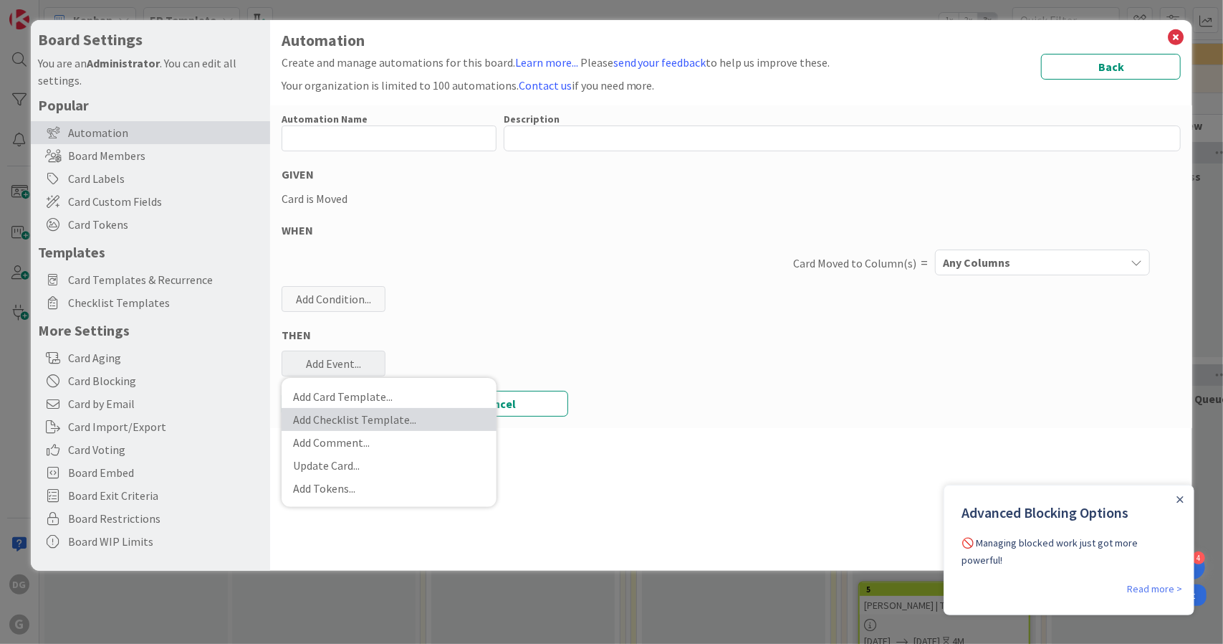
click at [347, 419] on link "Add Checklist Template ..." at bounding box center [389, 419] width 215 height 23
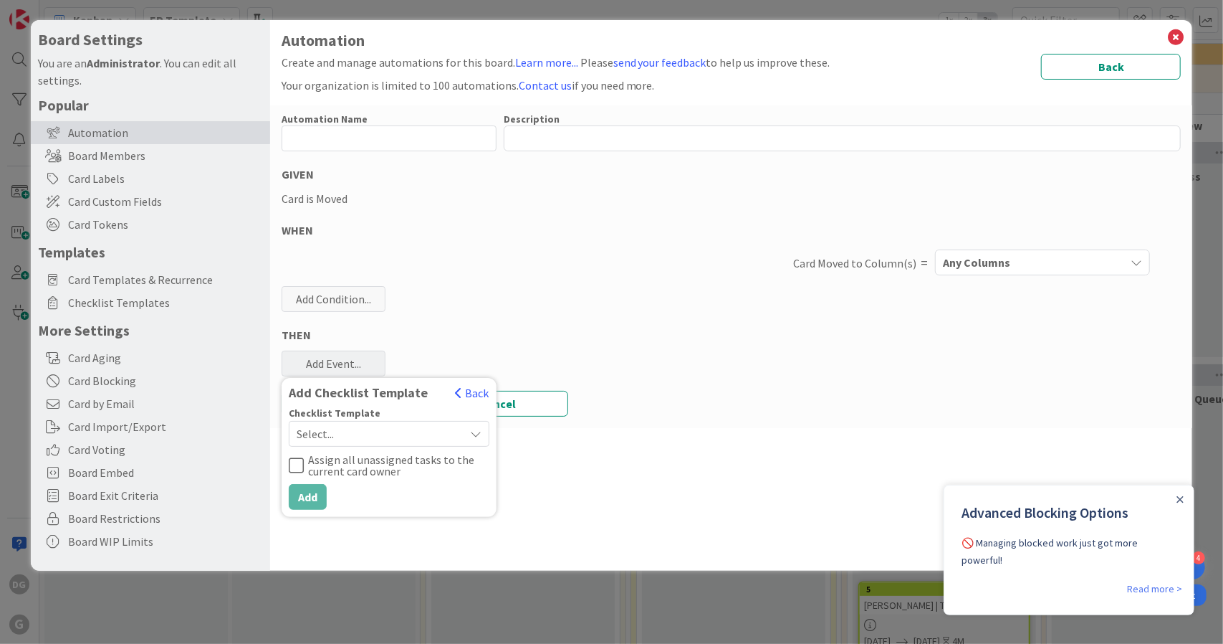
click at [365, 434] on span "Select..." at bounding box center [377, 434] width 161 height 20
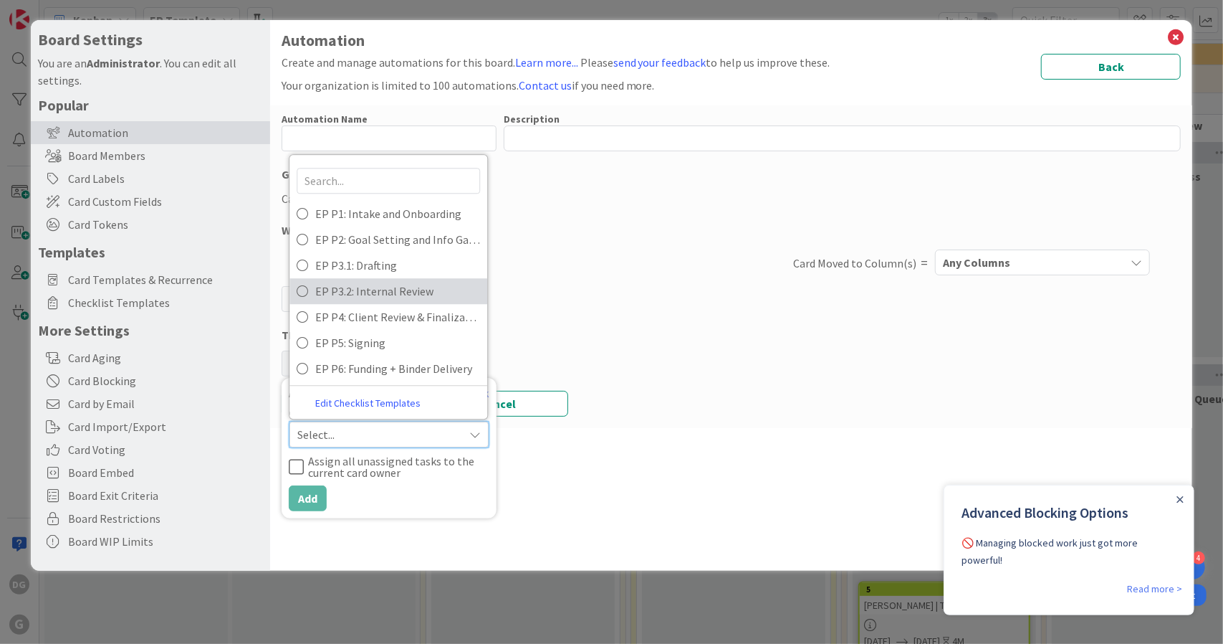
click at [376, 295] on span "EP P3.2: Internal Review" at bounding box center [397, 290] width 165 height 21
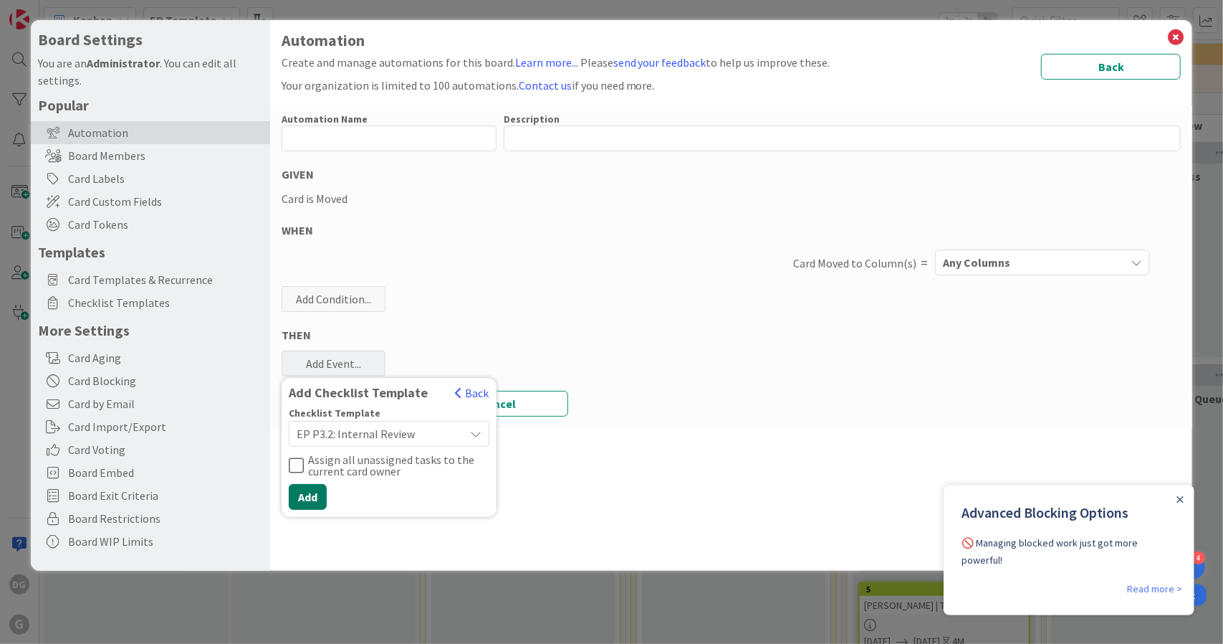
click at [310, 495] on button "Add" at bounding box center [308, 497] width 38 height 26
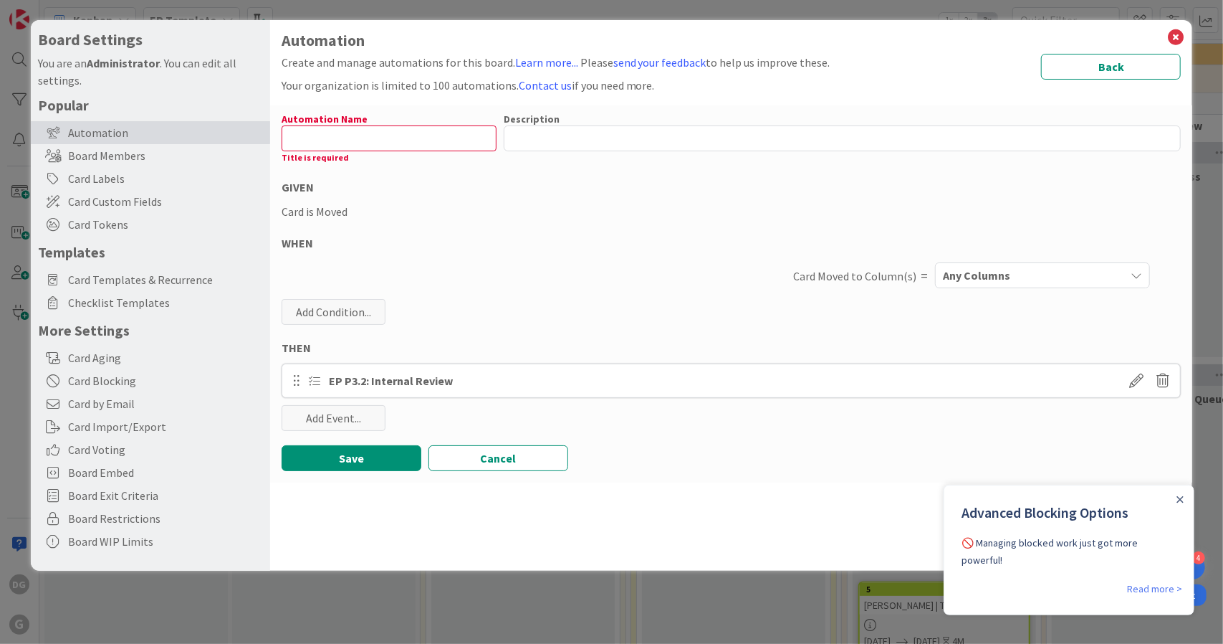
click at [1043, 276] on div "Any Columns" at bounding box center [1032, 275] width 186 height 23
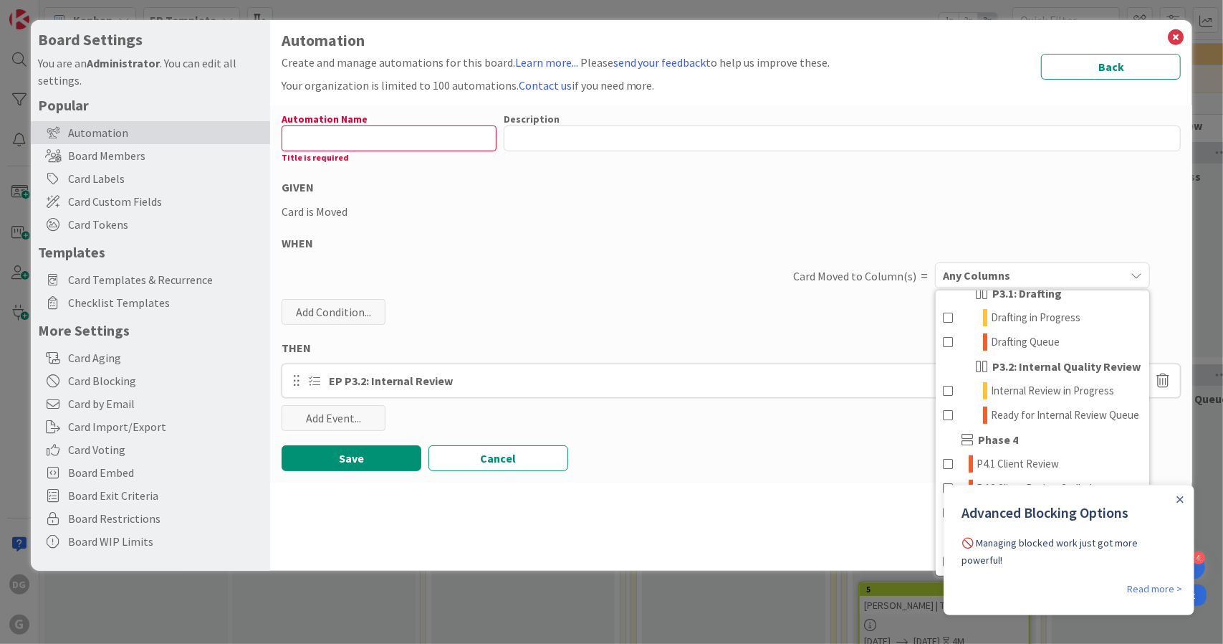
scroll to position [318, 0]
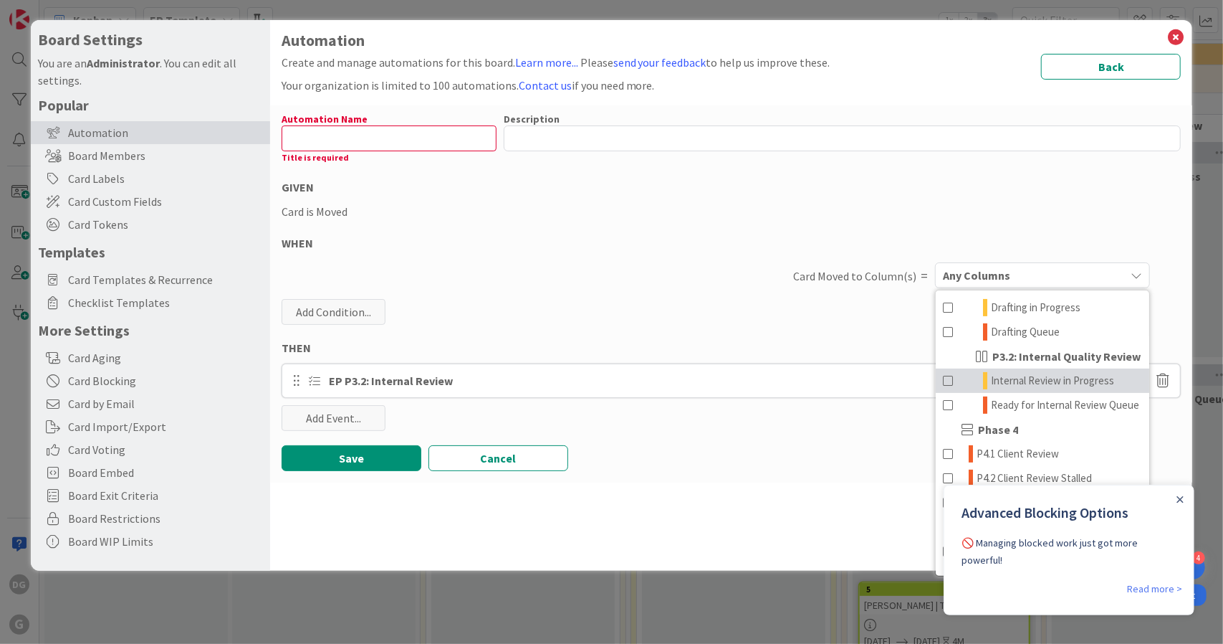
click at [1039, 383] on span "Internal Review in Progress" at bounding box center [1052, 380] width 123 height 17
click at [350, 143] on input "text" at bounding box center [389, 138] width 215 height 26
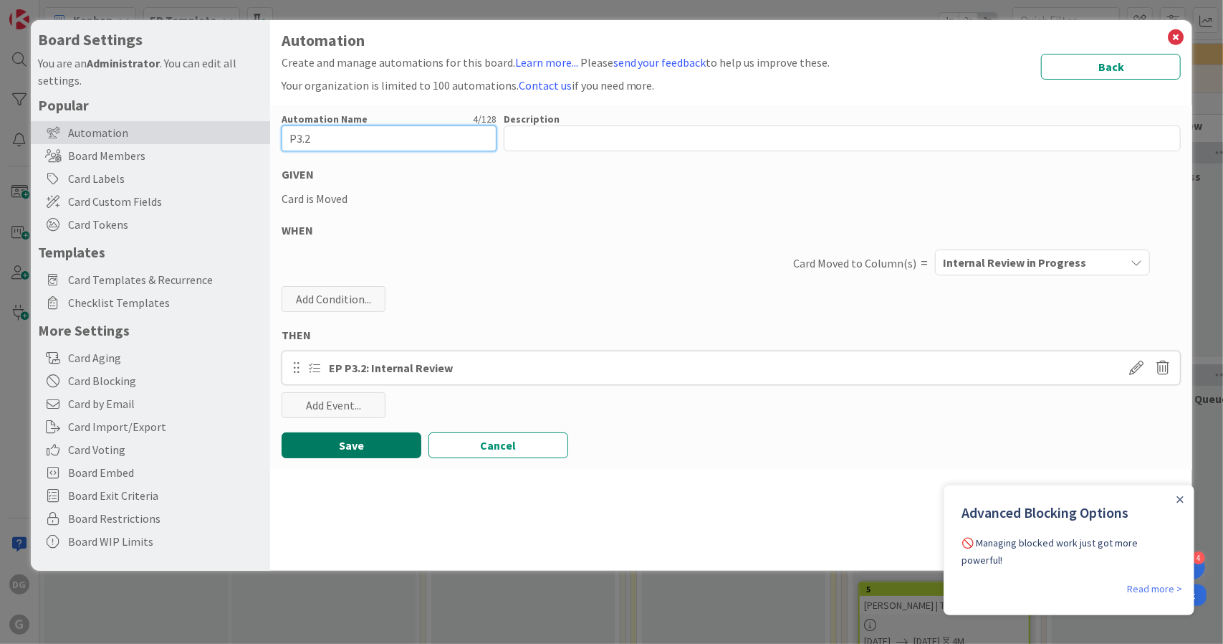
type input "P3.2"
click at [354, 444] on button "Save" at bounding box center [352, 445] width 140 height 26
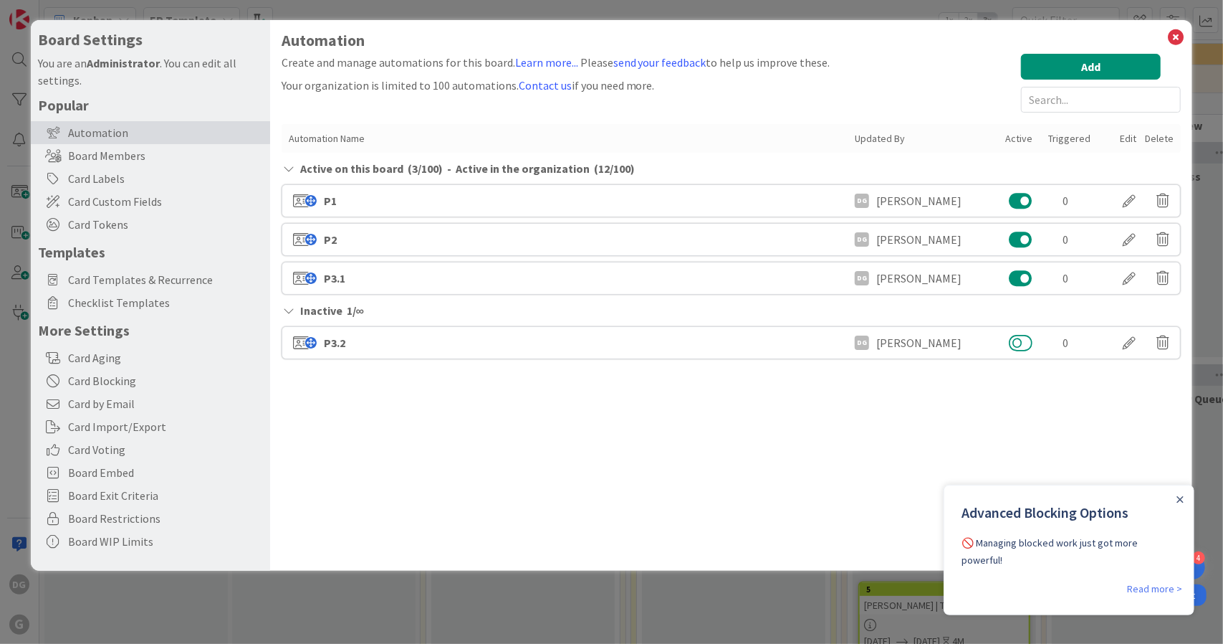
click at [1023, 341] on button at bounding box center [1021, 342] width 24 height 19
click at [1177, 497] on icon "Close Announcement" at bounding box center [1179, 498] width 7 height 7
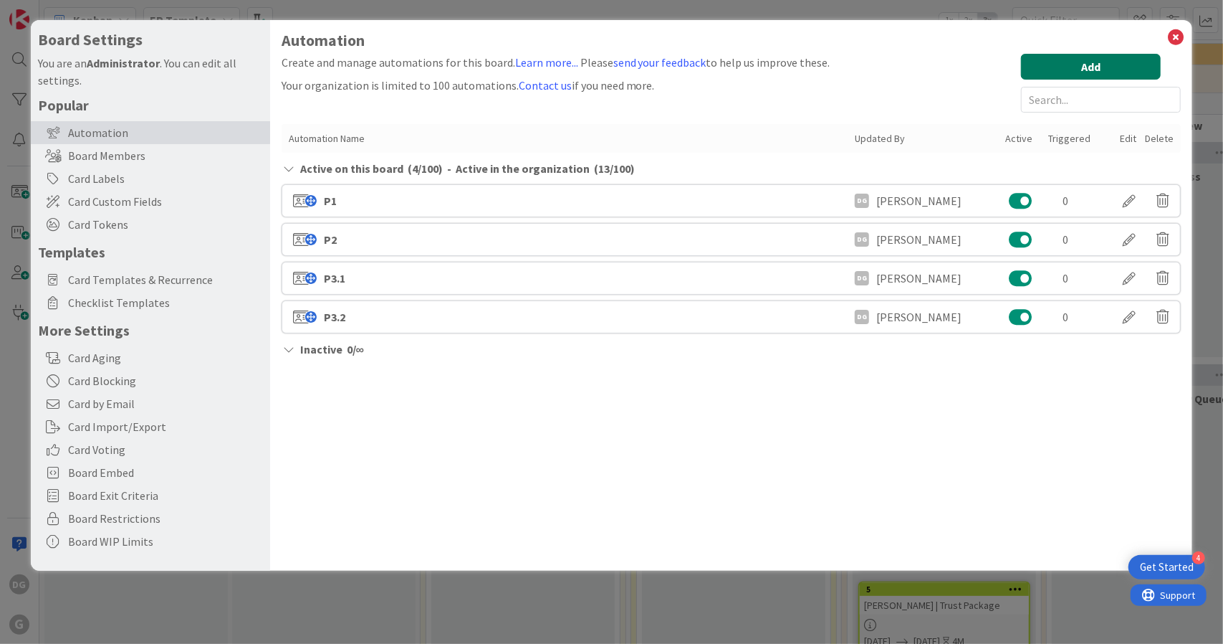
scroll to position [0, 0]
click at [1074, 70] on button "Add" at bounding box center [1091, 67] width 140 height 26
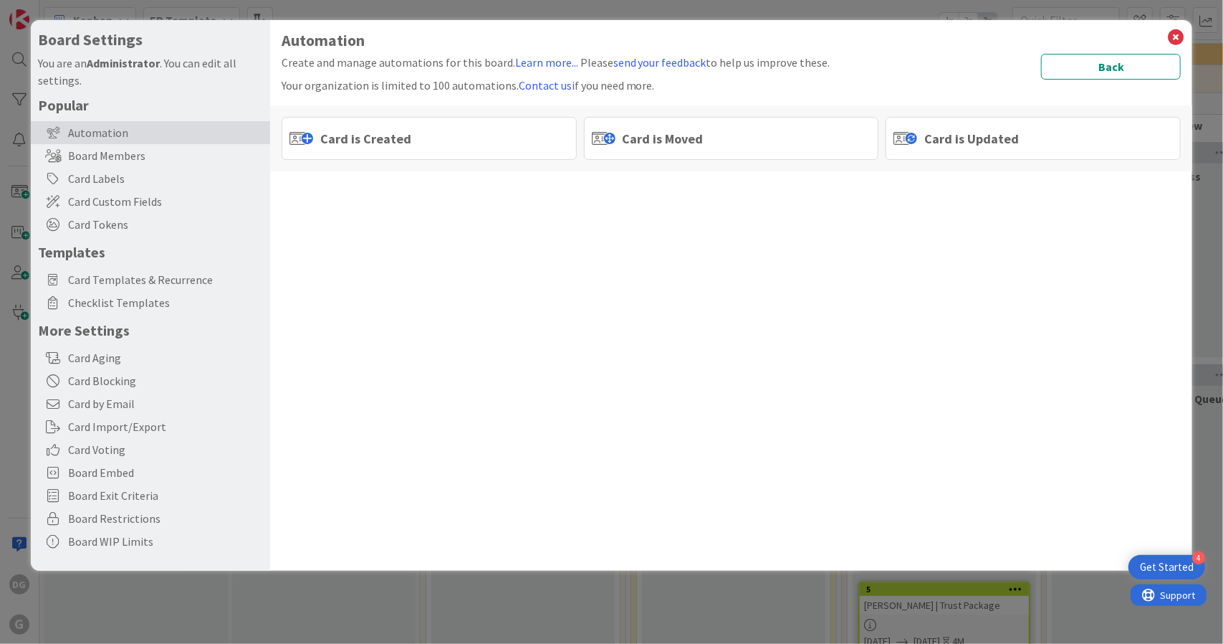
click at [668, 131] on span "Card is Moved" at bounding box center [663, 138] width 81 height 19
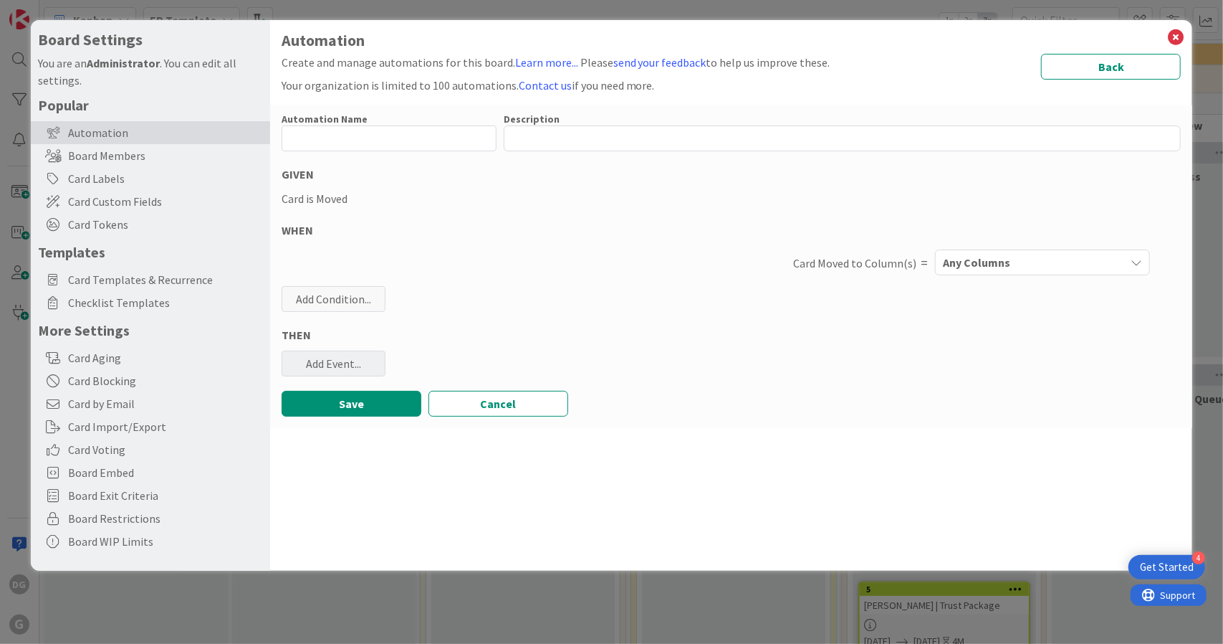
click at [347, 365] on div "Add Event..." at bounding box center [334, 363] width 104 height 26
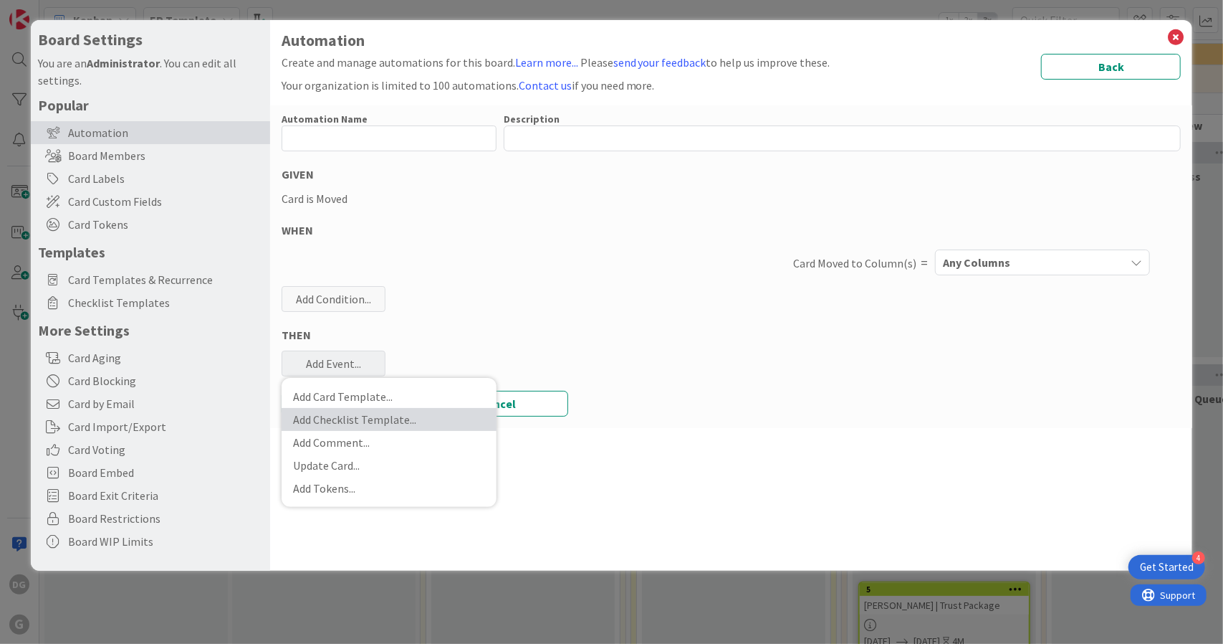
click at [371, 427] on link "Add Checklist Template ..." at bounding box center [389, 419] width 215 height 23
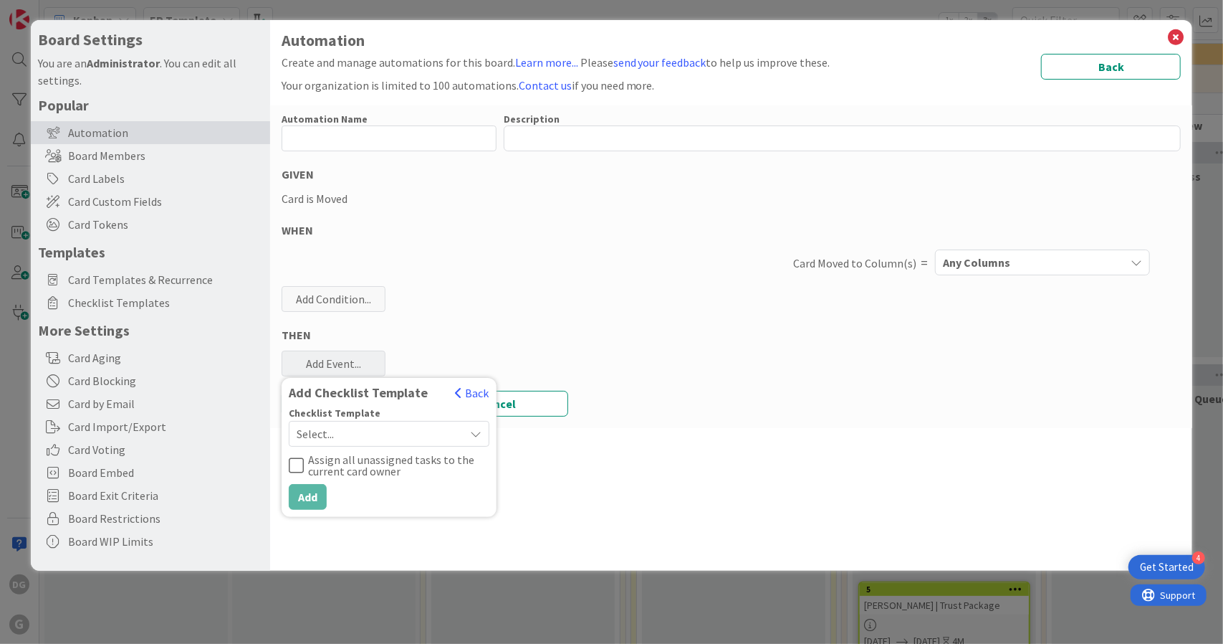
click at [381, 435] on span "Select..." at bounding box center [377, 434] width 161 height 20
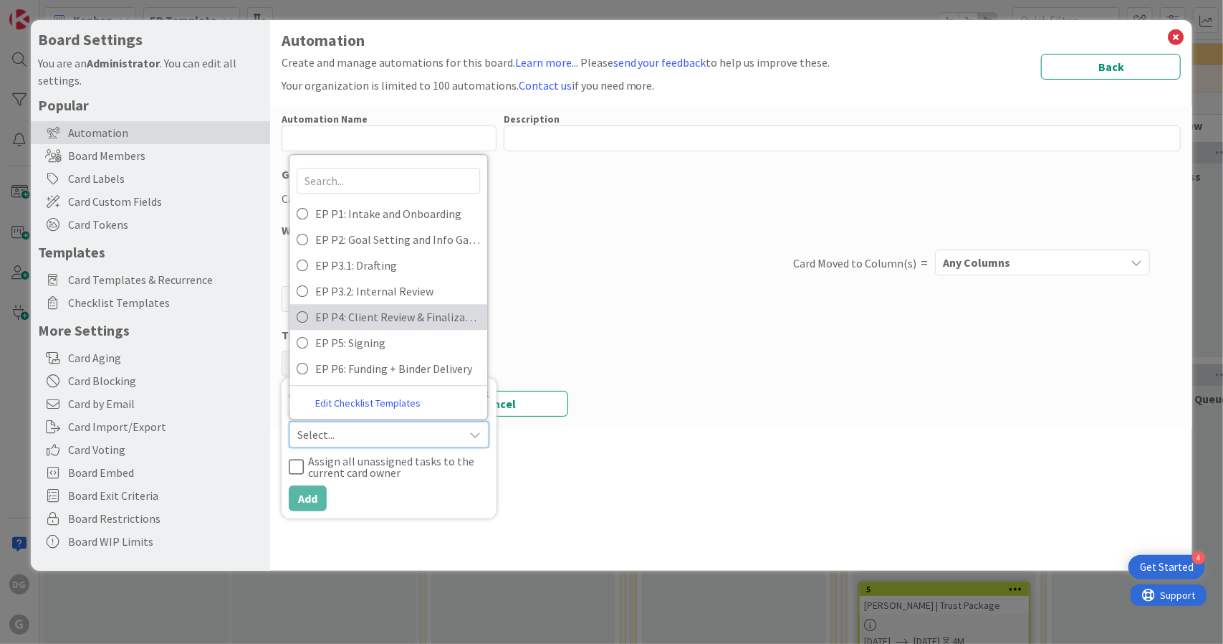
click at [388, 325] on span "EP P4: Client Review & Finalization" at bounding box center [397, 316] width 165 height 21
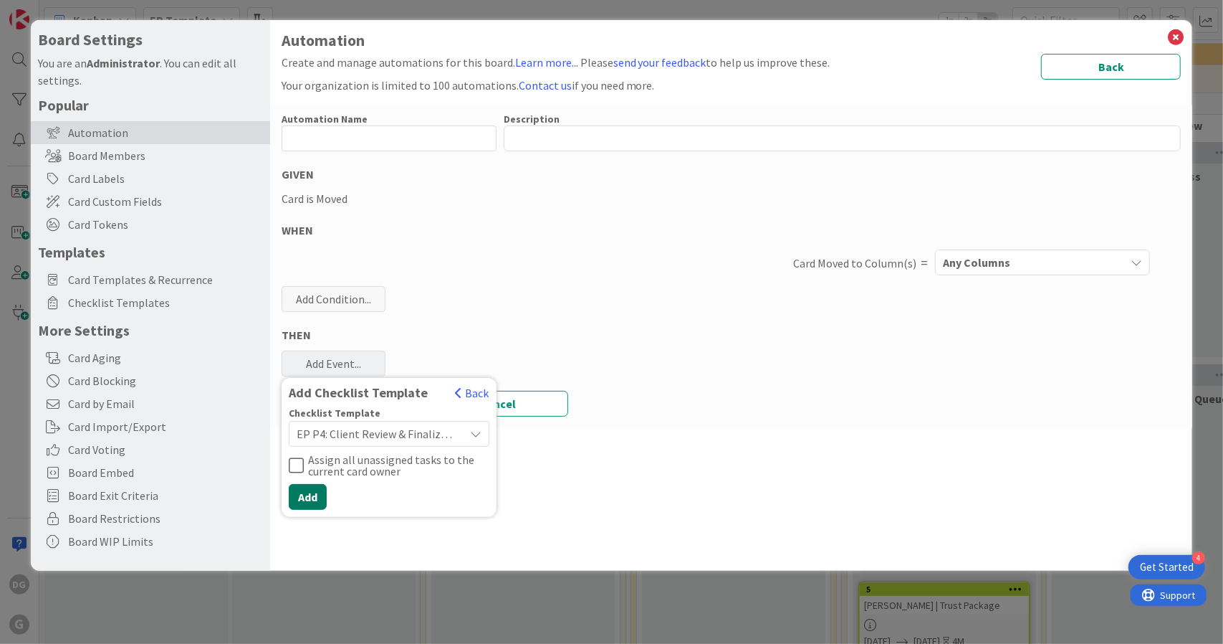
click at [314, 499] on button "Add" at bounding box center [308, 497] width 38 height 26
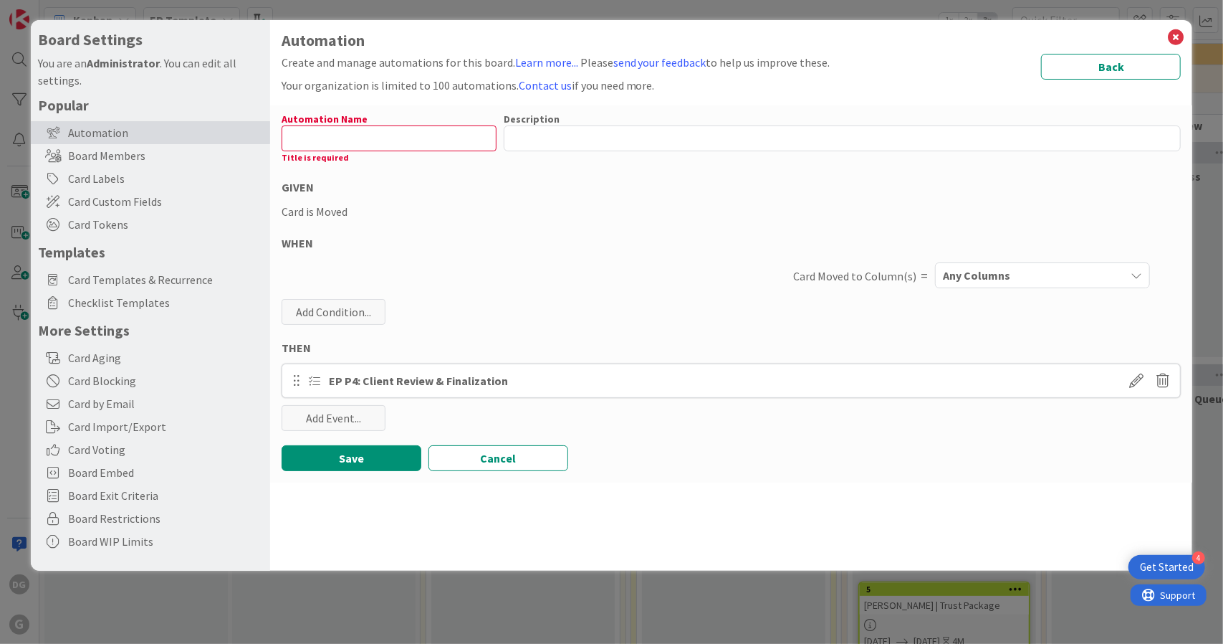
click at [990, 287] on button "Any Columns" at bounding box center [1042, 275] width 215 height 26
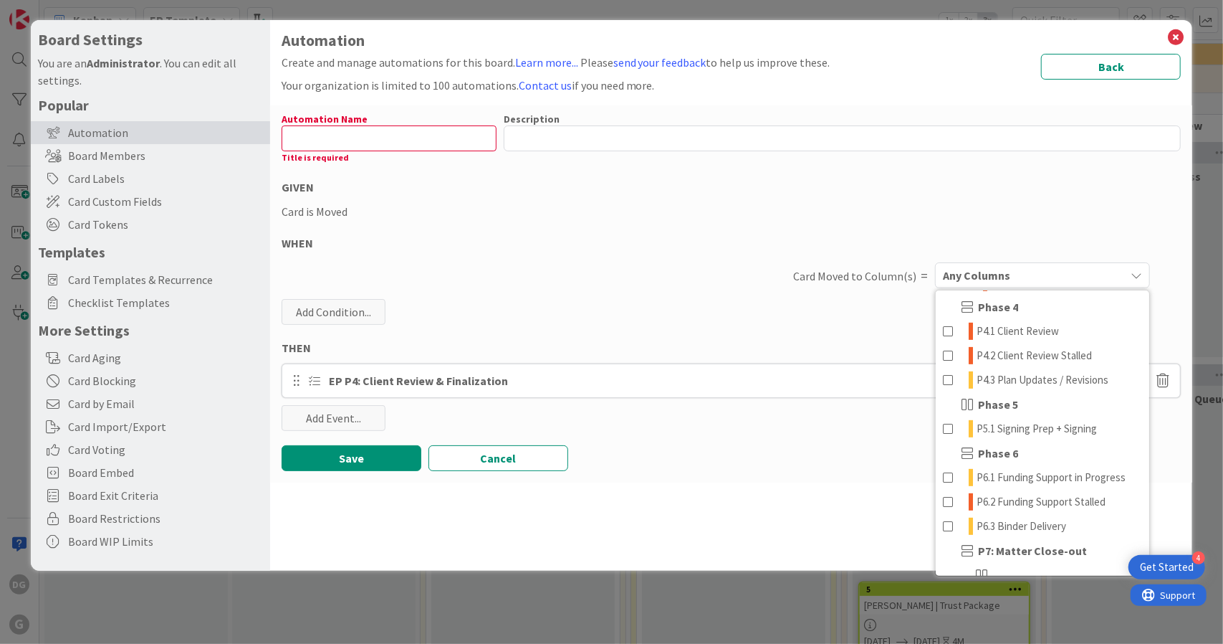
scroll to position [440, 0]
click at [1008, 340] on span "P4.1 Client Review" at bounding box center [1018, 331] width 82 height 17
click at [329, 132] on input "text" at bounding box center [389, 138] width 215 height 26
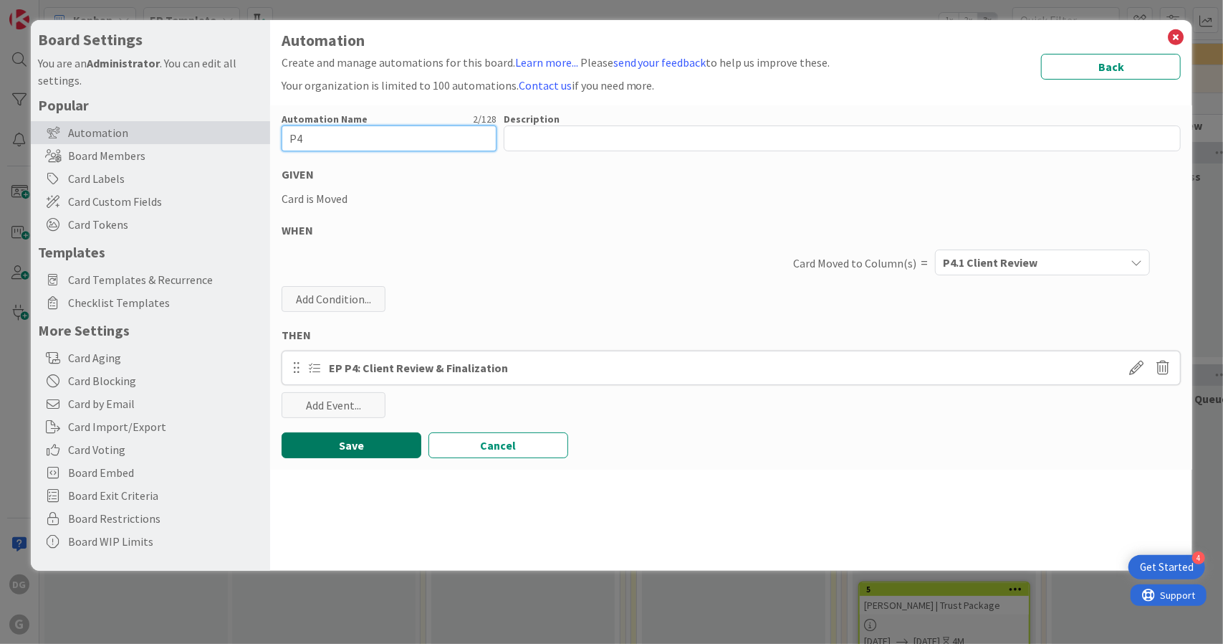
type input "P4"
click at [365, 449] on button "Save" at bounding box center [352, 445] width 140 height 26
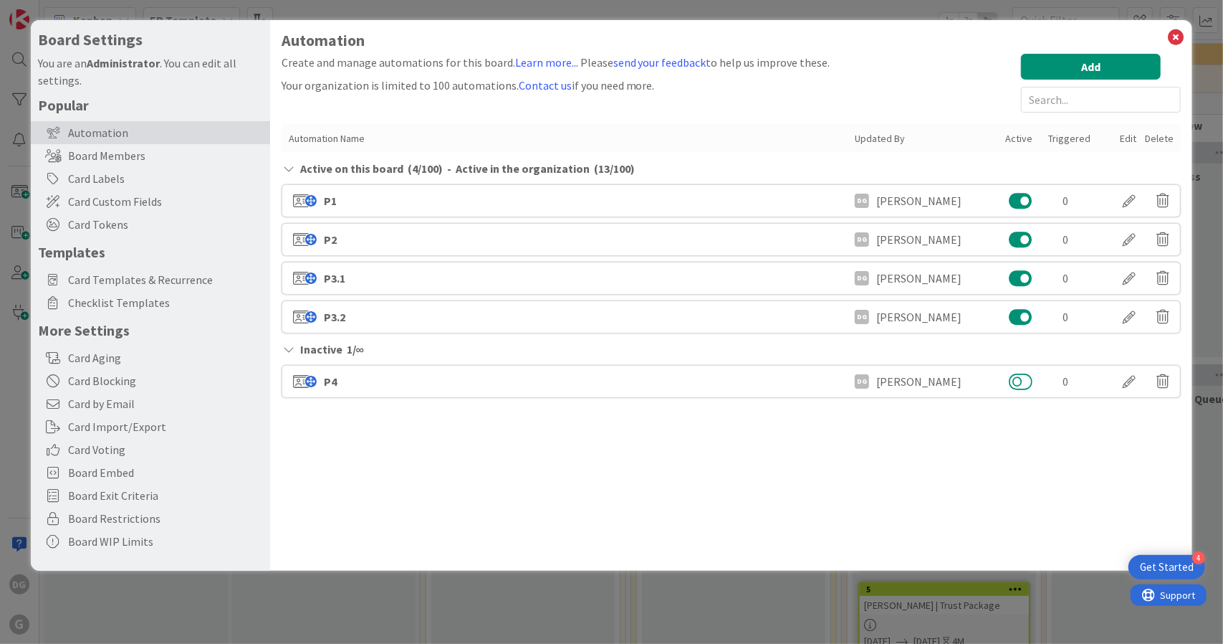
click at [1015, 383] on button at bounding box center [1021, 381] width 24 height 19
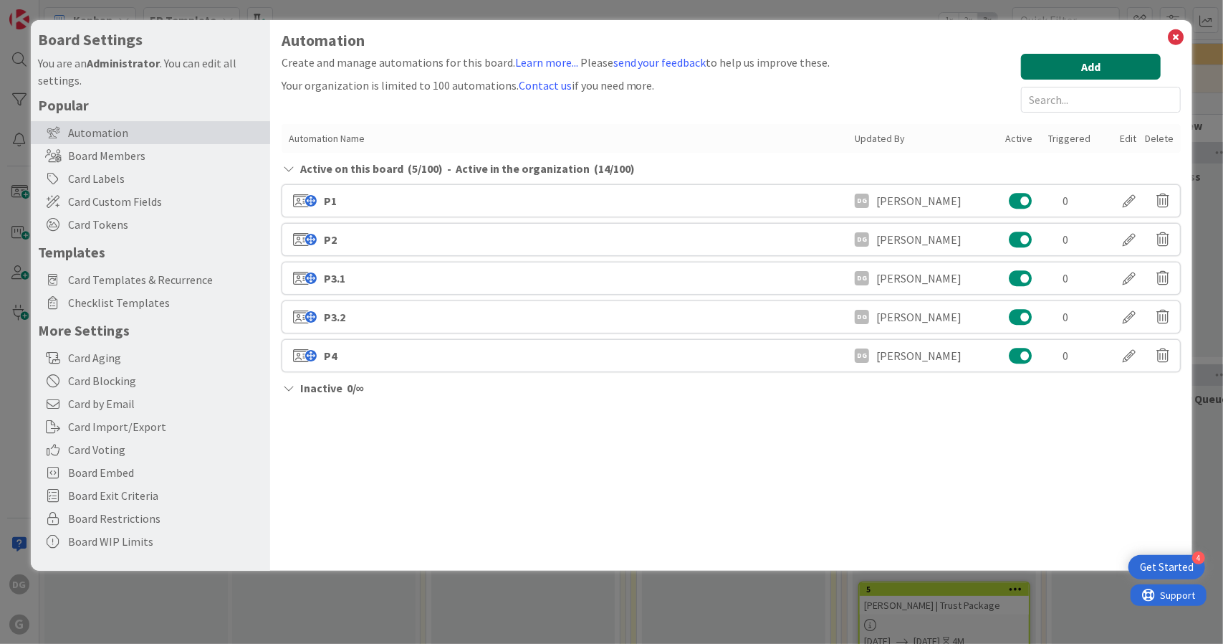
click at [1098, 64] on button "Add" at bounding box center [1091, 67] width 140 height 26
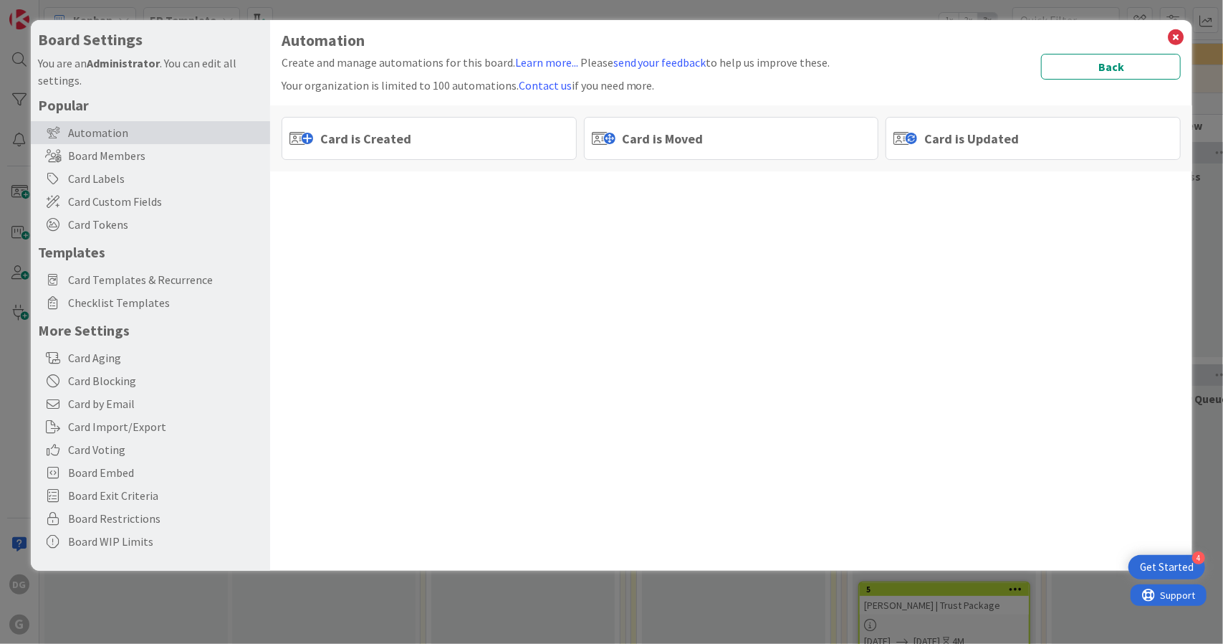
click at [668, 122] on div "Card is Moved" at bounding box center [731, 138] width 295 height 43
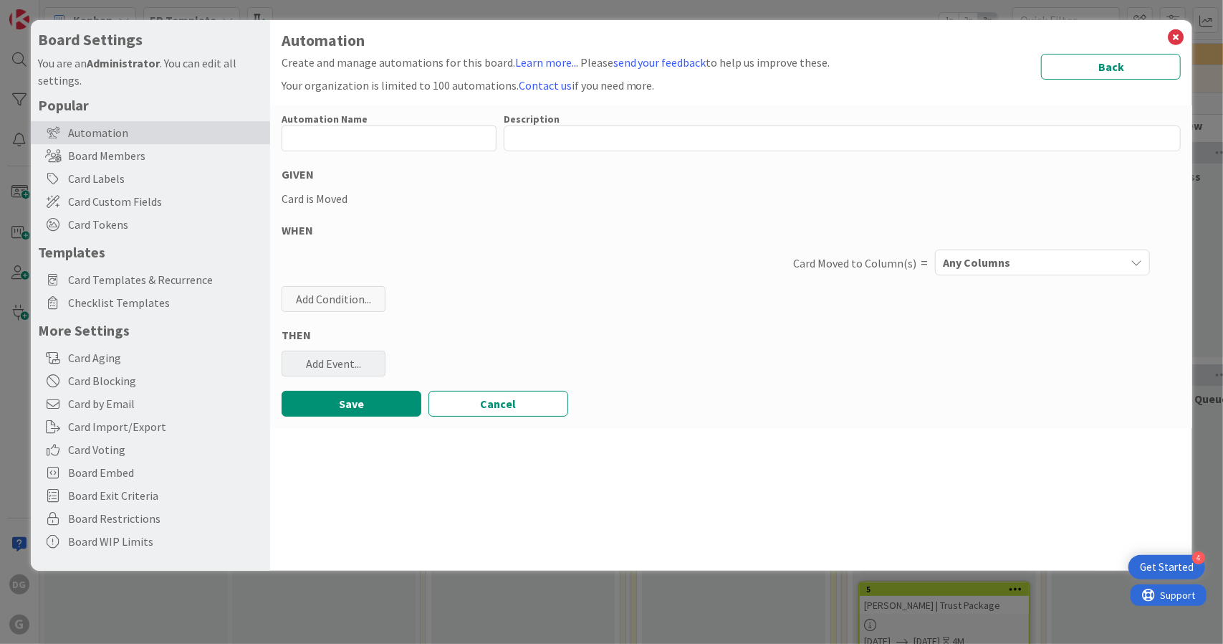
click at [347, 360] on div "Add Event..." at bounding box center [334, 363] width 104 height 26
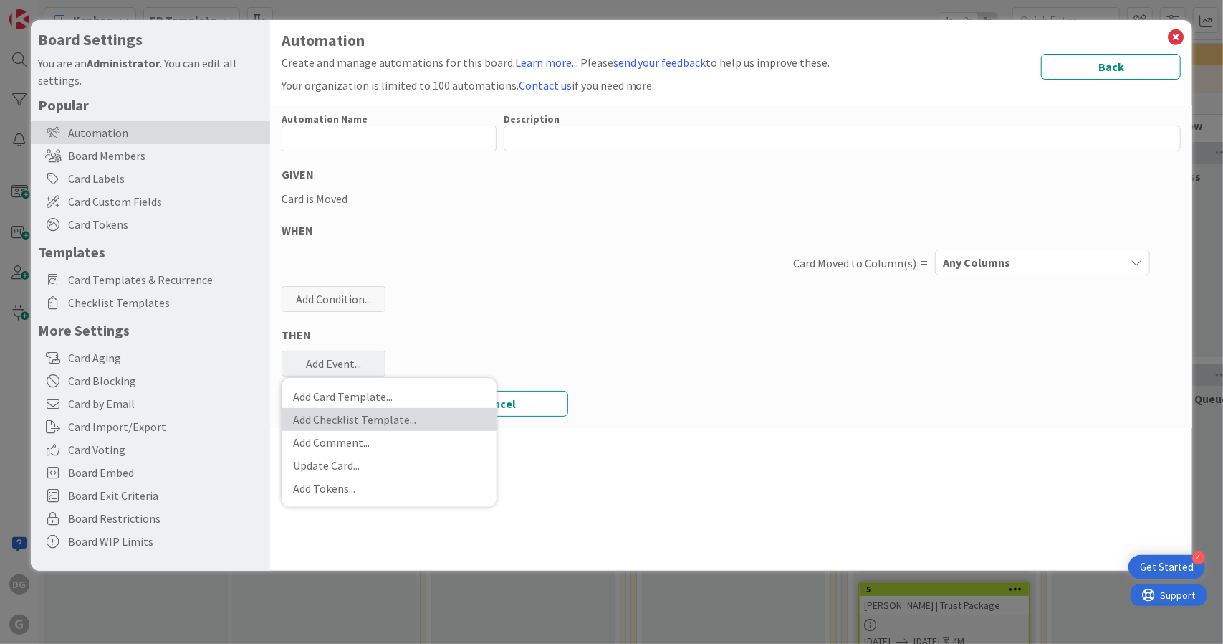
click at [371, 426] on link "Add Checklist Template ..." at bounding box center [389, 419] width 215 height 23
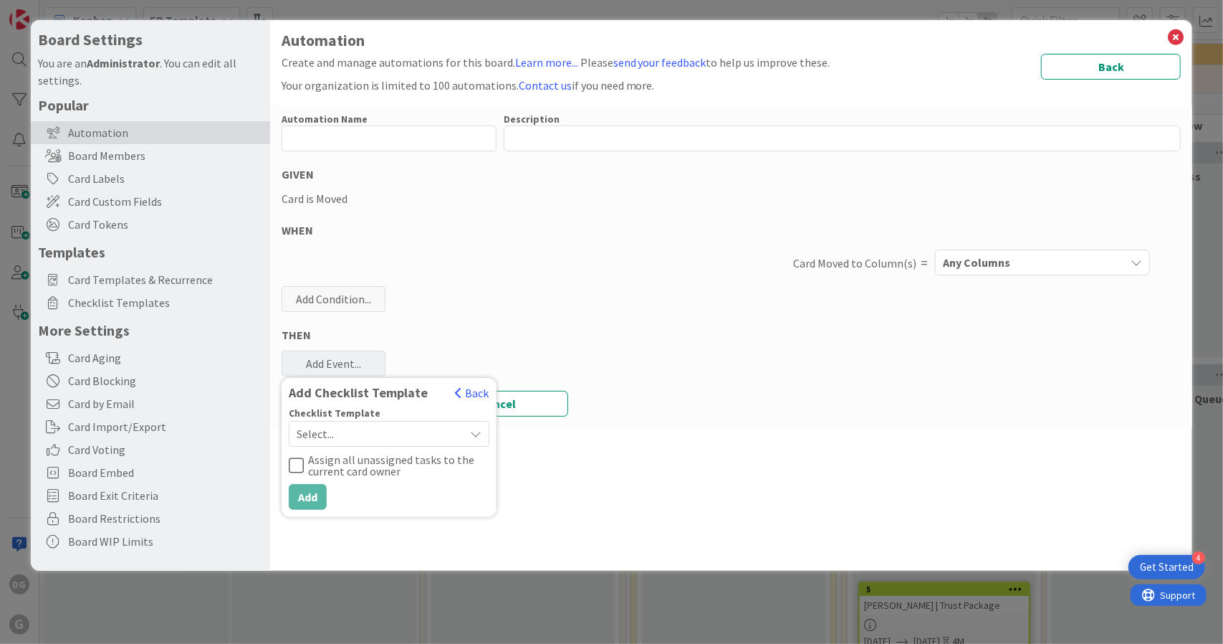
click at [398, 434] on span "Select..." at bounding box center [377, 434] width 161 height 20
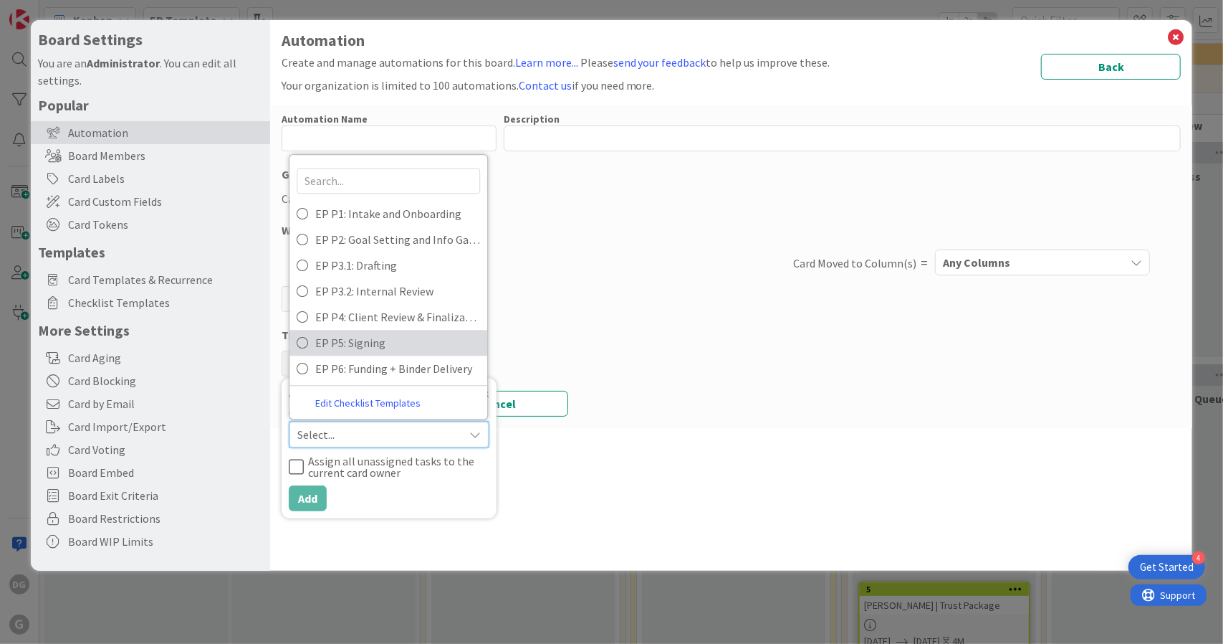
click at [418, 340] on span "EP P5: Signing" at bounding box center [397, 342] width 165 height 21
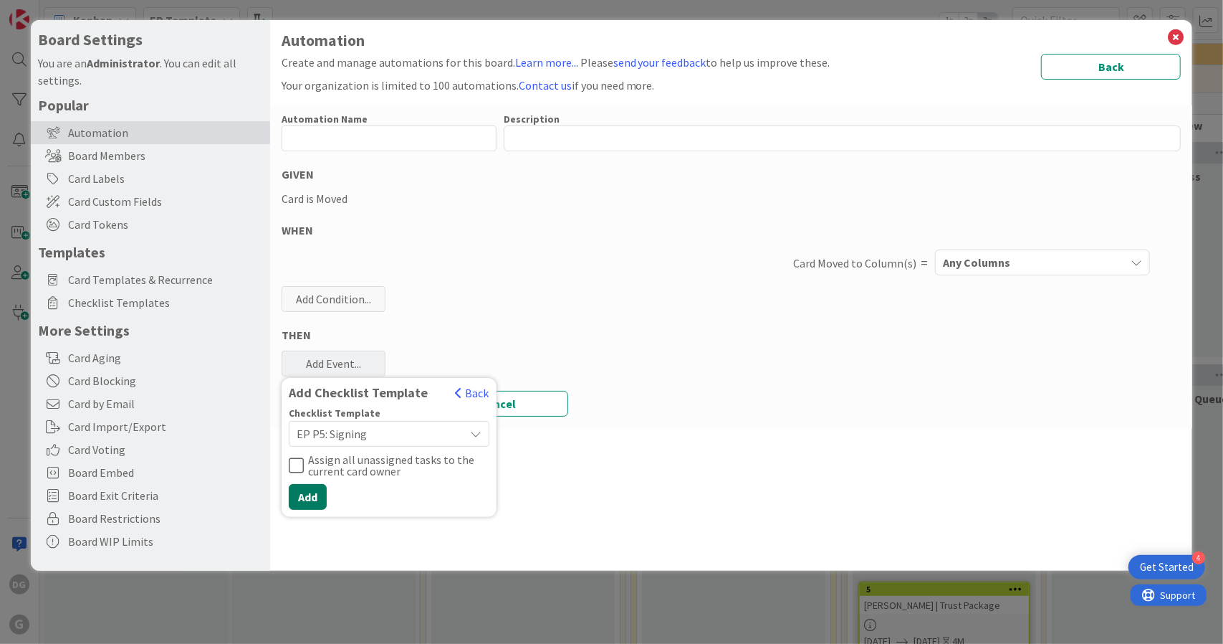
click at [312, 497] on button "Add" at bounding box center [308, 497] width 38 height 26
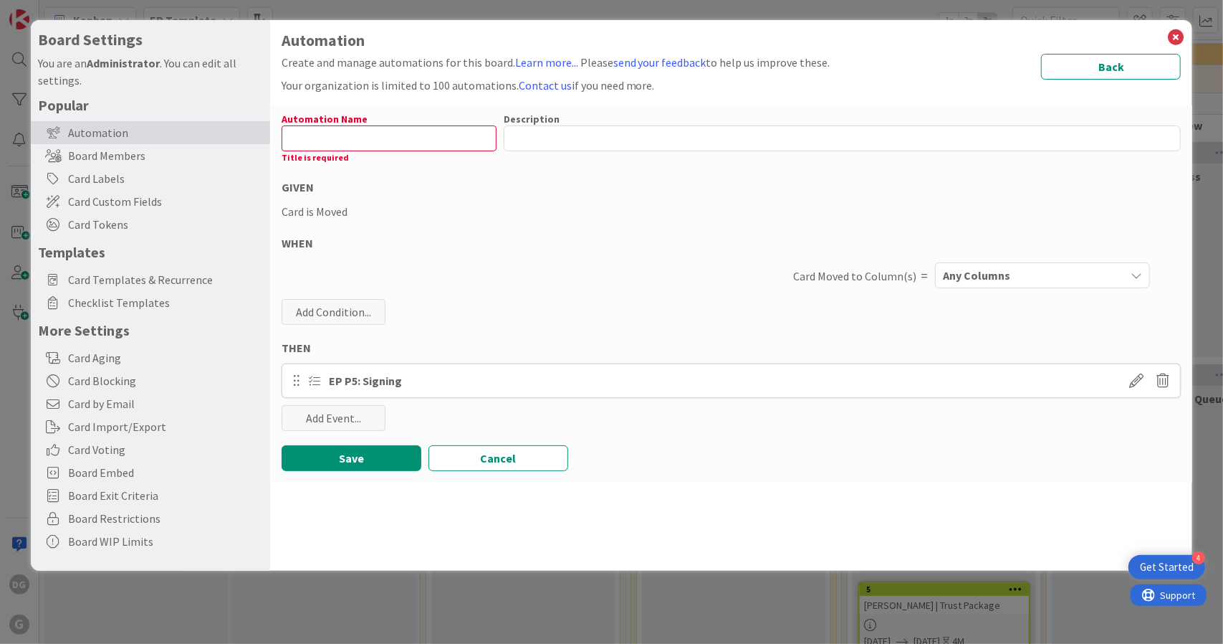
click at [964, 277] on span "Any Columns" at bounding box center [976, 275] width 67 height 19
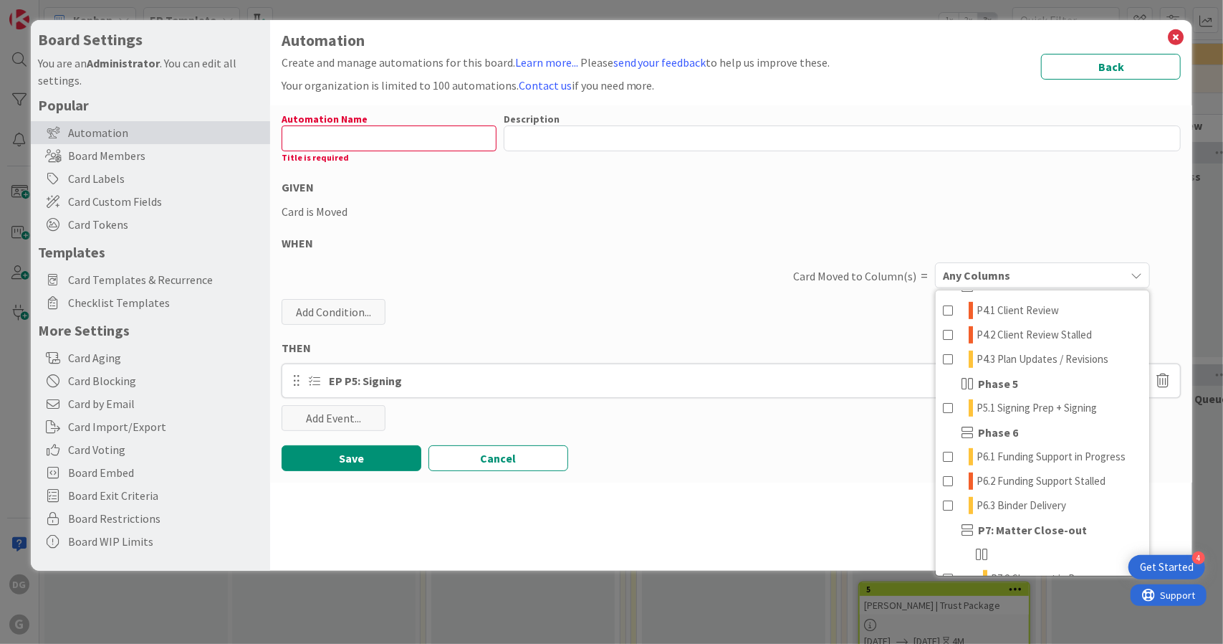
scroll to position [467, 0]
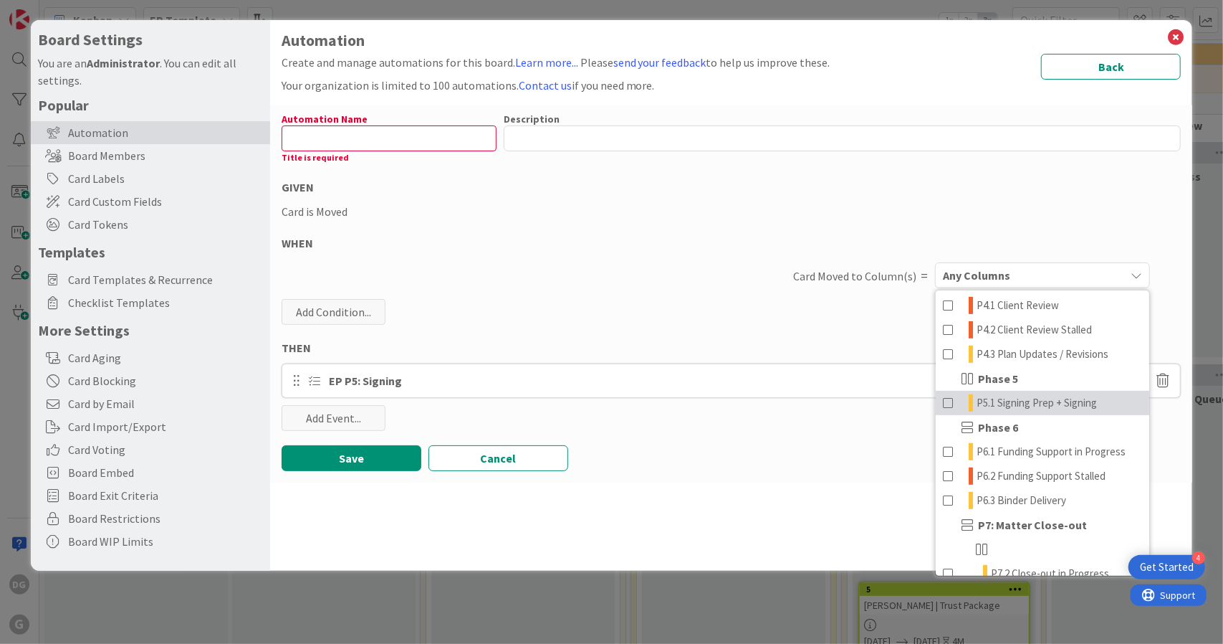
click at [992, 408] on link "P5.1 Signing Prep + Signing" at bounding box center [1043, 403] width 214 height 24
click at [348, 135] on input "text" at bounding box center [389, 138] width 215 height 26
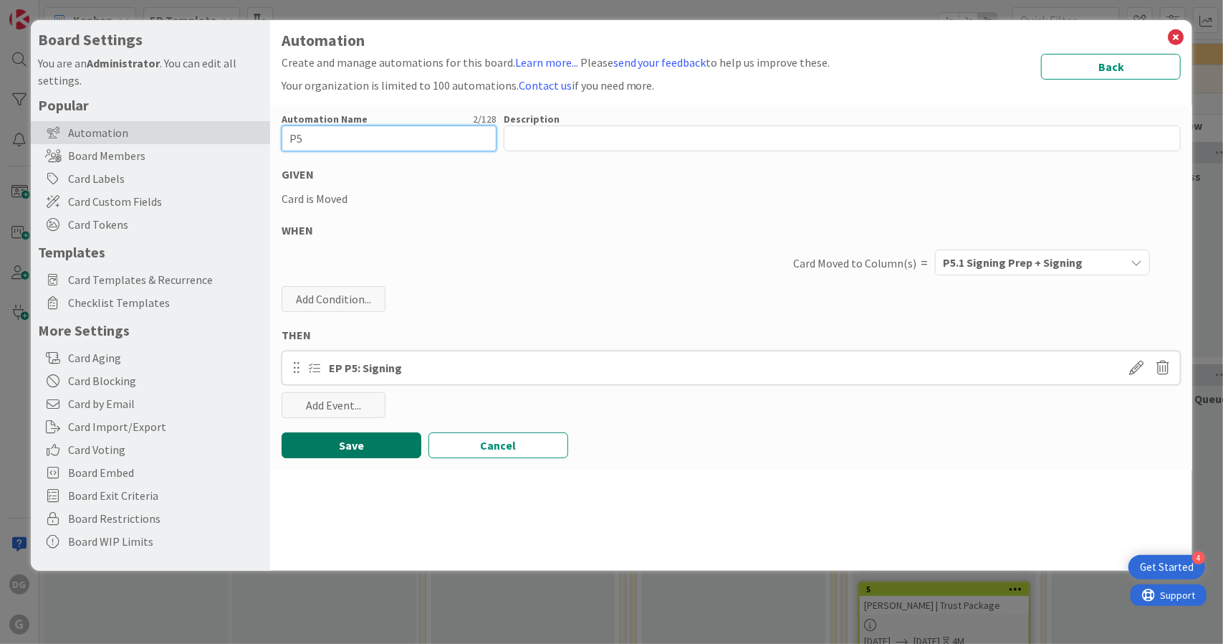
type input "P5"
click at [367, 445] on button "Save" at bounding box center [352, 445] width 140 height 26
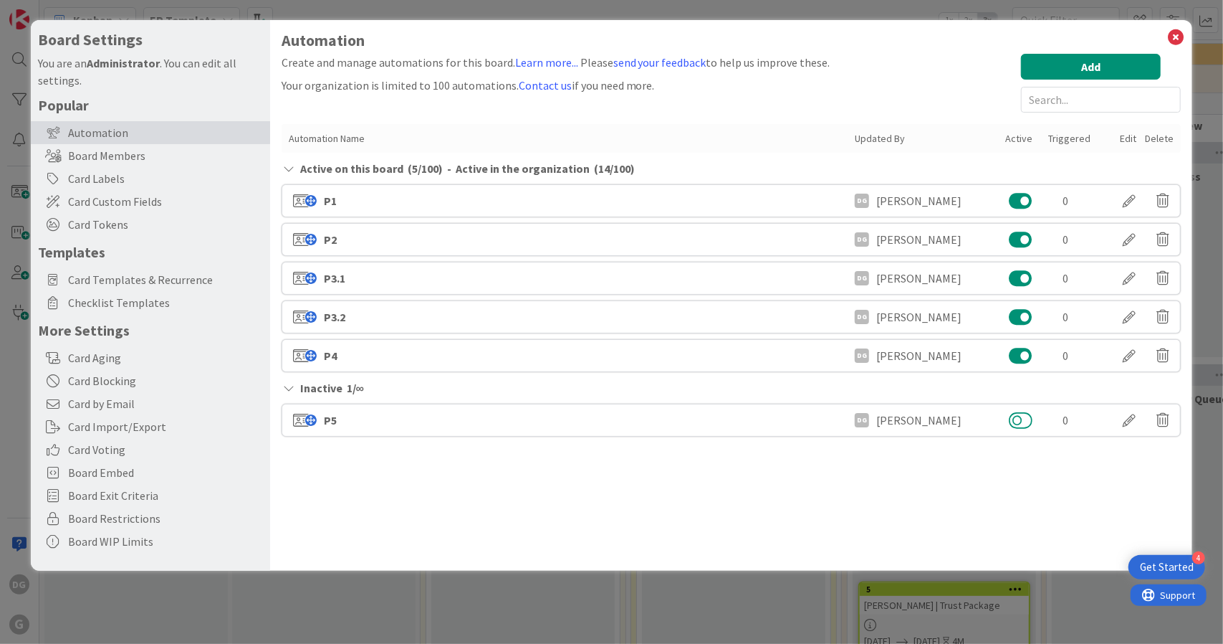
click at [1020, 420] on button at bounding box center [1021, 420] width 24 height 19
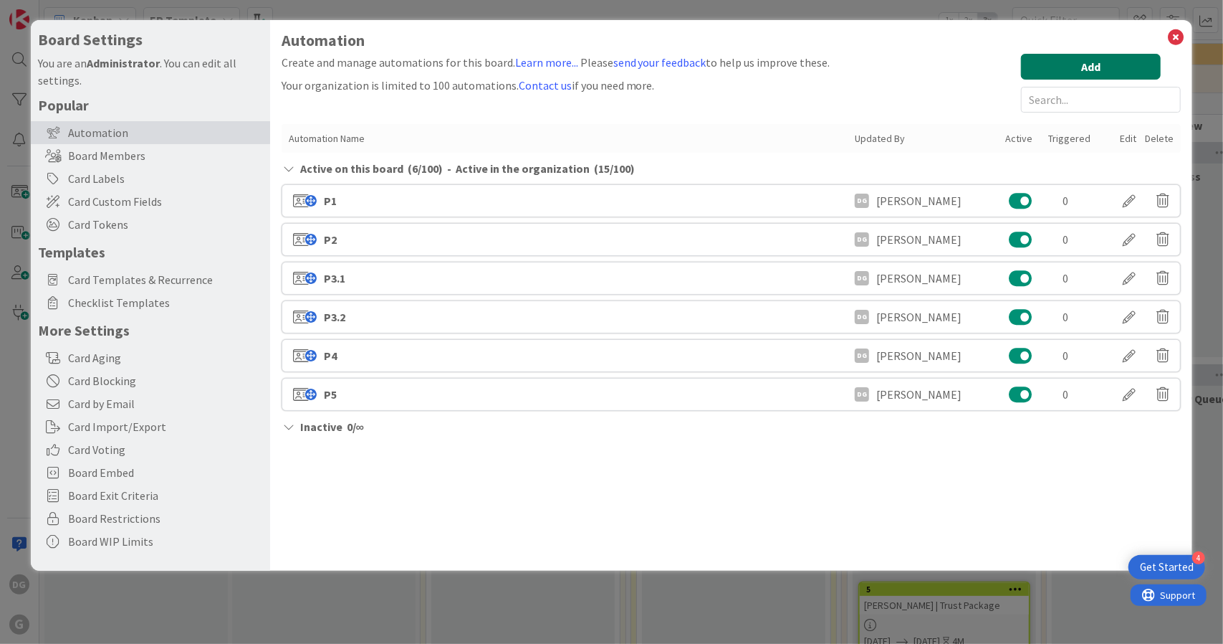
click at [1077, 78] on button "Add" at bounding box center [1091, 67] width 140 height 26
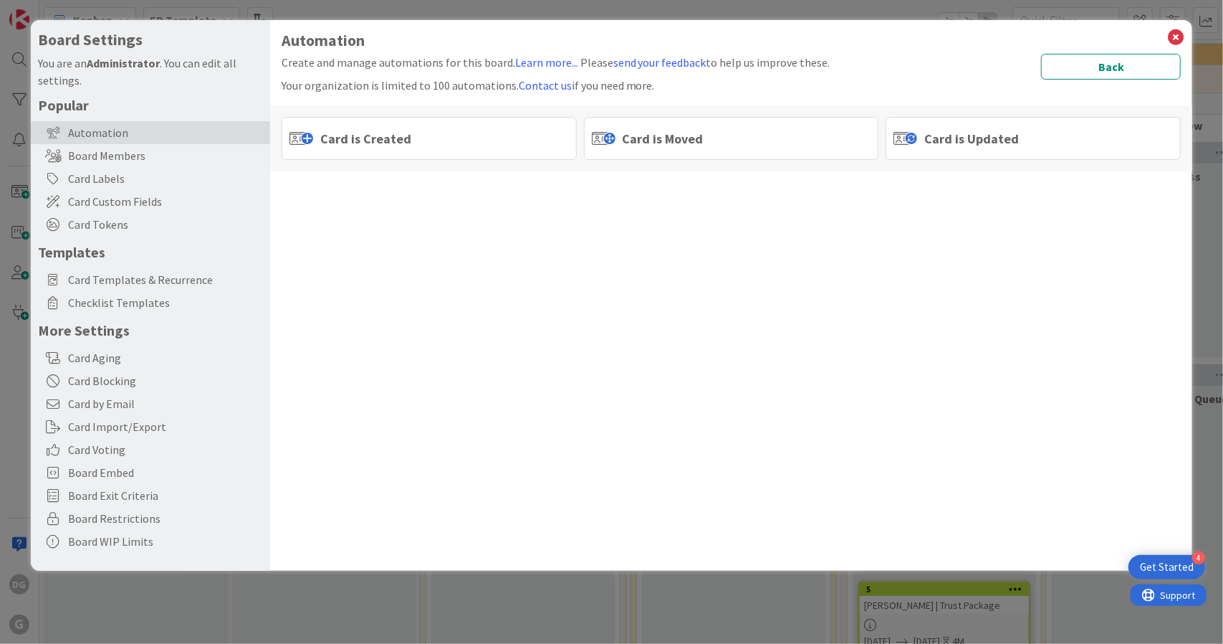
click at [665, 140] on span "Card is Moved" at bounding box center [663, 138] width 81 height 19
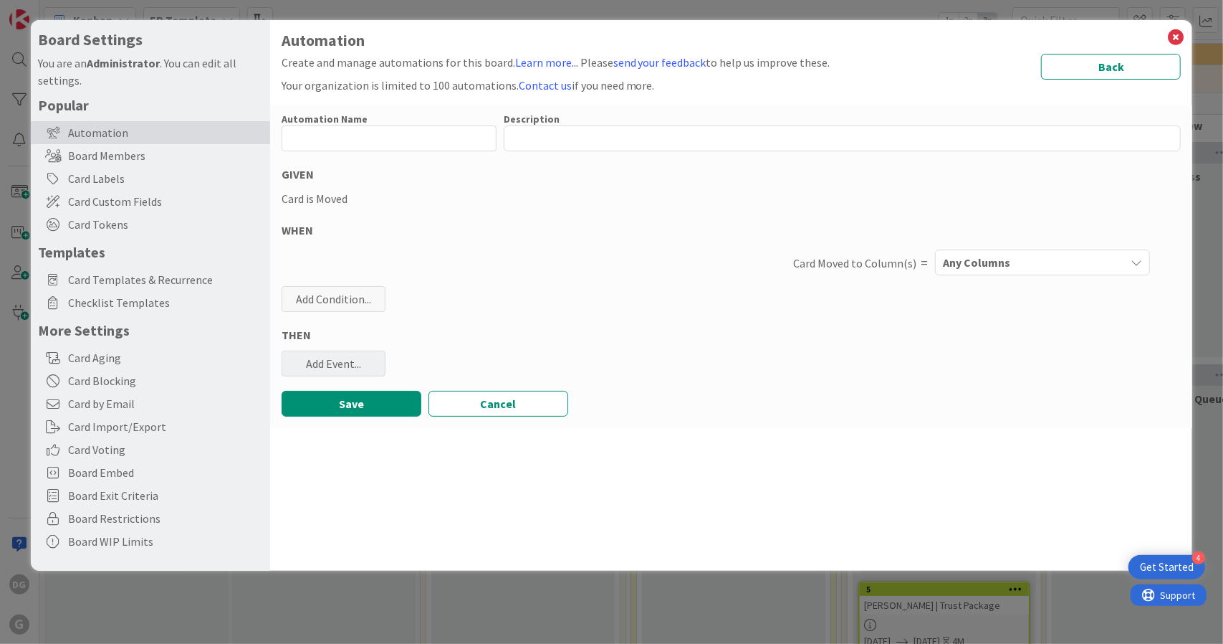
click at [346, 362] on div "Add Event..." at bounding box center [334, 363] width 104 height 26
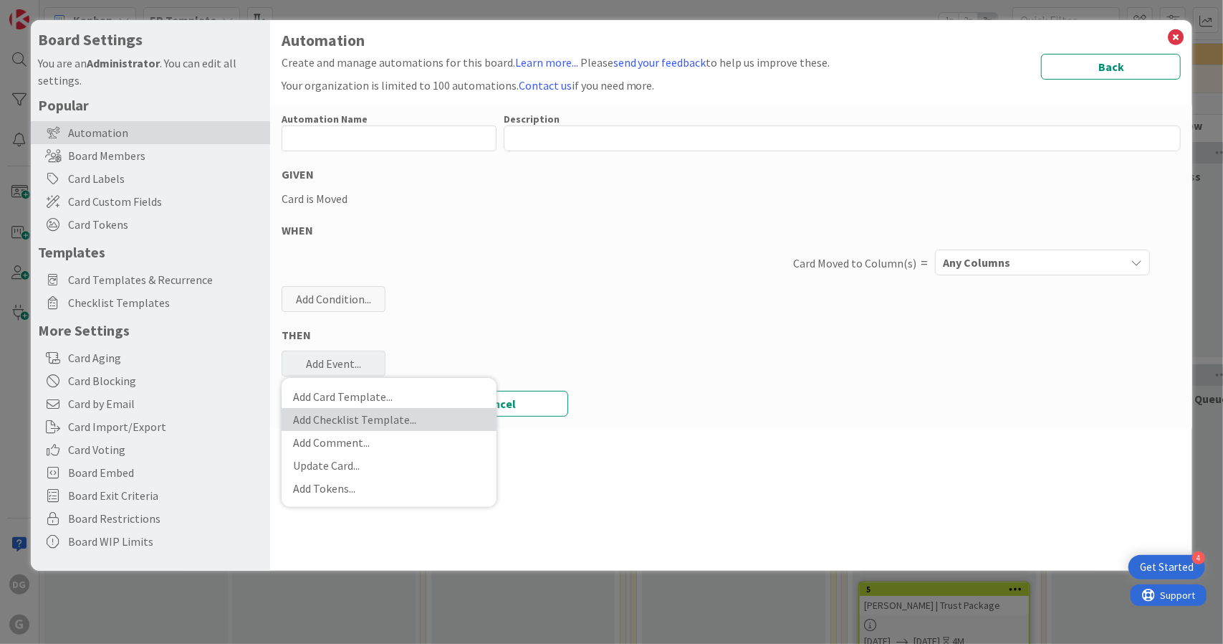
click at [367, 421] on link "Add Checklist Template ..." at bounding box center [389, 419] width 215 height 23
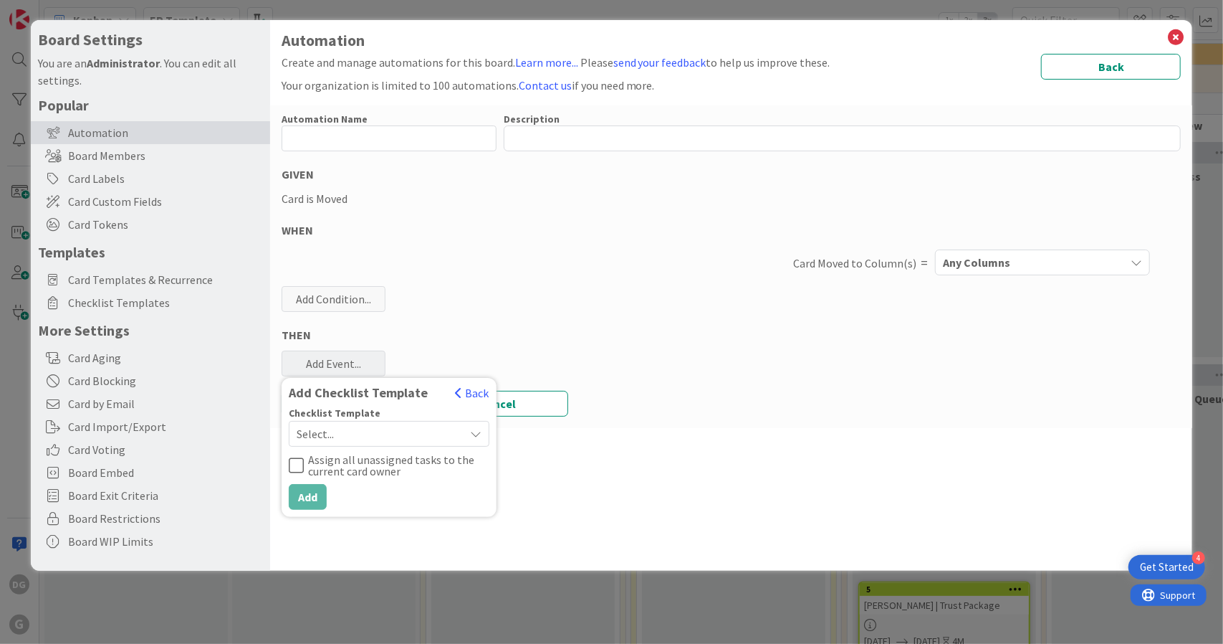
click at [386, 439] on span "Select..." at bounding box center [377, 434] width 161 height 20
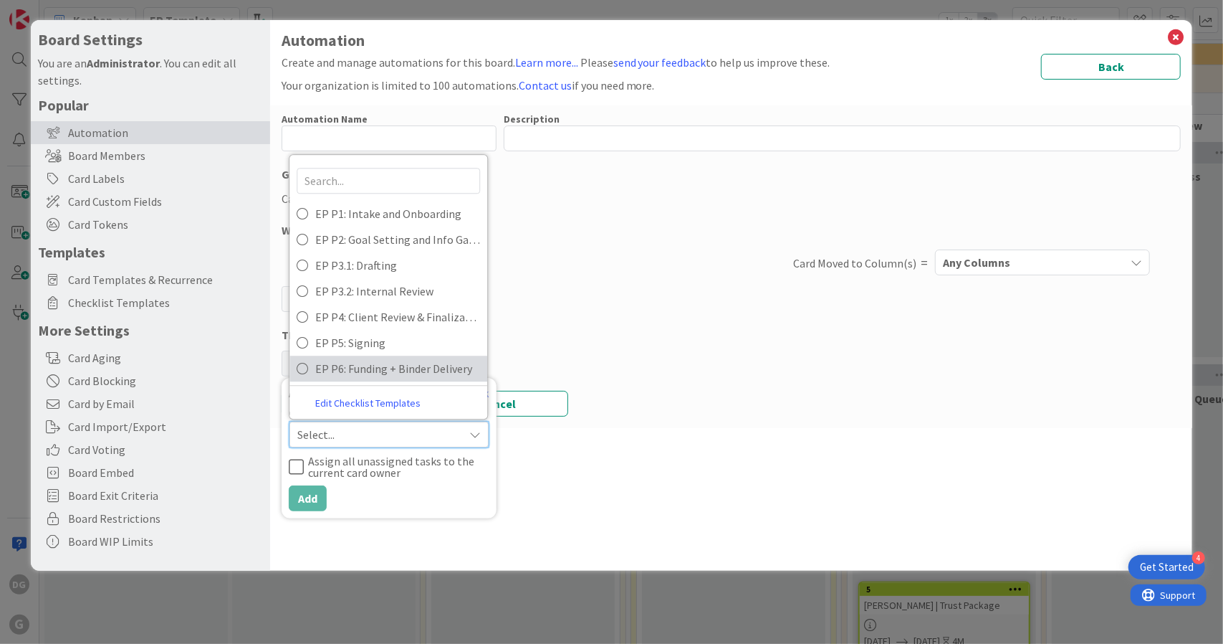
click at [361, 364] on span "EP P6: Funding + Binder Delivery" at bounding box center [397, 368] width 165 height 21
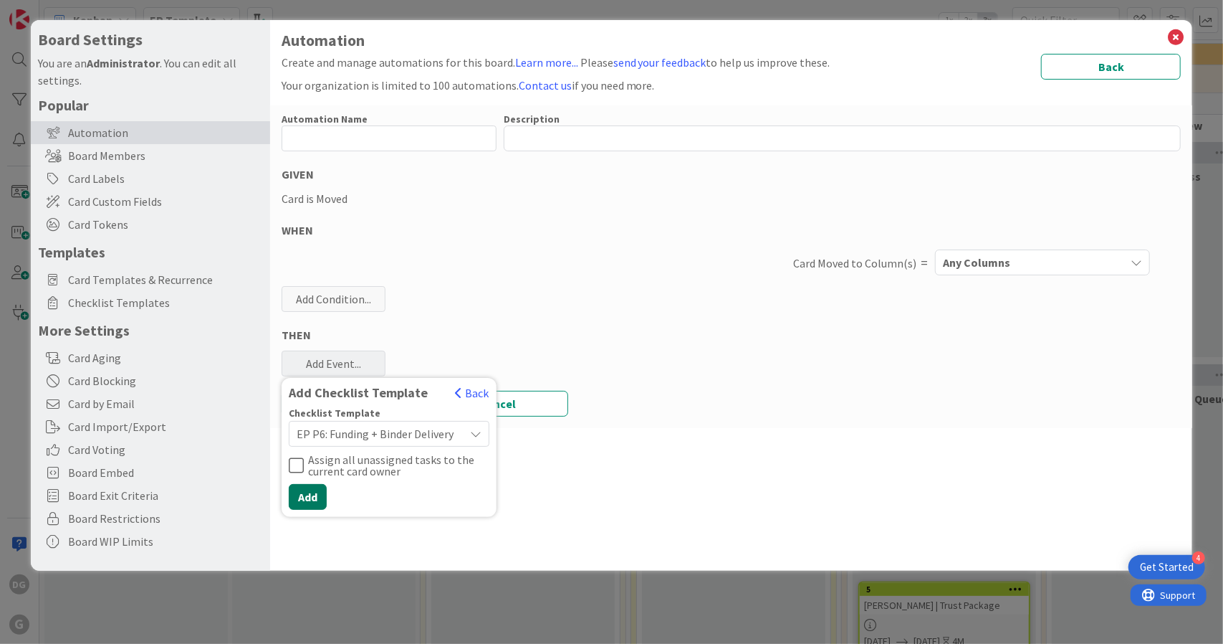
click at [312, 491] on button "Add" at bounding box center [308, 497] width 38 height 26
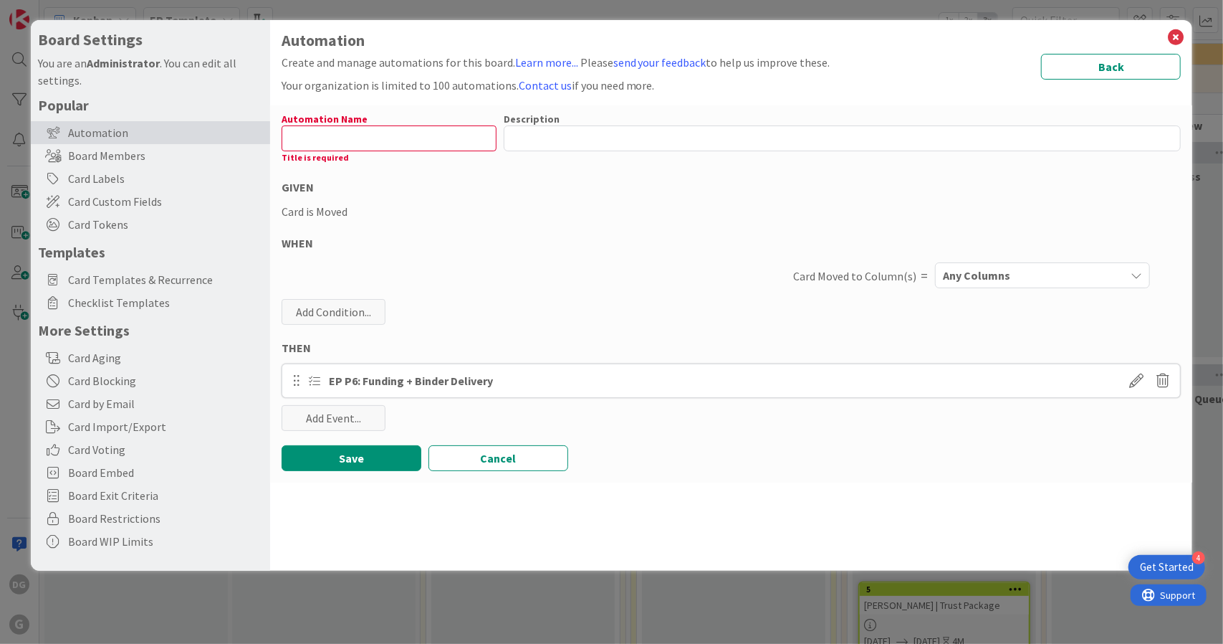
click at [1033, 277] on div "Any Columns" at bounding box center [1032, 275] width 186 height 23
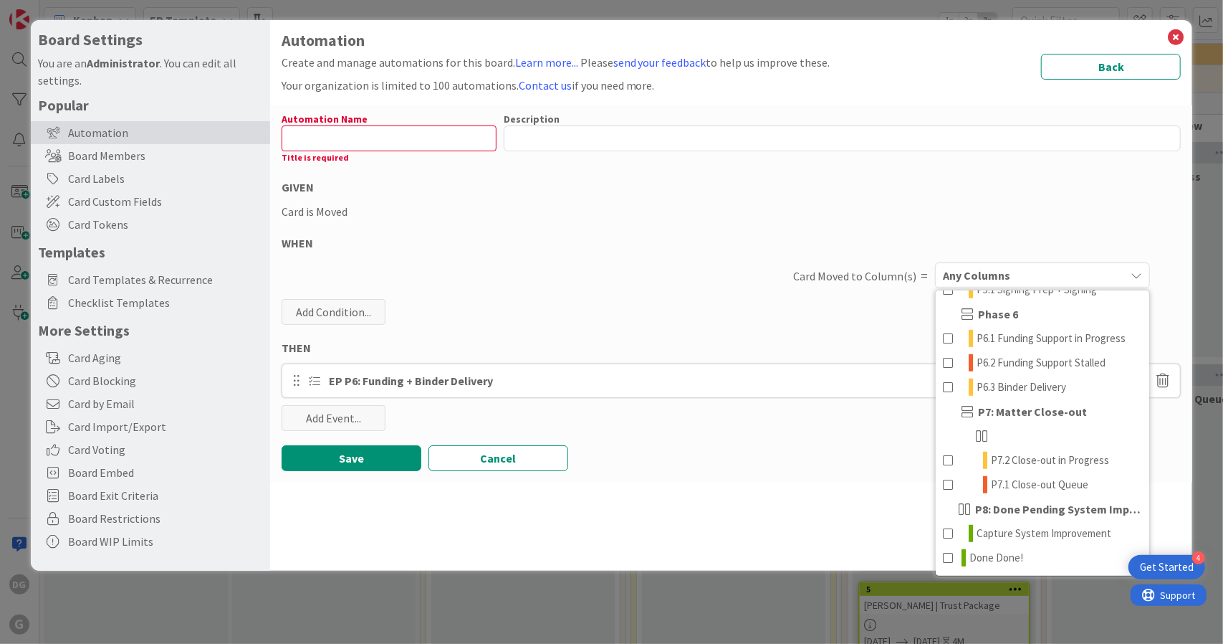
scroll to position [589, 0]
click at [1042, 347] on span "P6.1 Funding Support in Progress" at bounding box center [1051, 338] width 149 height 17
click at [363, 130] on input "text" at bounding box center [389, 138] width 215 height 26
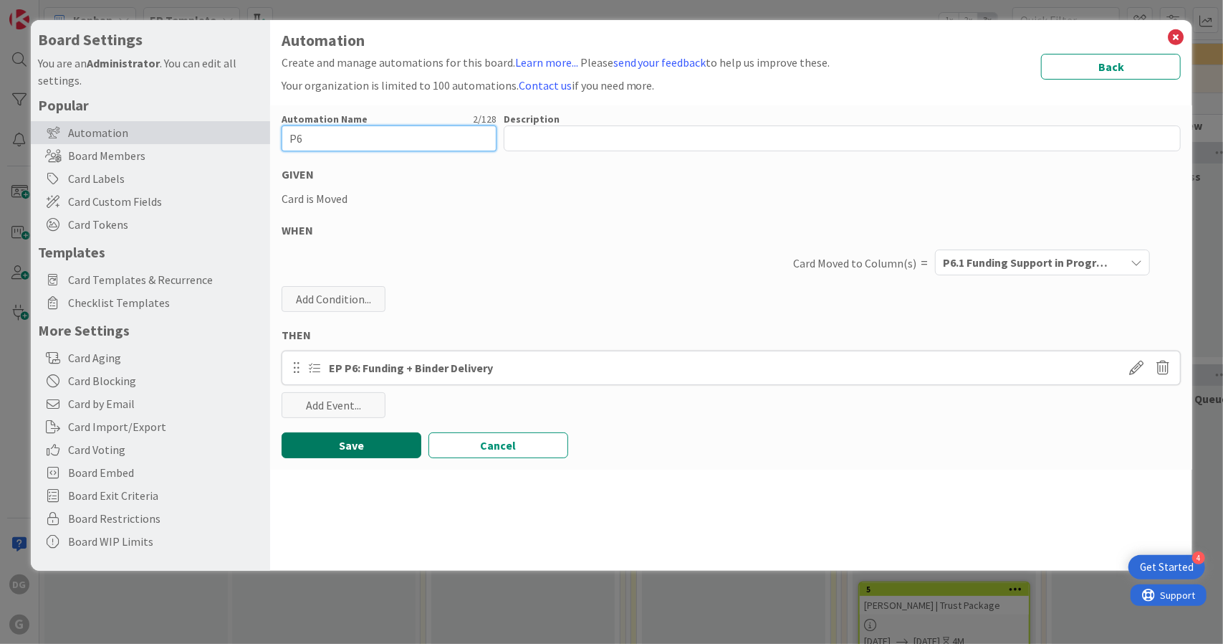
type input "P6"
click at [355, 444] on button "Save" at bounding box center [352, 445] width 140 height 26
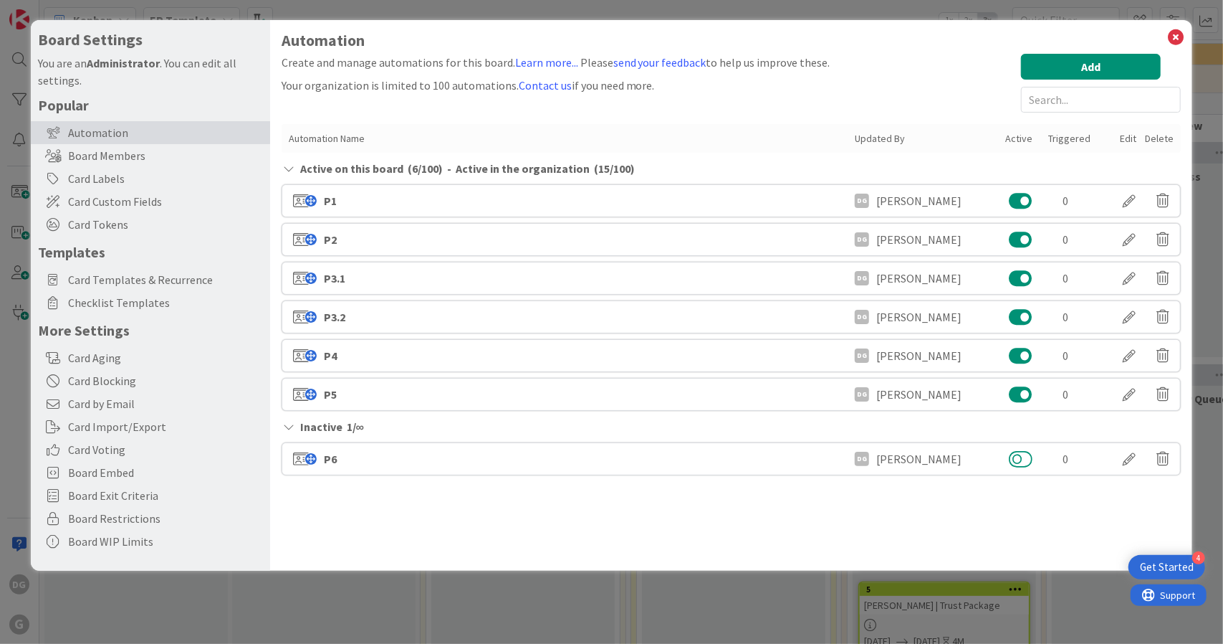
click at [1022, 454] on button at bounding box center [1021, 458] width 24 height 19
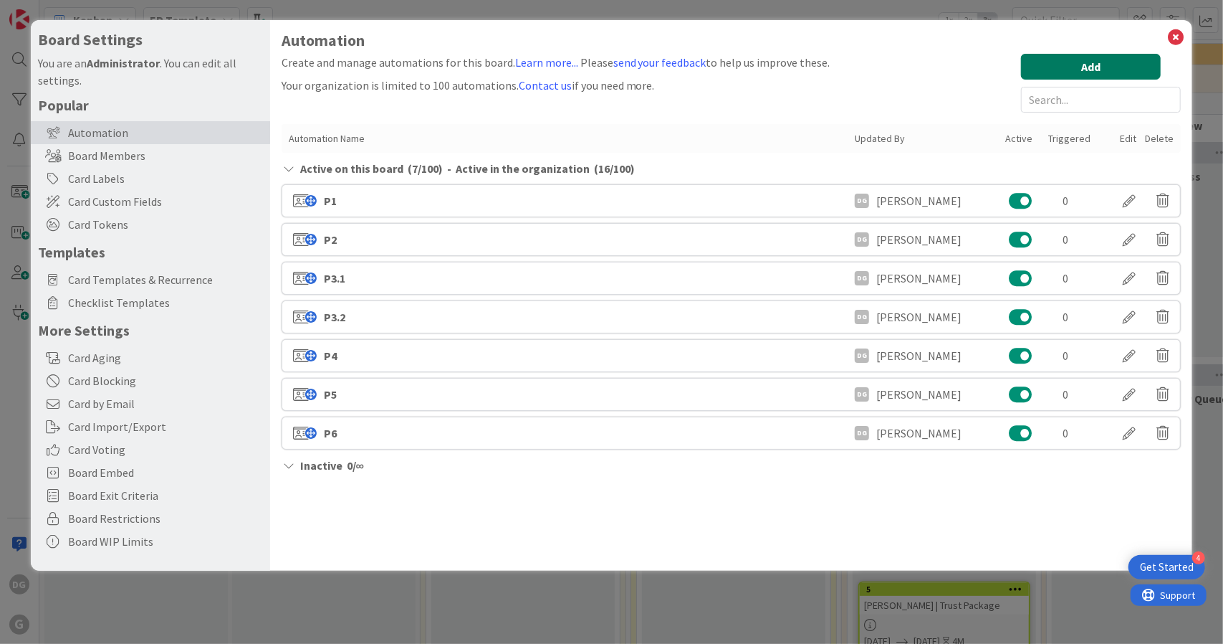
click at [1106, 73] on button "Add" at bounding box center [1091, 67] width 140 height 26
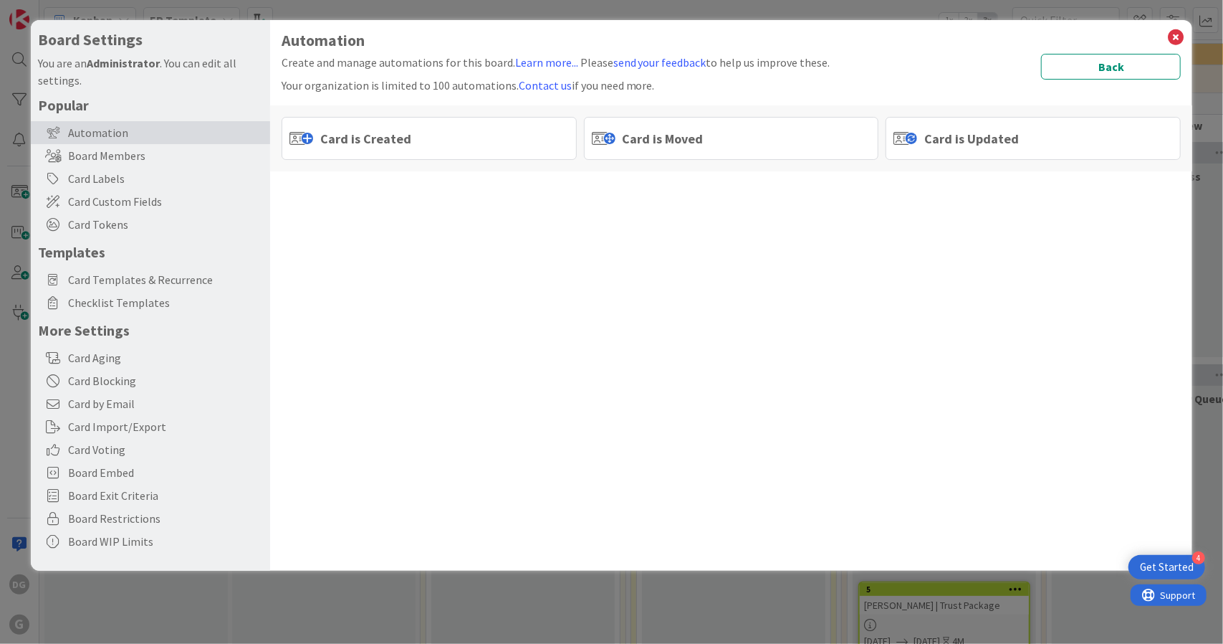
click at [714, 143] on div "Card is Moved" at bounding box center [731, 138] width 295 height 43
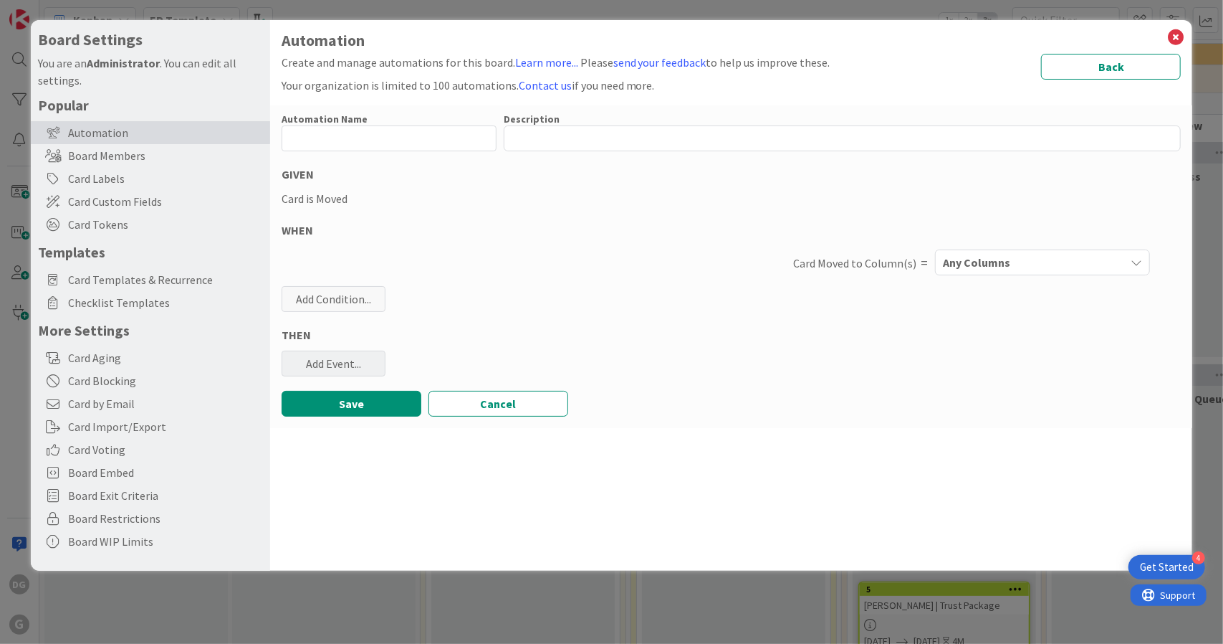
click at [359, 365] on div "Add Event..." at bounding box center [334, 363] width 104 height 26
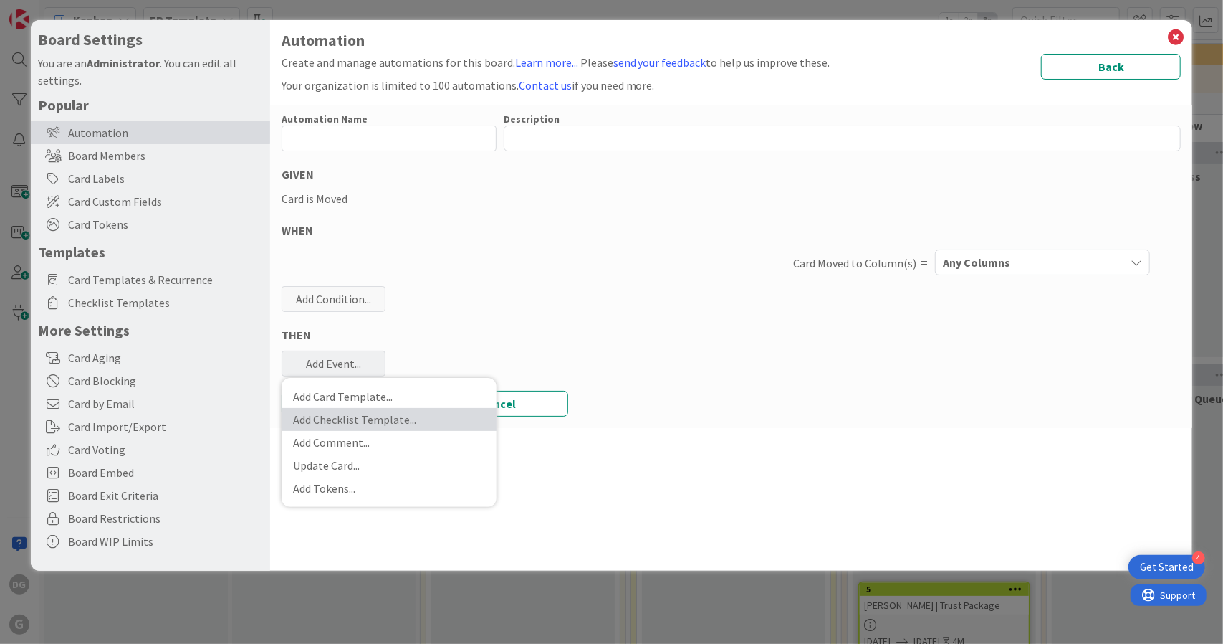
click at [394, 422] on link "Add Checklist Template ..." at bounding box center [389, 419] width 215 height 23
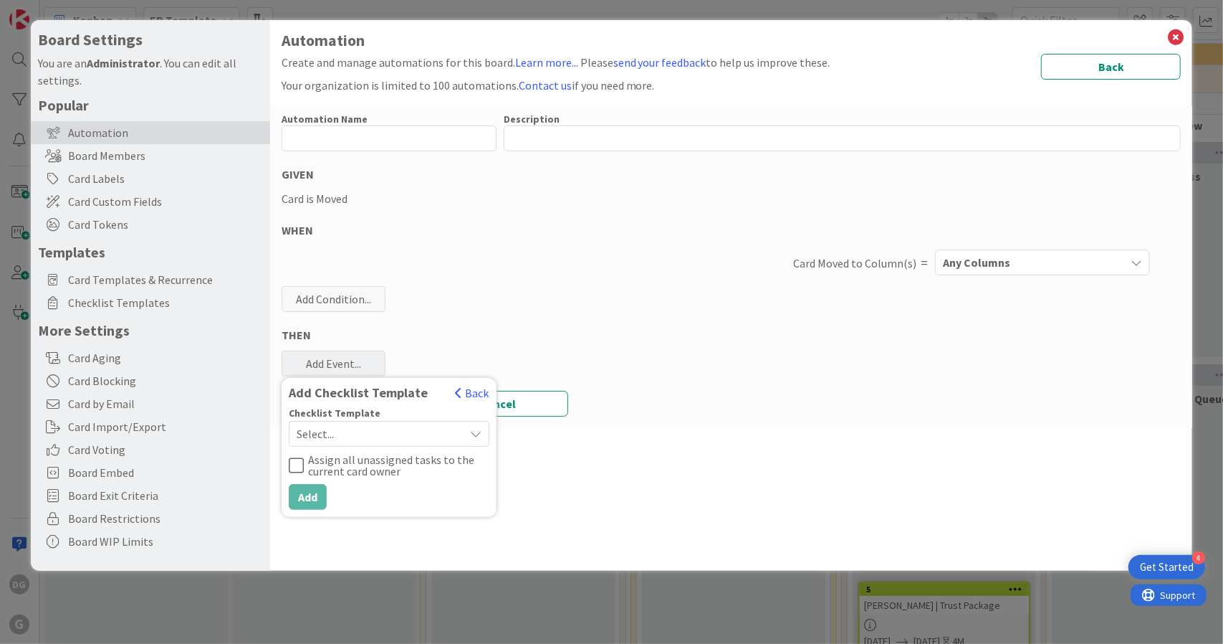
click at [388, 431] on span "Select..." at bounding box center [377, 434] width 161 height 20
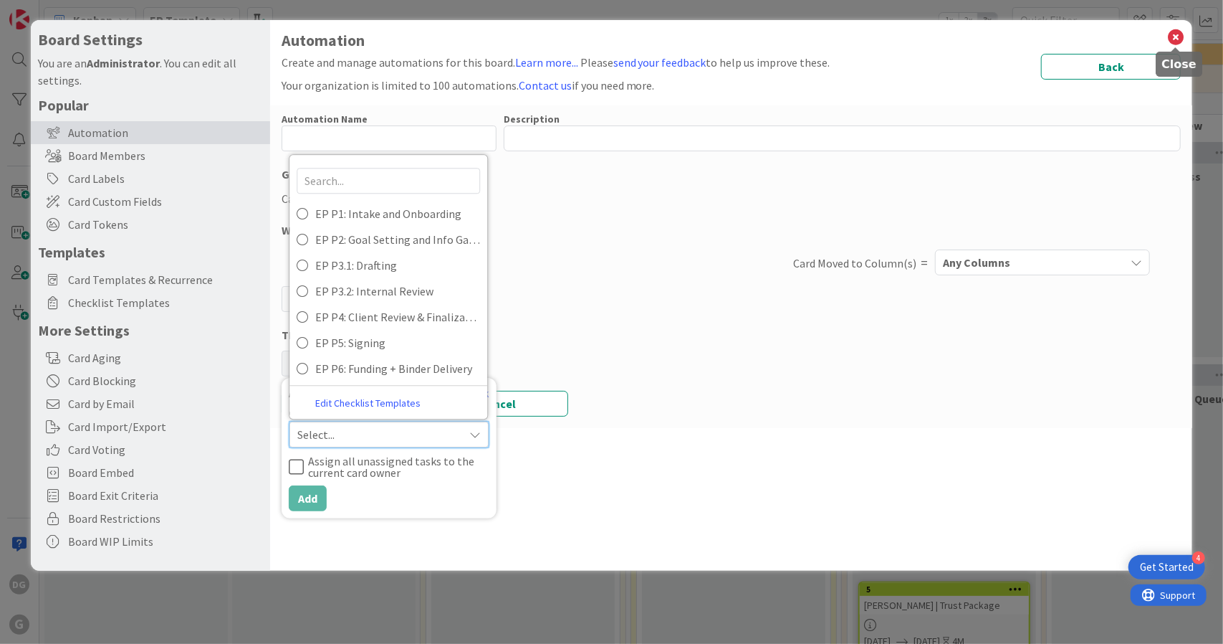
click at [1180, 41] on icon at bounding box center [1176, 37] width 19 height 20
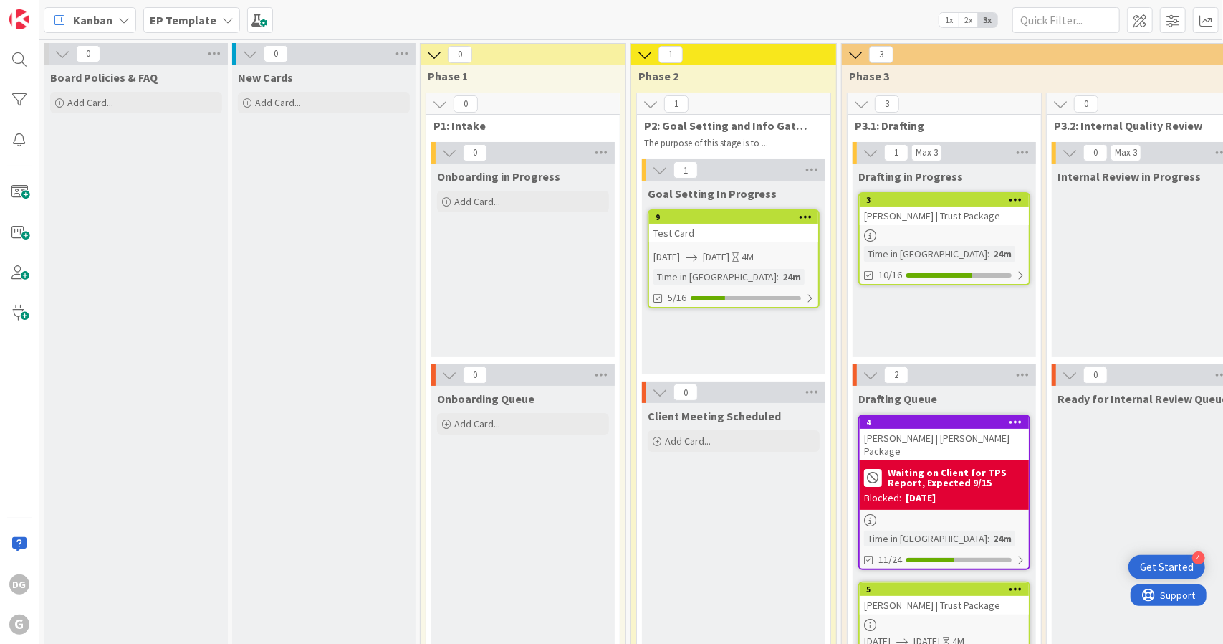
click at [183, 14] on b "EP Template" at bounding box center [183, 20] width 67 height 14
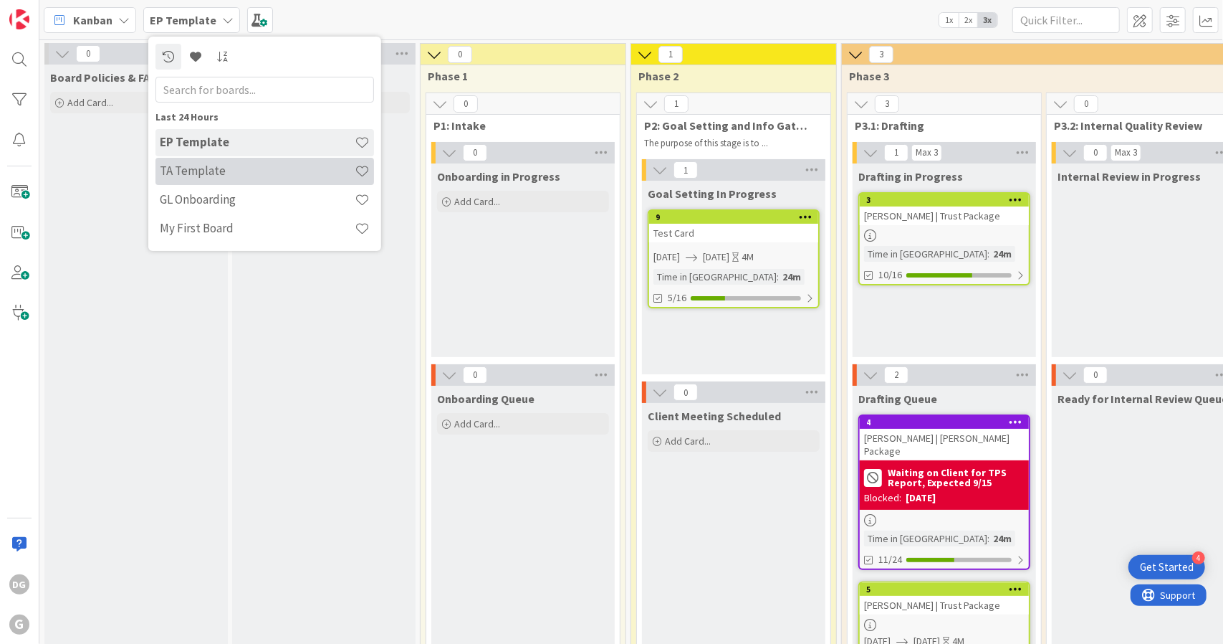
click at [209, 165] on h4 "TA Template" at bounding box center [257, 170] width 195 height 14
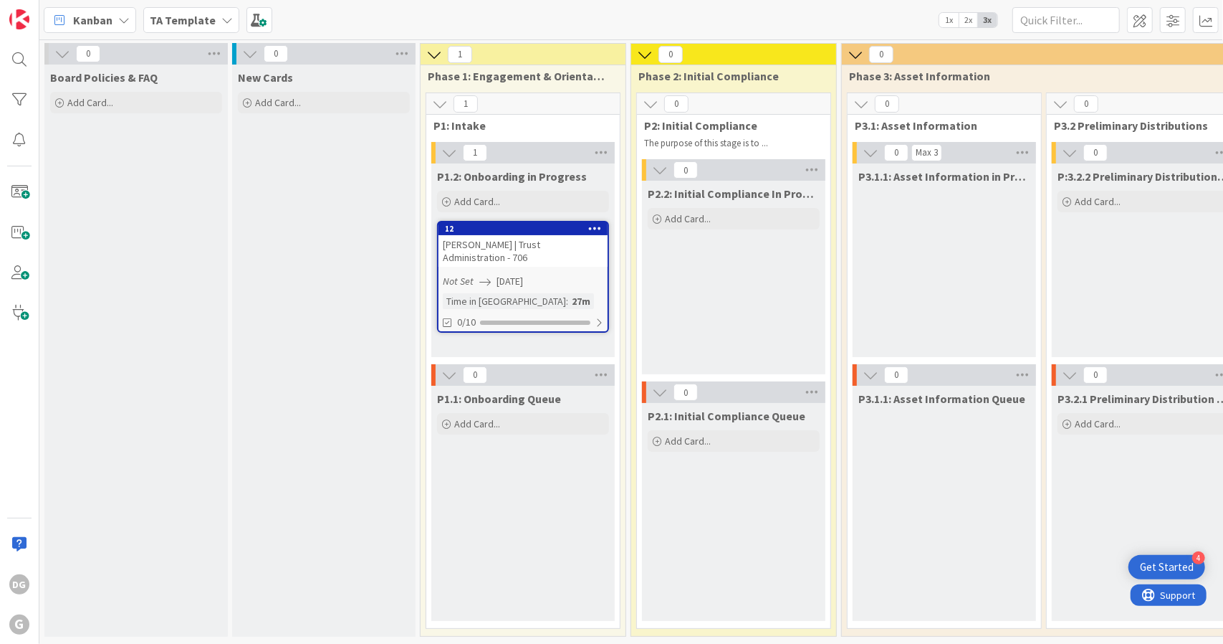
click at [195, 22] on b "TA Template" at bounding box center [183, 20] width 66 height 14
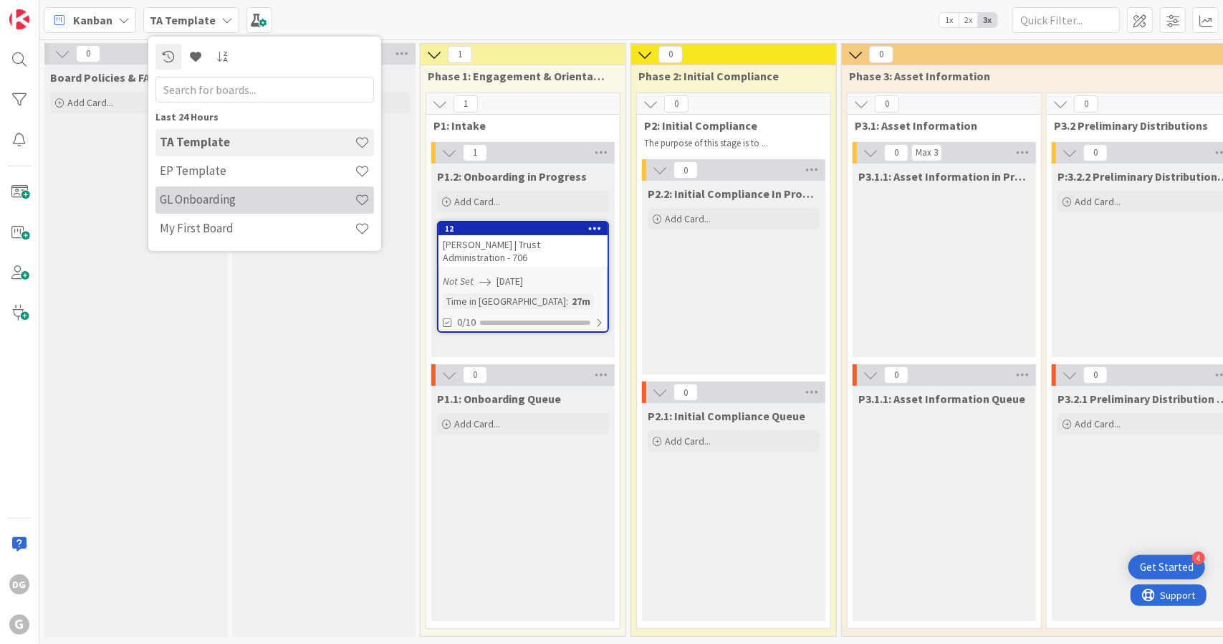
click at [221, 193] on h4 "GL Onboarding" at bounding box center [257, 199] width 195 height 14
